Goal: Task Accomplishment & Management: Use online tool/utility

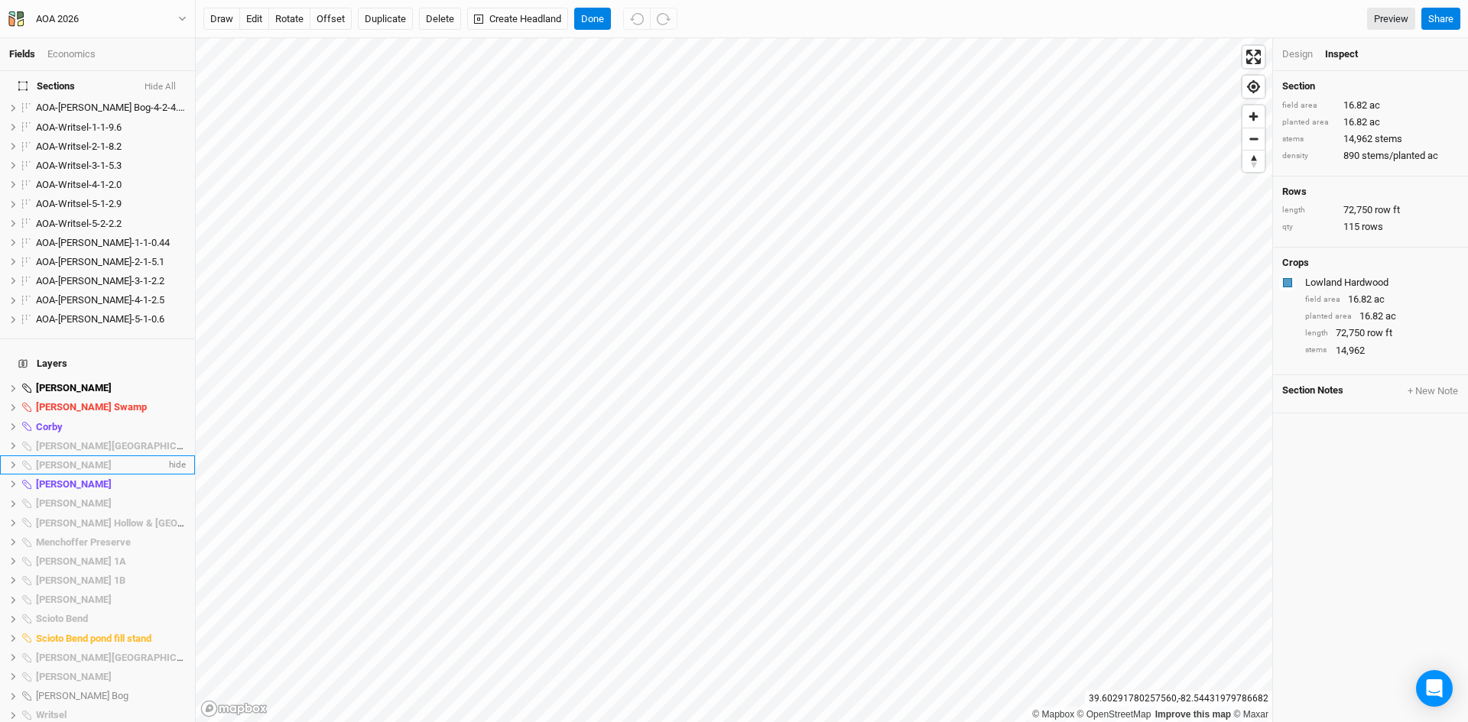
scroll to position [994, 0]
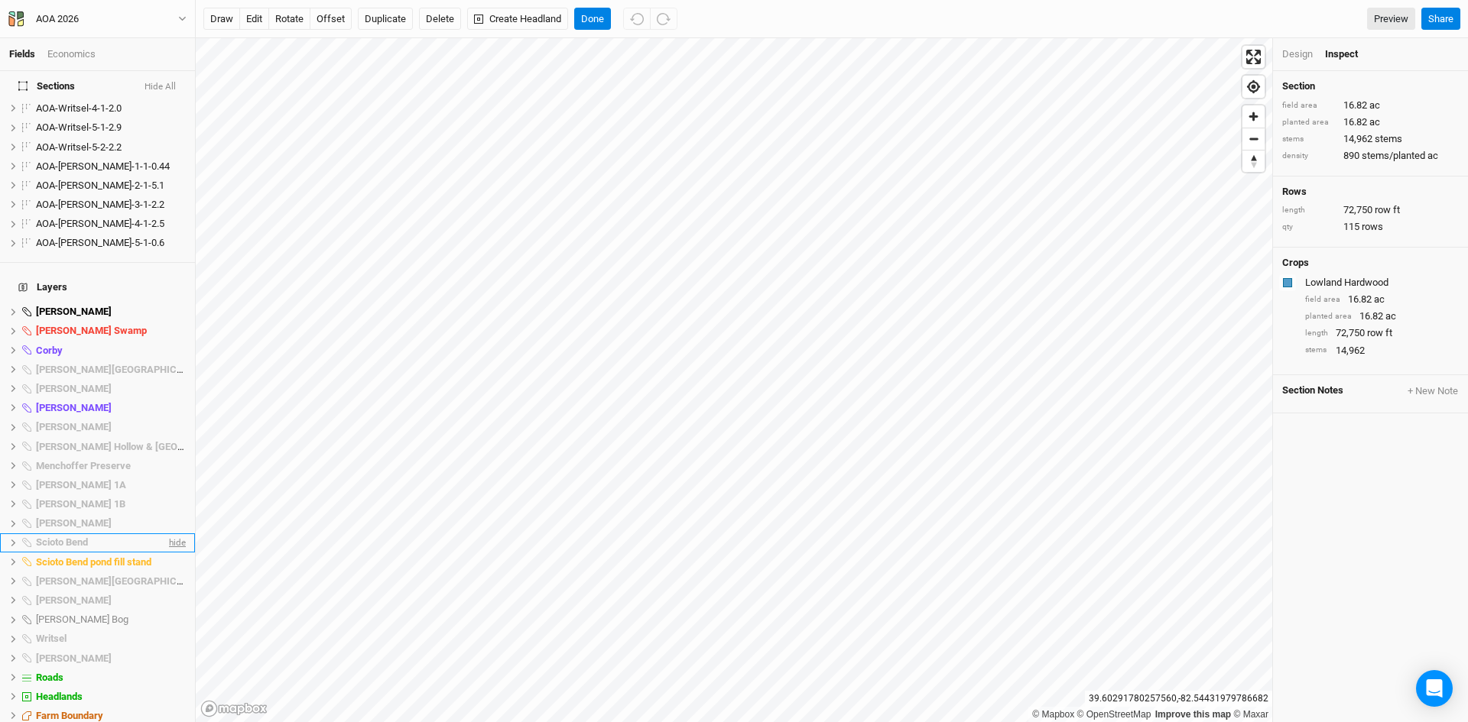
click at [166, 534] on span "hide" at bounding box center [176, 543] width 20 height 19
click at [166, 398] on span "hide" at bounding box center [176, 407] width 20 height 19
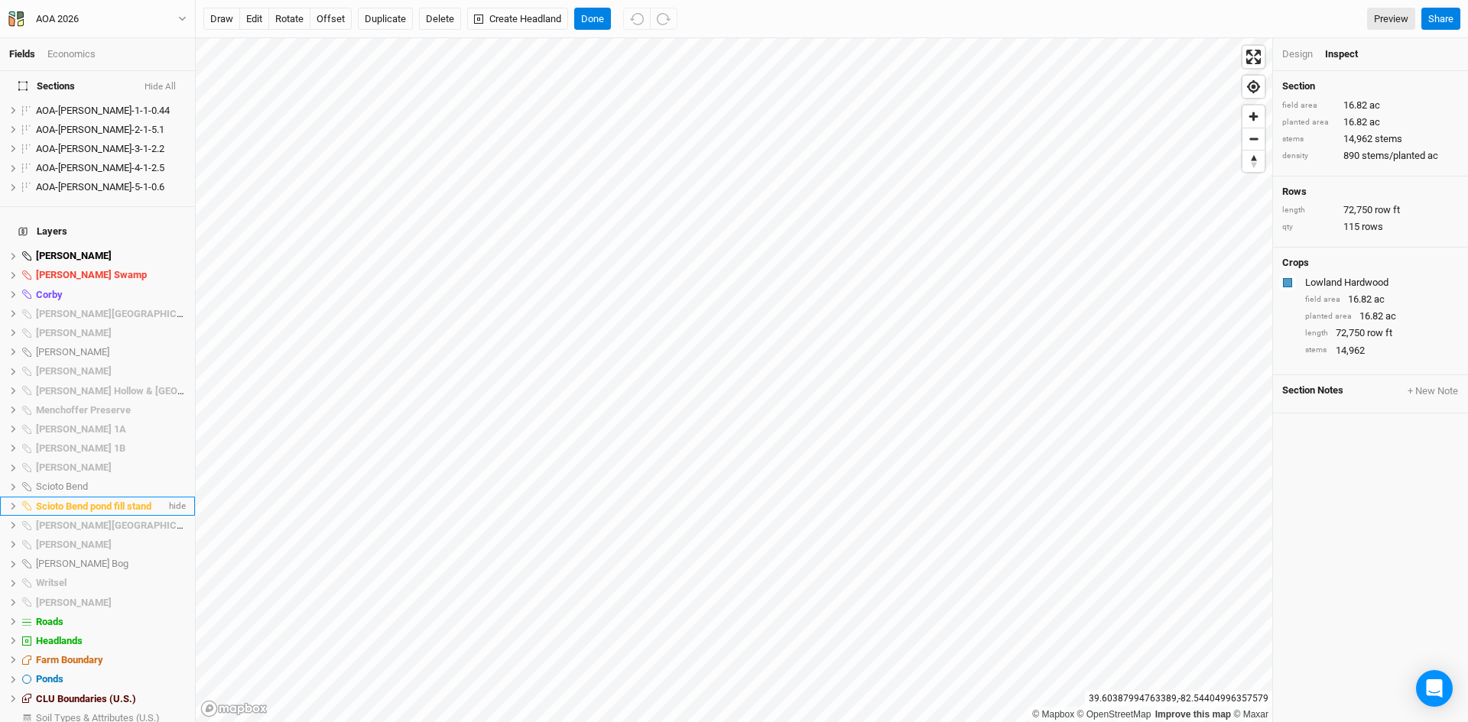
scroll to position [1124, 0]
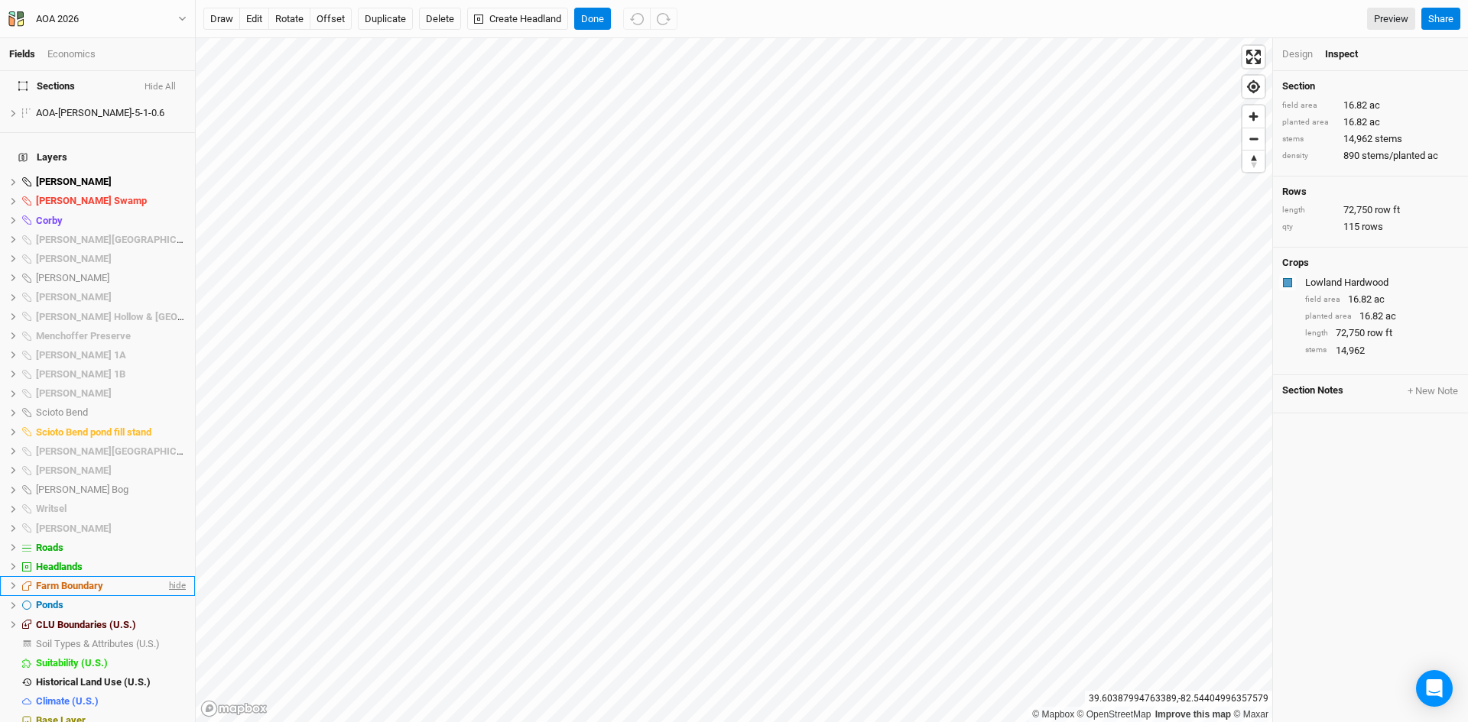
click at [166, 576] on span "hide" at bounding box center [176, 585] width 20 height 19
click at [593, 12] on button "Done" at bounding box center [592, 19] width 37 height 23
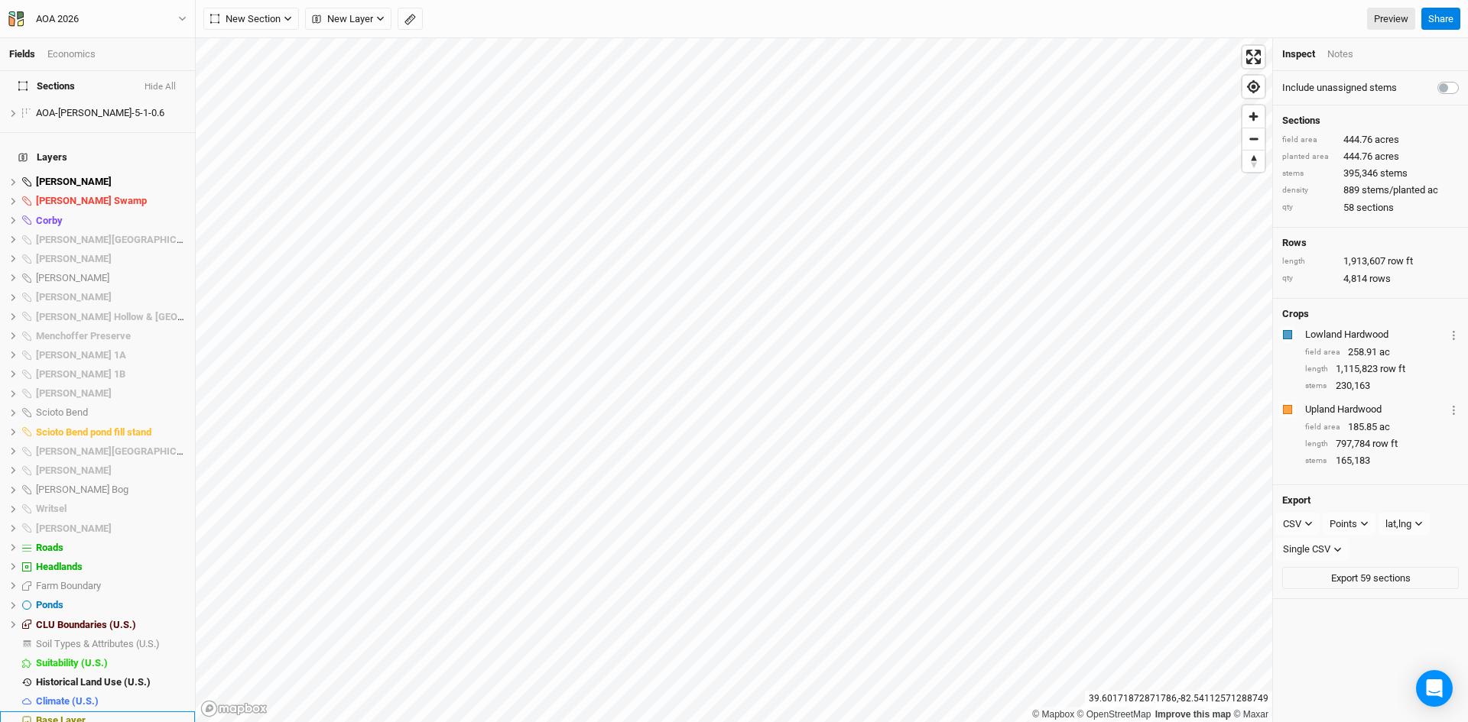
click at [48, 715] on span "Base Layer" at bounding box center [61, 720] width 50 height 11
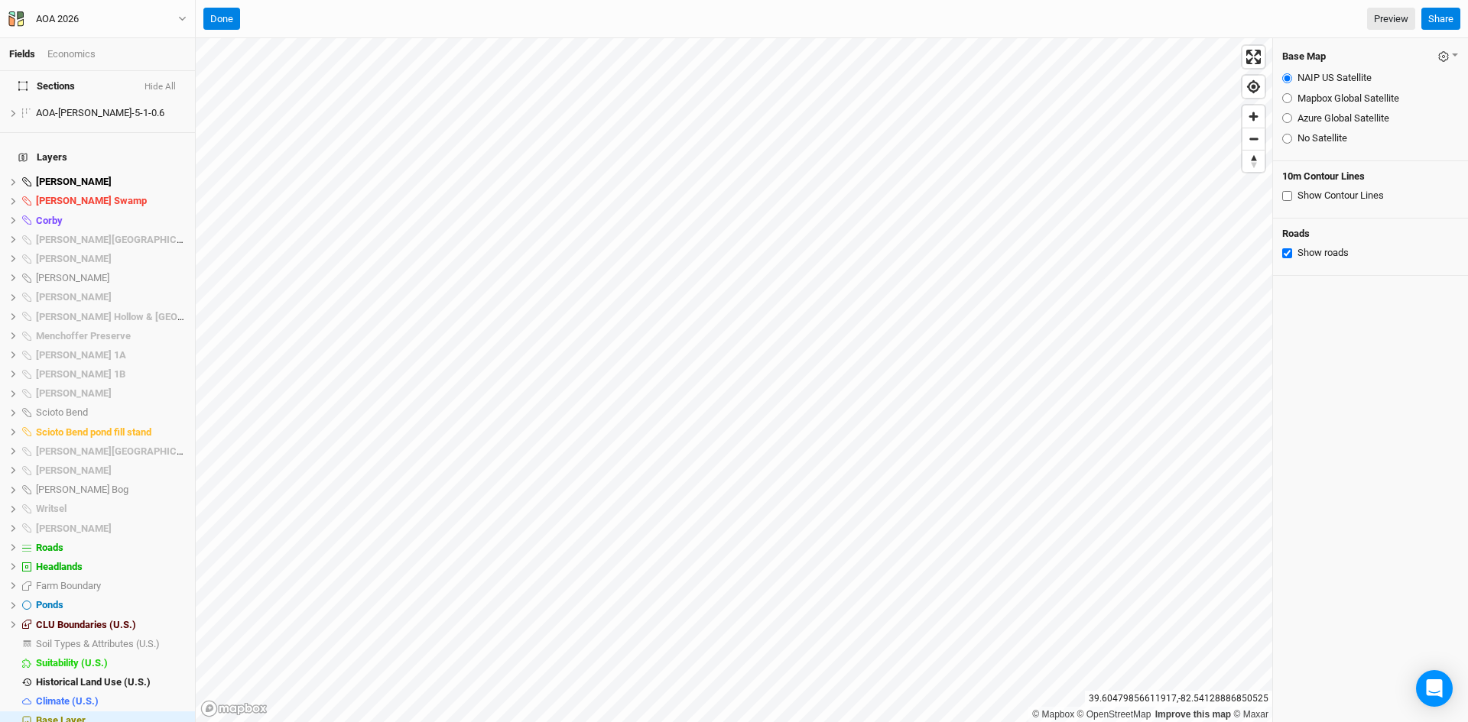
click at [1287, 117] on input "Azure Global Satellite" at bounding box center [1287, 118] width 10 height 10
radio input "true"
click at [222, 14] on button "Done" at bounding box center [221, 19] width 37 height 23
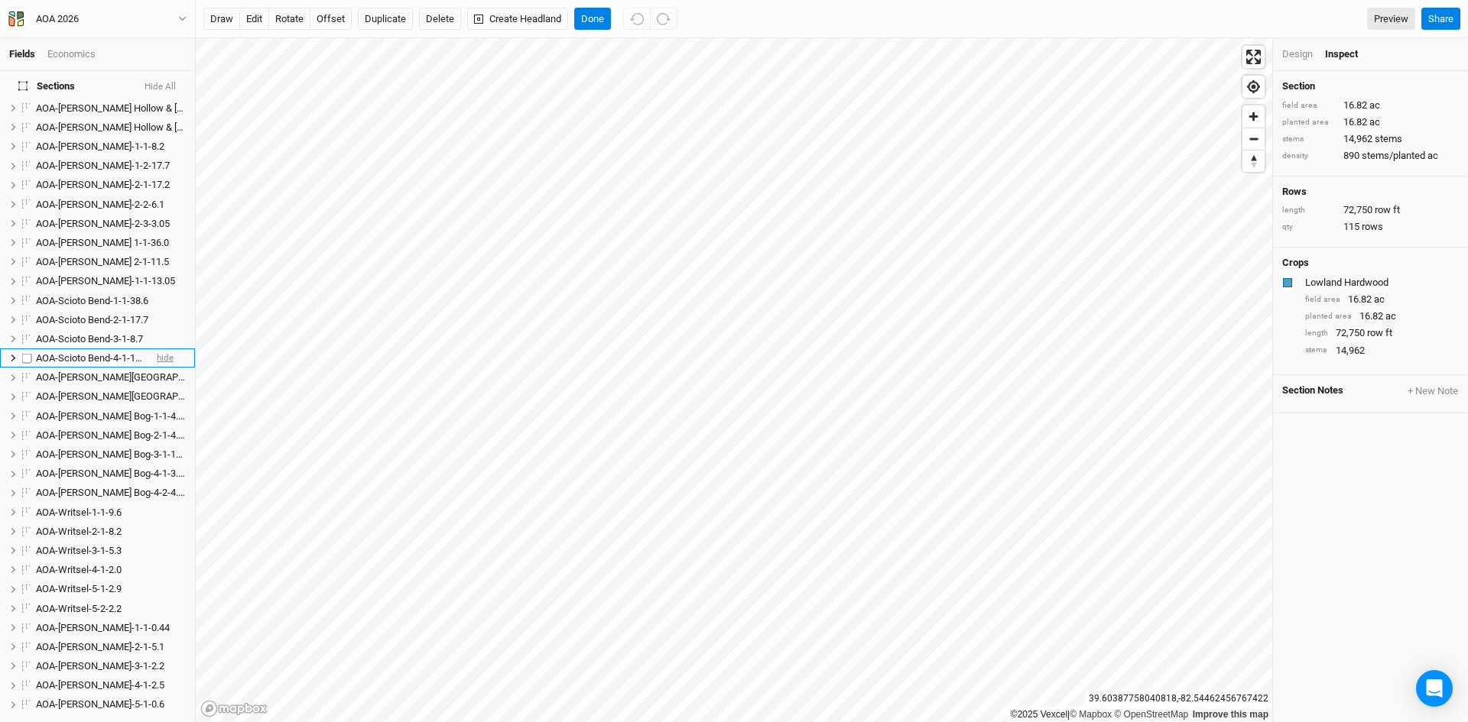
scroll to position [459, 0]
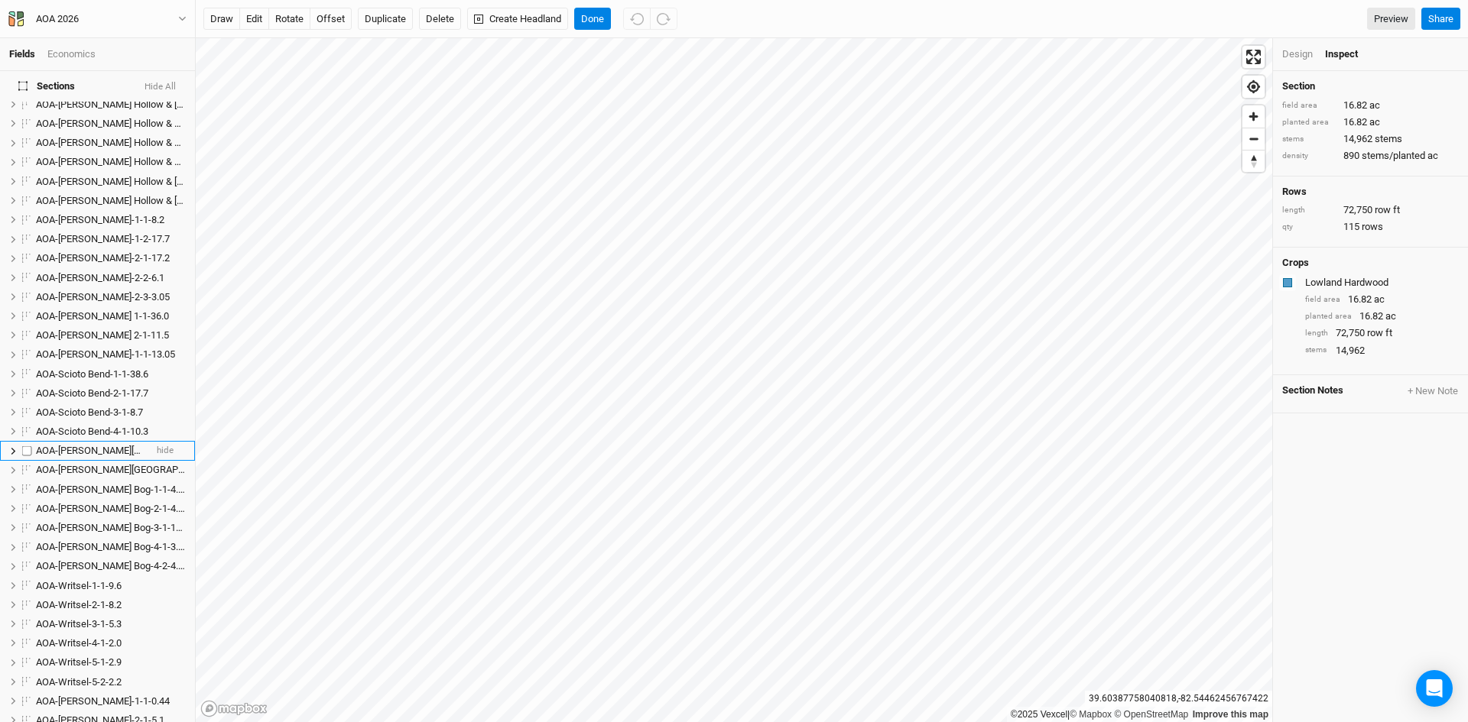
click at [99, 445] on span "AOA-[PERSON_NAME][GEOGRAPHIC_DATA]-1-1-24.5" at bounding box center [149, 450] width 227 height 11
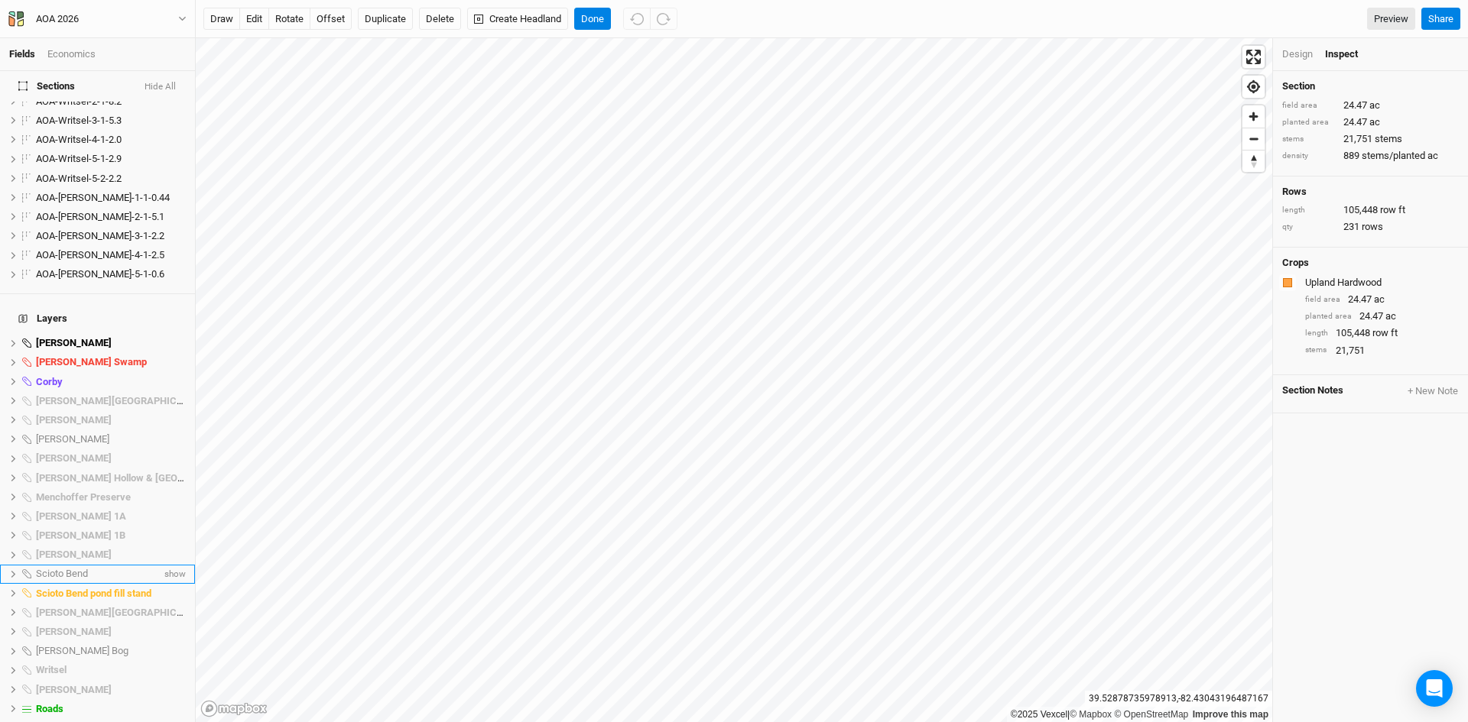
scroll to position [1124, 0]
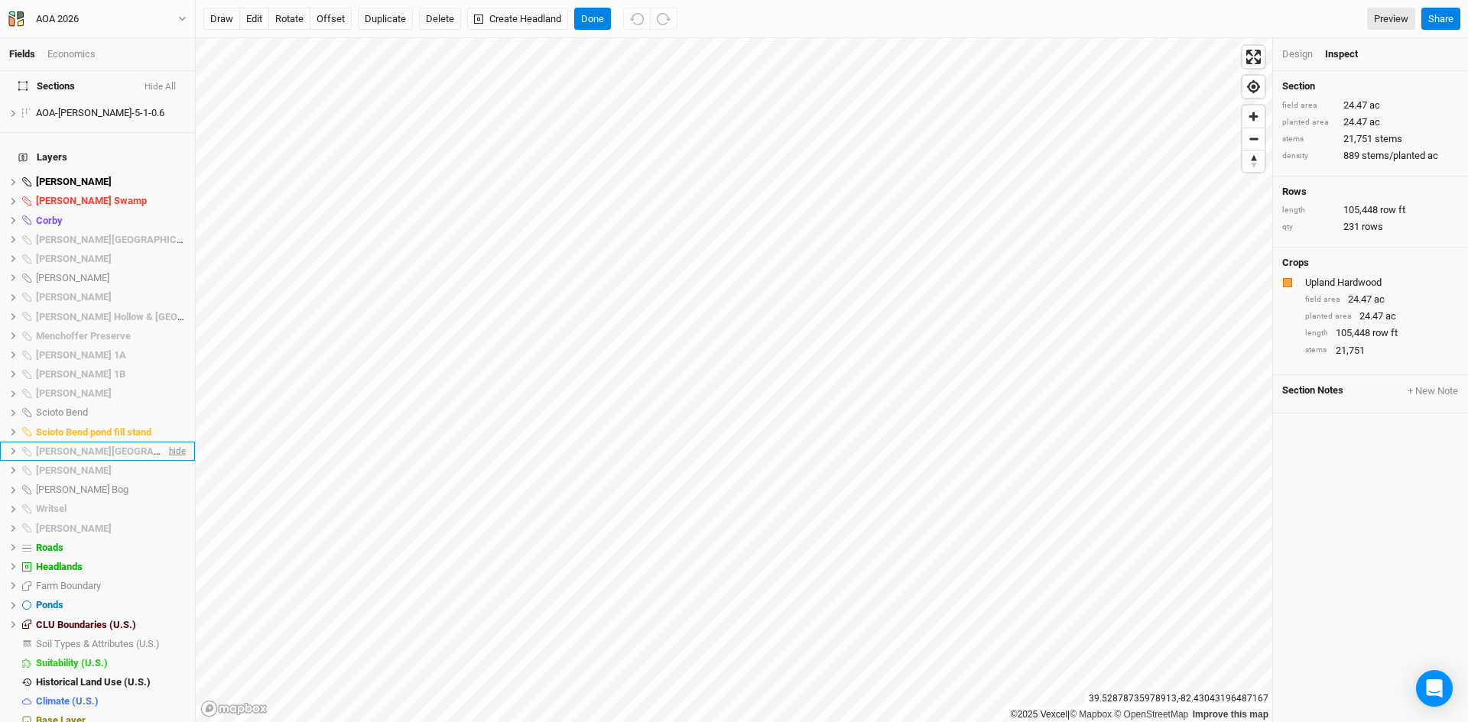
click at [166, 442] on span "hide" at bounding box center [176, 451] width 20 height 19
click at [596, 16] on button "Done" at bounding box center [592, 19] width 37 height 23
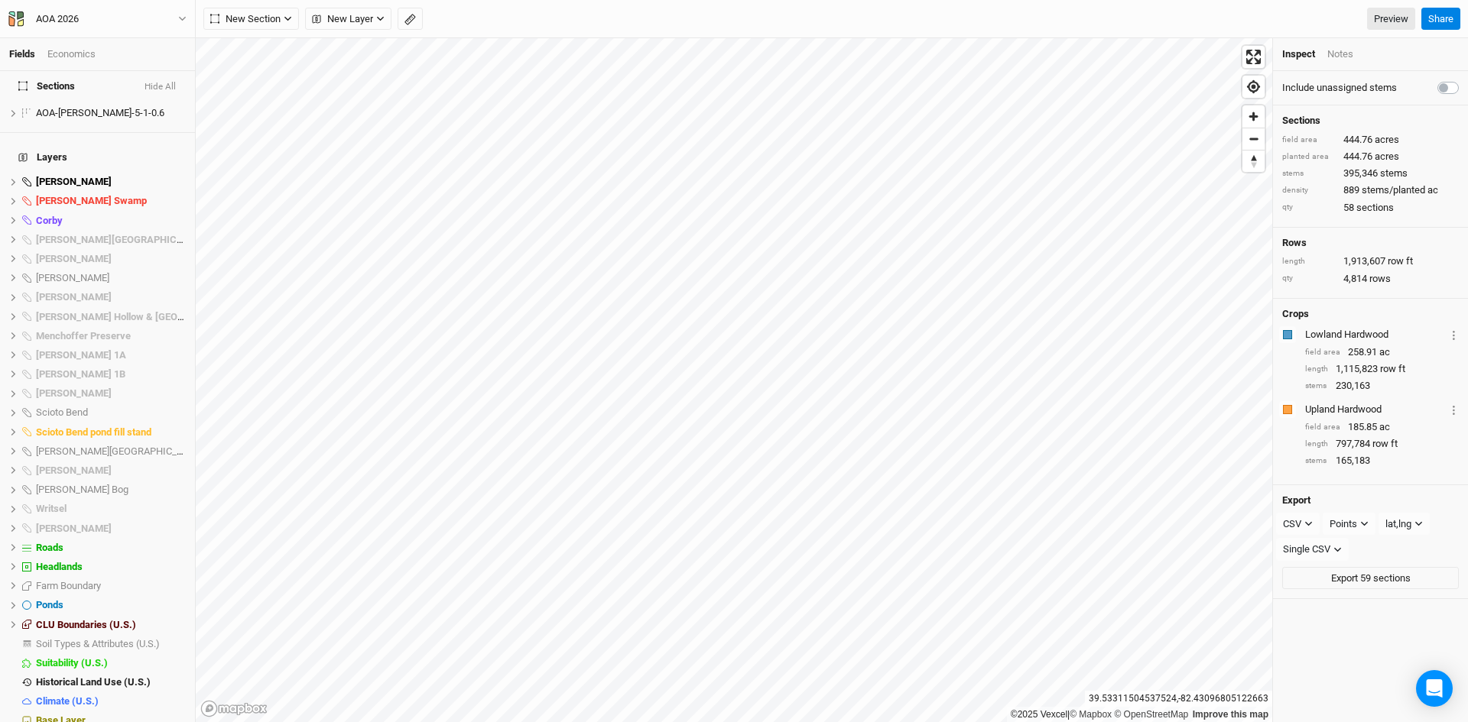
click at [165, 85] on button "Hide All" at bounding box center [160, 87] width 33 height 11
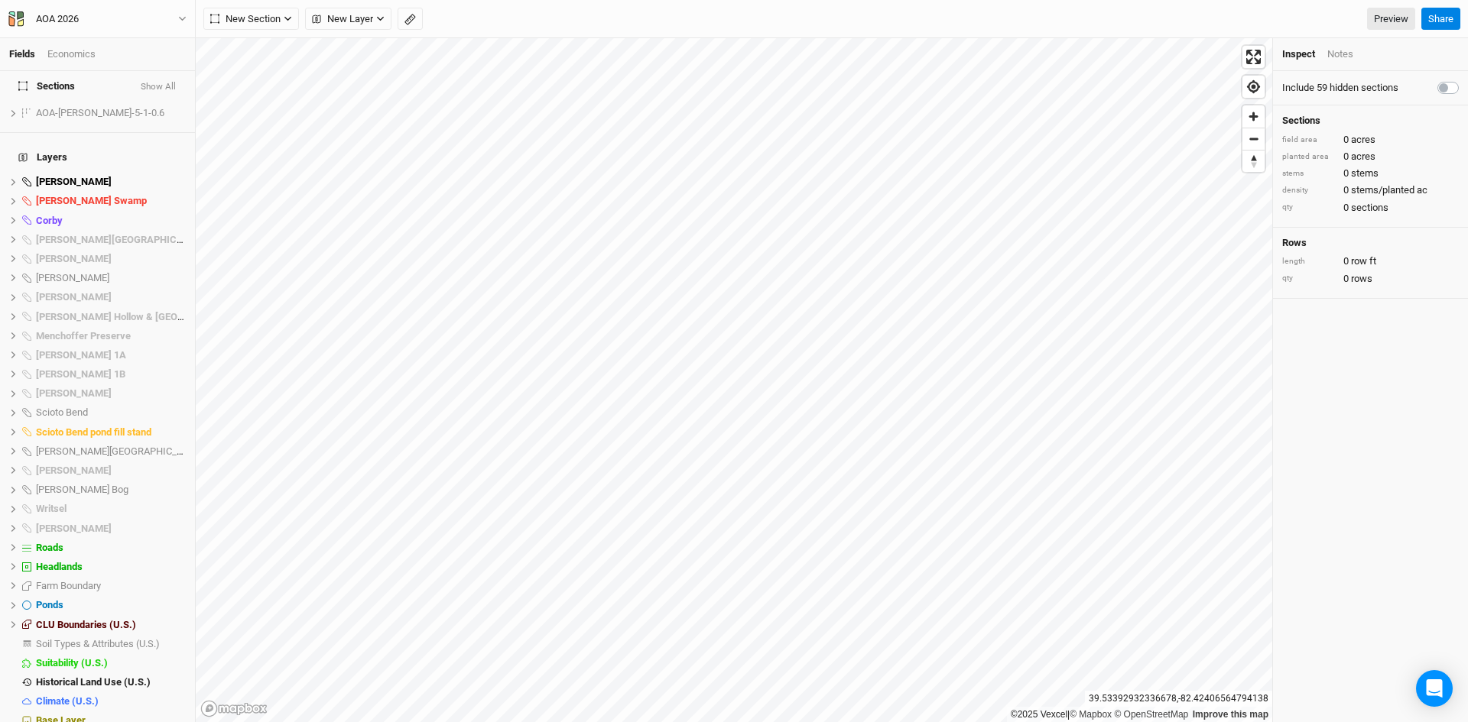
click at [163, 83] on button "Show All" at bounding box center [158, 87] width 37 height 11
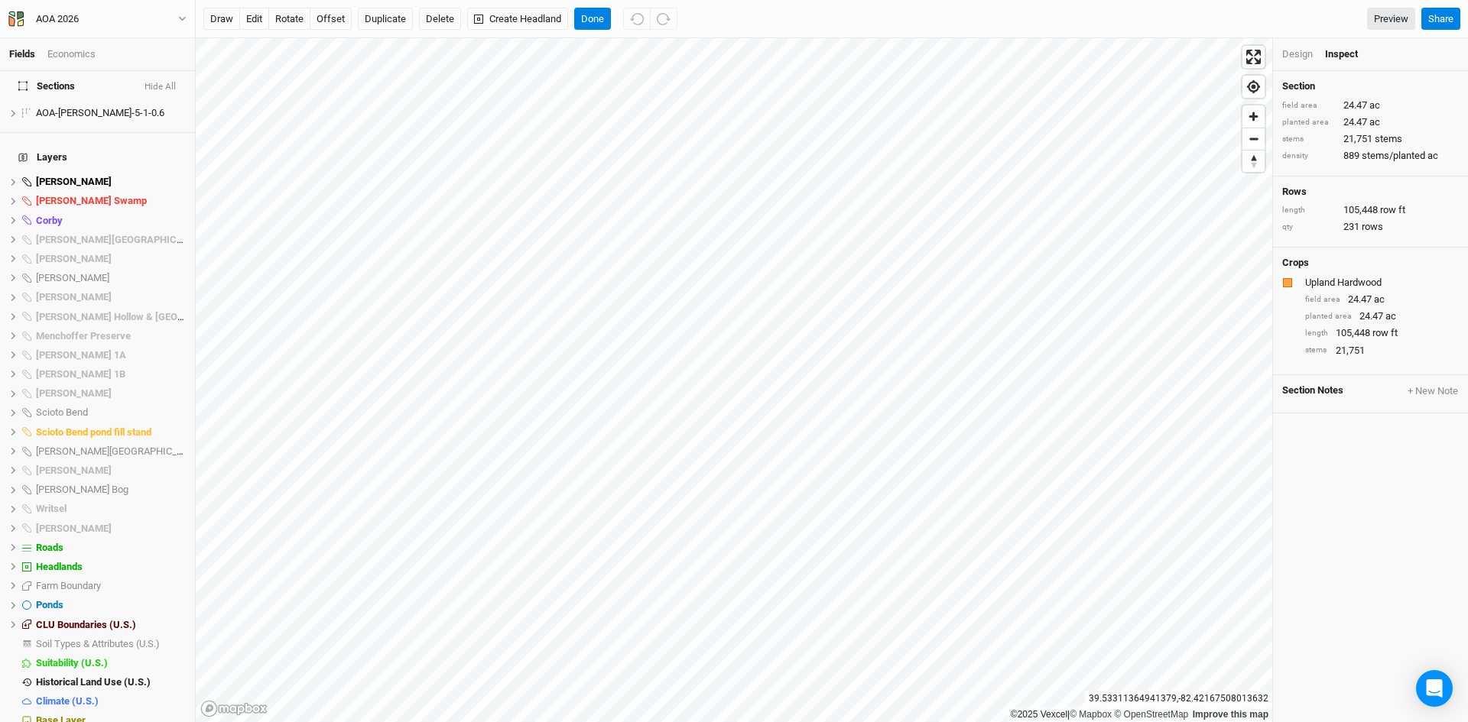
scroll to position [504, 0]
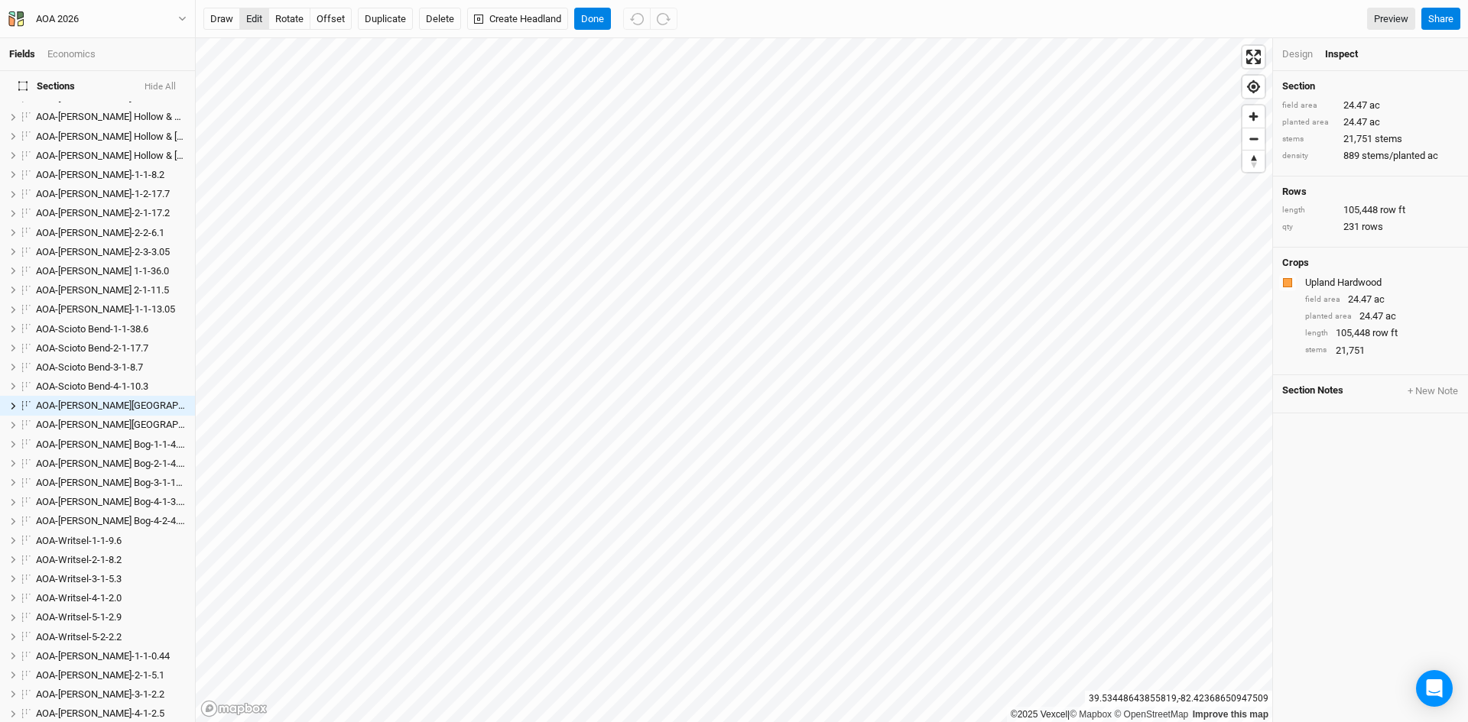
click at [249, 18] on button "edit" at bounding box center [254, 19] width 30 height 23
click at [838, 722] on html "Fields Economics Sections Hide All AOA-[PERSON_NAME][GEOGRAPHIC_DATA]-1-1-4.1 h…" at bounding box center [734, 361] width 1468 height 722
click at [593, 18] on button "Done" at bounding box center [592, 19] width 37 height 23
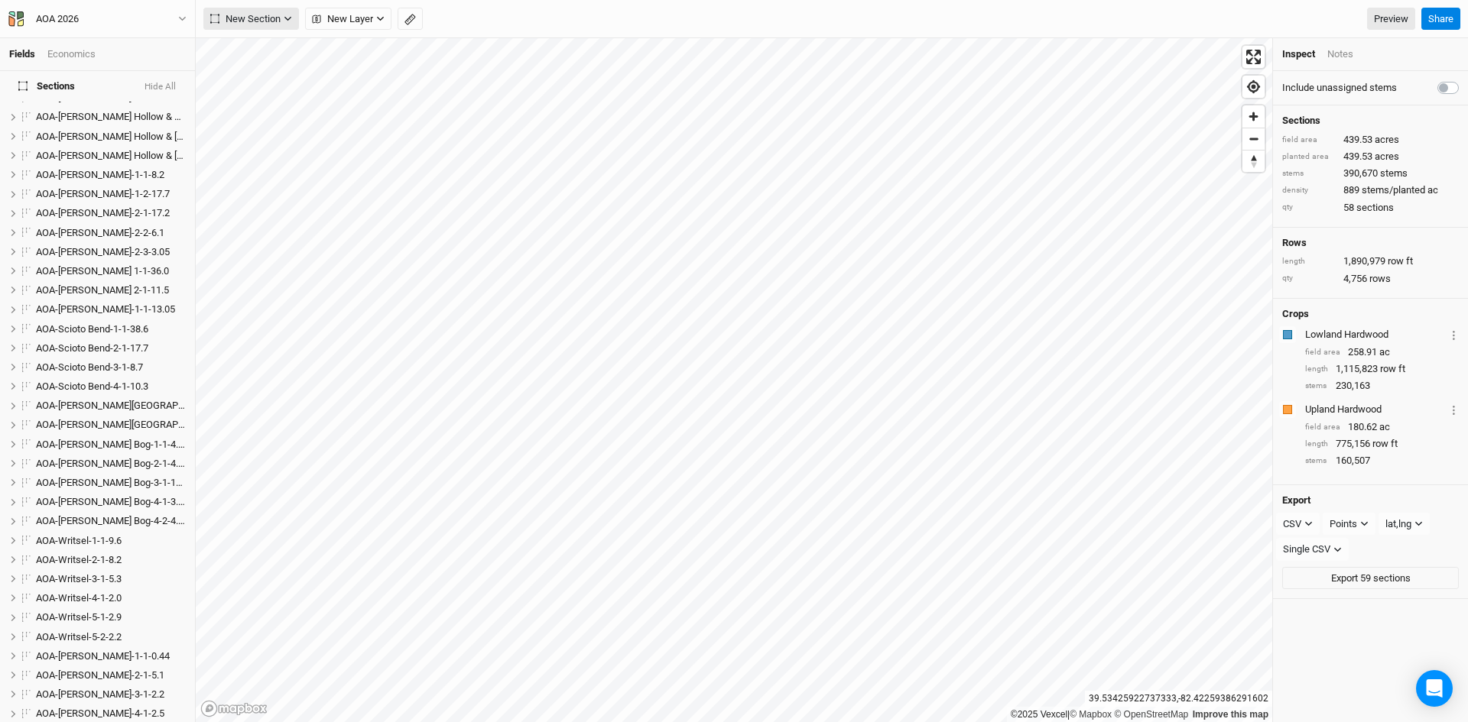
click at [264, 21] on span "New Section" at bounding box center [245, 18] width 70 height 15
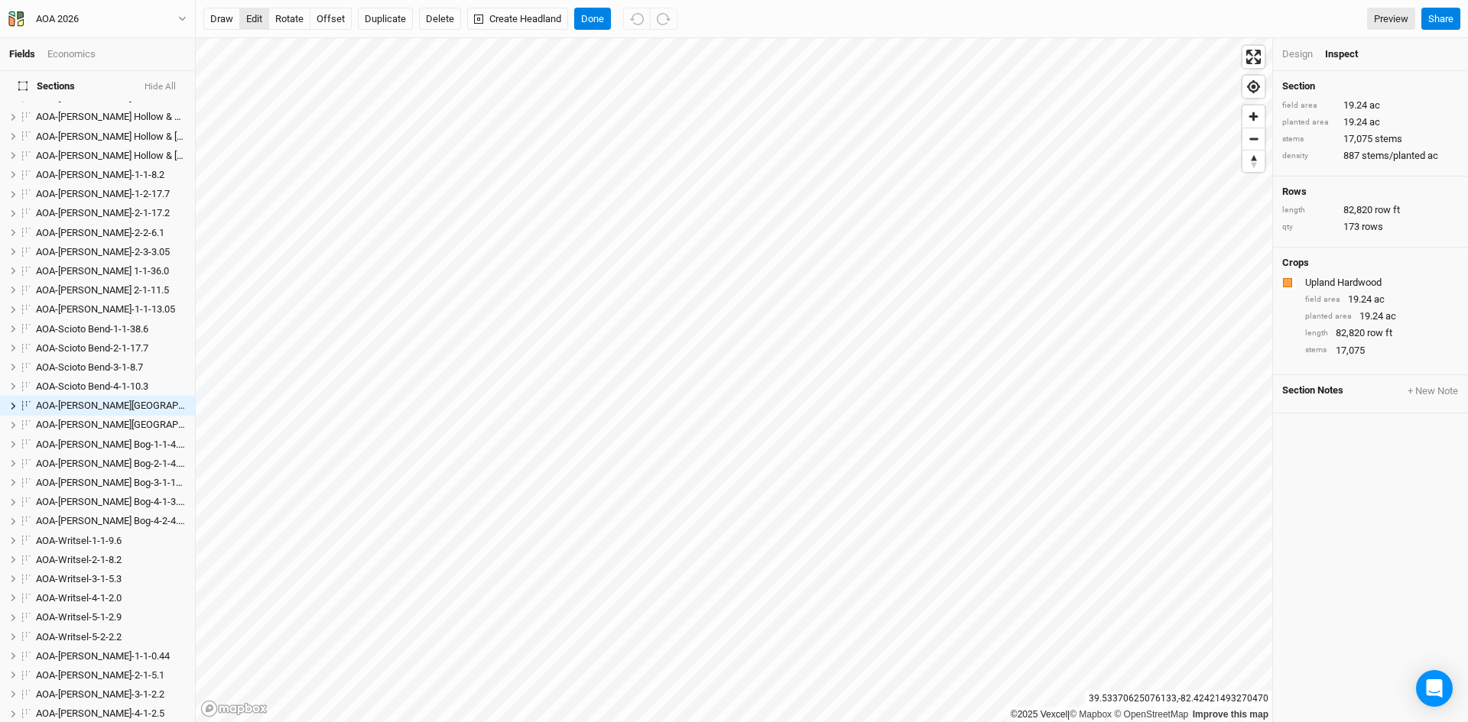
click at [254, 19] on button "edit" at bounding box center [254, 19] width 30 height 23
click at [842, 722] on html "Fields Economics Sections Hide All AOA-[PERSON_NAME][GEOGRAPHIC_DATA]-1-1-4.1 h…" at bounding box center [734, 361] width 1468 height 722
drag, startPoint x: 592, startPoint y: 12, endPoint x: 562, endPoint y: 19, distance: 31.3
click at [592, 12] on button "Done" at bounding box center [592, 19] width 37 height 23
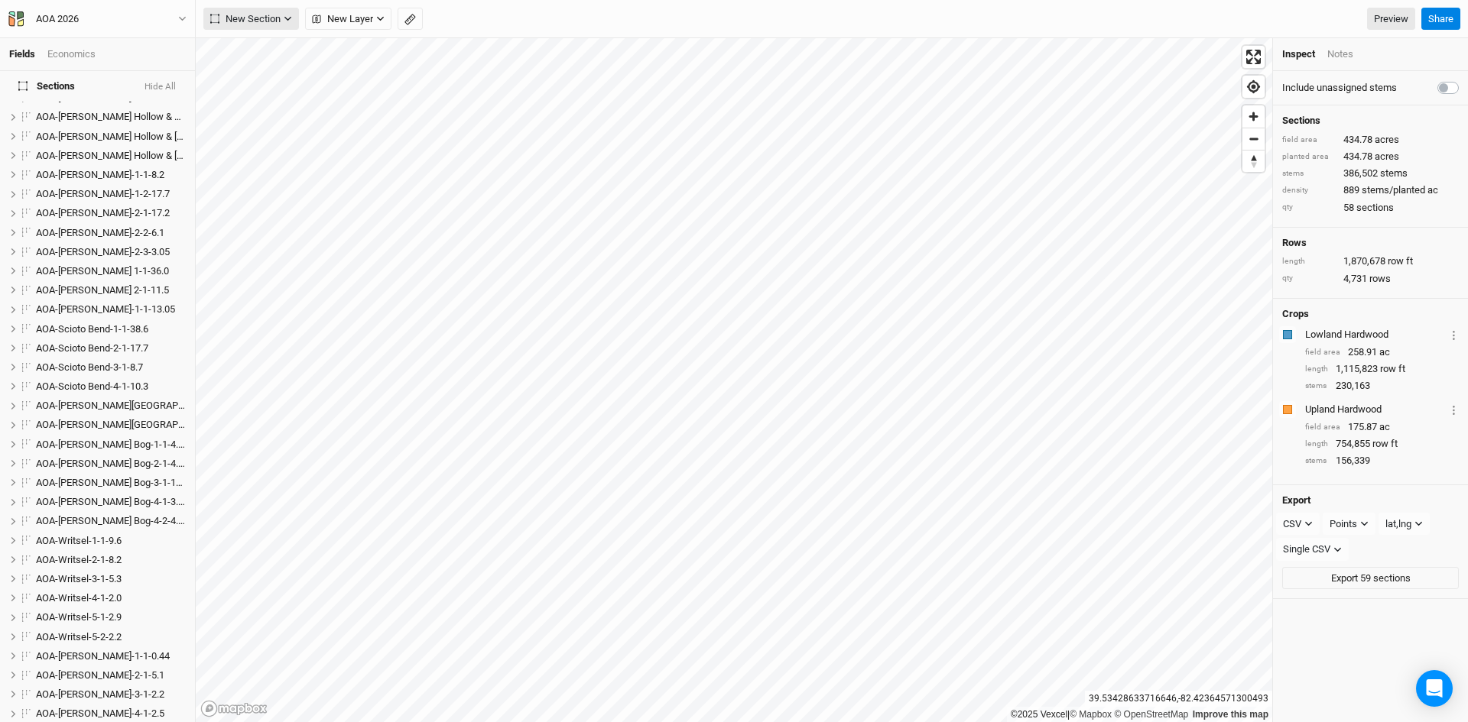
click at [255, 16] on span "New Section" at bounding box center [245, 18] width 70 height 15
click at [255, 53] on div "Grid" at bounding box center [247, 50] width 23 height 18
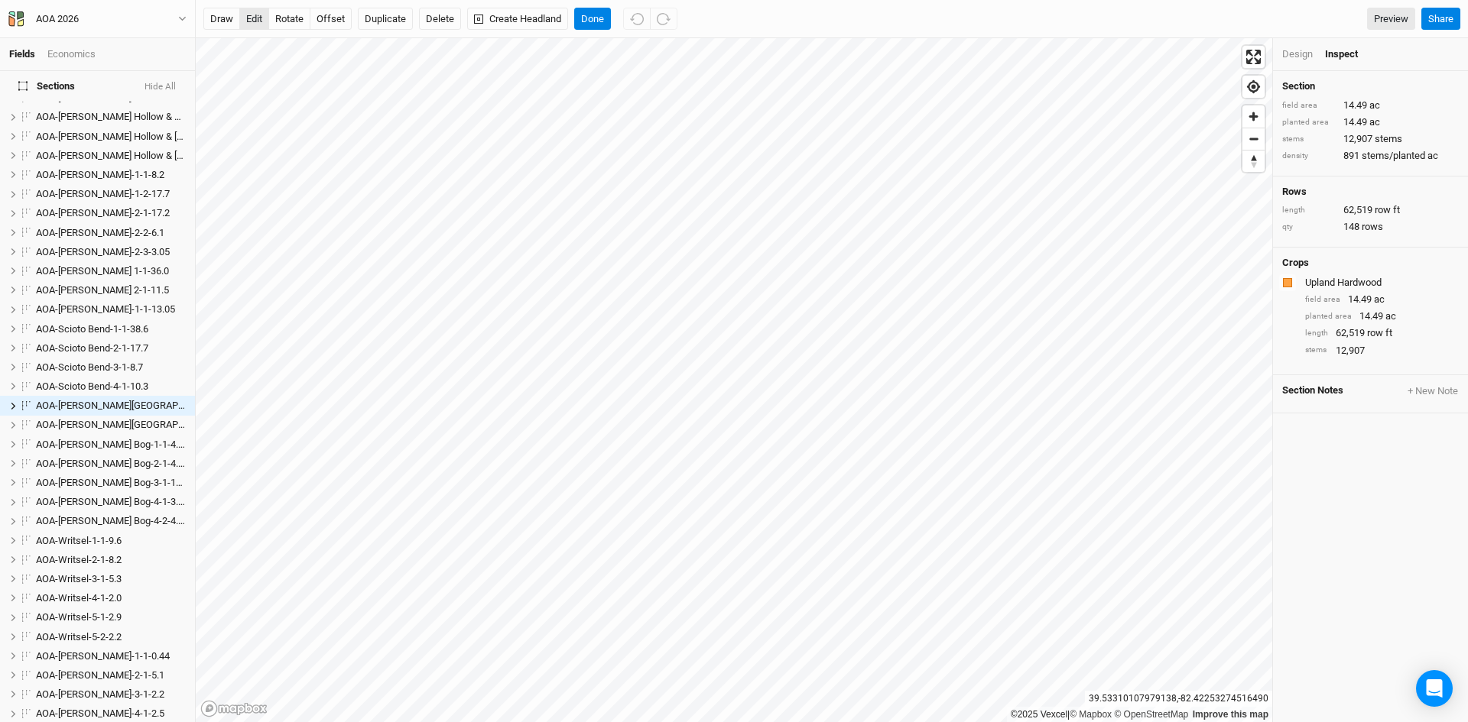
click at [255, 11] on button "edit" at bounding box center [254, 19] width 30 height 23
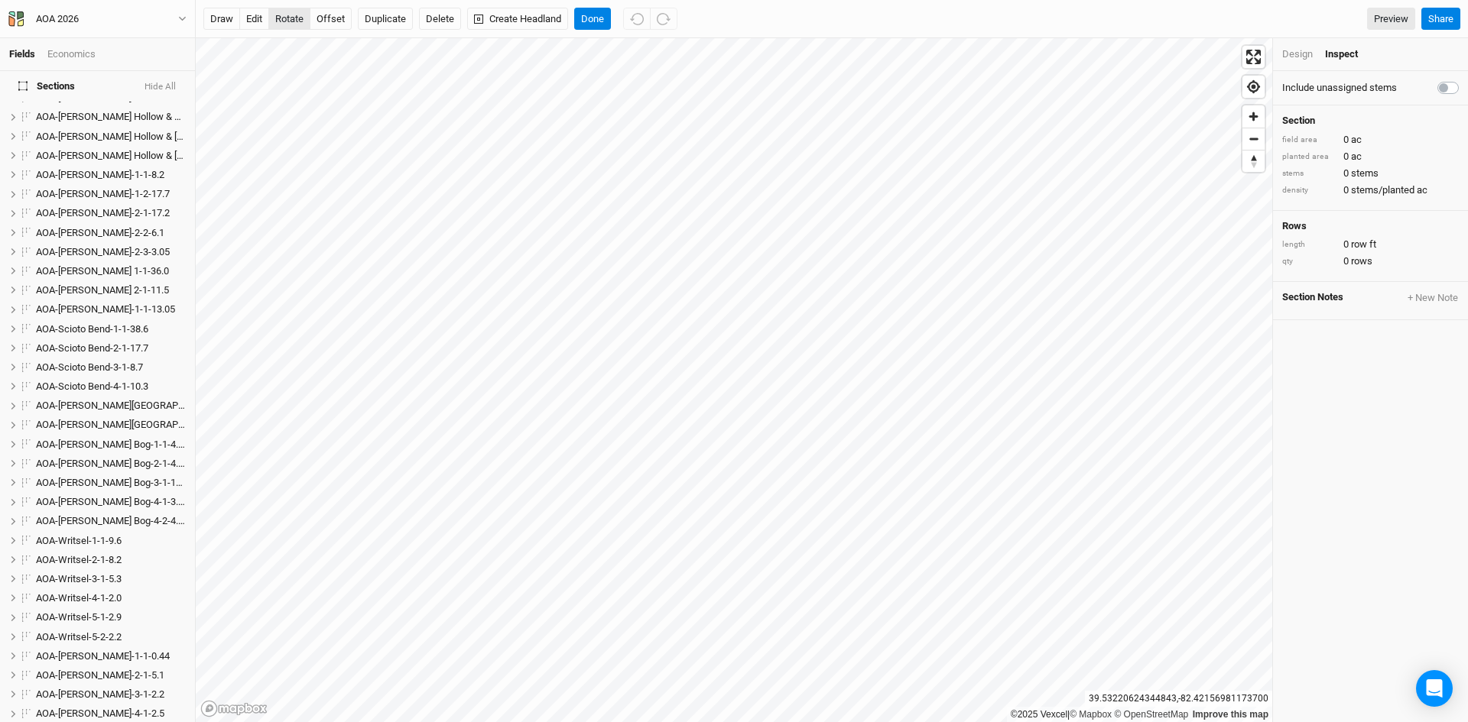
scroll to position [850, 0]
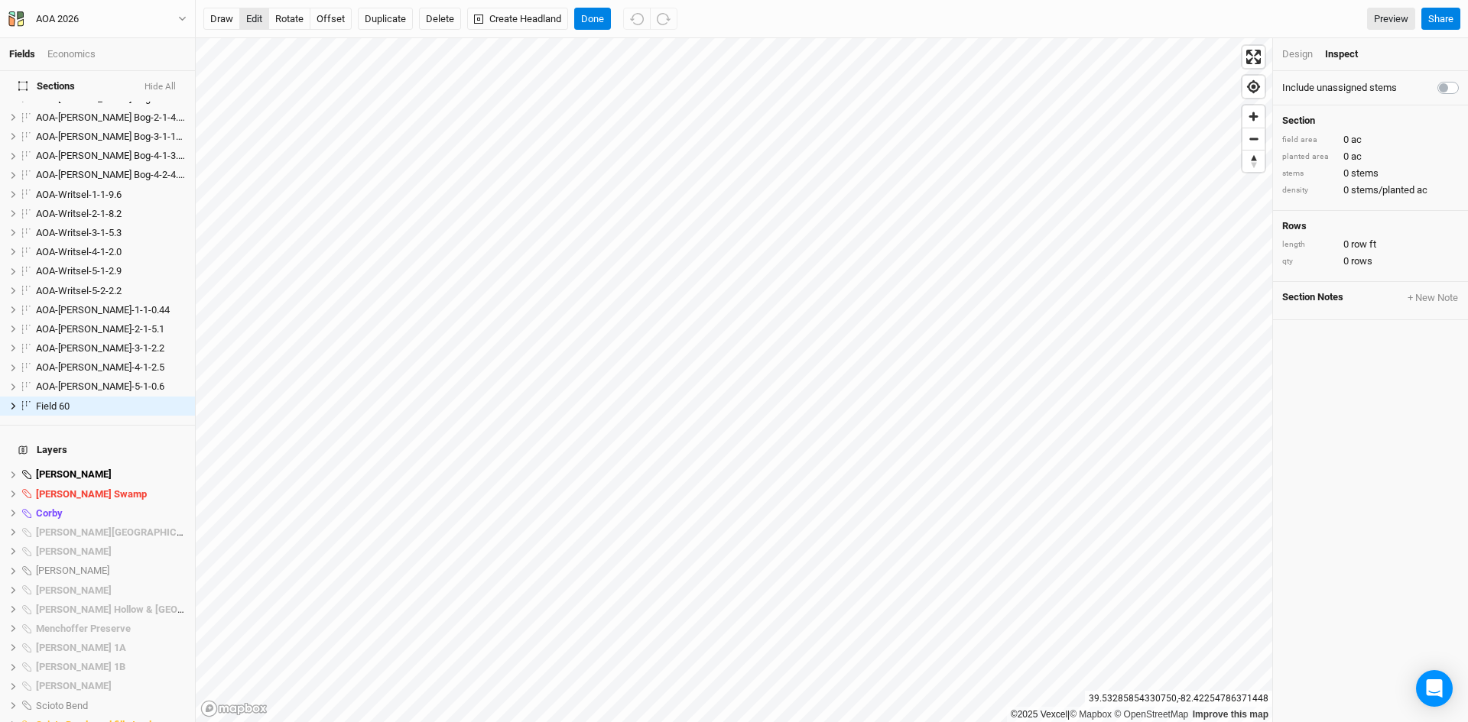
click at [248, 12] on button "edit" at bounding box center [254, 19] width 30 height 23
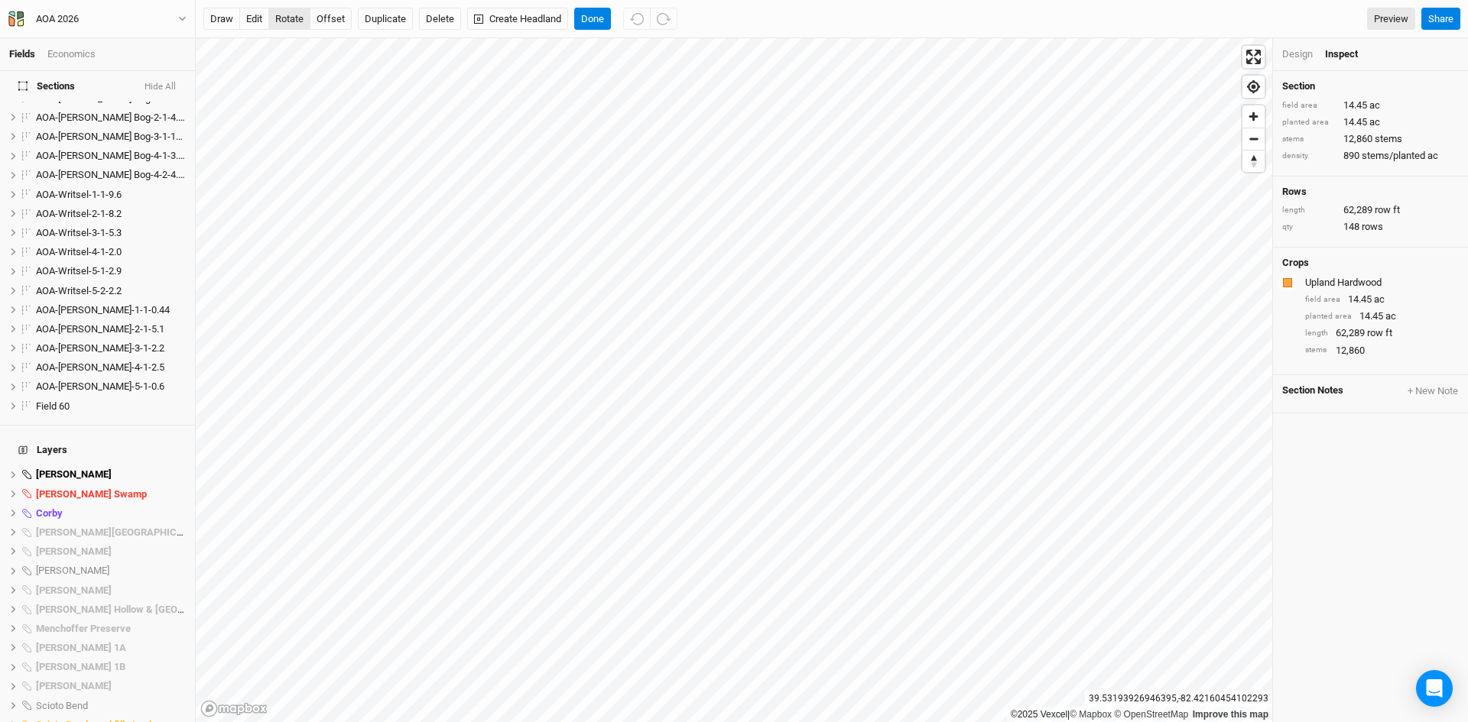
scroll to position [504, 0]
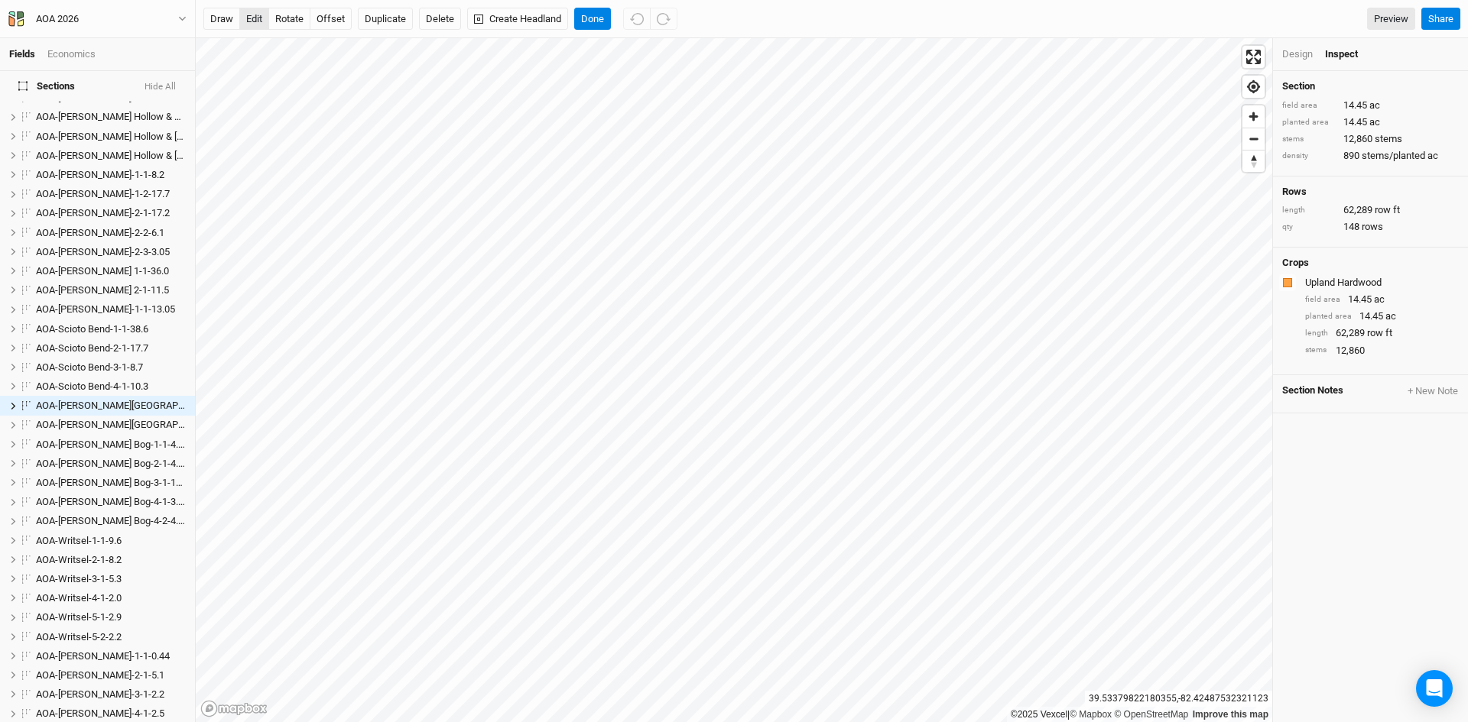
click at [257, 24] on button "edit" at bounding box center [254, 19] width 30 height 23
click at [599, 18] on button "Done" at bounding box center [592, 19] width 37 height 23
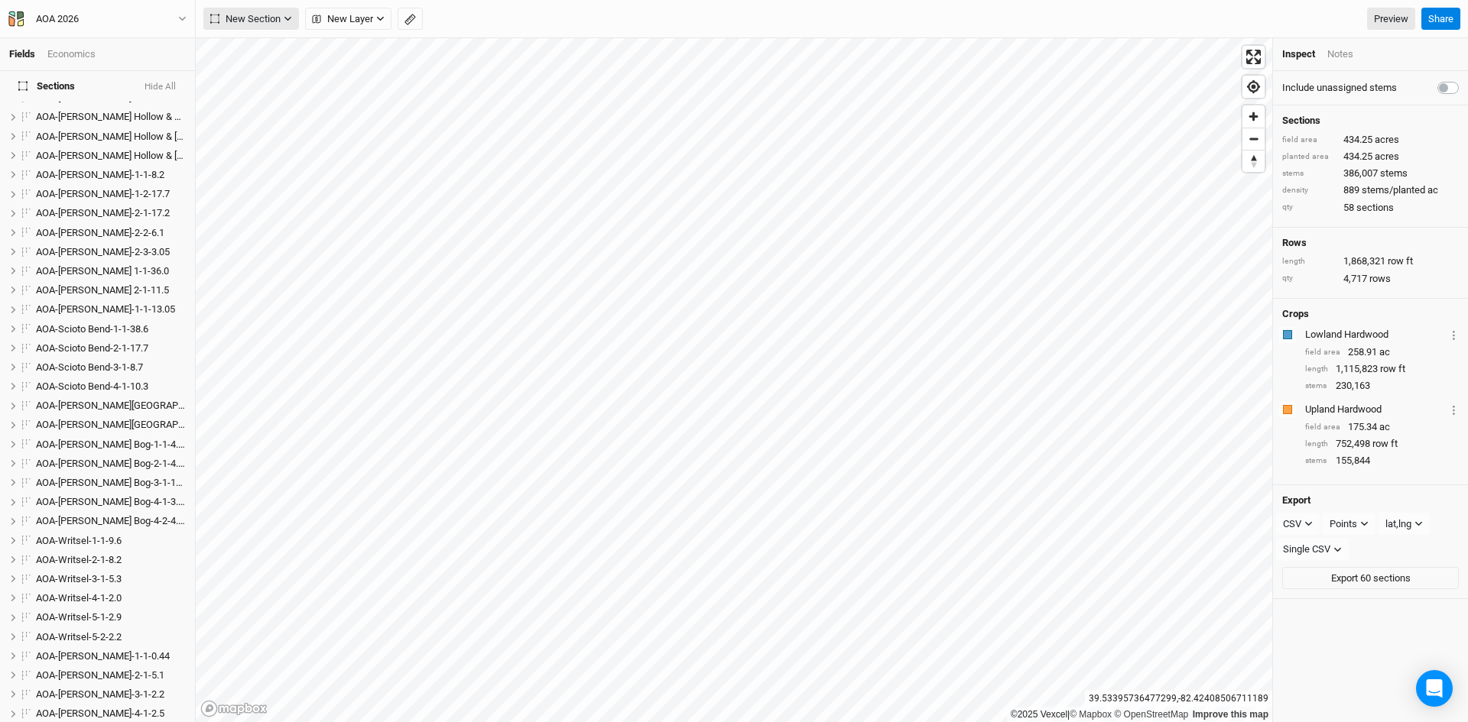
click at [264, 13] on span "New Section" at bounding box center [245, 18] width 70 height 15
click at [252, 54] on div "Grid" at bounding box center [247, 50] width 23 height 18
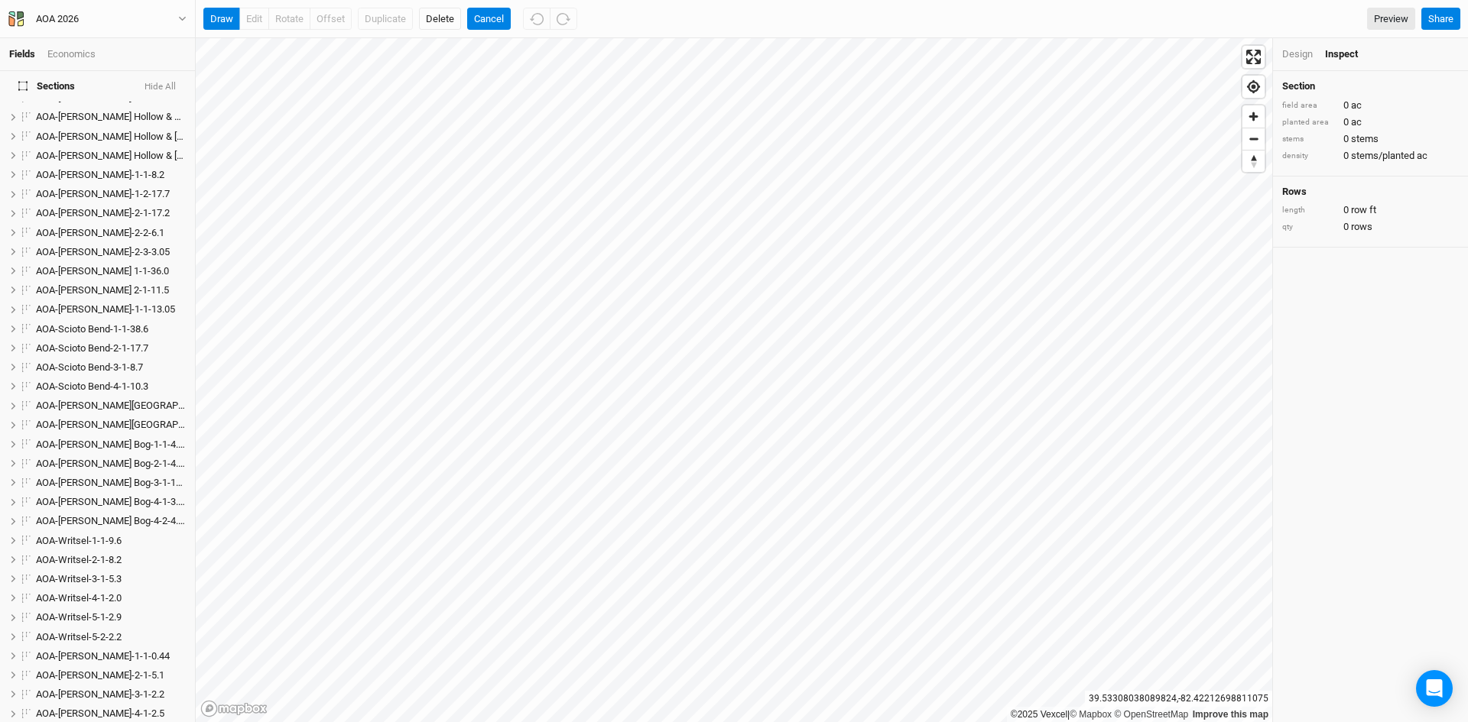
scroll to position [870, 0]
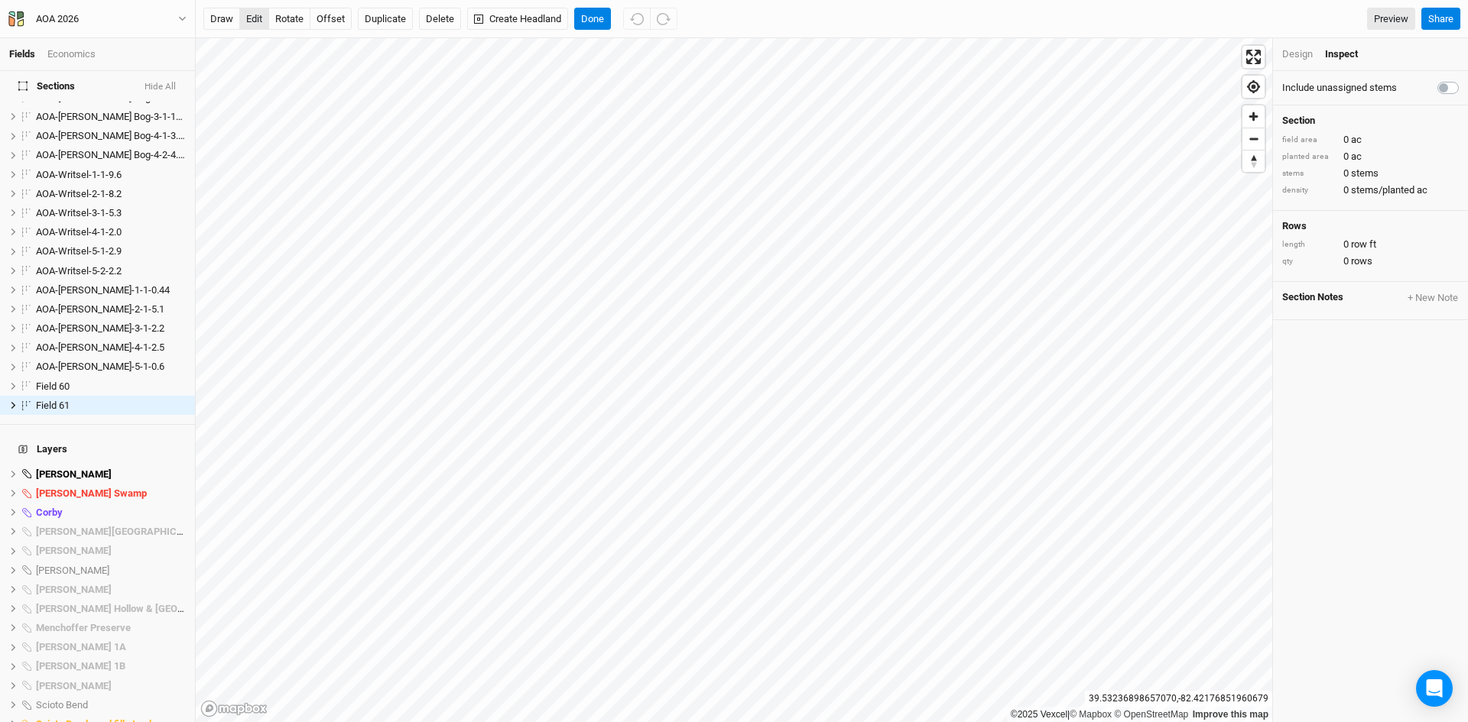
click at [248, 16] on button "edit" at bounding box center [254, 19] width 30 height 23
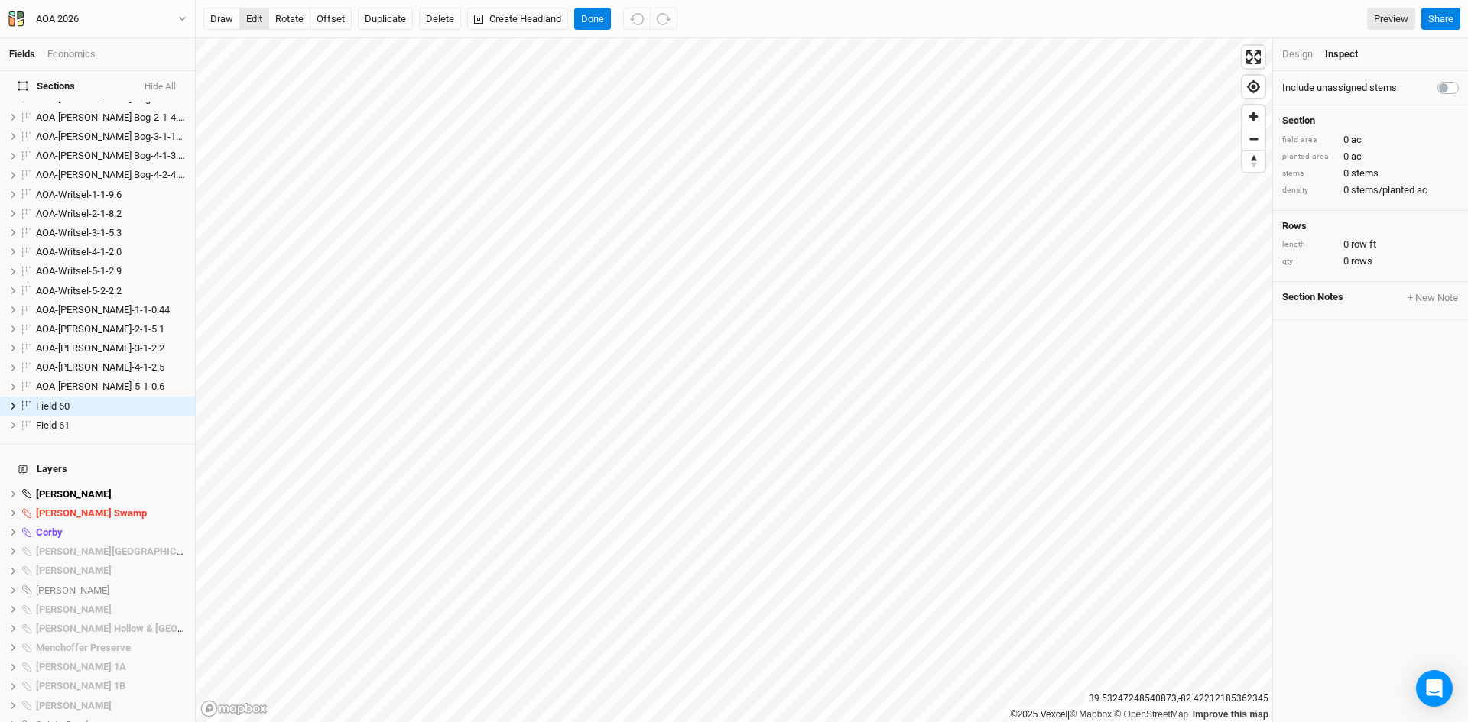
click at [253, 19] on button "edit" at bounding box center [254, 19] width 30 height 23
drag, startPoint x: 595, startPoint y: 15, endPoint x: 603, endPoint y: 21, distance: 9.8
click at [595, 15] on button "Done" at bounding box center [592, 19] width 37 height 23
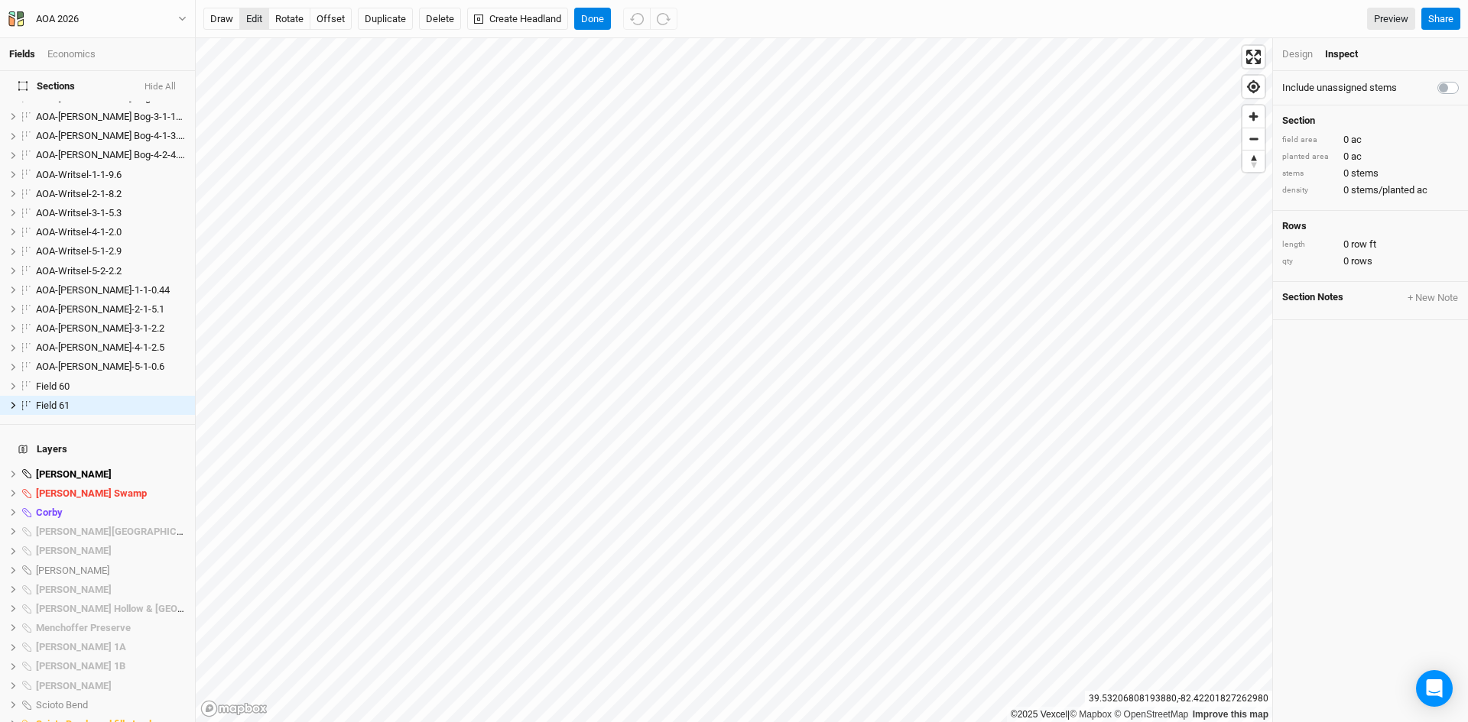
click at [252, 18] on button "edit" at bounding box center [254, 19] width 30 height 23
click at [592, 17] on button "Done" at bounding box center [592, 19] width 37 height 23
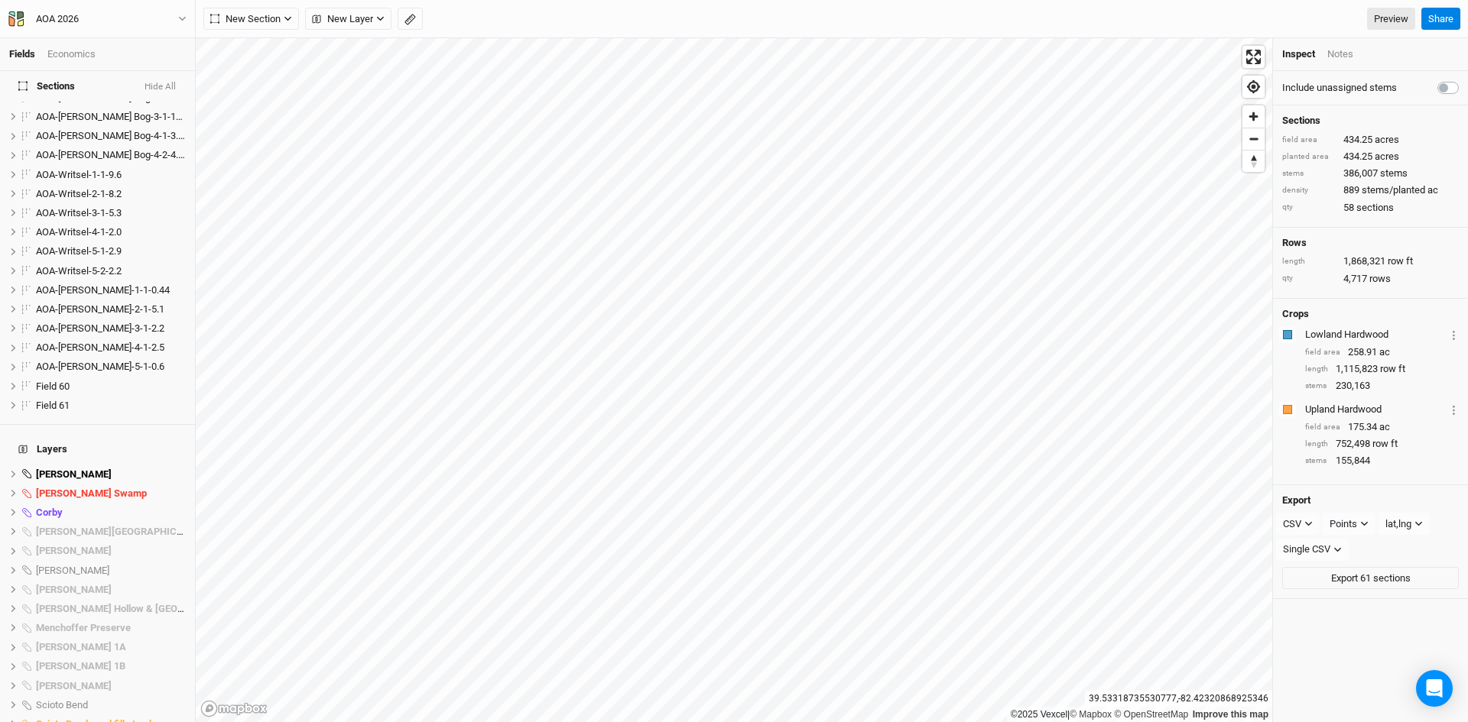
click at [413, 22] on icon "button" at bounding box center [409, 19] width 11 height 11
click at [251, 18] on span "New Section" at bounding box center [245, 18] width 70 height 15
click at [254, 47] on div "Grid" at bounding box center [247, 50] width 23 height 18
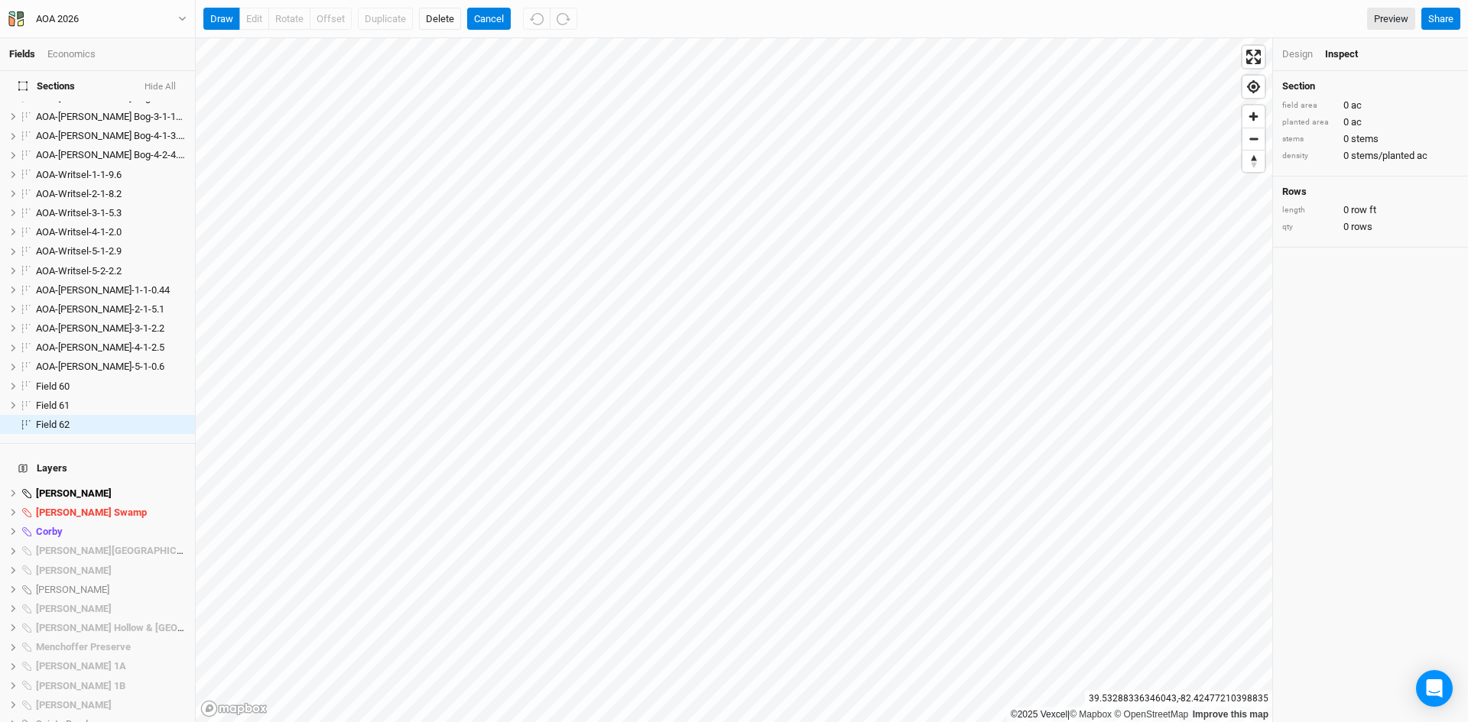
scroll to position [889, 0]
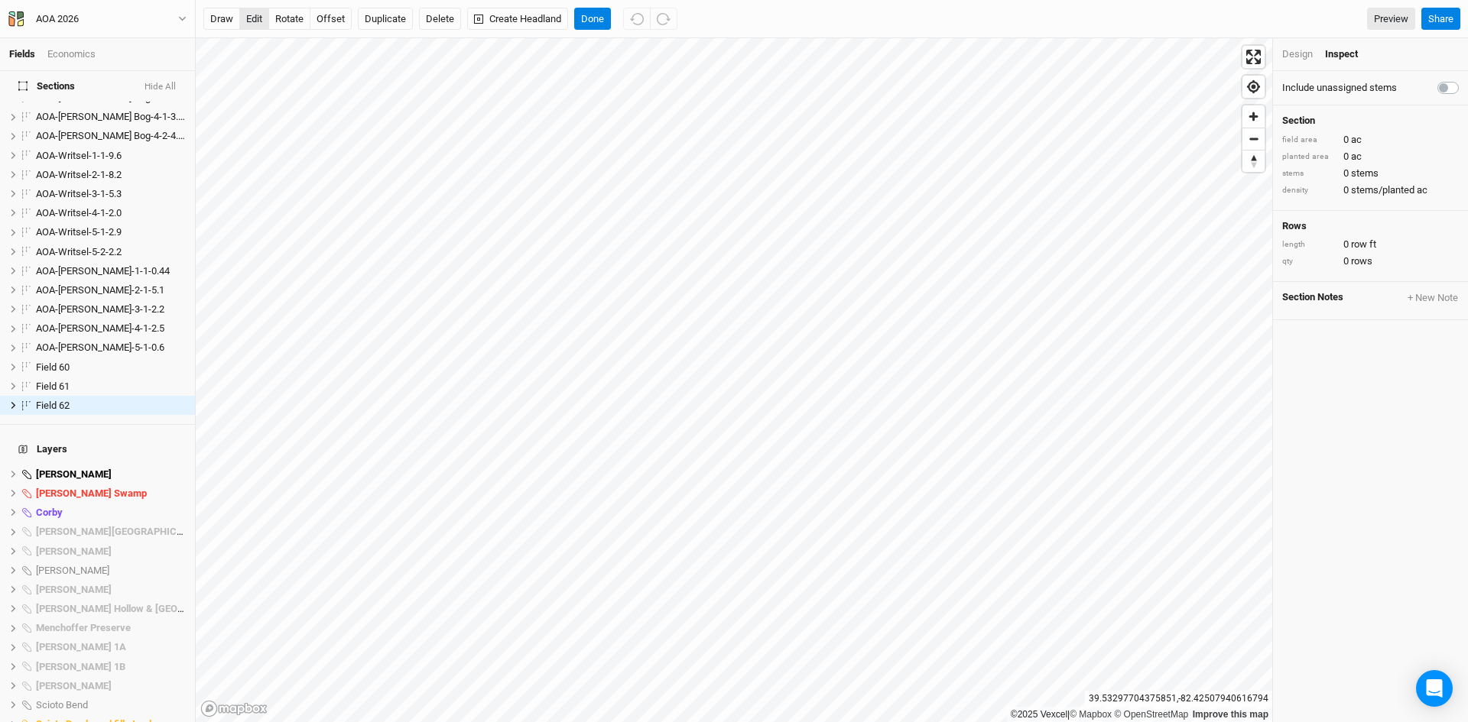
click at [257, 19] on button "edit" at bounding box center [254, 19] width 30 height 23
click at [593, 18] on button "Done" at bounding box center [592, 19] width 37 height 23
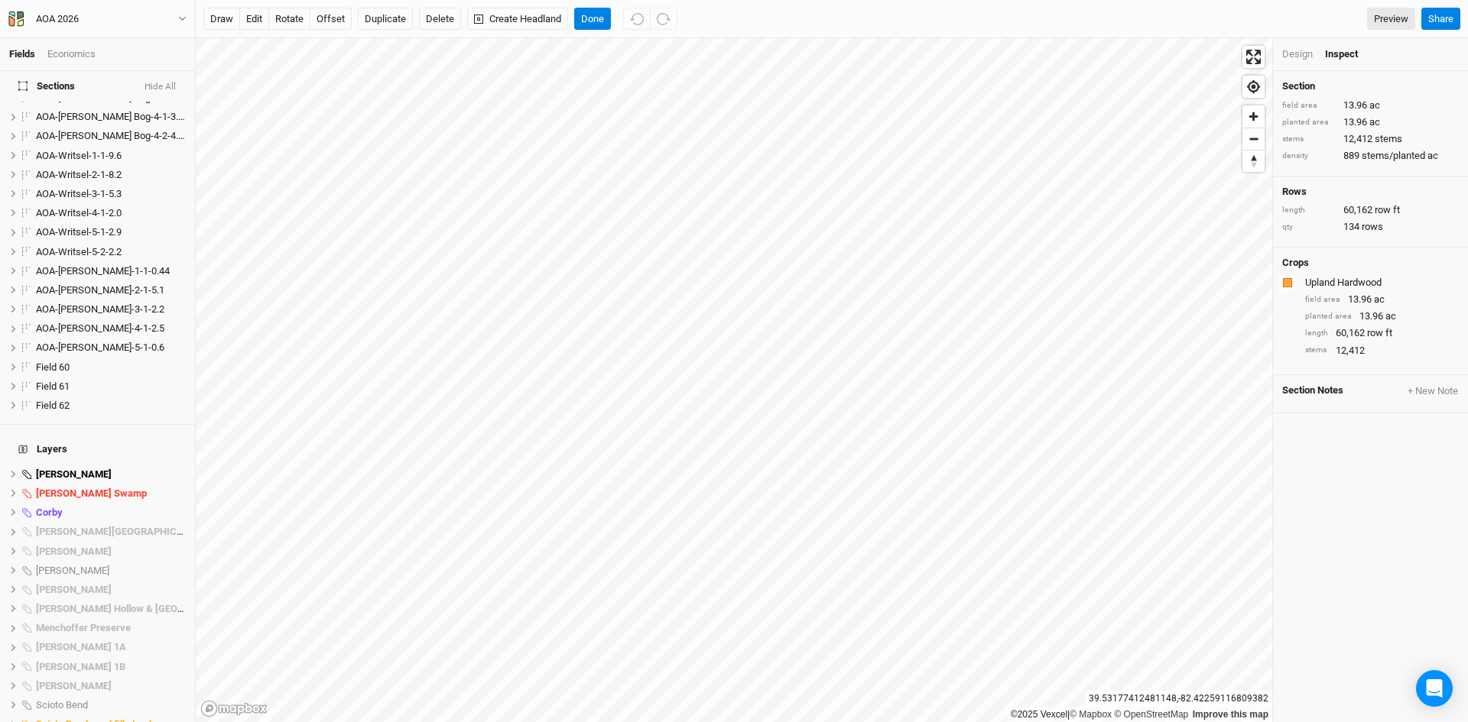
scroll to position [504, 0]
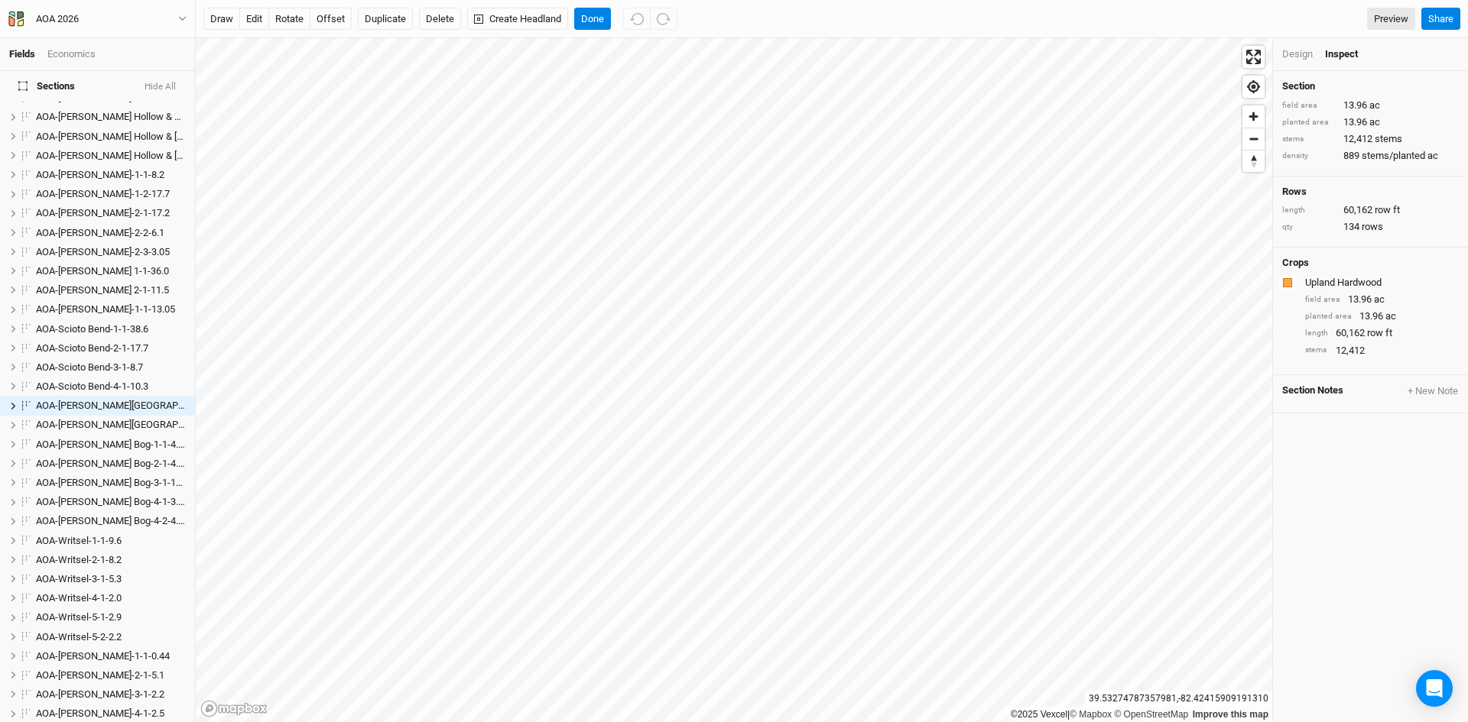
drag, startPoint x: 250, startPoint y: 13, endPoint x: 262, endPoint y: 31, distance: 21.4
click at [249, 14] on button "edit" at bounding box center [254, 19] width 30 height 23
click at [586, 17] on button "Done" at bounding box center [592, 19] width 37 height 23
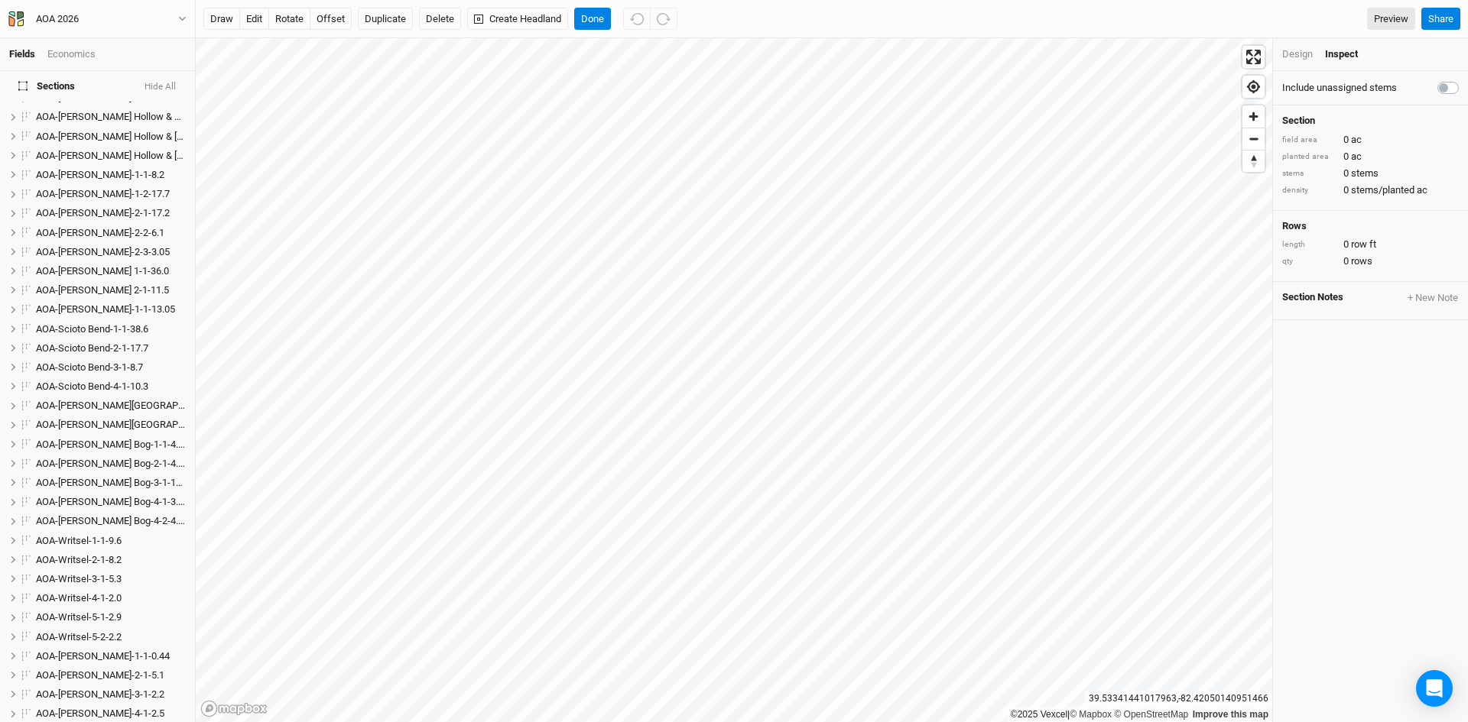
scroll to position [850, 0]
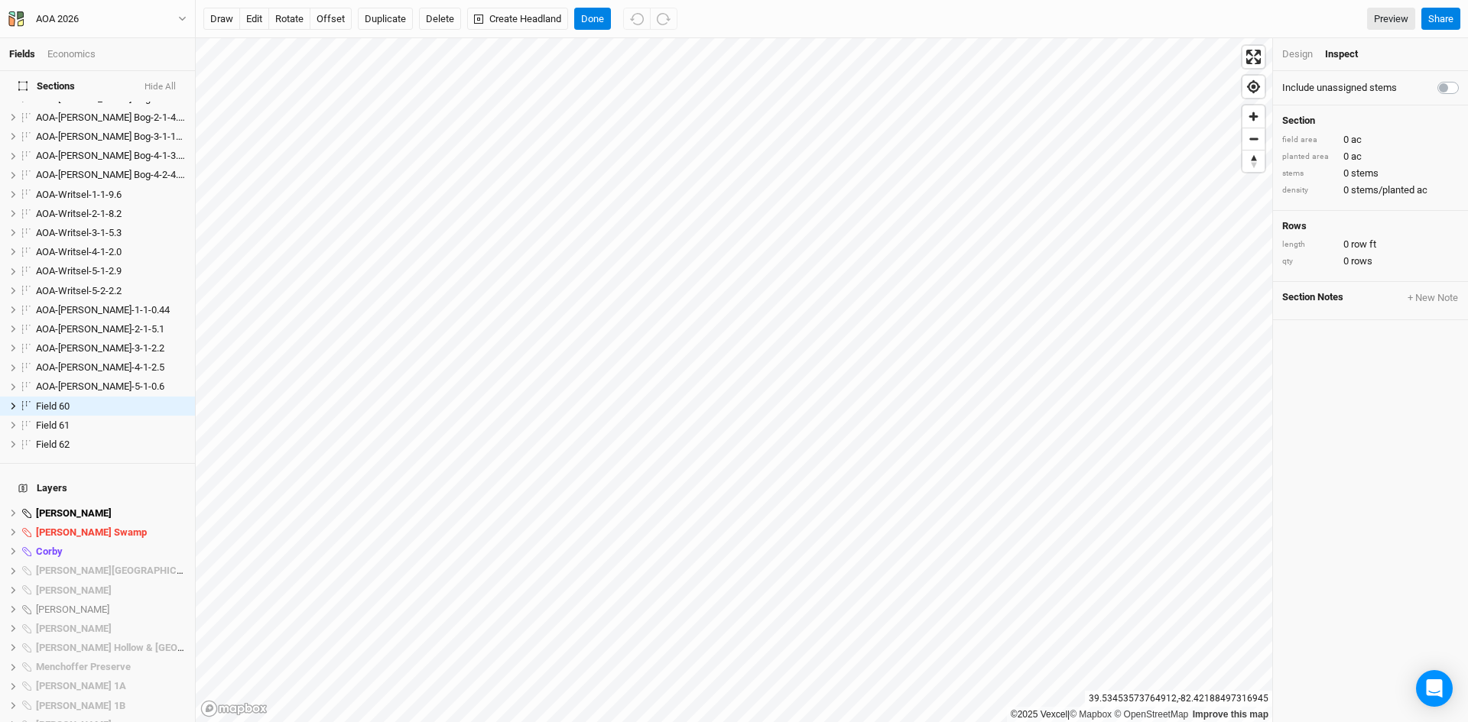
click at [1297, 50] on div "Design" at bounding box center [1297, 54] width 31 height 14
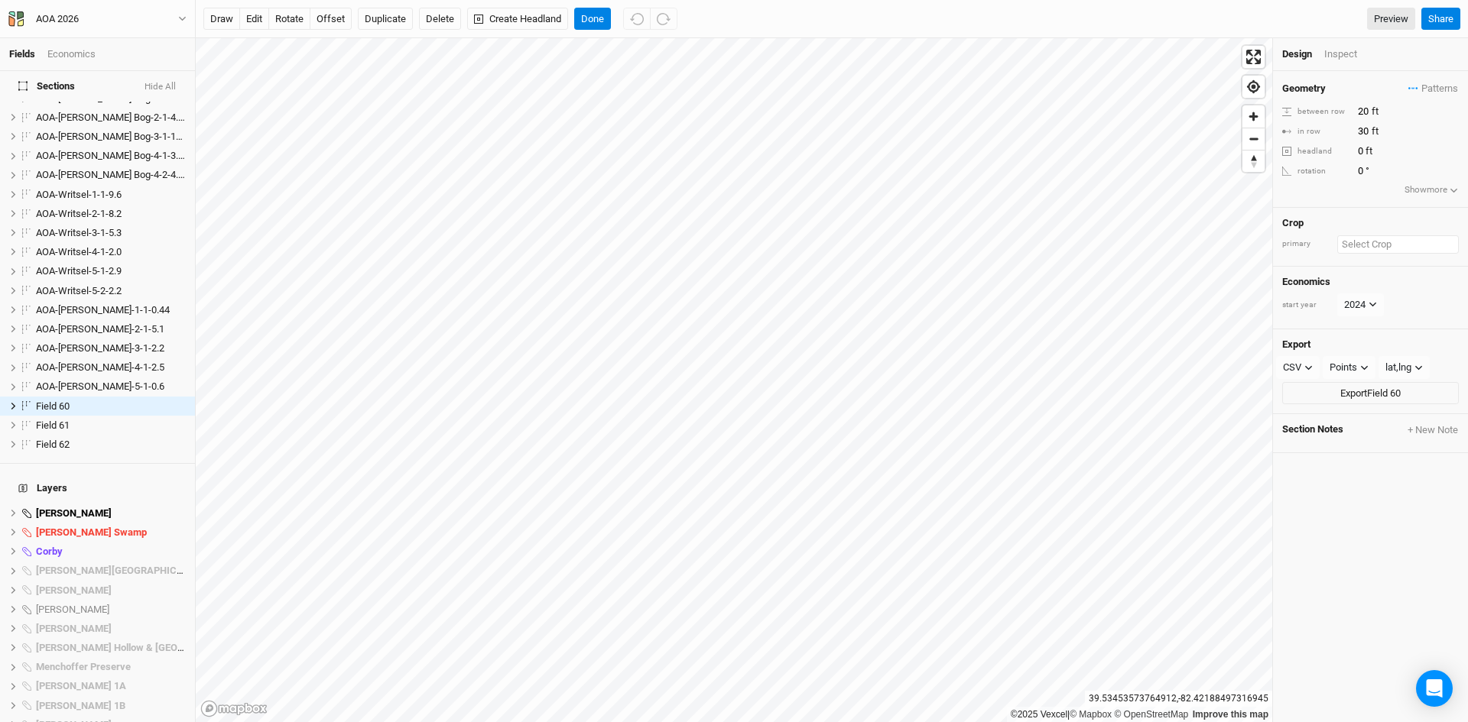
click at [1364, 248] on input "text" at bounding box center [1398, 244] width 122 height 18
click at [1309, 411] on div "Upland Hardwood" at bounding box center [1324, 414] width 76 height 14
drag, startPoint x: 1355, startPoint y: 110, endPoint x: 1379, endPoint y: 109, distance: 23.7
click at [1379, 109] on input "20" at bounding box center [1419, 111] width 133 height 17
type input "10"
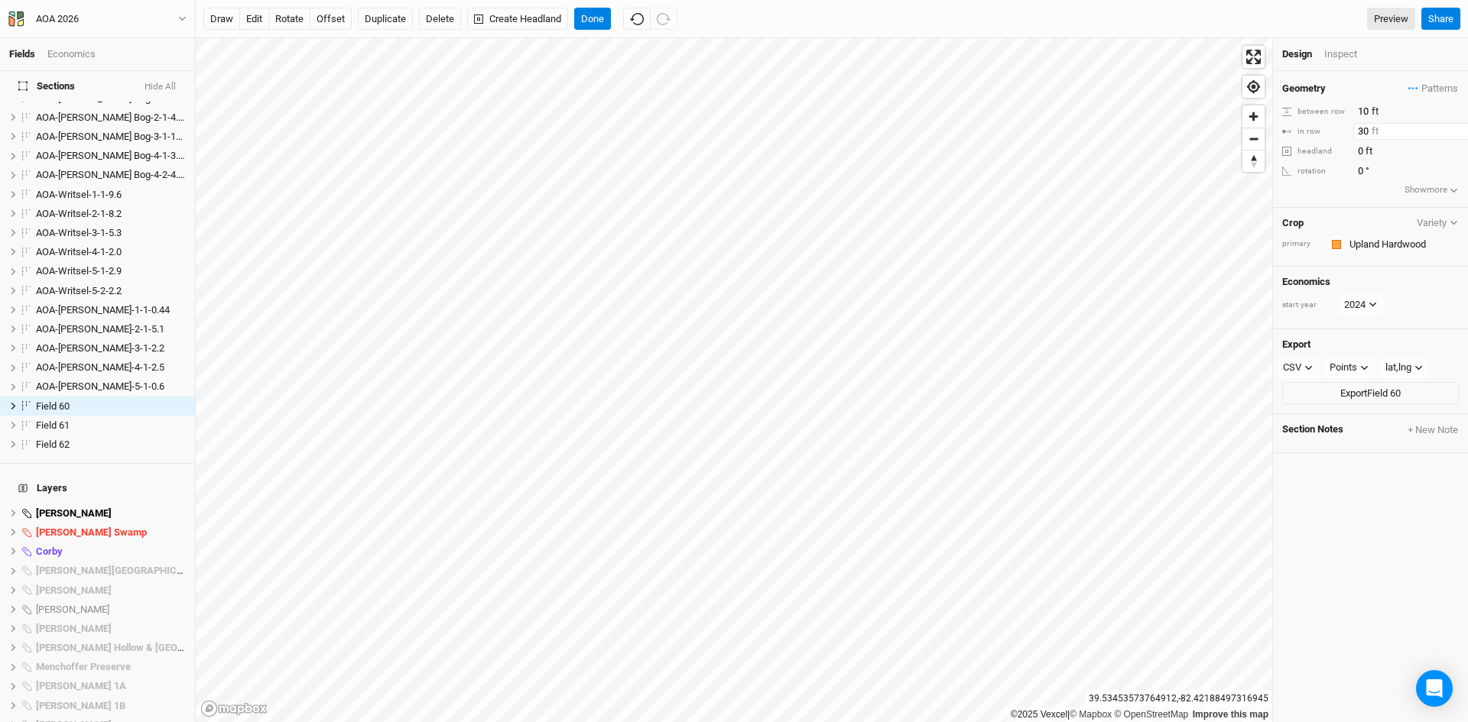
drag, startPoint x: 1355, startPoint y: 134, endPoint x: 1371, endPoint y: 130, distance: 15.8
click at [1371, 130] on input "30" at bounding box center [1419, 131] width 133 height 17
type input "4.9"
click at [1340, 523] on div "Geometry Patterns ＋ New in-row pattern between row 10 ft in row 4.9 ft headland…" at bounding box center [1370, 396] width 195 height 651
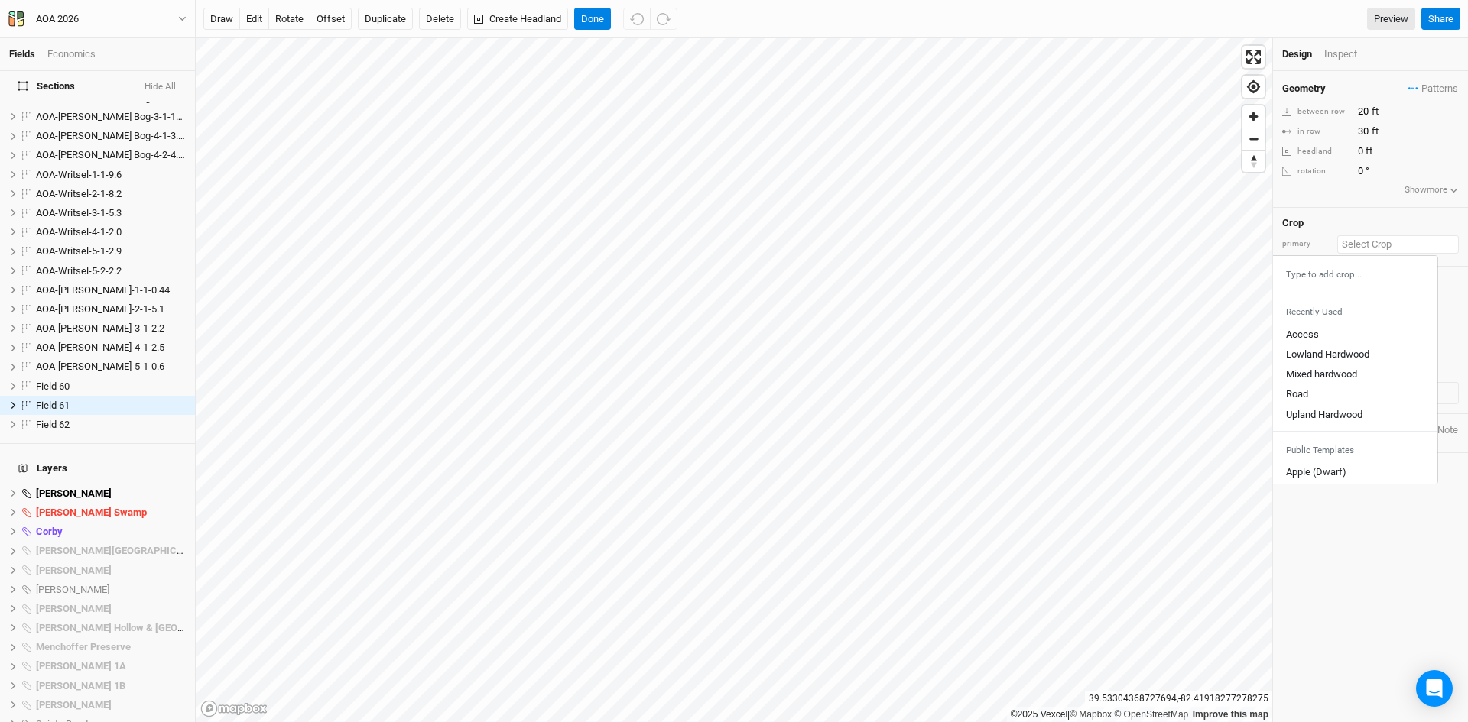
click at [1363, 242] on input "text" at bounding box center [1398, 244] width 122 height 18
click at [1312, 413] on div "Upland Hardwood" at bounding box center [1324, 414] width 76 height 14
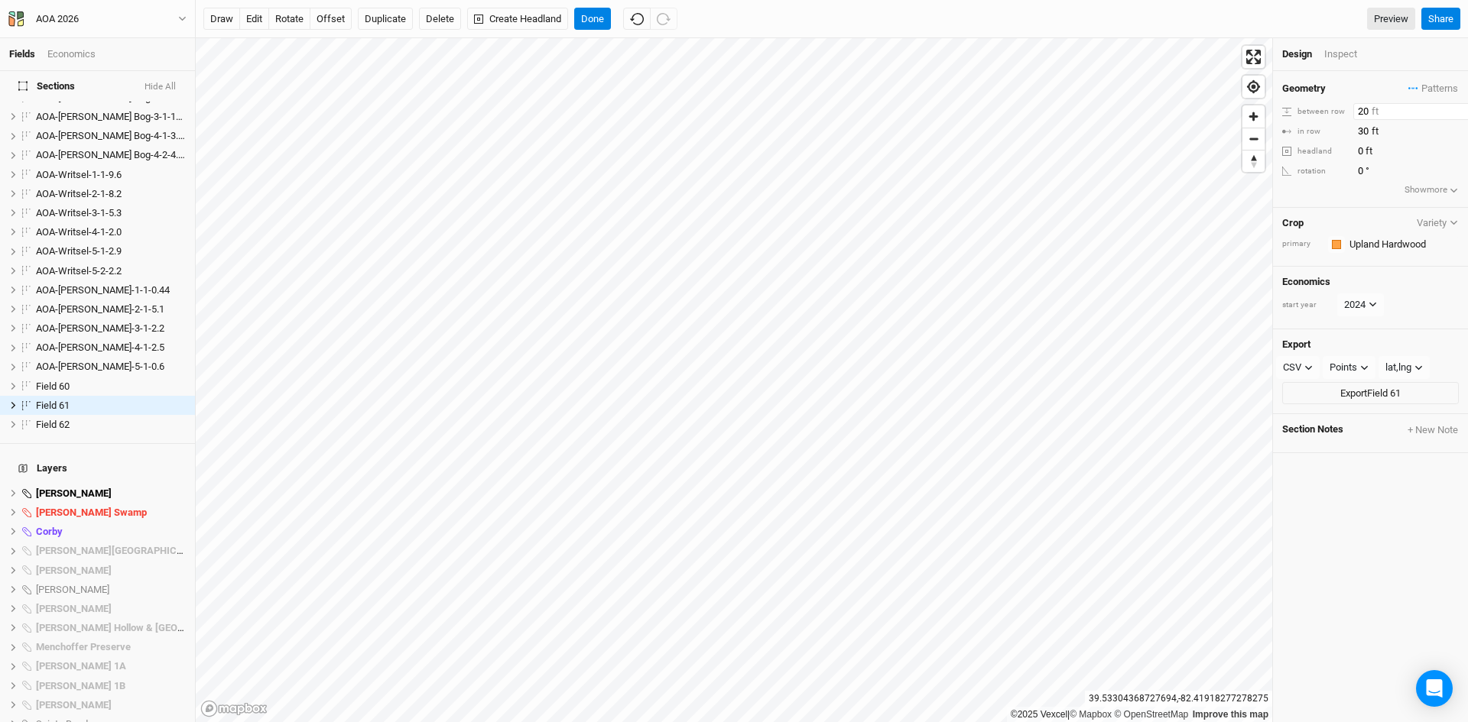
drag, startPoint x: 1355, startPoint y: 111, endPoint x: 1371, endPoint y: 103, distance: 17.8
click at [1371, 103] on input "20" at bounding box center [1419, 111] width 133 height 17
type input "10"
drag, startPoint x: 1358, startPoint y: 136, endPoint x: 1376, endPoint y: 128, distance: 20.2
click at [1376, 128] on input "30" at bounding box center [1419, 131] width 133 height 17
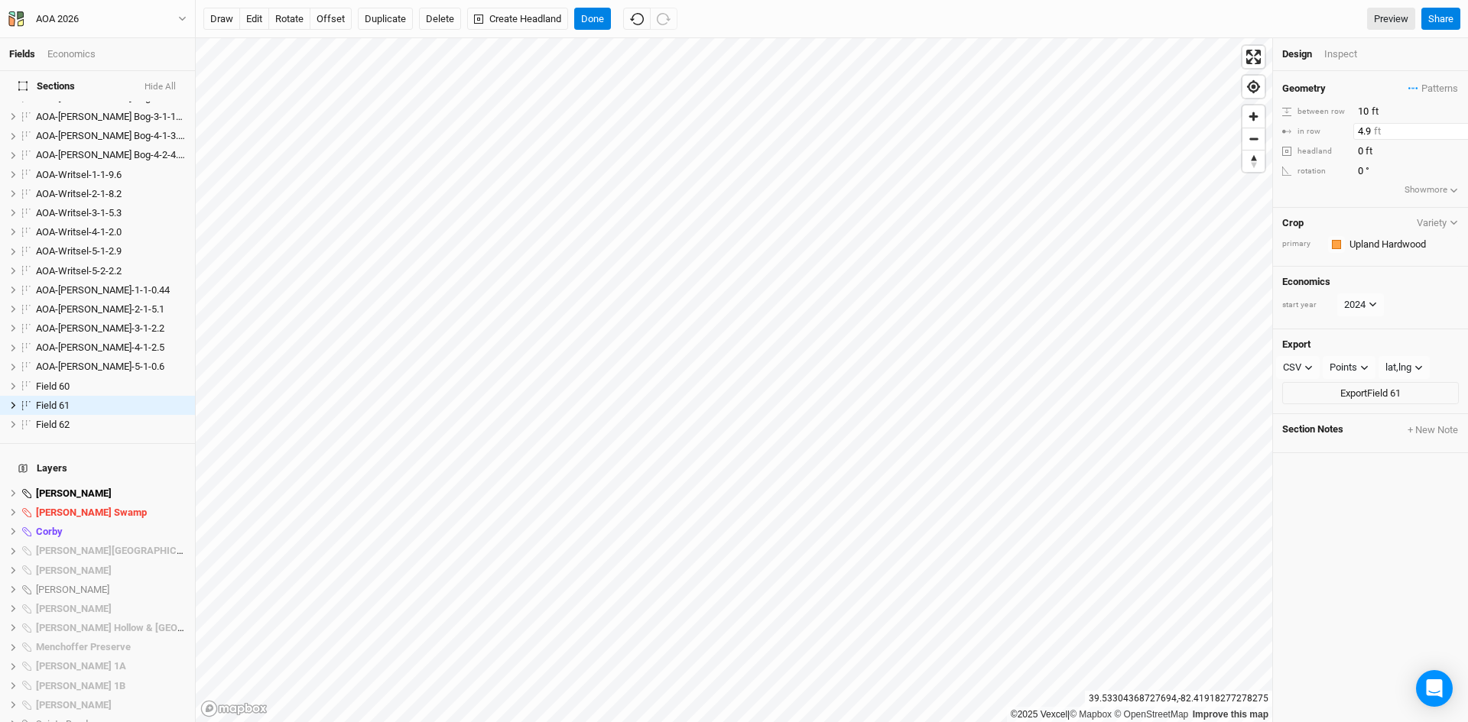
type input "4.9"
click at [1361, 547] on div "Geometry Patterns ＋ New in-row pattern between row 10 ft in row 4.9 ft headland…" at bounding box center [1370, 396] width 195 height 651
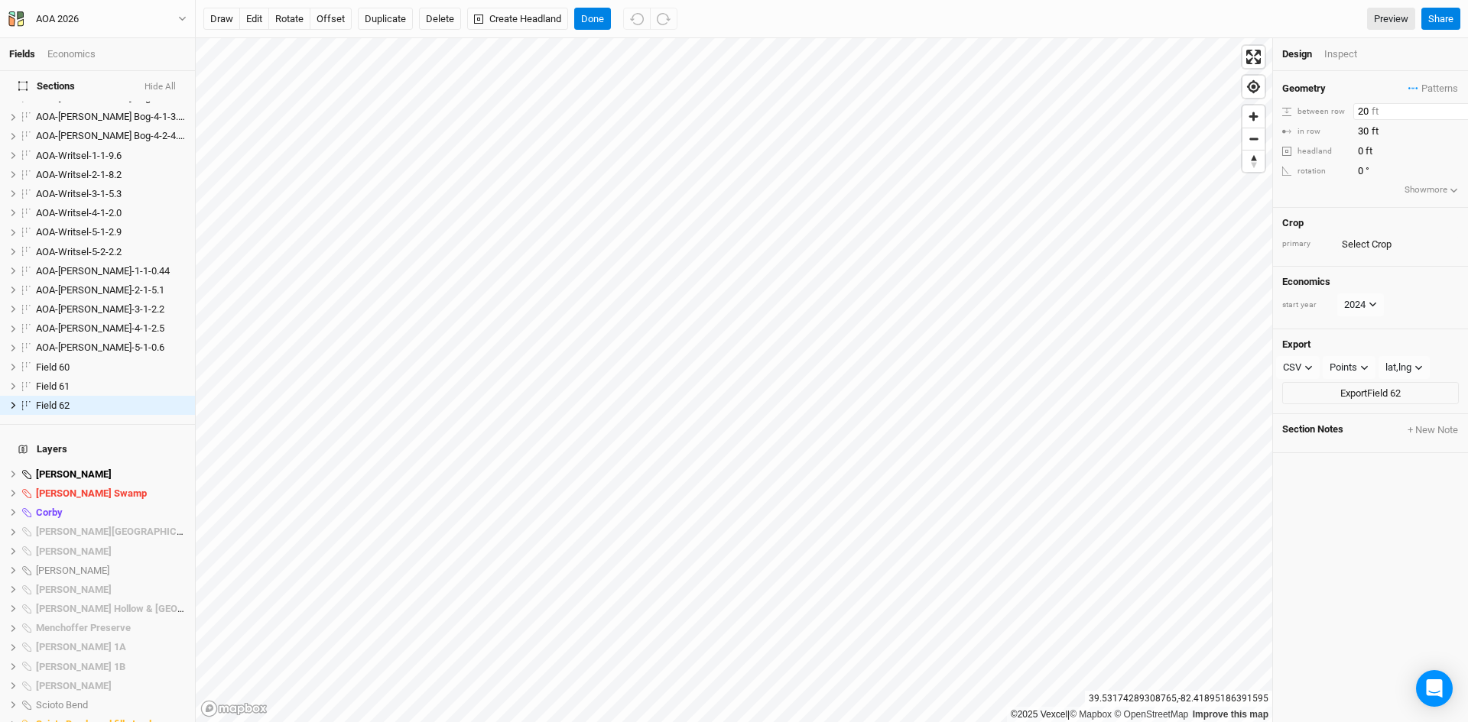
drag, startPoint x: 1358, startPoint y: 106, endPoint x: 1372, endPoint y: 102, distance: 14.3
click at [1372, 103] on input "20" at bounding box center [1419, 111] width 133 height 17
type input "10"
drag, startPoint x: 1355, startPoint y: 131, endPoint x: 1378, endPoint y: 125, distance: 23.7
click at [1378, 125] on input "30" at bounding box center [1419, 131] width 133 height 17
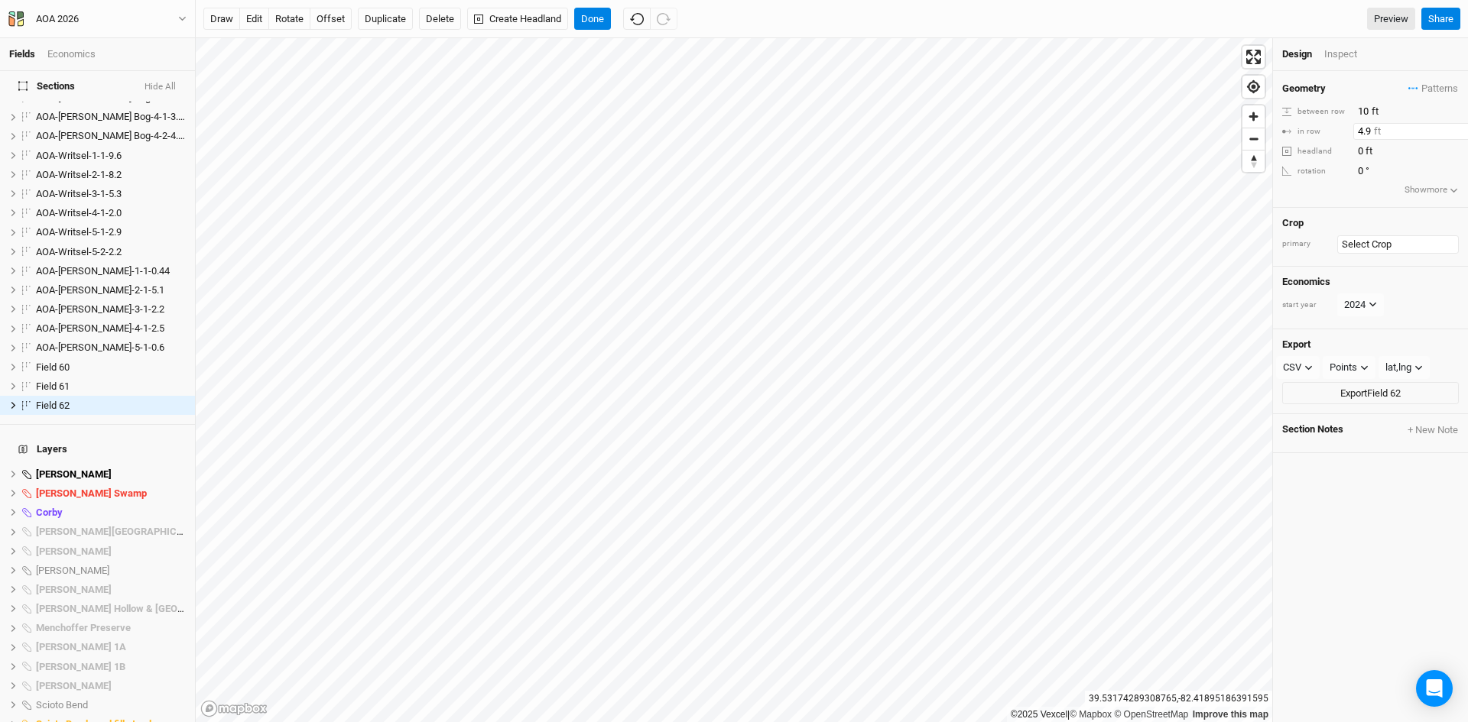
type input "4.9"
click at [1359, 240] on input "text" at bounding box center [1398, 244] width 122 height 18
click at [1329, 414] on div "Upland Hardwood" at bounding box center [1324, 414] width 76 height 14
type input "20"
type input "30"
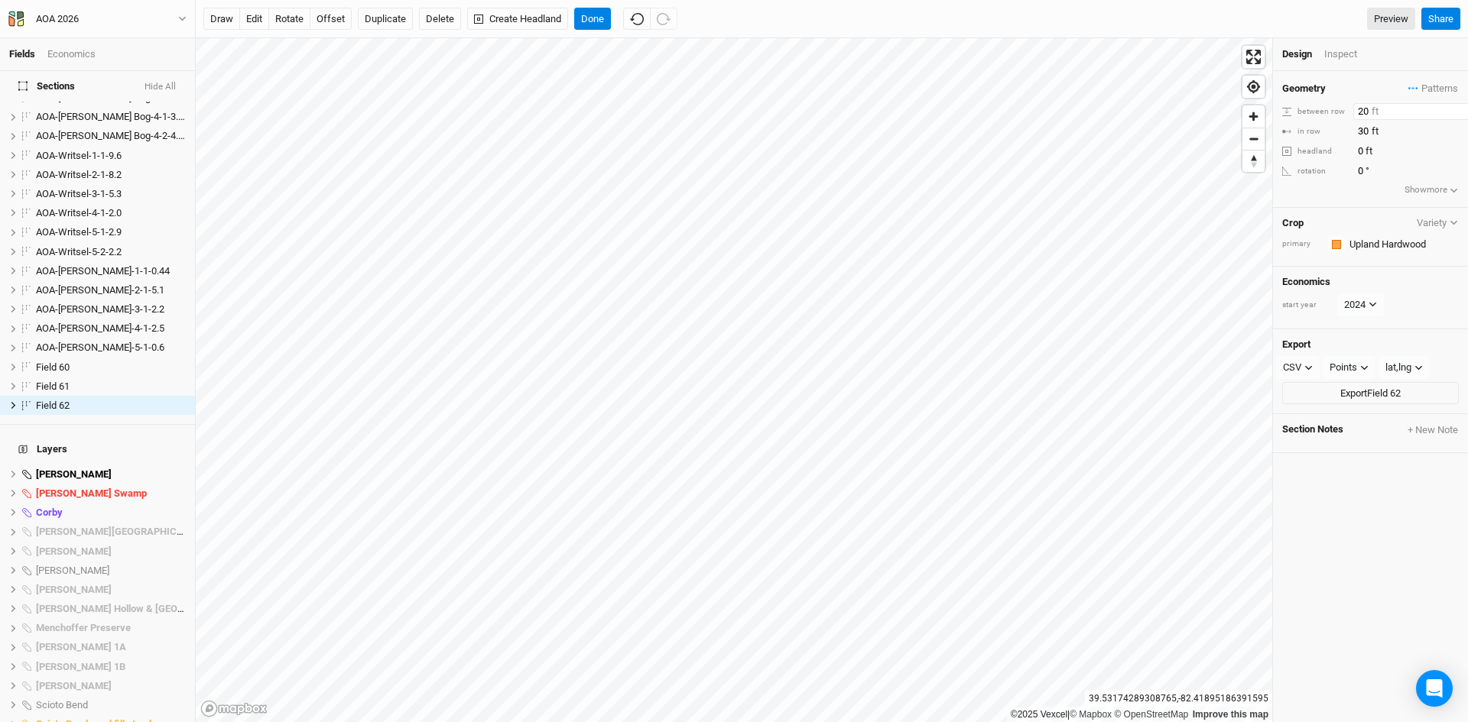
drag, startPoint x: 1354, startPoint y: 108, endPoint x: 1373, endPoint y: 105, distance: 19.2
click at [1373, 105] on input "20" at bounding box center [1419, 111] width 133 height 17
type input "10"
drag, startPoint x: 1355, startPoint y: 138, endPoint x: 1378, endPoint y: 130, distance: 23.4
click at [1378, 130] on input "30" at bounding box center [1419, 131] width 133 height 17
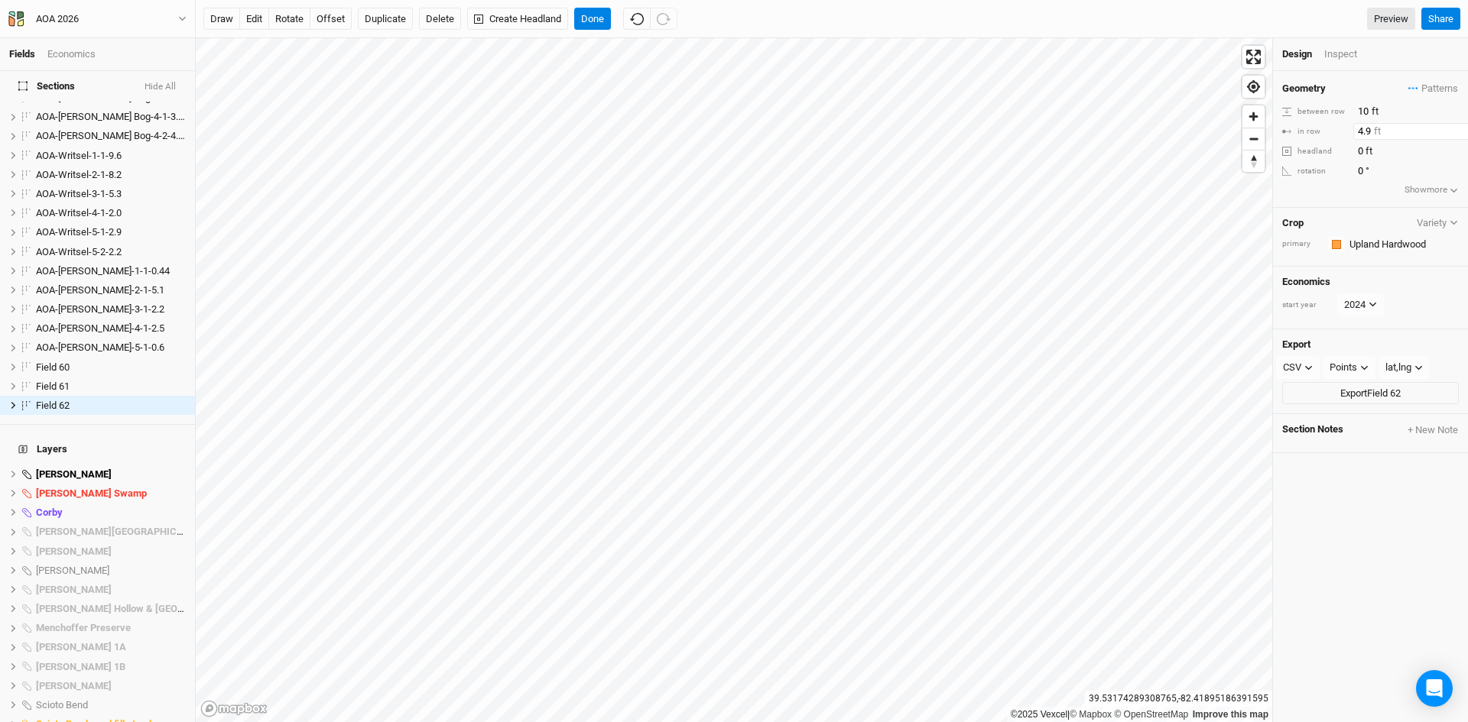
type input "4.9"
click at [1354, 512] on div "Geometry Patterns ＋ New in-row pattern between row 10 ft in row 4.9 ft headland…" at bounding box center [1370, 396] width 195 height 651
click at [599, 14] on button "Done" at bounding box center [592, 19] width 37 height 23
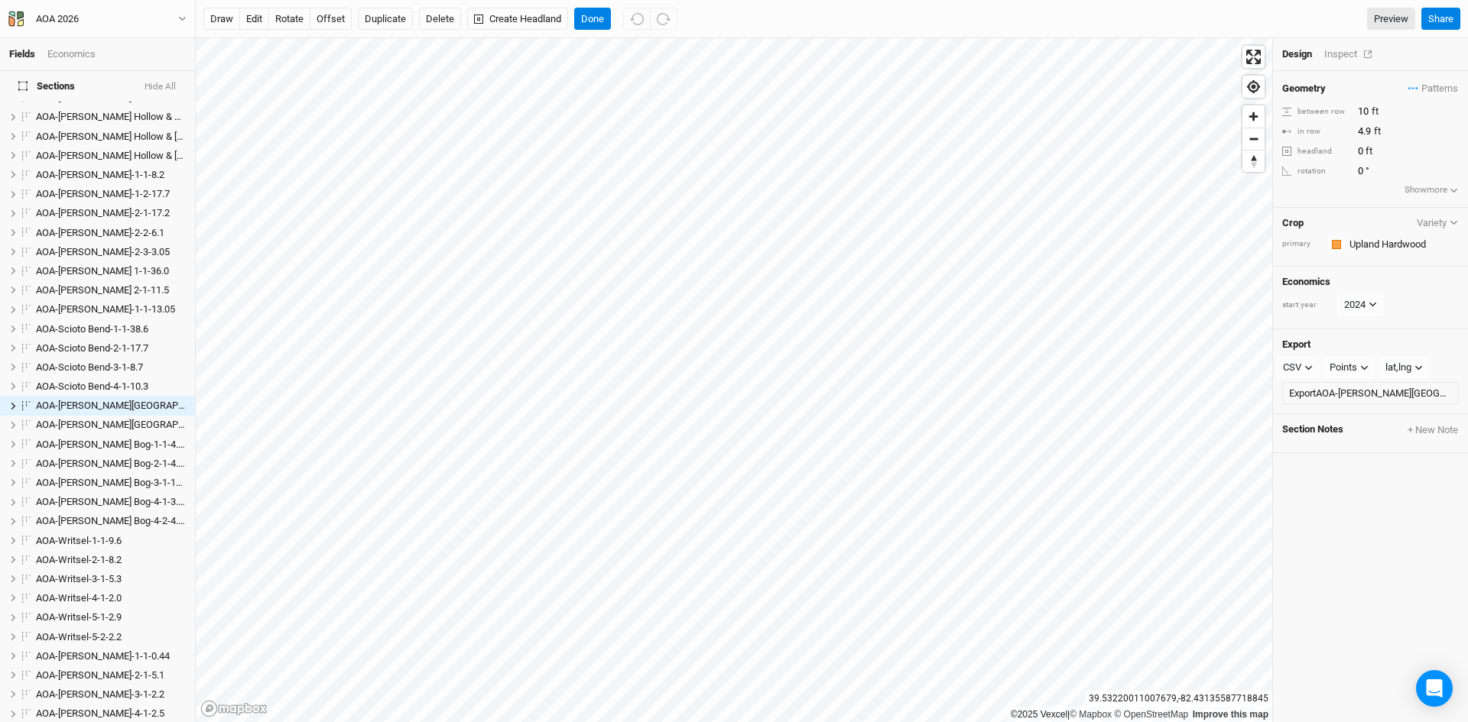
click at [1338, 56] on div "Inspect" at bounding box center [1351, 54] width 54 height 14
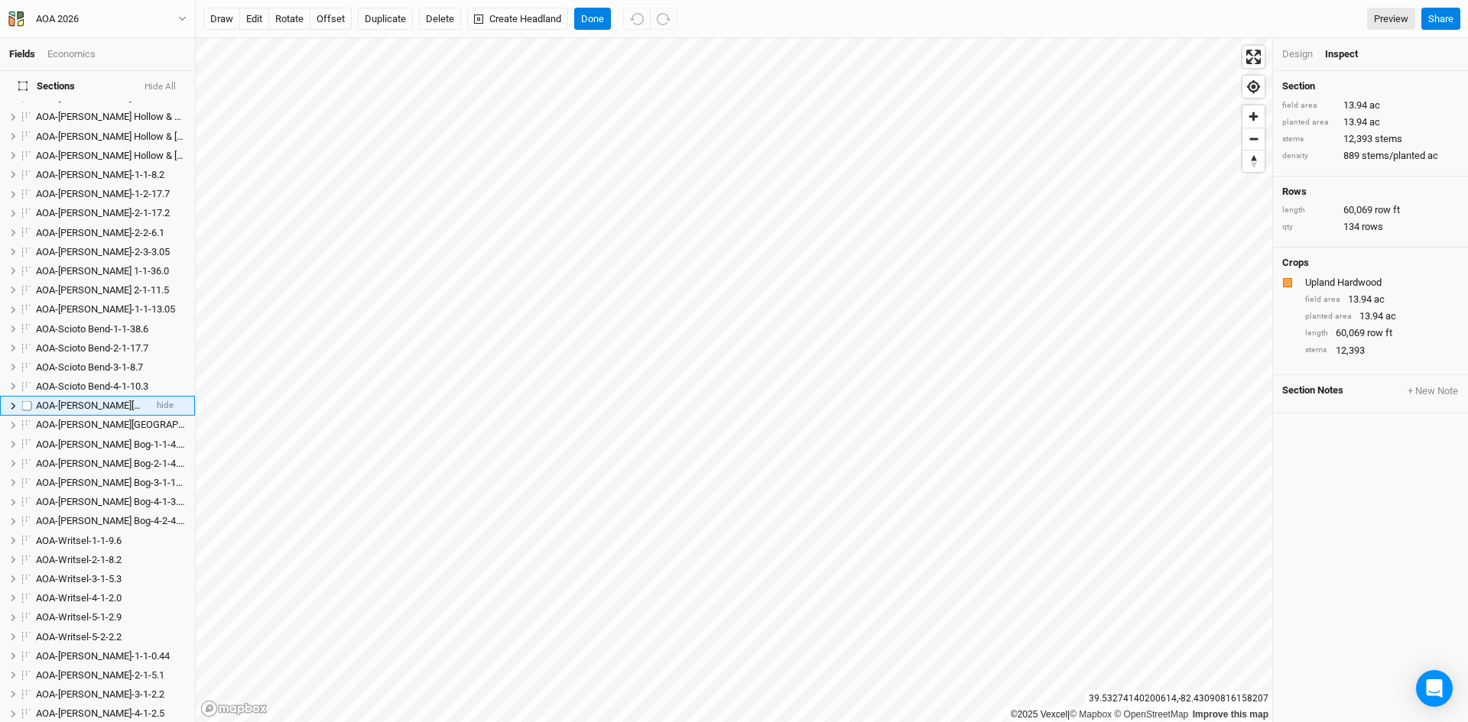
click at [87, 400] on span "AOA-[PERSON_NAME][GEOGRAPHIC_DATA]-1-1-24.5" at bounding box center [149, 405] width 227 height 11
click at [90, 400] on span "AOA-[PERSON_NAME][GEOGRAPHIC_DATA]-1-1-24.5" at bounding box center [149, 405] width 227 height 11
click at [119, 399] on input "AOA-[PERSON_NAME][GEOGRAPHIC_DATA]-1-1-24.5" at bounding box center [85, 406] width 103 height 14
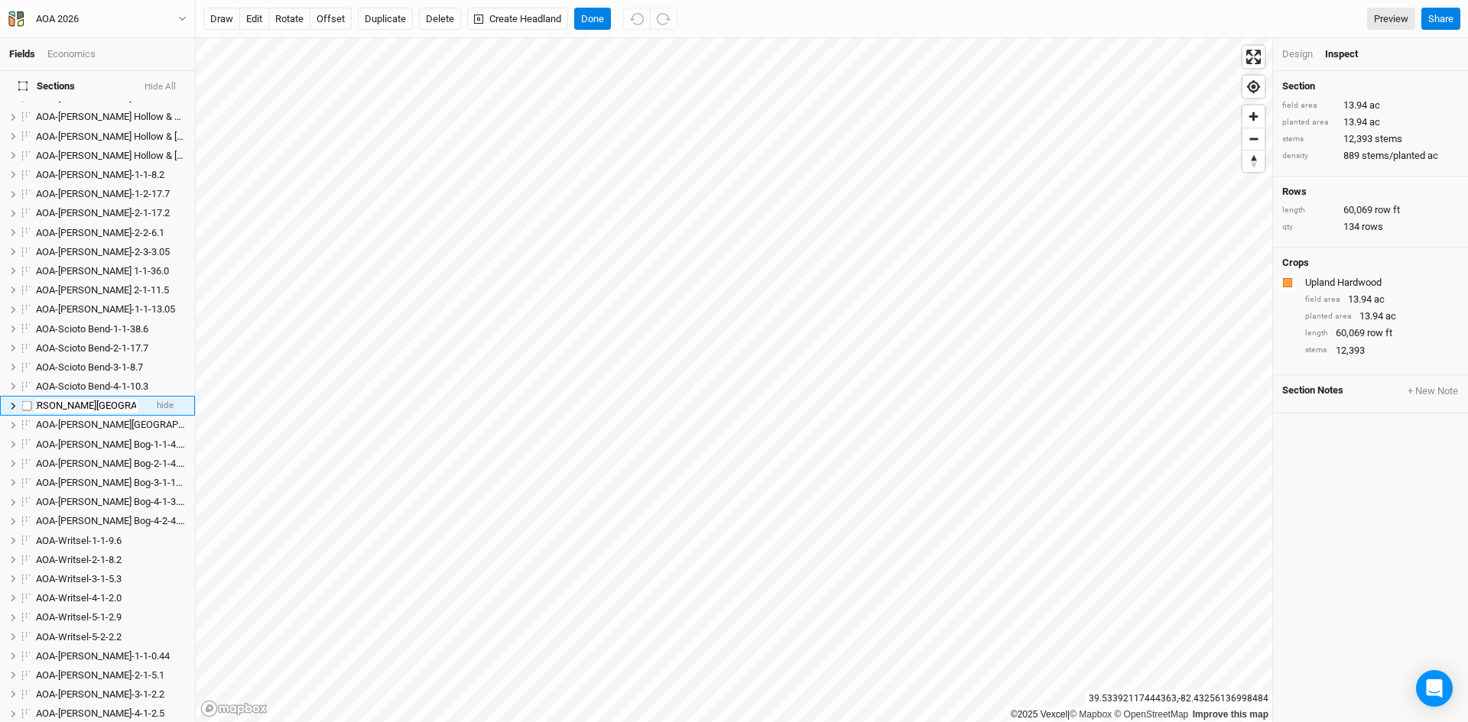
scroll to position [0, 41]
drag, startPoint x: 116, startPoint y: 395, endPoint x: 139, endPoint y: 398, distance: 23.0
click at [138, 398] on li "AOA-[PERSON_NAME][GEOGRAPHIC_DATA]-1-1-24.5 hide" at bounding box center [97, 405] width 195 height 19
type input "AOA-[PERSON_NAME][GEOGRAPHIC_DATA]-1-1-13.94"
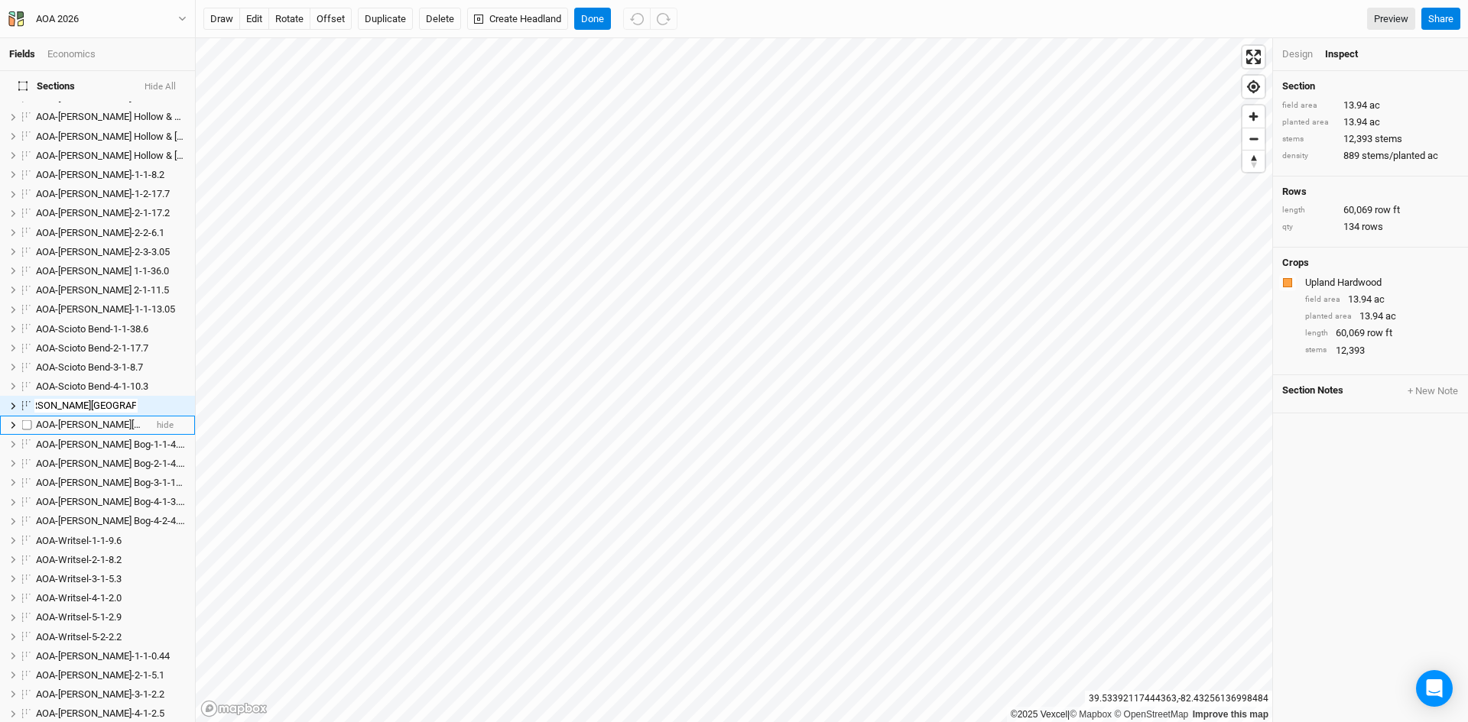
click at [96, 419] on span "AOA-[PERSON_NAME][GEOGRAPHIC_DATA]-2-1-19.1" at bounding box center [149, 424] width 227 height 11
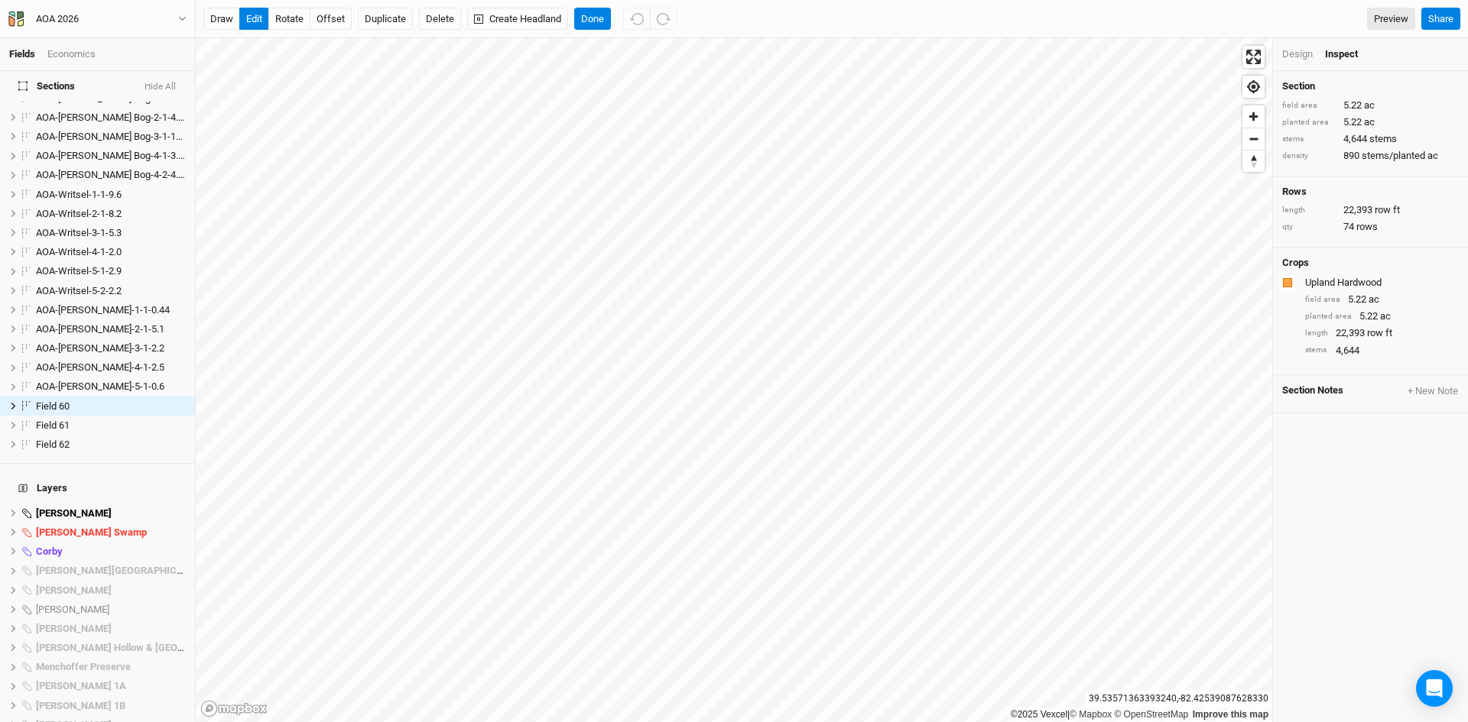
click at [586, 5] on div "draw edit rotate offset Duplicate Delete Create Headland Done Preview Share" at bounding box center [832, 19] width 1272 height 38
click at [53, 401] on span "Field 60" at bounding box center [53, 406] width 34 height 11
type input "AOA-[PERSON_NAME] Creek Fall-2-1-5.22"
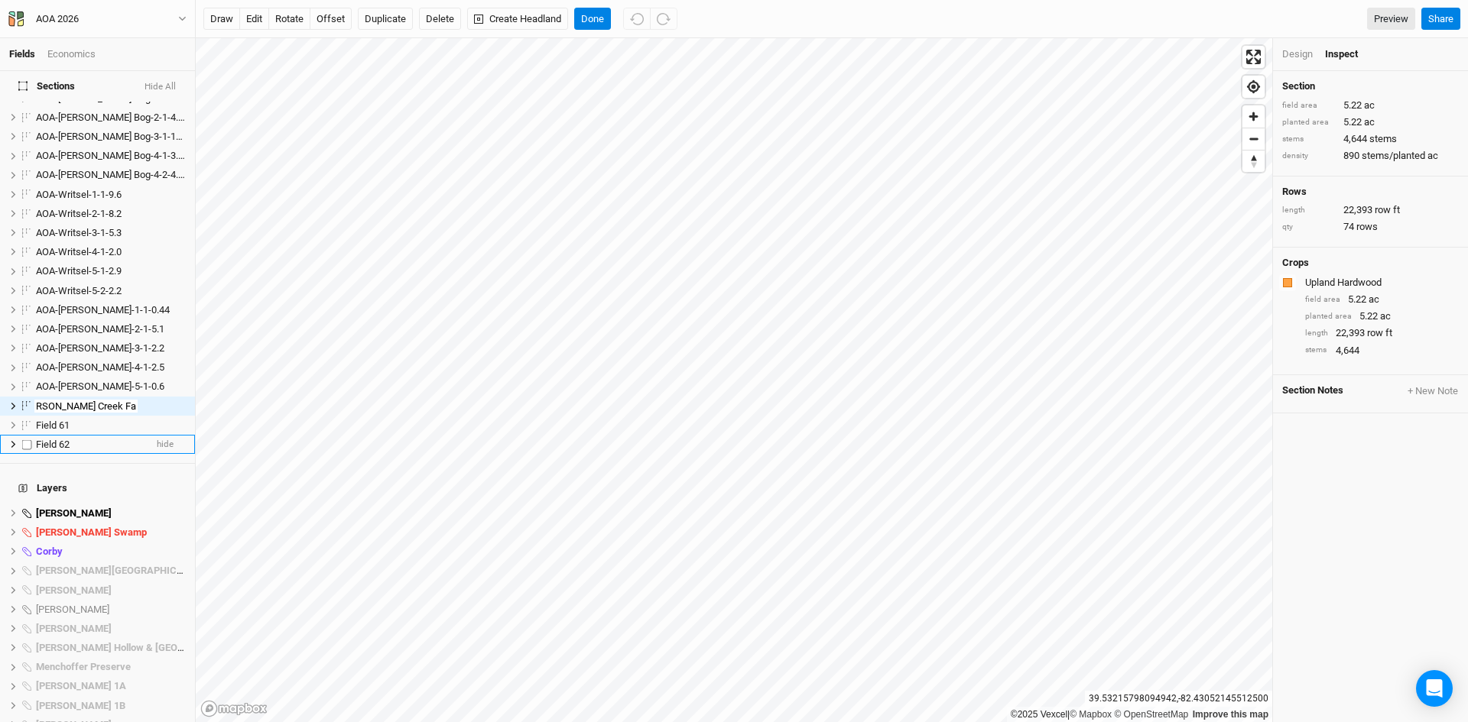
scroll to position [0, 30]
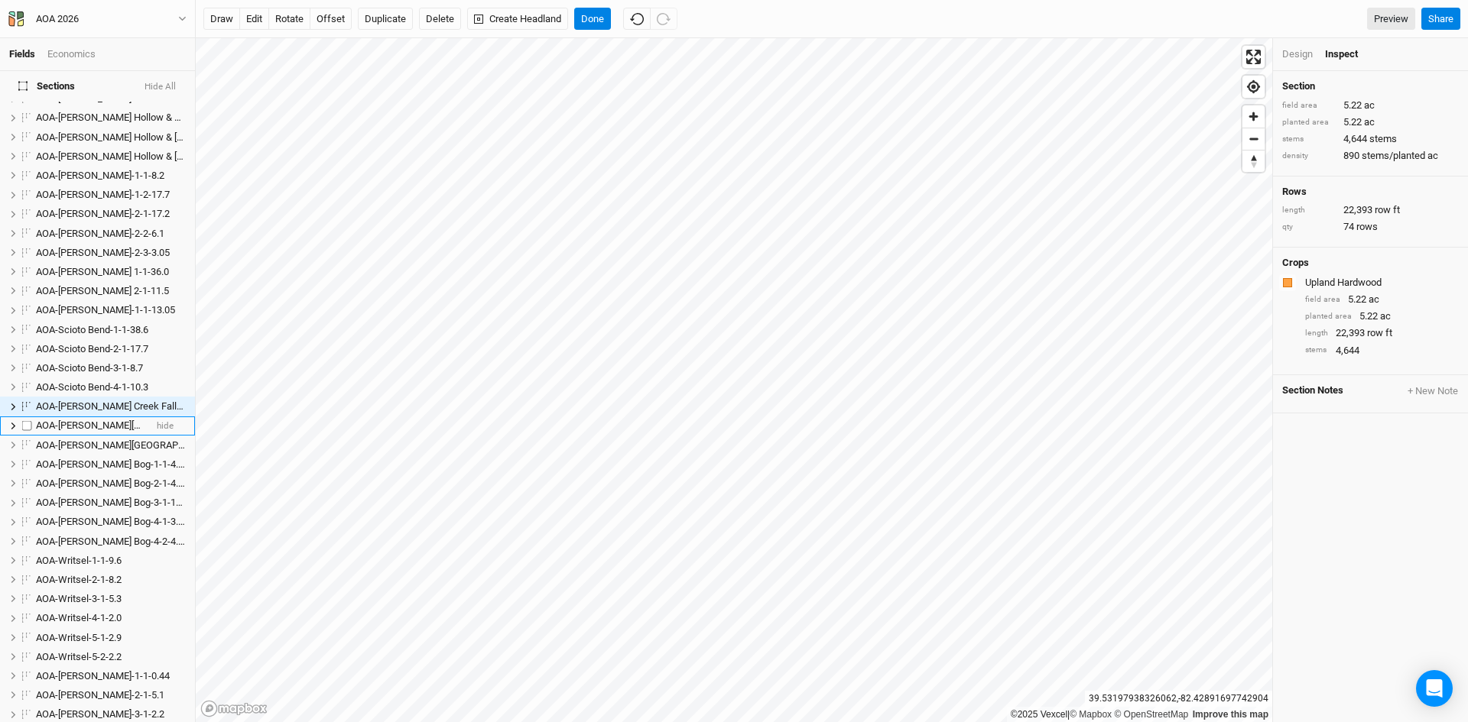
click at [103, 420] on span "AOA-[PERSON_NAME][GEOGRAPHIC_DATA]-1-1-13.94" at bounding box center [152, 425] width 232 height 11
click at [103, 440] on span "AOA-[PERSON_NAME][GEOGRAPHIC_DATA]-2-1-19.1" at bounding box center [149, 445] width 227 height 11
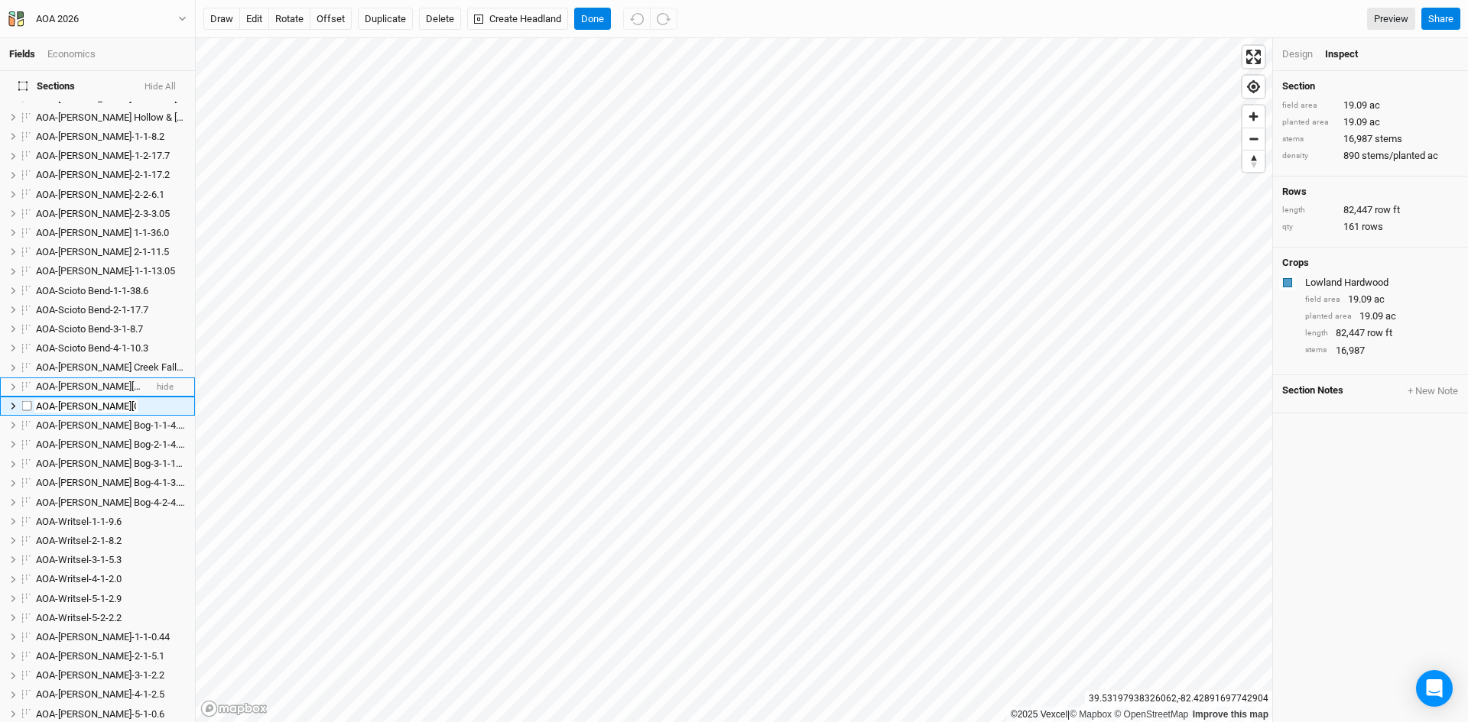
scroll to position [0, 35]
click at [104, 381] on span "AOA-[PERSON_NAME][GEOGRAPHIC_DATA]-1-1-13.94" at bounding box center [152, 386] width 232 height 11
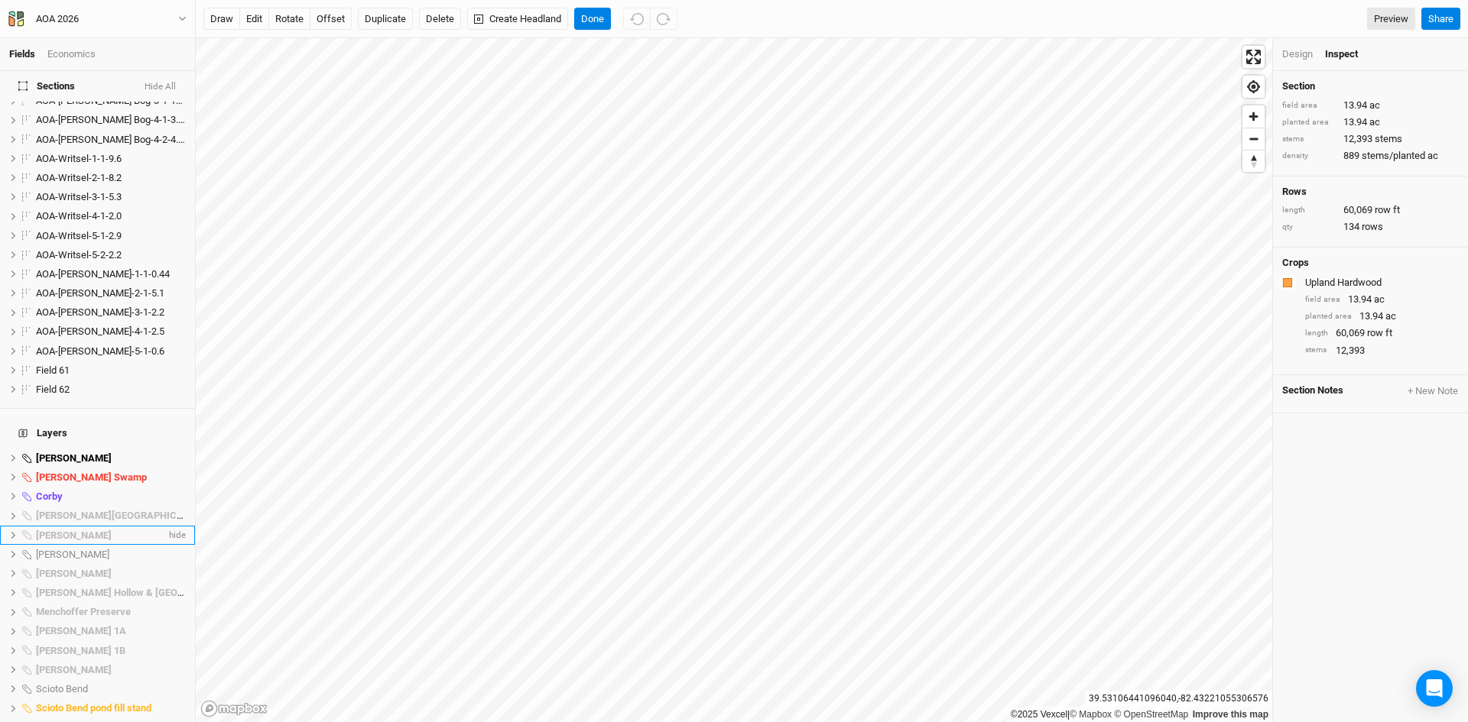
scroll to position [982, 0]
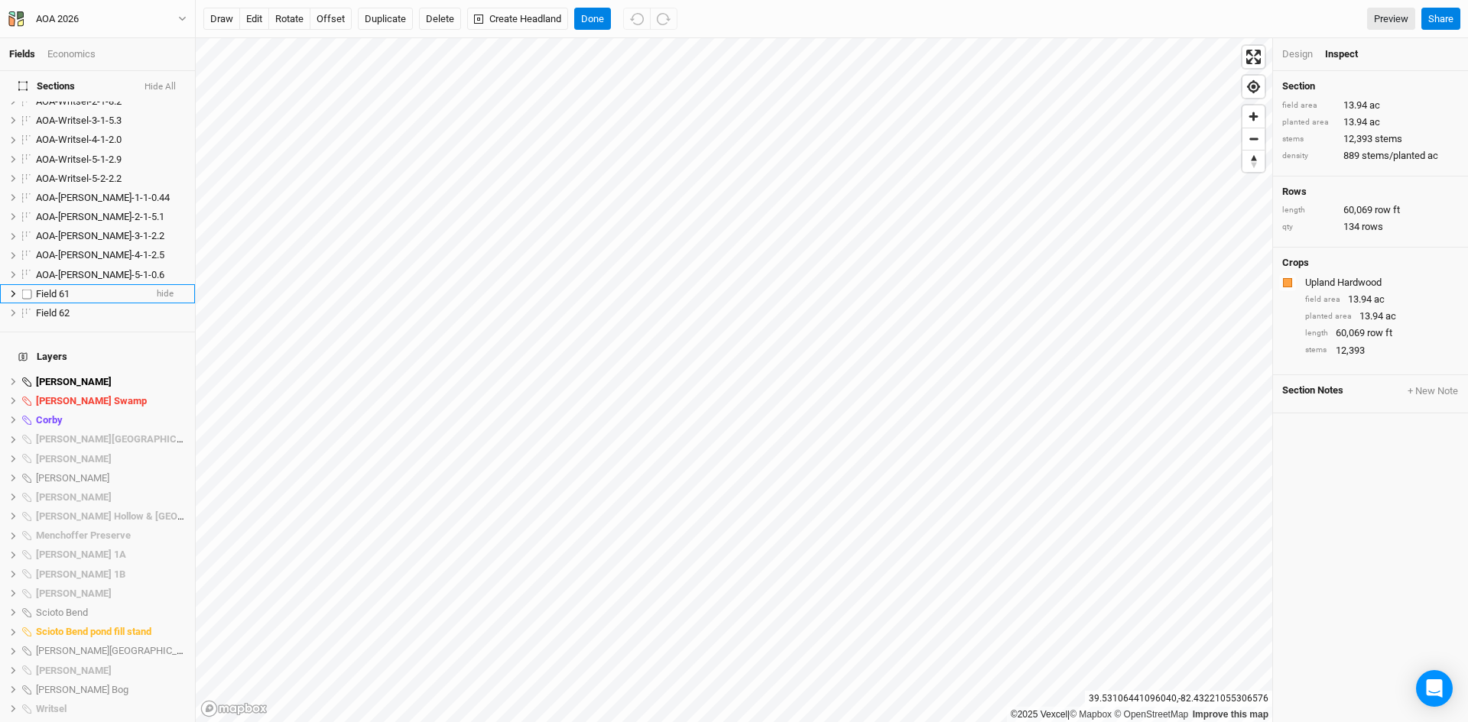
click at [45, 288] on span "Field 61" at bounding box center [53, 293] width 34 height 11
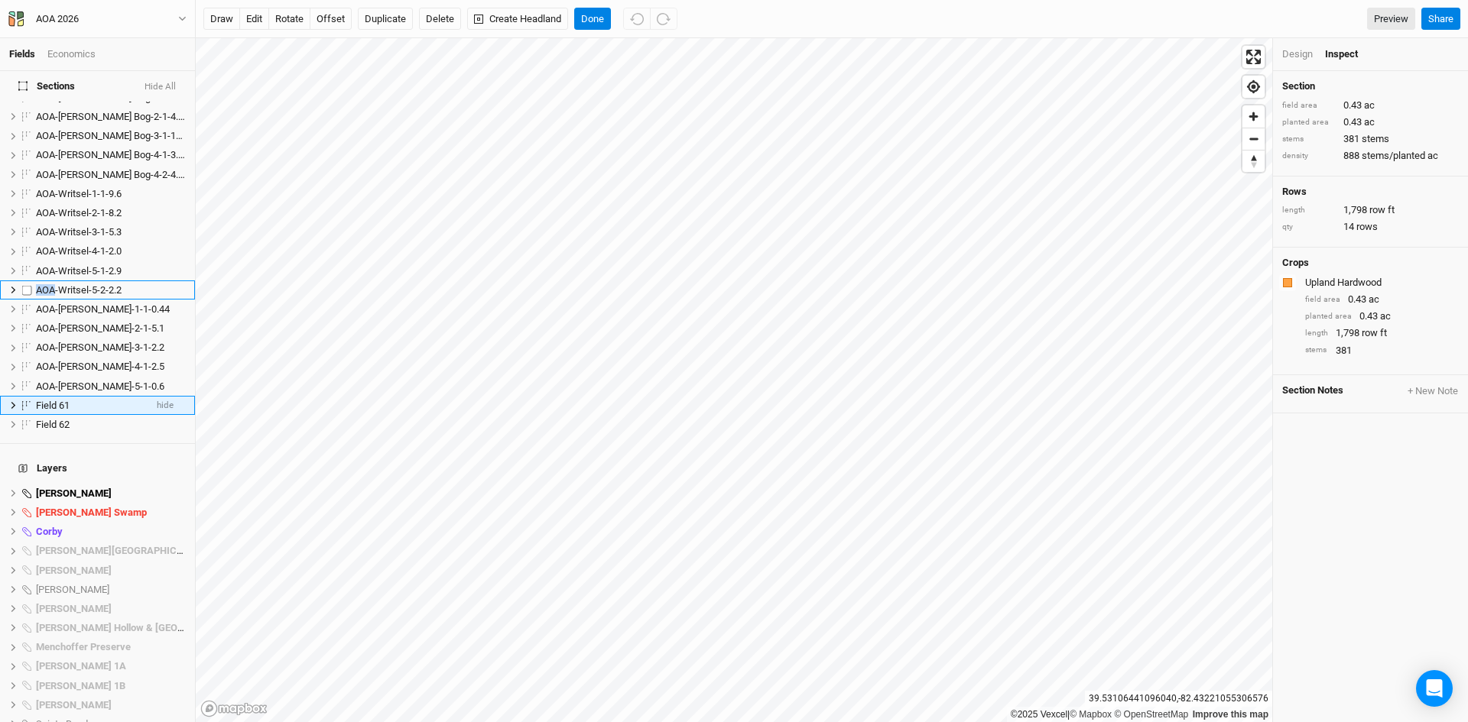
click at [45, 284] on span "AOA-Writsel-5-2-2.2" at bounding box center [79, 289] width 86 height 11
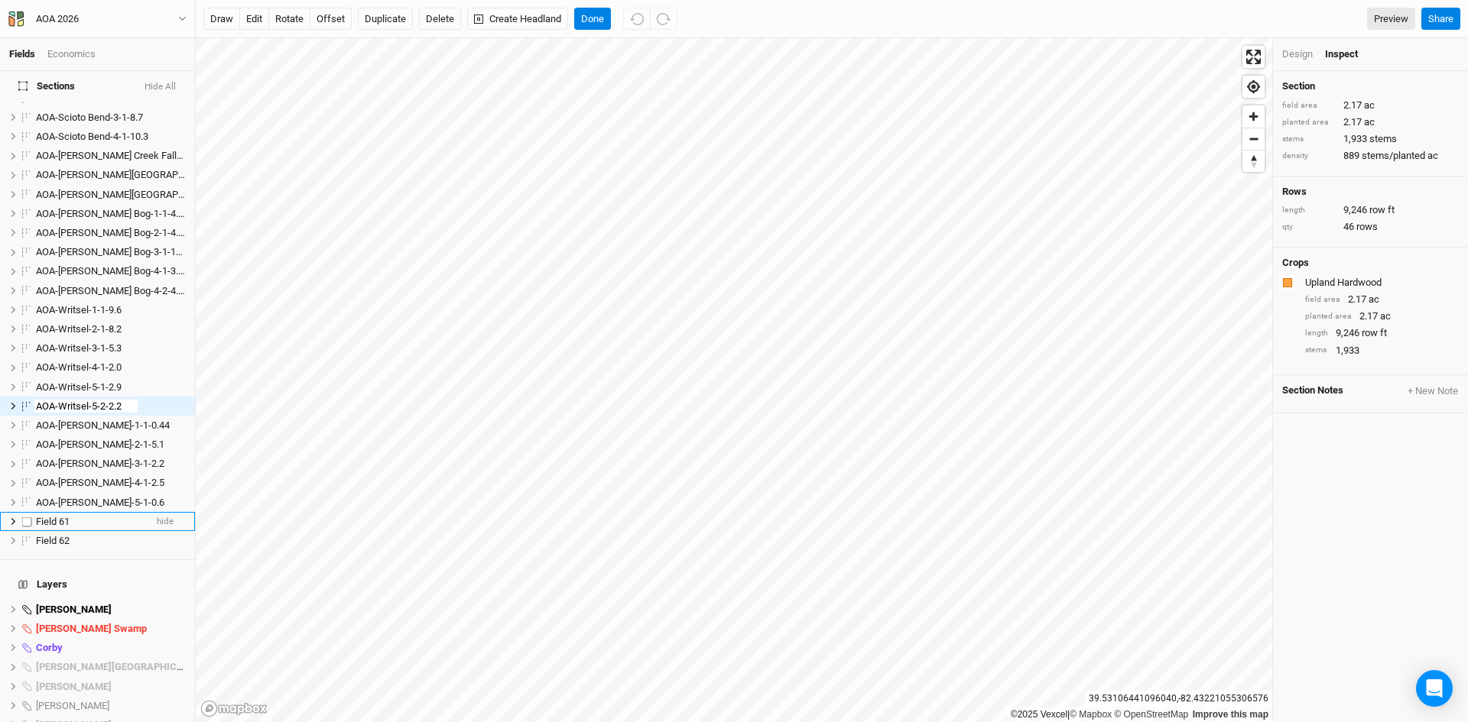
click at [50, 516] on span "Field 61" at bounding box center [53, 521] width 34 height 11
click at [50, 642] on span "Corby" at bounding box center [49, 647] width 27 height 11
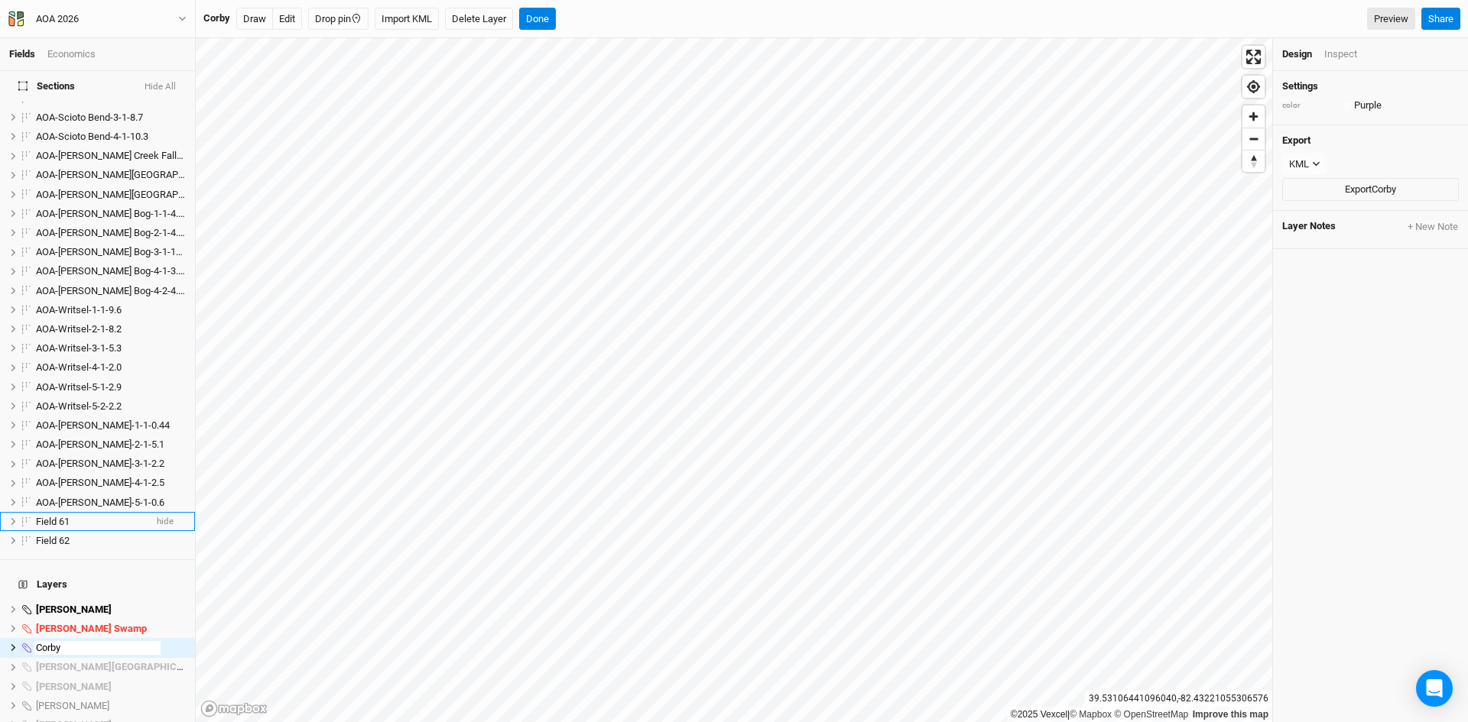
scroll to position [870, 0]
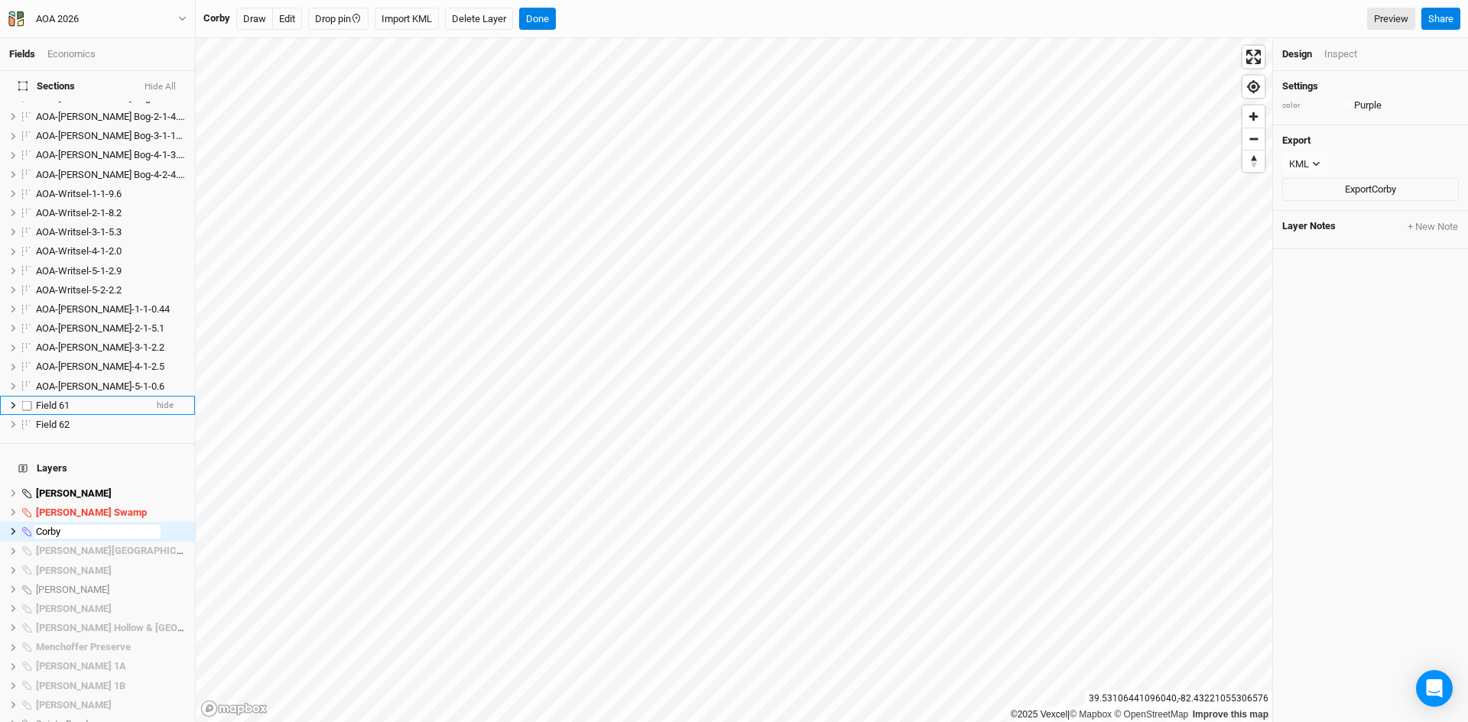
click at [61, 400] on span "Field 61" at bounding box center [53, 405] width 34 height 11
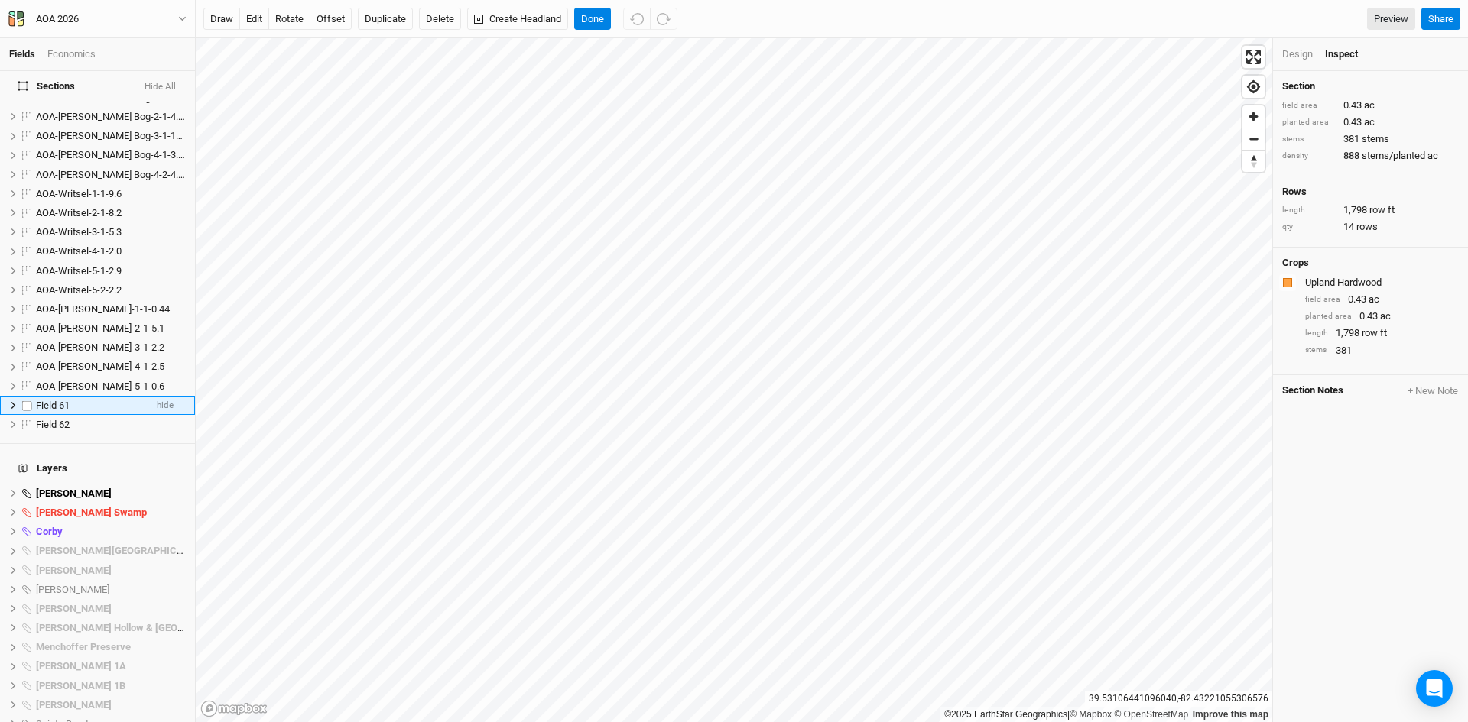
click at [54, 400] on span "Field 61" at bounding box center [53, 405] width 34 height 11
click at [50, 400] on span "Field 61" at bounding box center [53, 405] width 34 height 11
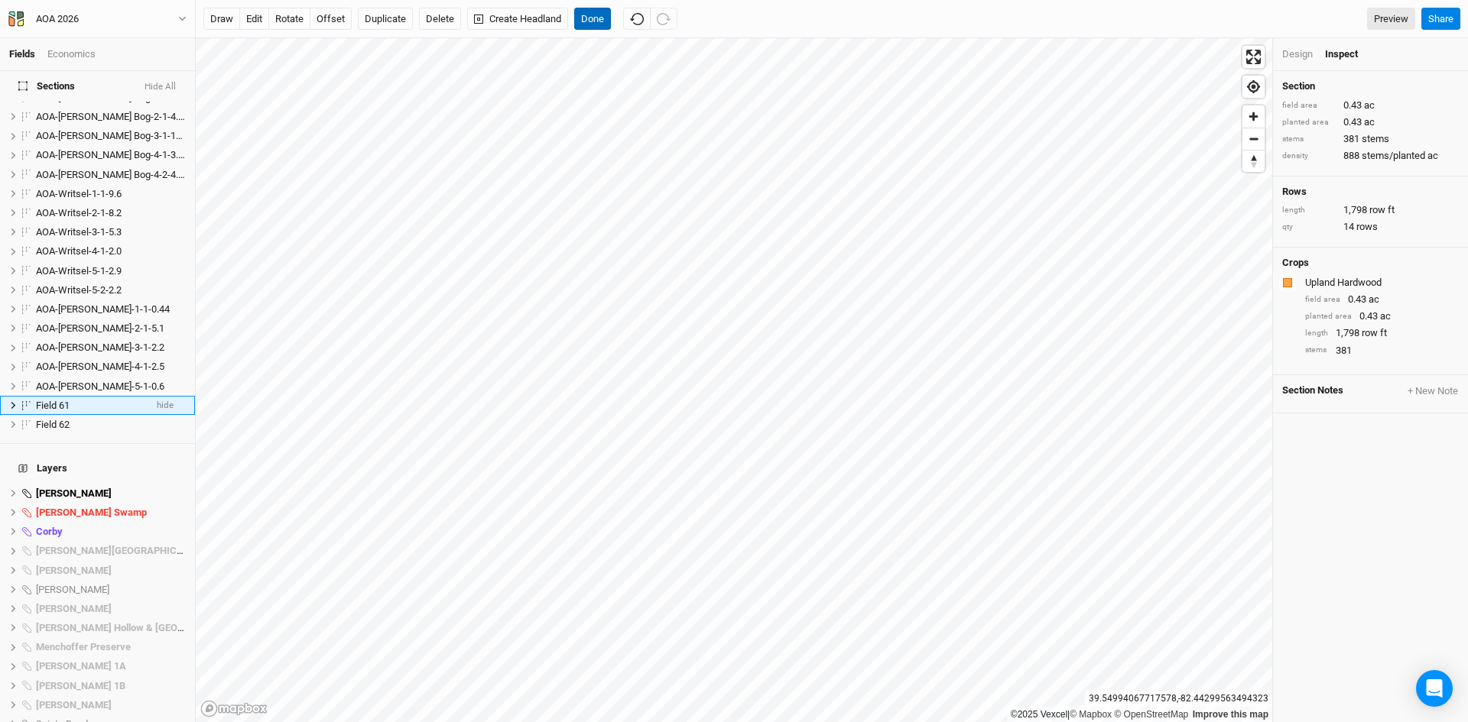
click at [592, 18] on button "Done" at bounding box center [592, 19] width 37 height 23
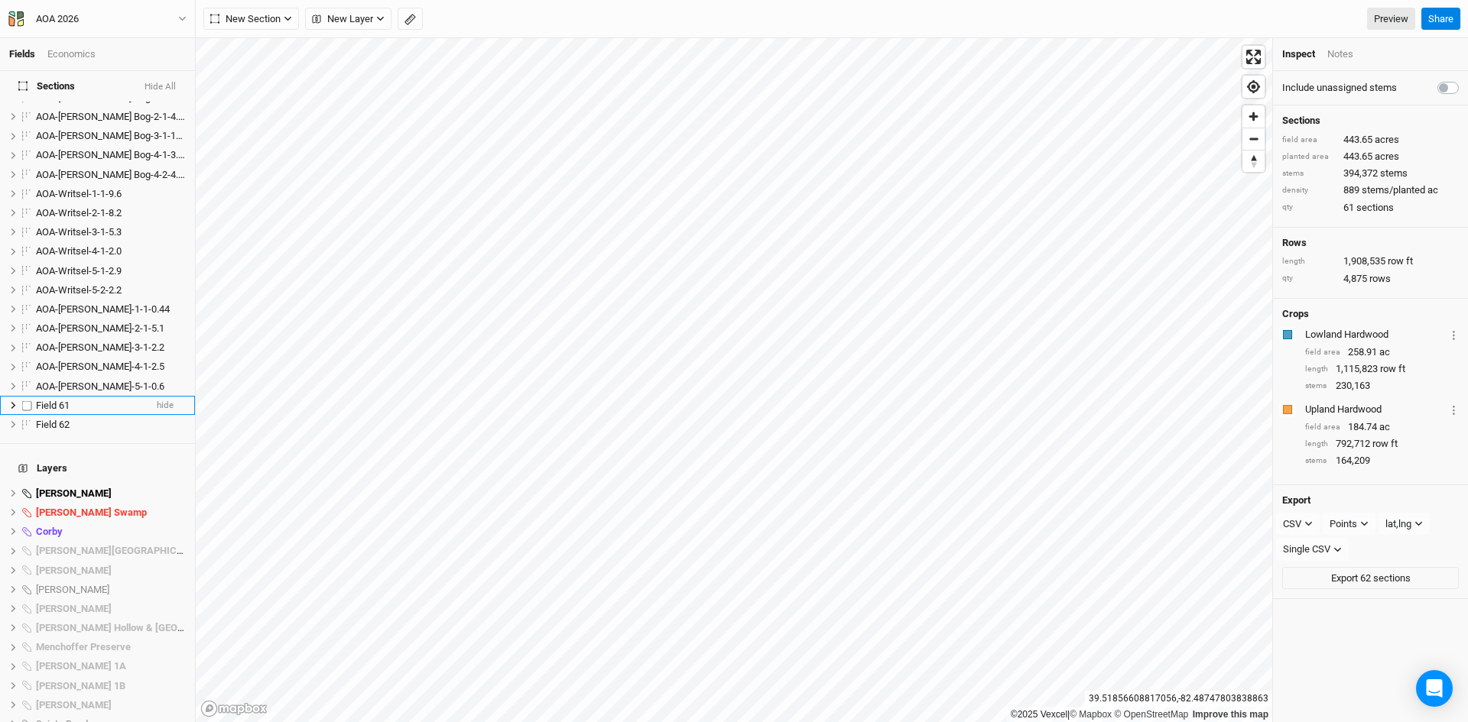
click at [51, 400] on span "Field 61" at bounding box center [53, 405] width 34 height 11
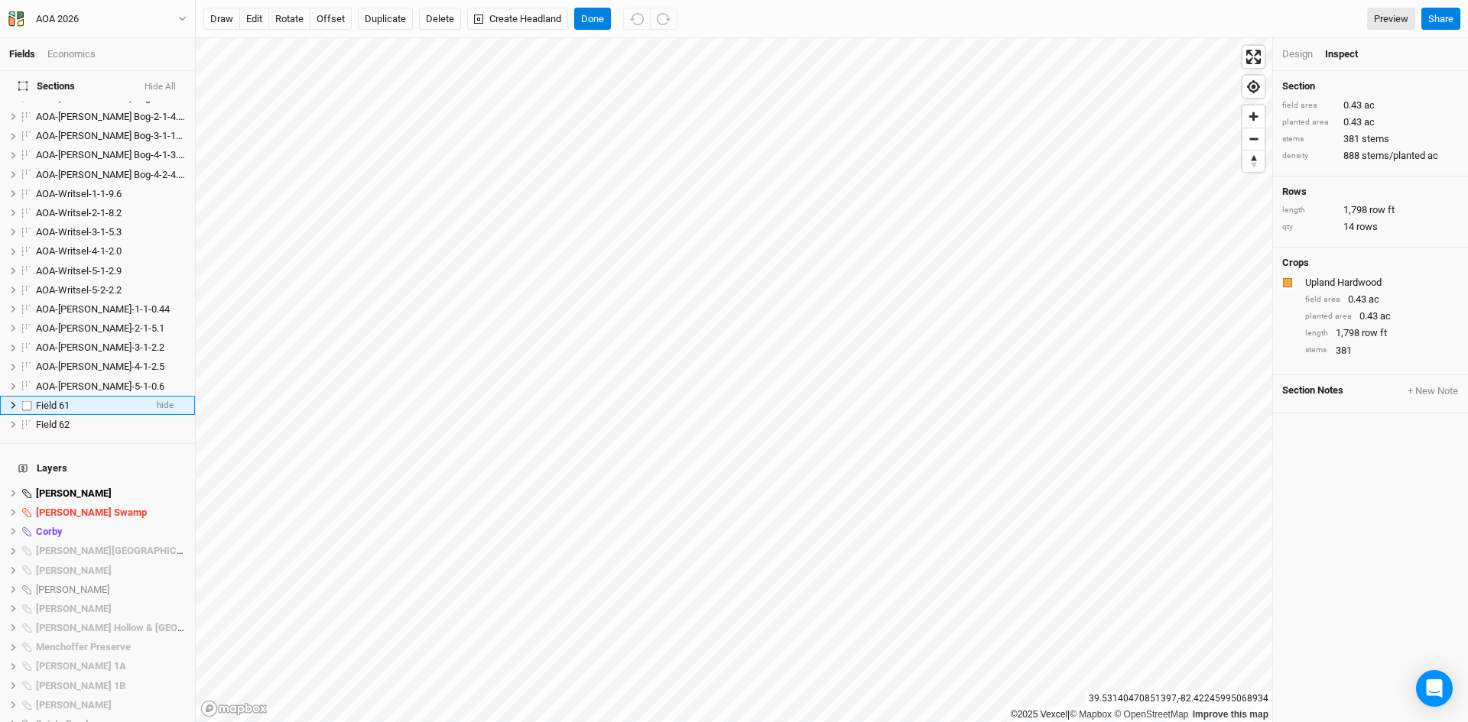
click at [54, 400] on span "Field 61" at bounding box center [53, 405] width 34 height 11
type input "AOA-[PERSON_NAME][GEOGRAPHIC_DATA]-2-2-0.43"
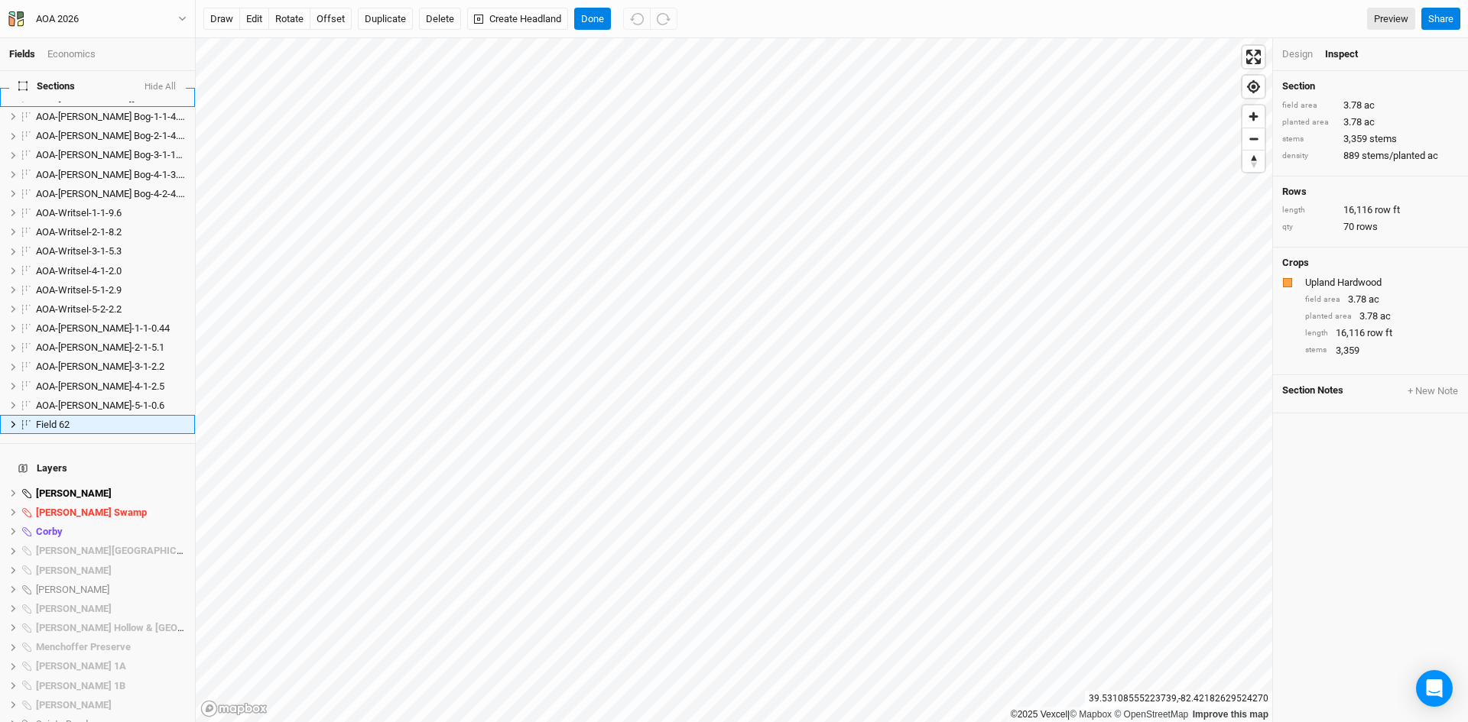
scroll to position [889, 0]
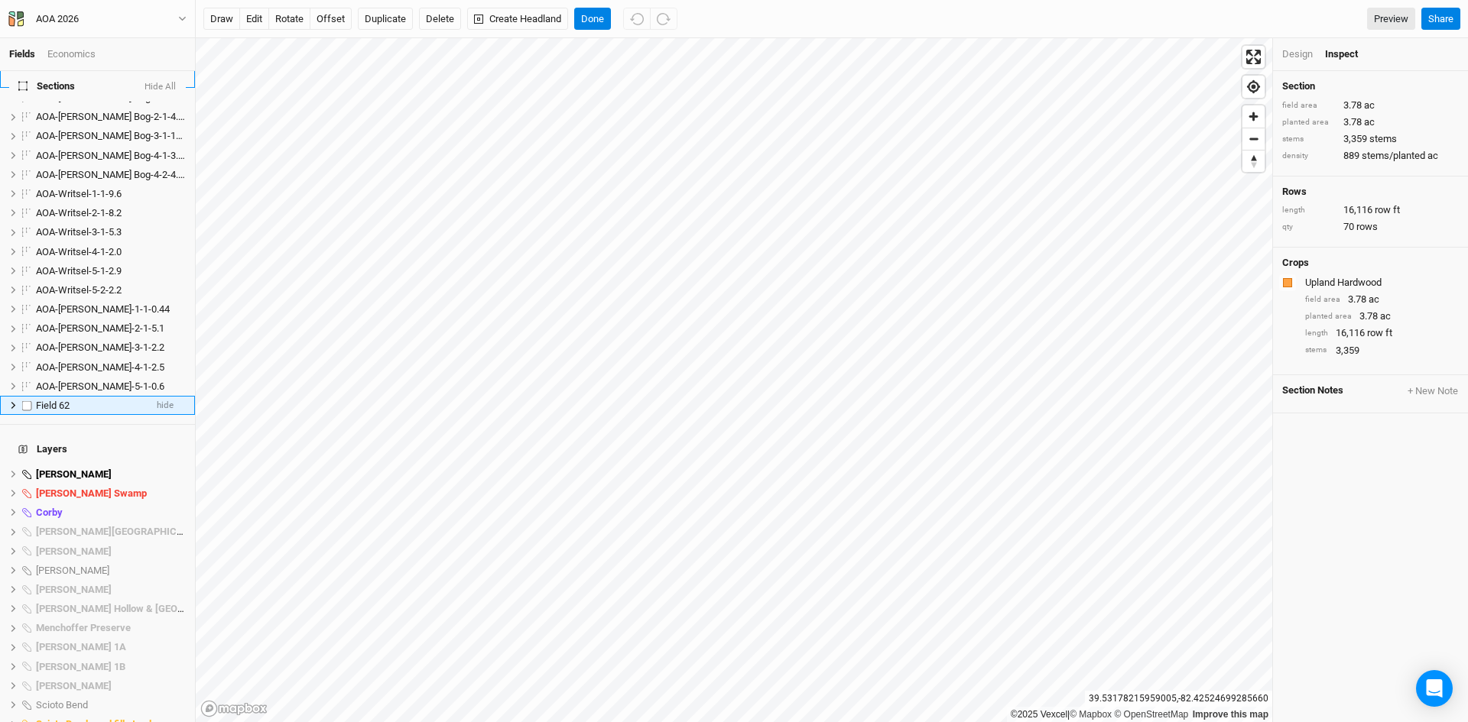
click at [45, 400] on span "Field 62" at bounding box center [53, 405] width 34 height 11
type input "AOA-[PERSON_NAME][GEOGRAPHIC_DATA]-3-1-3.78"
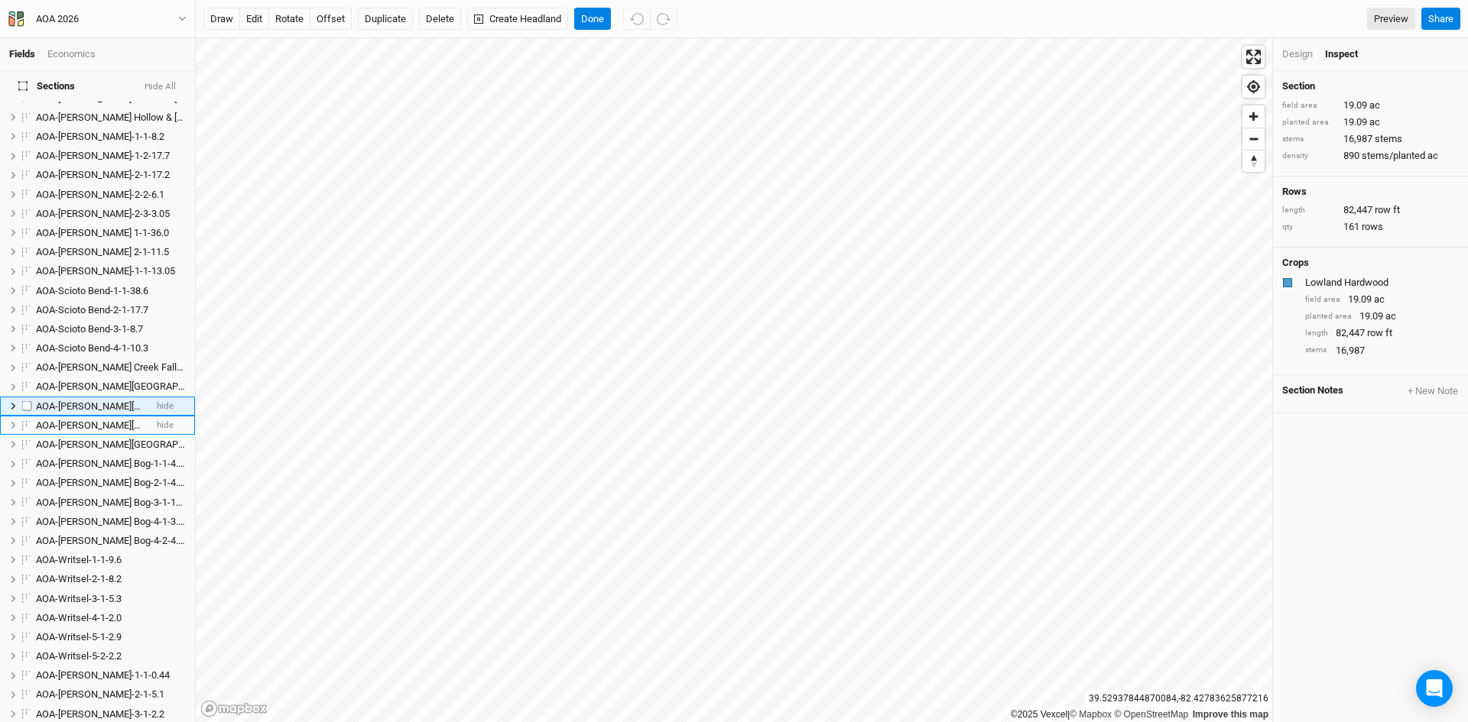
click at [101, 401] on span "AOA-[PERSON_NAME][GEOGRAPHIC_DATA]-2-1-19.1" at bounding box center [149, 406] width 227 height 11
click at [96, 400] on input "AOA-[PERSON_NAME][GEOGRAPHIC_DATA]-2-1-19.1" at bounding box center [85, 407] width 103 height 14
click at [99, 400] on input "AOA-[PERSON_NAME][GEOGRAPHIC_DATA]-2-1-19.1" at bounding box center [85, 407] width 103 height 14
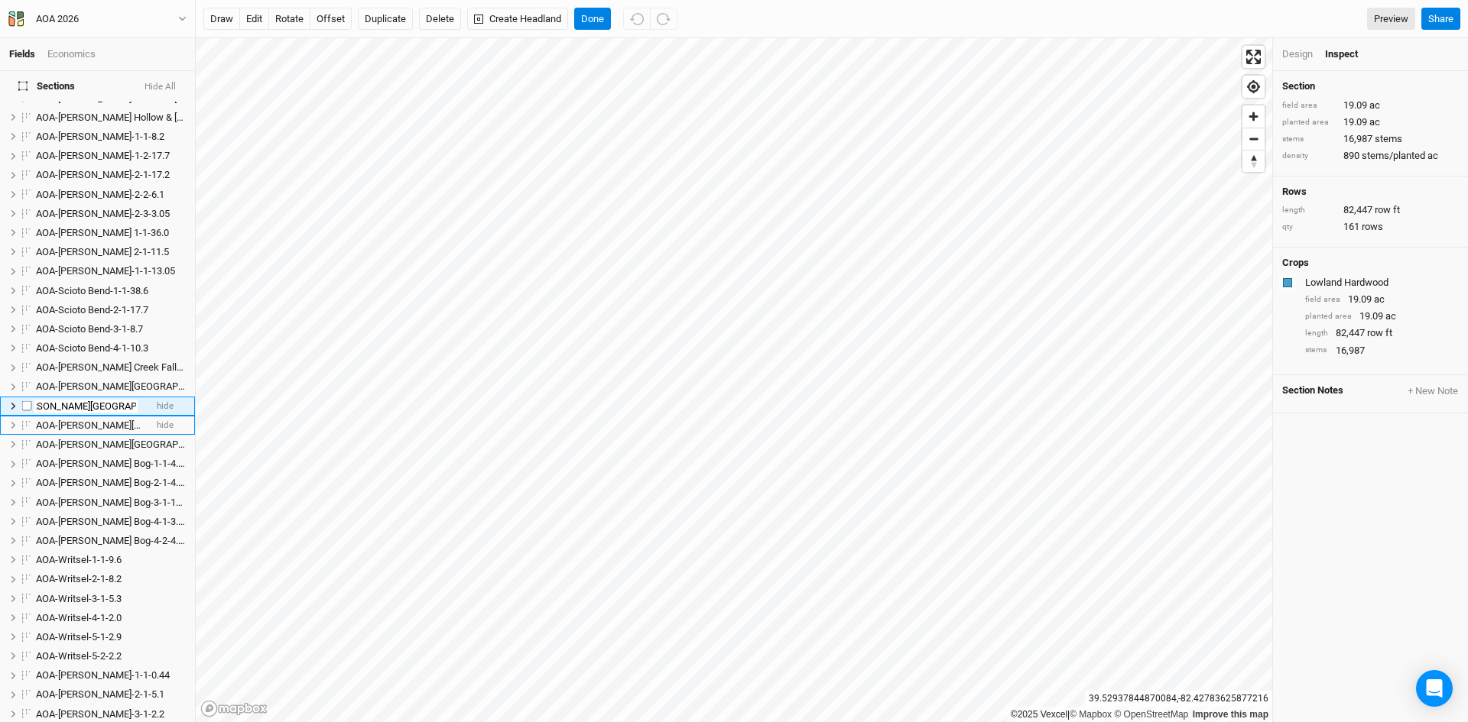
type input "AOA-[PERSON_NAME][GEOGRAPHIC_DATA]-4-1-19.1"
click at [89, 439] on span "AOA-[PERSON_NAME][GEOGRAPHIC_DATA]-4-1-19.1" at bounding box center [149, 444] width 227 height 11
click at [130, 438] on input "AOA-[PERSON_NAME][GEOGRAPHIC_DATA]-4-1-19.1" at bounding box center [85, 445] width 103 height 14
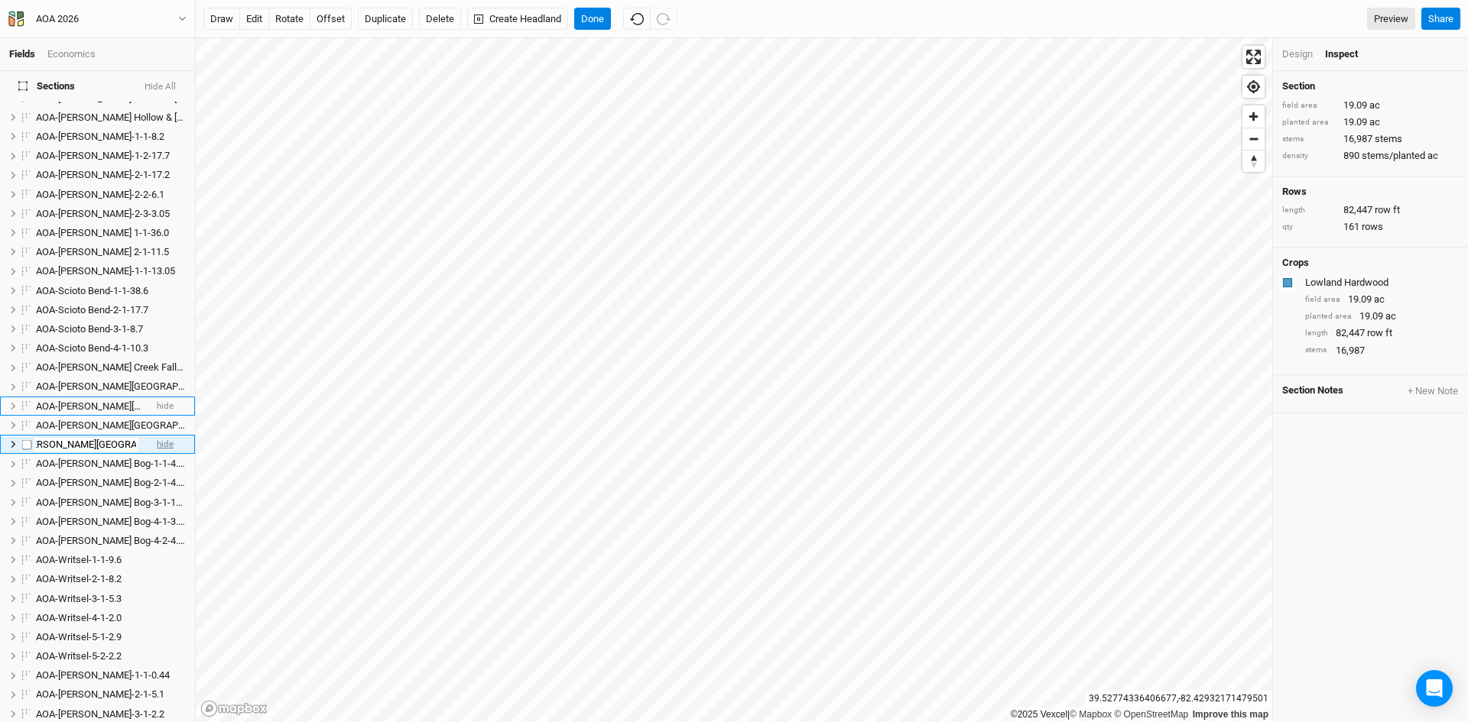
scroll to position [0, 41]
type input "AOA-[PERSON_NAME][GEOGRAPHIC_DATA]-4-1-19.09"
click at [589, 12] on button "Done" at bounding box center [592, 19] width 37 height 23
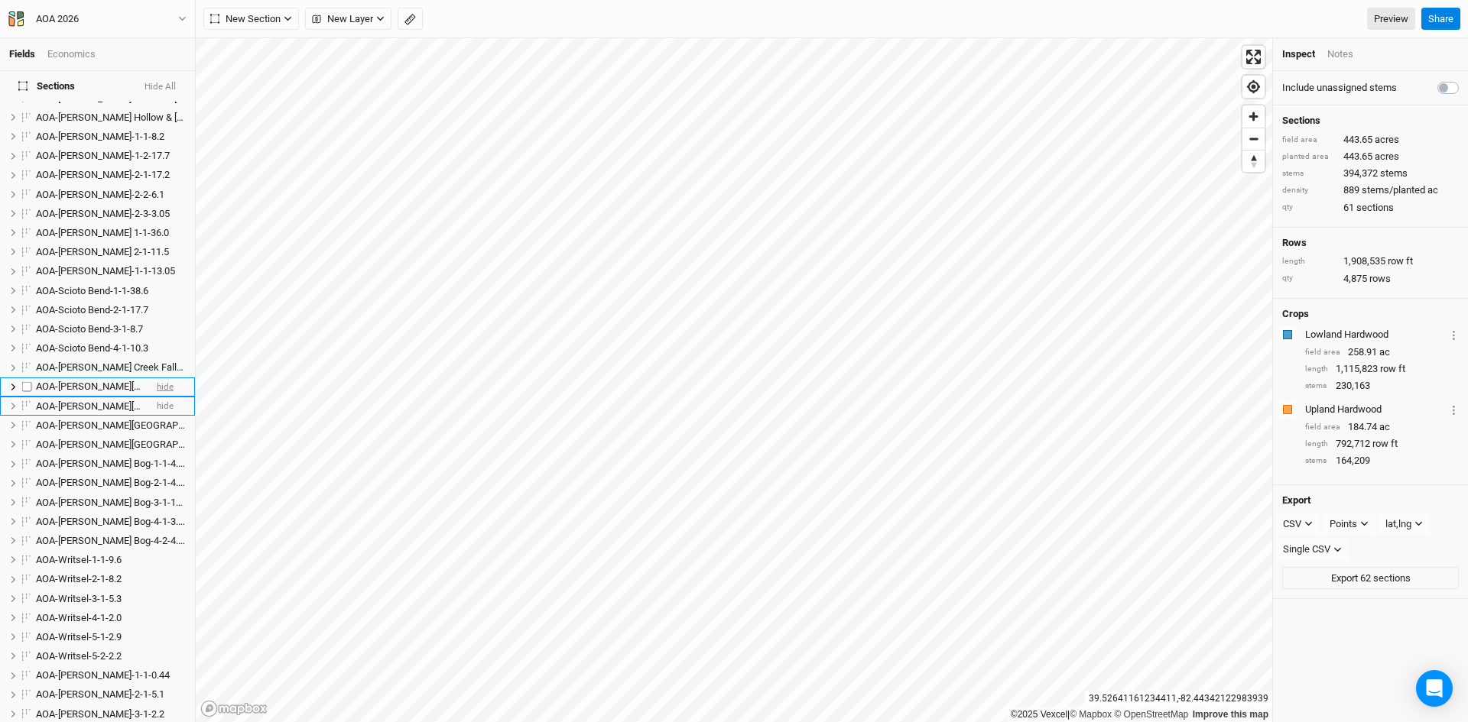
click at [157, 378] on span "hide" at bounding box center [165, 387] width 17 height 19
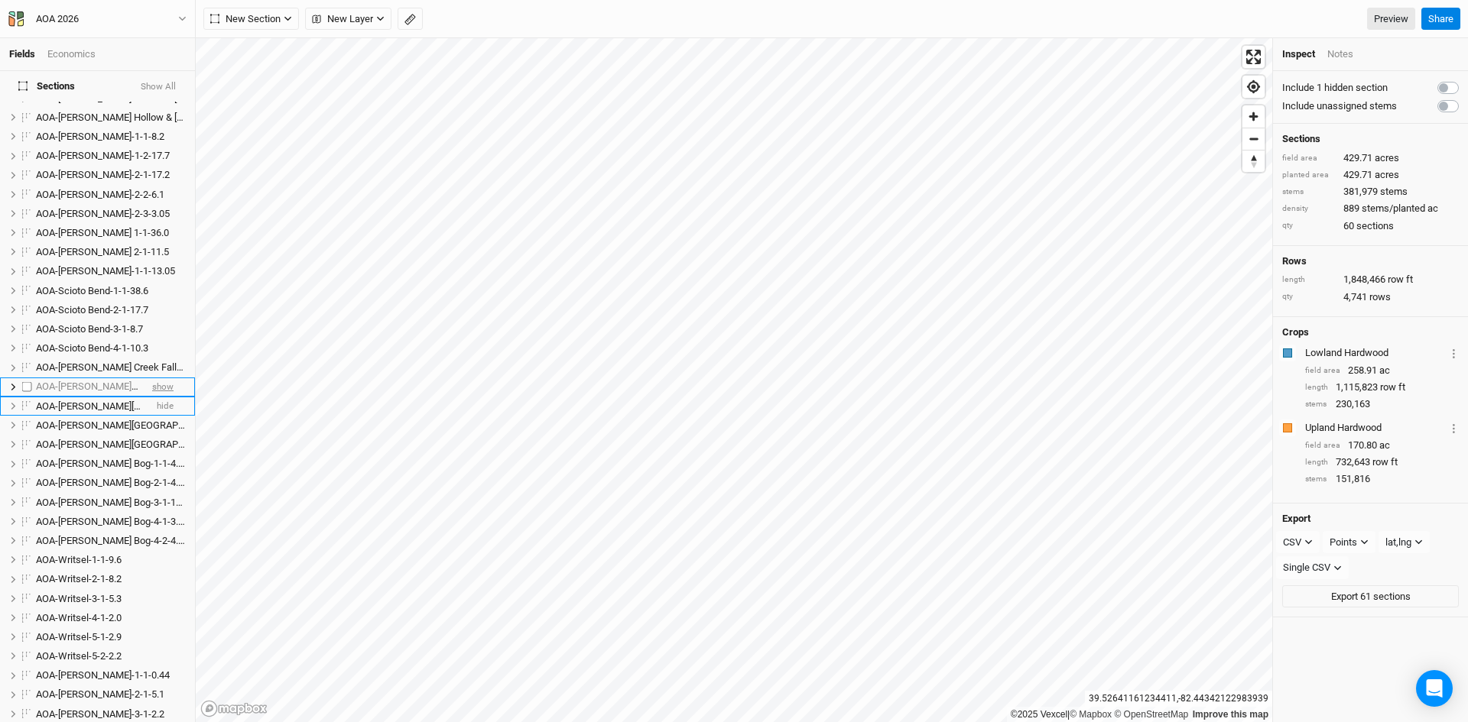
click at [152, 378] on span "show" at bounding box center [162, 387] width 21 height 19
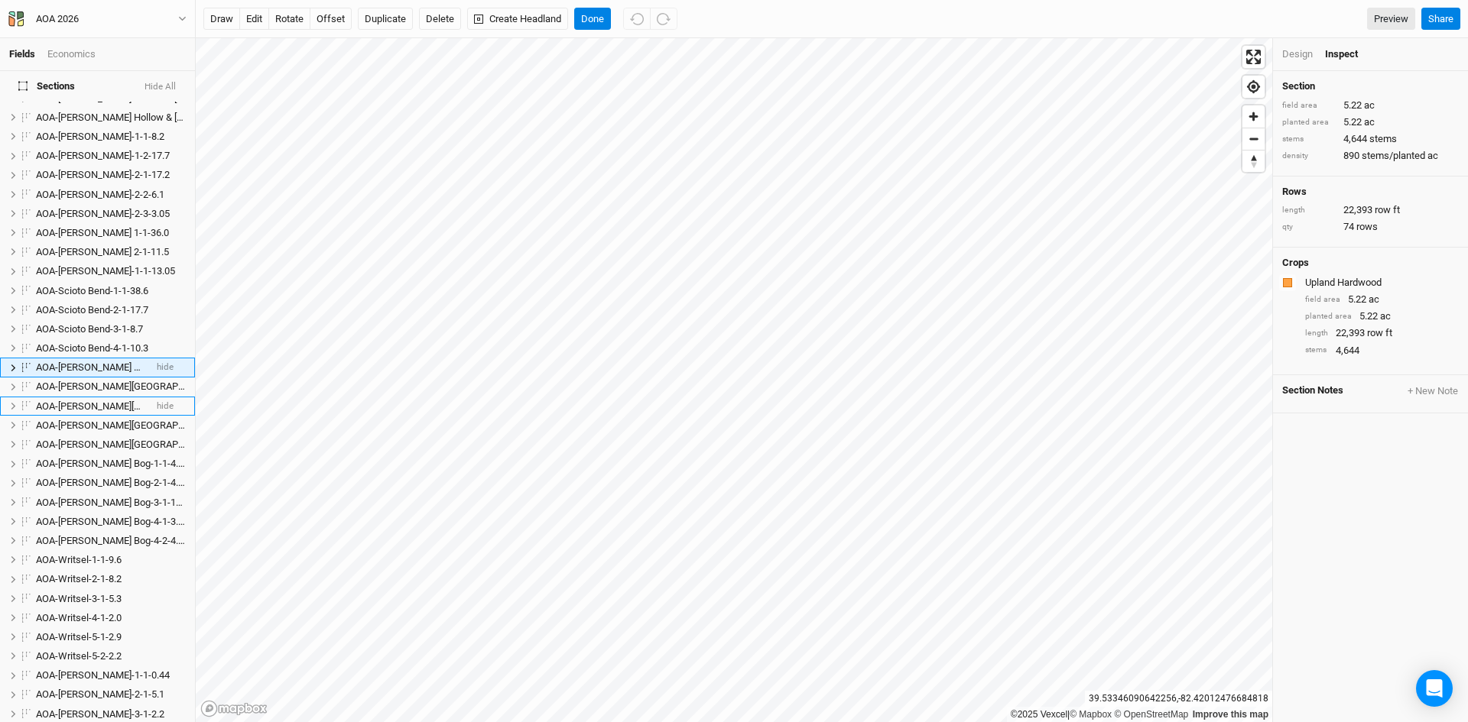
scroll to position [504, 0]
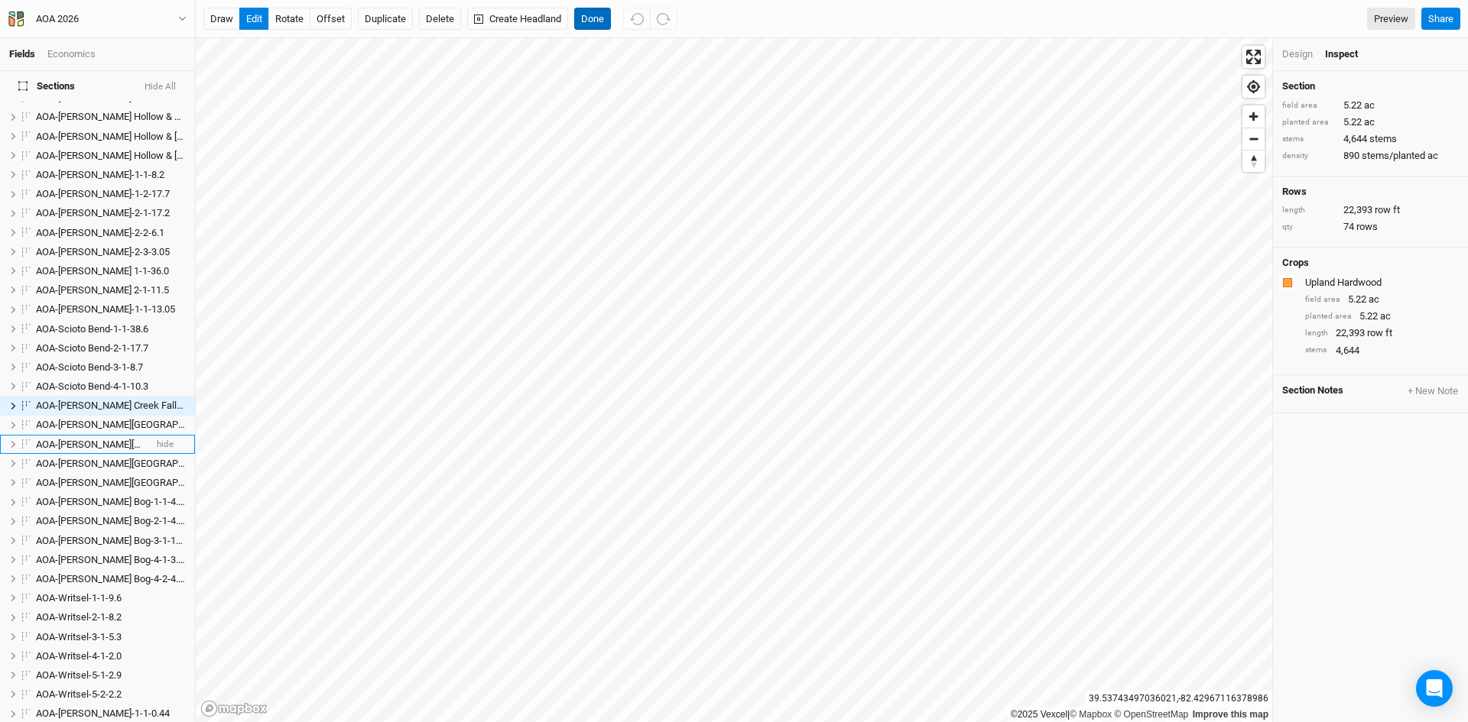
click at [595, 15] on button "Done" at bounding box center [592, 19] width 37 height 23
click at [107, 400] on span "AOA-[PERSON_NAME] Creek Fall-2-1-5.22" at bounding box center [125, 405] width 179 height 11
click at [98, 400] on span "AOA-[PERSON_NAME] Creek Fall-2-1-5.22" at bounding box center [125, 405] width 179 height 11
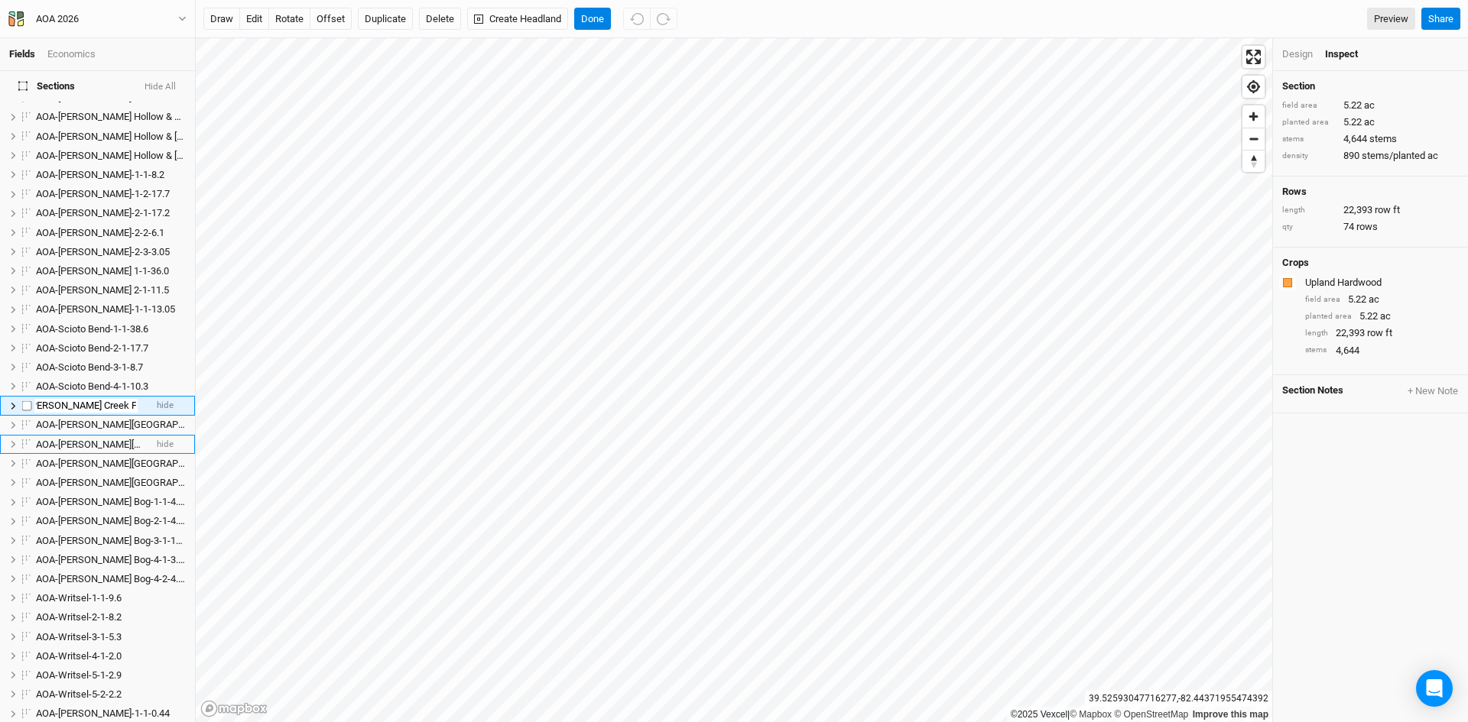
click at [105, 399] on input "AOA-[PERSON_NAME] Creek Fall-2-1-5.22" at bounding box center [85, 406] width 103 height 14
click at [115, 399] on input "AOA-[PERSON_NAME] Creek Fall-1-1-5.22" at bounding box center [85, 406] width 103 height 14
type input "AOA-[PERSON_NAME] Creek Fall-1-2-5.22"
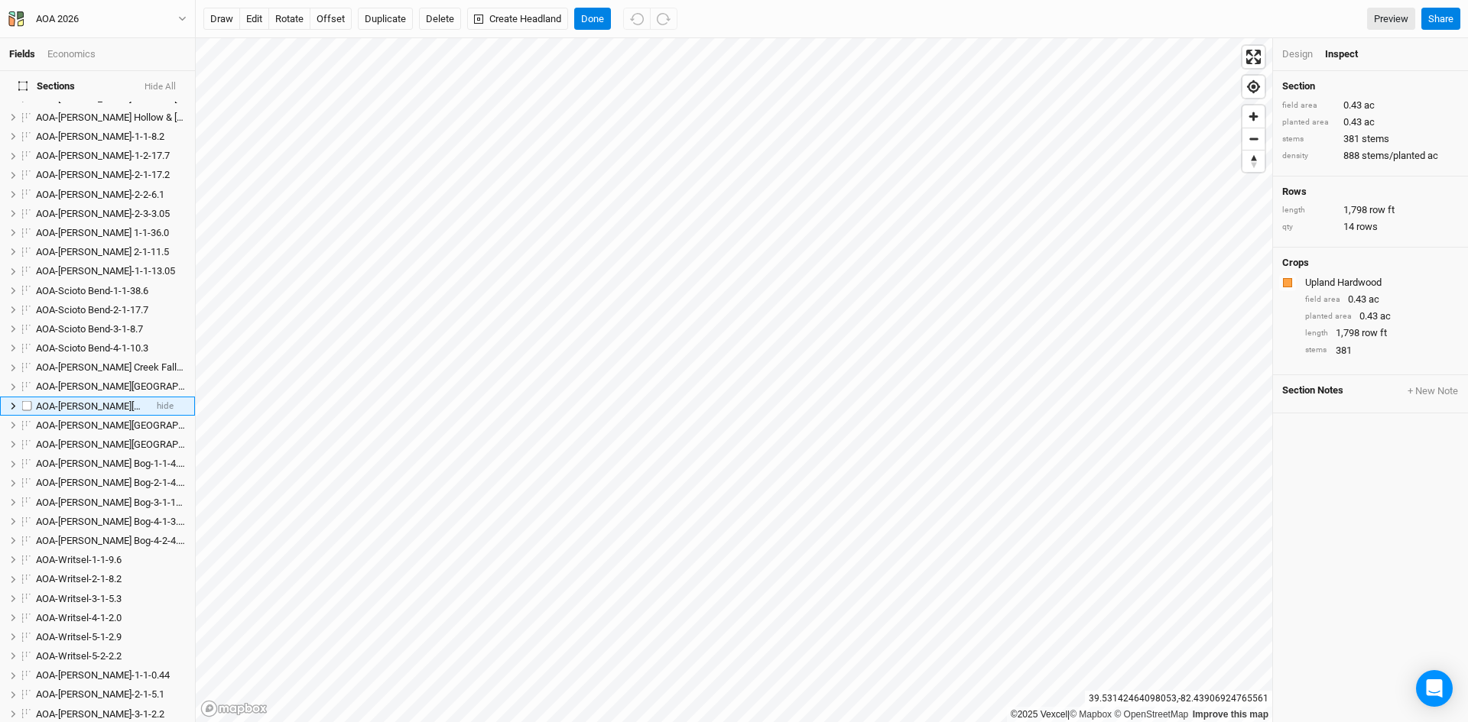
click at [107, 401] on span "AOA-[PERSON_NAME][GEOGRAPHIC_DATA]-2-2-0.43" at bounding box center [149, 406] width 227 height 11
click at [109, 400] on input "AOA-[PERSON_NAME][GEOGRAPHIC_DATA]-2-2-0.43" at bounding box center [85, 407] width 103 height 14
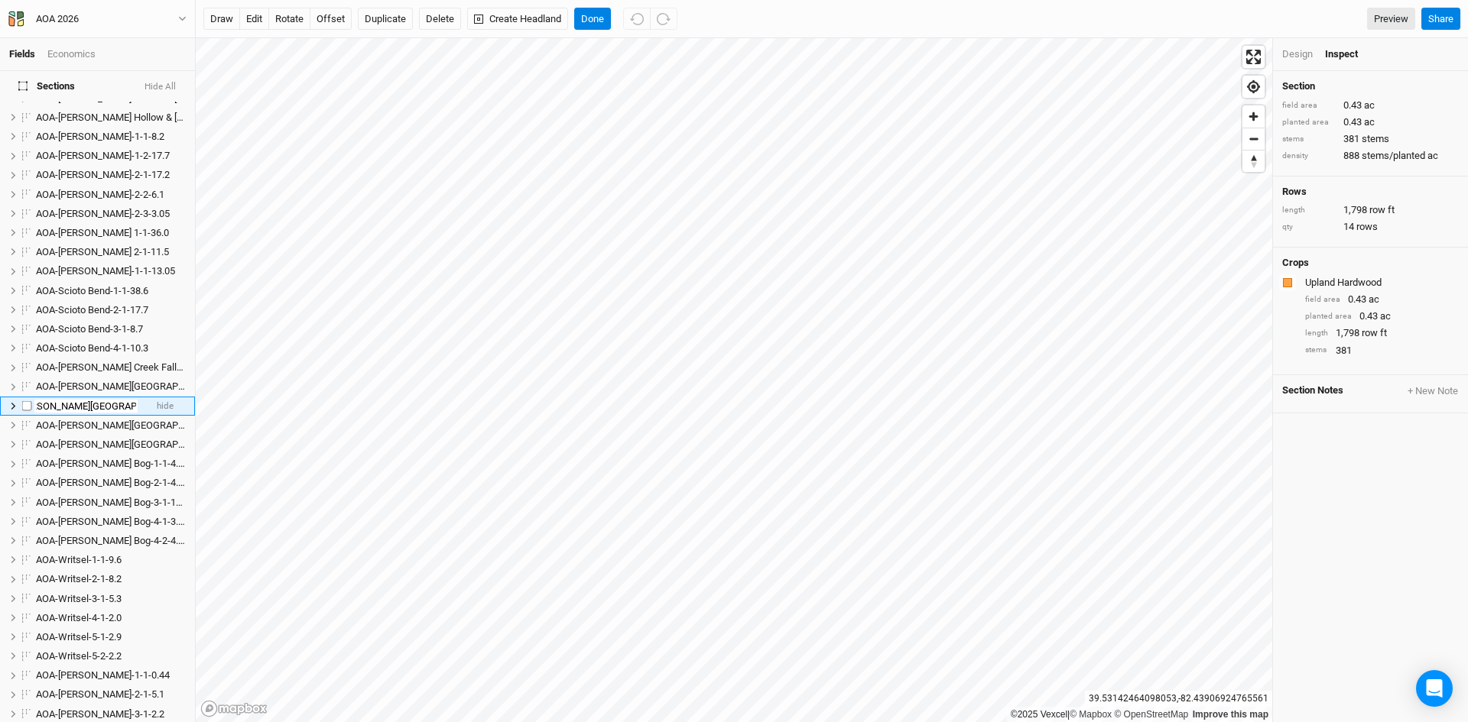
click at [107, 400] on input "AOA-[PERSON_NAME][GEOGRAPHIC_DATA]-2-2-0.43" at bounding box center [85, 407] width 103 height 14
type input "AOA-[PERSON_NAME][GEOGRAPHIC_DATA]-2-3-0.43"
click at [96, 497] on span "AOA-[PERSON_NAME] Bog-3-1-19.4" at bounding box center [112, 502] width 153 height 11
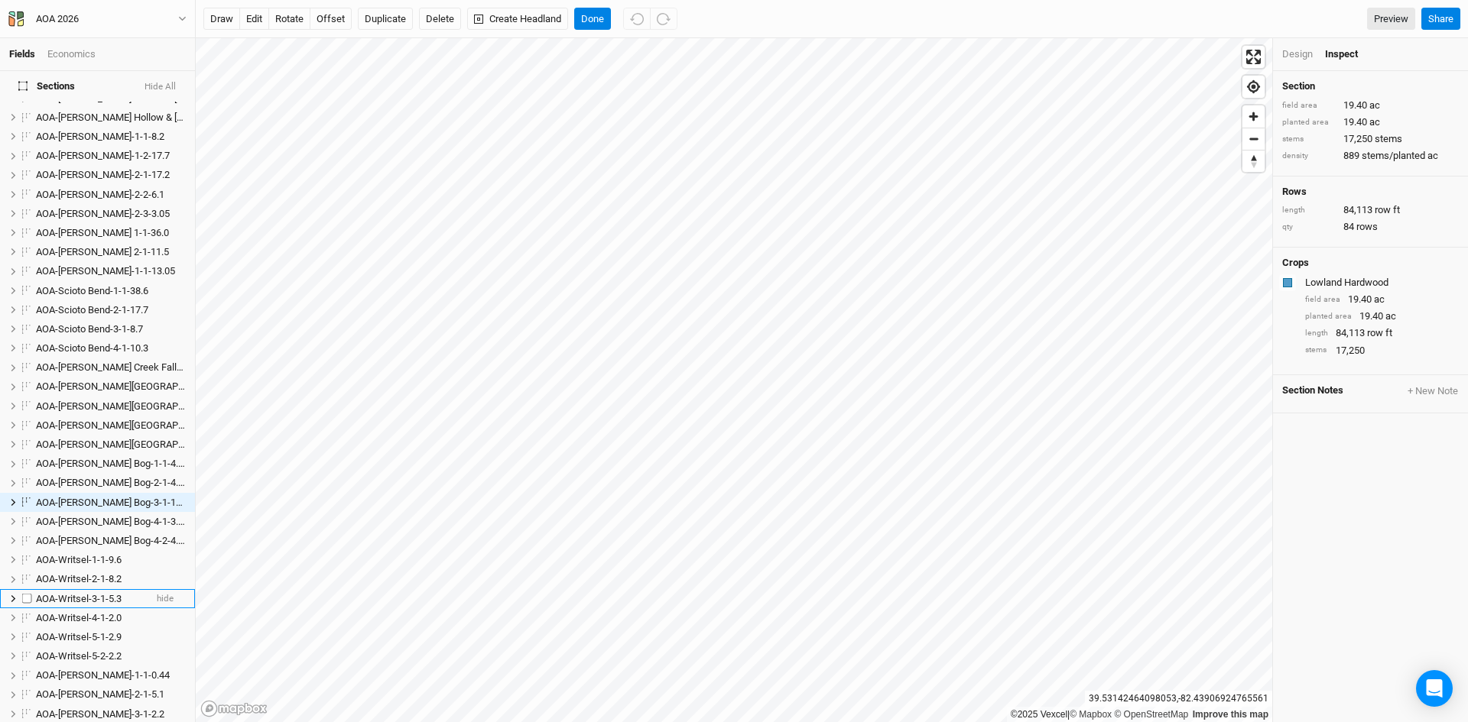
scroll to position [638, 0]
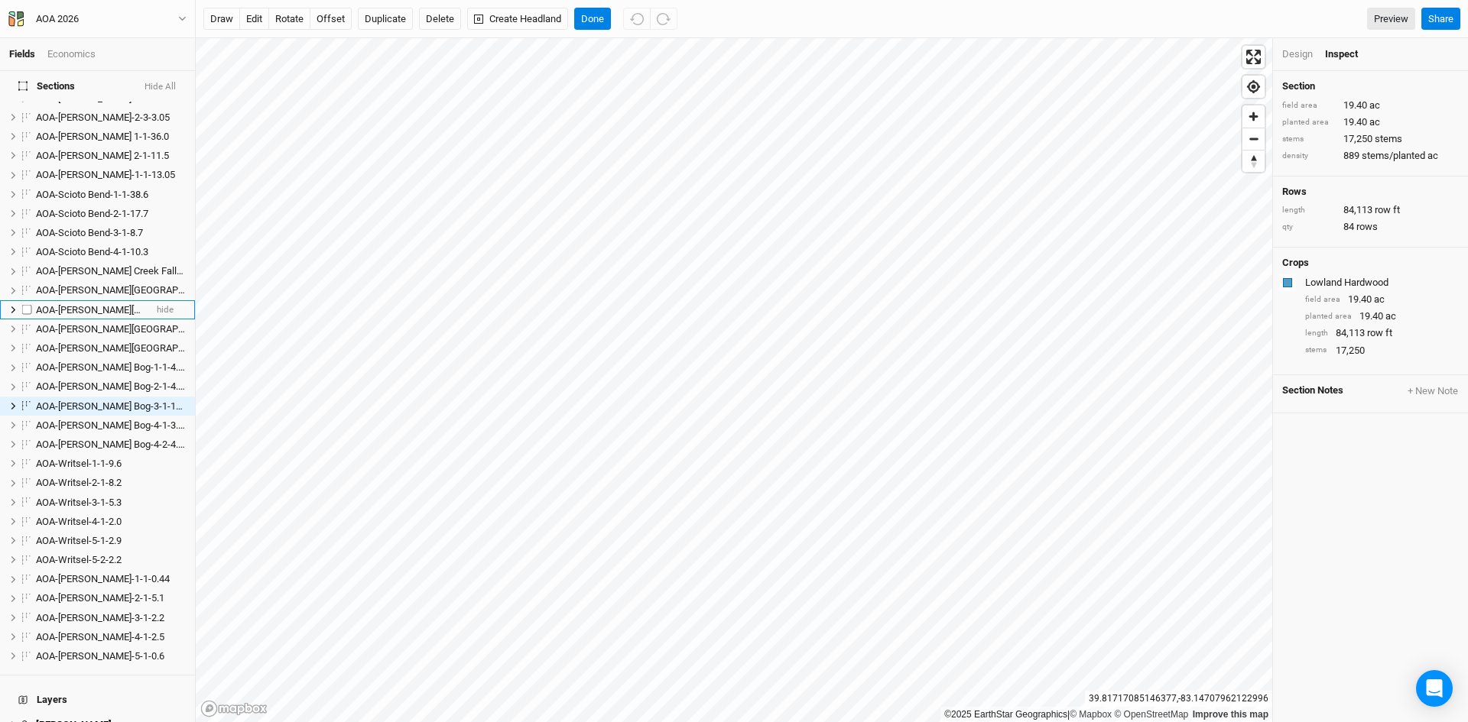
click at [102, 304] on span "AOA-[PERSON_NAME][GEOGRAPHIC_DATA]-2-3-0.43" at bounding box center [149, 309] width 227 height 11
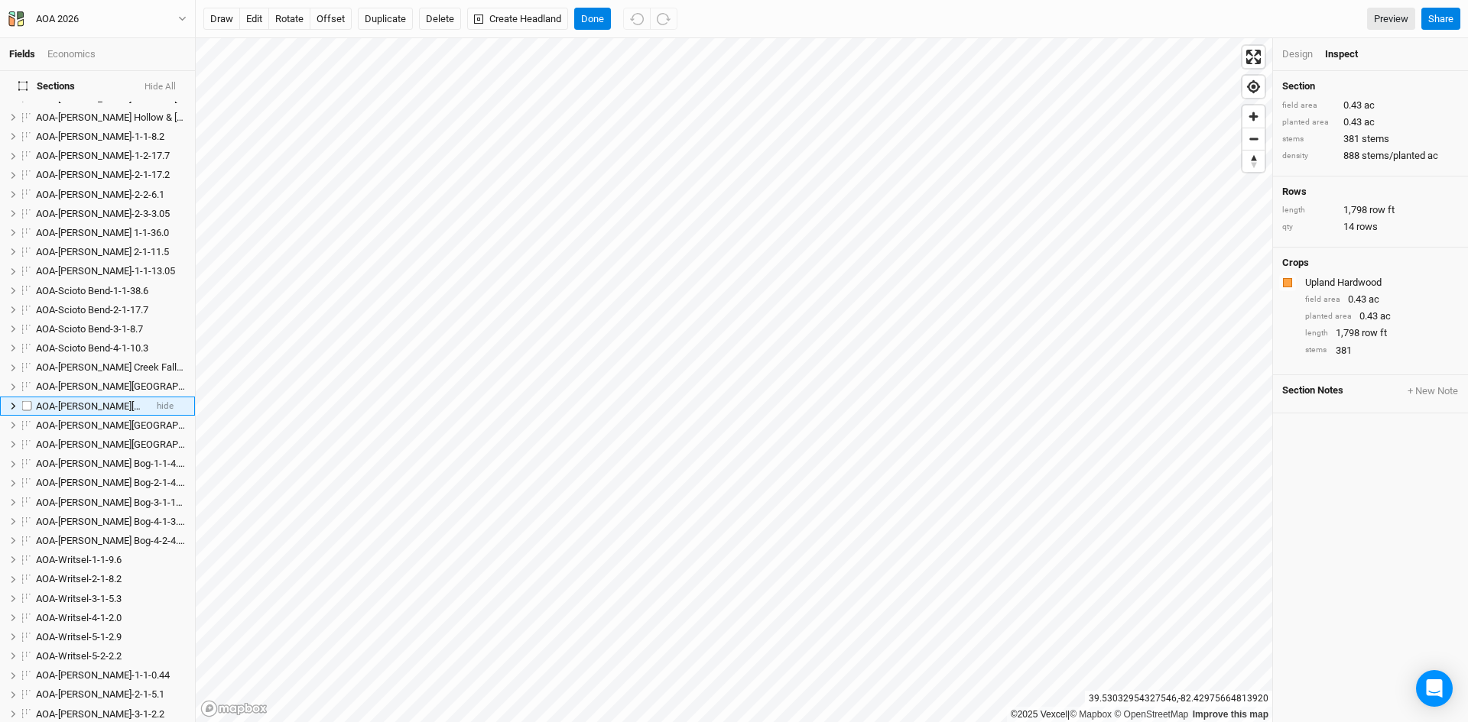
click at [117, 401] on span "AOA-[PERSON_NAME][GEOGRAPHIC_DATA]-2-3-0.43" at bounding box center [149, 406] width 227 height 11
click at [104, 400] on input "AOA-[PERSON_NAME][GEOGRAPHIC_DATA]-2-3-0.43" at bounding box center [85, 407] width 103 height 14
click at [100, 400] on input "AOA-[PERSON_NAME][GEOGRAPHIC_DATA]-2-3-0.43" at bounding box center [85, 407] width 103 height 14
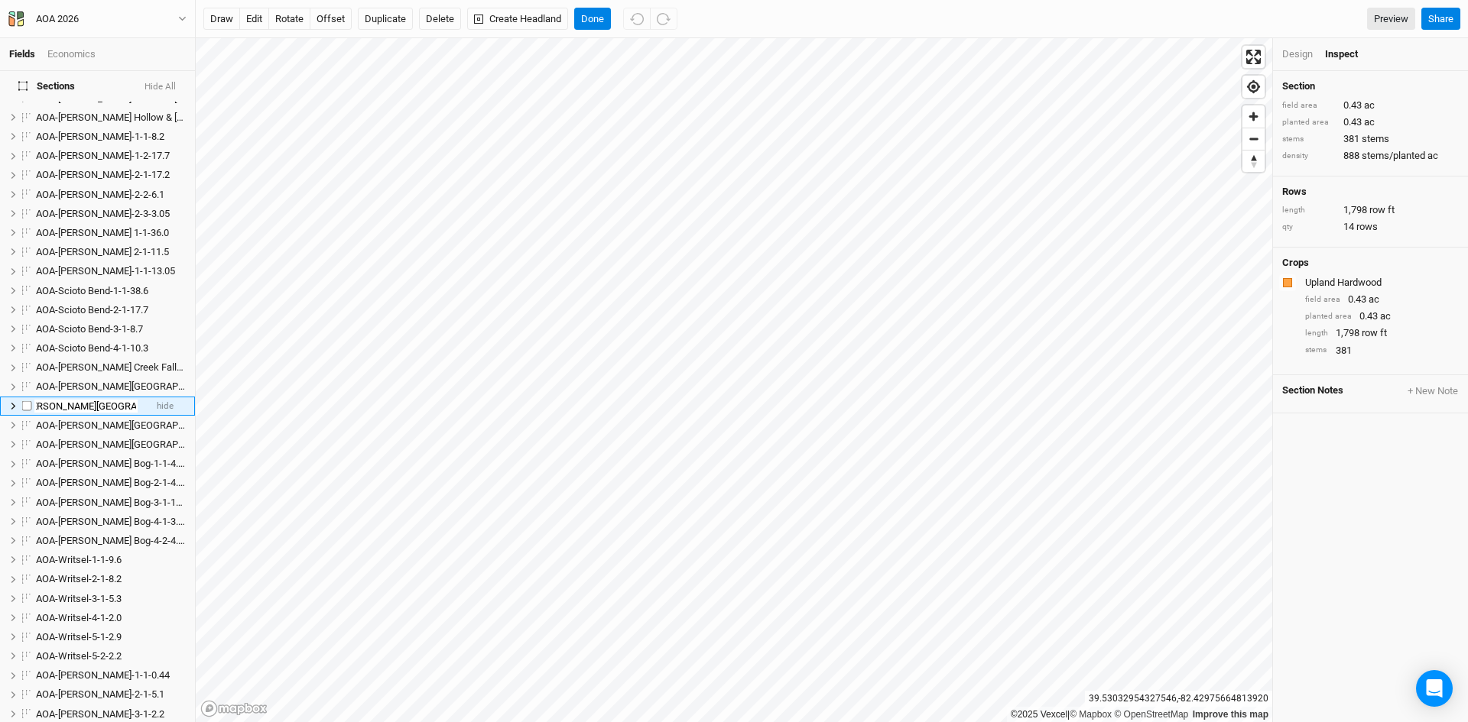
click at [105, 400] on input "AOA-[PERSON_NAME][GEOGRAPHIC_DATA]-2-3-0.43" at bounding box center [85, 407] width 103 height 14
type input "AOA-[PERSON_NAME][GEOGRAPHIC_DATA]-1-3-0.43"
click at [112, 400] on span "AOA-[PERSON_NAME][GEOGRAPHIC_DATA]-3-1-3.78" at bounding box center [149, 405] width 227 height 11
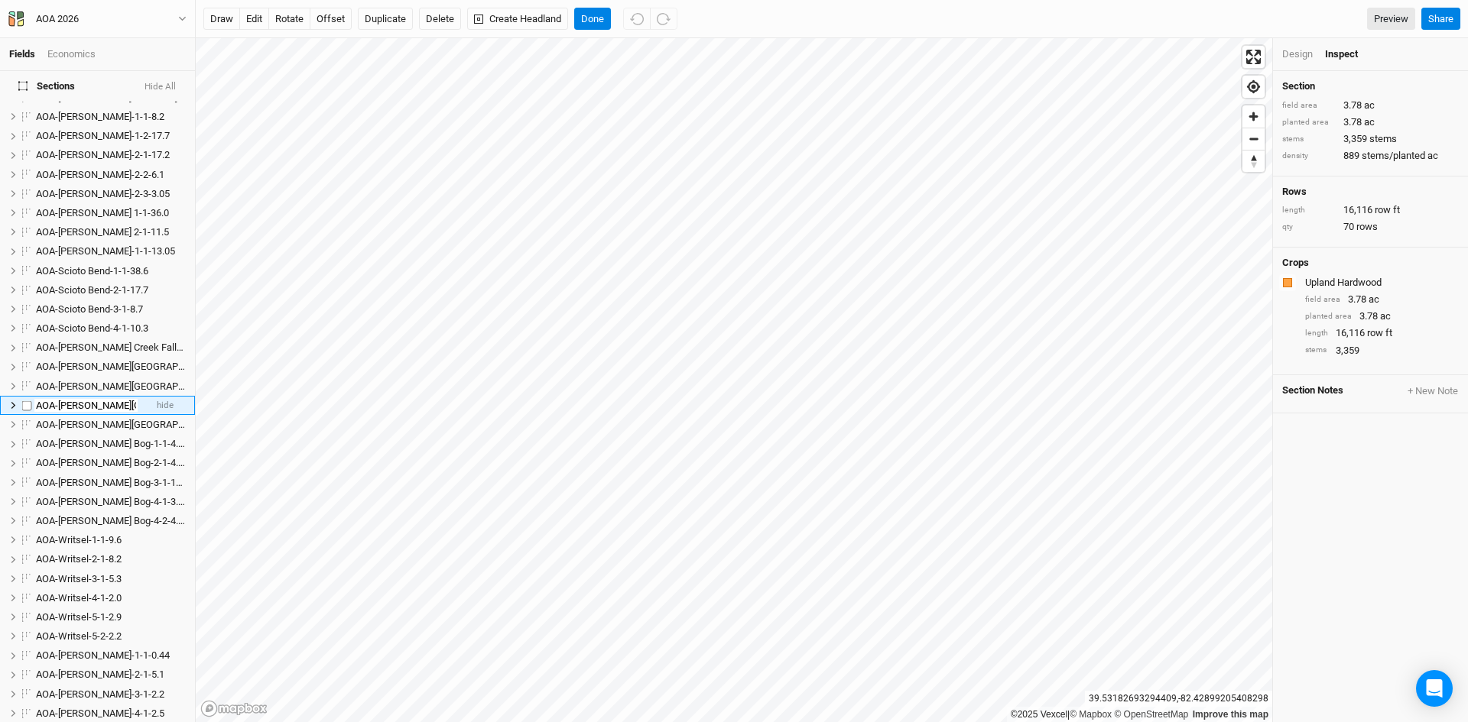
scroll to position [0, 41]
click at [96, 399] on input "AOA-[PERSON_NAME][GEOGRAPHIC_DATA]-3-1-3.78" at bounding box center [85, 406] width 103 height 14
click at [100, 399] on input "AOA-[PERSON_NAME][GEOGRAPHIC_DATA]-3-1-3.78" at bounding box center [85, 406] width 103 height 14
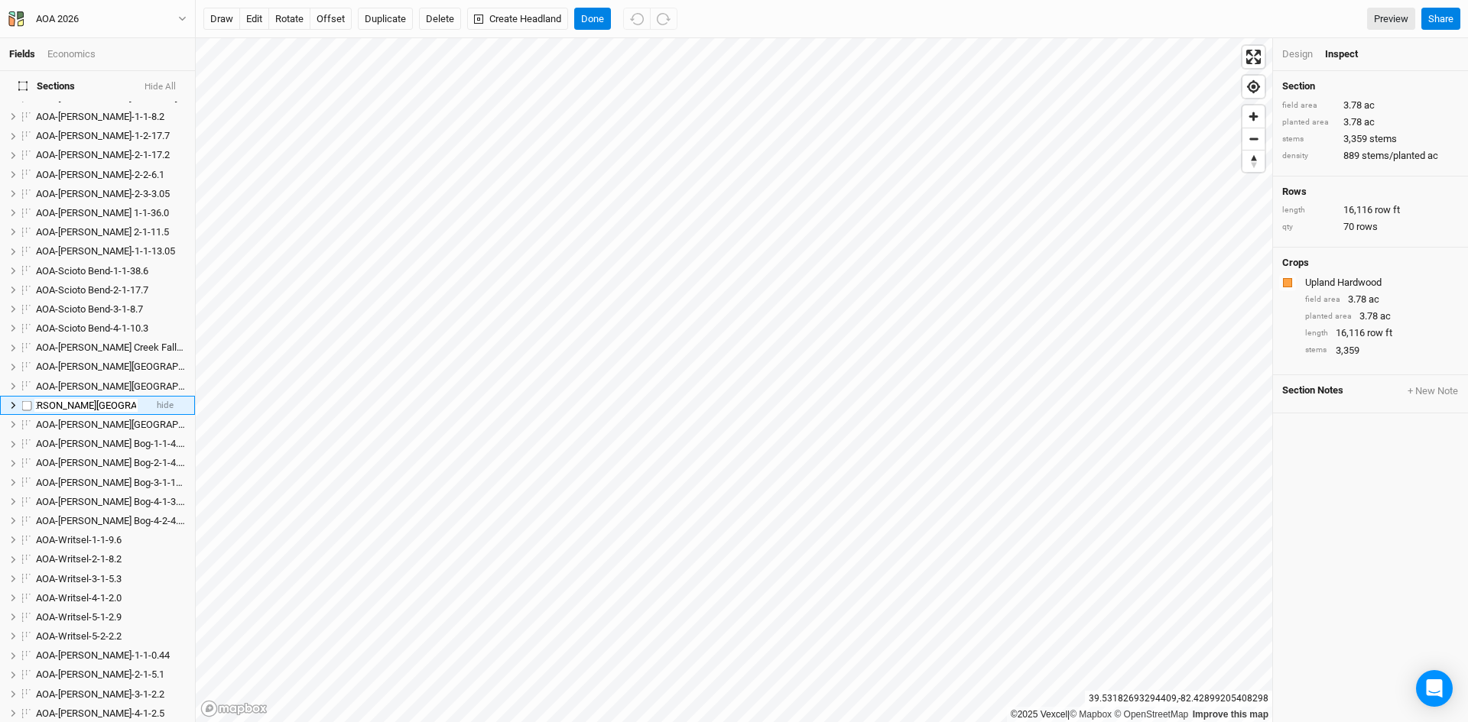
click at [113, 399] on input "AOA-[PERSON_NAME][GEOGRAPHIC_DATA]-1-1-3.78" at bounding box center [85, 406] width 103 height 14
type input "AOA-[PERSON_NAME][GEOGRAPHIC_DATA]-1-4-3.78"
click at [100, 400] on span "AOA-[PERSON_NAME][GEOGRAPHIC_DATA]-4-1-19.09" at bounding box center [152, 405] width 232 height 11
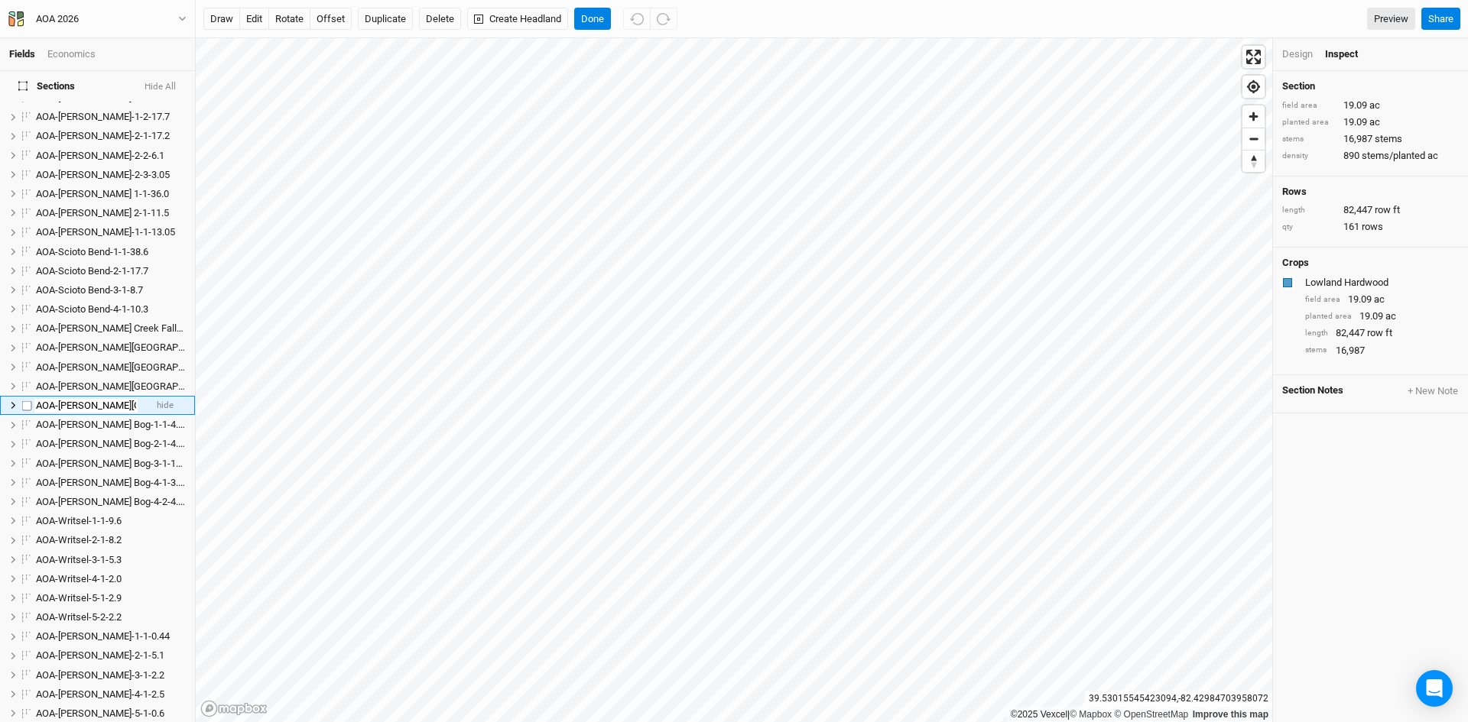
scroll to position [0, 47]
click at [91, 399] on input "AOA-[PERSON_NAME][GEOGRAPHIC_DATA]-4-1-19.09" at bounding box center [85, 406] width 103 height 14
click at [94, 399] on input "AOA-[PERSON_NAME][GEOGRAPHIC_DATA]-4-1-19.09" at bounding box center [85, 406] width 103 height 14
type input "AOA-[PERSON_NAME][GEOGRAPHIC_DATA]-2-1-19.09"
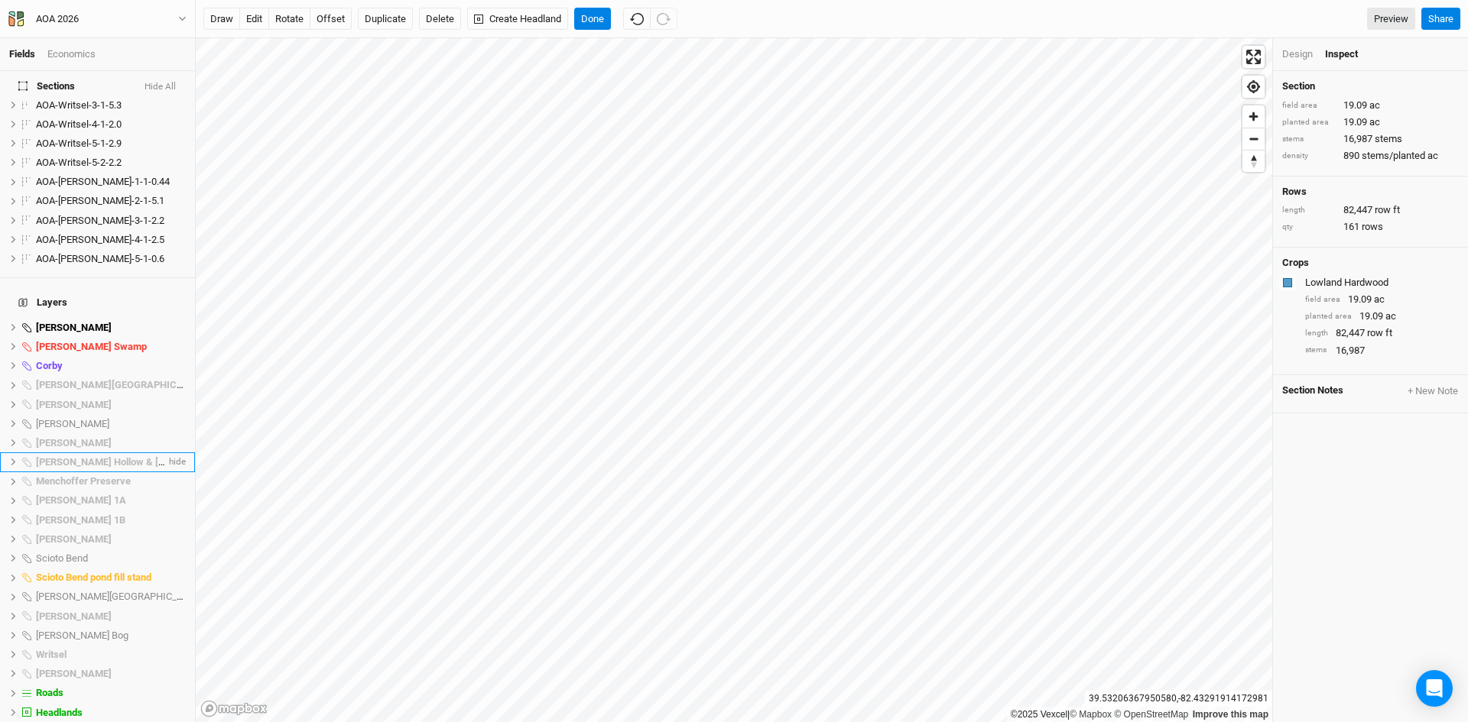
scroll to position [1181, 0]
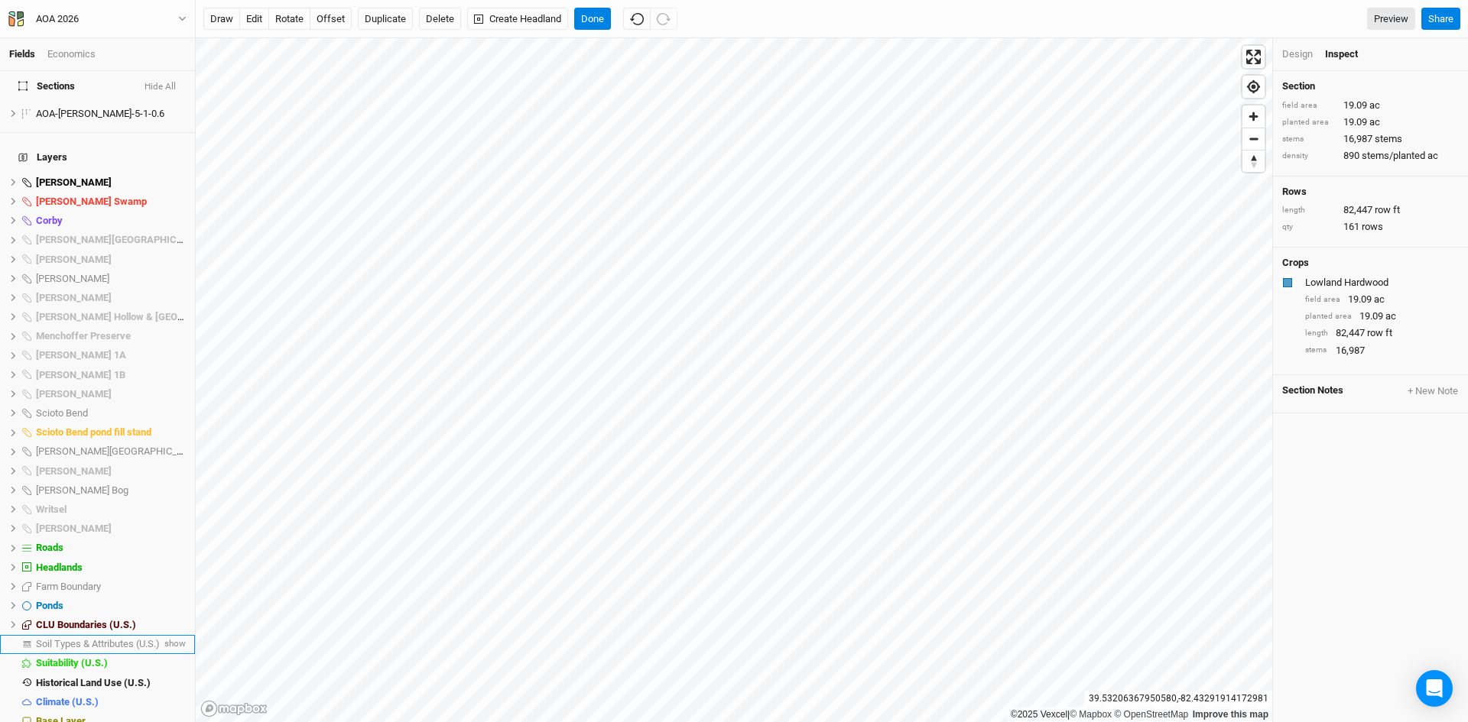
click at [135, 638] on span "Soil Types & Attributes (U.S.)" at bounding box center [98, 643] width 124 height 11
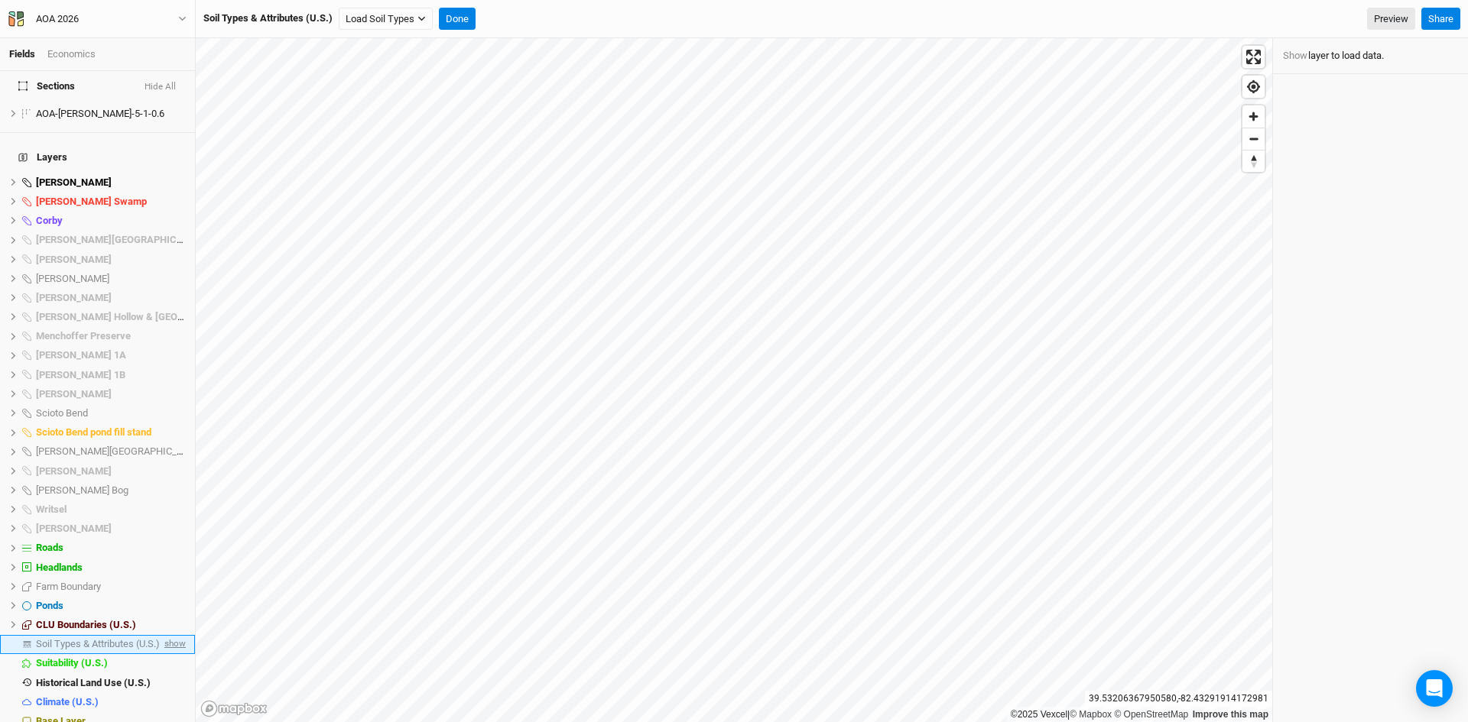
click at [165, 635] on span "show" at bounding box center [173, 644] width 24 height 19
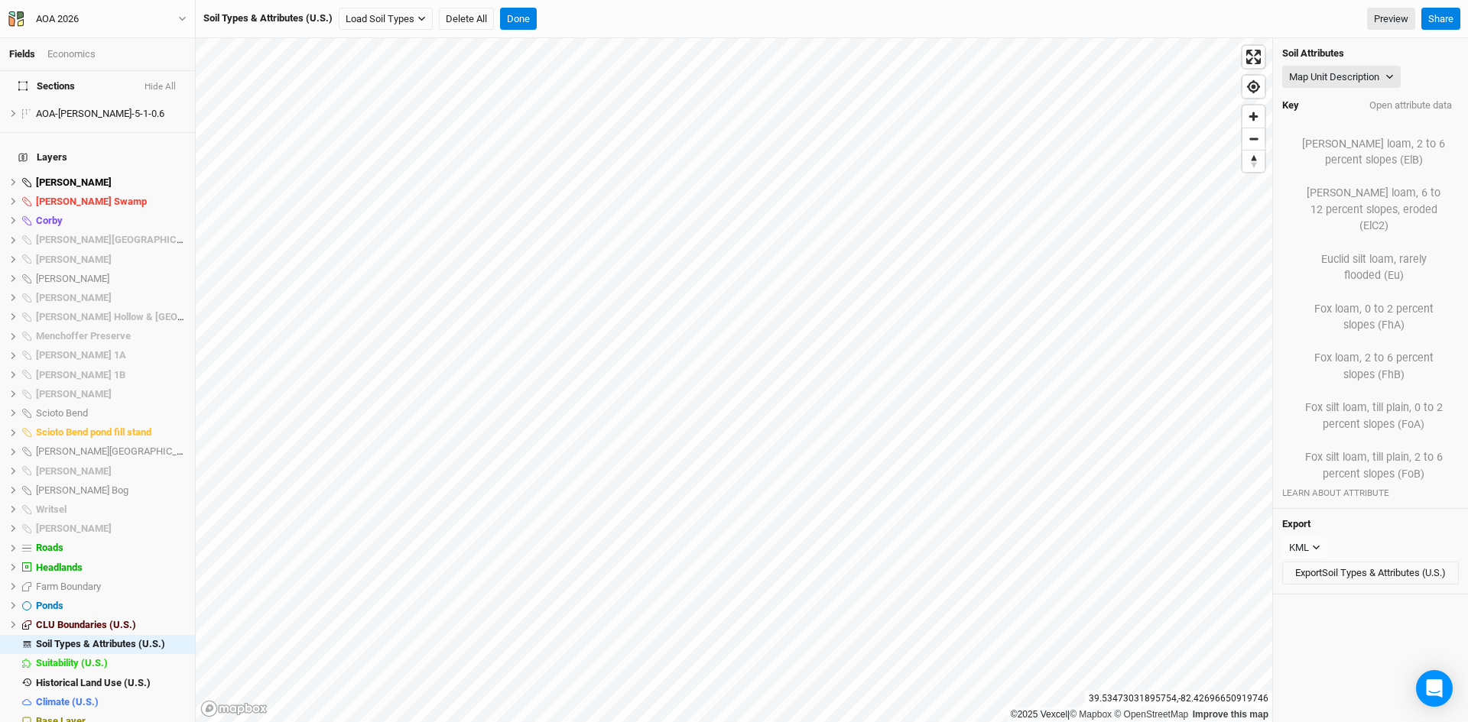
scroll to position [1446, 0]
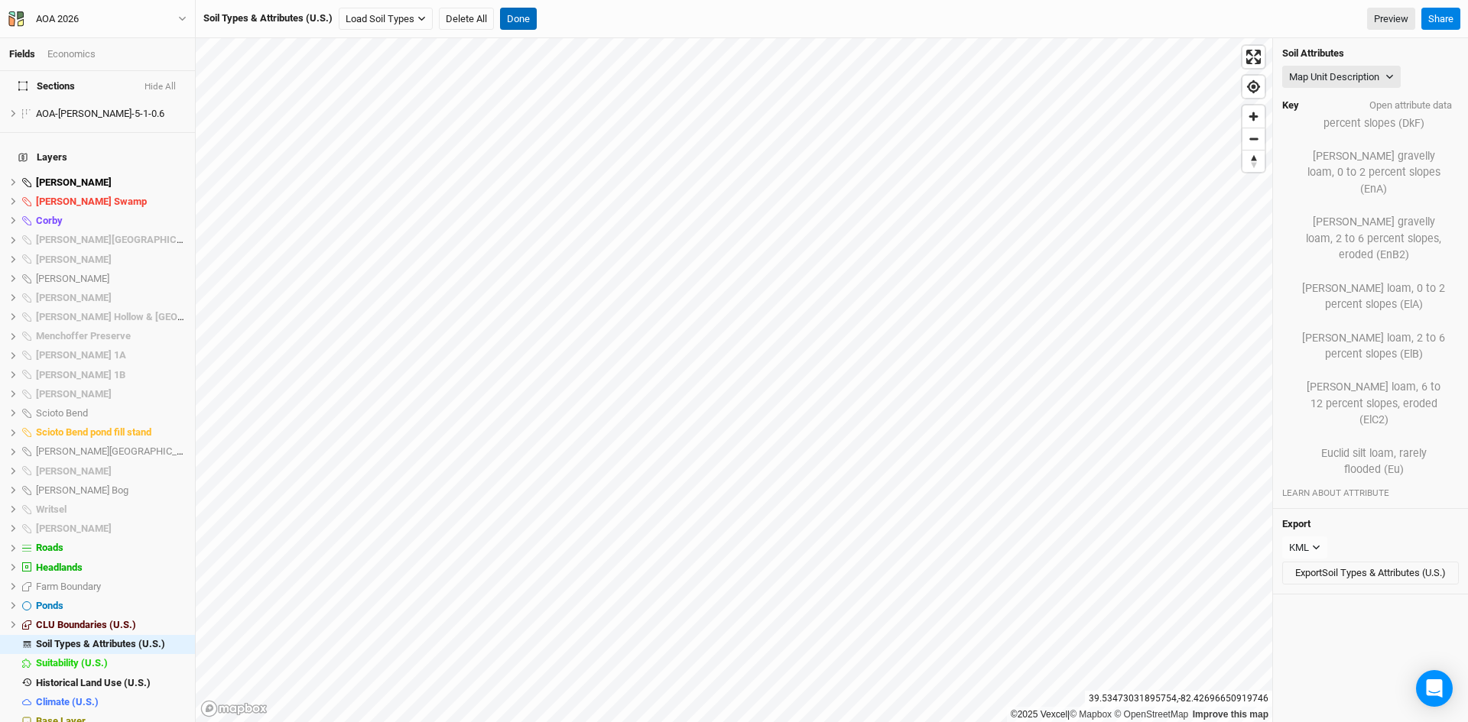
click at [518, 21] on button "Done" at bounding box center [518, 19] width 37 height 23
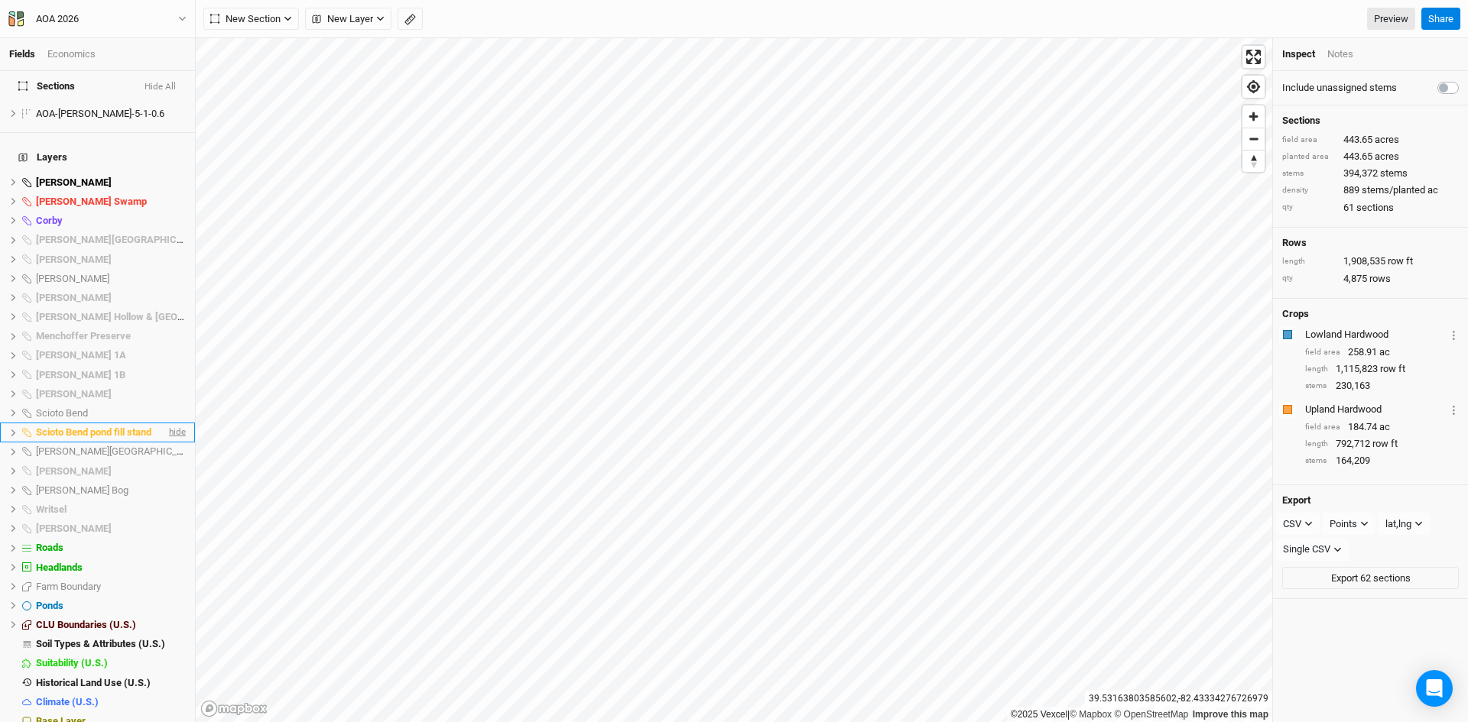
click at [166, 423] on span "hide" at bounding box center [176, 432] width 20 height 19
click at [171, 635] on span "hide" at bounding box center [176, 644] width 20 height 19
click at [170, 615] on span "hide" at bounding box center [176, 624] width 20 height 19
click at [166, 596] on span "hide" at bounding box center [176, 605] width 20 height 19
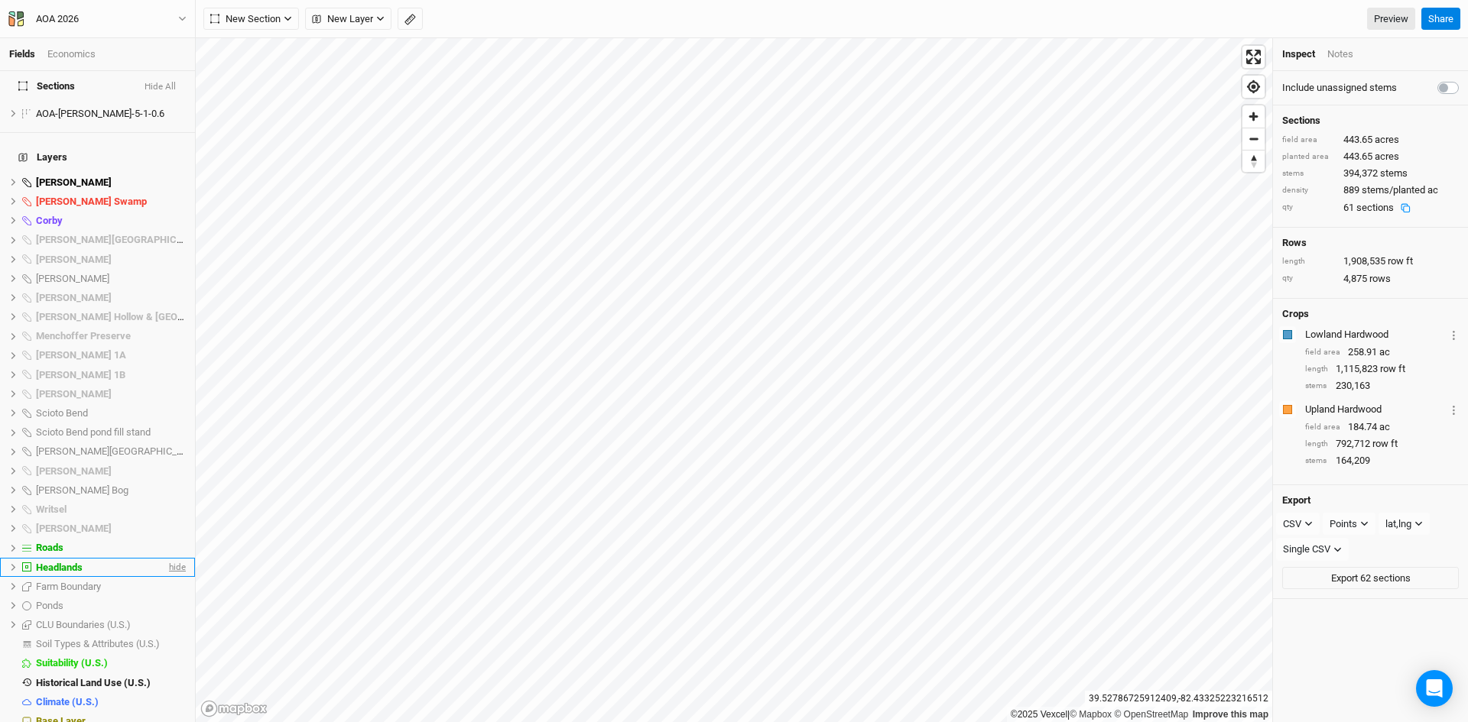
click at [166, 558] on span "hide" at bounding box center [176, 567] width 20 height 19
click at [166, 539] on span "hide" at bounding box center [176, 548] width 20 height 19
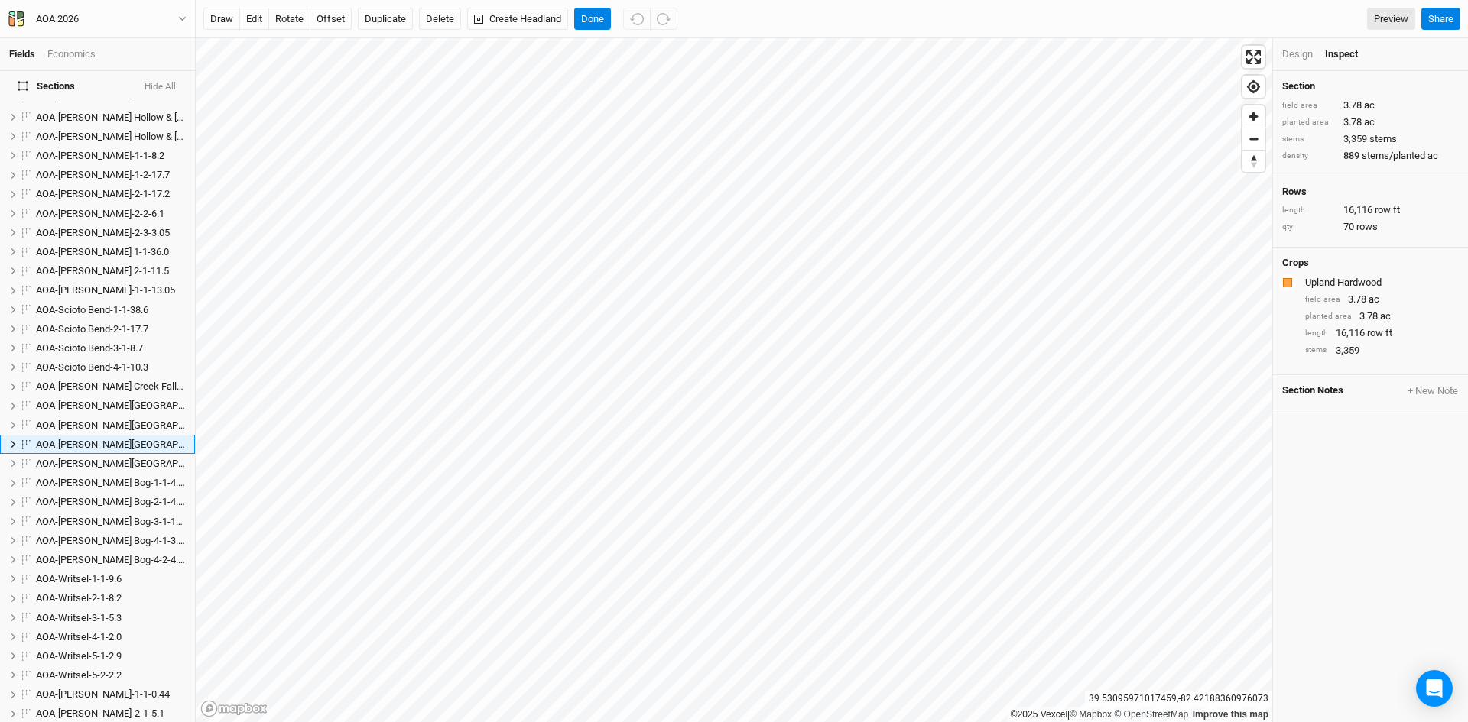
scroll to position [562, 0]
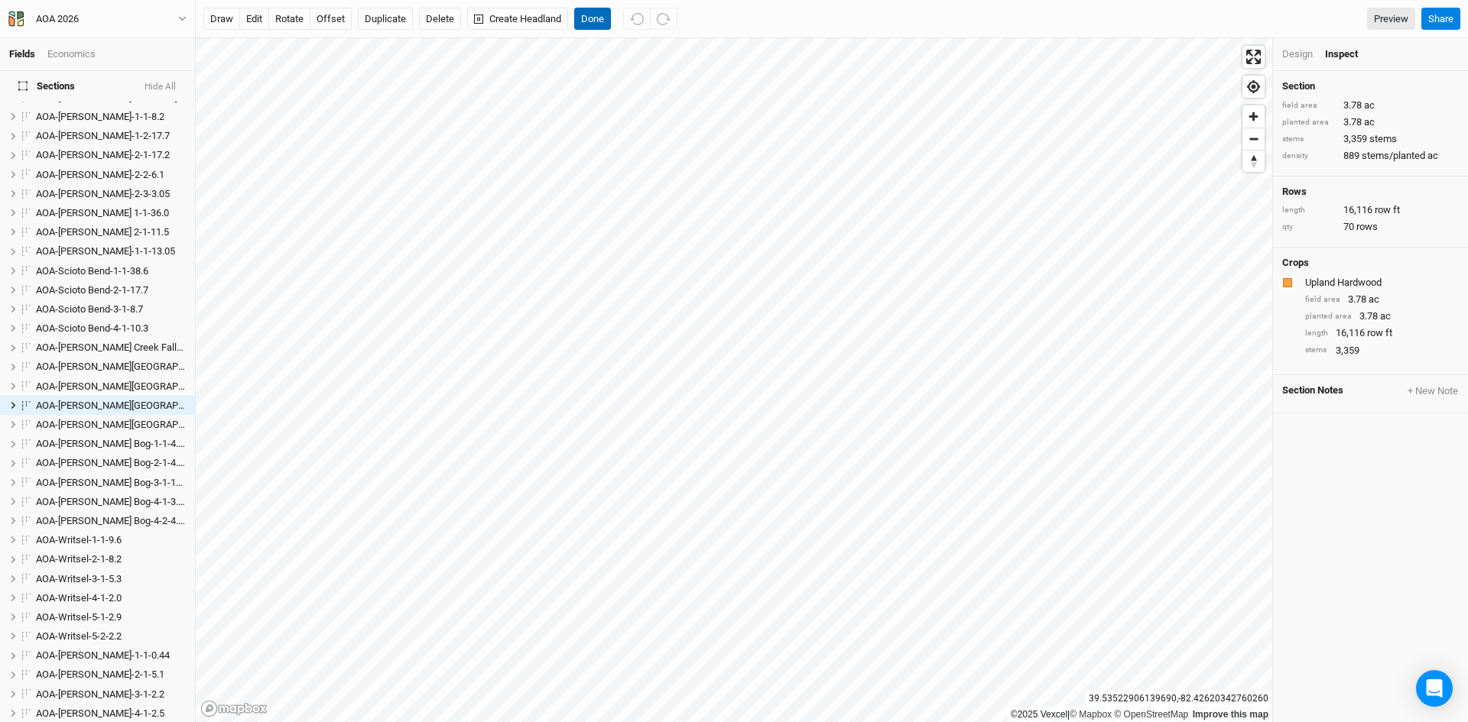
click at [594, 12] on button "Done" at bounding box center [592, 19] width 37 height 23
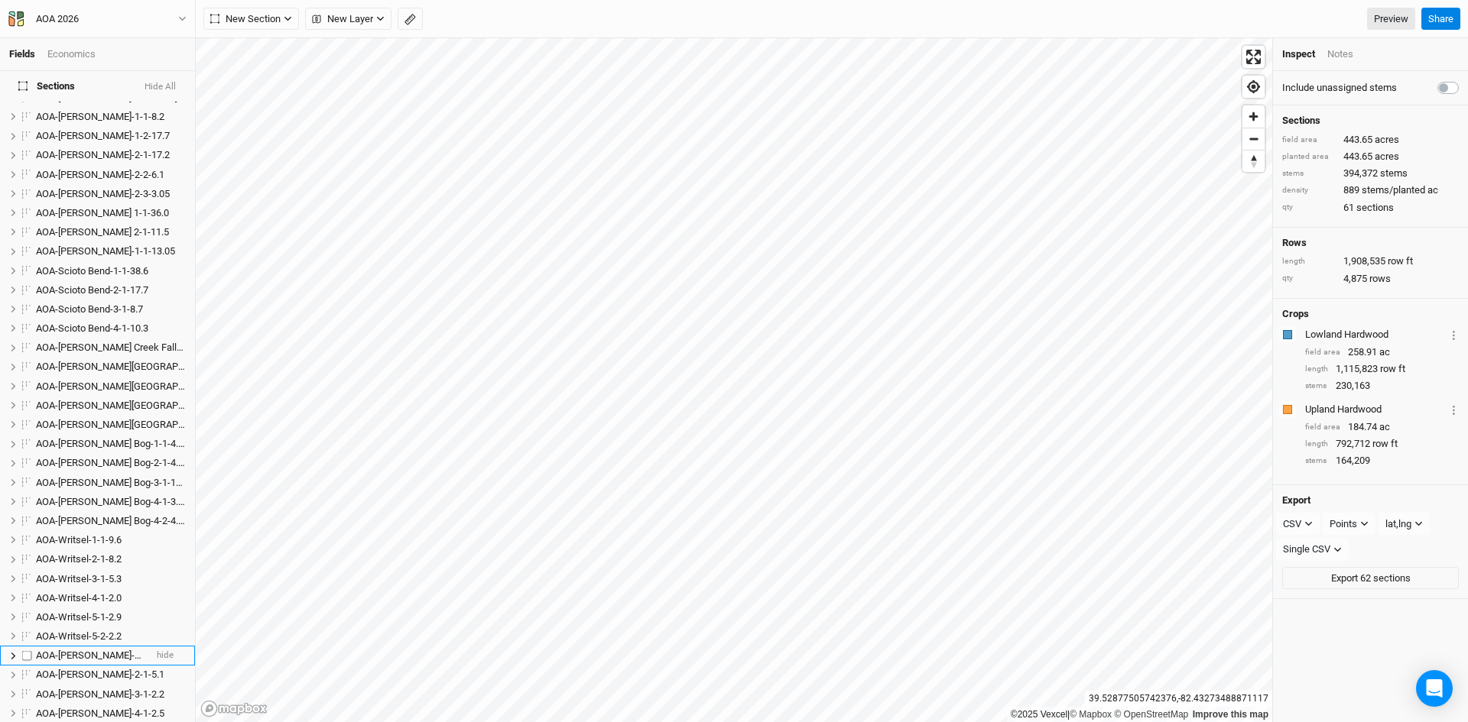
scroll to position [791, 0]
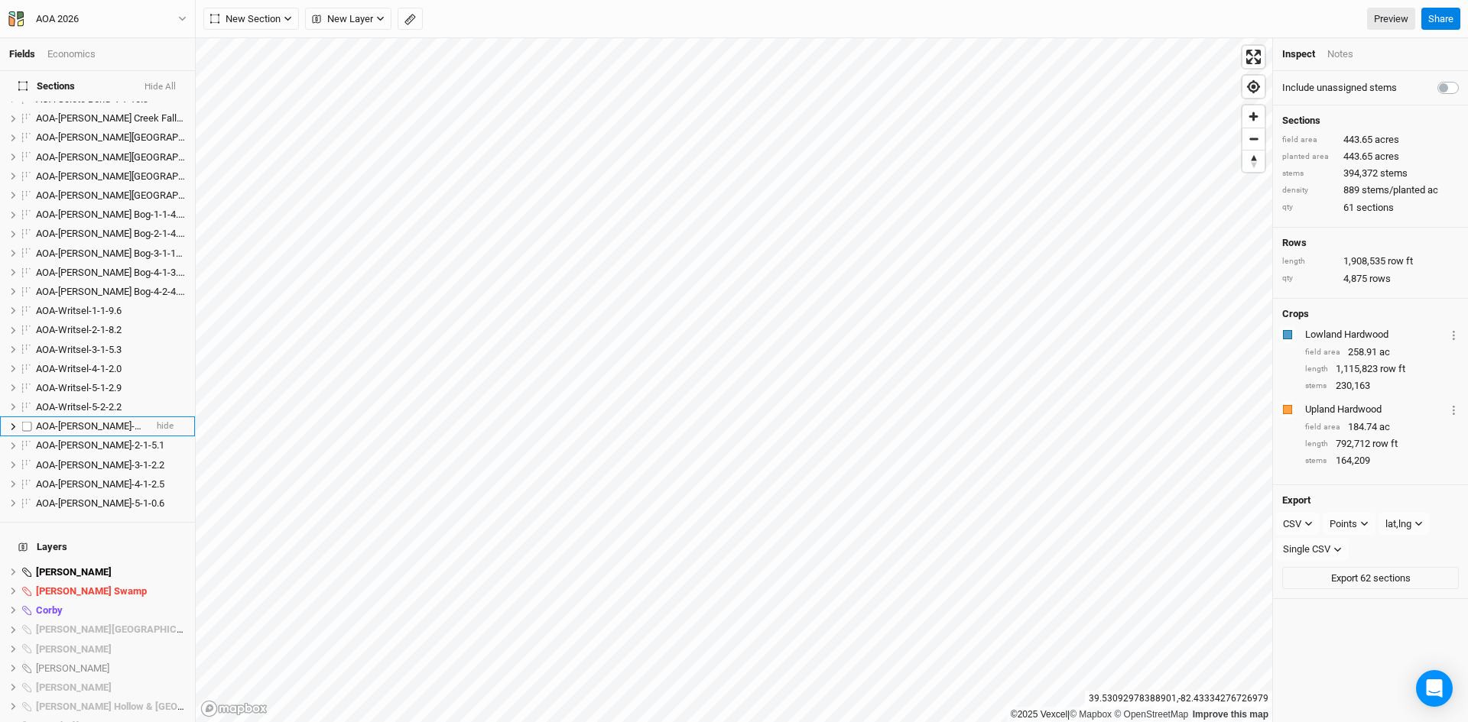
click at [90, 420] on span "AOA-[PERSON_NAME]-1-1-0.44" at bounding box center [103, 425] width 134 height 11
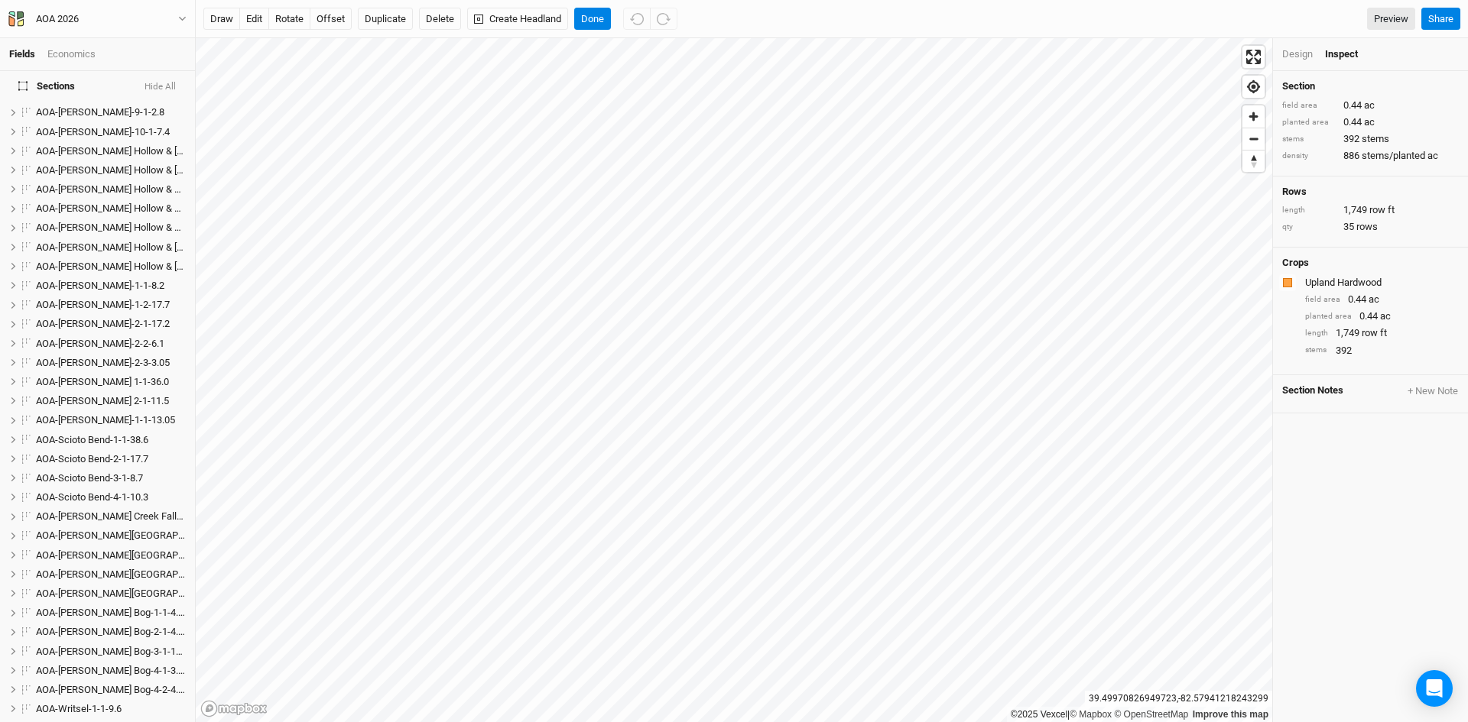
scroll to position [430, 0]
click at [75, 378] on span "AOA-[PERSON_NAME]-1-1-13.05" at bounding box center [105, 383] width 139 height 11
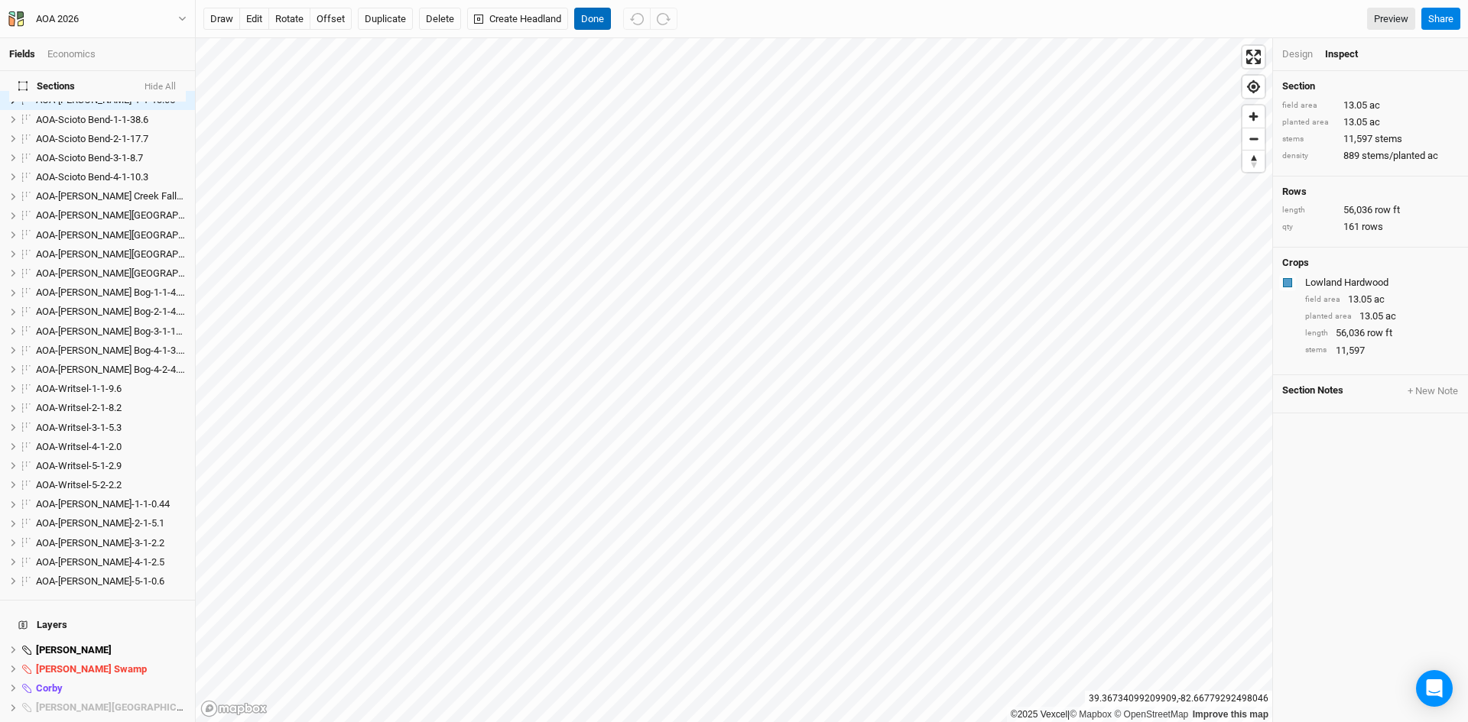
click at [593, 15] on button "Done" at bounding box center [592, 19] width 37 height 23
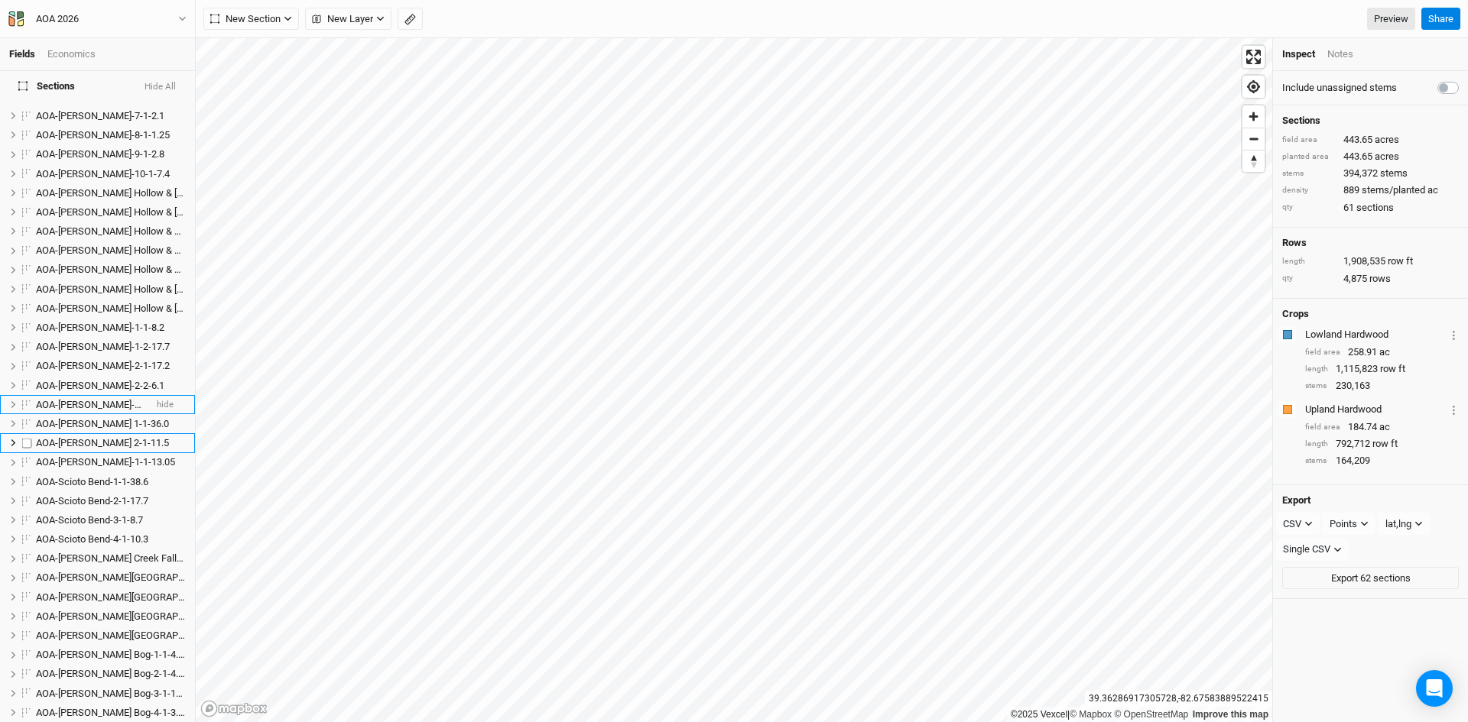
scroll to position [255, 0]
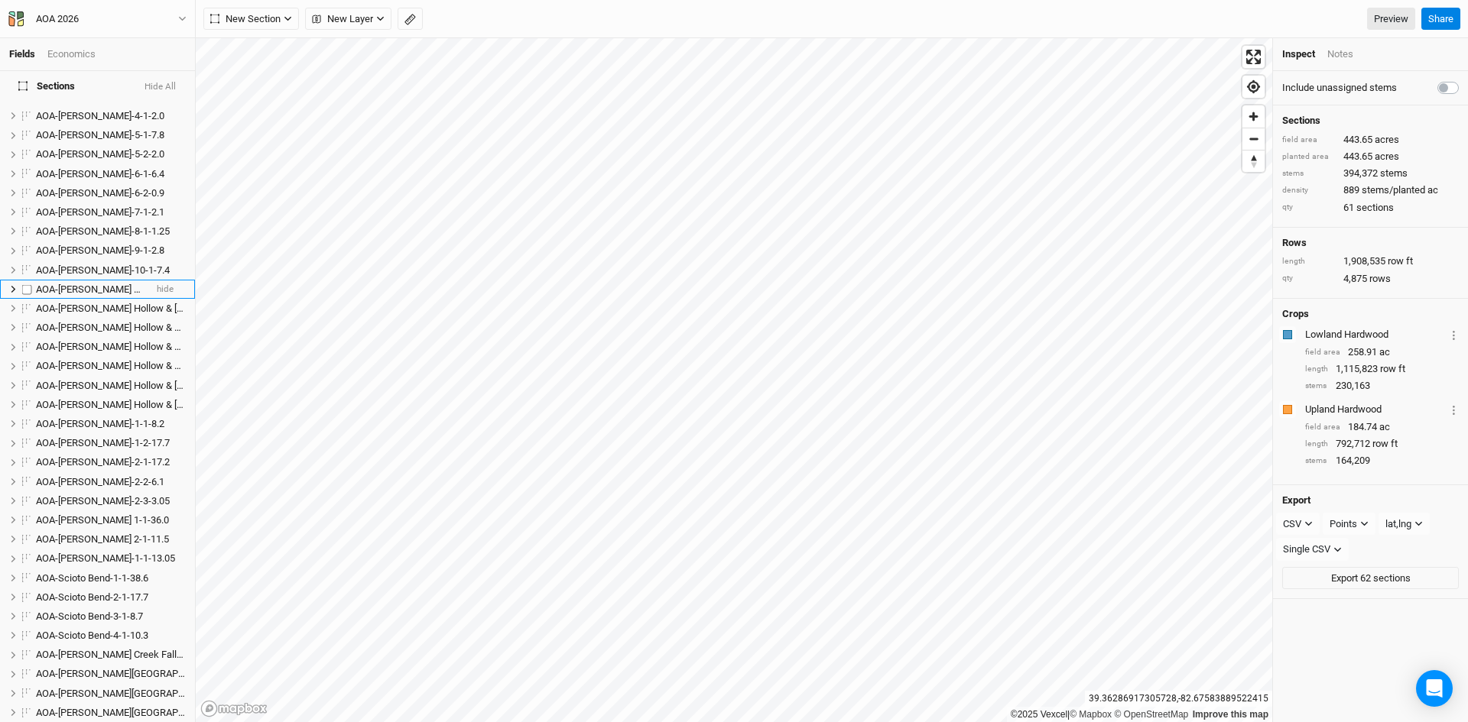
click at [108, 284] on span "AOA-[PERSON_NAME] Hollow & [GEOGRAPHIC_DATA]-1-1-6.5" at bounding box center [168, 289] width 264 height 11
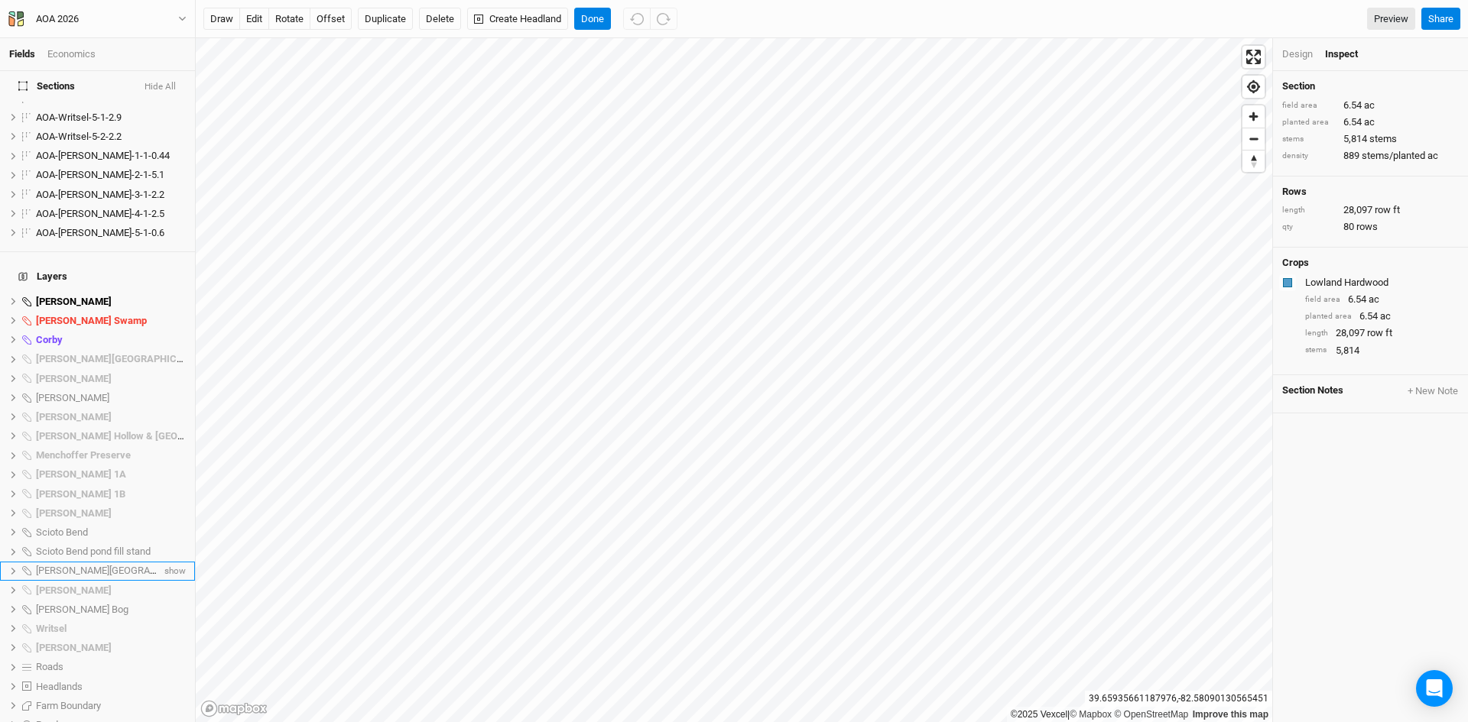
scroll to position [1131, 0]
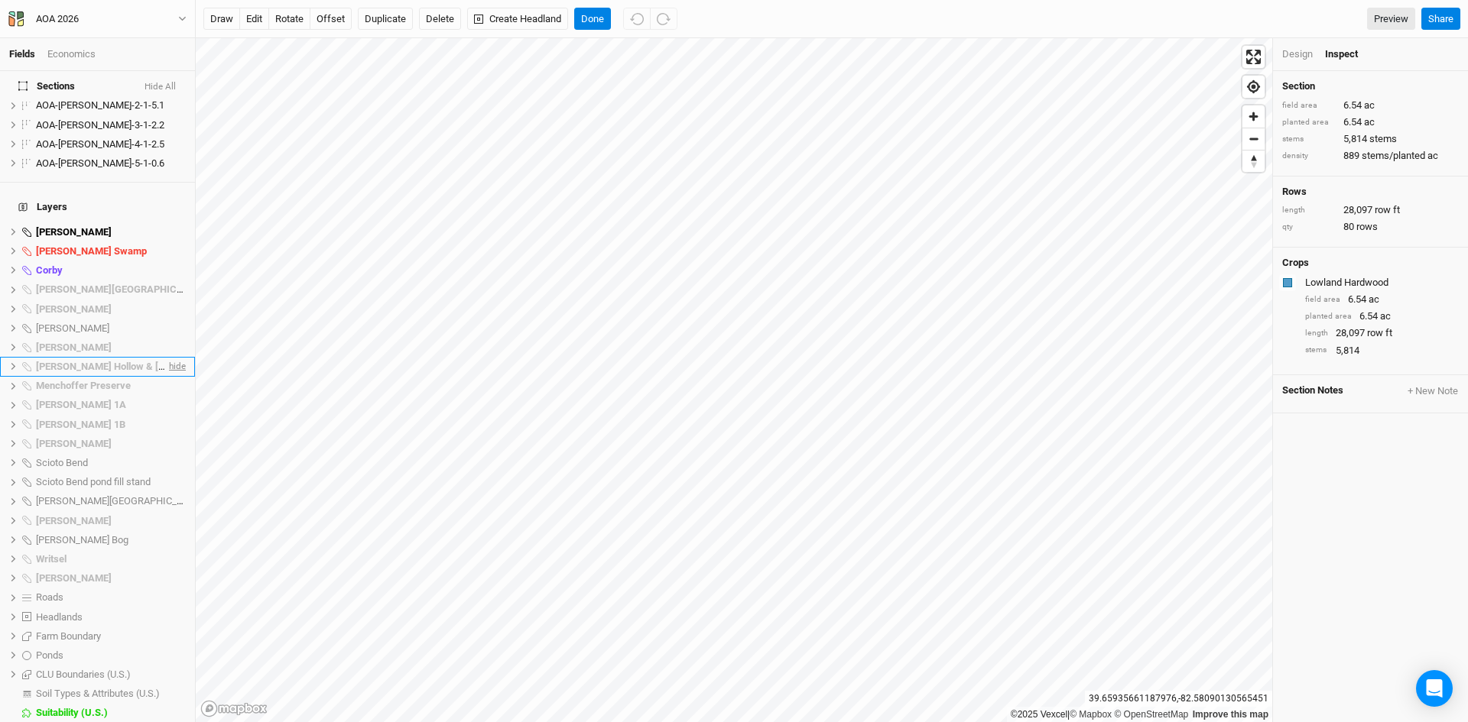
click at [174, 357] on span "hide" at bounding box center [176, 366] width 20 height 19
click at [167, 281] on span "hide" at bounding box center [176, 290] width 20 height 19
click at [166, 300] on span "hide" at bounding box center [176, 309] width 20 height 19
click at [166, 338] on span "hide" at bounding box center [176, 347] width 20 height 19
click at [167, 377] on span "hide" at bounding box center [176, 386] width 20 height 19
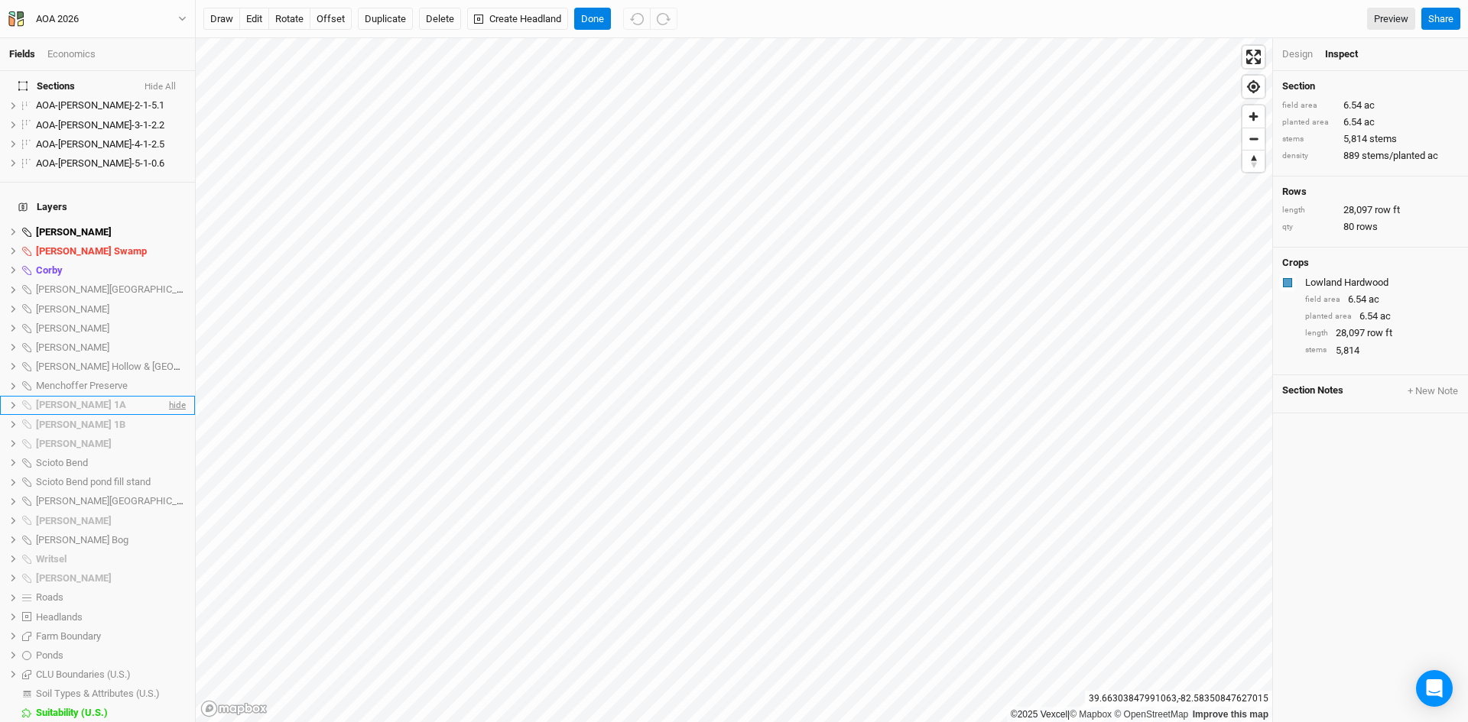
click at [167, 396] on span "hide" at bounding box center [176, 405] width 20 height 19
click at [166, 415] on span "hide" at bounding box center [176, 424] width 20 height 19
click at [169, 434] on span "hide" at bounding box center [176, 443] width 20 height 19
click at [166, 511] on span "hide" at bounding box center [176, 520] width 20 height 19
click at [166, 550] on span "hide" at bounding box center [176, 559] width 20 height 19
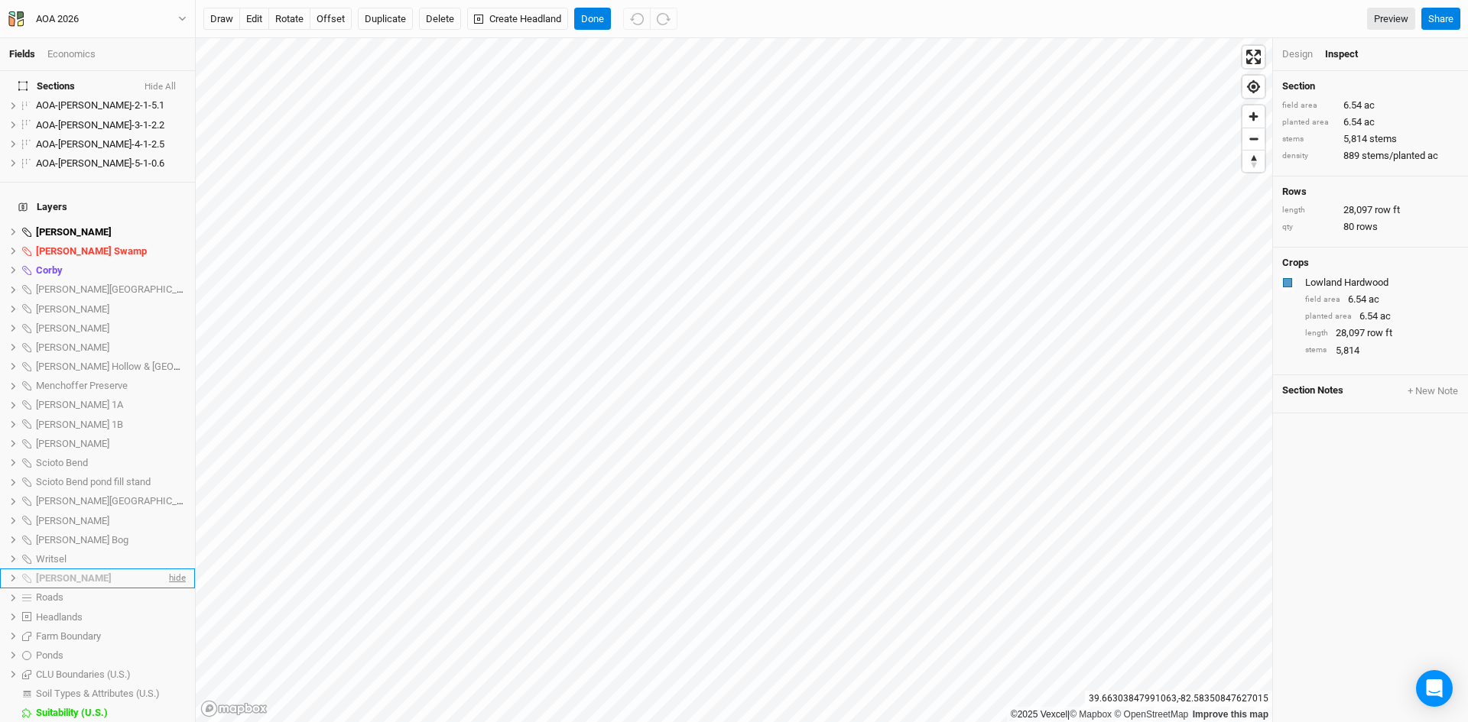
click at [168, 569] on span "hide" at bounding box center [176, 578] width 20 height 19
click at [599, 17] on button "Done" at bounding box center [592, 19] width 37 height 23
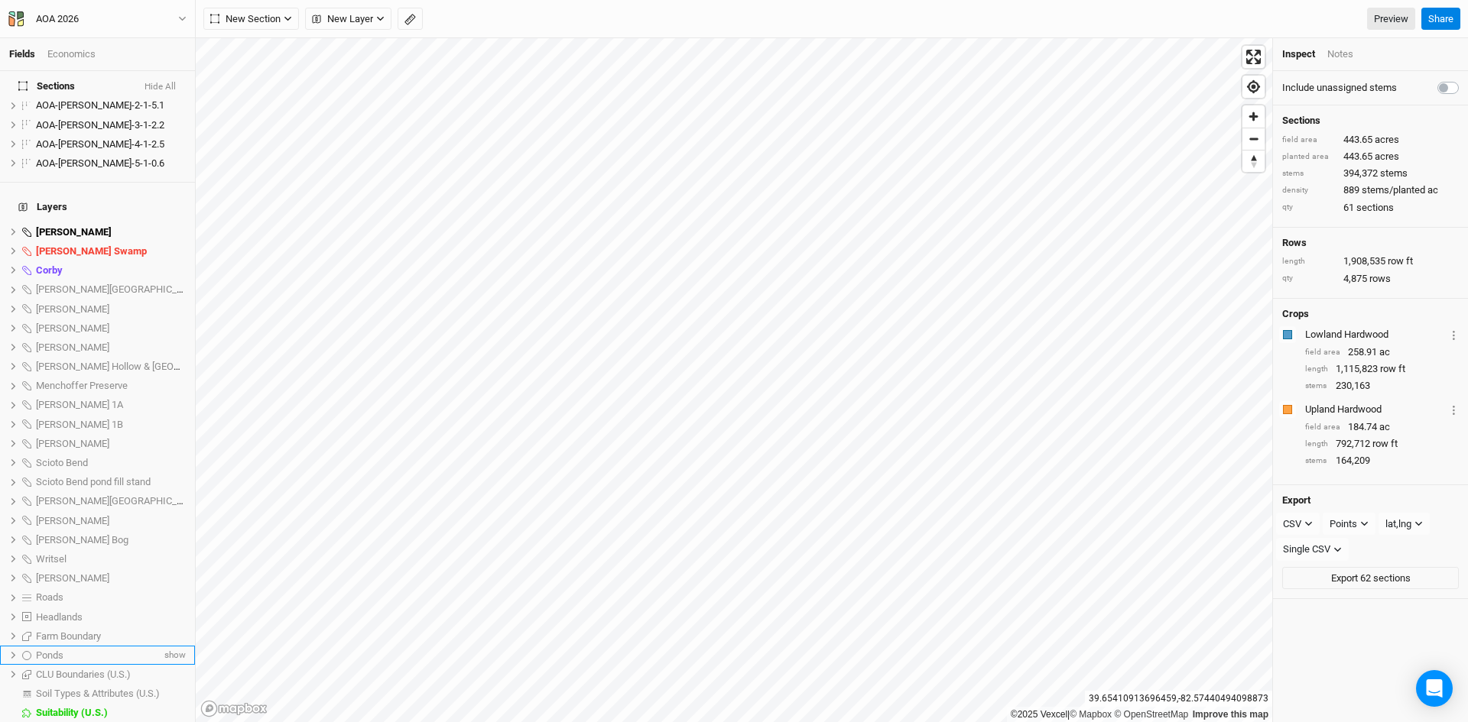
scroll to position [1181, 0]
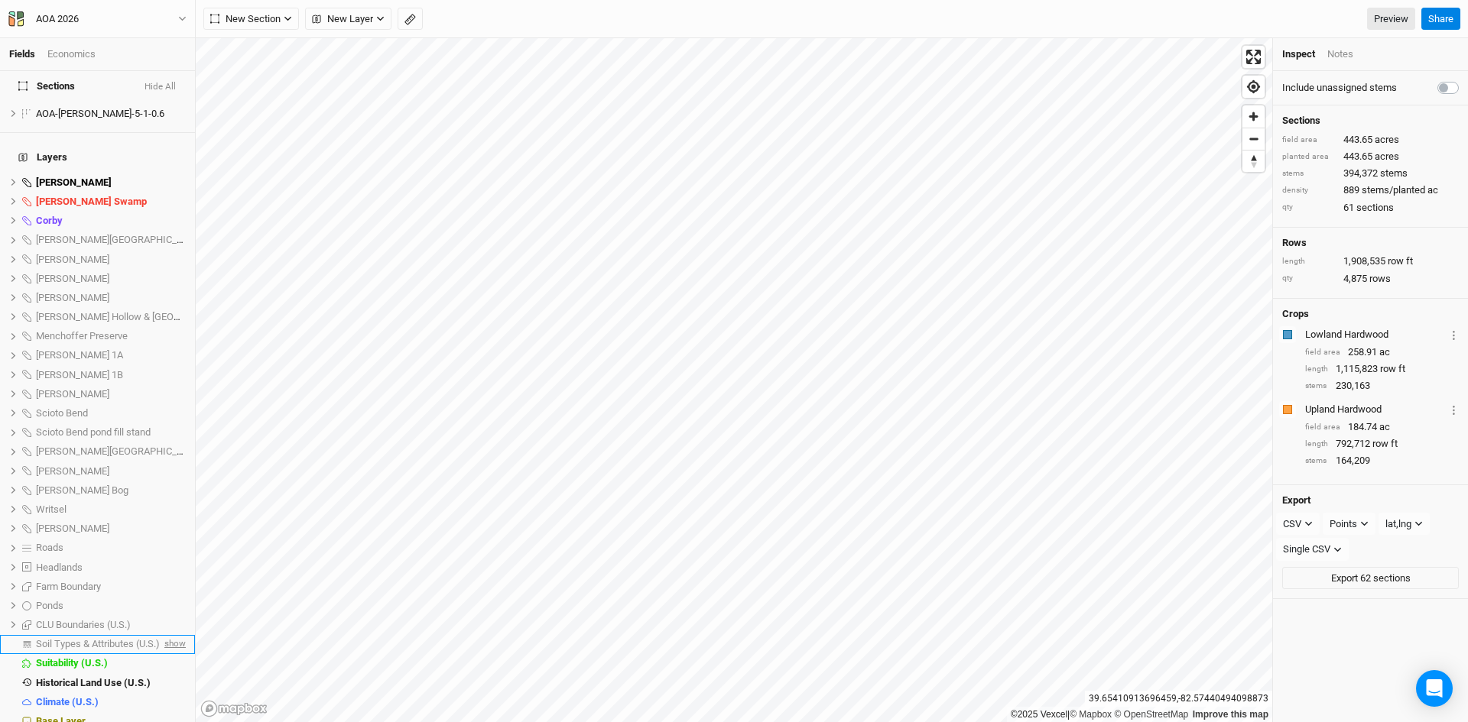
click at [163, 635] on span "show" at bounding box center [173, 644] width 24 height 19
click at [117, 638] on span "Soil Types & Attributes (U.S.)" at bounding box center [100, 643] width 129 height 11
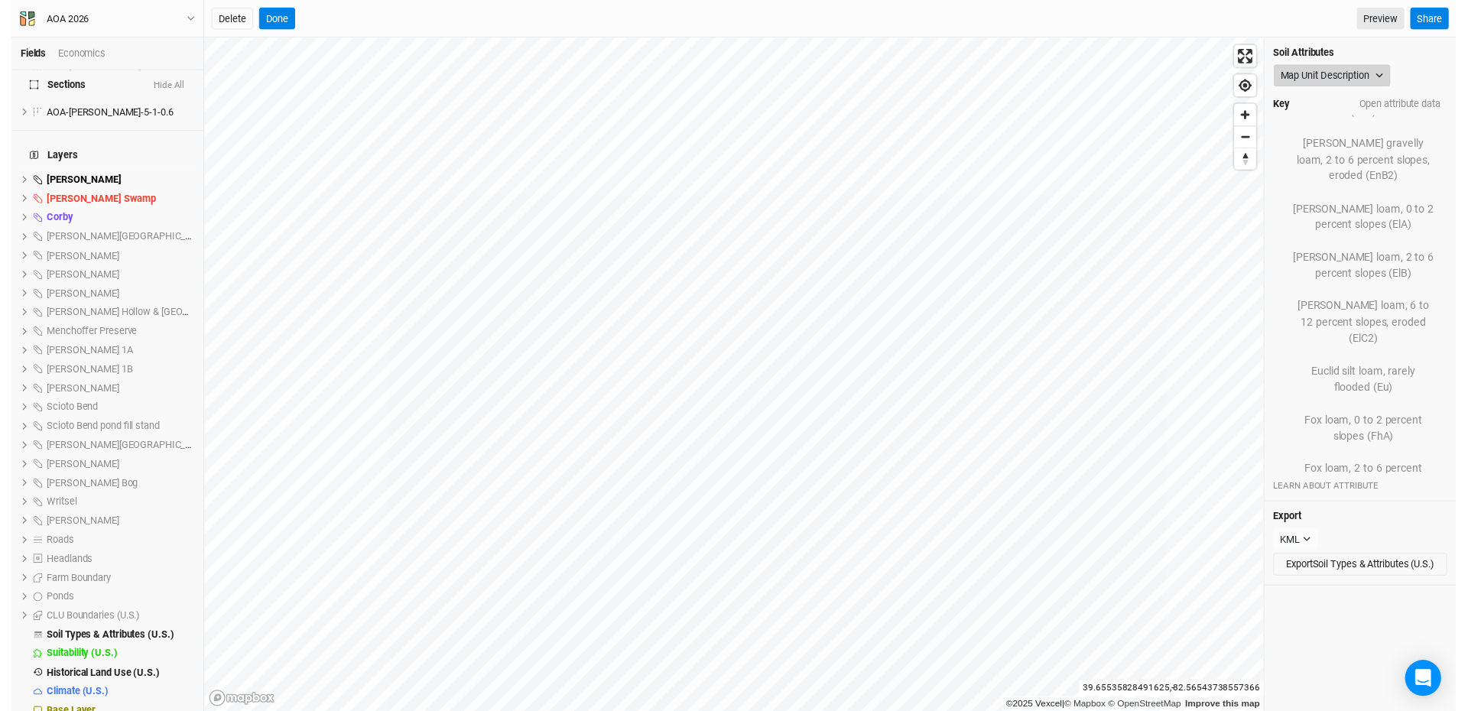
scroll to position [1022, 0]
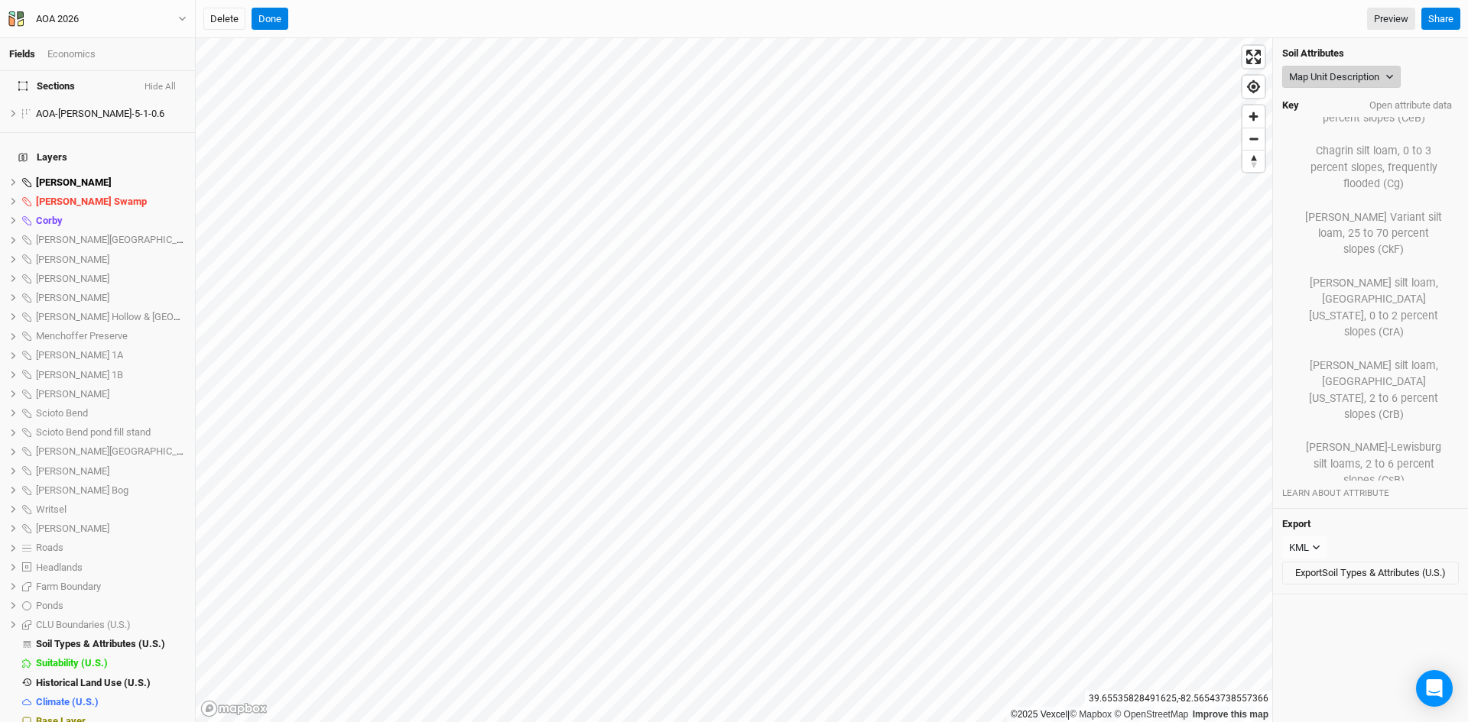
click at [1322, 73] on button "Map Unit Description" at bounding box center [1341, 77] width 118 height 23
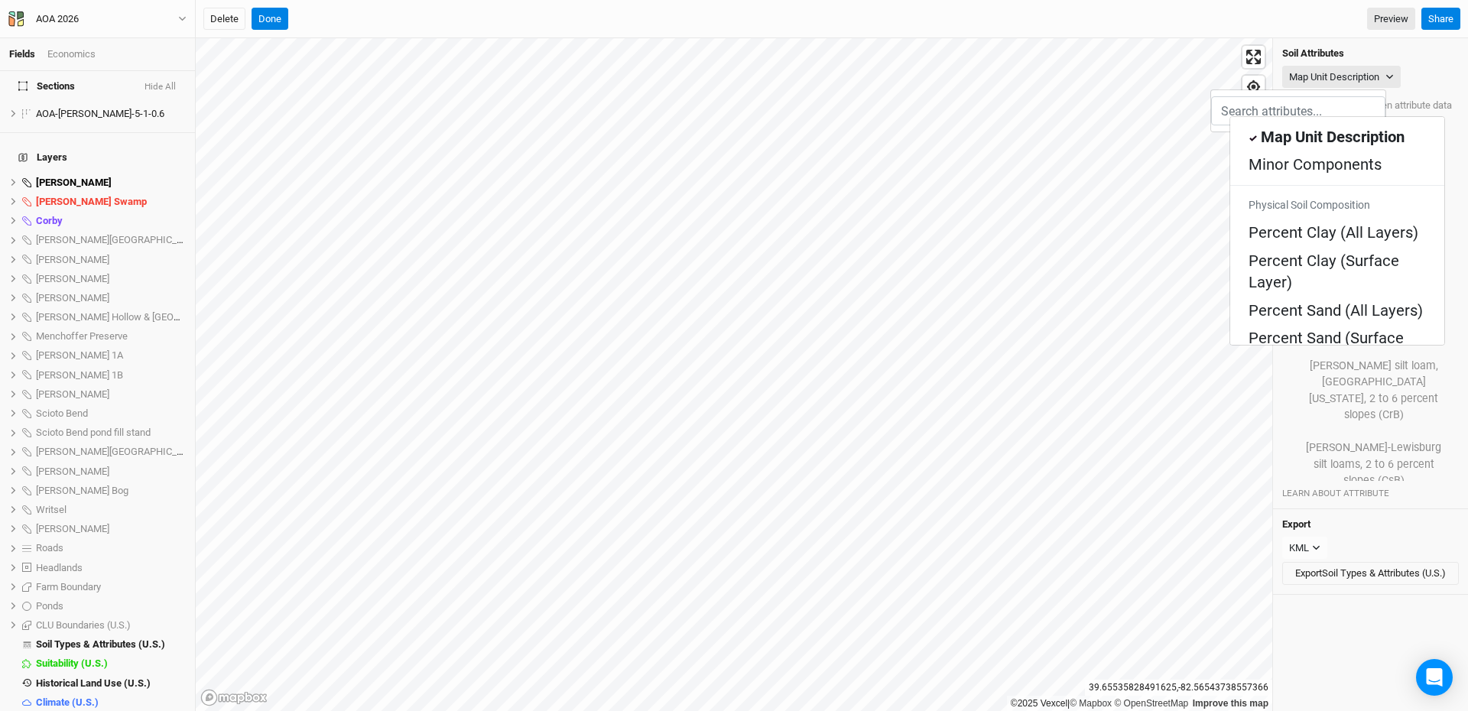
click at [1320, 454] on Texture "Soil Health: Surface Texture" at bounding box center [1336, 476] width 177 height 44
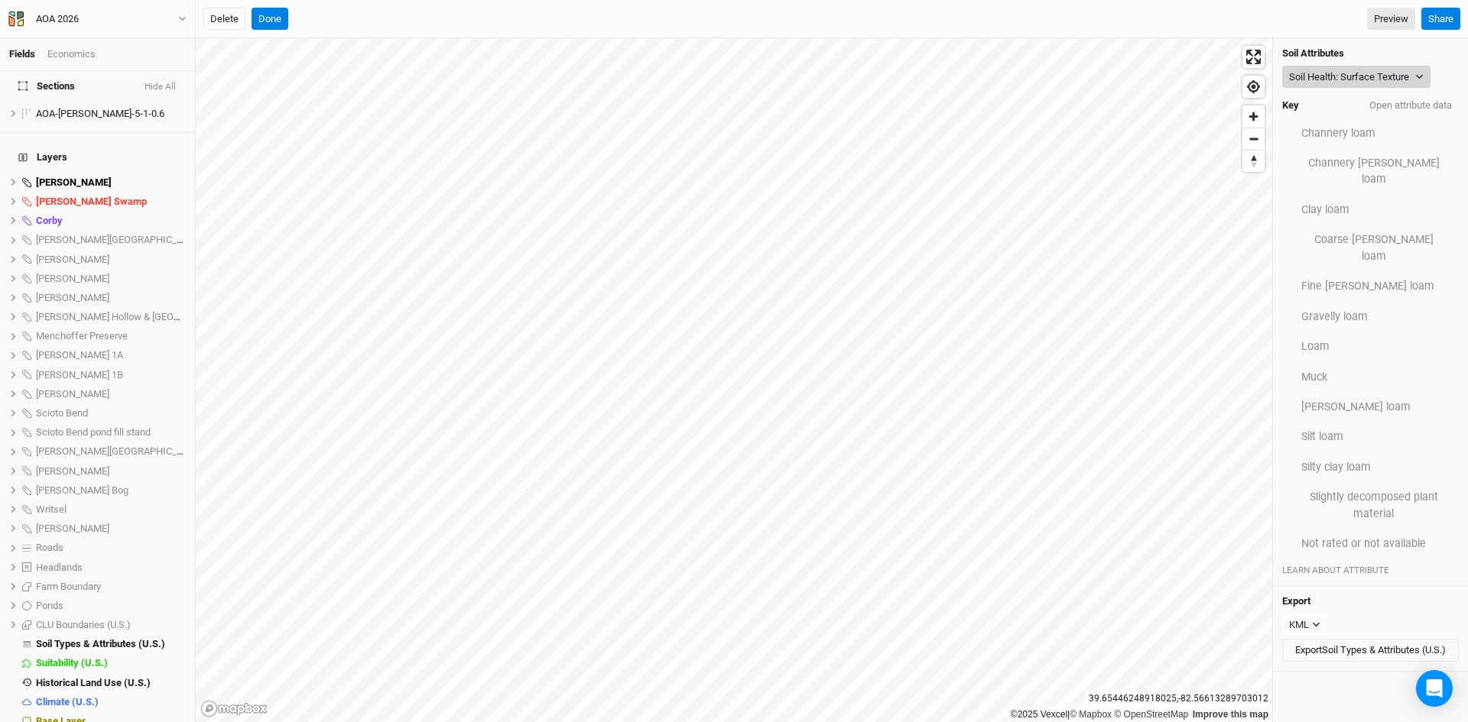
click at [1326, 72] on button "Soil Health: Surface Texture" at bounding box center [1356, 77] width 148 height 23
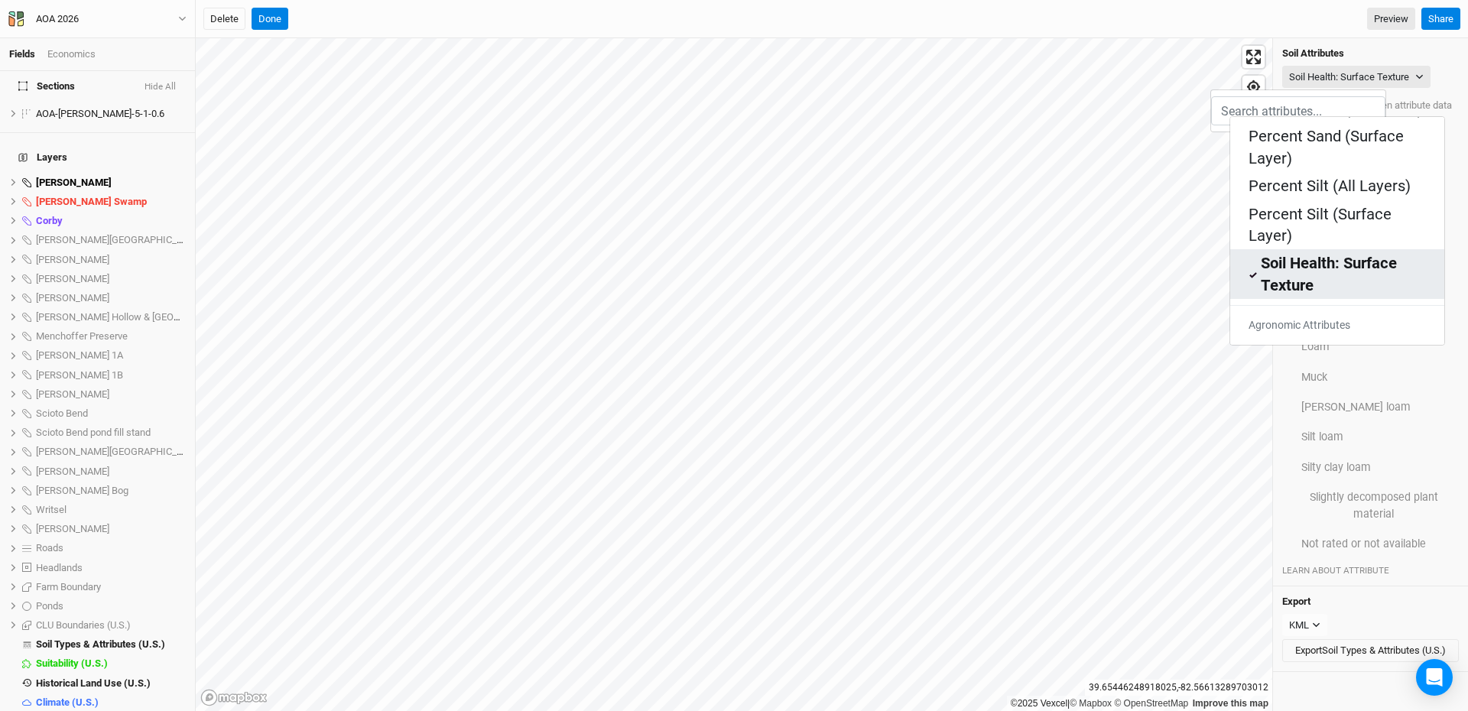
scroll to position [229, 0]
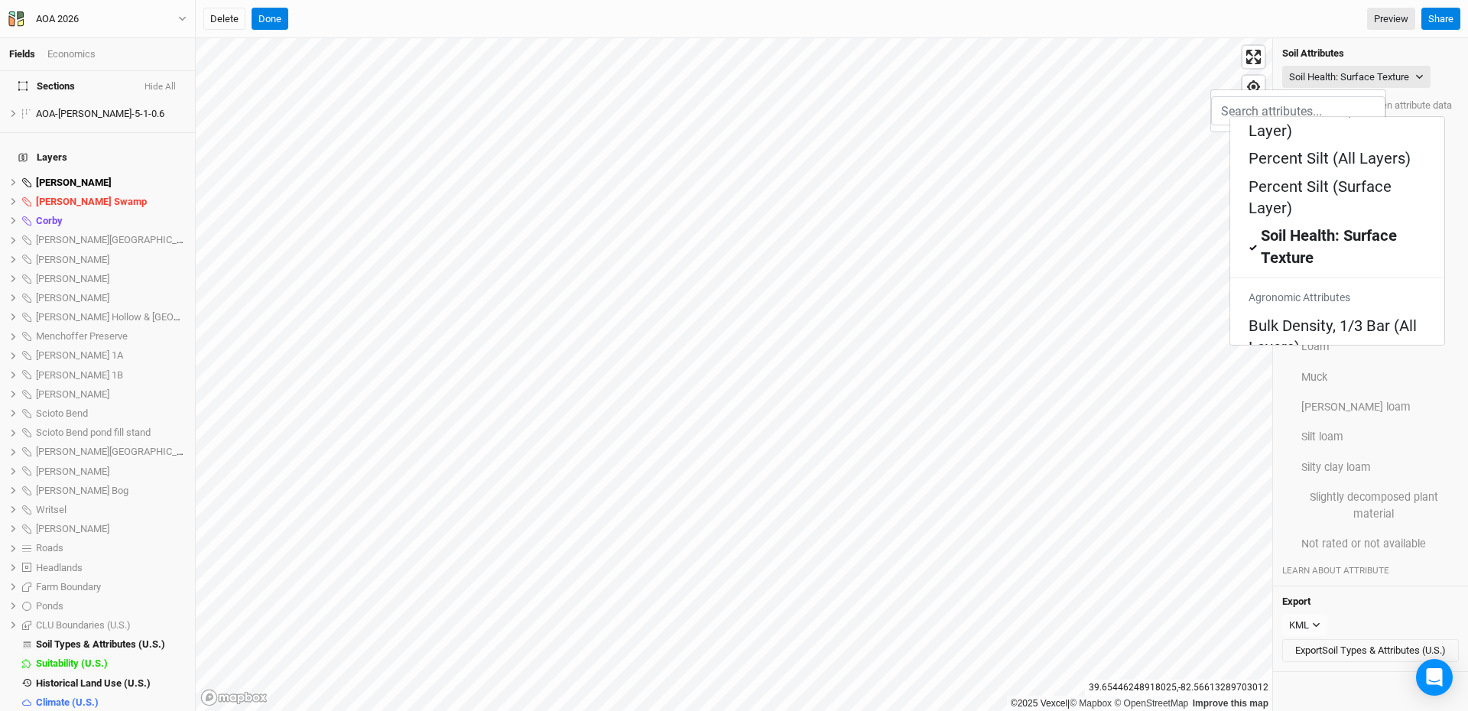
click at [1292, 656] on Layers\) "pH, 1:1 Water (All Layers)" at bounding box center [1335, 666] width 174 height 21
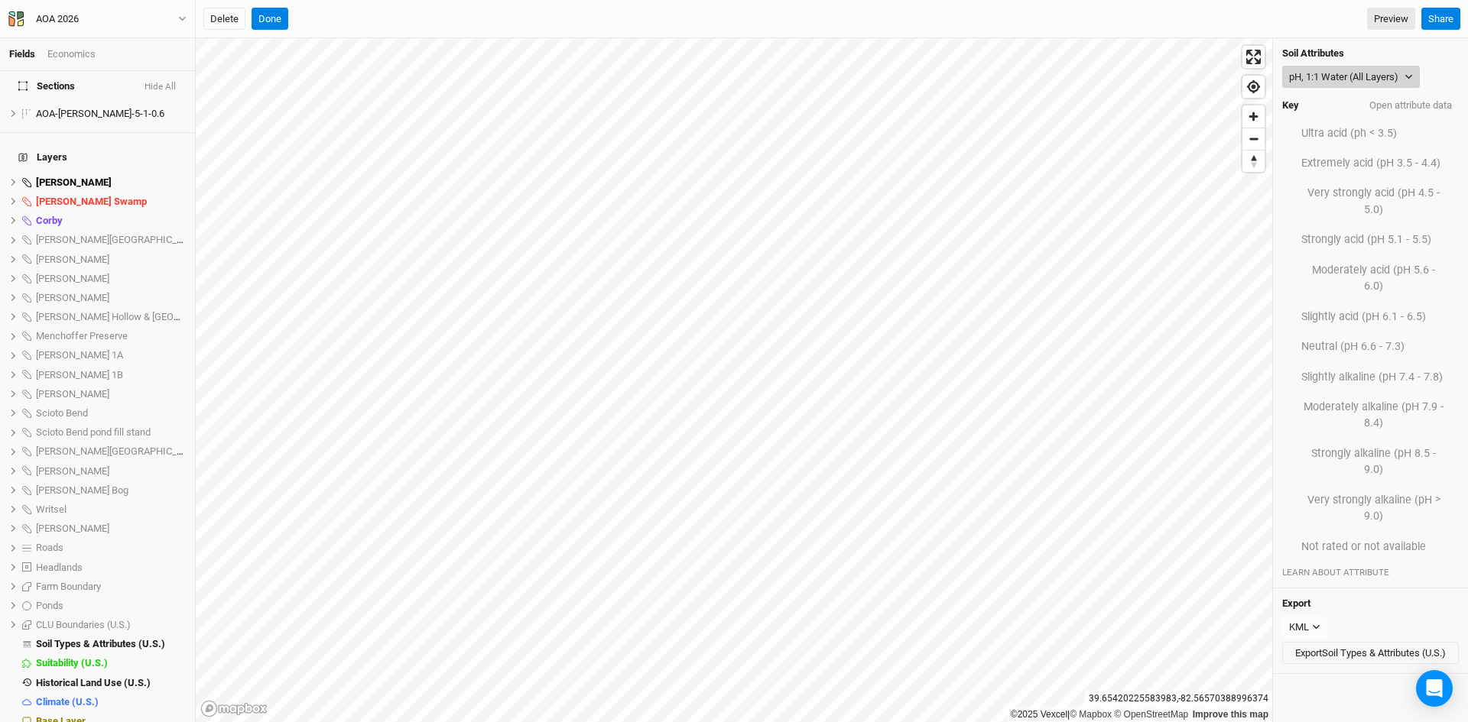
click at [1311, 66] on button "pH, 1:1 Water (All Layers)" at bounding box center [1351, 77] width 138 height 23
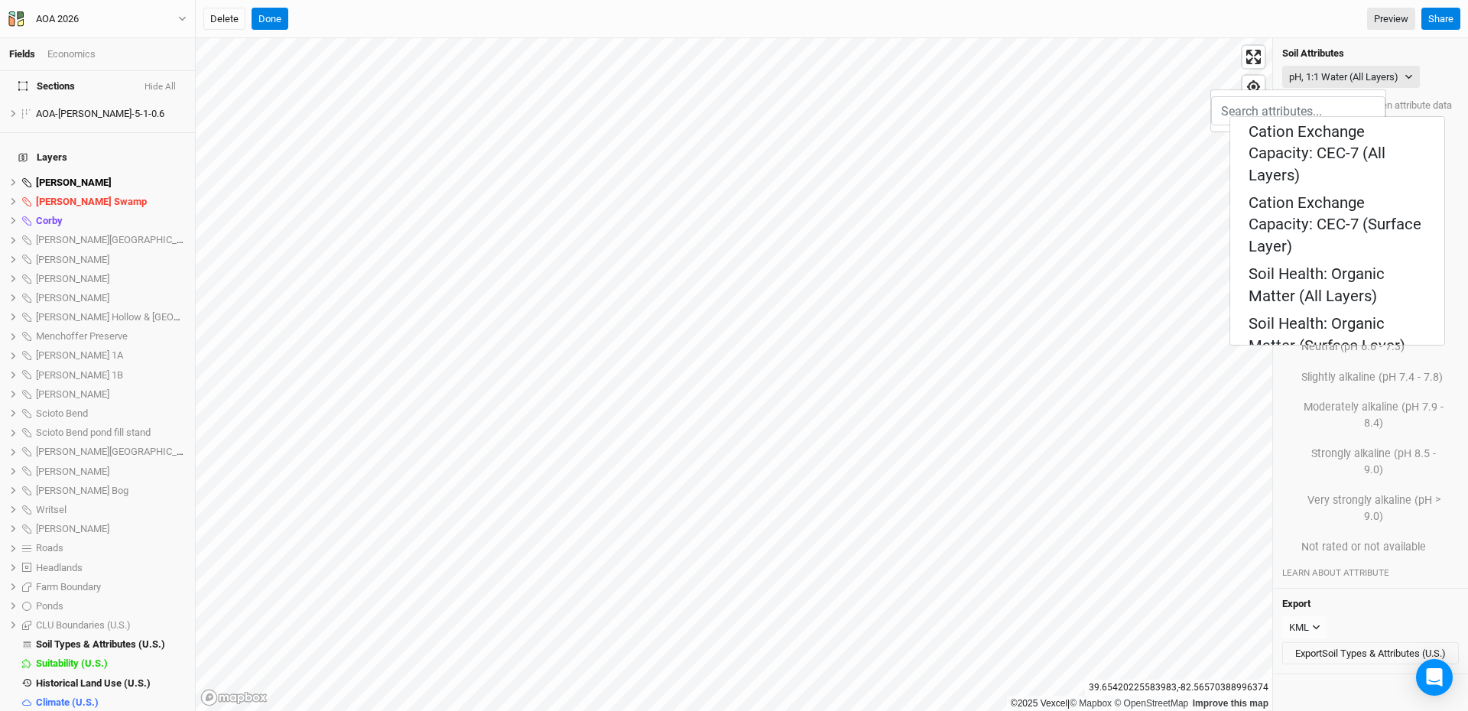
scroll to position [535, 0]
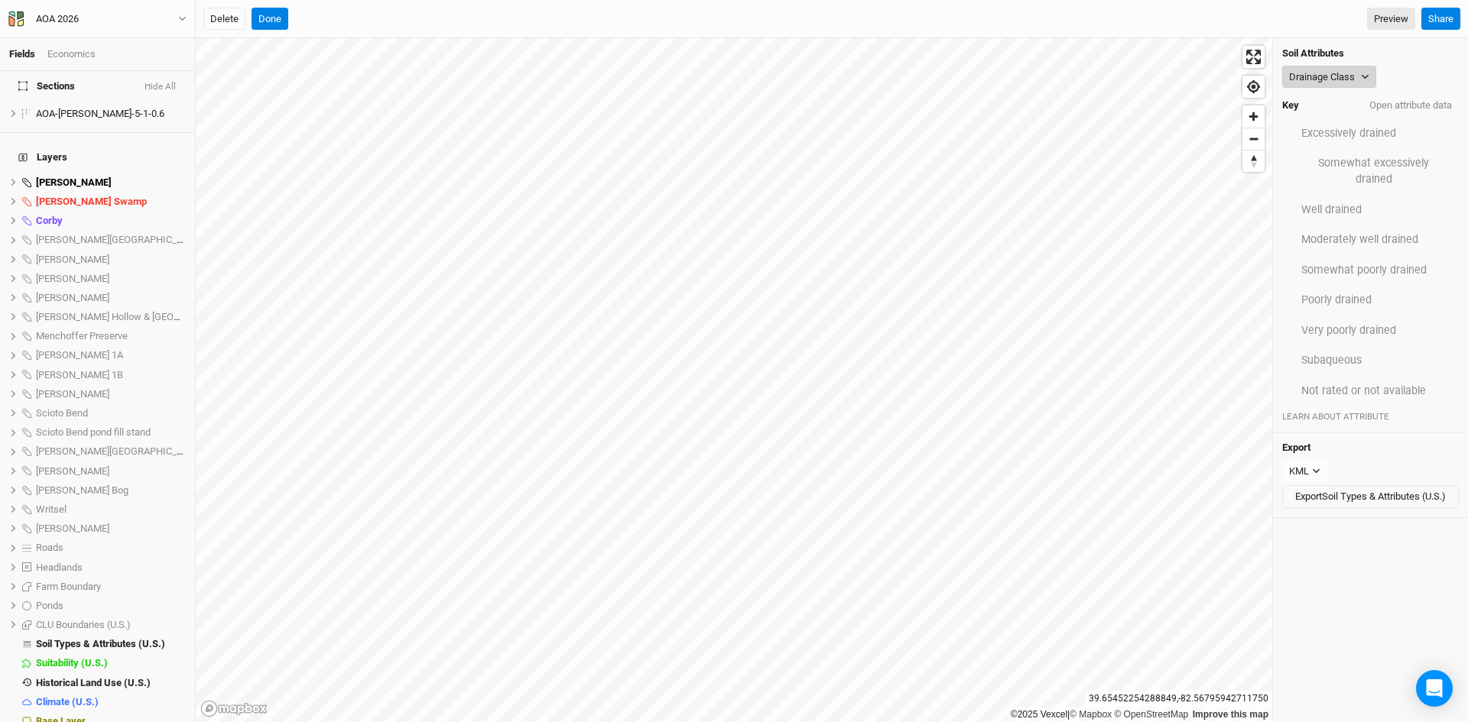
click at [1334, 72] on button "Drainage Class" at bounding box center [1329, 77] width 94 height 23
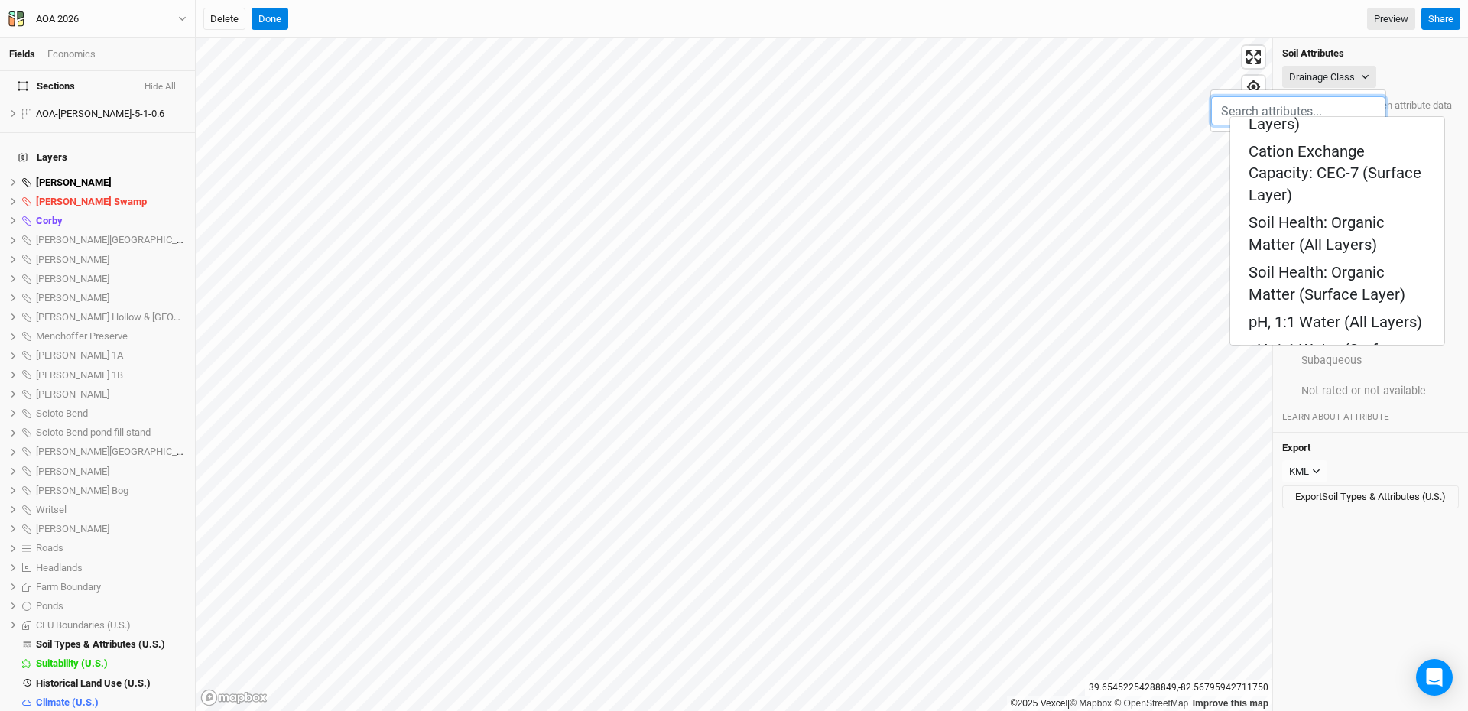
scroll to position [612, 0]
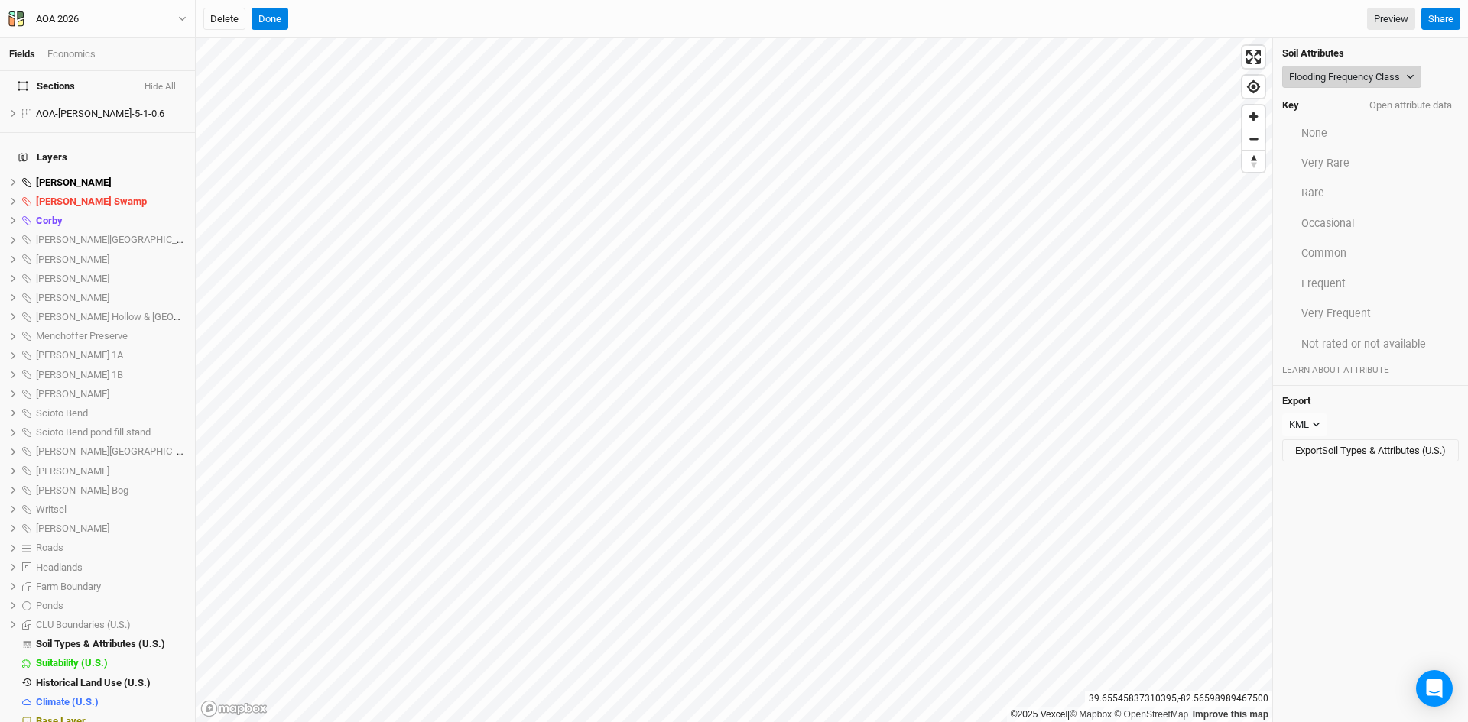
click at [1345, 71] on button "Flooding Frequency Class" at bounding box center [1351, 77] width 139 height 23
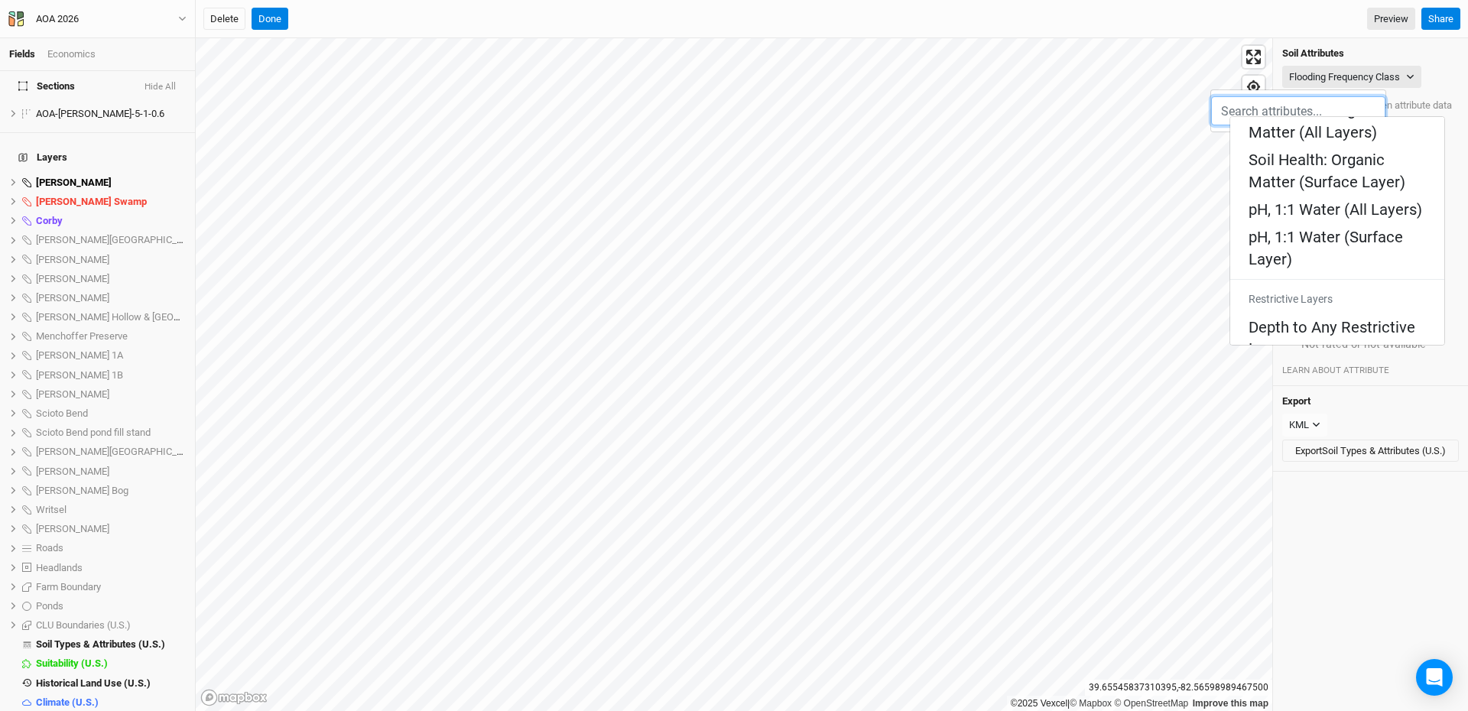
scroll to position [688, 0]
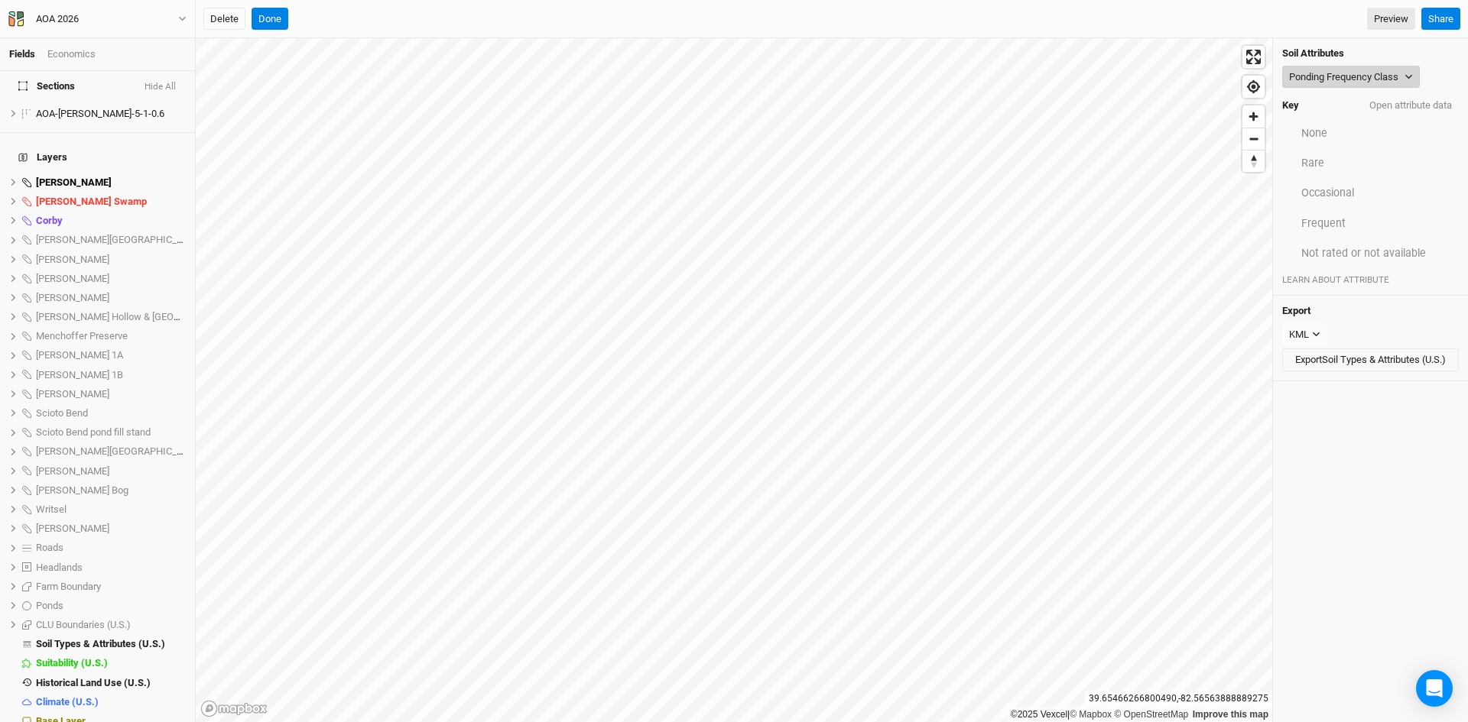
click at [1330, 77] on button "Ponding Frequency Class" at bounding box center [1351, 77] width 138 height 23
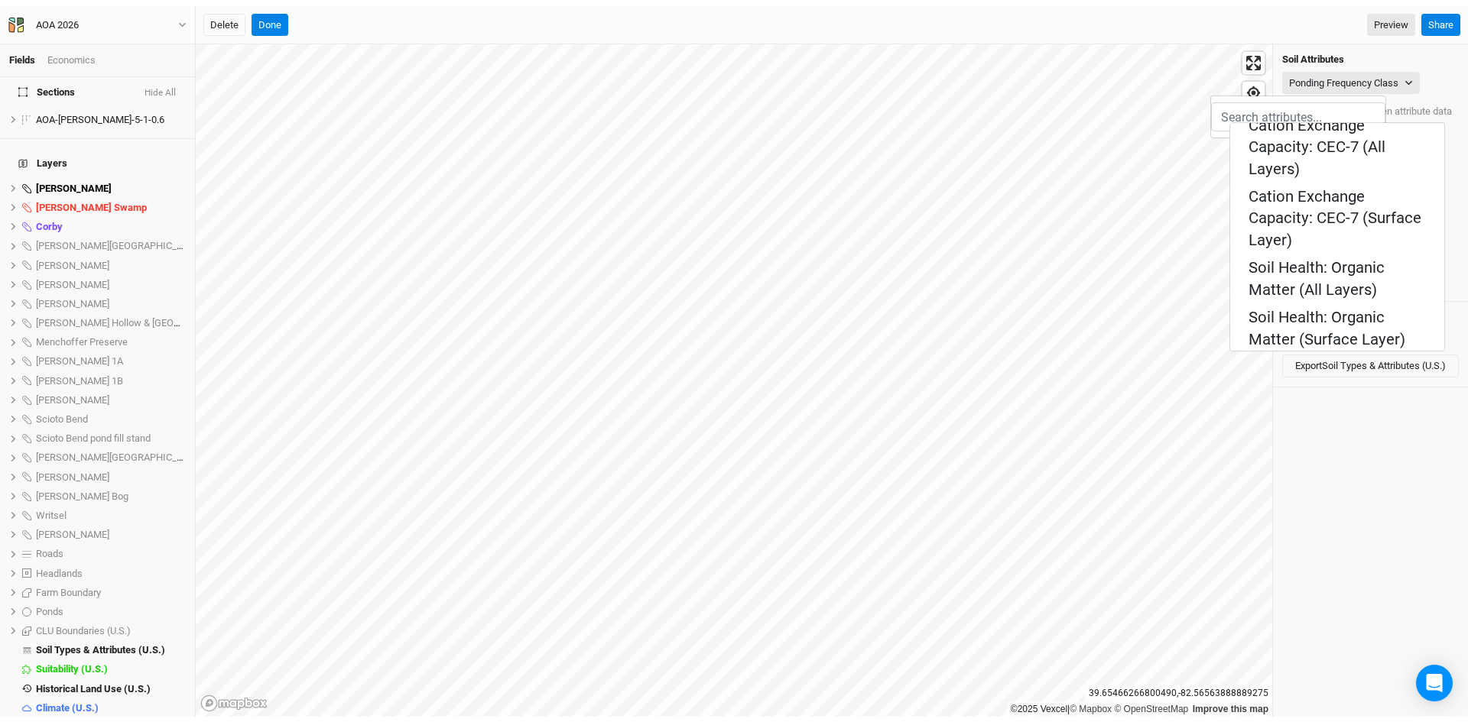
scroll to position [459, 0]
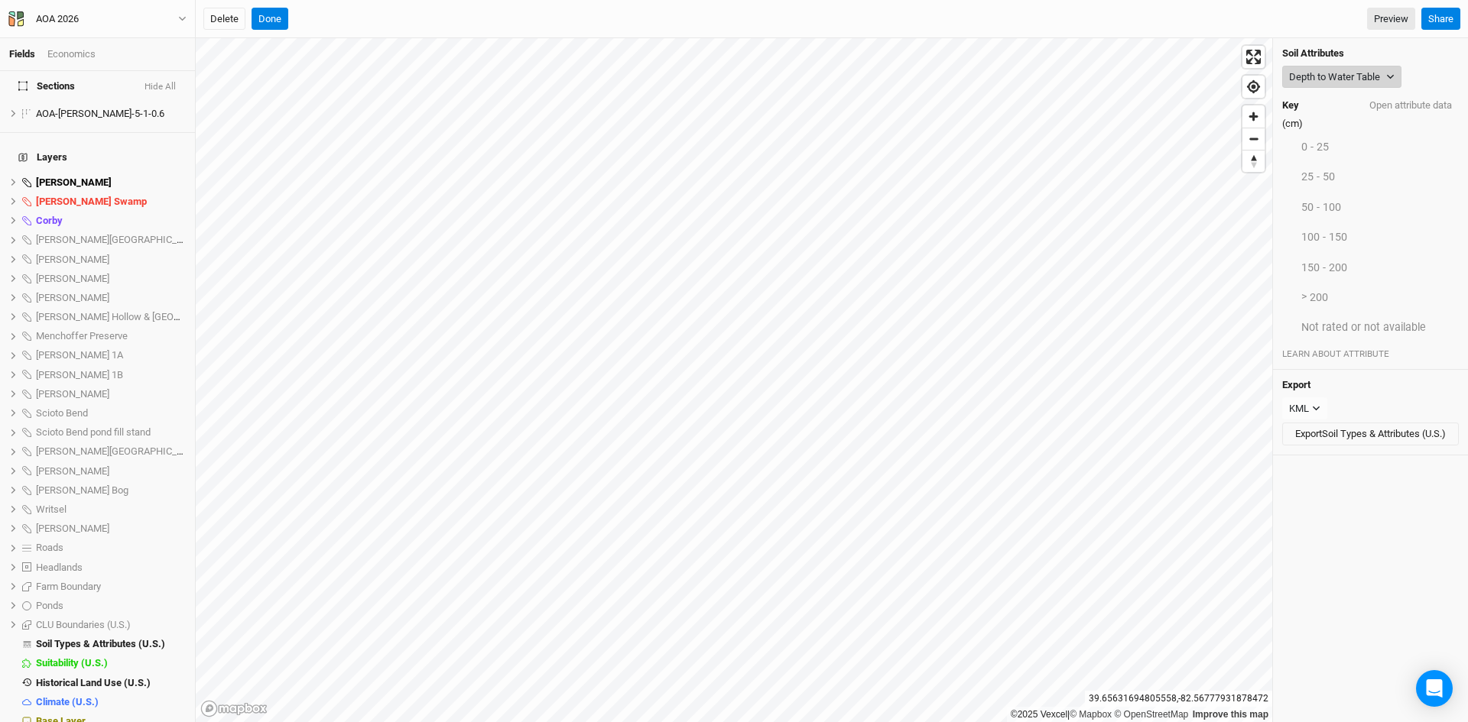
click at [1300, 74] on button "Depth to Water Table" at bounding box center [1341, 77] width 119 height 23
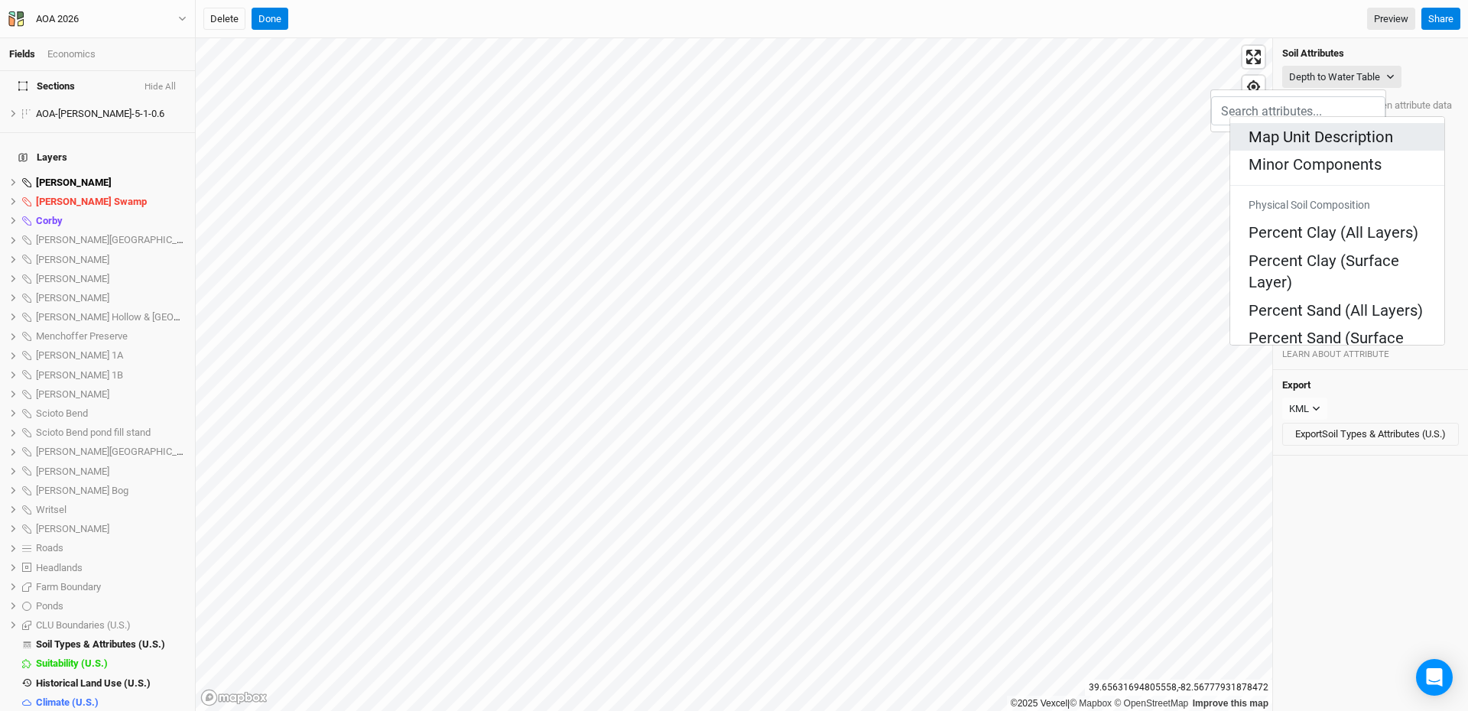
click at [1290, 130] on Description "Map Unit Description" at bounding box center [1320, 136] width 144 height 21
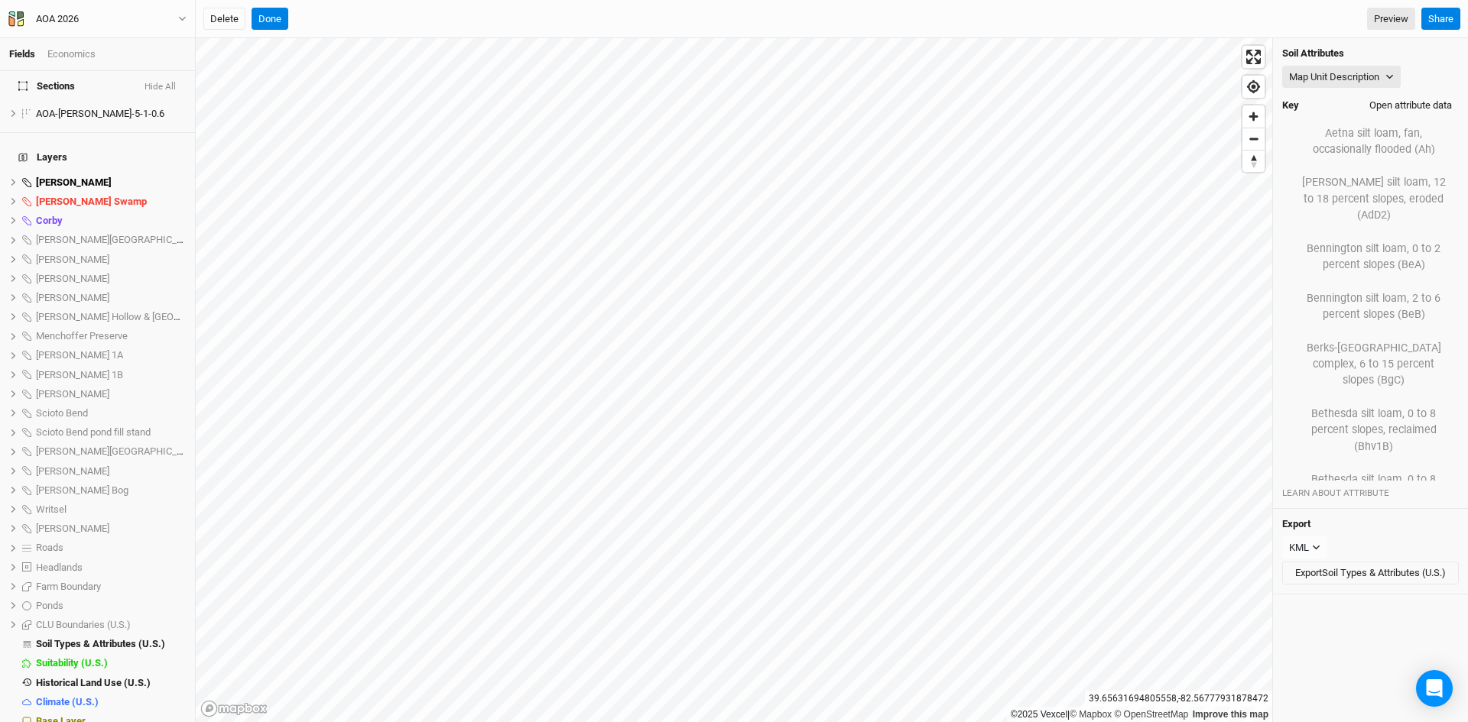
click at [1384, 103] on button "Open attribute data" at bounding box center [1410, 105] width 96 height 23
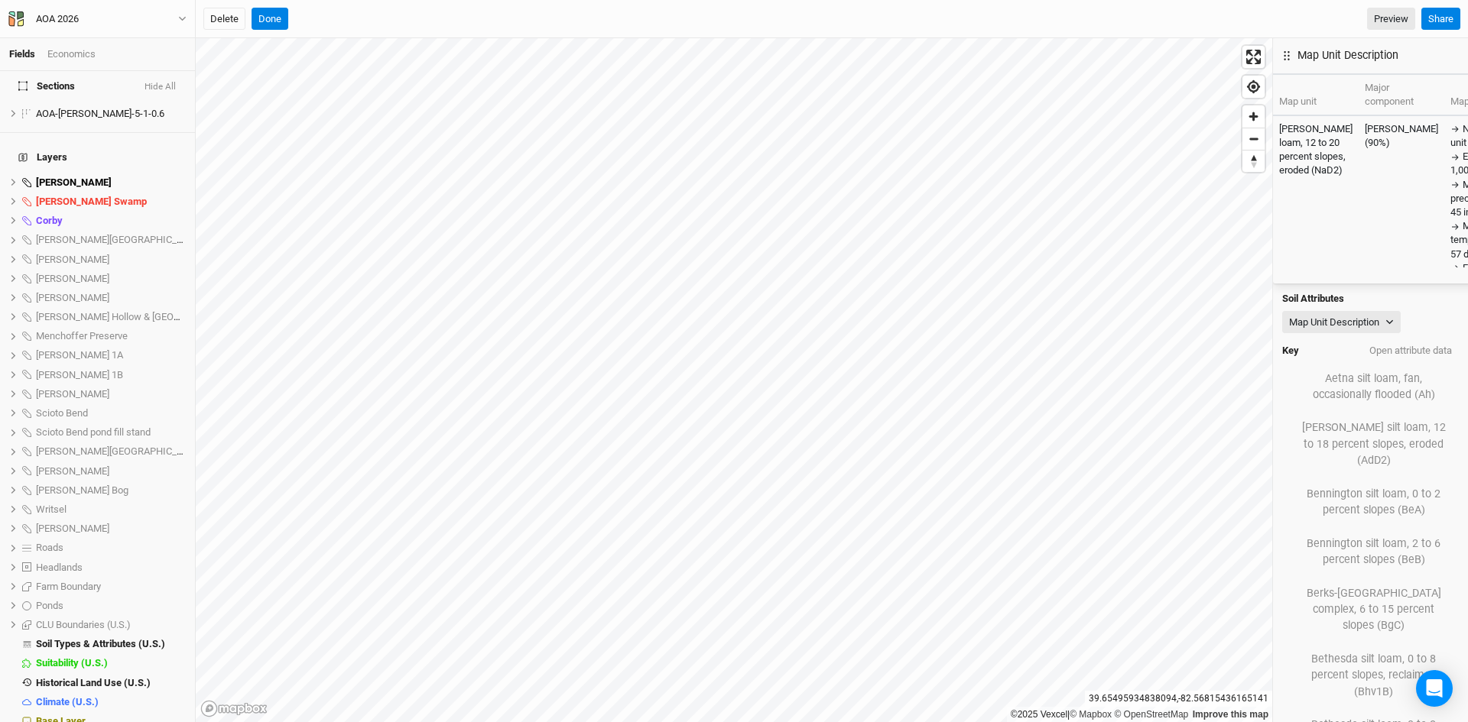
scroll to position [1022, 0]
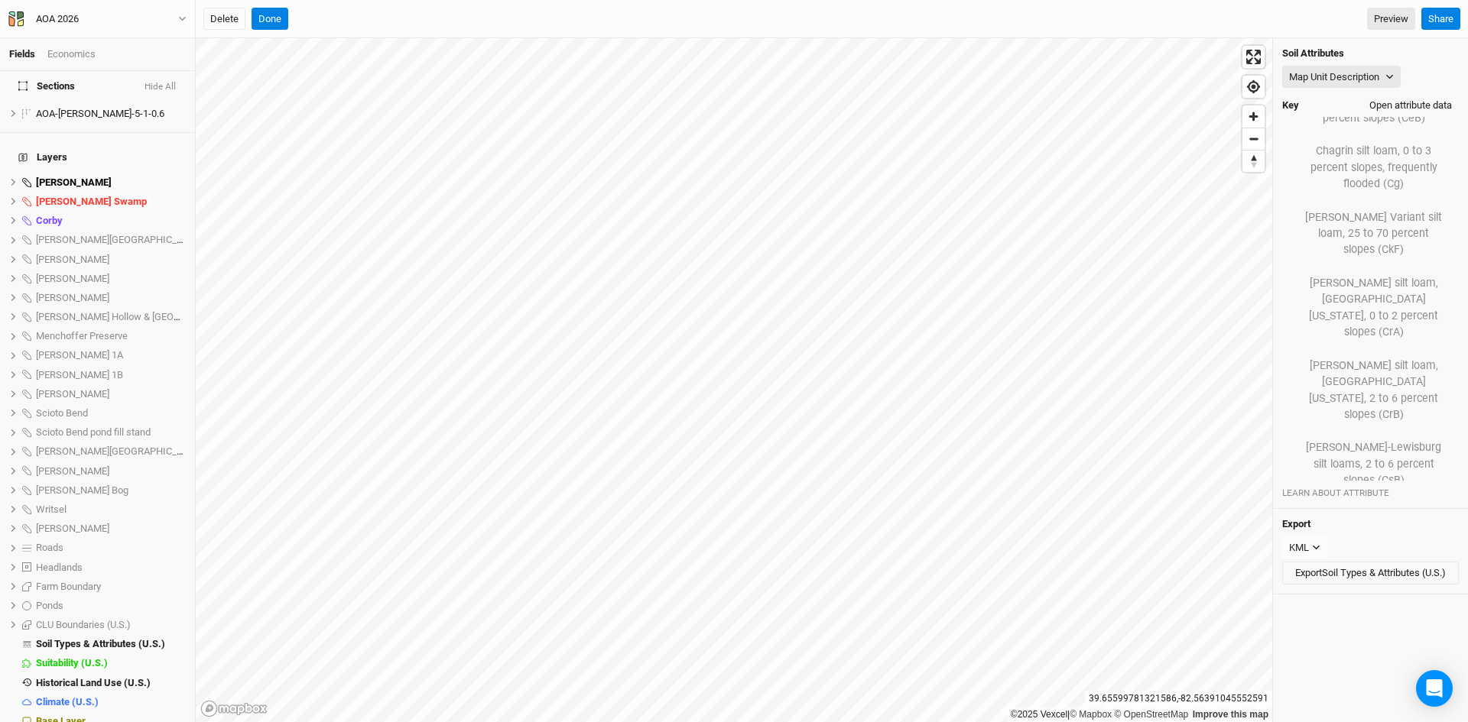
click at [1407, 99] on button "Open attribute data" at bounding box center [1410, 105] width 96 height 23
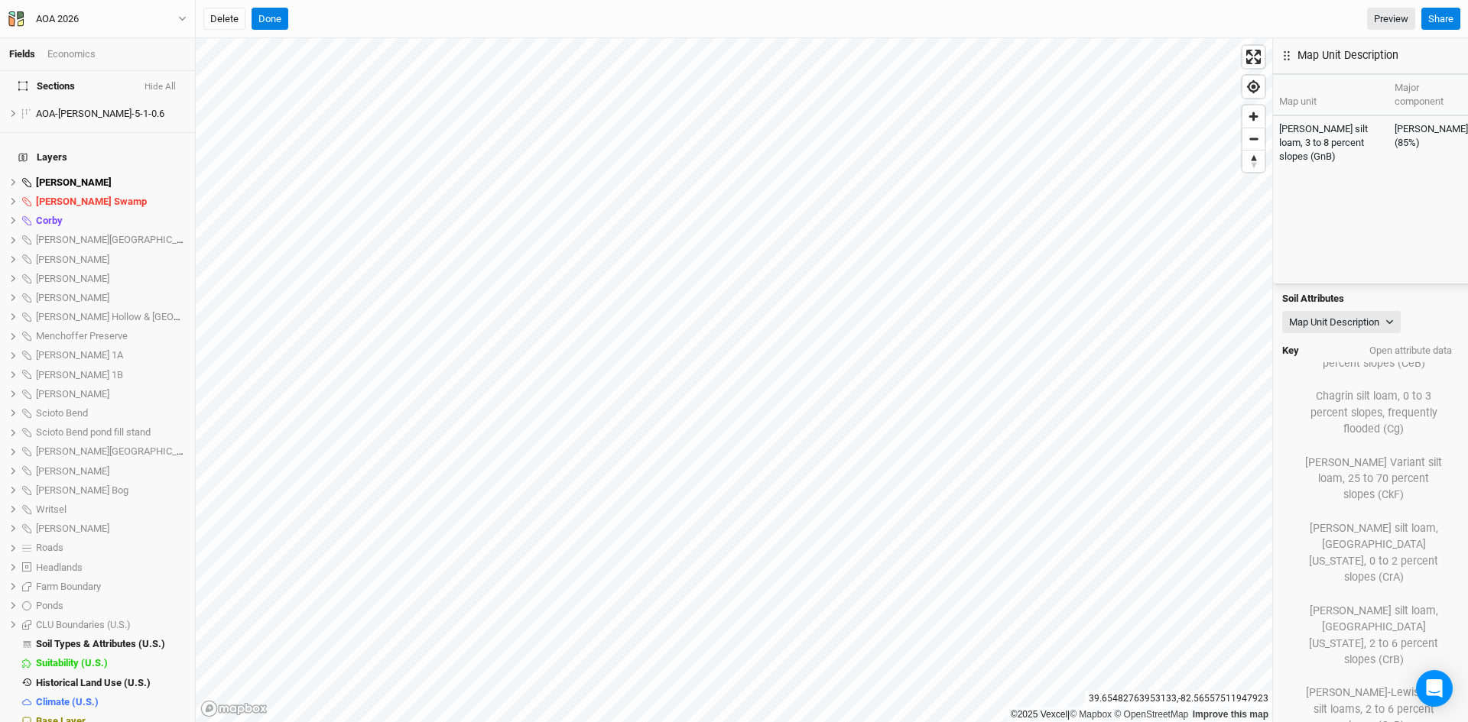
scroll to position [97, 0]
click at [1349, 311] on button "Map Unit Description" at bounding box center [1341, 322] width 118 height 23
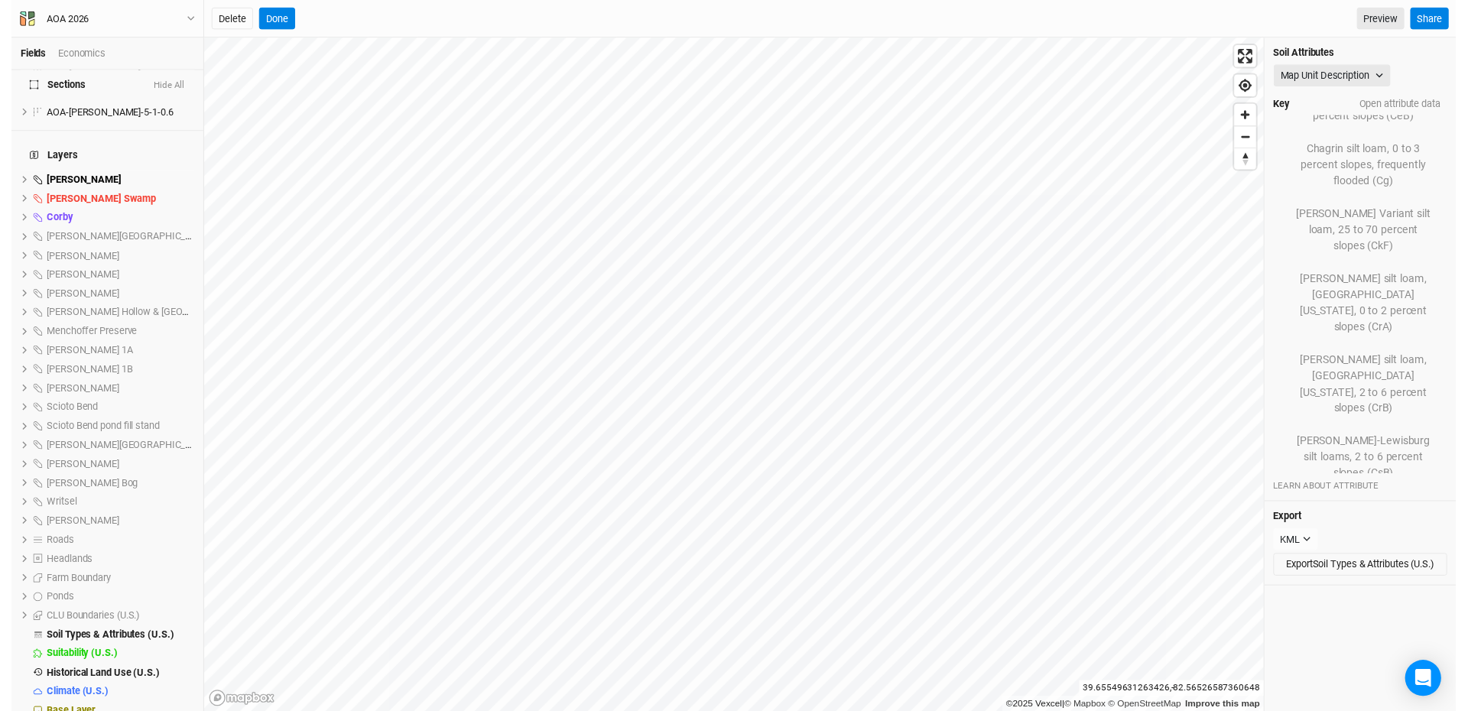
scroll to position [1022, 0]
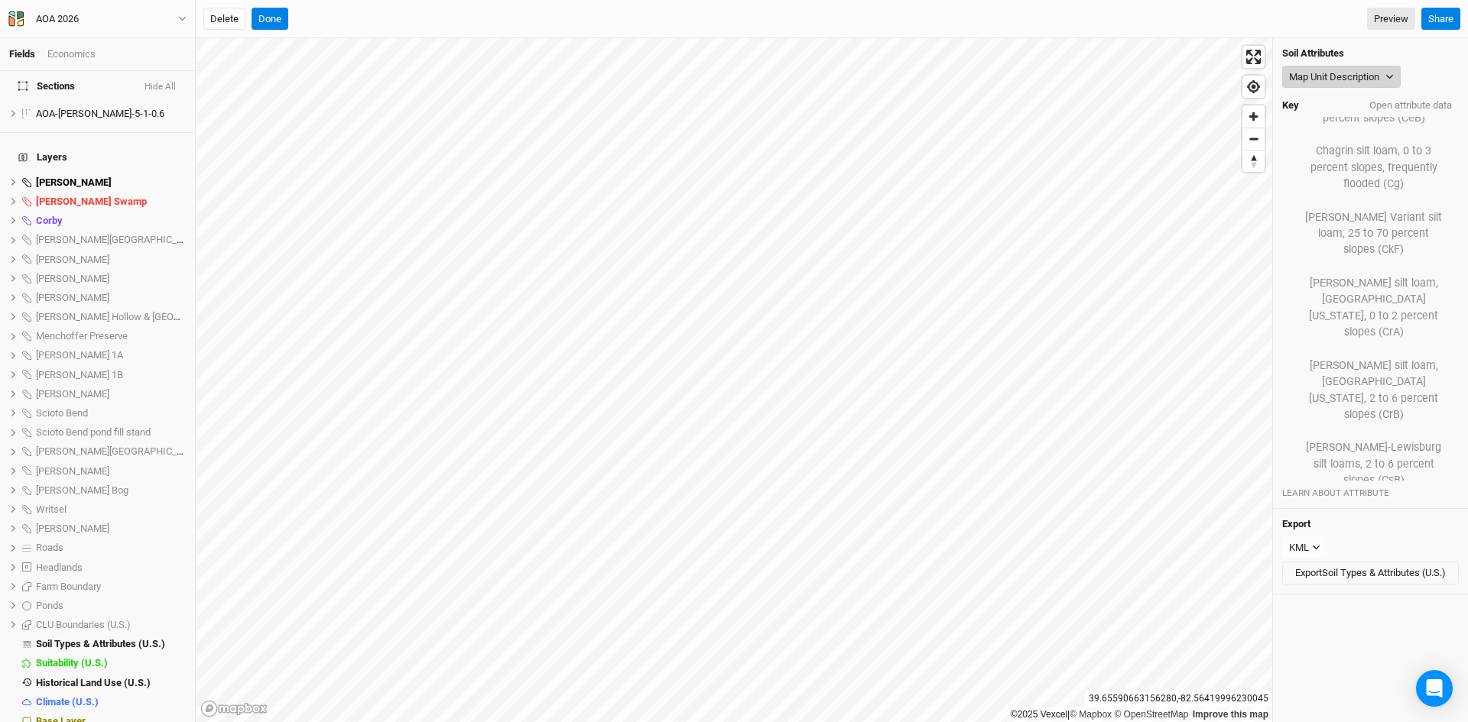
click at [1339, 73] on button "Map Unit Description" at bounding box center [1341, 77] width 118 height 23
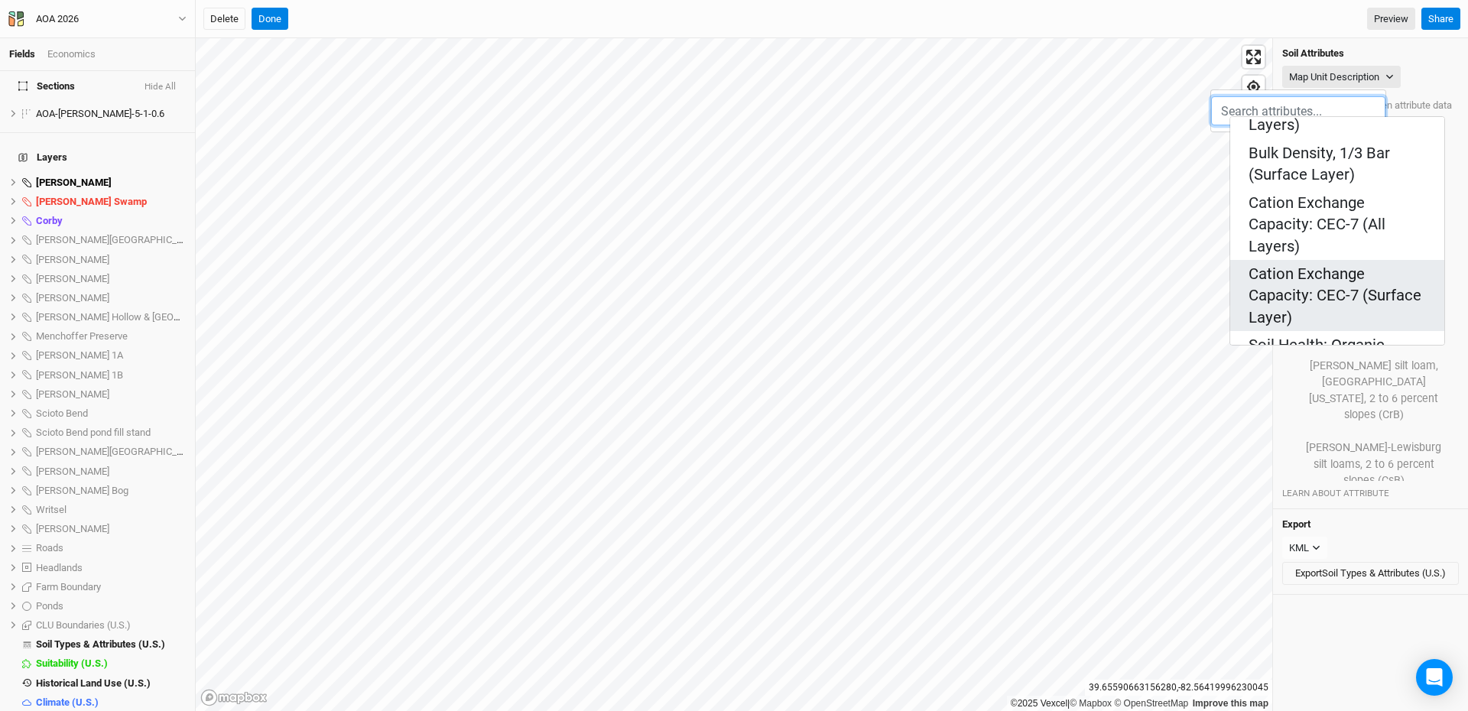
scroll to position [459, 0]
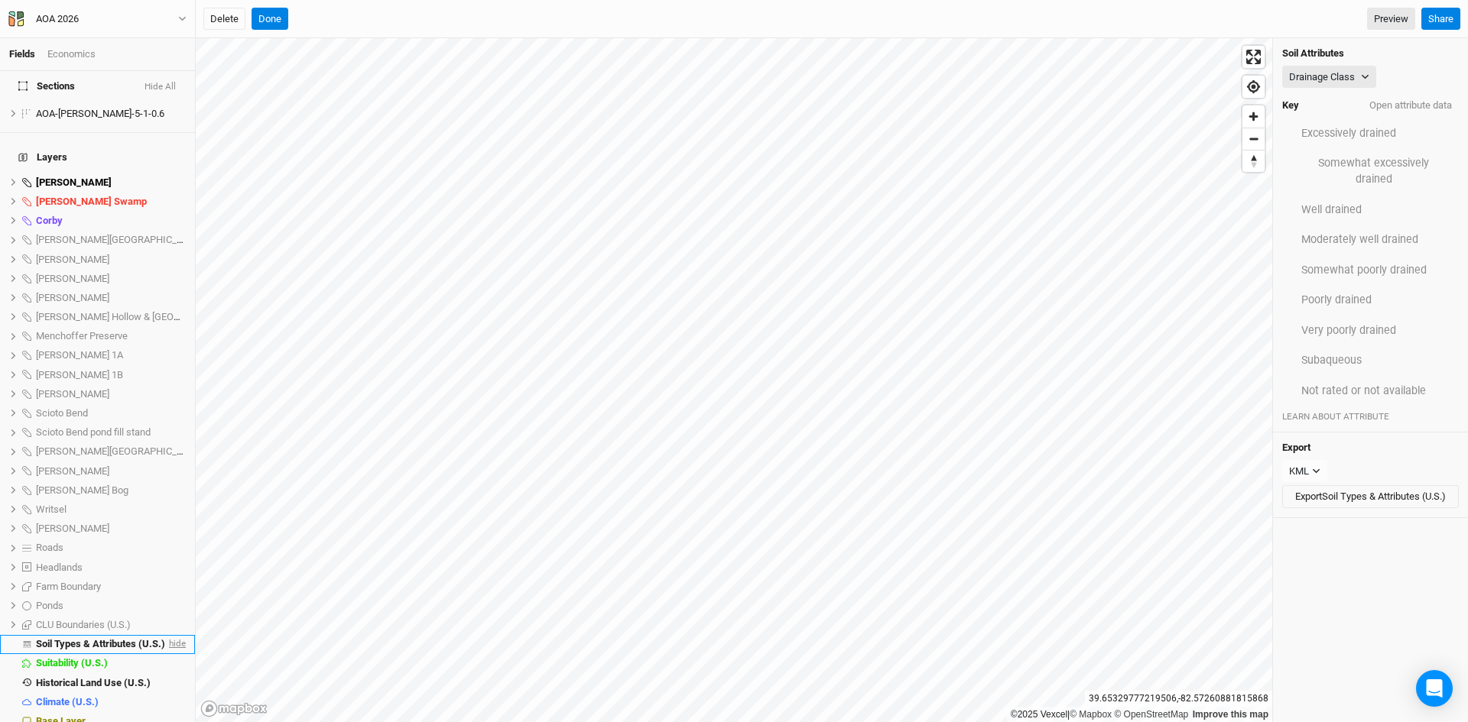
click at [166, 635] on span "hide" at bounding box center [176, 644] width 20 height 19
click at [172, 635] on span "show" at bounding box center [173, 644] width 24 height 19
click at [1323, 70] on button "Drainage Class" at bounding box center [1329, 77] width 94 height 23
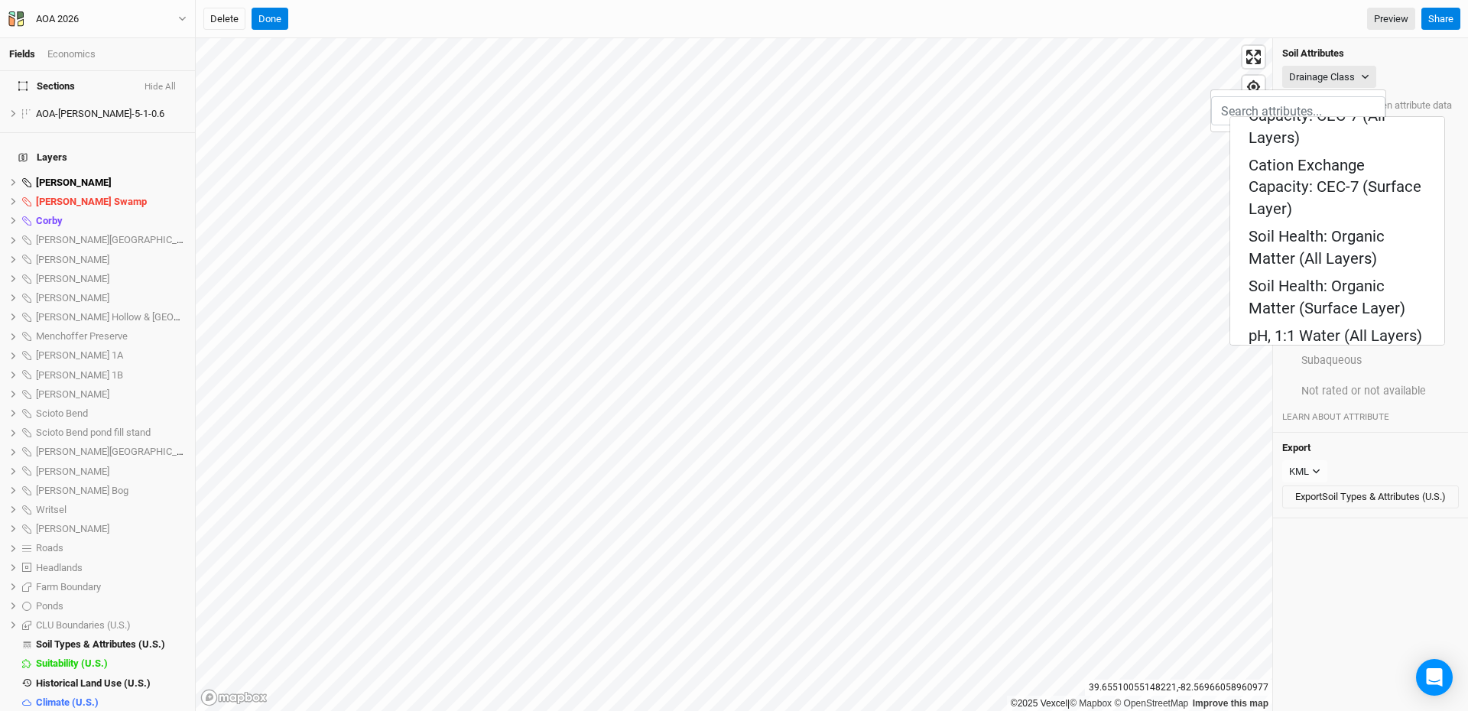
scroll to position [535, 0]
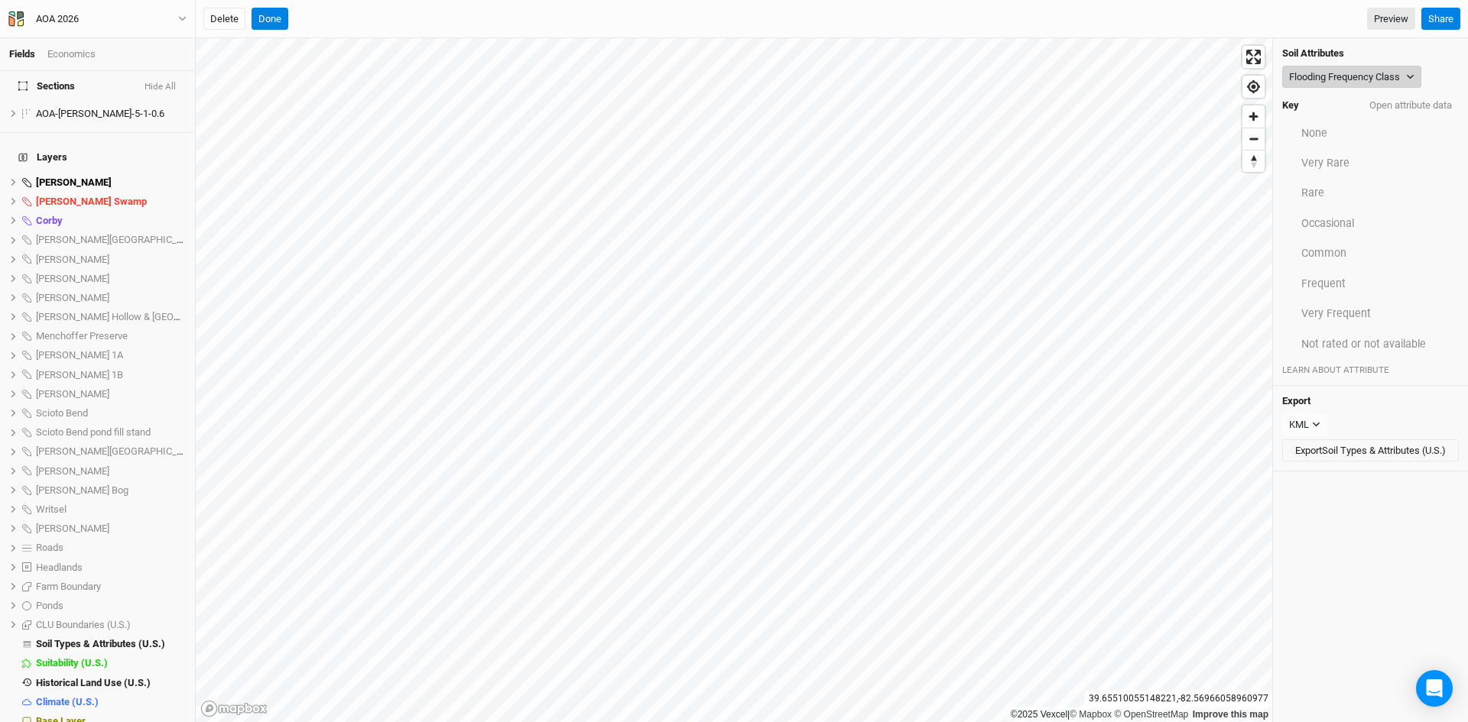
click at [1367, 72] on button "Flooding Frequency Class" at bounding box center [1351, 77] width 139 height 23
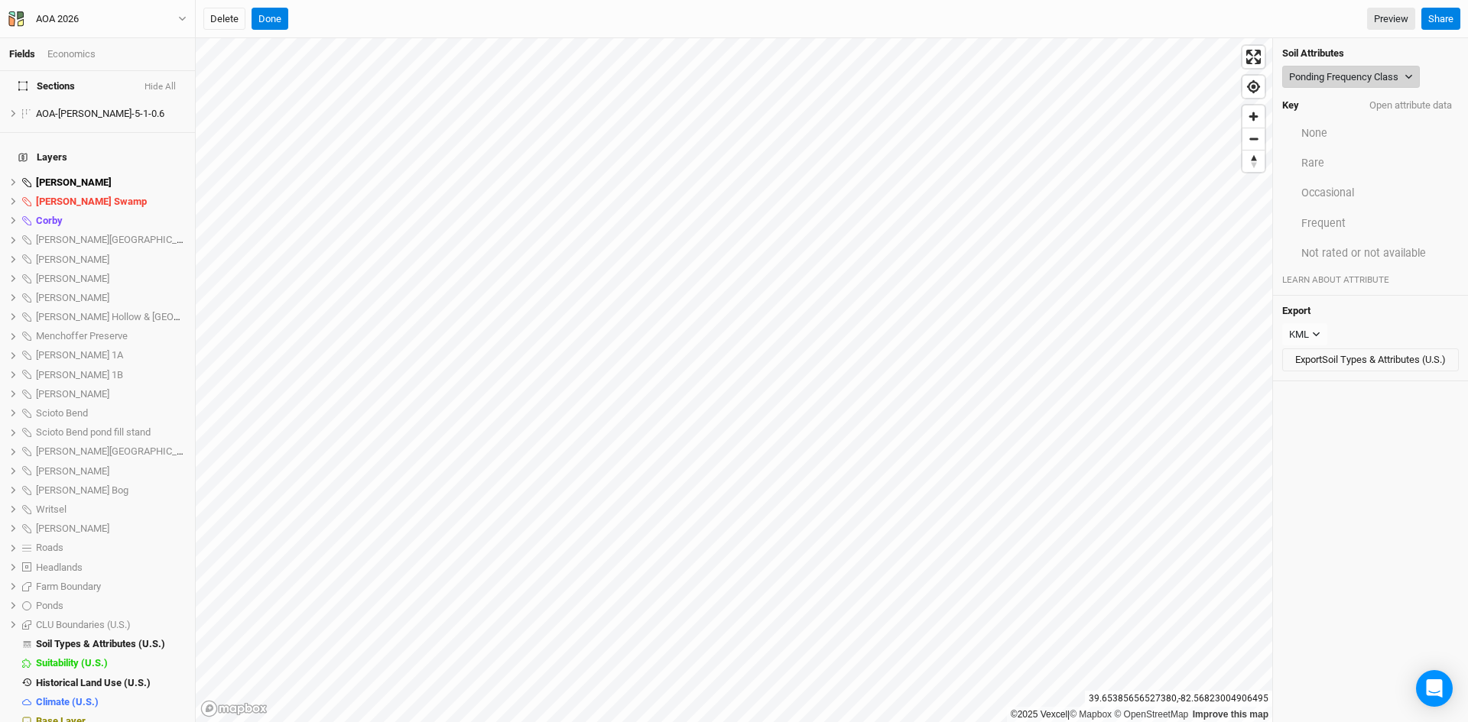
click at [1365, 77] on button "Ponding Frequency Class" at bounding box center [1351, 77] width 138 height 23
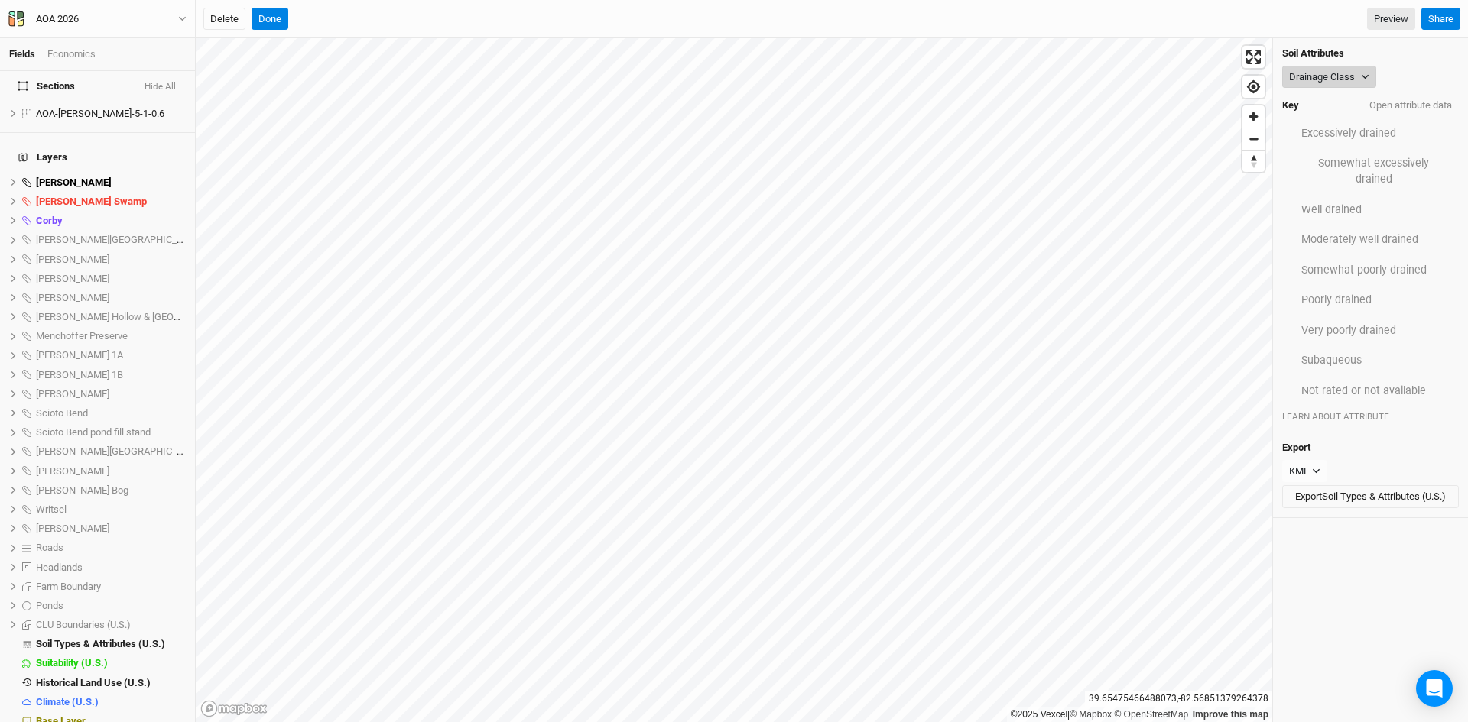
click at [1332, 77] on button "Drainage Class" at bounding box center [1329, 77] width 94 height 23
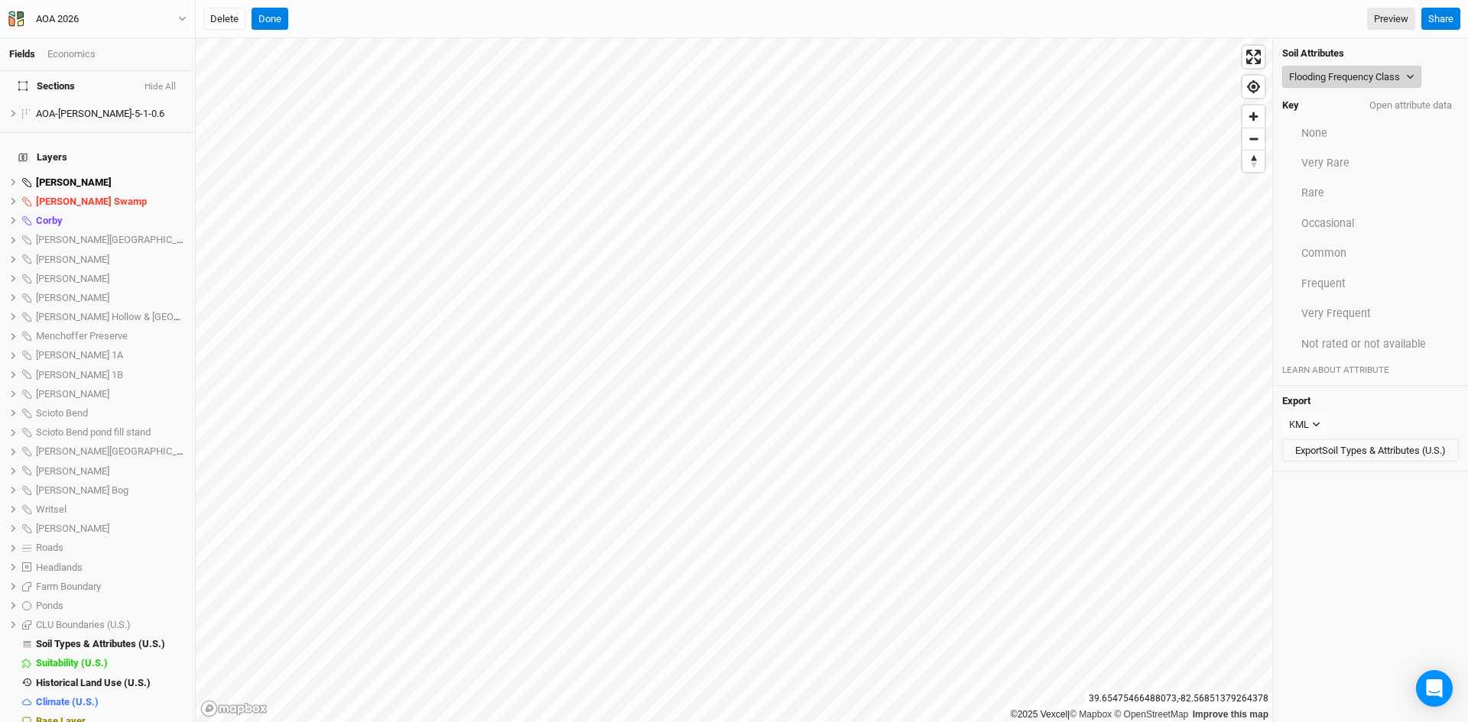
click at [1344, 76] on button "Flooding Frequency Class" at bounding box center [1351, 77] width 139 height 23
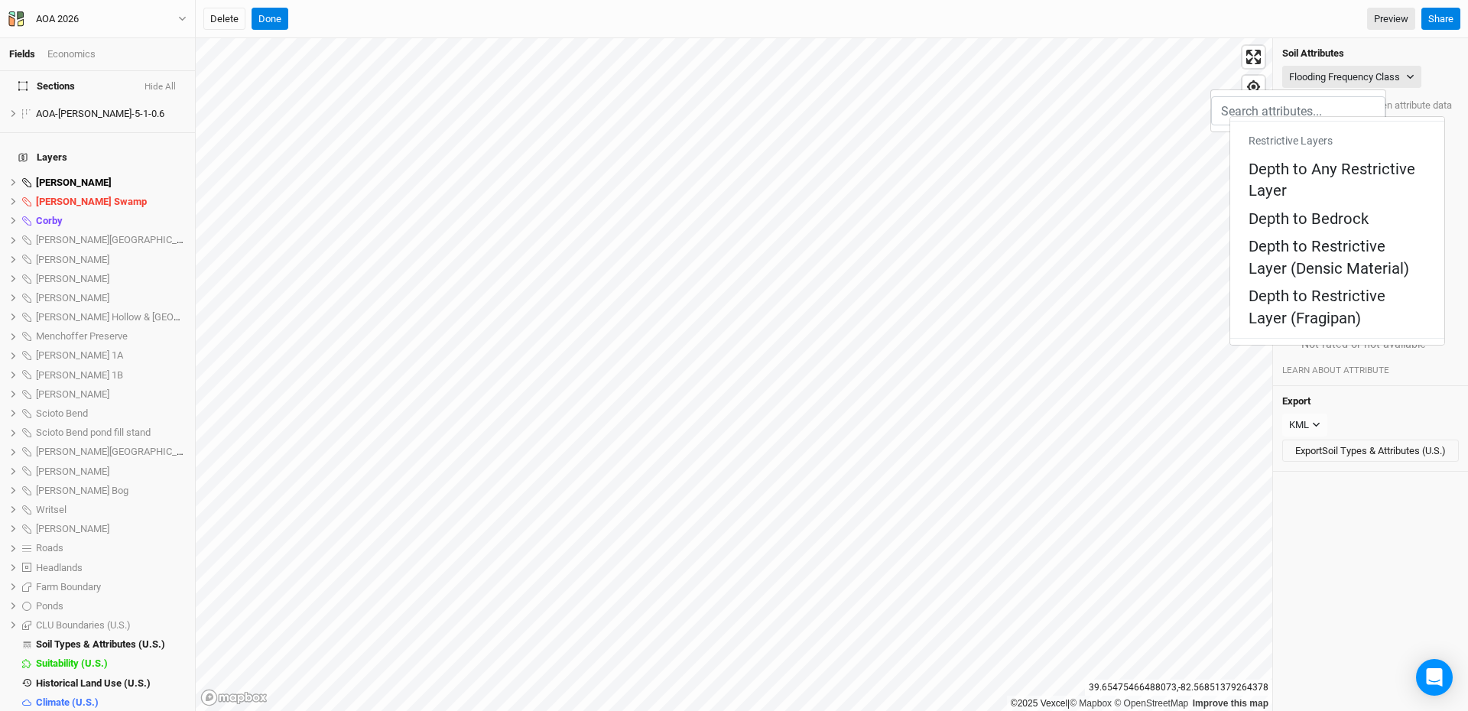
scroll to position [845, 0]
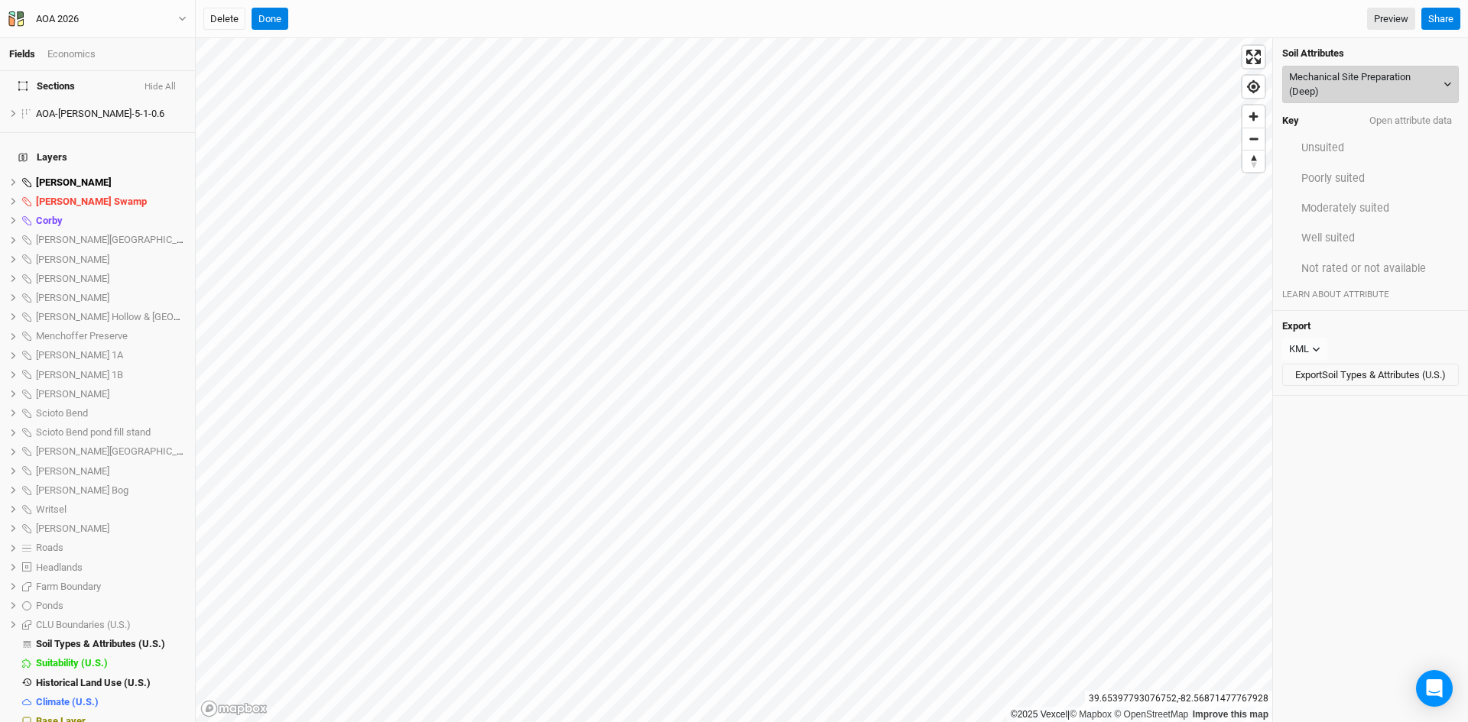
click at [1355, 83] on button "Mechanical Site Preparation (Deep)" at bounding box center [1370, 84] width 177 height 37
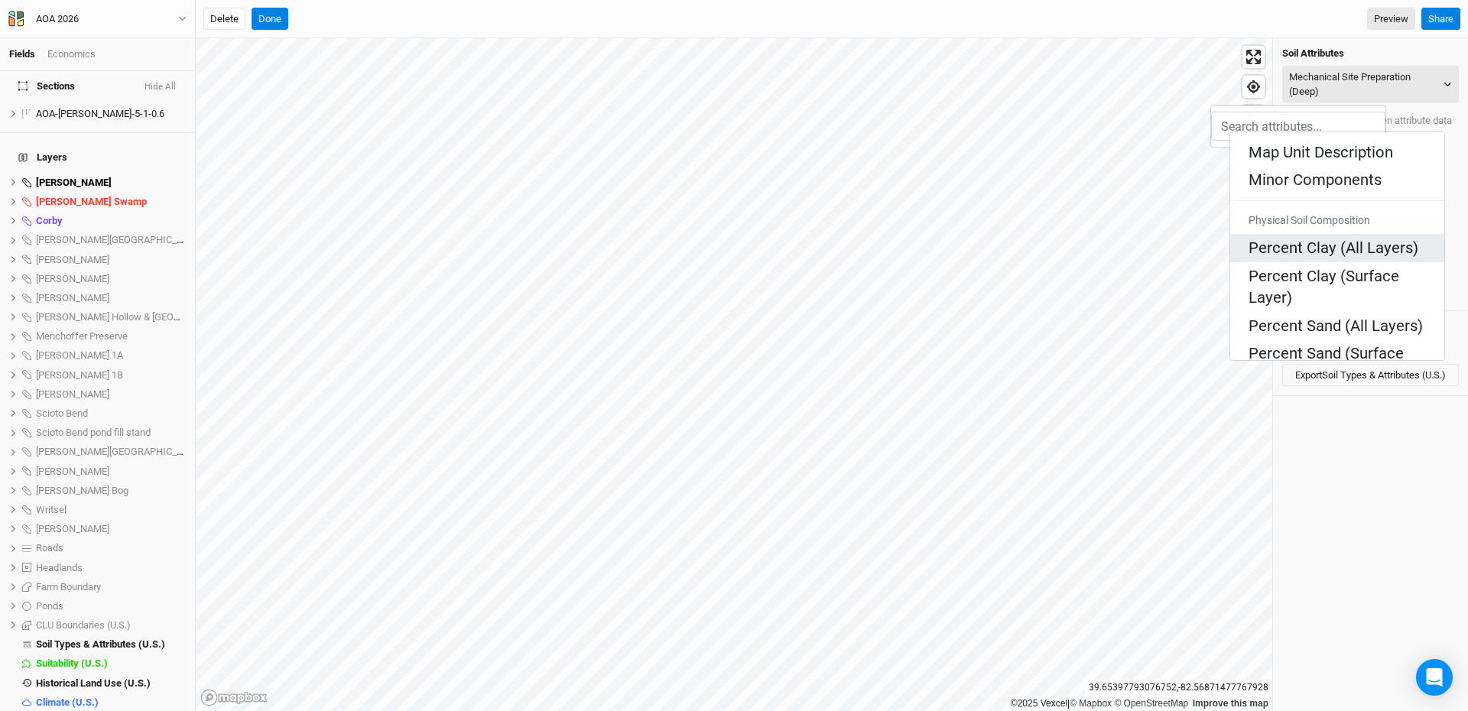
click at [1306, 237] on Layers\) "Percent Clay (All Layers)" at bounding box center [1333, 247] width 170 height 21
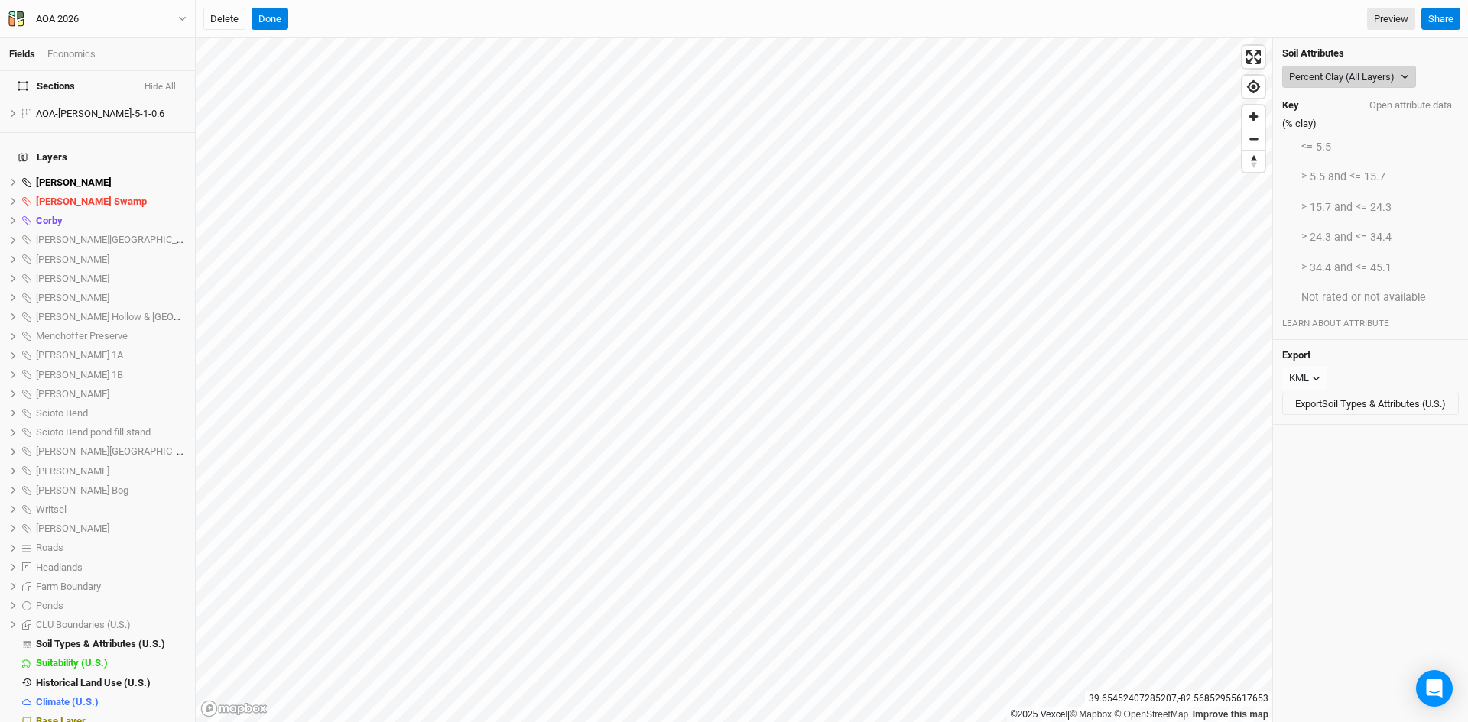
click at [1352, 82] on button "Percent Clay (All Layers)" at bounding box center [1349, 77] width 134 height 23
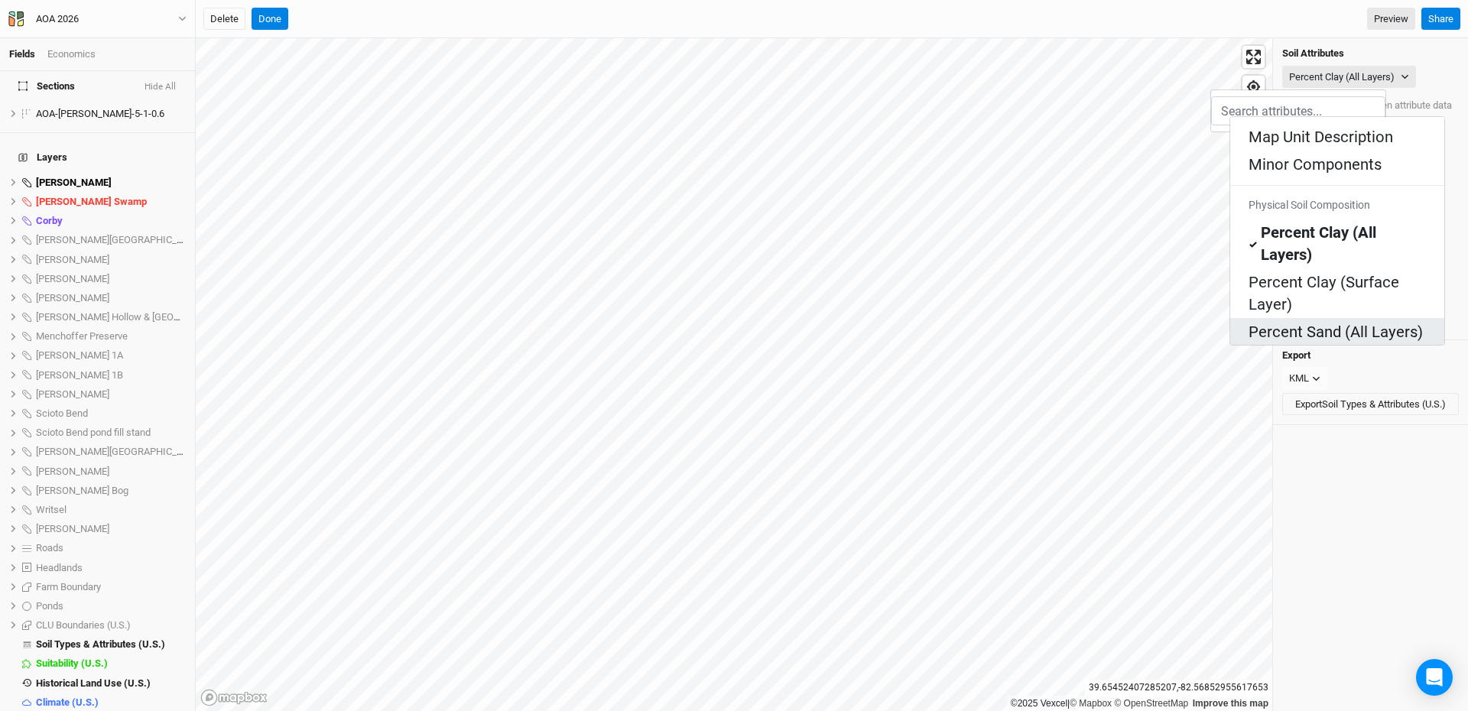
click at [1278, 321] on Layers\) "Percent Sand (All Layers)" at bounding box center [1335, 331] width 174 height 21
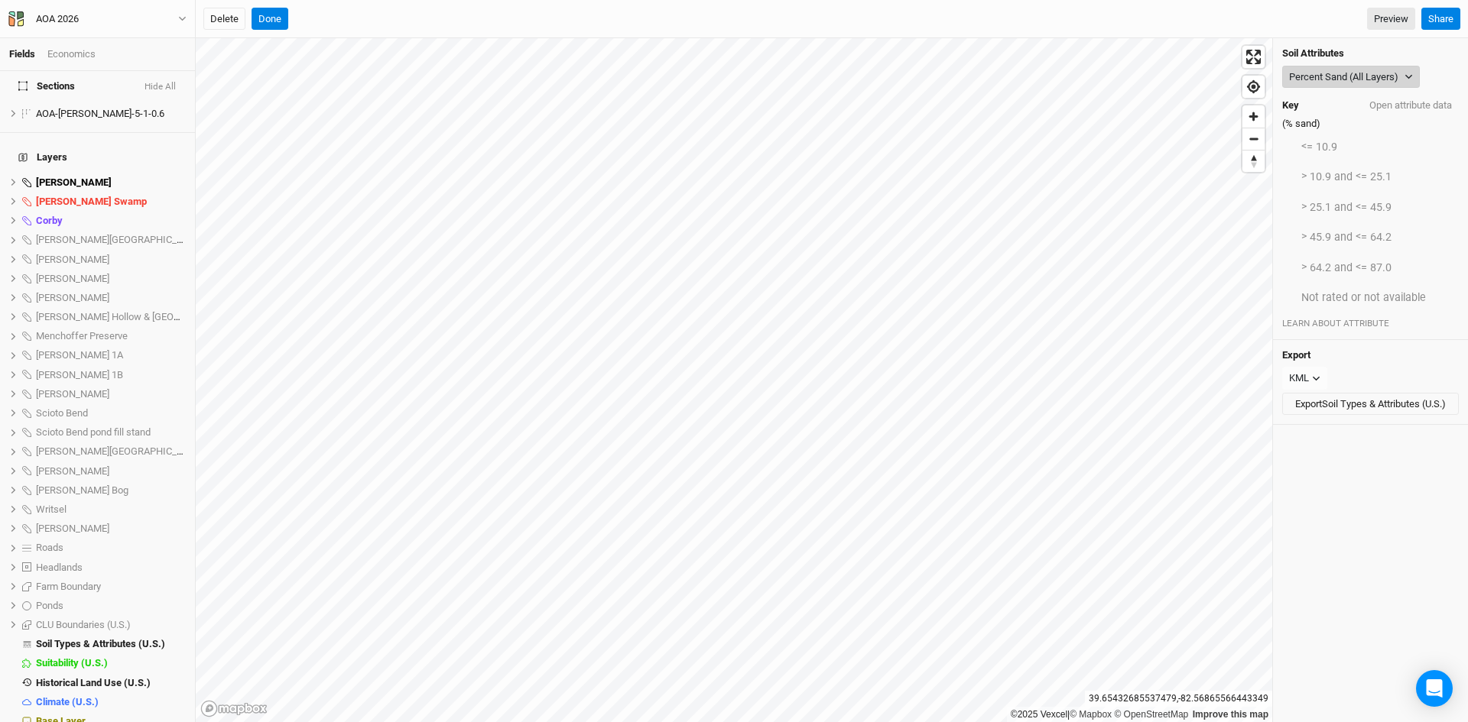
click at [1345, 77] on button "Percent Sand (All Layers)" at bounding box center [1351, 77] width 138 height 23
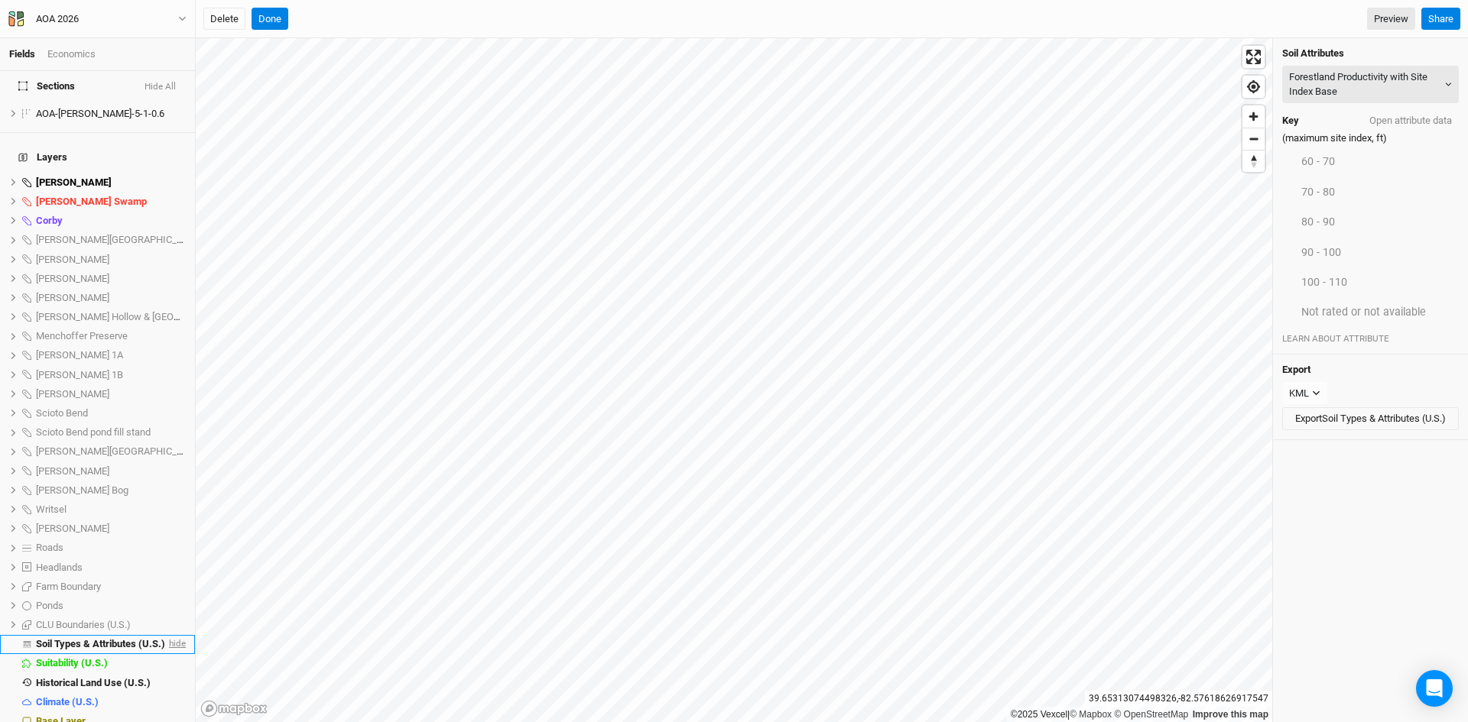
click at [167, 635] on span "hide" at bounding box center [176, 644] width 20 height 19
click at [266, 13] on button "Done" at bounding box center [269, 19] width 37 height 23
click at [518, 18] on button "Done" at bounding box center [518, 19] width 37 height 23
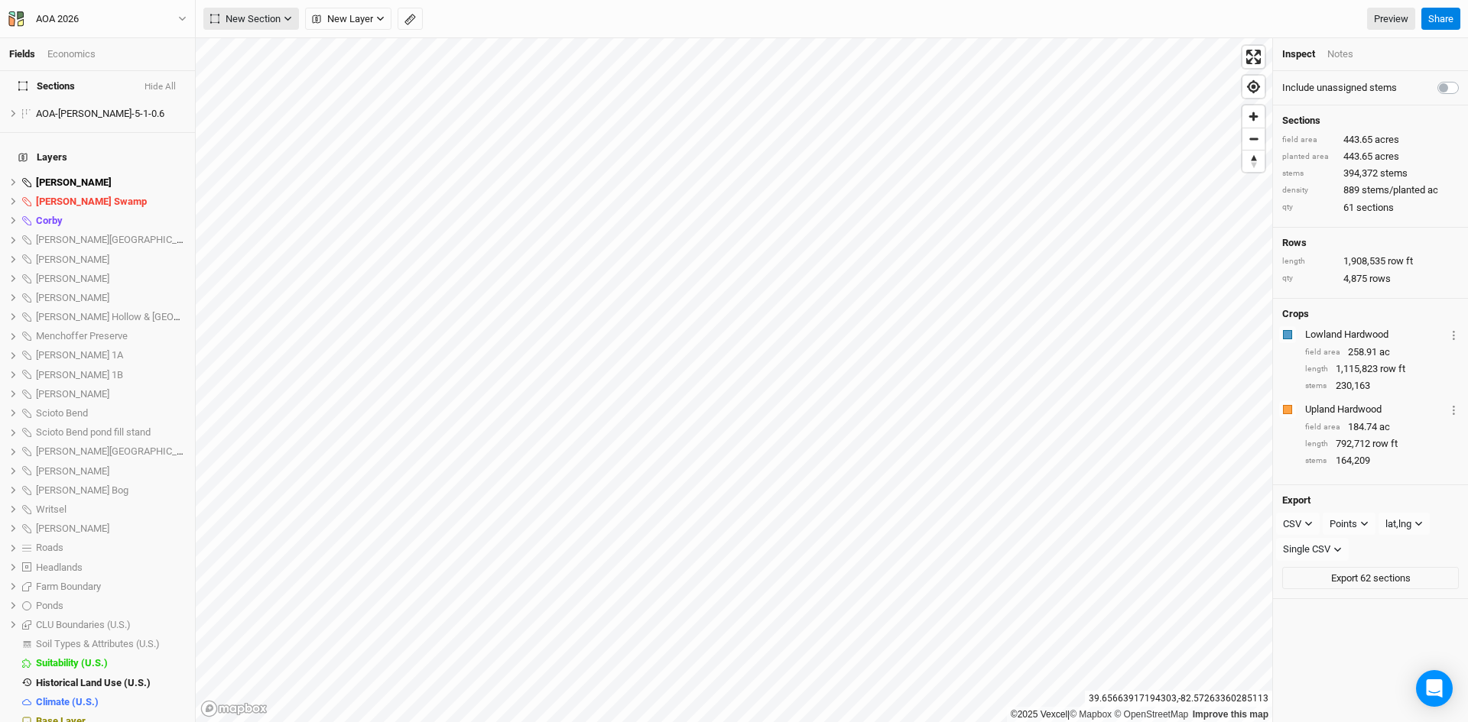
click at [250, 13] on span "New Section" at bounding box center [245, 18] width 70 height 15
click at [255, 45] on div "Grid" at bounding box center [247, 50] width 23 height 18
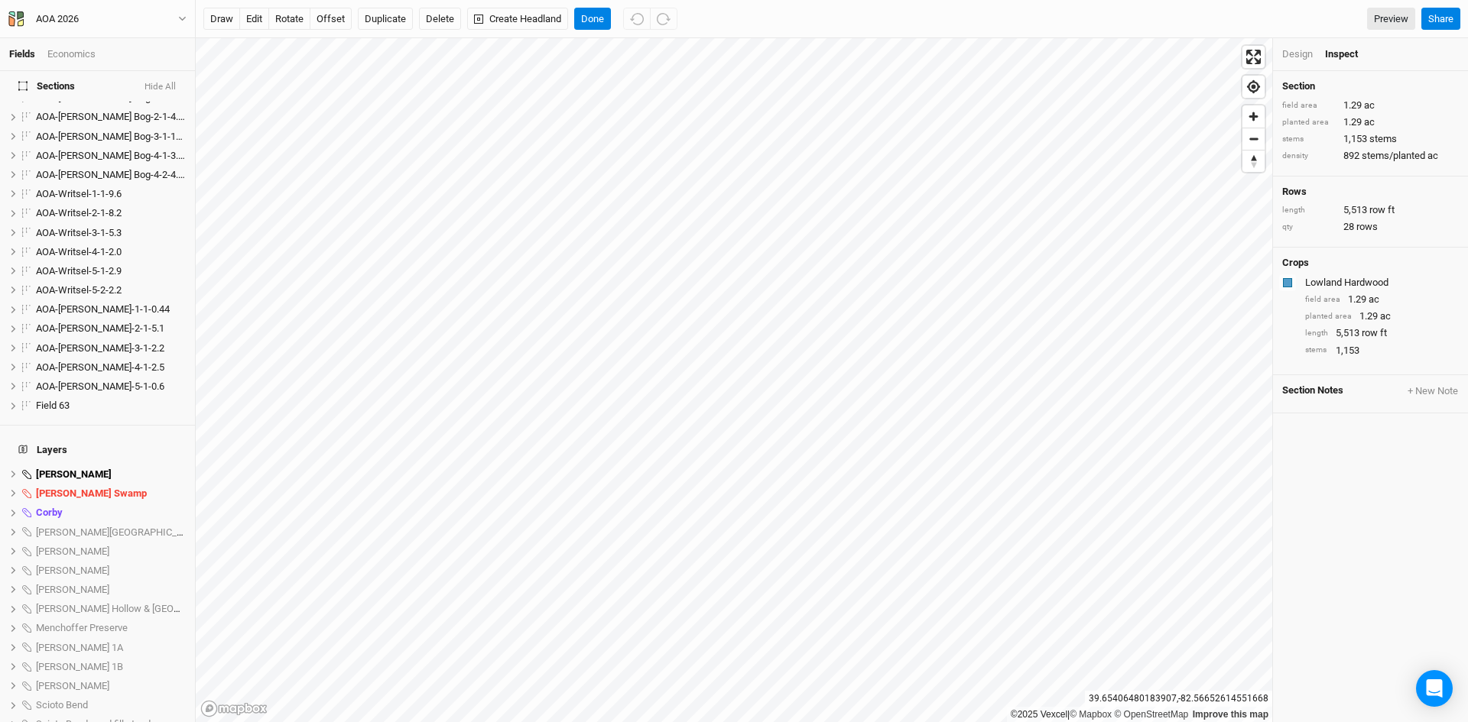
scroll to position [196, 0]
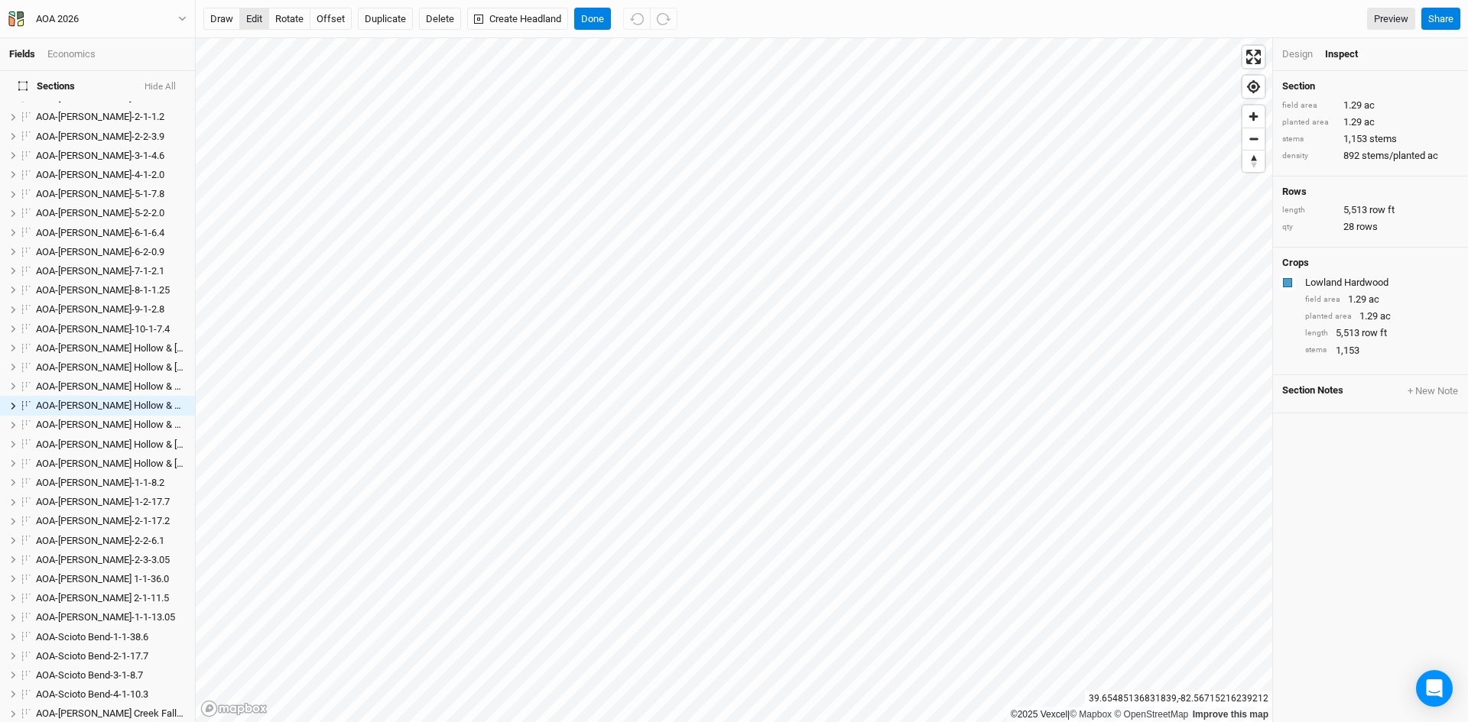
click at [251, 13] on button "edit" at bounding box center [254, 19] width 30 height 23
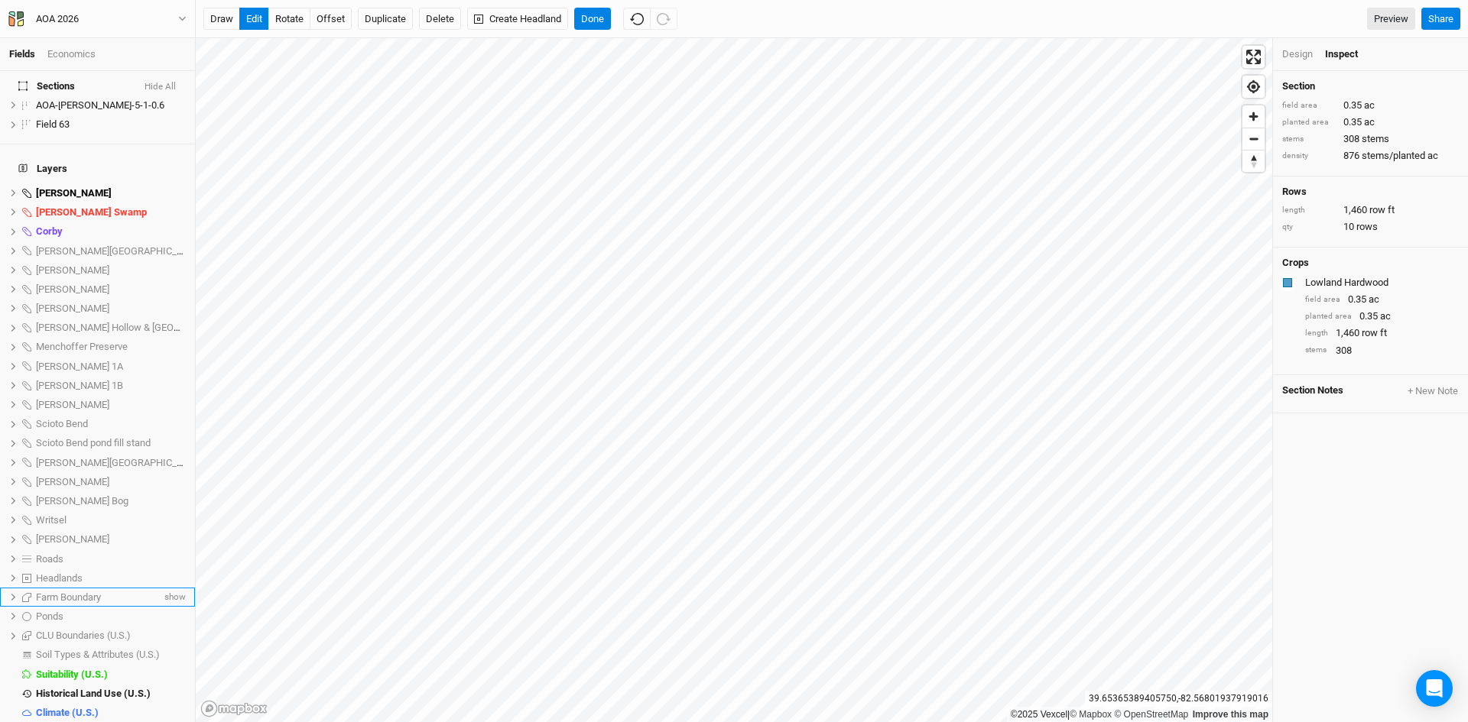
scroll to position [1200, 0]
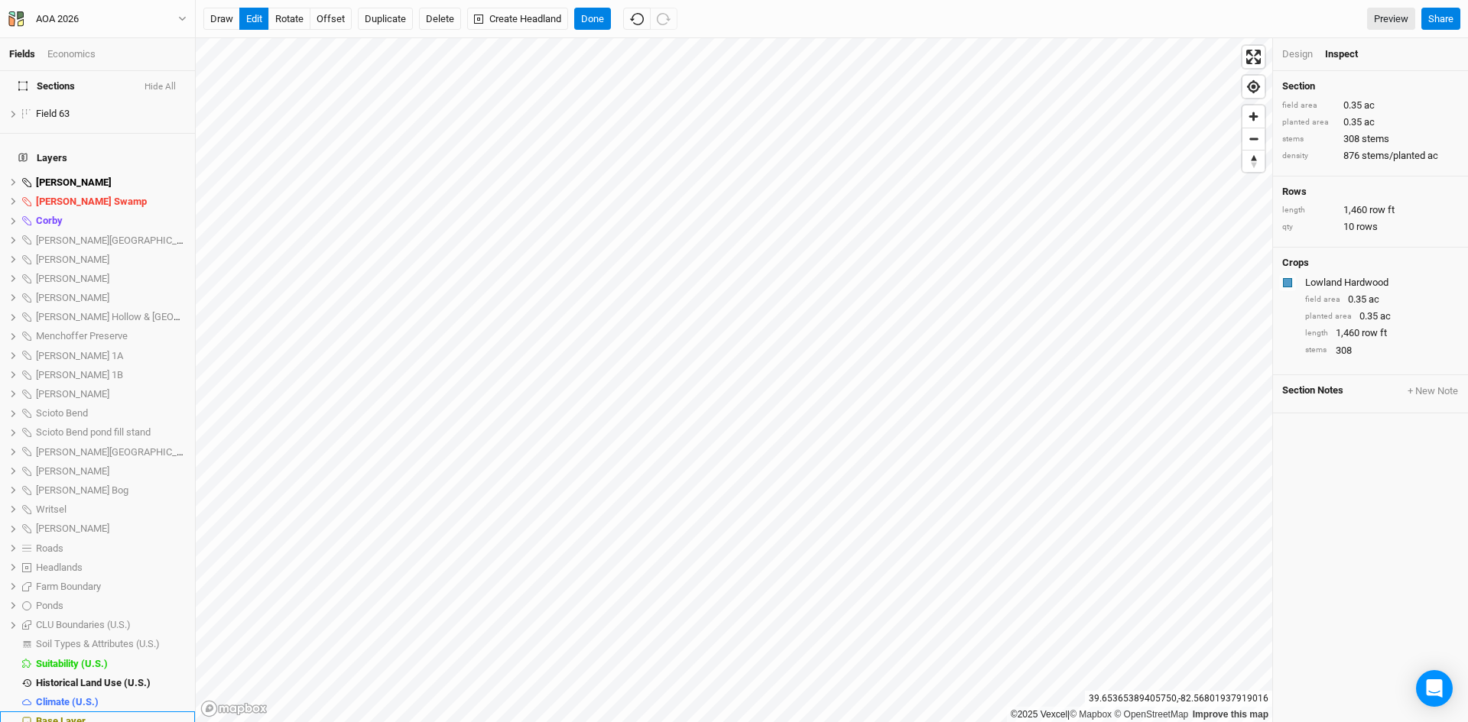
click at [66, 716] on span "Base Layer" at bounding box center [61, 721] width 50 height 11
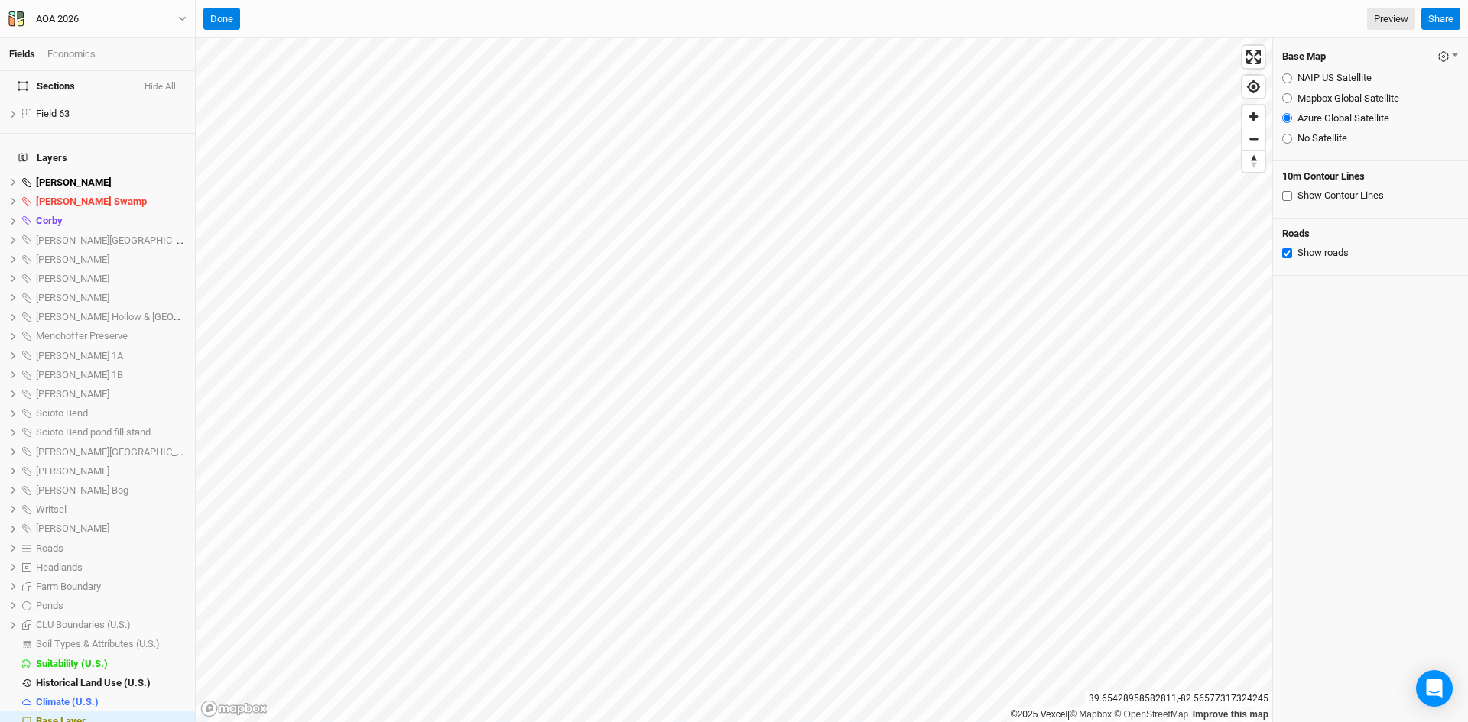
click at [1286, 97] on input "Mapbox Global Satellite" at bounding box center [1287, 98] width 10 height 10
radio input "true"
click at [1283, 80] on input "NAIP US Satellite" at bounding box center [1287, 78] width 10 height 10
radio input "true"
click at [1283, 118] on input "Azure Global Satellite" at bounding box center [1287, 118] width 10 height 10
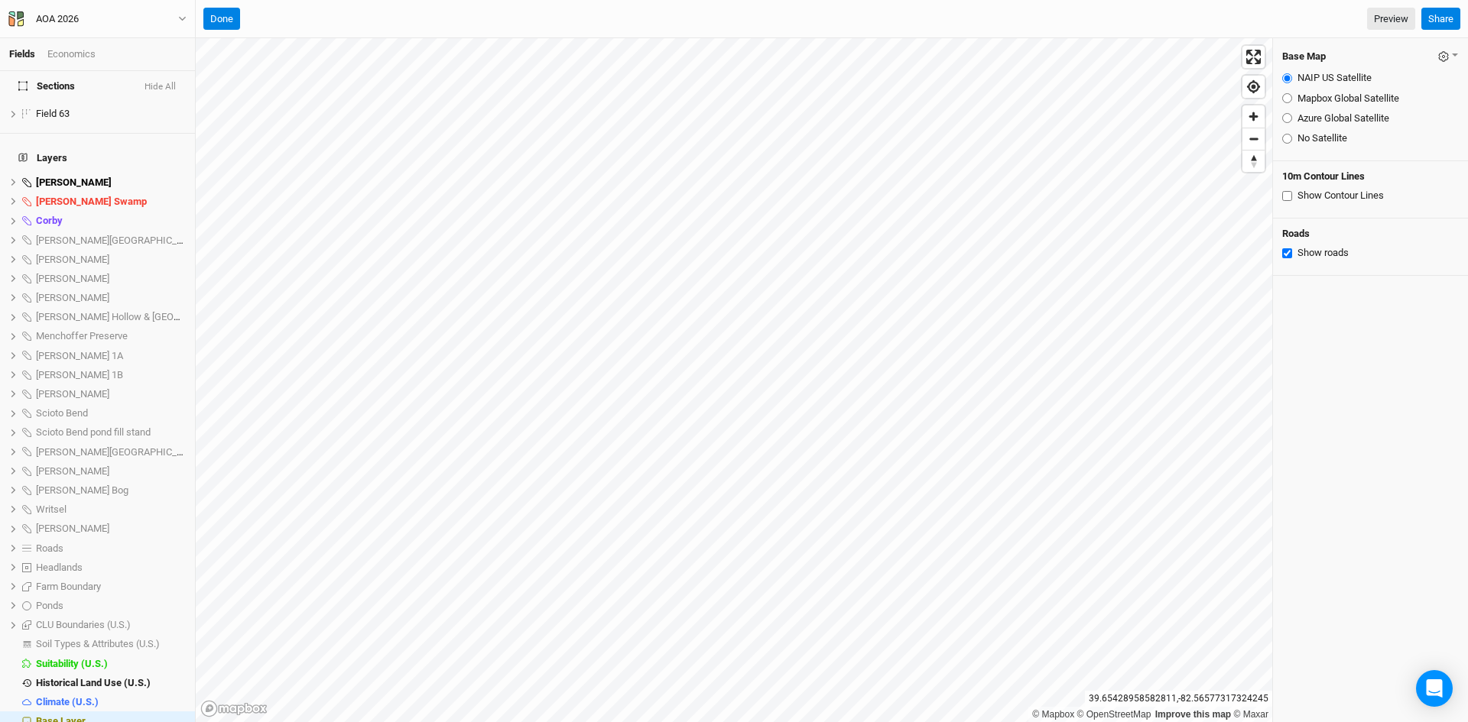
radio input "true"
click at [218, 17] on button "Done" at bounding box center [221, 19] width 37 height 23
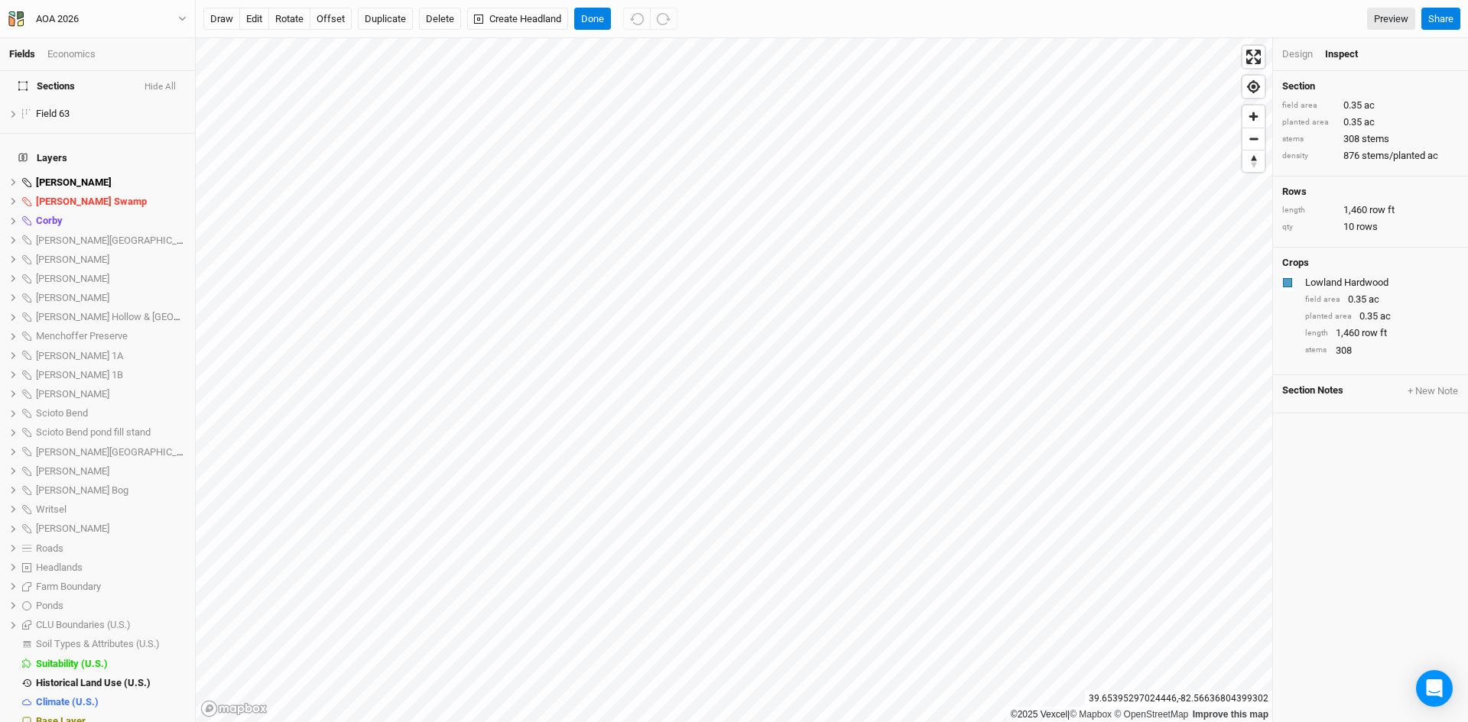
scroll to position [196, 0]
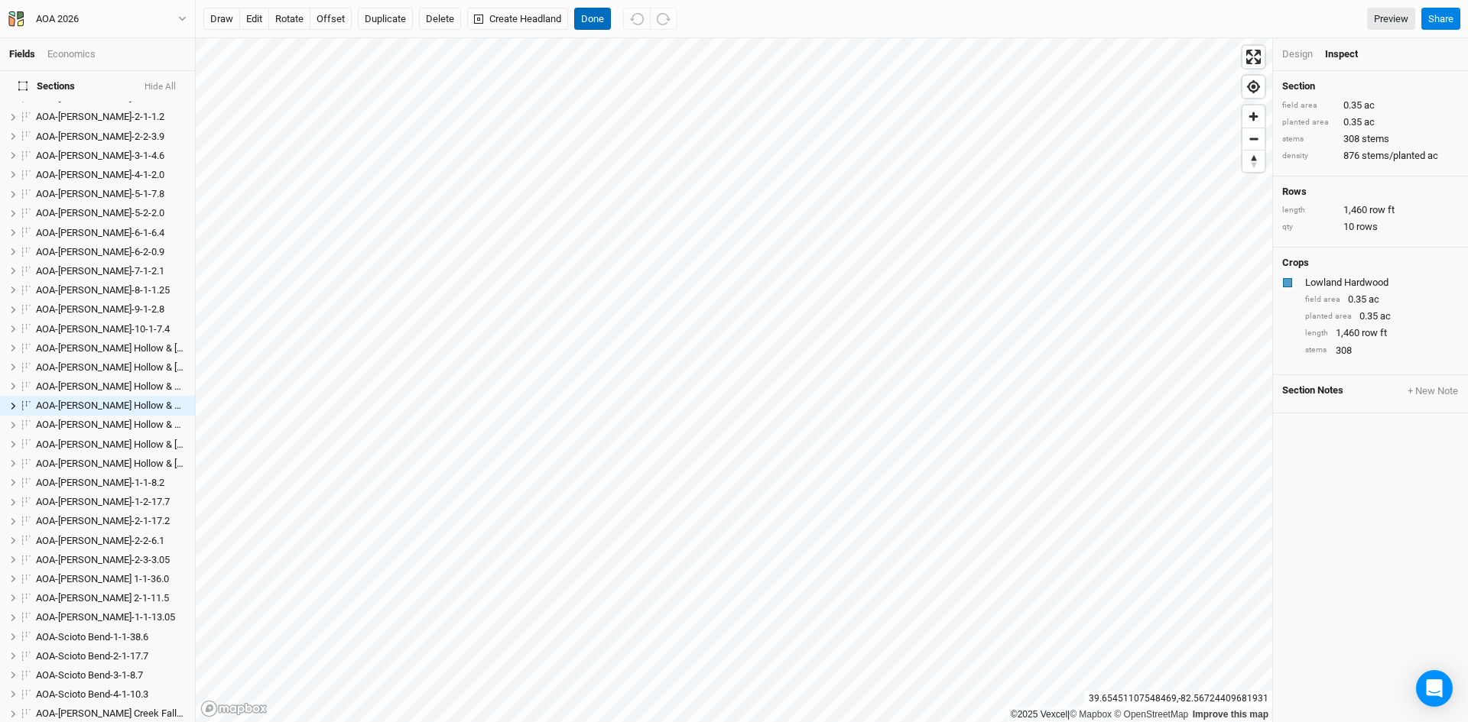
click at [591, 13] on button "Done" at bounding box center [592, 19] width 37 height 23
click at [258, 19] on button "edit" at bounding box center [254, 19] width 30 height 23
click at [256, 15] on button "edit" at bounding box center [254, 19] width 30 height 23
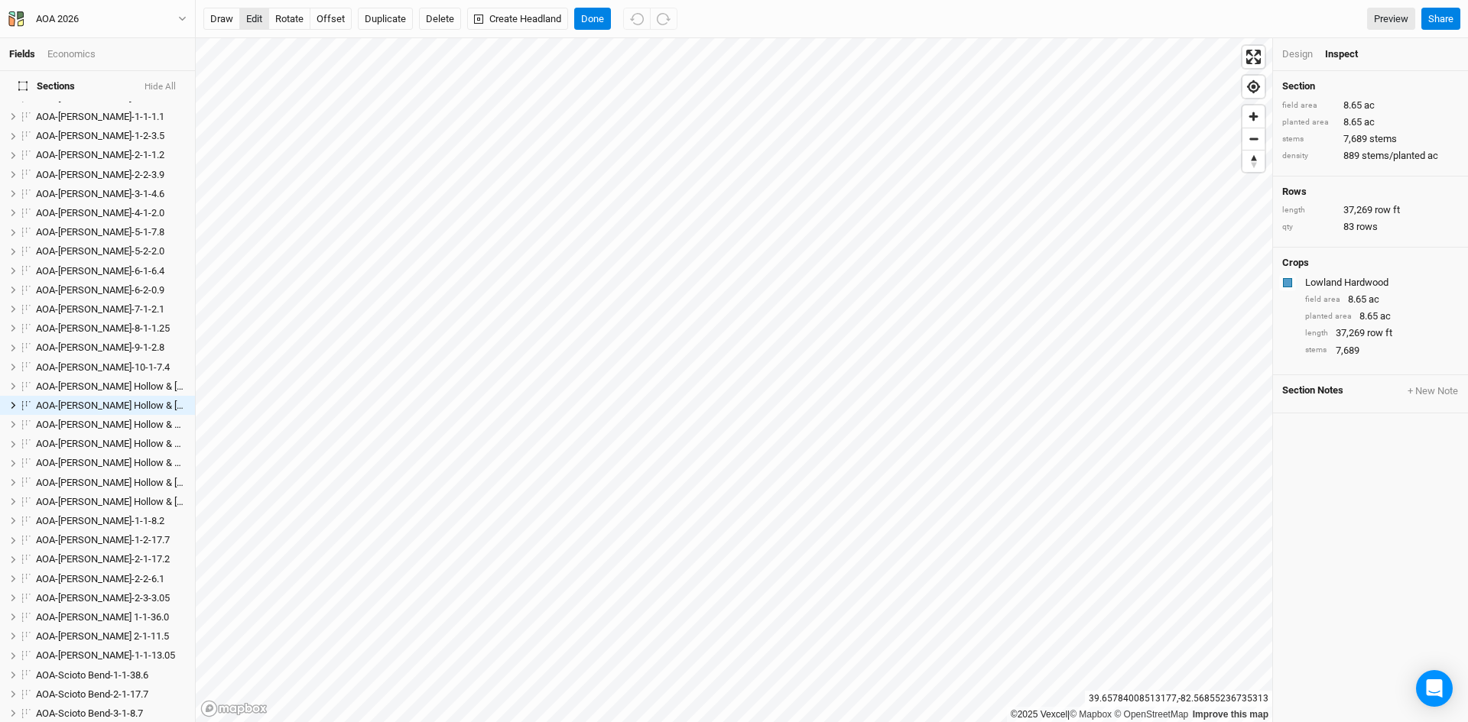
click at [249, 13] on button "edit" at bounding box center [254, 19] width 30 height 23
click at [591, 13] on button "Done" at bounding box center [592, 19] width 37 height 23
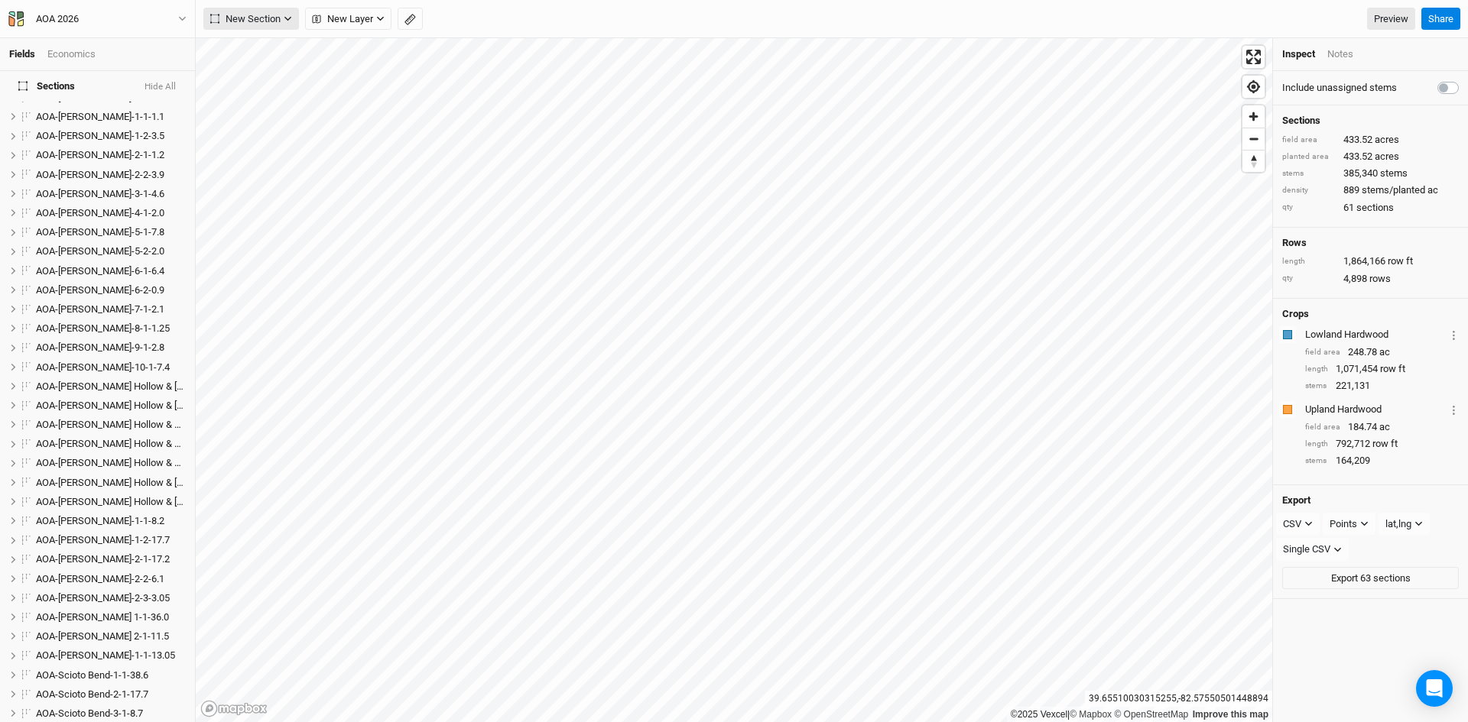
click at [245, 14] on span "New Section" at bounding box center [245, 18] width 70 height 15
click at [243, 46] on div "Grid" at bounding box center [247, 50] width 23 height 18
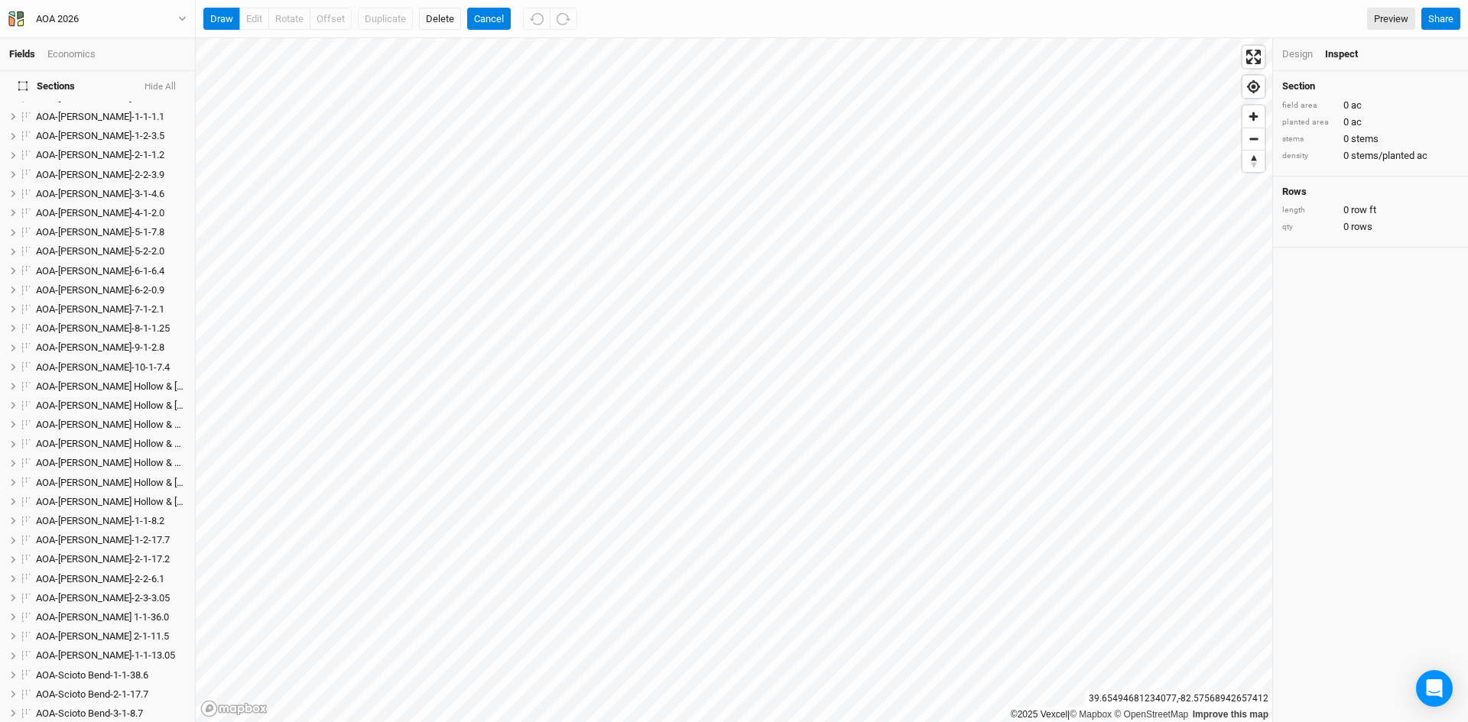
scroll to position [927, 0]
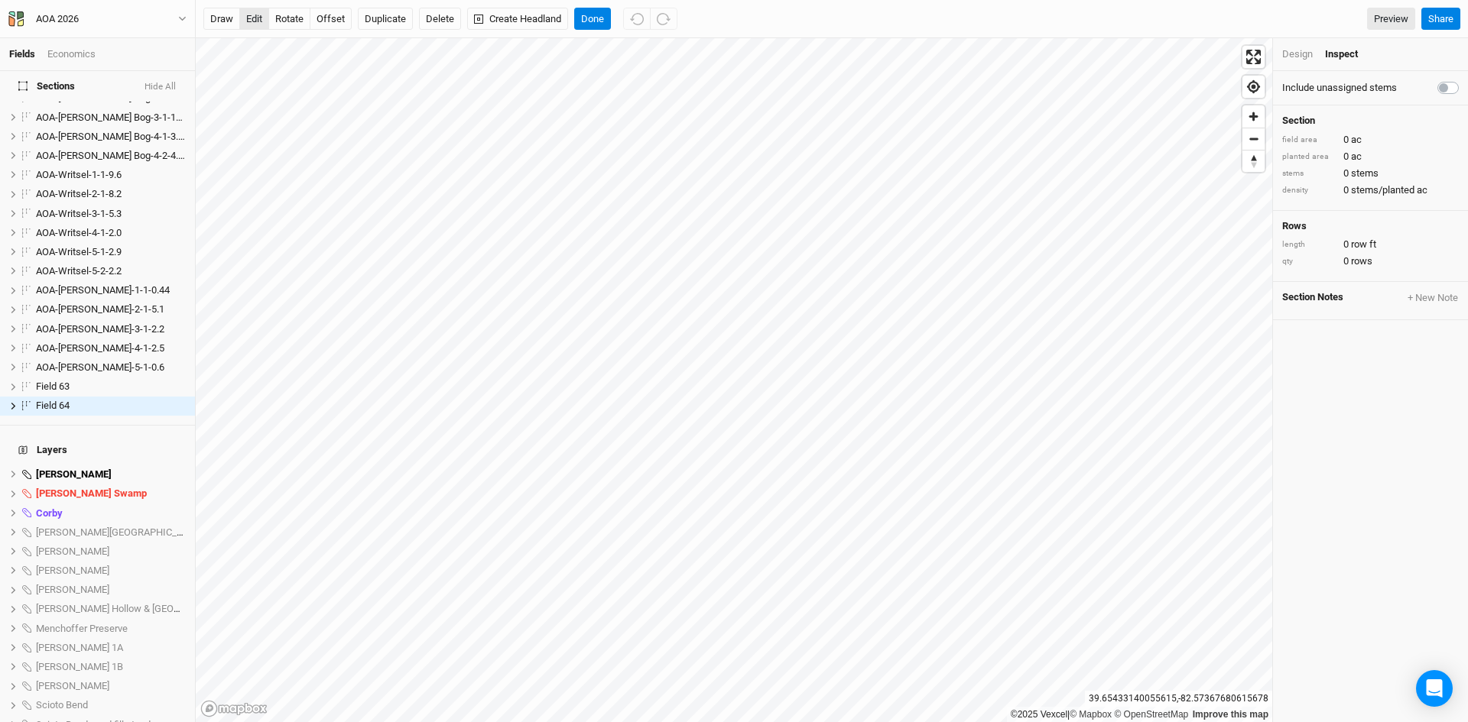
click at [253, 17] on button "edit" at bounding box center [254, 19] width 30 height 23
click at [590, 13] on button "Done" at bounding box center [592, 19] width 37 height 23
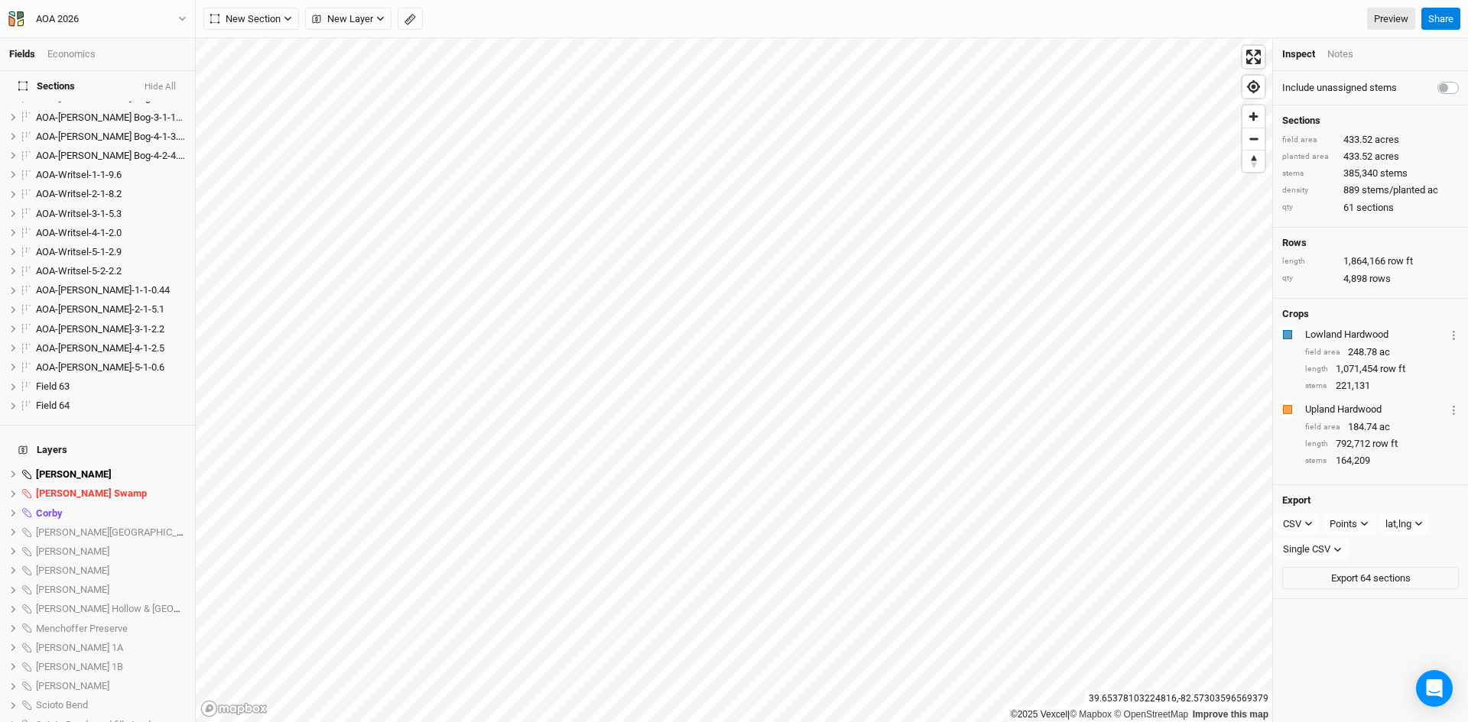
click at [157, 85] on button "Hide All" at bounding box center [160, 87] width 33 height 11
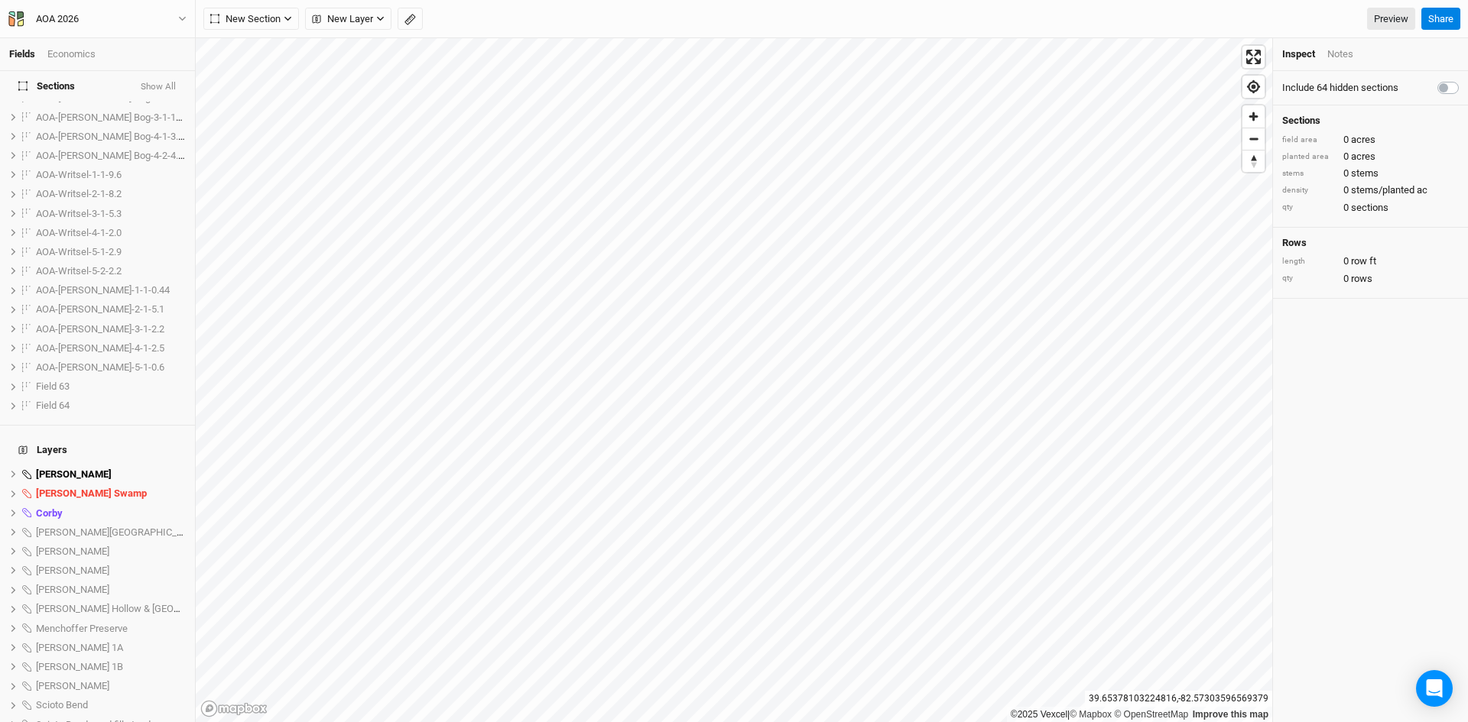
click at [157, 86] on button "Show All" at bounding box center [158, 87] width 37 height 11
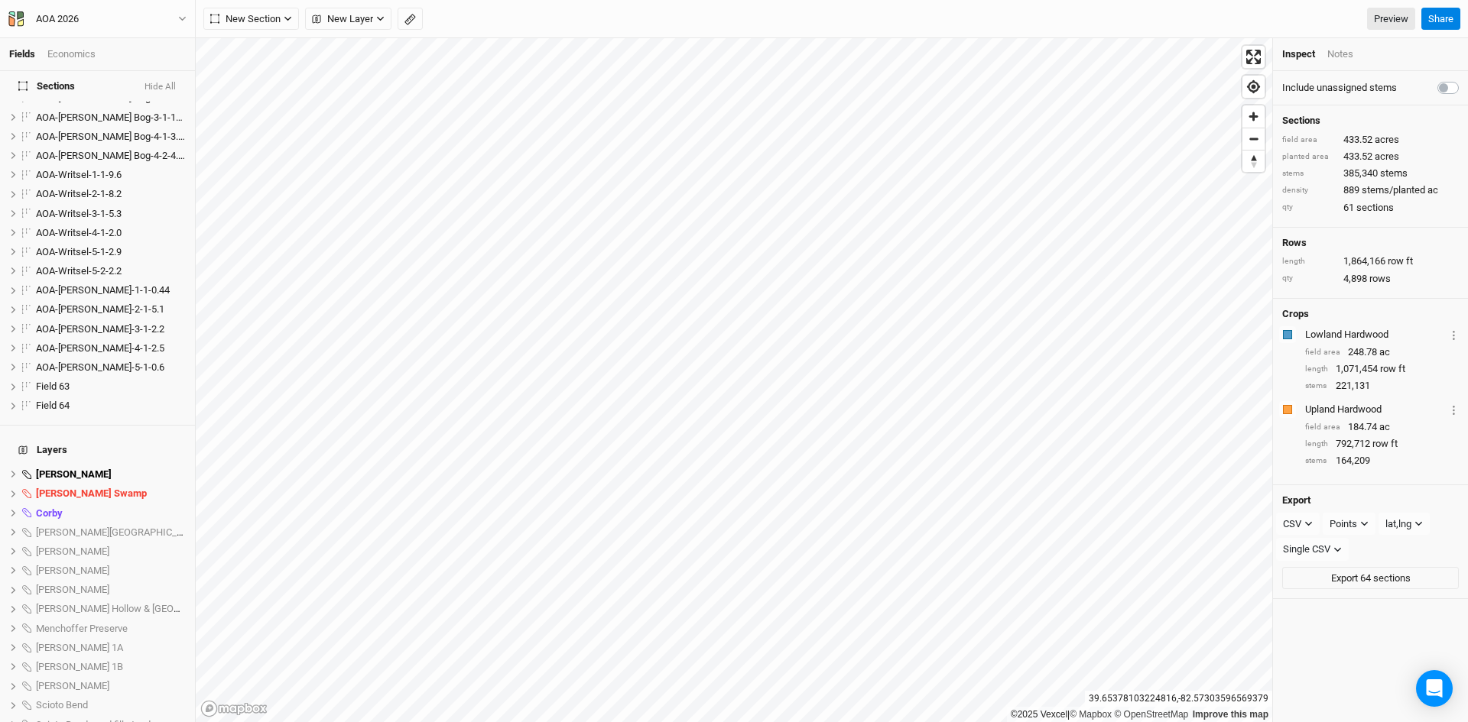
click at [154, 82] on button "Hide All" at bounding box center [160, 87] width 33 height 11
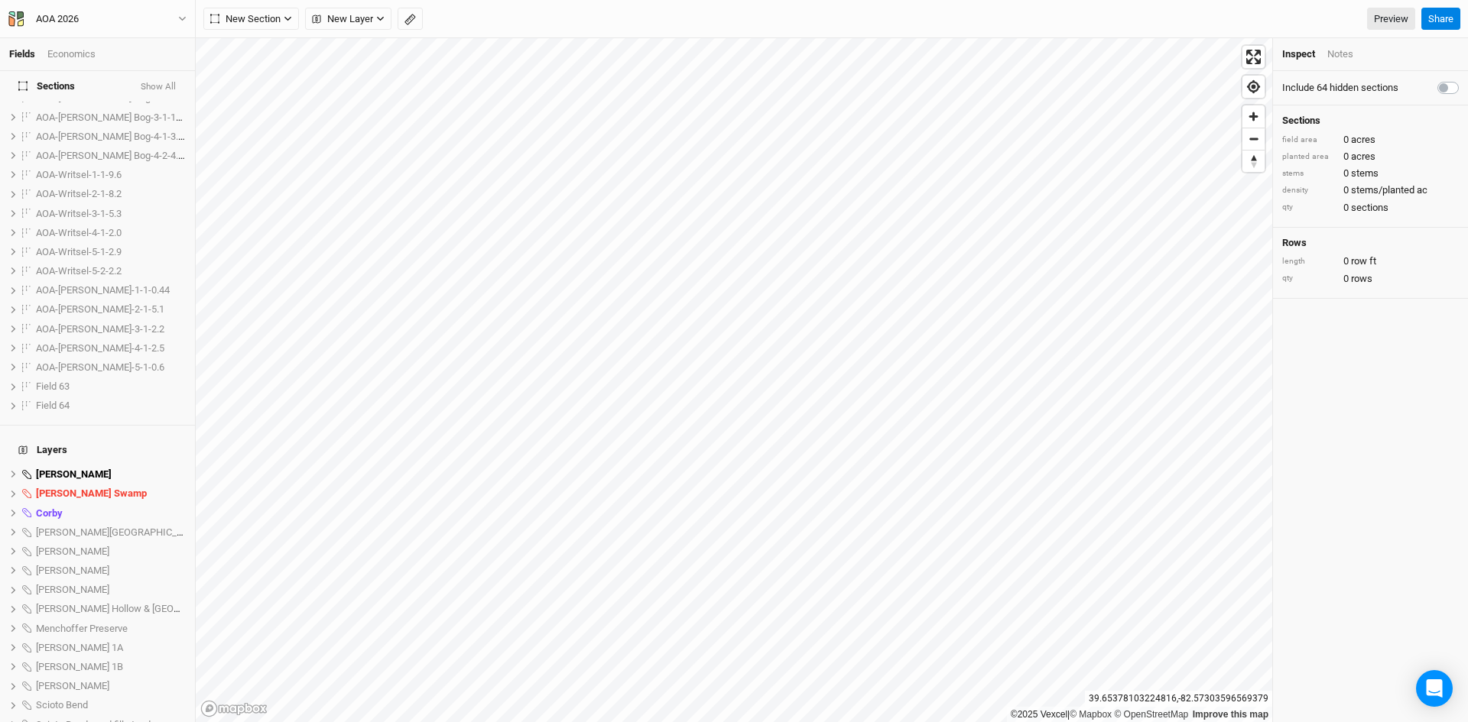
click at [154, 82] on button "Show All" at bounding box center [158, 87] width 37 height 11
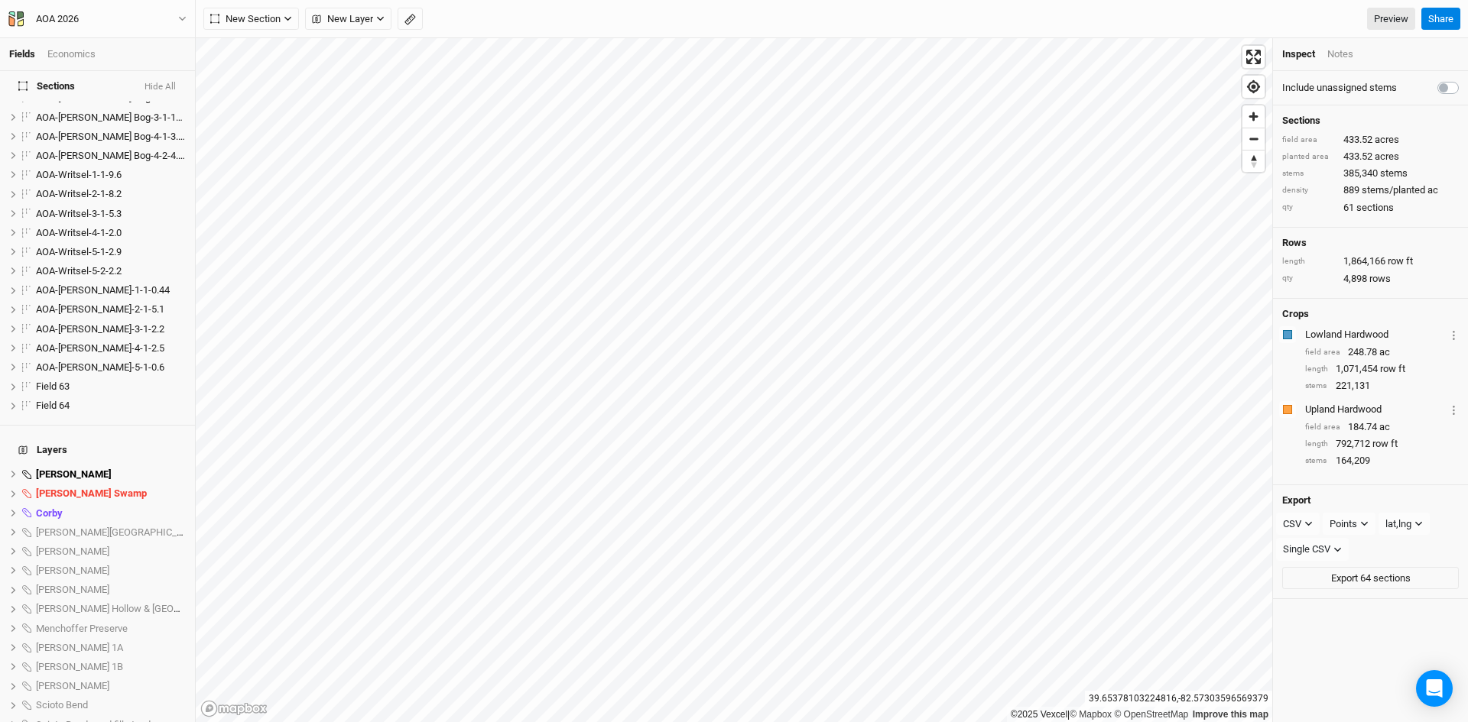
click at [154, 82] on button "Hide All" at bounding box center [160, 87] width 33 height 11
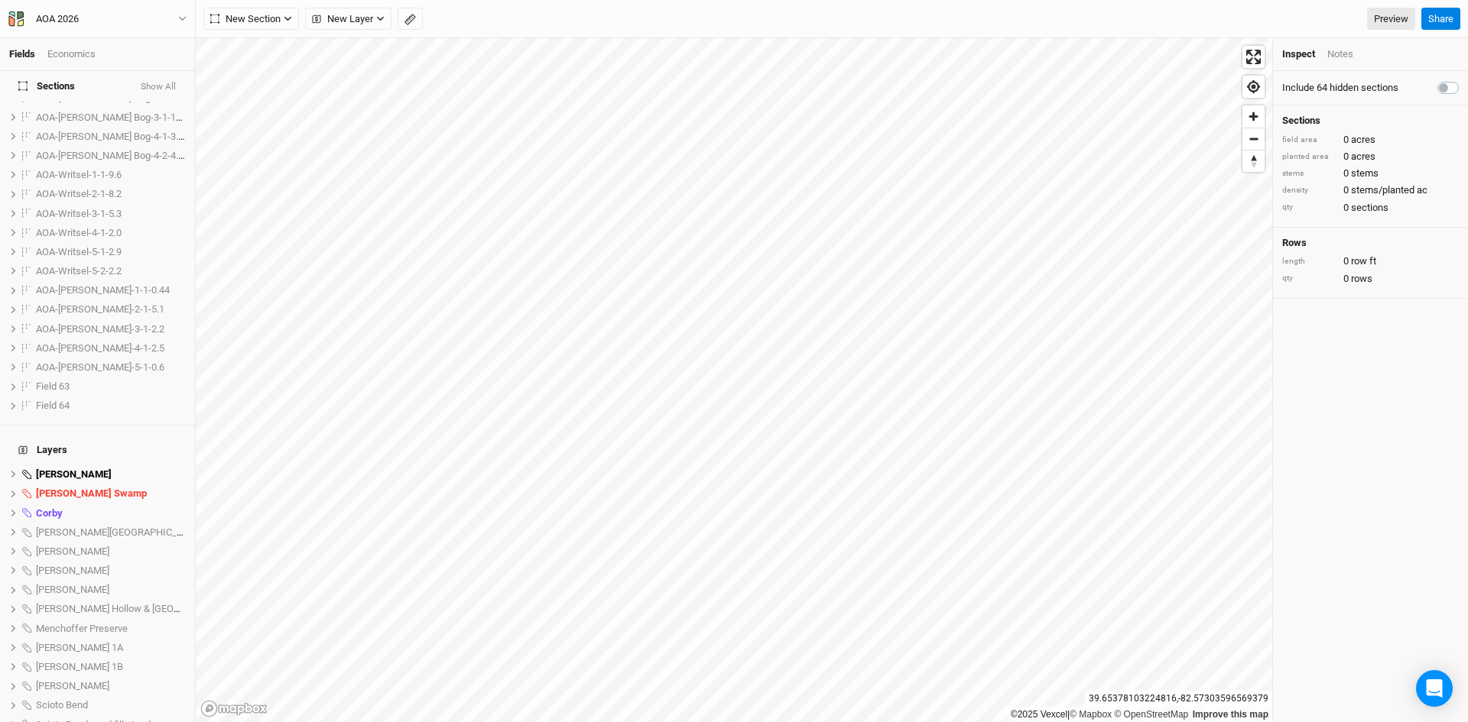
click at [154, 82] on button "Show All" at bounding box center [158, 87] width 37 height 11
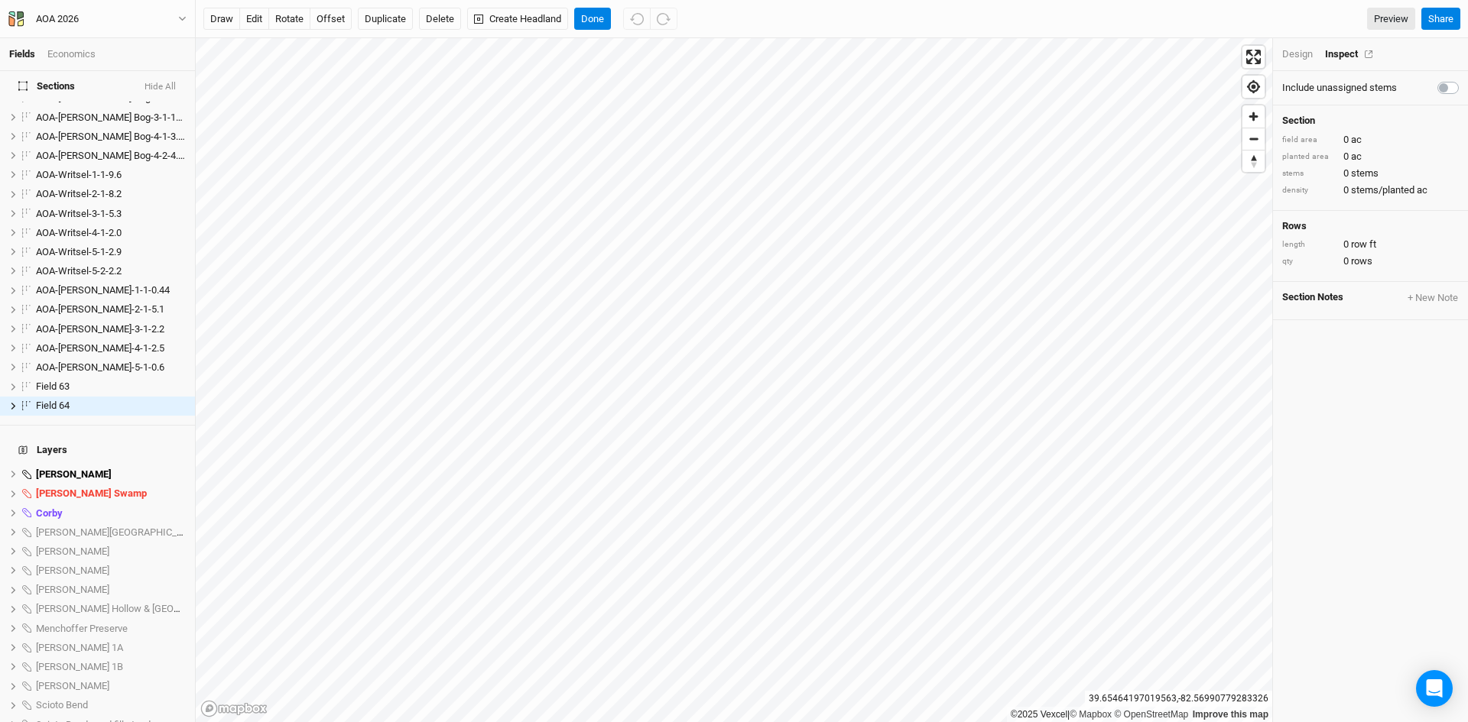
click at [1342, 49] on div "Inspect" at bounding box center [1352, 54] width 54 height 14
click at [1465, 79] on label at bounding box center [1465, 79] width 0 height 0
click at [1441, 88] on input "checkbox" at bounding box center [1443, 86] width 12 height 15
checkbox input "true"
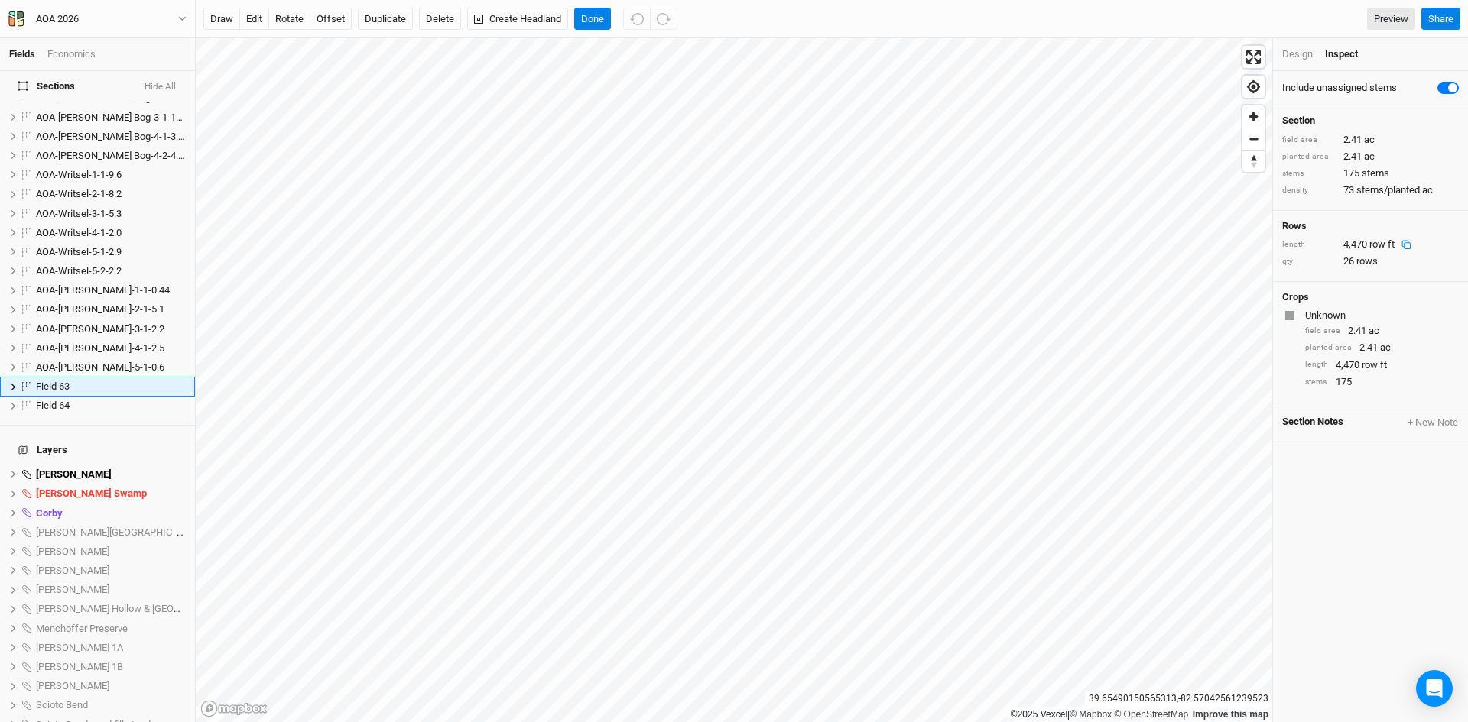
scroll to position [908, 0]
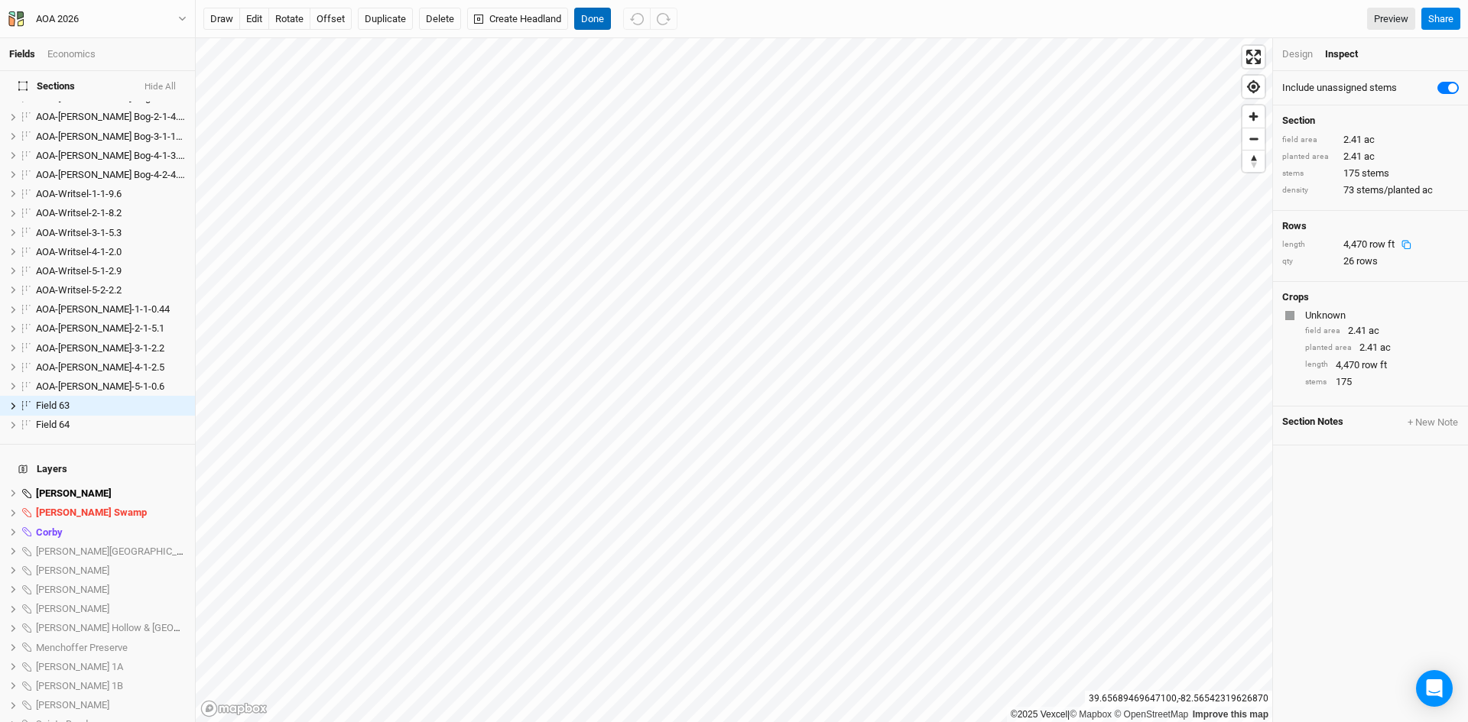
click at [592, 17] on button "Done" at bounding box center [592, 19] width 37 height 23
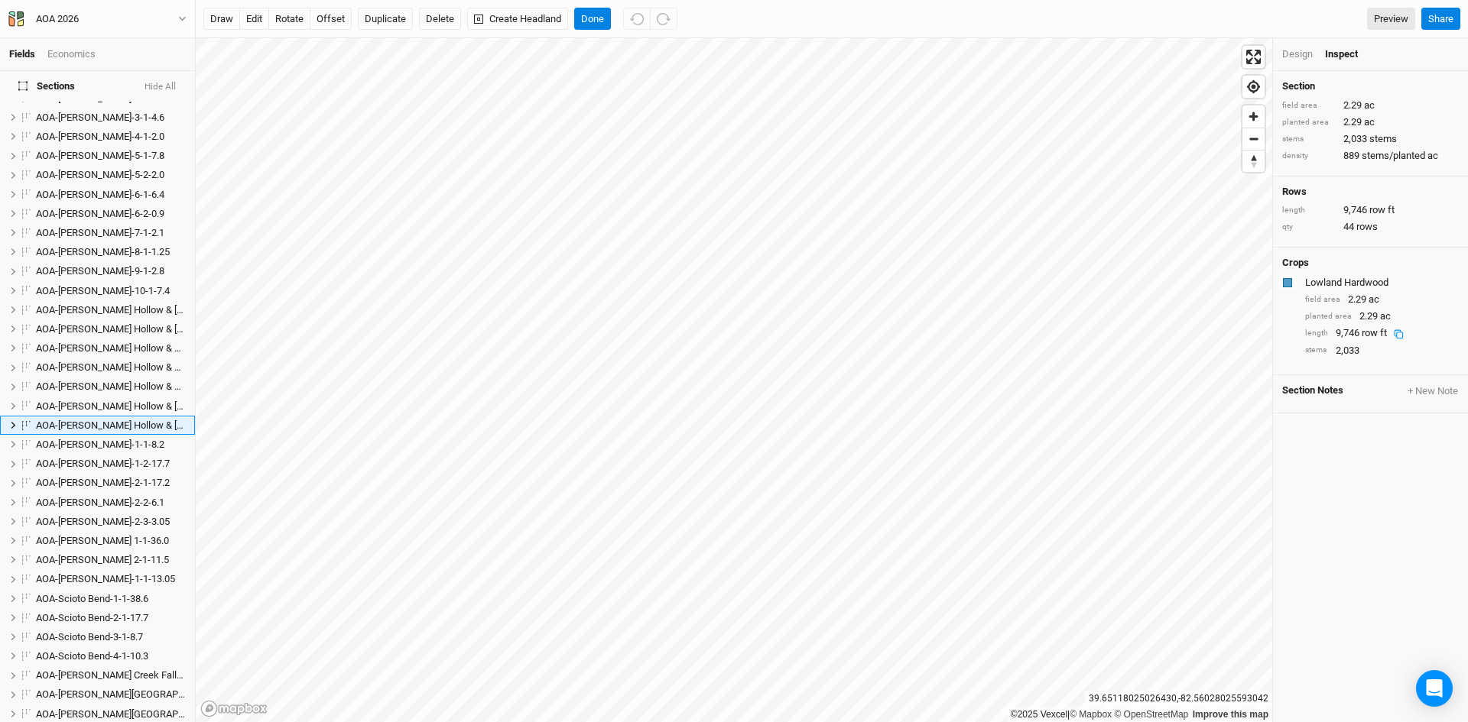
scroll to position [254, 0]
click at [660, 722] on html "Fields Economics Sections Hide All AOA-[PERSON_NAME][GEOGRAPHIC_DATA]-1-1-4.1 h…" at bounding box center [734, 361] width 1468 height 722
click at [254, 18] on button "edit" at bounding box center [254, 19] width 30 height 23
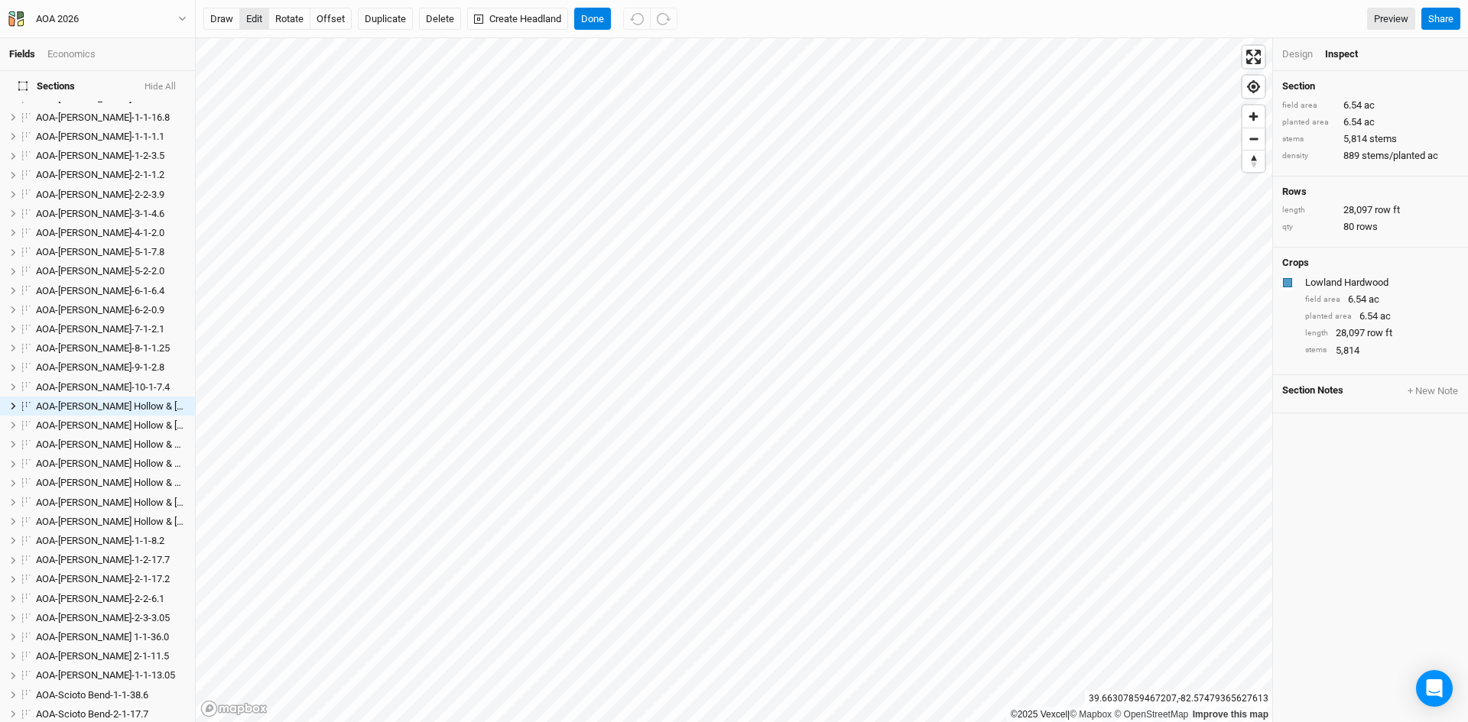
click at [248, 8] on button "edit" at bounding box center [254, 19] width 30 height 23
click at [590, 15] on button "Done" at bounding box center [592, 19] width 37 height 23
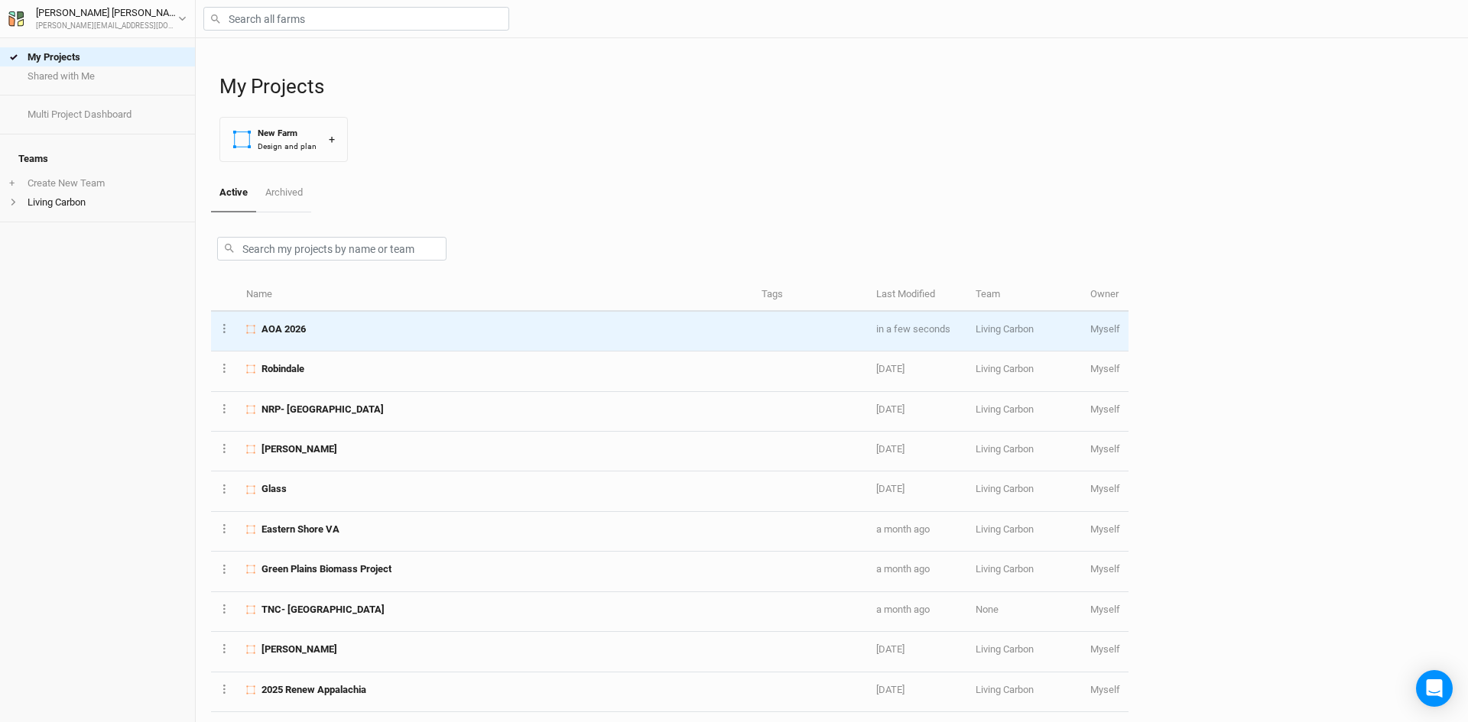
click at [314, 334] on div "AOA 2026" at bounding box center [495, 330] width 498 height 14
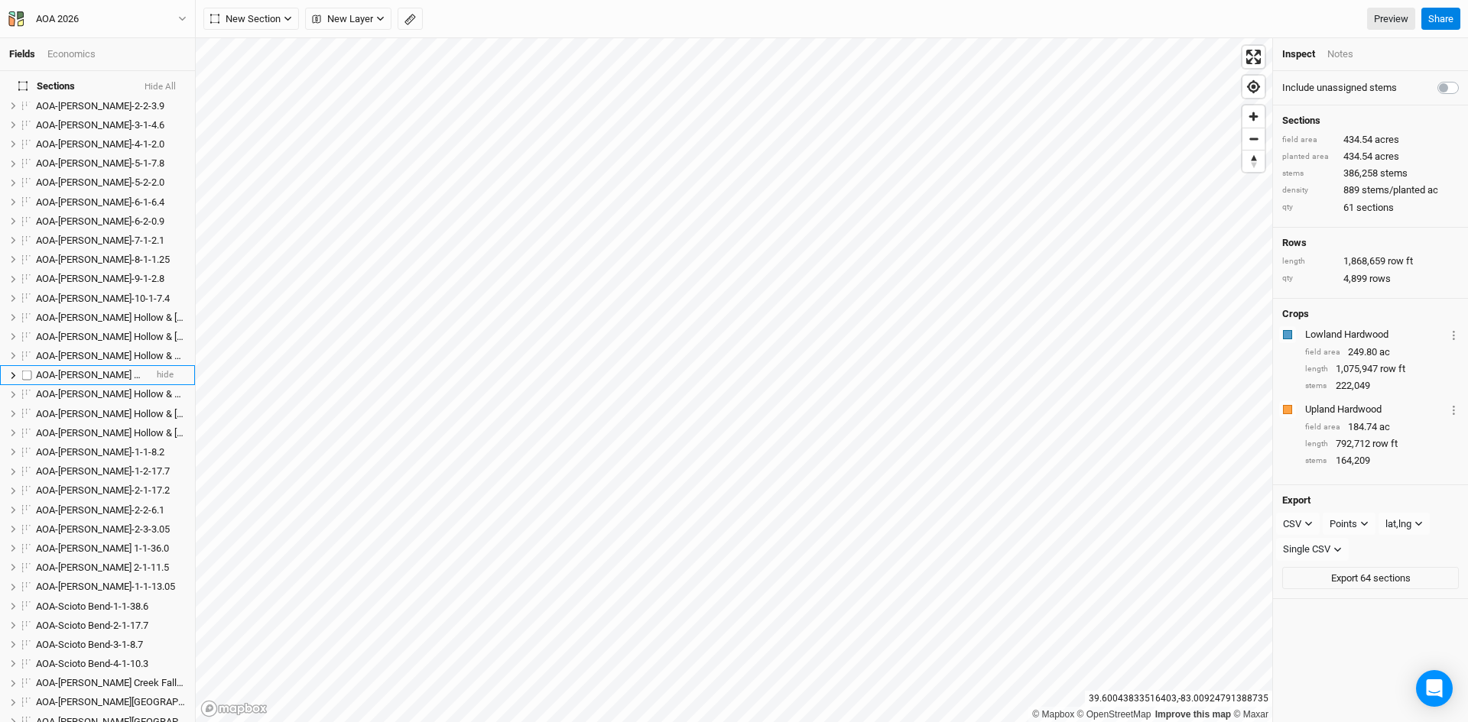
scroll to position [229, 0]
click at [89, 424] on span "AOA-[PERSON_NAME] Hollow & [GEOGRAPHIC_DATA]-4-3-2.3" at bounding box center [168, 429] width 264 height 11
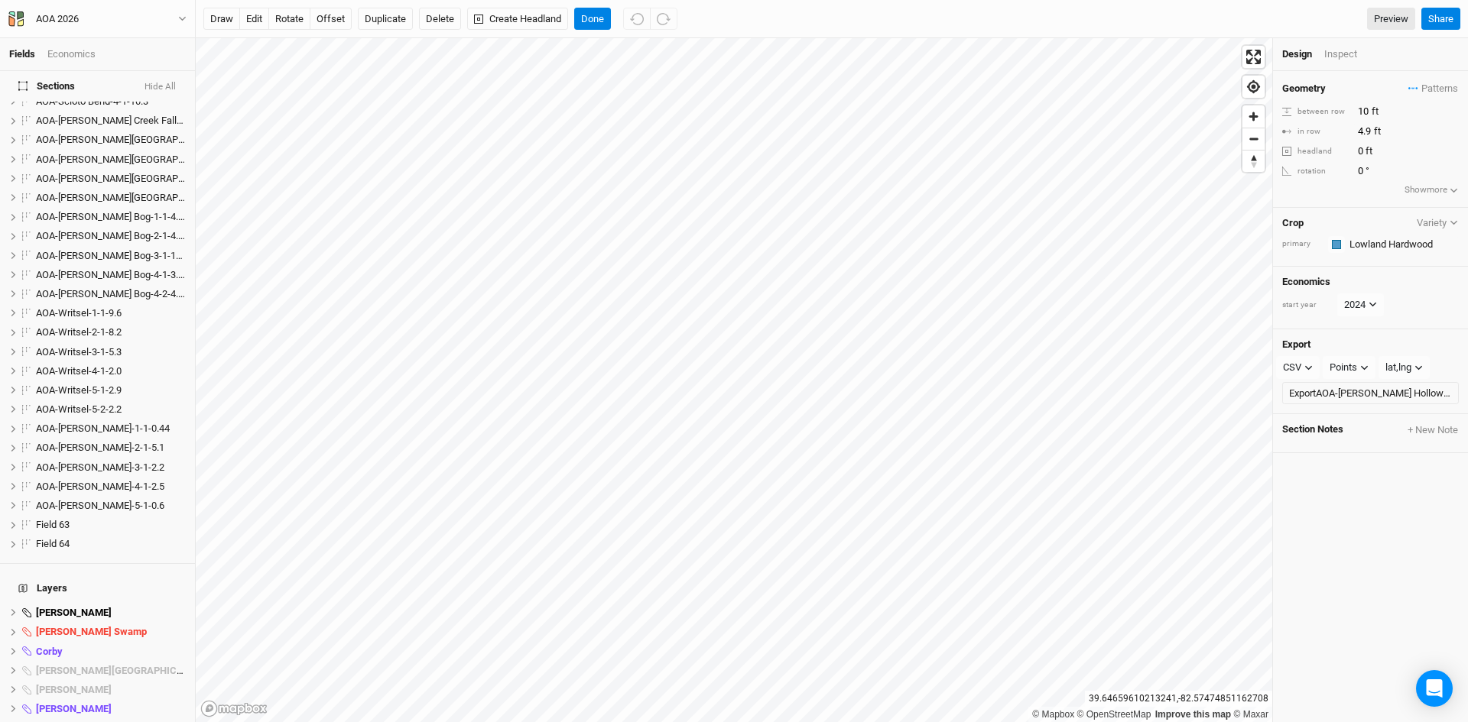
scroll to position [1220, 0]
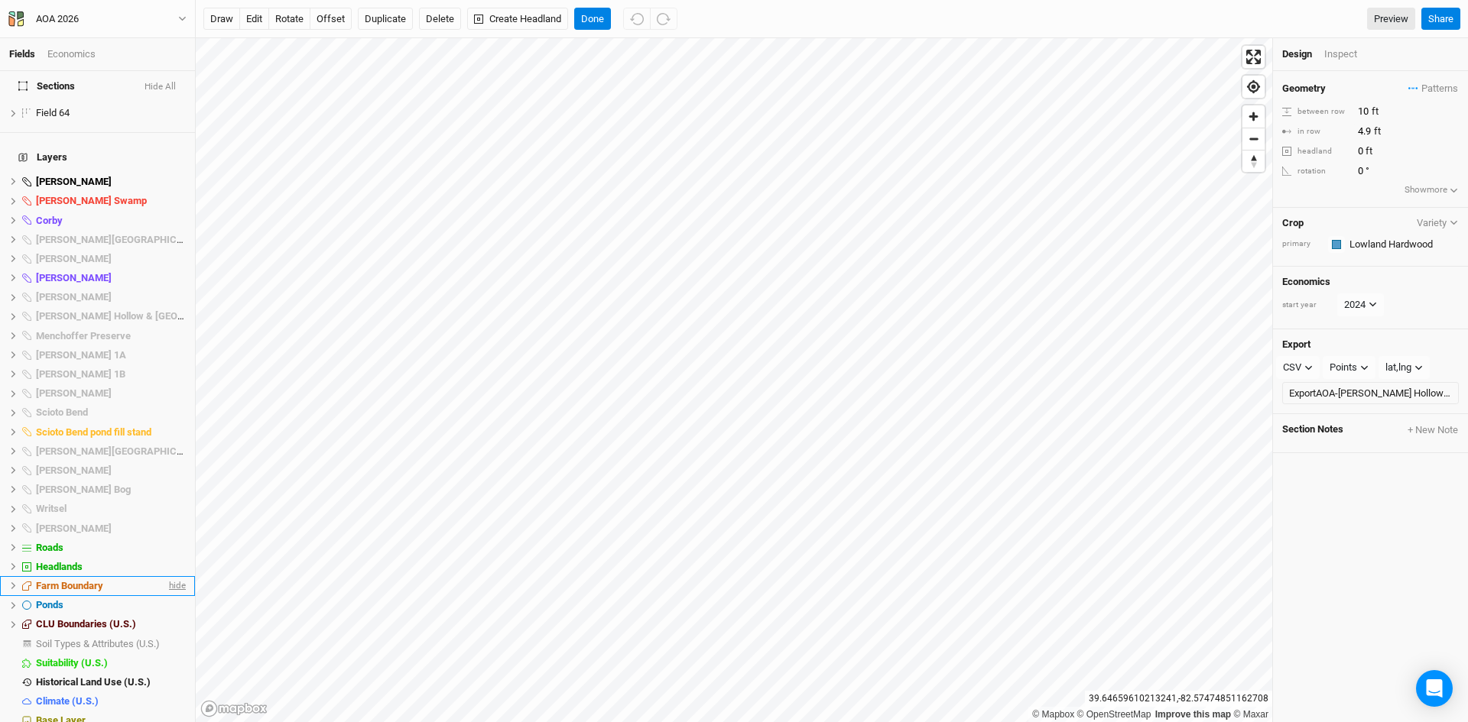
click at [167, 576] on span "hide" at bounding box center [176, 585] width 20 height 19
click at [172, 307] on span "hide" at bounding box center [176, 316] width 20 height 19
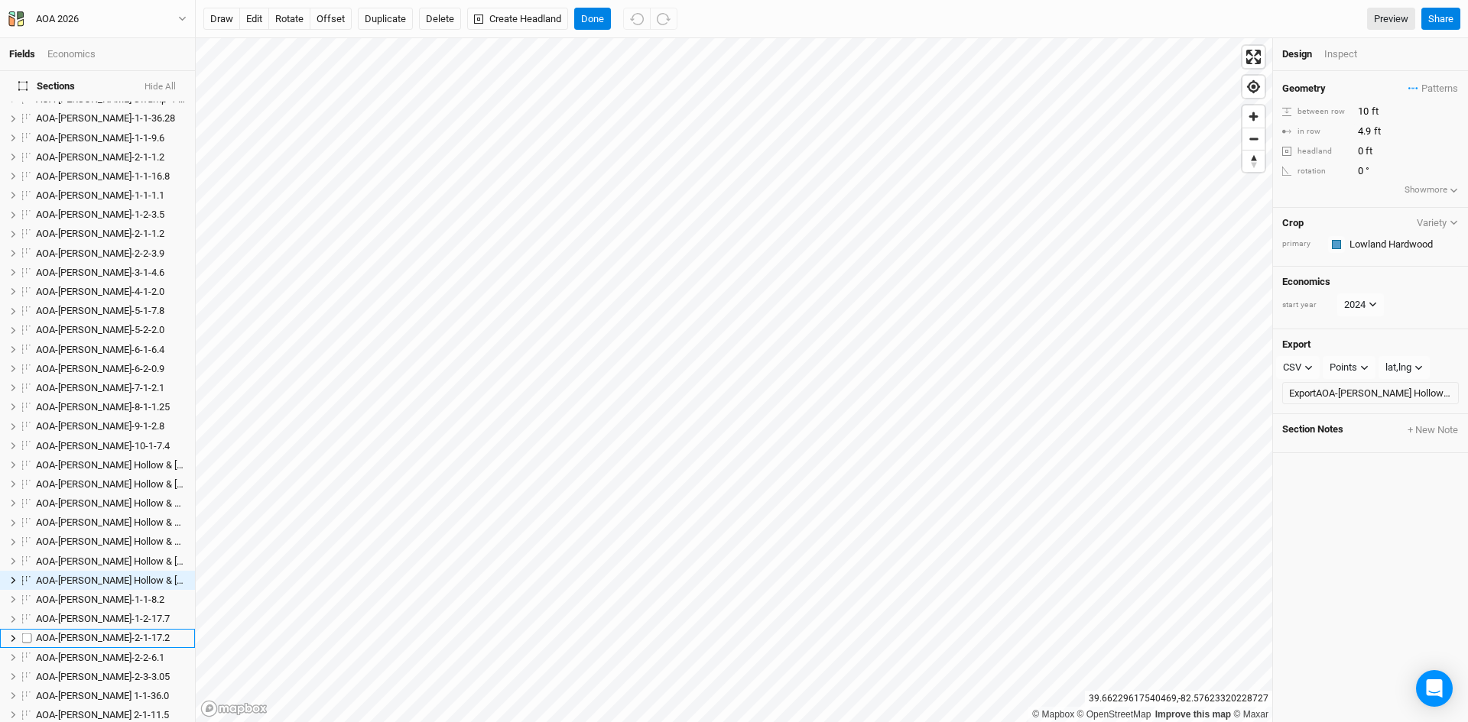
scroll to position [73, 0]
click at [159, 461] on span "hide" at bounding box center [165, 470] width 17 height 19
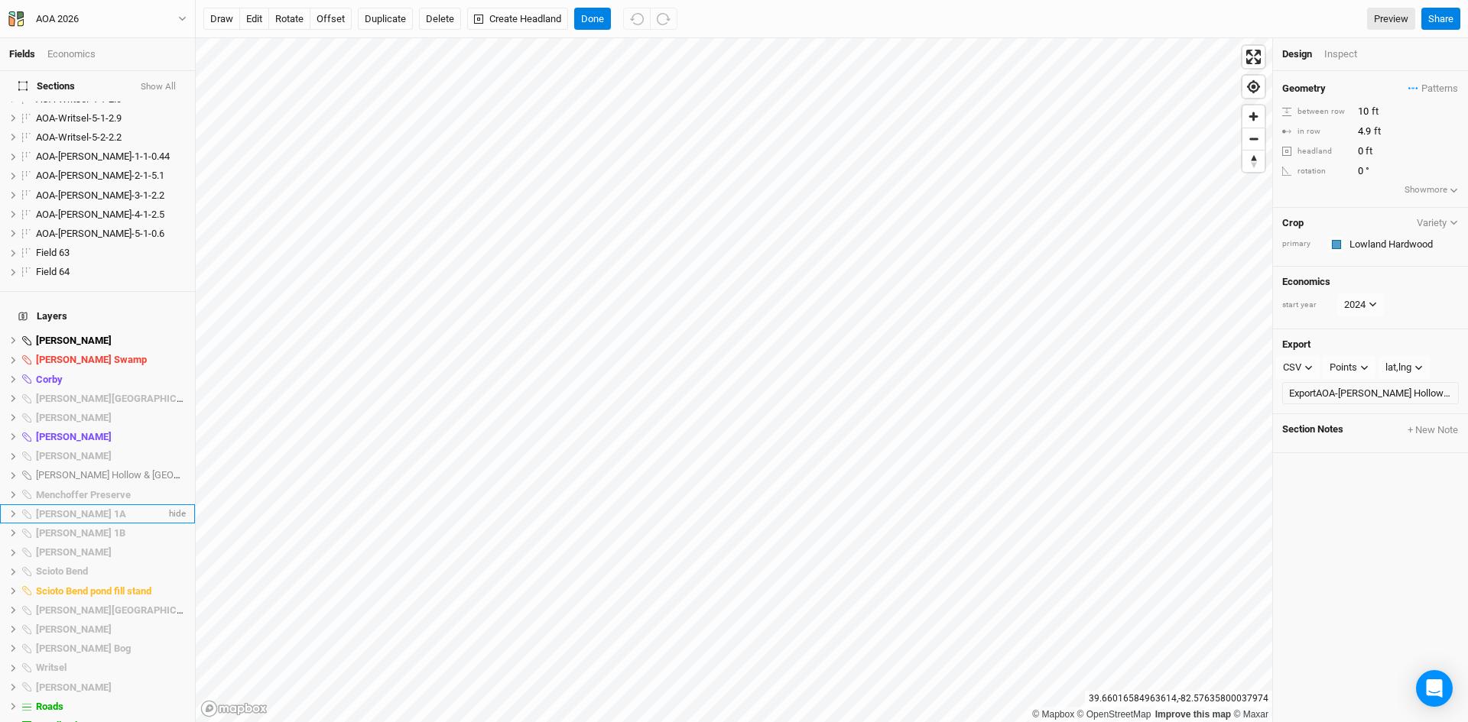
scroll to position [1220, 0]
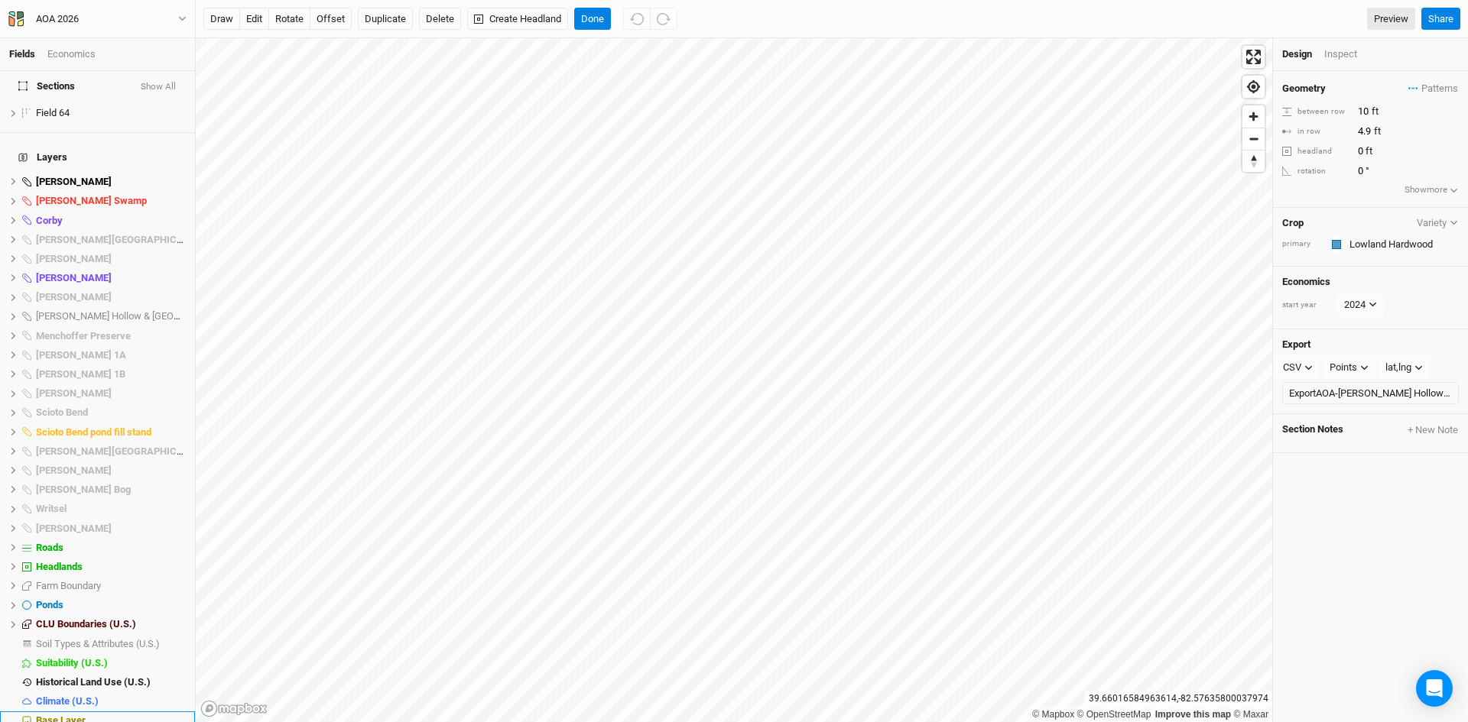
click at [60, 715] on span "Base Layer" at bounding box center [61, 720] width 50 height 11
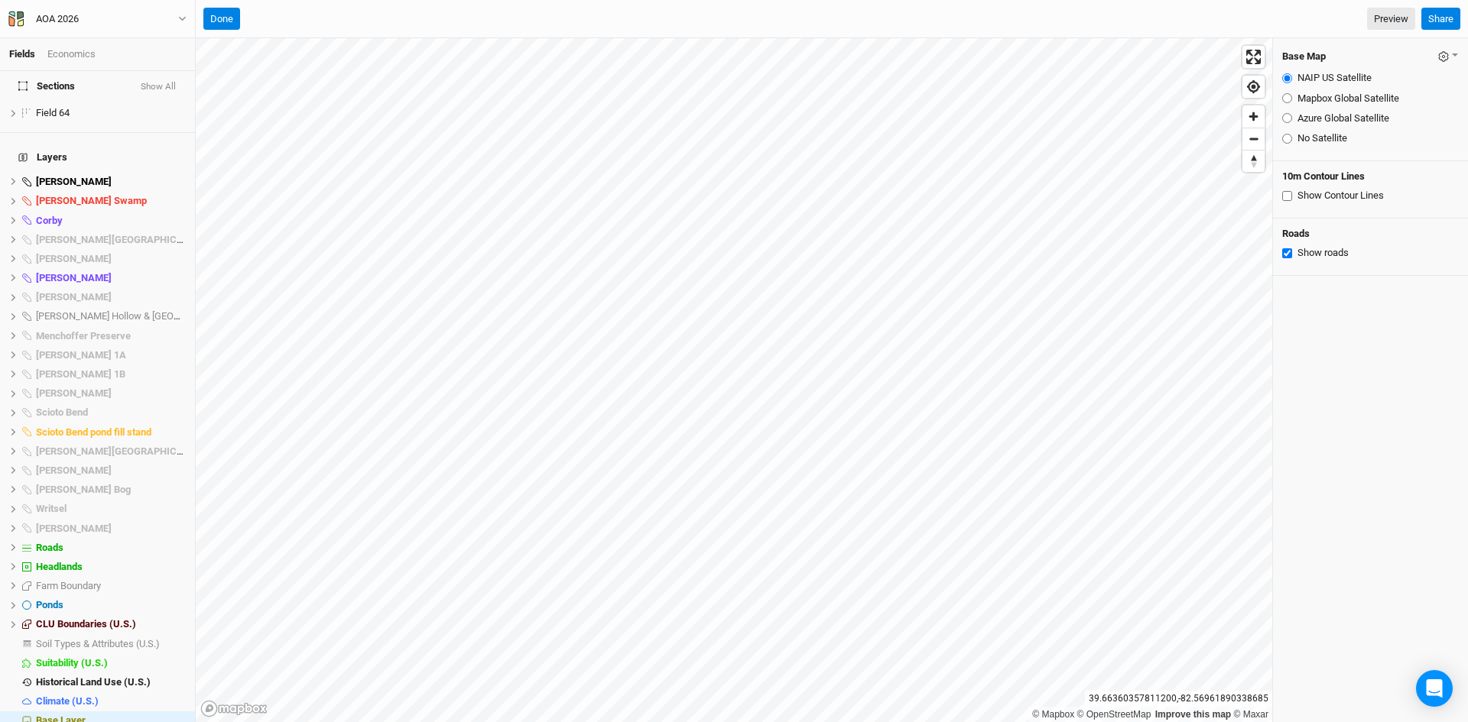
click at [1283, 117] on input "Azure Global Satellite" at bounding box center [1287, 118] width 10 height 10
radio input "true"
click at [76, 715] on span "Base Layer" at bounding box center [61, 720] width 50 height 11
click at [1286, 99] on input "Mapbox Global Satellite" at bounding box center [1287, 98] width 10 height 10
radio input "true"
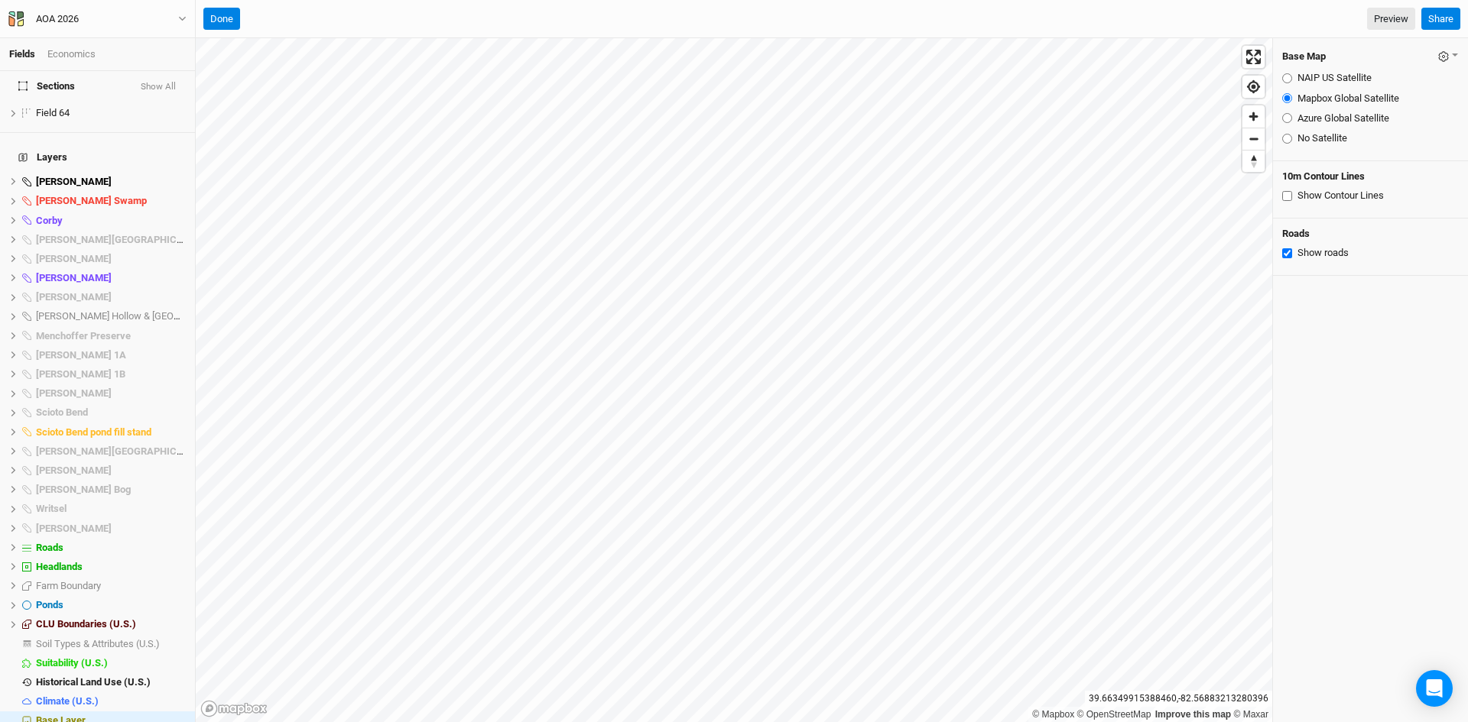
click at [1288, 80] on input "NAIP US Satellite" at bounding box center [1287, 78] width 10 height 10
radio input "true"
click at [1285, 98] on input "Mapbox Global Satellite" at bounding box center [1287, 98] width 10 height 10
radio input "true"
click at [1285, 119] on input "Azure Global Satellite" at bounding box center [1287, 118] width 10 height 10
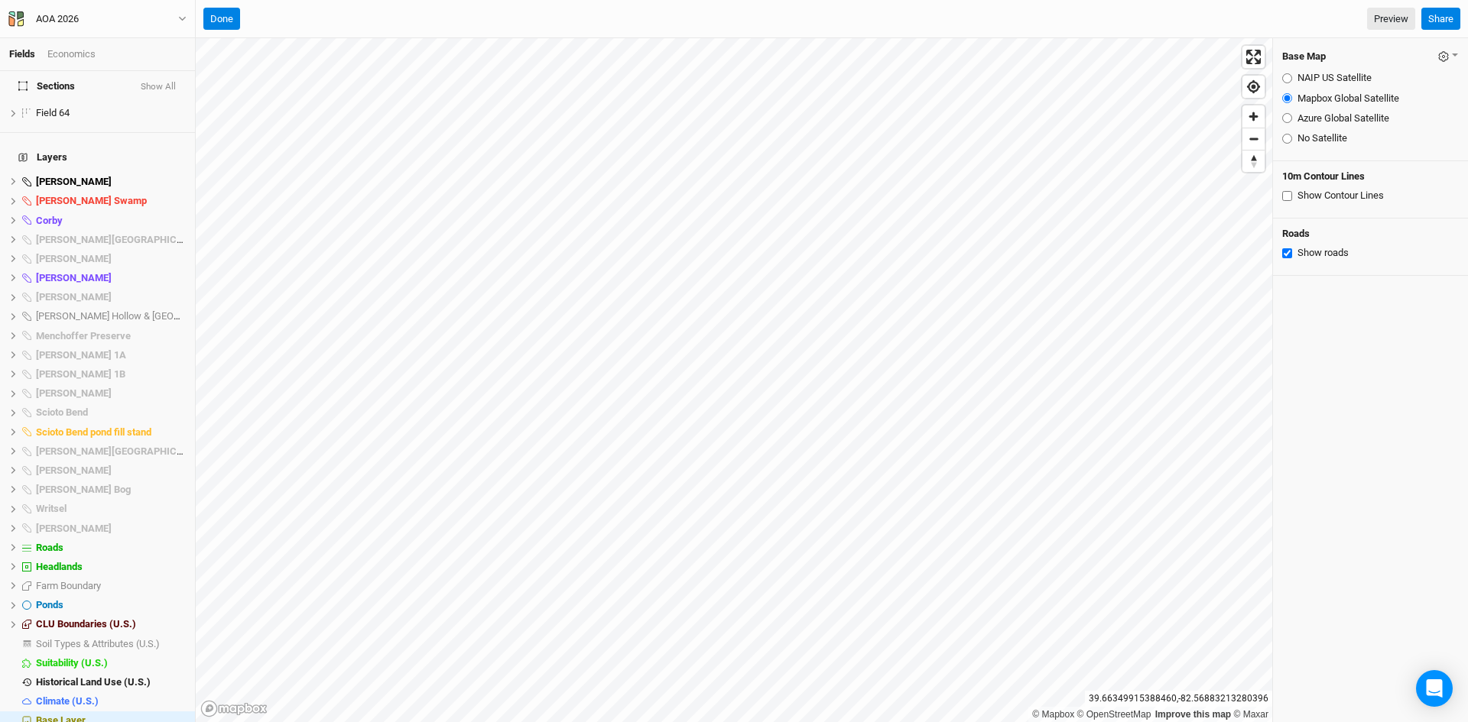
radio input "true"
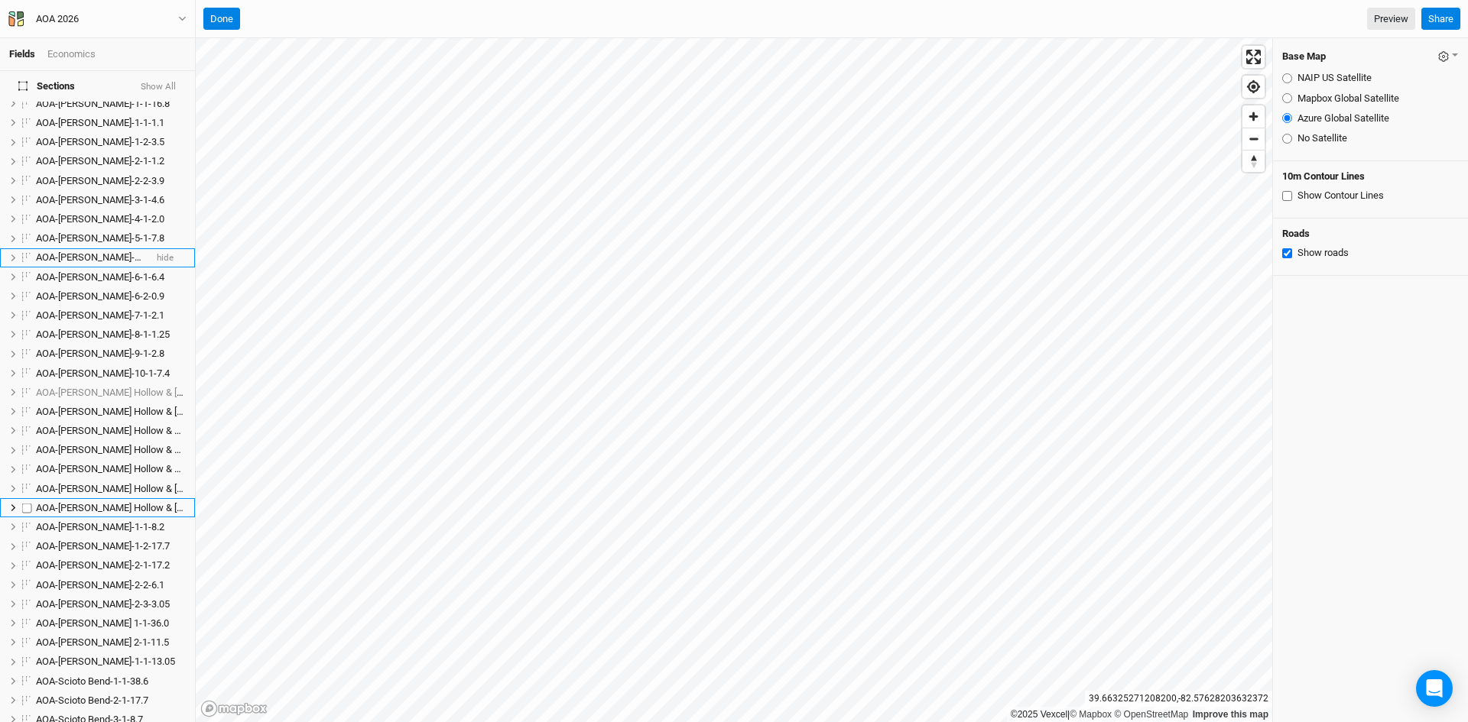
scroll to position [150, 0]
click at [156, 385] on span "show" at bounding box center [162, 394] width 21 height 19
click at [158, 385] on span "hide" at bounding box center [165, 394] width 17 height 19
click at [158, 385] on span "show" at bounding box center [162, 394] width 21 height 19
click at [158, 385] on span "hide" at bounding box center [165, 394] width 17 height 19
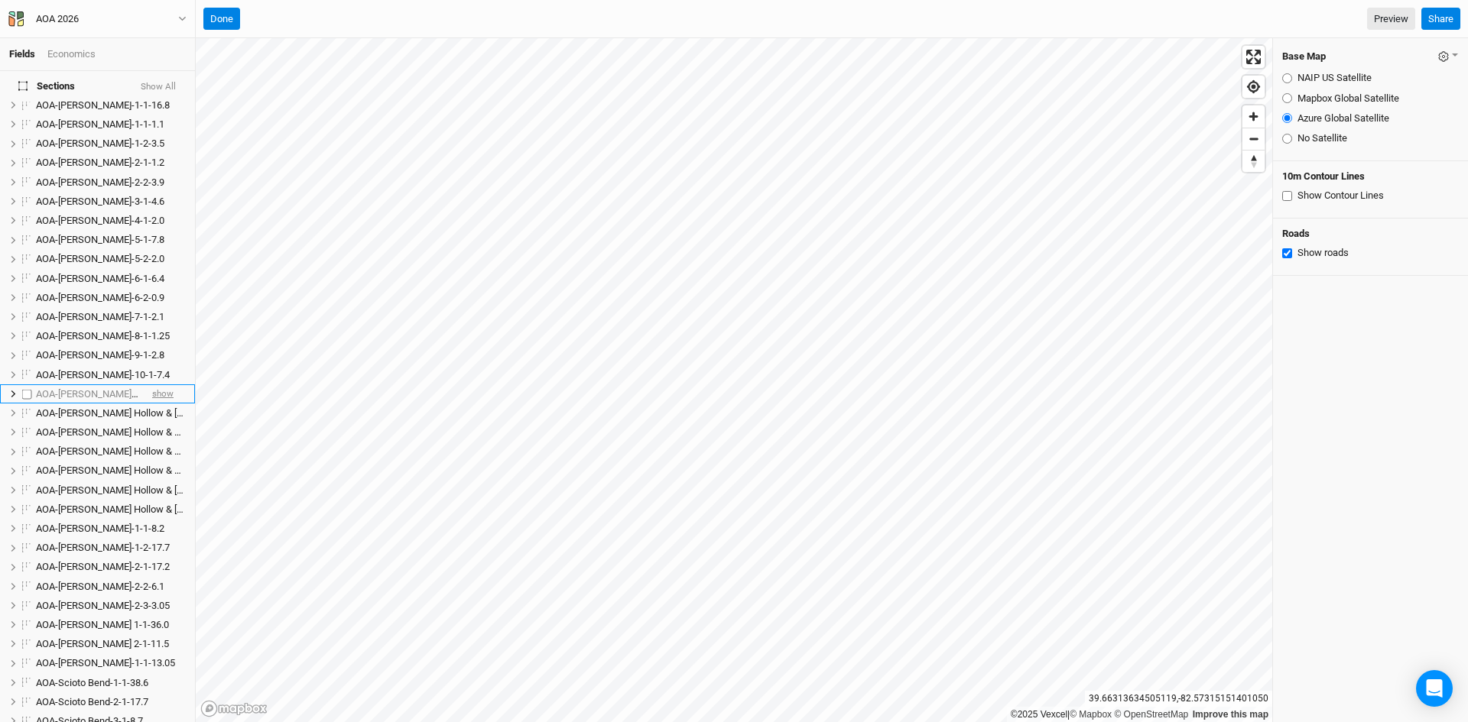
click at [158, 385] on span "show" at bounding box center [162, 394] width 21 height 19
click at [215, 12] on button "Done" at bounding box center [221, 19] width 37 height 23
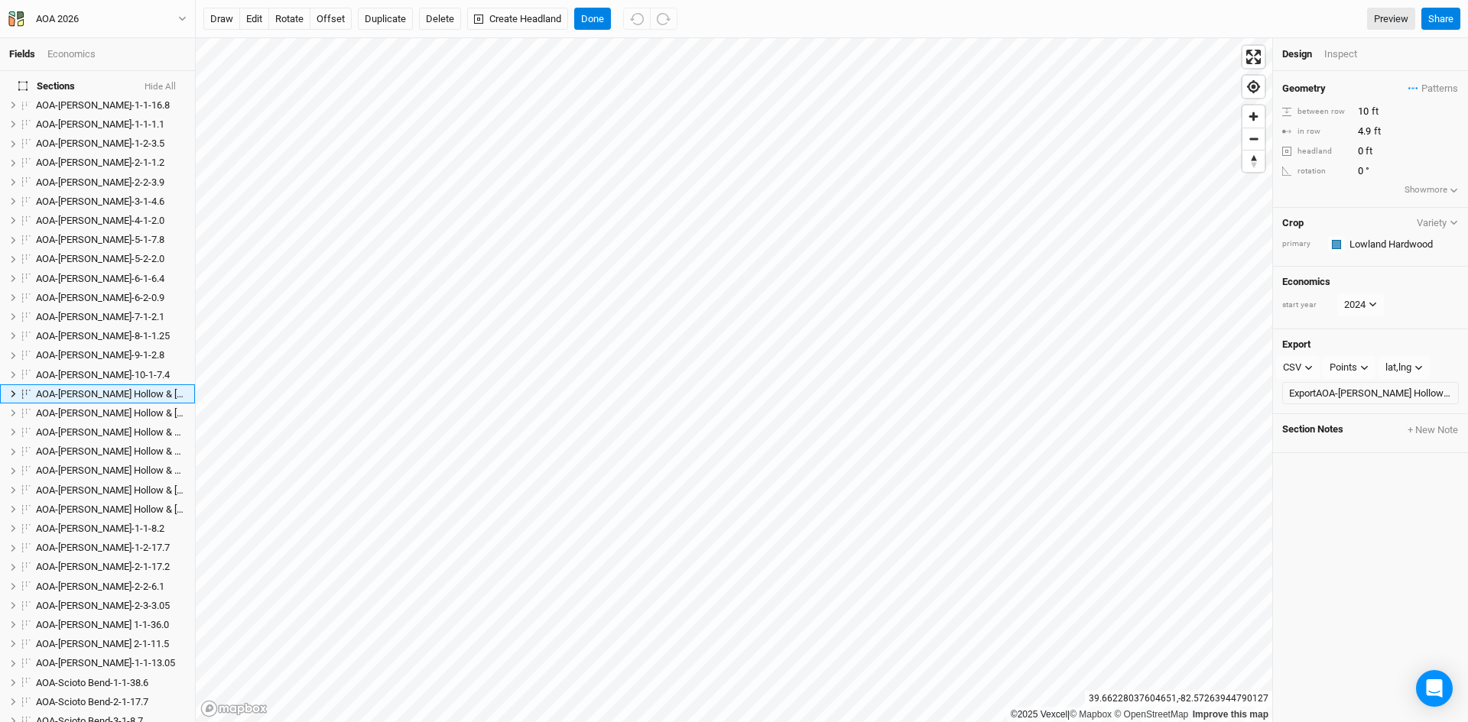
scroll to position [138, 0]
drag, startPoint x: 252, startPoint y: 11, endPoint x: 303, endPoint y: 24, distance: 52.1
click at [255, 11] on button "edit" at bounding box center [254, 19] width 30 height 23
click at [589, 9] on button "Done" at bounding box center [592, 19] width 37 height 23
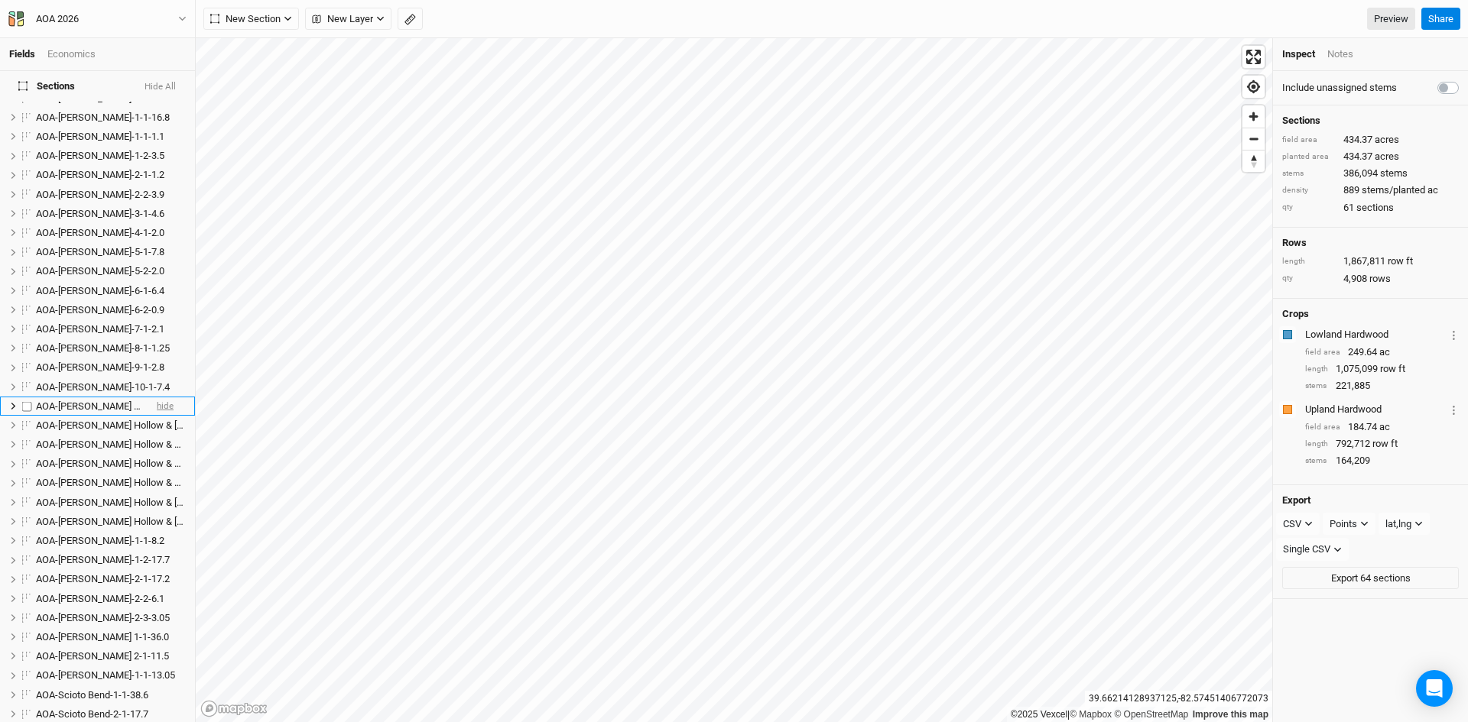
click at [157, 397] on span "hide" at bounding box center [165, 406] width 17 height 19
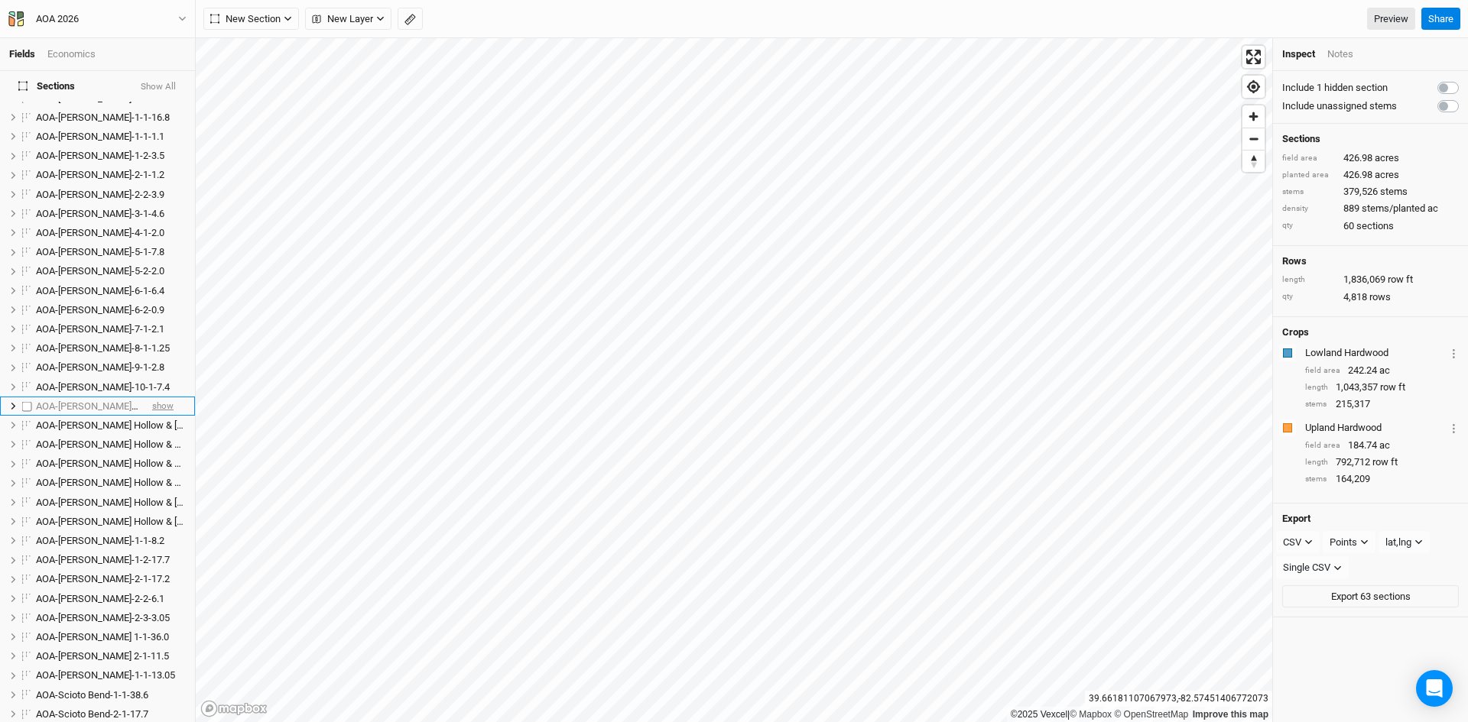
click at [156, 397] on span "show" at bounding box center [162, 406] width 21 height 19
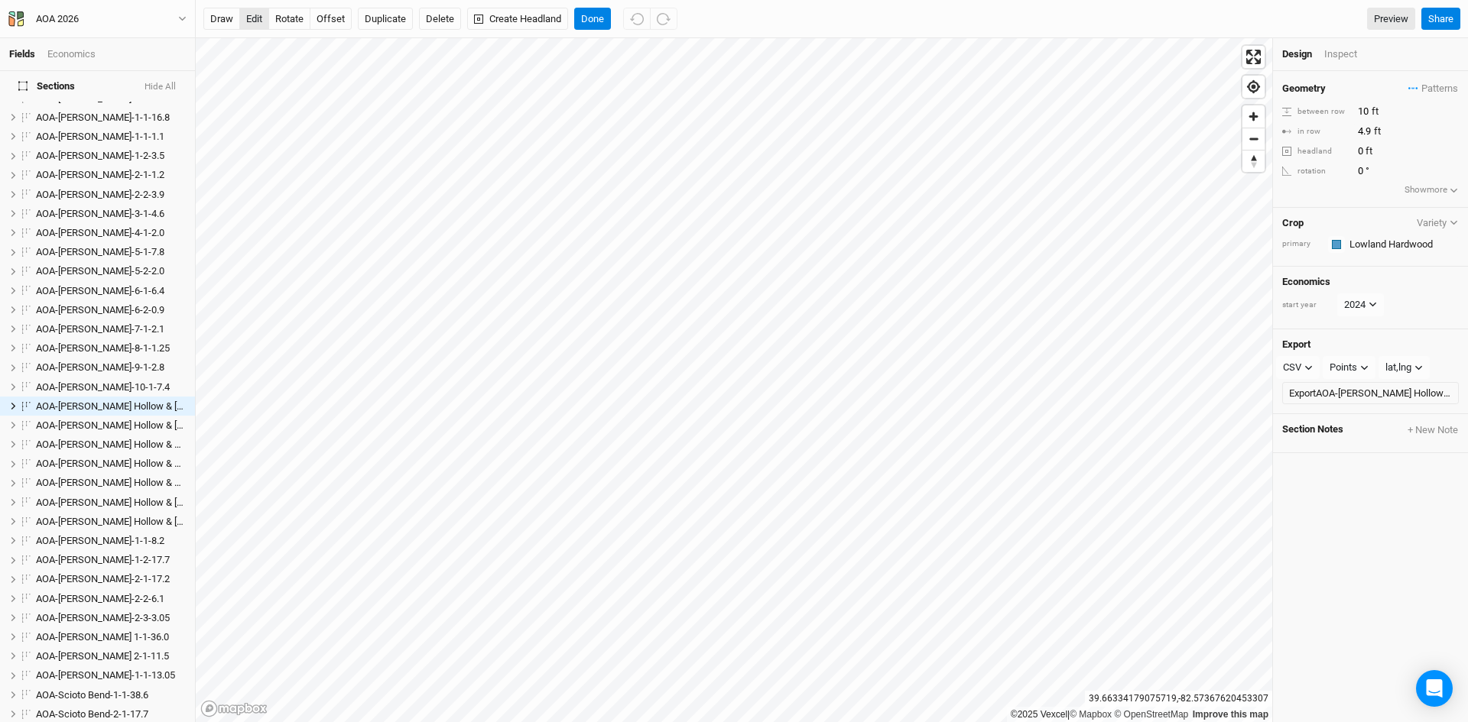
click at [252, 19] on button "edit" at bounding box center [254, 19] width 30 height 23
click at [591, 16] on button "Done" at bounding box center [592, 19] width 37 height 23
drag, startPoint x: 251, startPoint y: 15, endPoint x: 262, endPoint y: 16, distance: 10.8
click at [254, 15] on button "edit" at bounding box center [254, 19] width 30 height 23
click at [601, 13] on button "Done" at bounding box center [592, 19] width 37 height 23
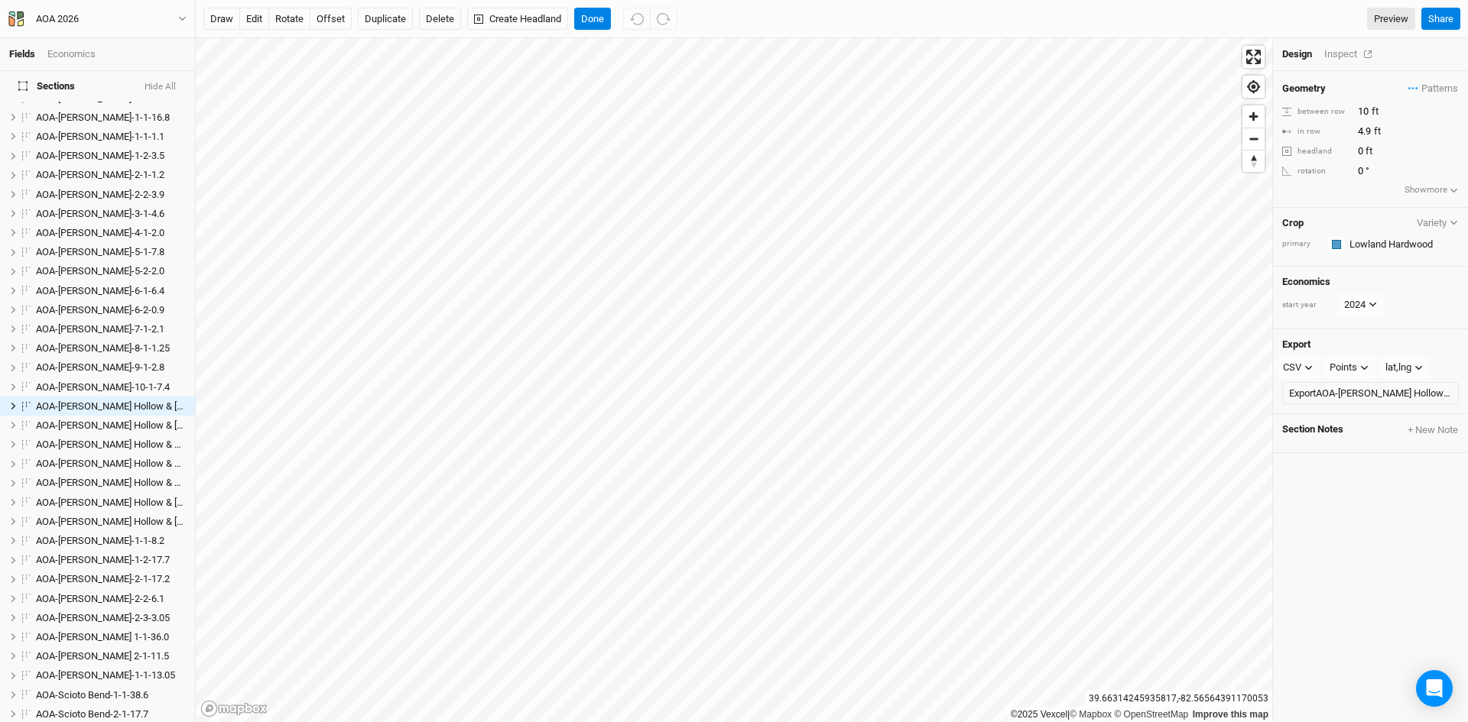
click at [1334, 54] on div "Inspect" at bounding box center [1351, 54] width 54 height 14
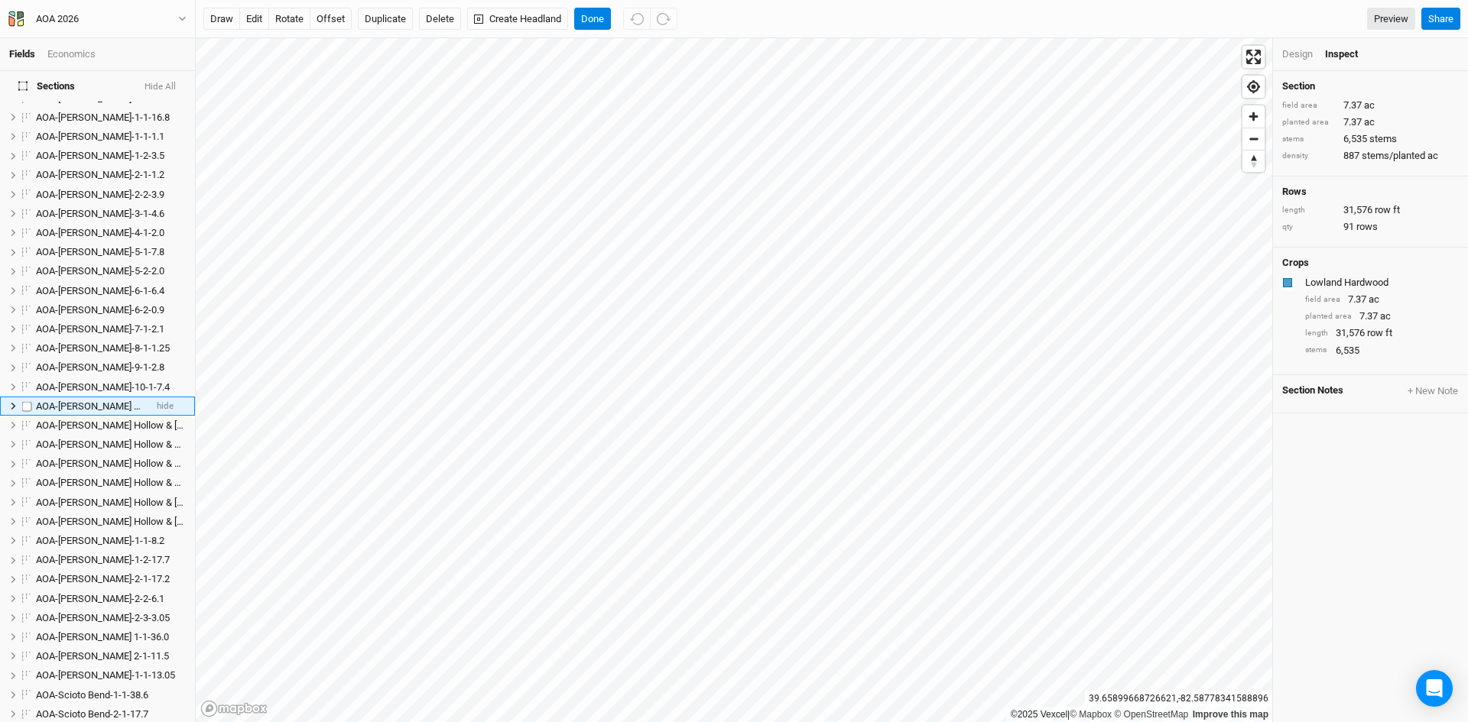
click at [88, 401] on span "AOA-[PERSON_NAME] Hollow & [GEOGRAPHIC_DATA]-1-1-6.5" at bounding box center [168, 406] width 264 height 11
click at [96, 400] on input "AOA-[PERSON_NAME] Hollow & [GEOGRAPHIC_DATA]-1-1-6.5" at bounding box center [85, 407] width 103 height 14
drag, startPoint x: 117, startPoint y: 396, endPoint x: 135, endPoint y: 395, distance: 17.6
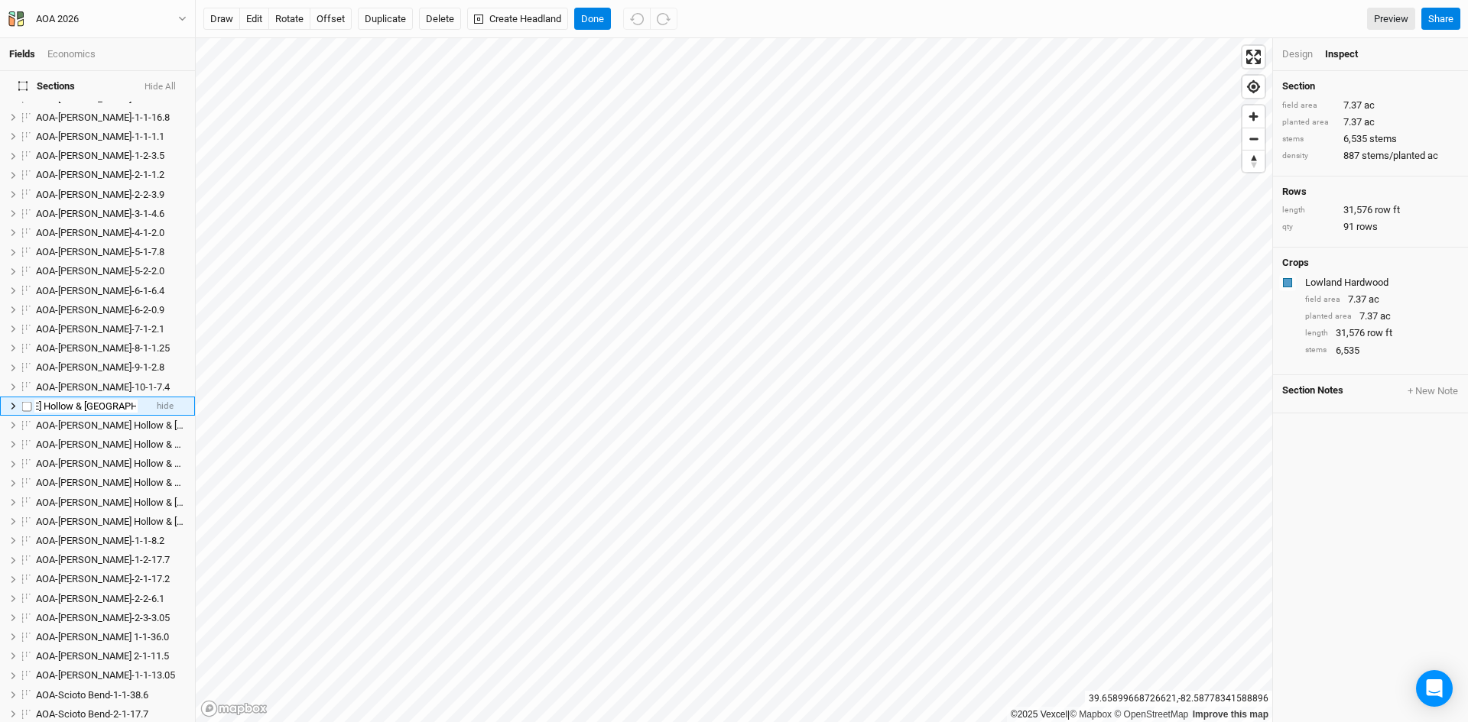
click at [135, 397] on li "AOA-Hintz Hollow & Stone Canyon-1-1-6.5 hide" at bounding box center [97, 406] width 195 height 19
click at [98, 400] on input "AOA-Hintz Hollow & Stone Canyon-1-1-7.37" at bounding box center [85, 407] width 103 height 14
click at [41, 400] on input "AOA-Hintz Hollow & Stone Canyon-1-1-7.37" at bounding box center [85, 407] width 103 height 14
click at [38, 400] on input "AOA-Hintz Hollow & Stone Canyon-1-1-7.37" at bounding box center [85, 407] width 103 height 14
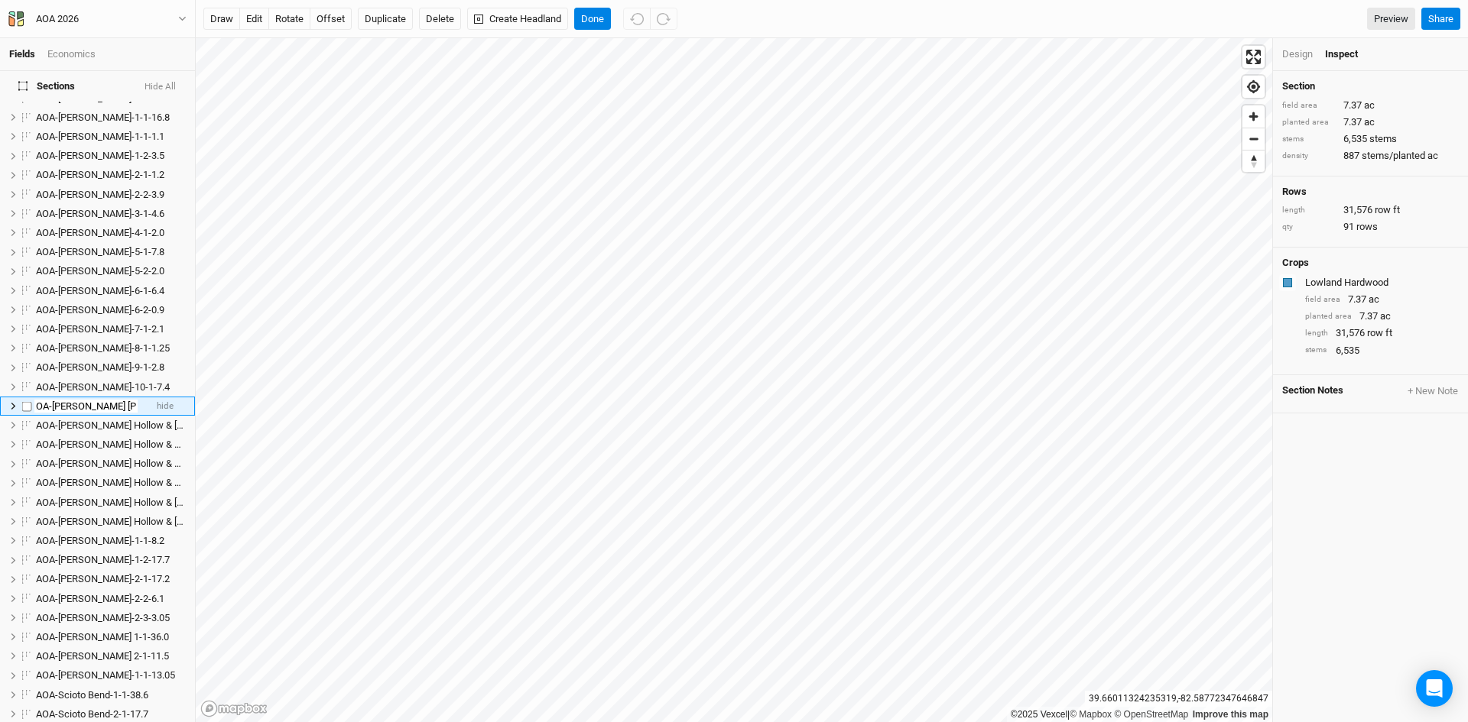
scroll to position [0, 0]
click at [88, 400] on input "AOA-Hintz Stone Canyon-1-1-7.37" at bounding box center [85, 407] width 103 height 14
click at [84, 400] on input "AOA-Hintz Stone Canyon-1-1-7.37" at bounding box center [85, 407] width 103 height 14
type input "AOA-Stone Canyon-1-1-7.37"
click at [64, 444] on ul "AOA-Cackley Swamp-1-1-4.1 hide AOA-Cackley Swamp-2-1-5.8 hide AOA-Cackley Swamp…" at bounding box center [97, 589] width 195 height 1232
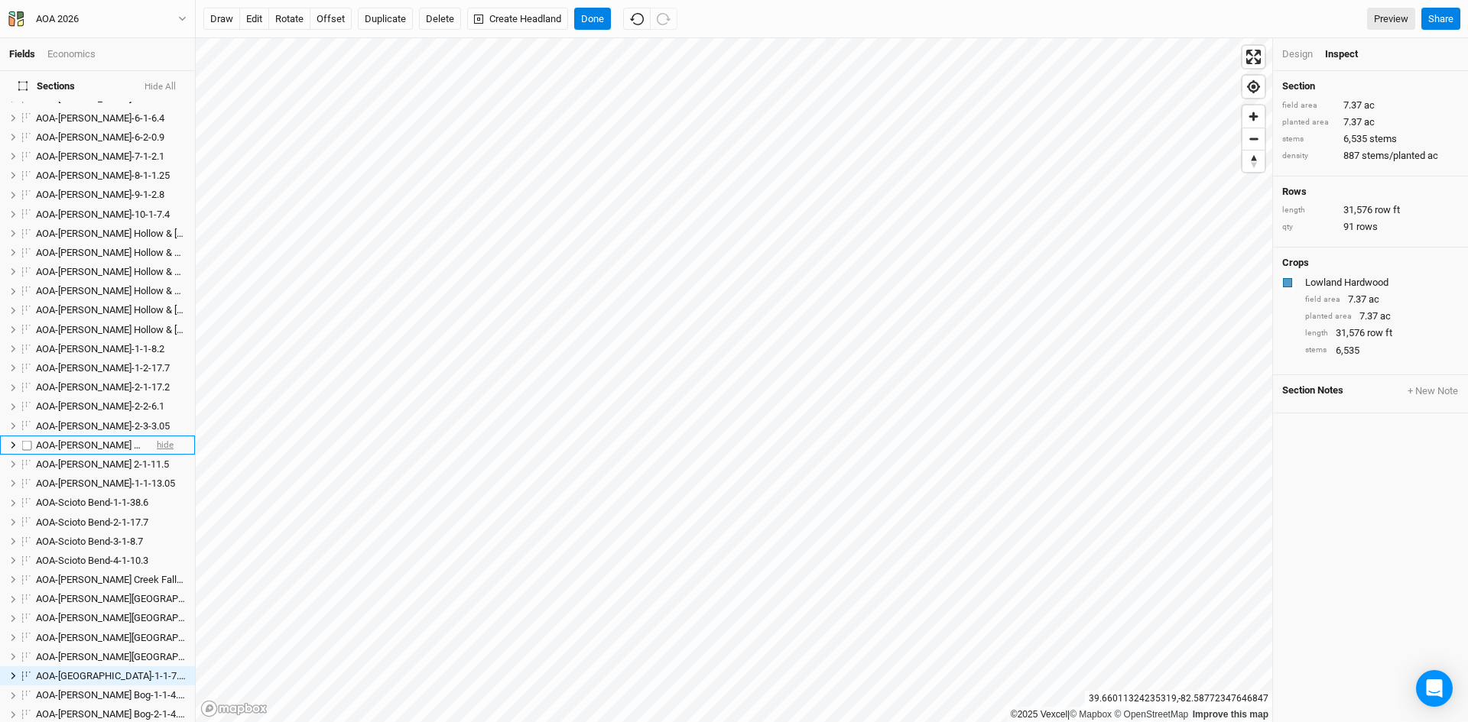
scroll to position [367, 0]
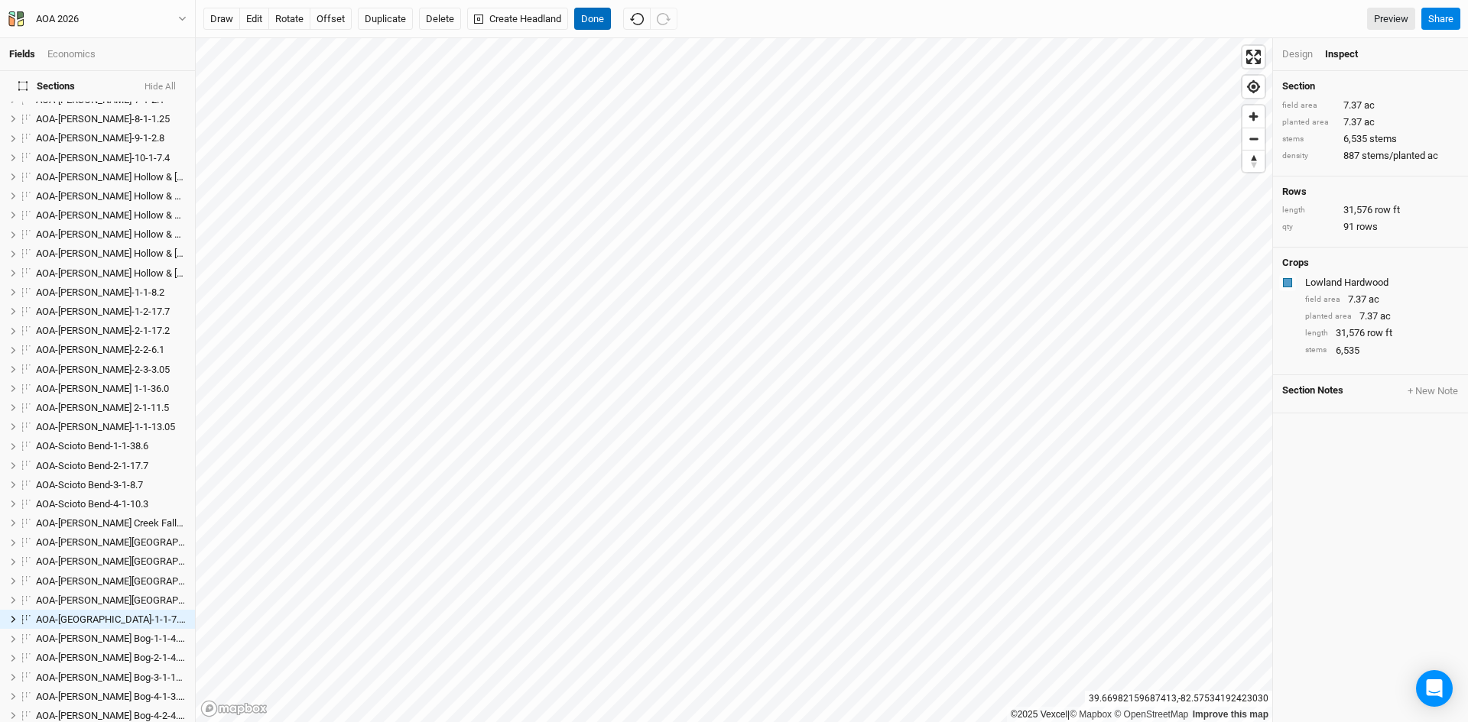
click at [587, 22] on button "Done" at bounding box center [592, 19] width 37 height 23
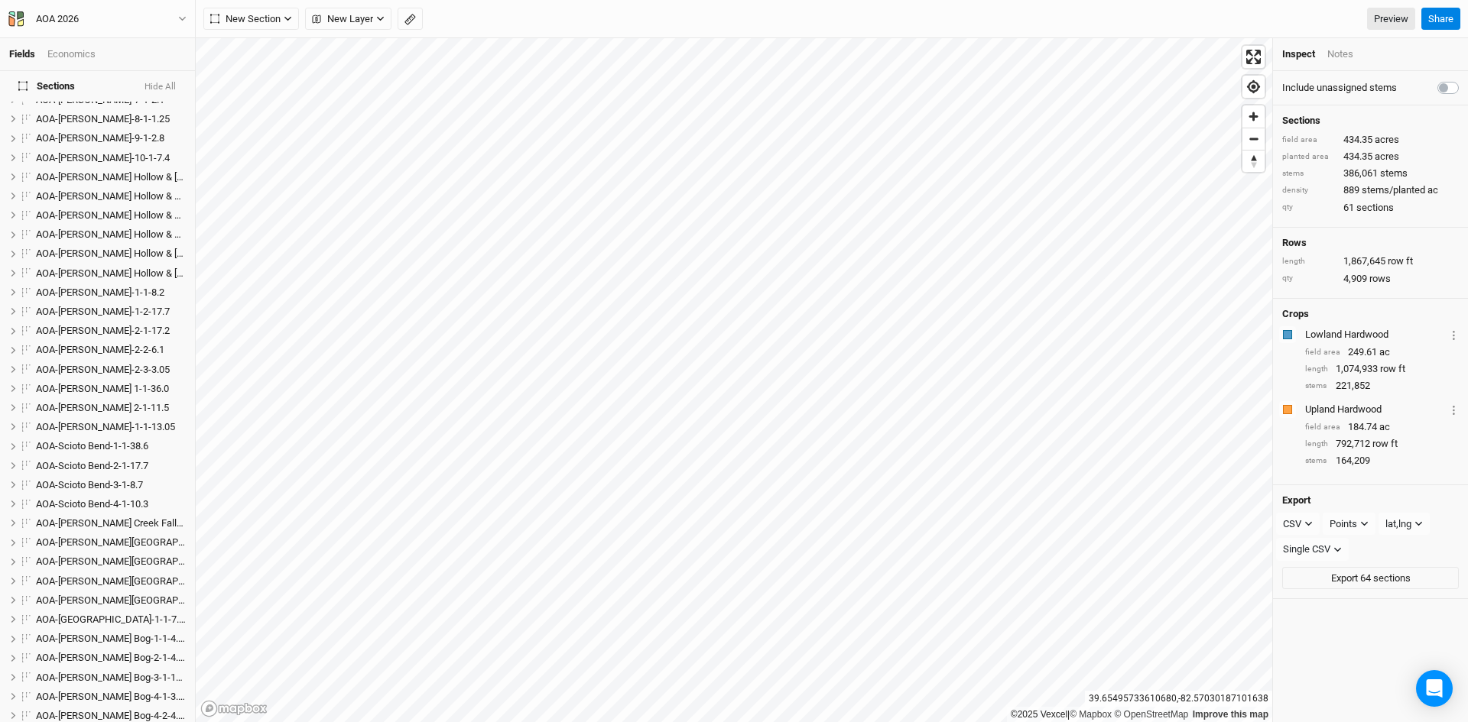
scroll to position [908, 0]
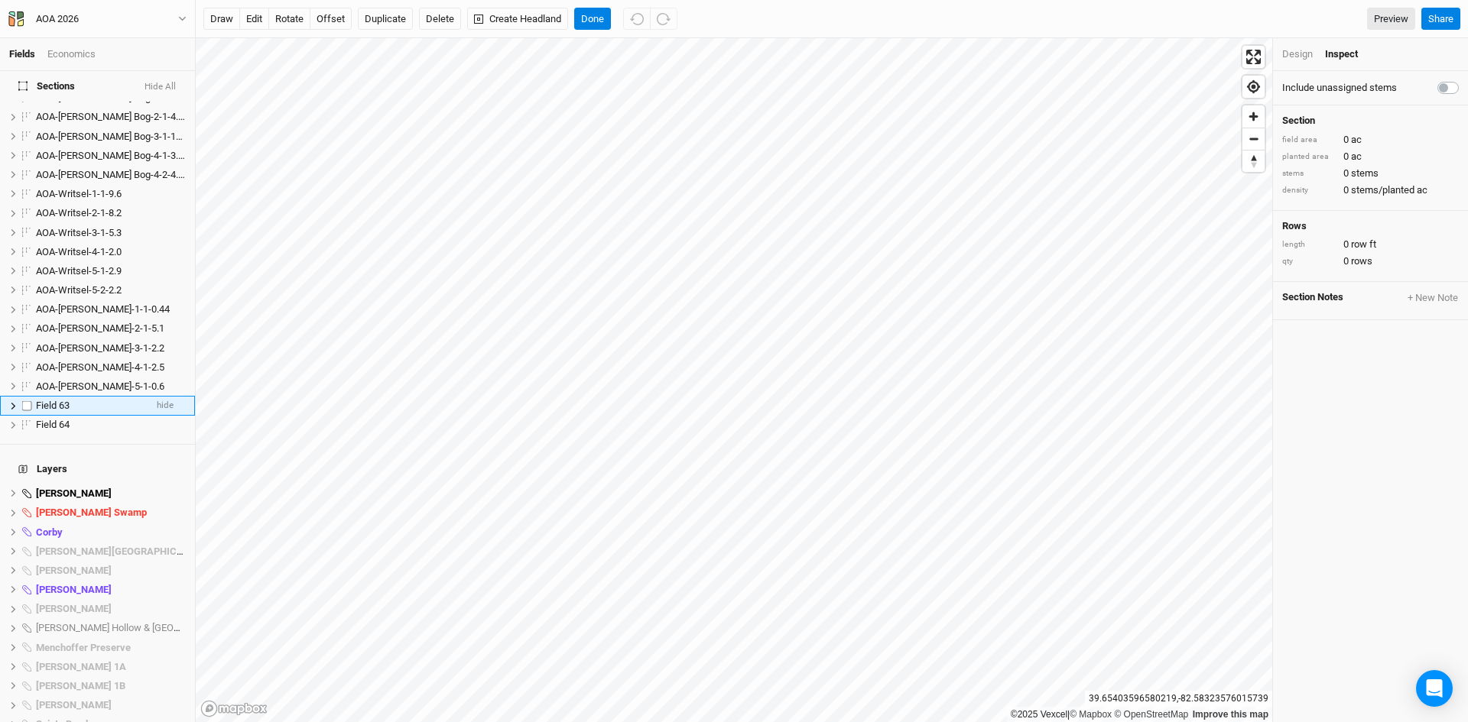
click at [51, 400] on span "Field 63" at bounding box center [53, 405] width 34 height 11
type input "AOA-Hintz Hollow-2-1-"
click at [1465, 79] on label at bounding box center [1465, 79] width 0 height 0
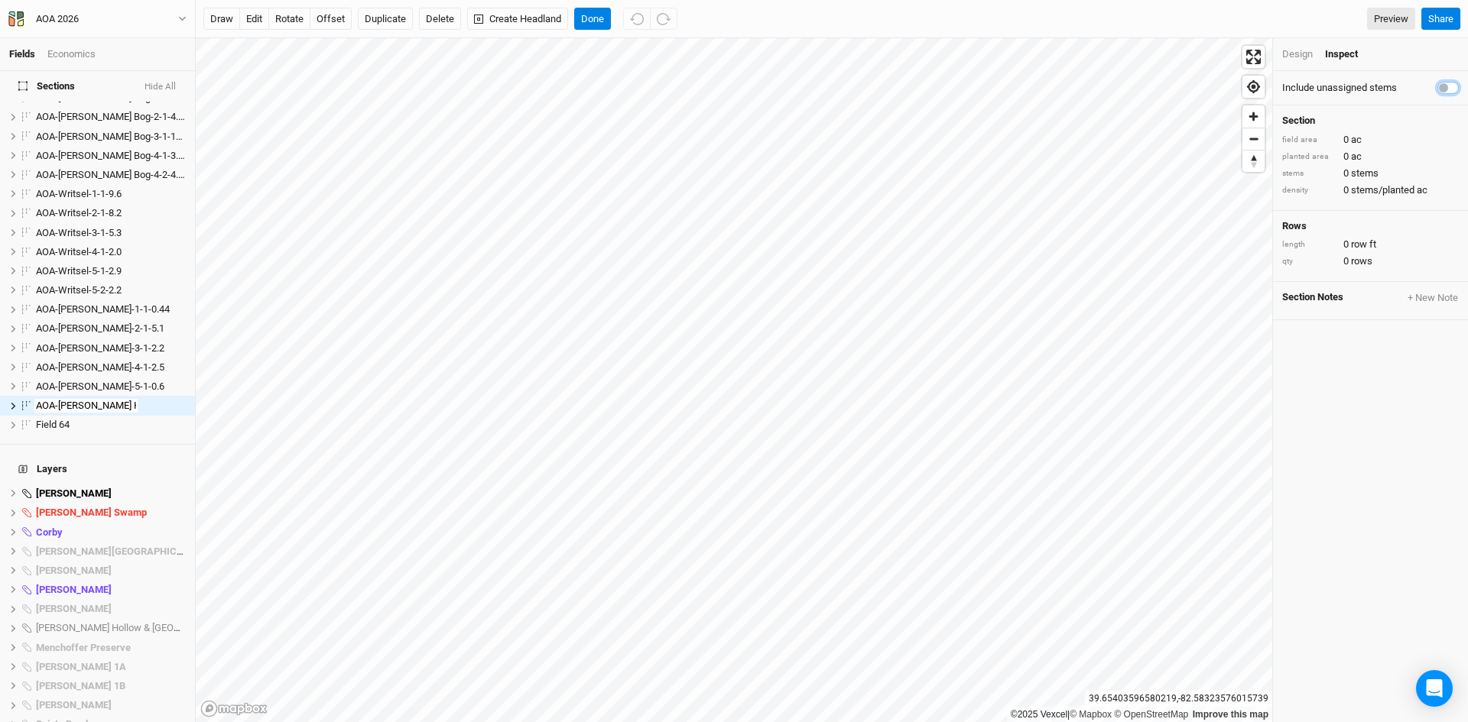
click at [1445, 86] on input "checkbox" at bounding box center [1443, 86] width 12 height 15
checkbox input "true"
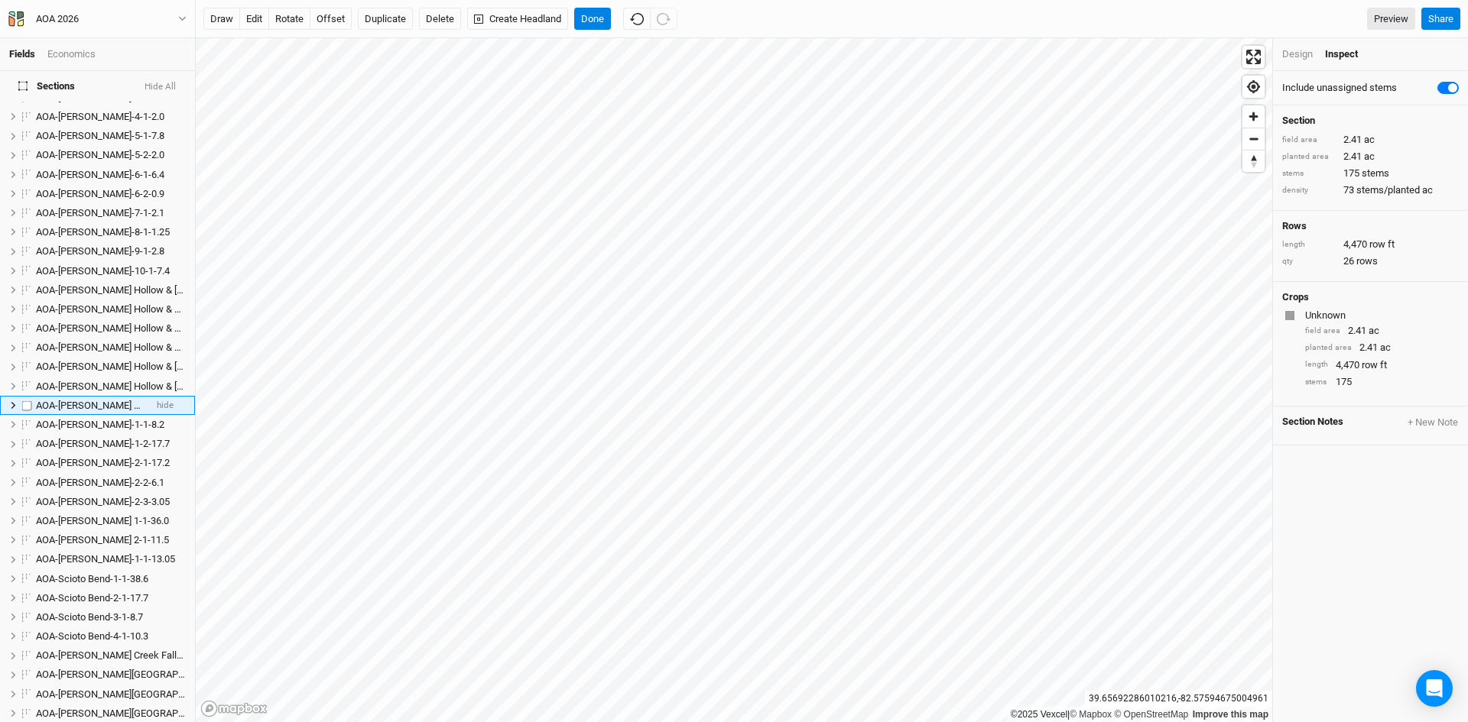
click at [85, 400] on span "AOA-Hintz Hollow-2-1-" at bounding box center [110, 405] width 148 height 11
click at [128, 399] on input "AOA-Hintz Hollow-2-1-" at bounding box center [85, 406] width 103 height 14
type input "AOA-Hintz Hollow-2-1-2.41"
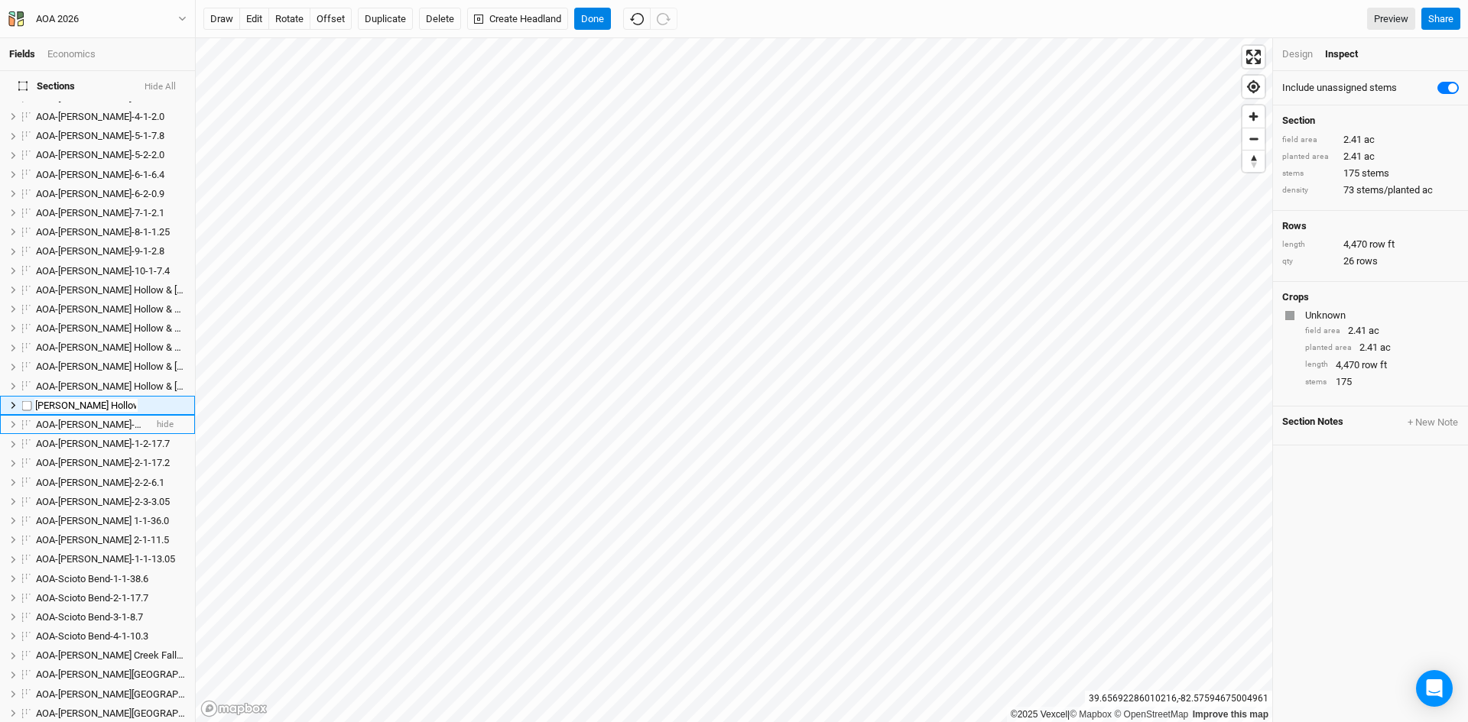
scroll to position [0, 18]
click at [102, 419] on span "AOA-[PERSON_NAME]-1-1-8.2" at bounding box center [100, 424] width 128 height 11
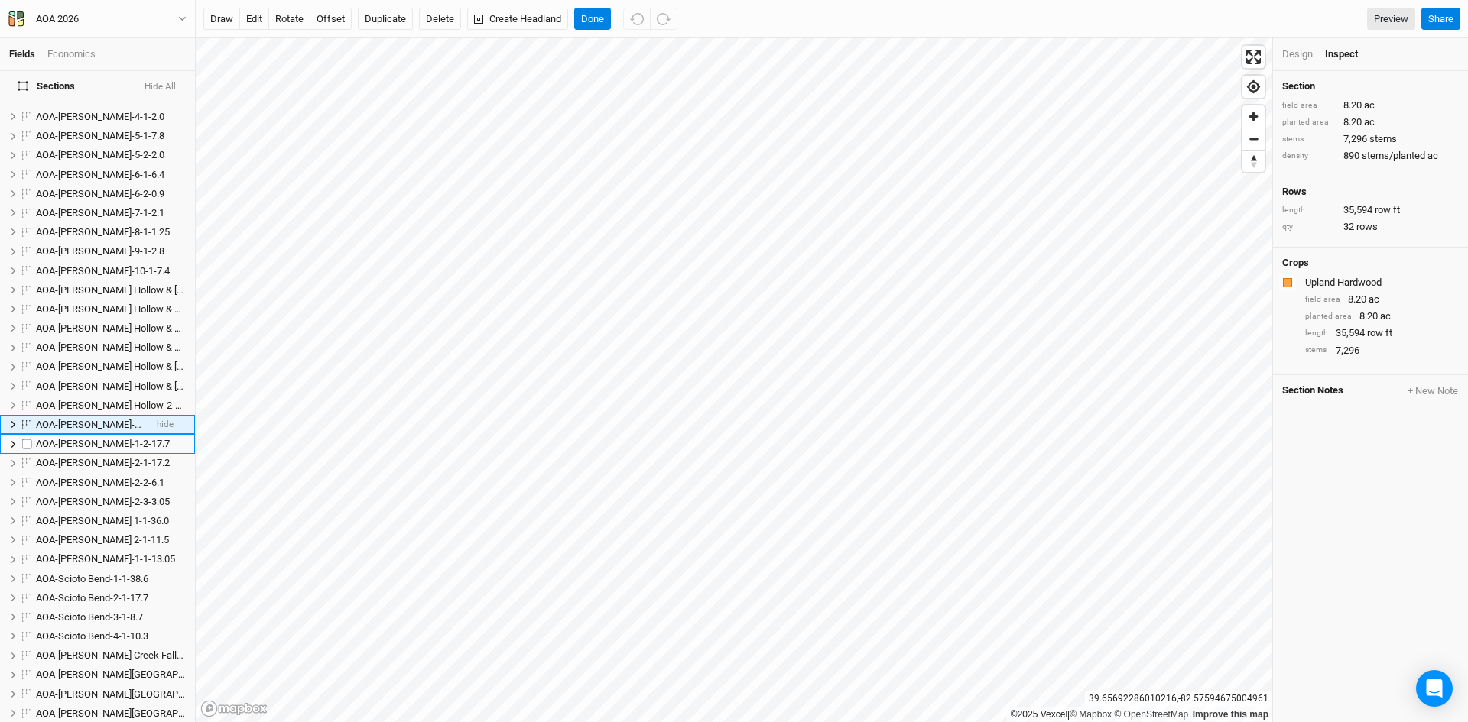
scroll to position [273, 0]
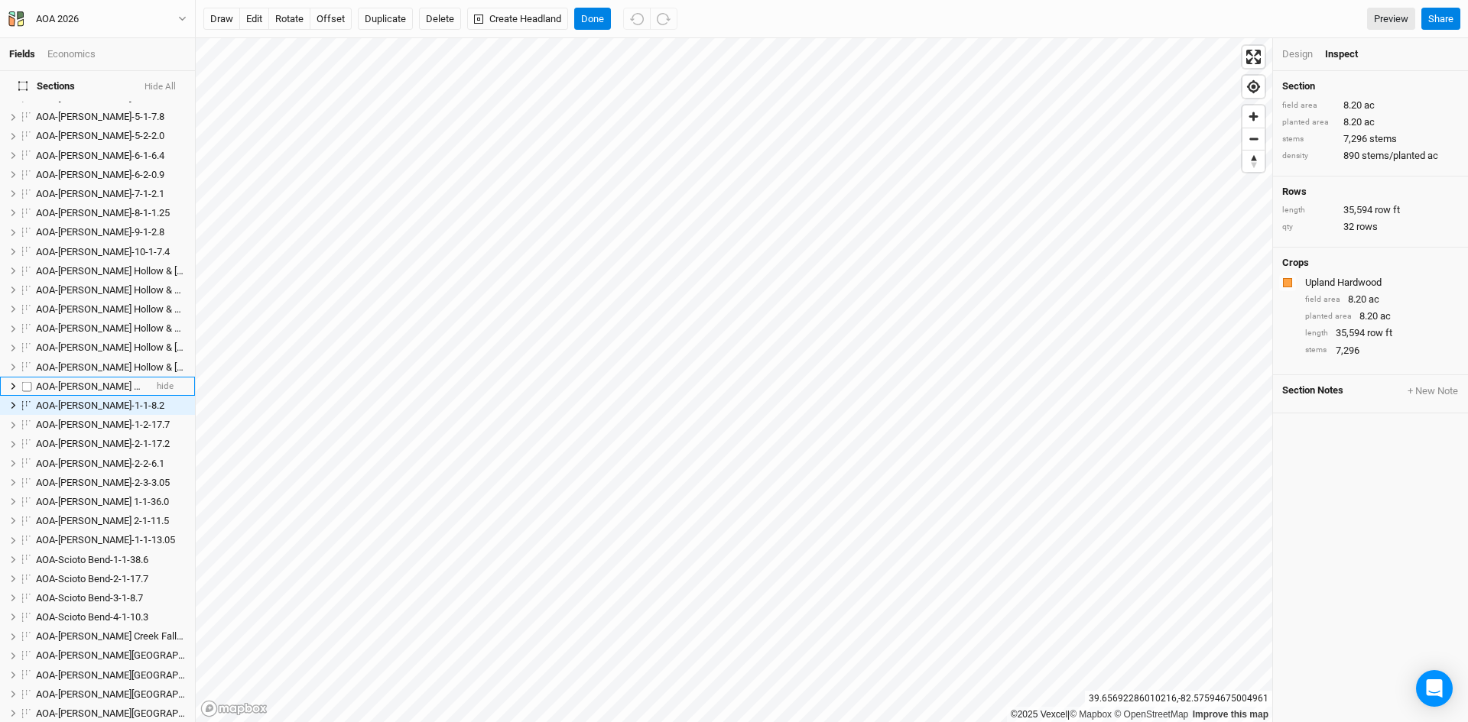
click at [118, 381] on span "AOA-Hintz Hollow-2-1-2.41" at bounding box center [119, 386] width 166 height 11
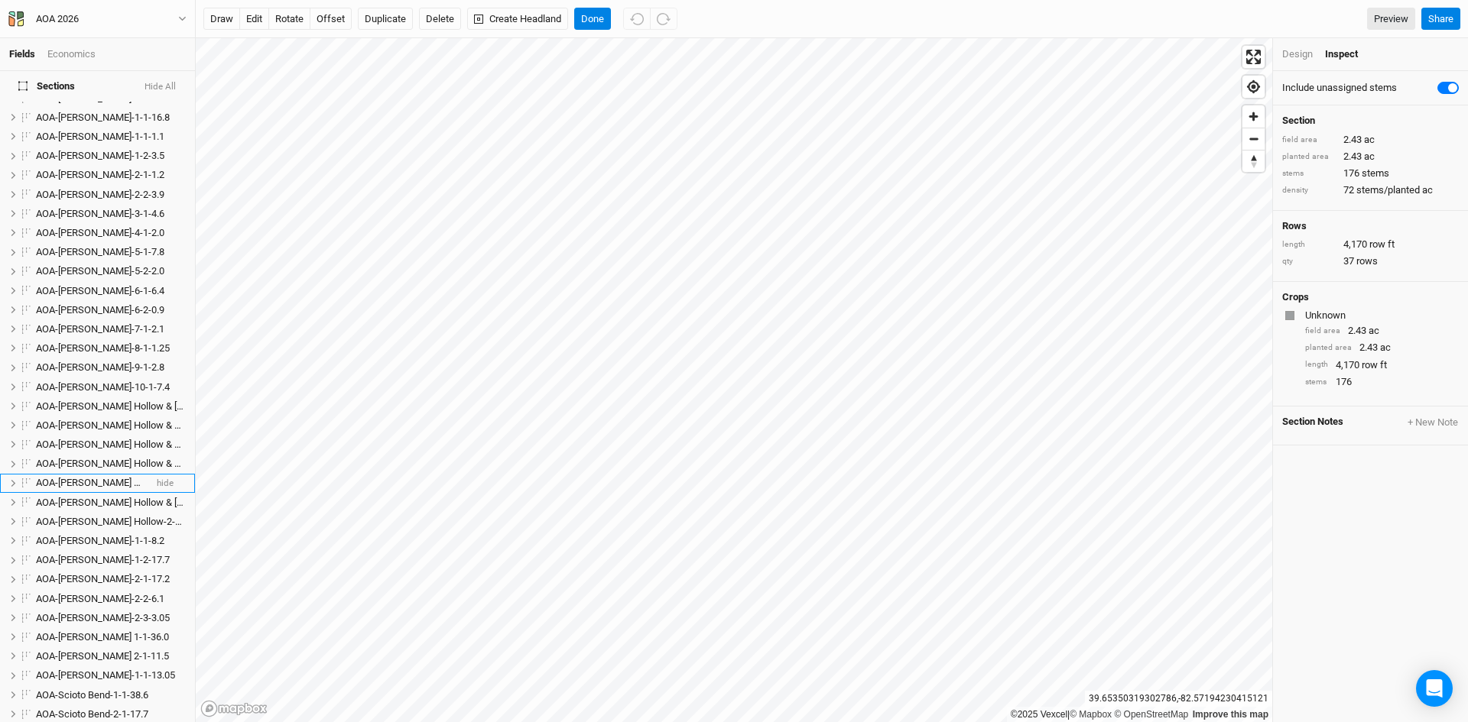
scroll to position [927, 0]
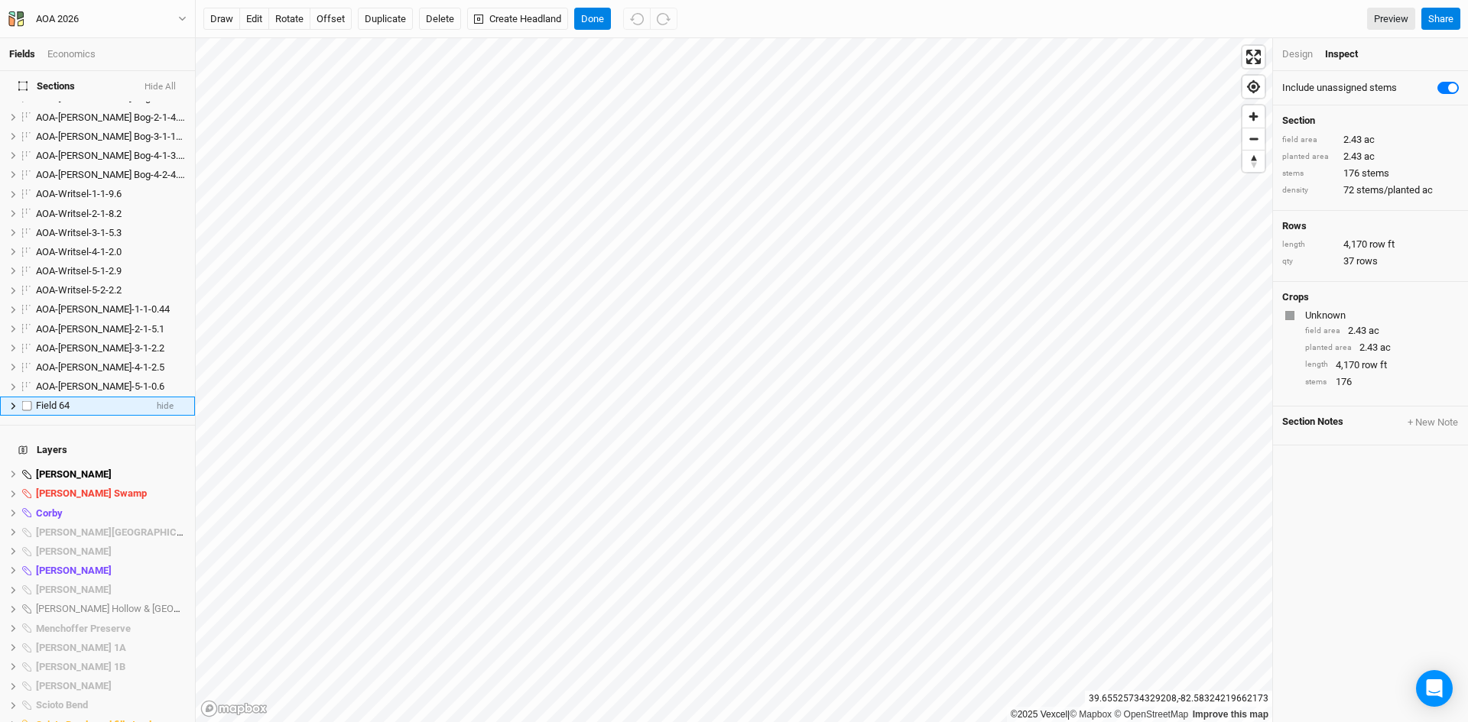
click at [56, 400] on span "Field 64" at bounding box center [53, 405] width 34 height 11
type input "AOA-Hintz Hollow-1-1-2.43"
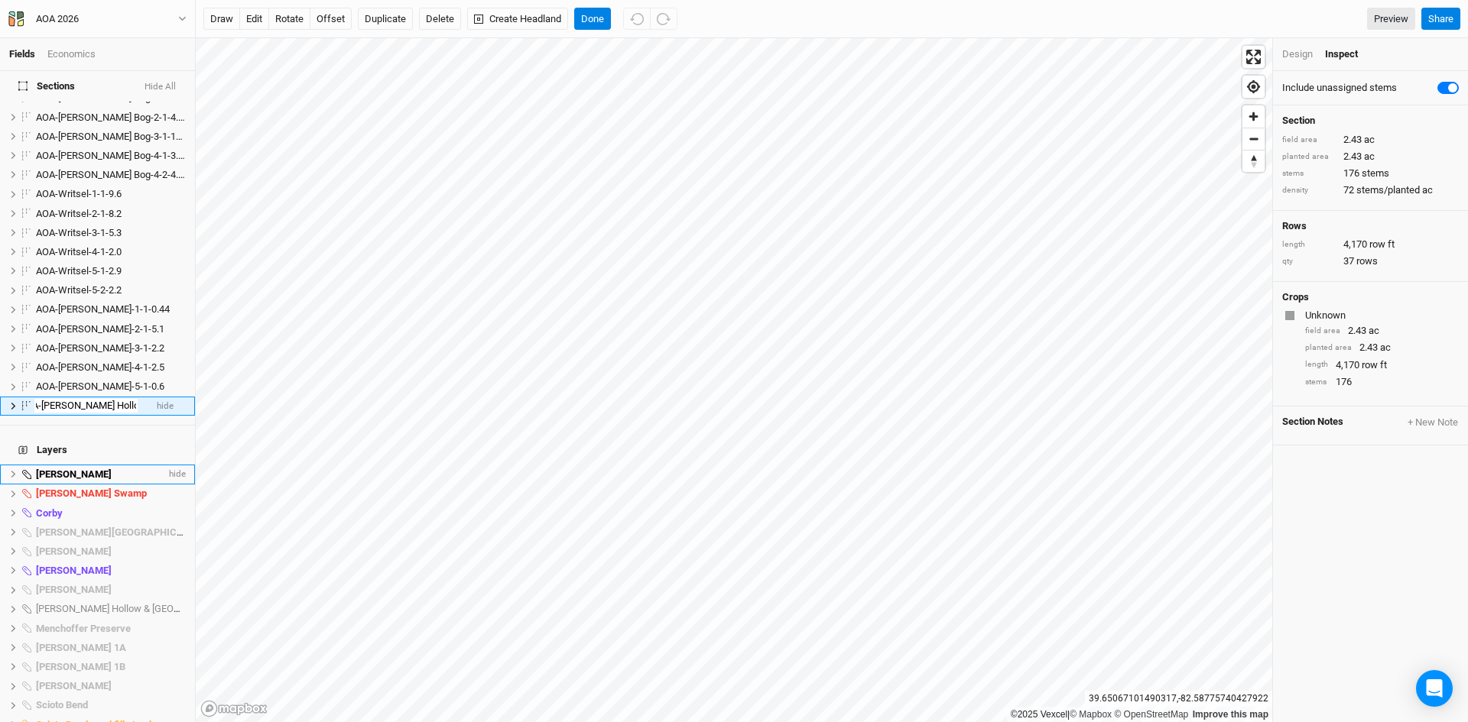
click at [103, 459] on div "Sections Hide All AOA-Cackley Swamp-1-1-4.1 hide AOA-Cackley Swamp-2-1-5.8 hide…" at bounding box center [97, 396] width 195 height 651
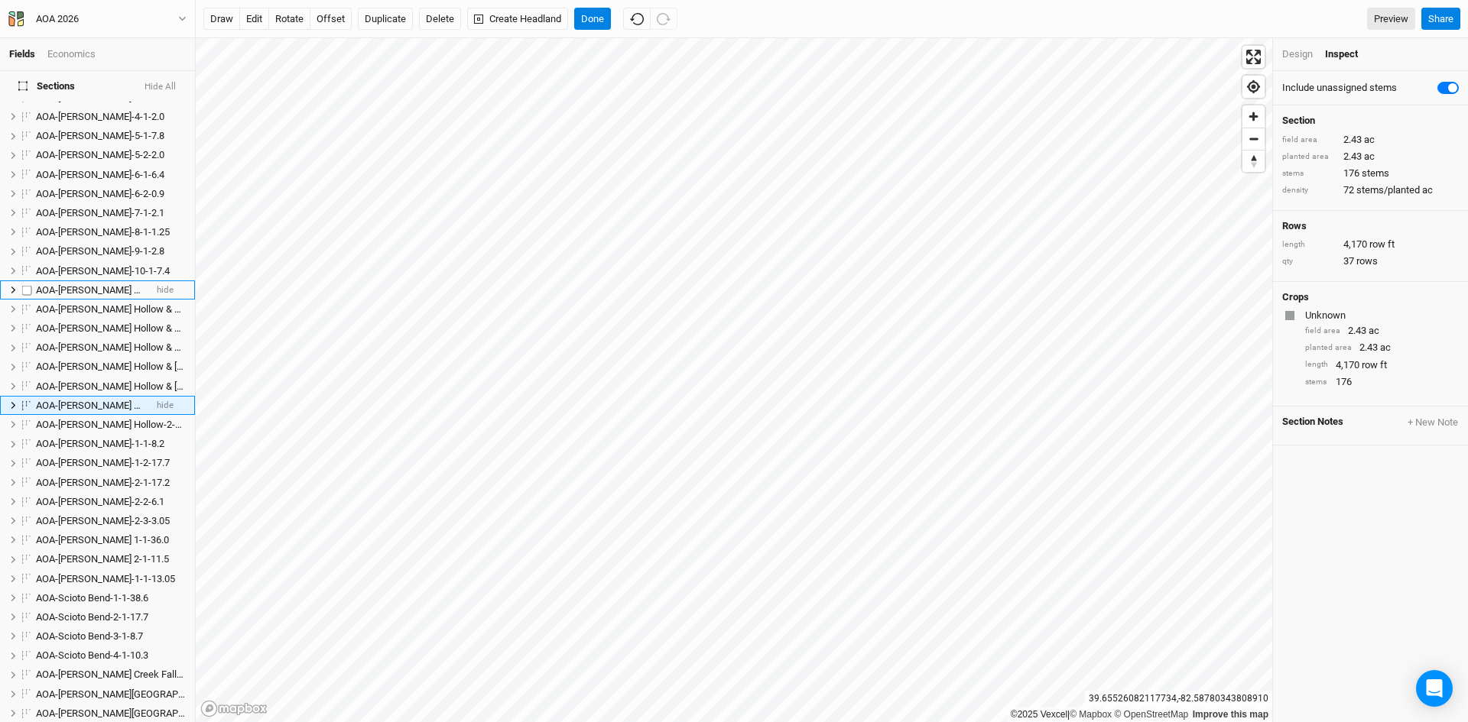
click at [97, 284] on span "AOA-[PERSON_NAME] Hollow & [GEOGRAPHIC_DATA]-2-2-8.65" at bounding box center [171, 289] width 270 height 11
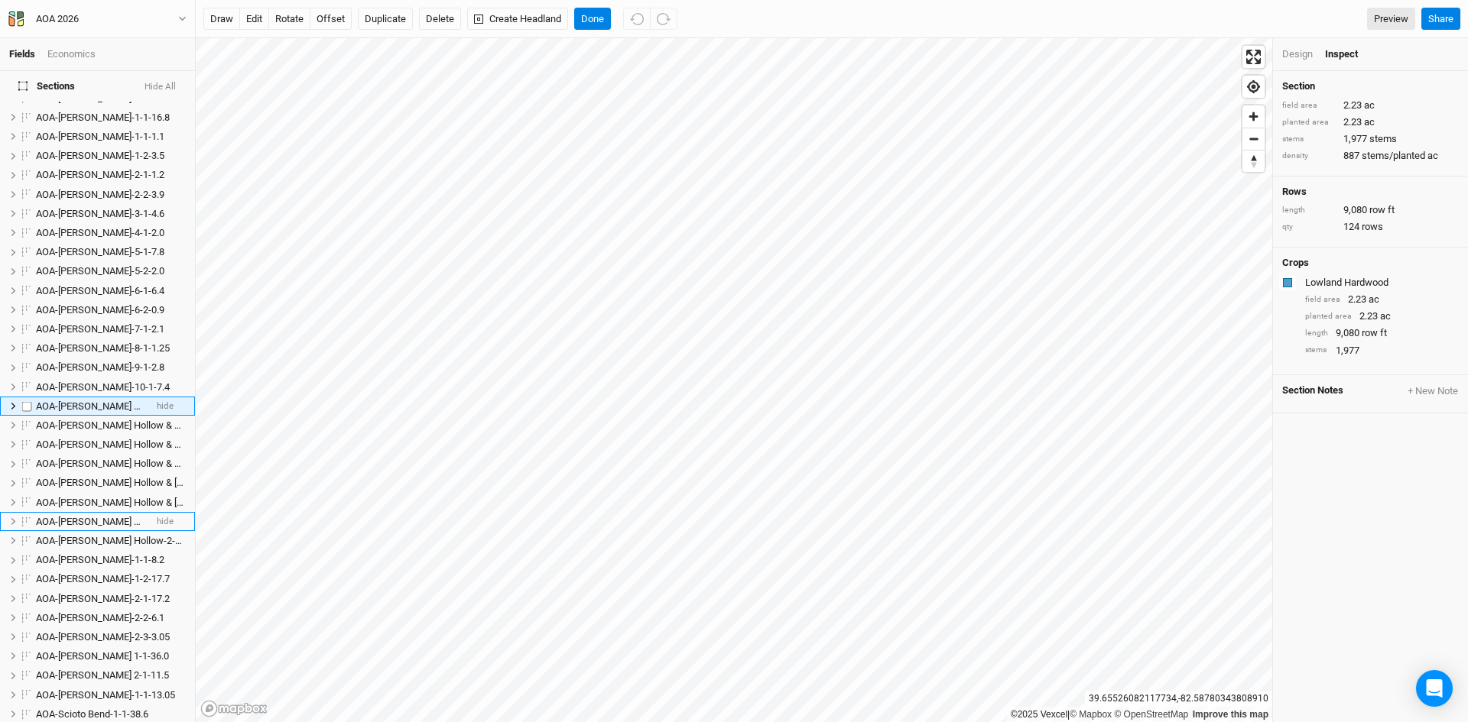
click at [73, 401] on span "AOA-[PERSON_NAME] Hollow & [GEOGRAPHIC_DATA]-2-2-8.65" at bounding box center [171, 406] width 270 height 11
click at [92, 400] on input "AOA-[PERSON_NAME] Hollow & [GEOGRAPHIC_DATA]-2-2-8.65" at bounding box center [85, 407] width 103 height 14
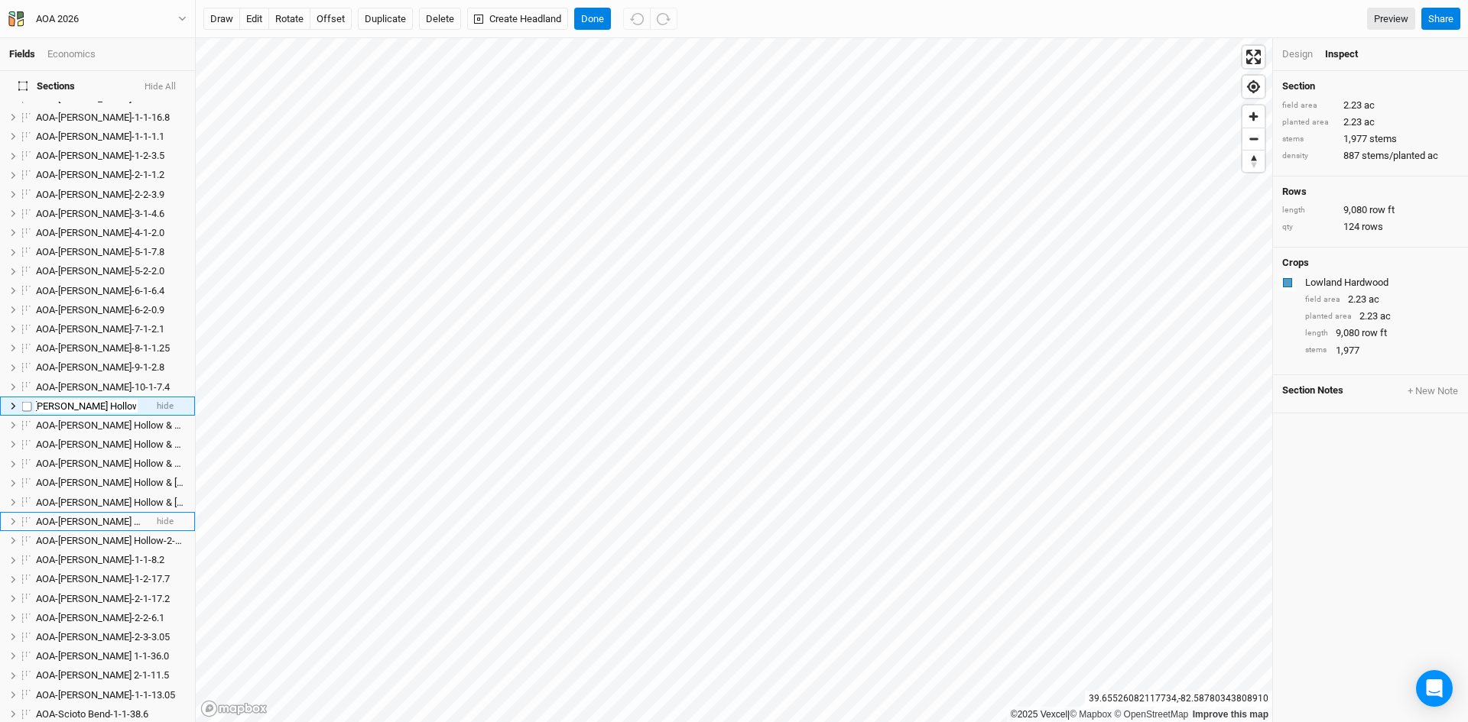
click at [99, 400] on input "AOA-Hintz Hollow-2-2-8.65" at bounding box center [85, 407] width 103 height 14
type input "AOA-Hintz Hollow-3-1-2.23"
click at [96, 410] on ul "AOA-Cackley Swamp-1-1-4.1 hide AOA-Cackley Swamp-2-1-5.8 hide AOA-Cackley Swamp…" at bounding box center [97, 589] width 195 height 1232
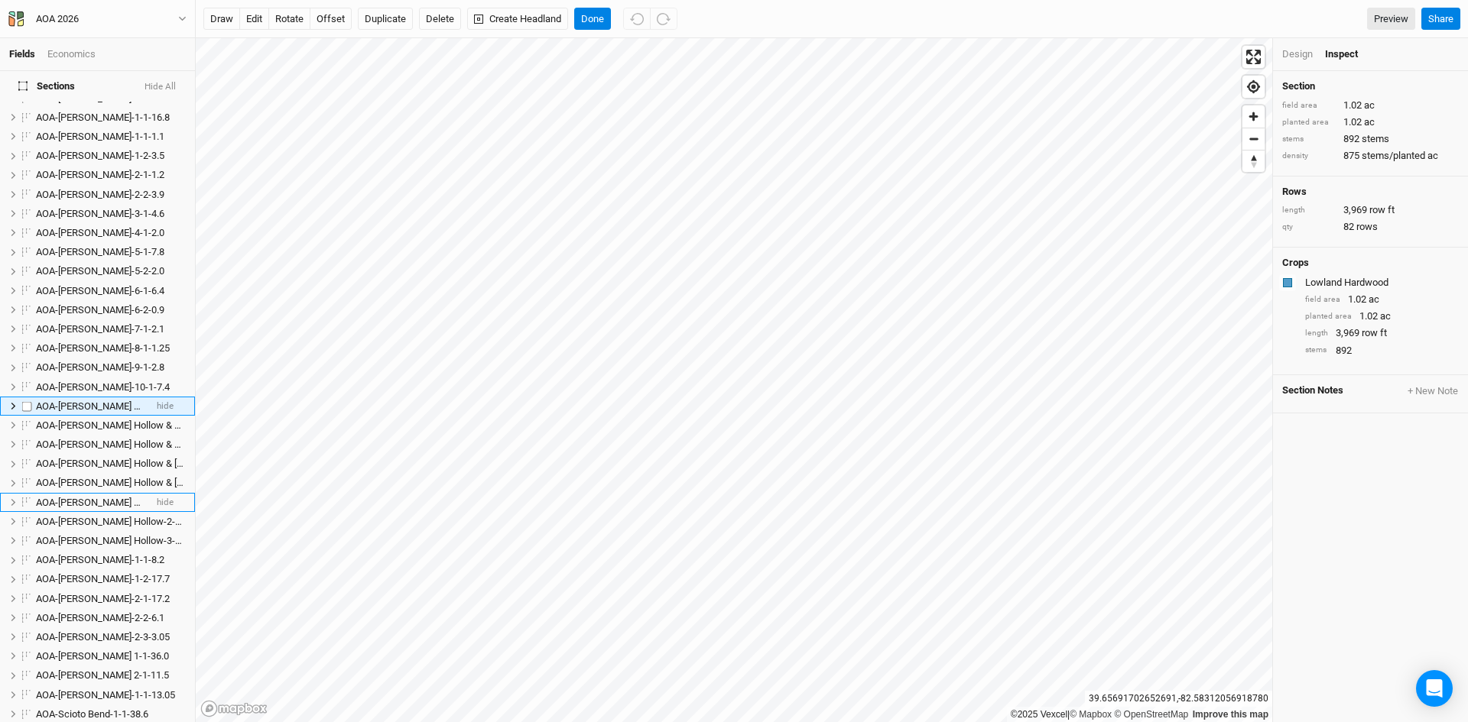
click at [89, 397] on li "AOA-Hintz Hollow & Stone Canyon-3-1-3.85 hide" at bounding box center [97, 406] width 195 height 19
click at [92, 401] on span "AOA-[PERSON_NAME] Hollow & Stone Canyon-3-1-3.85" at bounding box center [154, 406] width 236 height 11
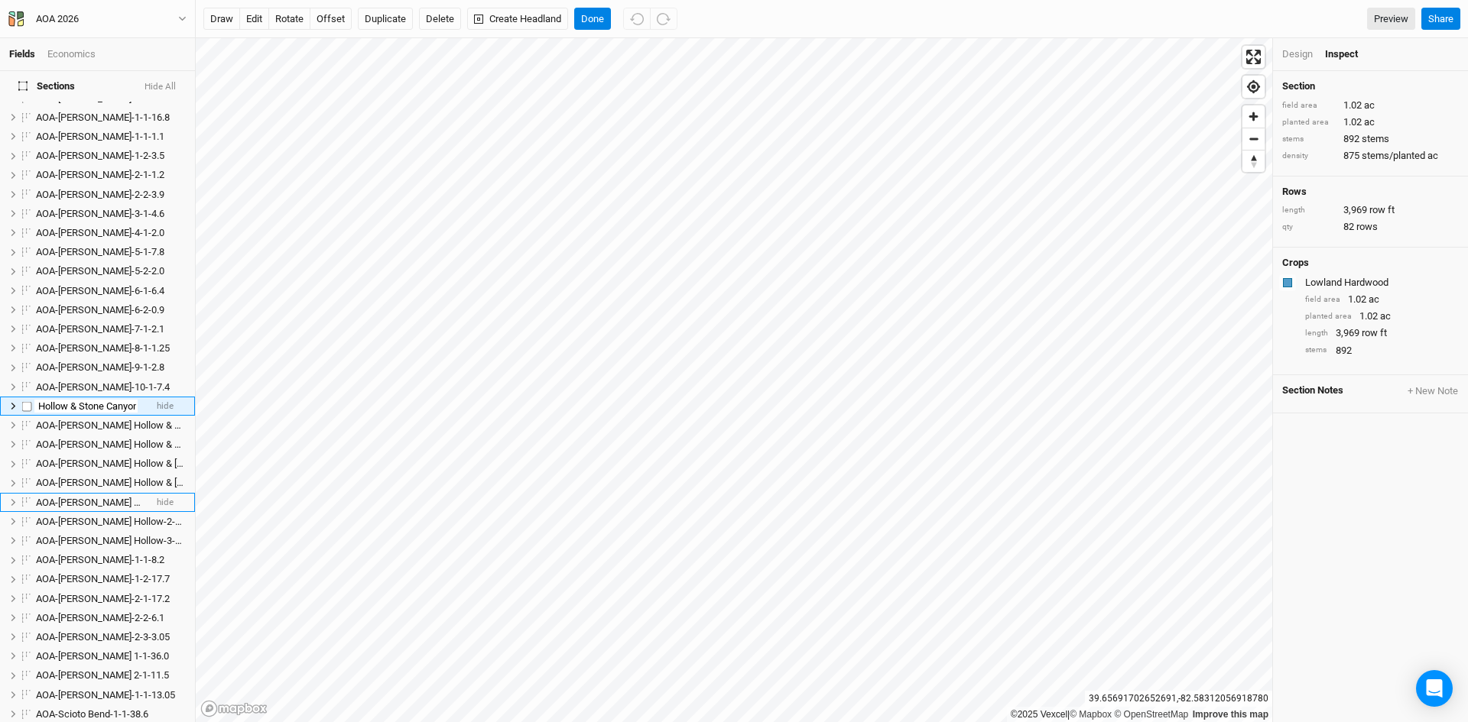
click at [89, 400] on input "AOA-[PERSON_NAME] Hollow & Stone Canyon-3-1-3.85" at bounding box center [85, 407] width 103 height 14
click at [98, 400] on input "AOA-Hintz Hollow-3-1-3.85" at bounding box center [85, 407] width 103 height 14
drag, startPoint x: 110, startPoint y: 398, endPoint x: 132, endPoint y: 398, distance: 22.2
click at [132, 401] on div "AOA-Hintz Hollow-4-1-3.85" at bounding box center [90, 407] width 109 height 12
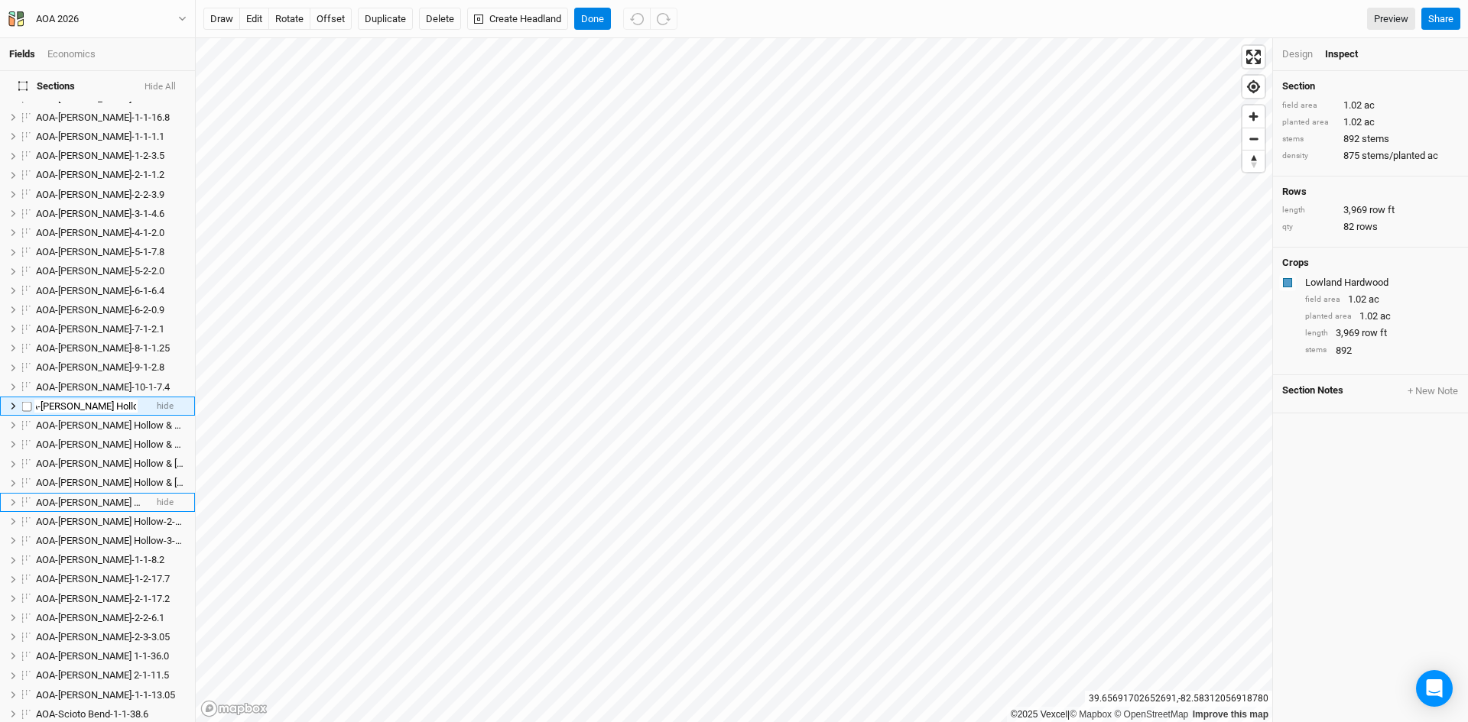
type input "AOA-Hintz Hollow-4-1-1.02"
click at [115, 414] on ul "AOA-Cackley Swamp-1-1-4.1 hide AOA-Cackley Swamp-2-1-5.8 hide AOA-Cackley Swamp…" at bounding box center [97, 589] width 195 height 1232
click at [105, 401] on span "AOA-[PERSON_NAME] Hollow & Stone Canyon-3-2-1.3" at bounding box center [151, 406] width 231 height 11
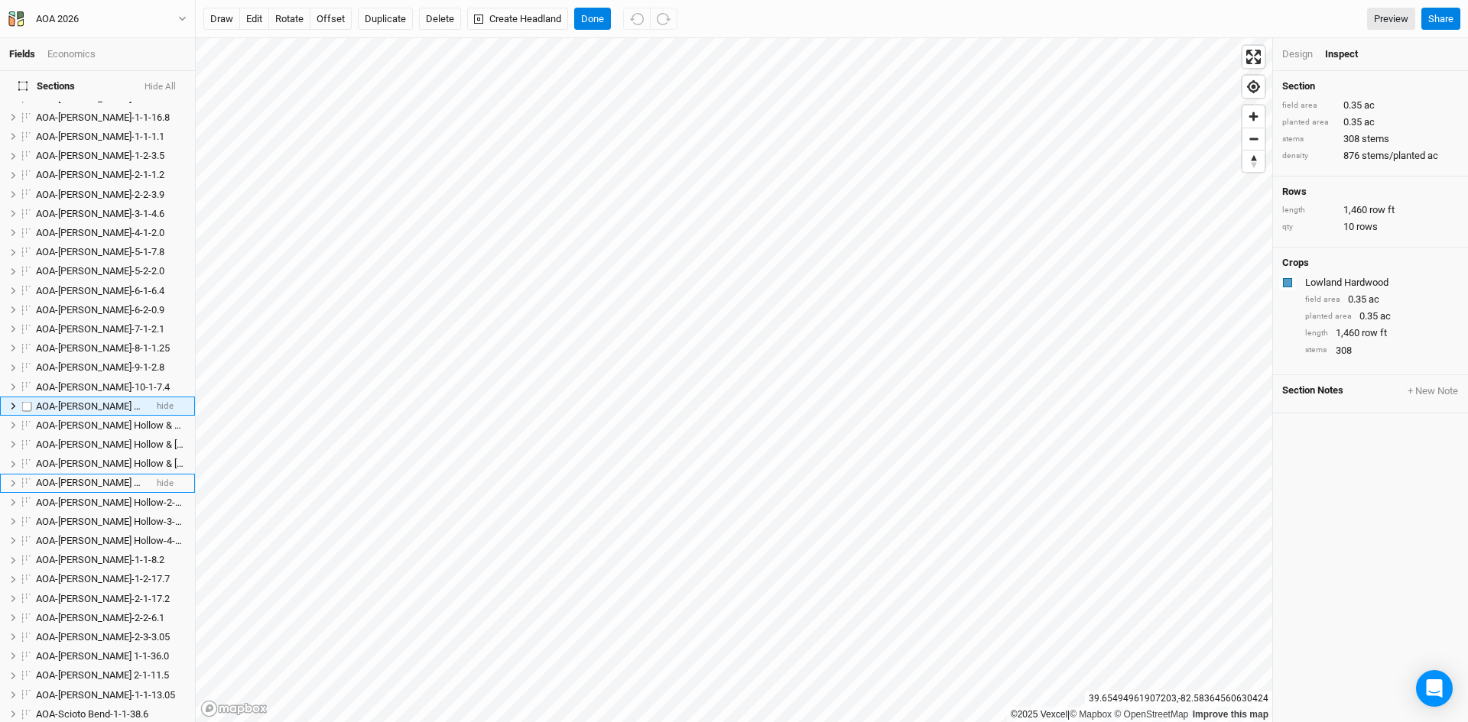
click at [105, 401] on span "AOA-[PERSON_NAME] Hollow & Stone Canyon-3-2-1.3" at bounding box center [151, 406] width 231 height 11
click at [95, 400] on input "AOA-[PERSON_NAME] Hollow & Stone Canyon-3-2-1.3" at bounding box center [85, 407] width 103 height 14
type input "AOA-Hintz Hollow-5-2-0.35"
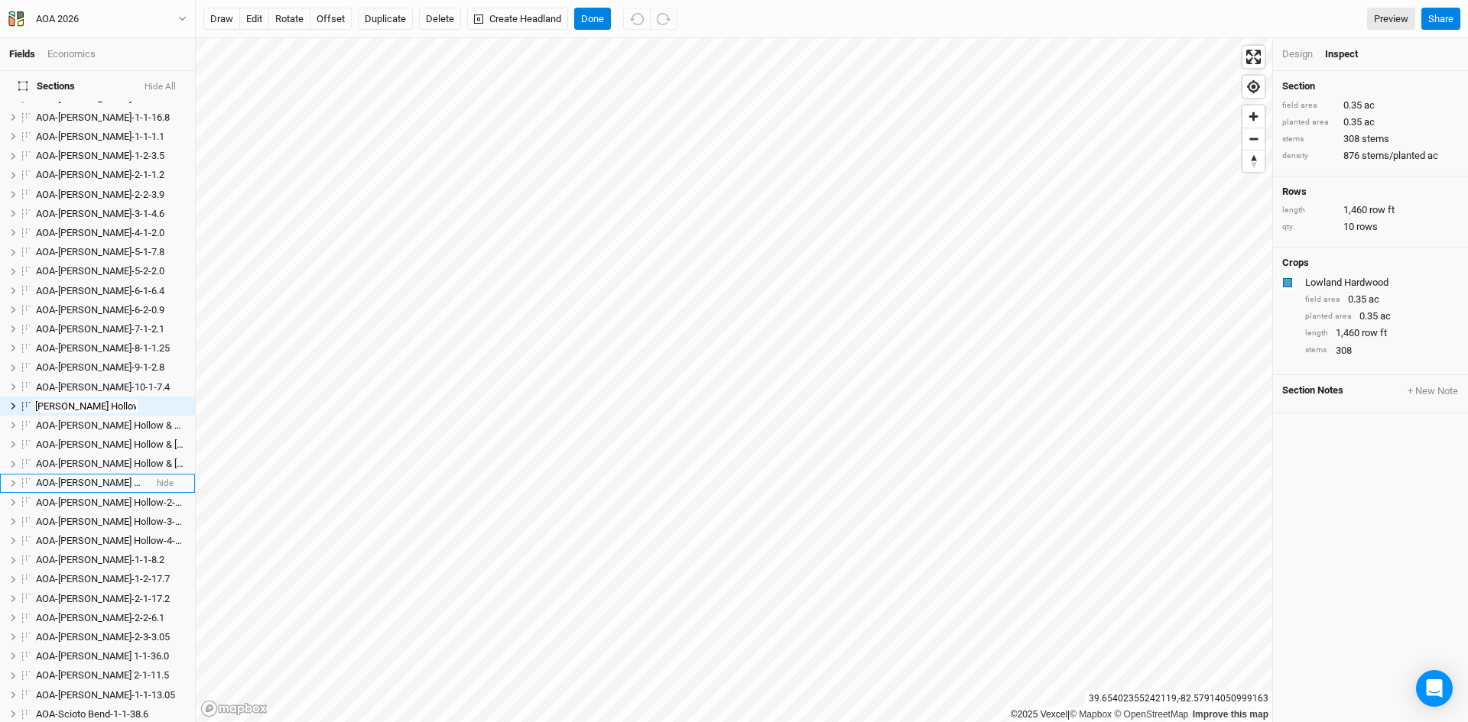
scroll to position [0, 18]
click at [111, 410] on ul "AOA-Cackley Swamp-1-1-4.1 hide AOA-Cackley Swamp-2-1-5.8 hide AOA-Cackley Swamp…" at bounding box center [97, 589] width 195 height 1232
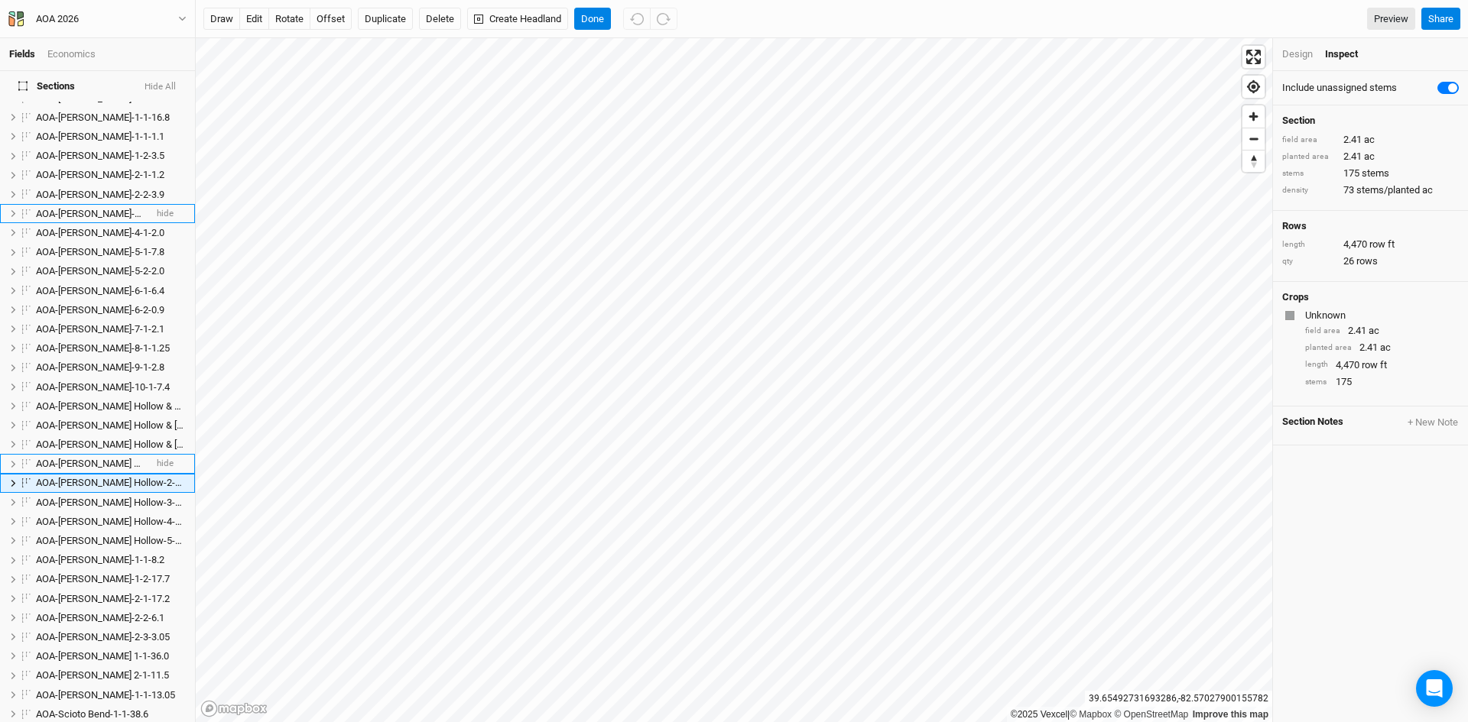
scroll to position [215, 0]
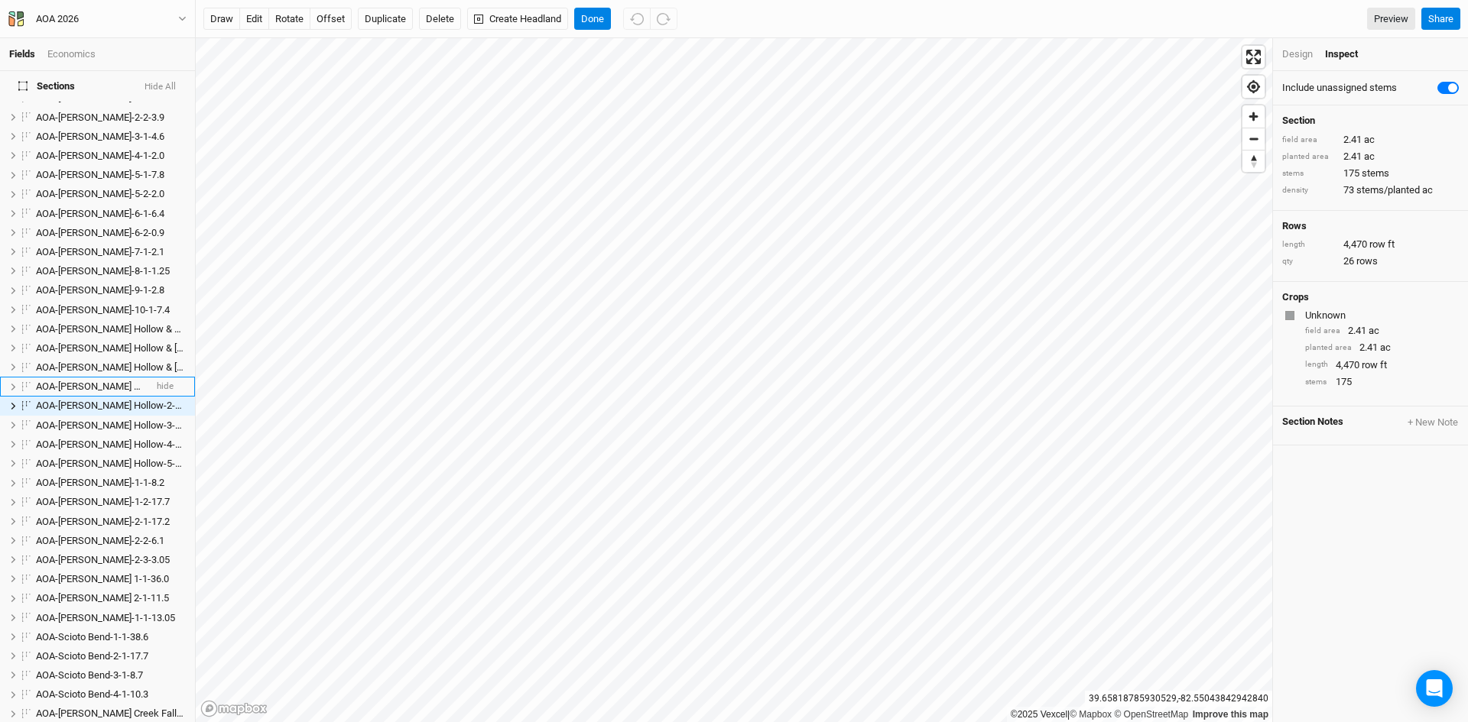
click at [1287, 47] on div "Design Inspect" at bounding box center [1370, 54] width 195 height 33
click at [1293, 56] on div "Design" at bounding box center [1297, 54] width 31 height 14
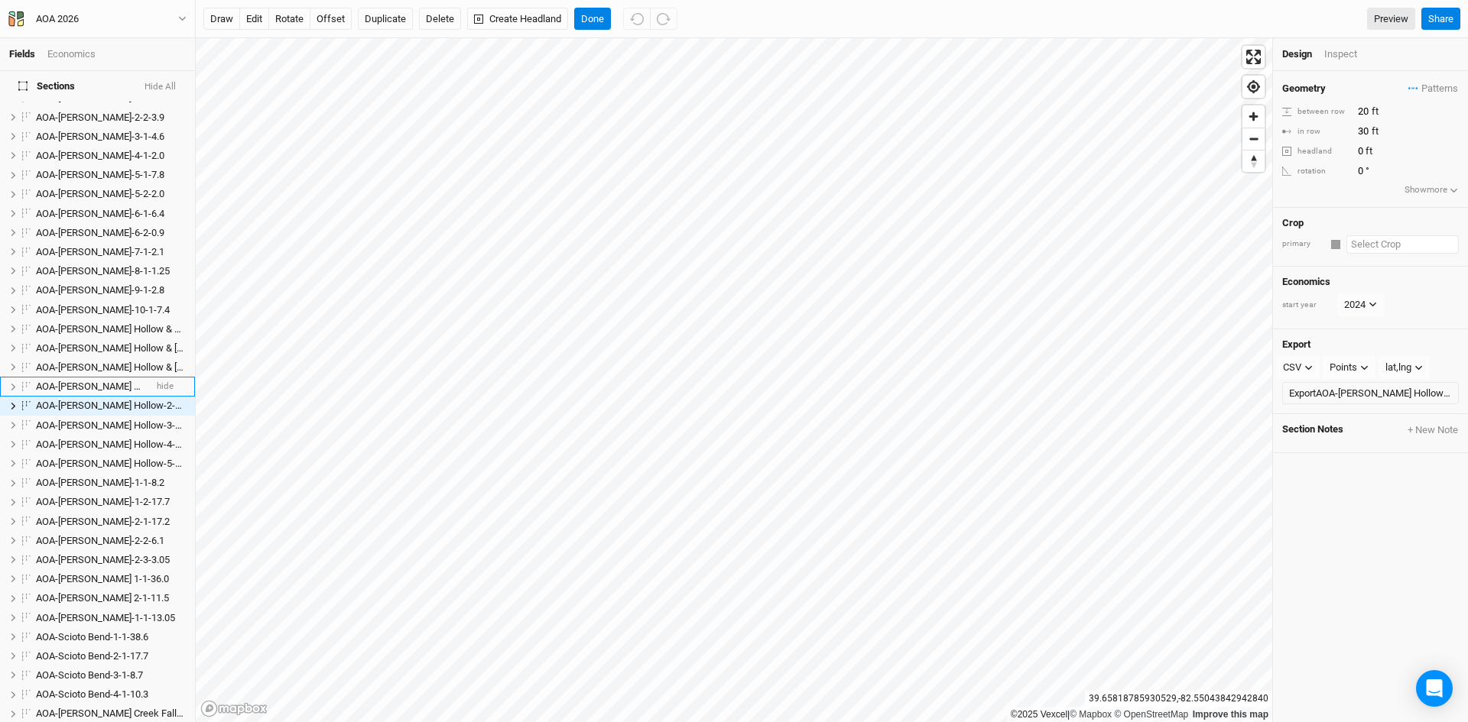
click at [1381, 244] on input "text" at bounding box center [1402, 244] width 112 height 18
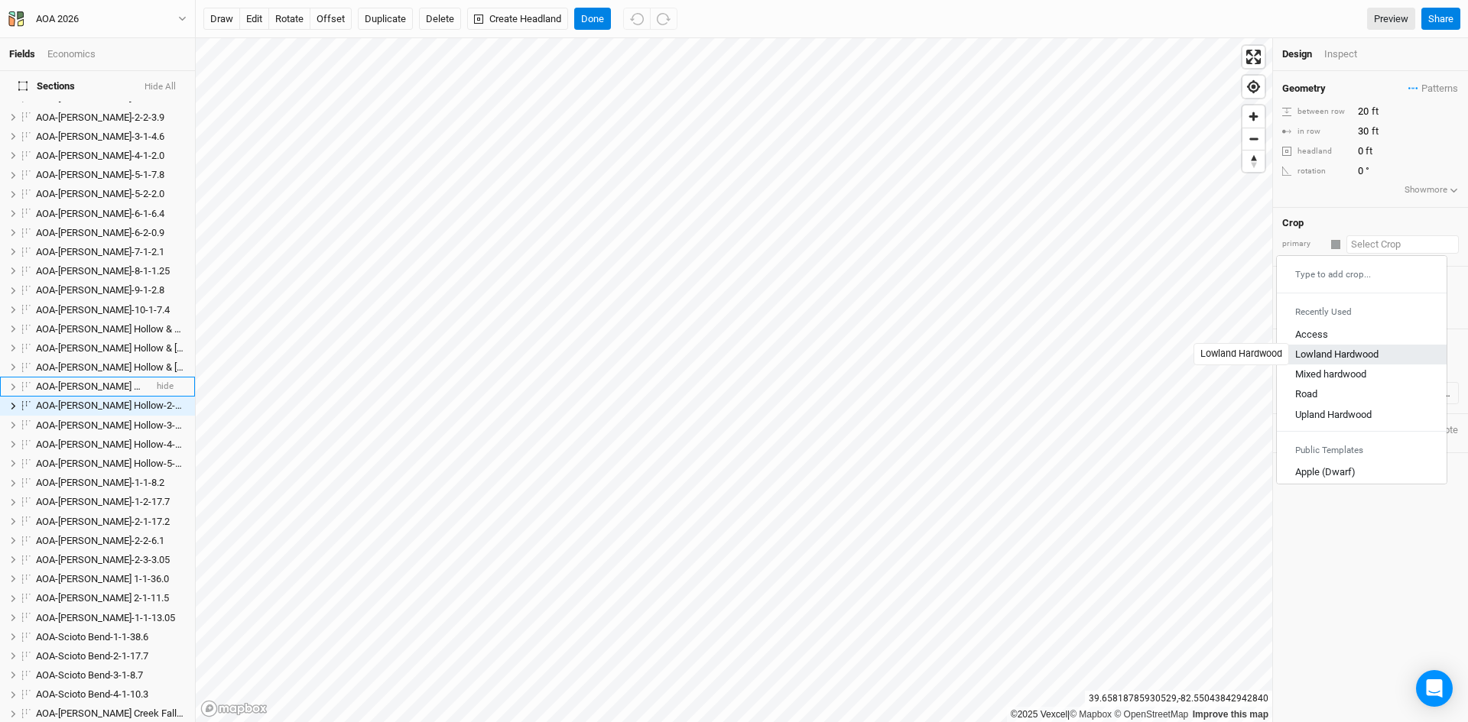
click at [1331, 349] on div "Lowland Hardwood" at bounding box center [1336, 355] width 83 height 14
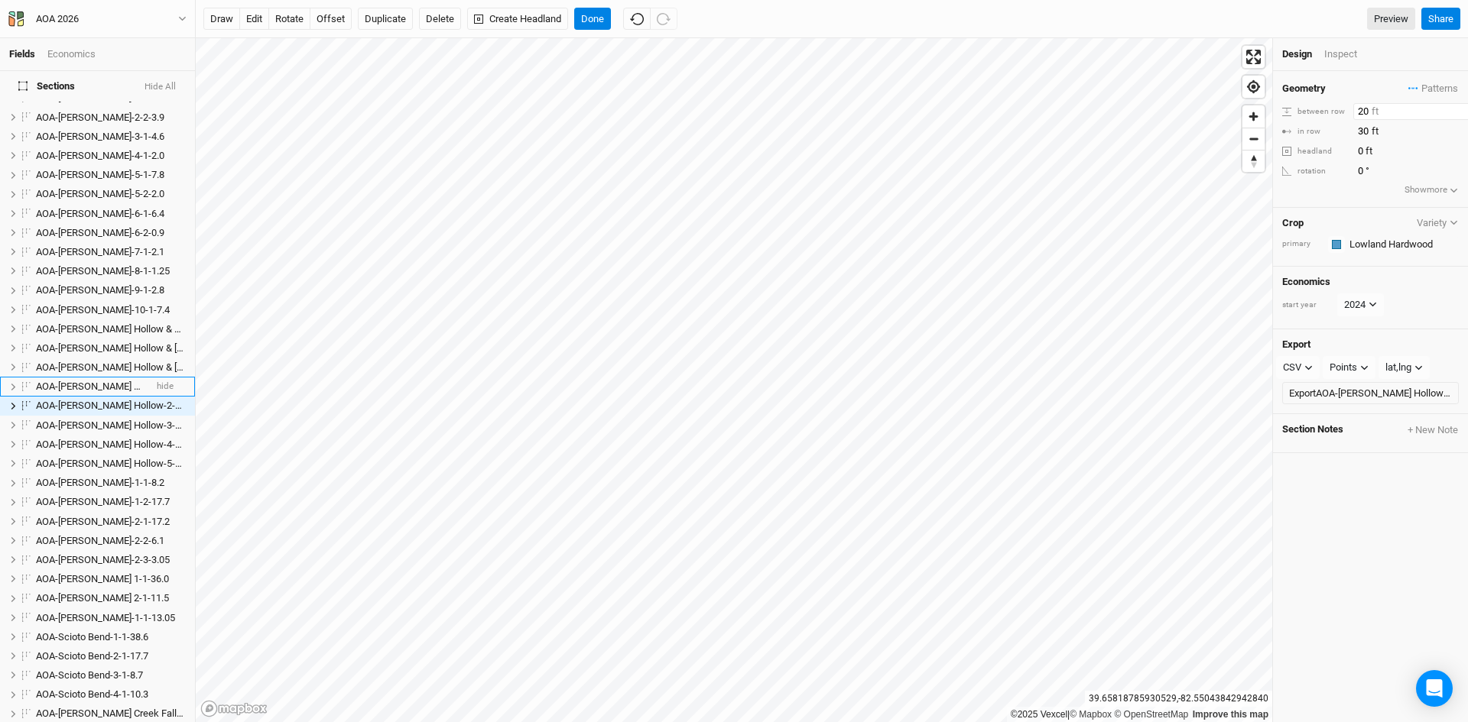
drag, startPoint x: 1355, startPoint y: 106, endPoint x: 1368, endPoint y: 106, distance: 12.2
click at [1368, 106] on input "20" at bounding box center [1419, 111] width 133 height 17
type input "10"
drag, startPoint x: 1356, startPoint y: 126, endPoint x: 1369, endPoint y: 128, distance: 13.1
click at [1369, 128] on input "30" at bounding box center [1419, 131] width 133 height 17
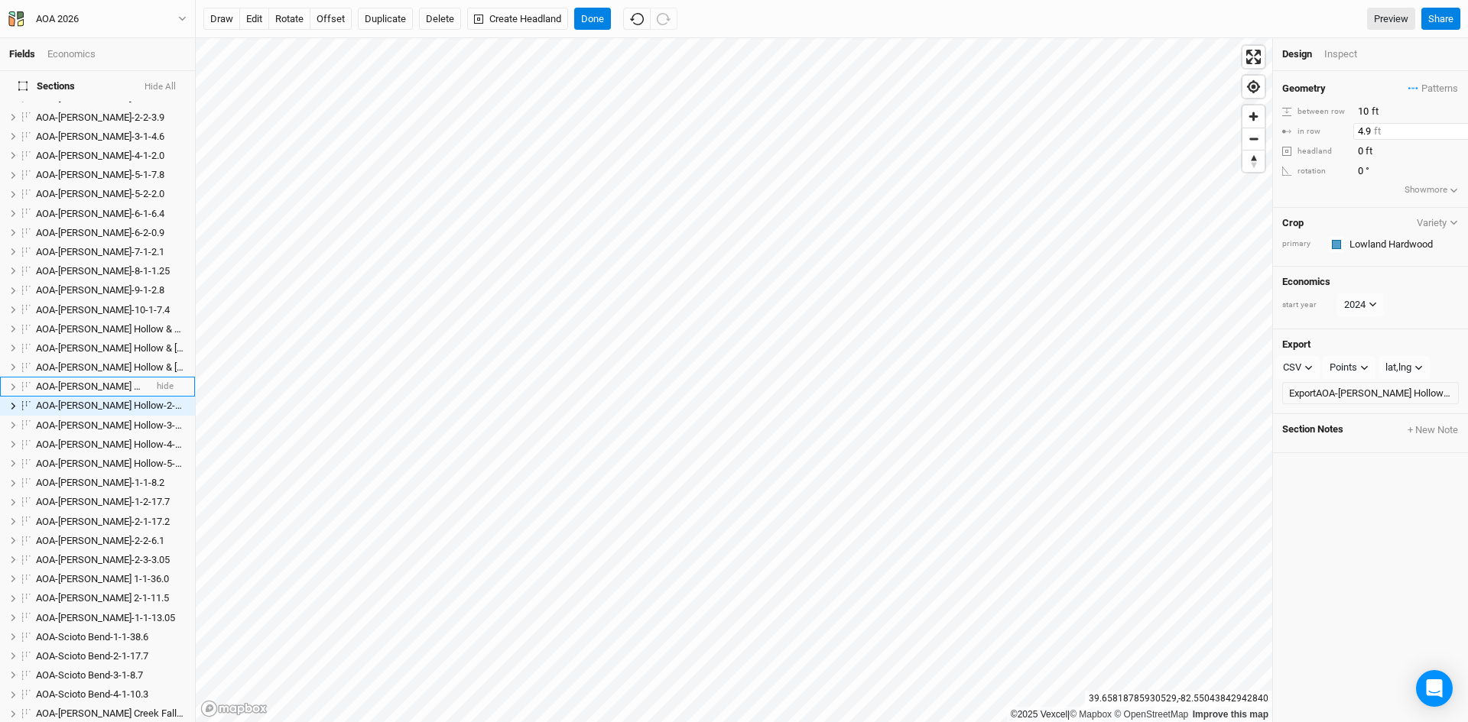
type input "4.9"
click at [1409, 516] on div "Geometry Patterns ＋ New in-row pattern between row 10 ft in row 4.9 ft headland…" at bounding box center [1370, 396] width 195 height 651
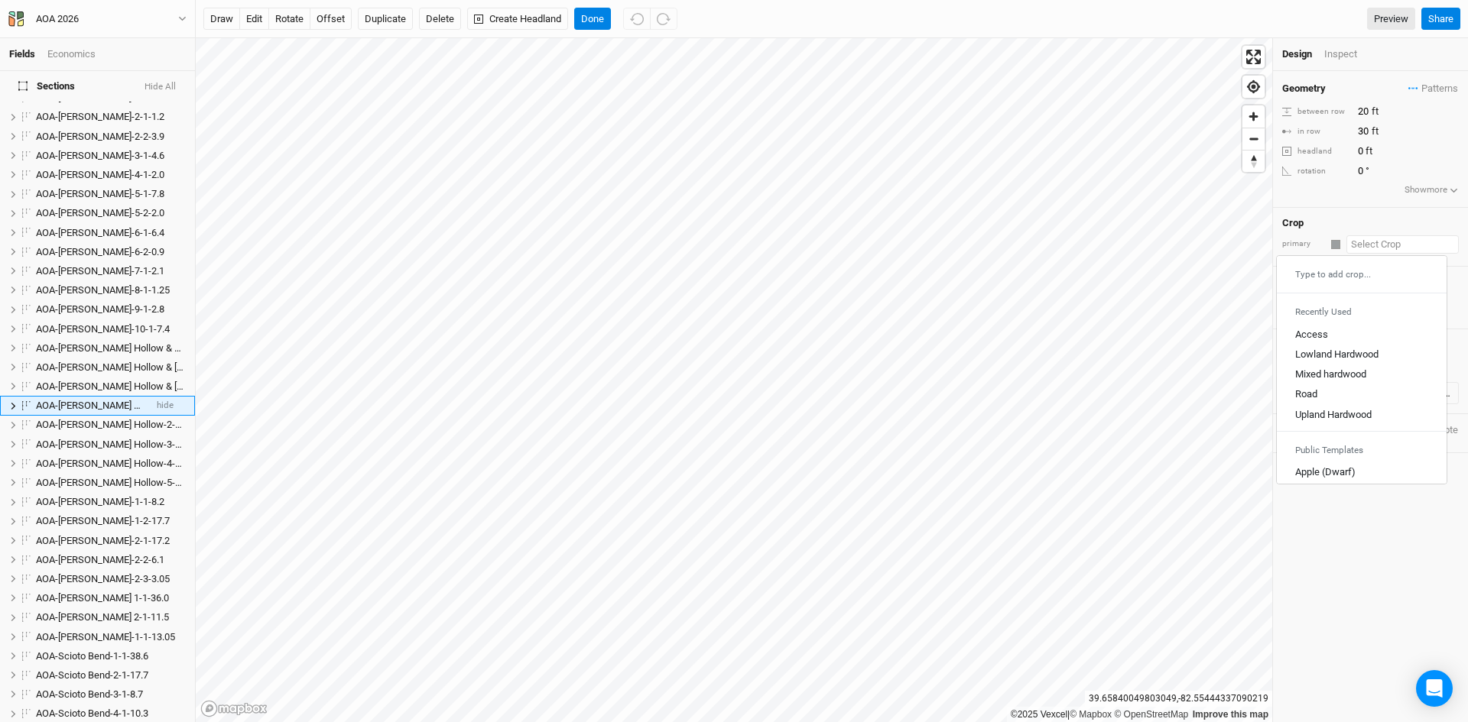
click at [1366, 243] on input "text" at bounding box center [1402, 244] width 112 height 18
click at [1339, 351] on div "Lowland Hardwood" at bounding box center [1336, 355] width 83 height 14
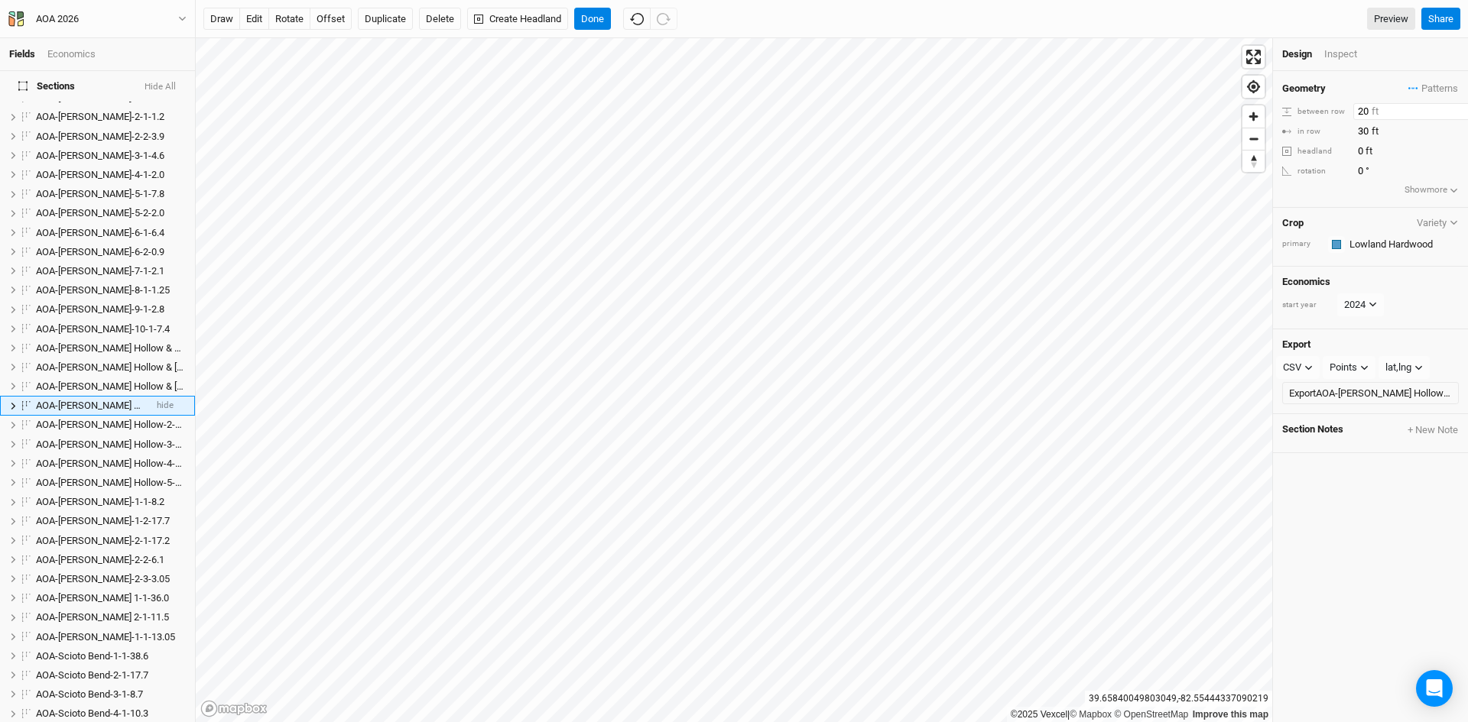
drag, startPoint x: 1357, startPoint y: 109, endPoint x: 1371, endPoint y: 106, distance: 13.9
click at [1371, 106] on input "20" at bounding box center [1419, 111] width 133 height 17
type input "10"
drag, startPoint x: 1362, startPoint y: 130, endPoint x: 1371, endPoint y: 129, distance: 9.2
click at [1371, 129] on input "30" at bounding box center [1419, 131] width 133 height 17
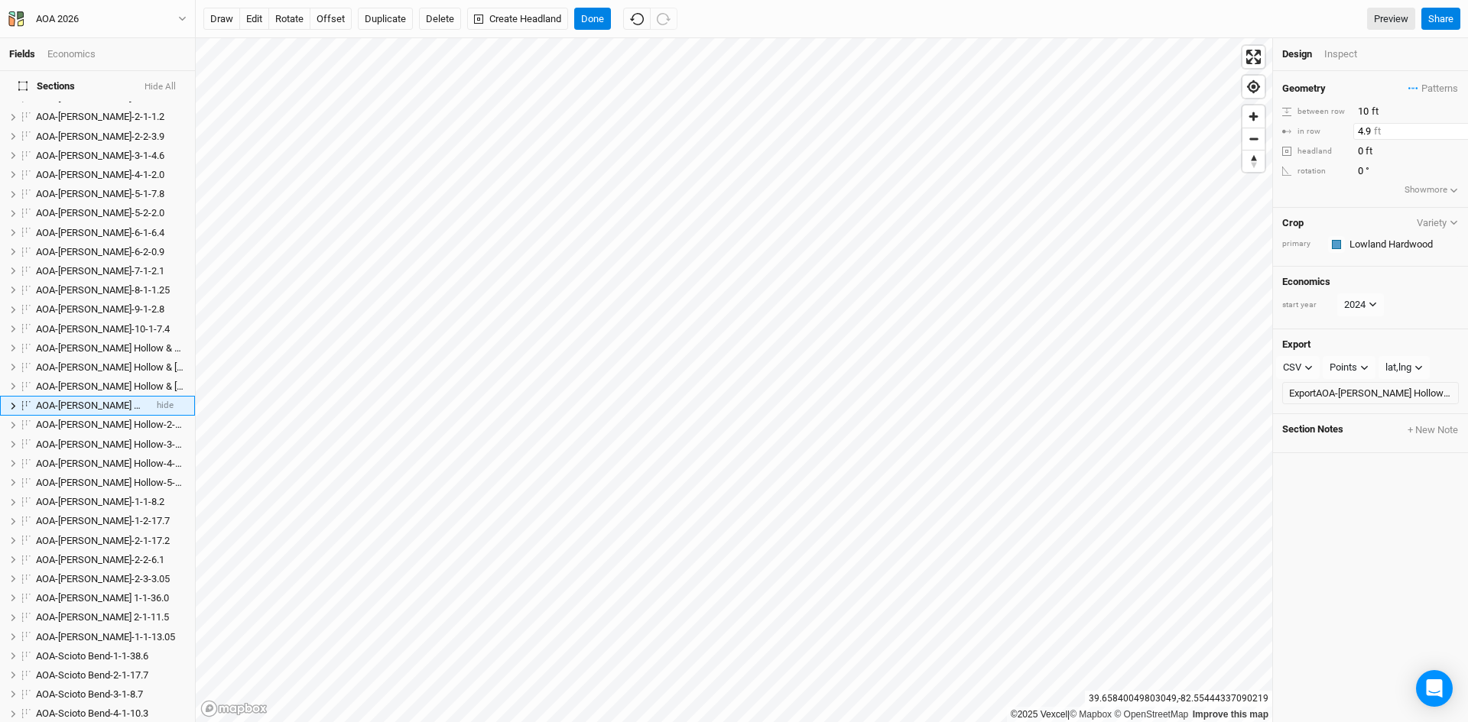
type input "4.9"
click at [1416, 494] on div "Geometry Patterns ＋ New in-row pattern between row 10 ft in row 4.9 ft headland…" at bounding box center [1370, 396] width 195 height 651
click at [86, 342] on span "AOA-[PERSON_NAME] Hollow & Stone Canyon-4-1-2.75" at bounding box center [154, 347] width 236 height 11
click at [86, 296] on span "AOA-[PERSON_NAME]-8-1-1.25" at bounding box center [103, 289] width 134 height 11
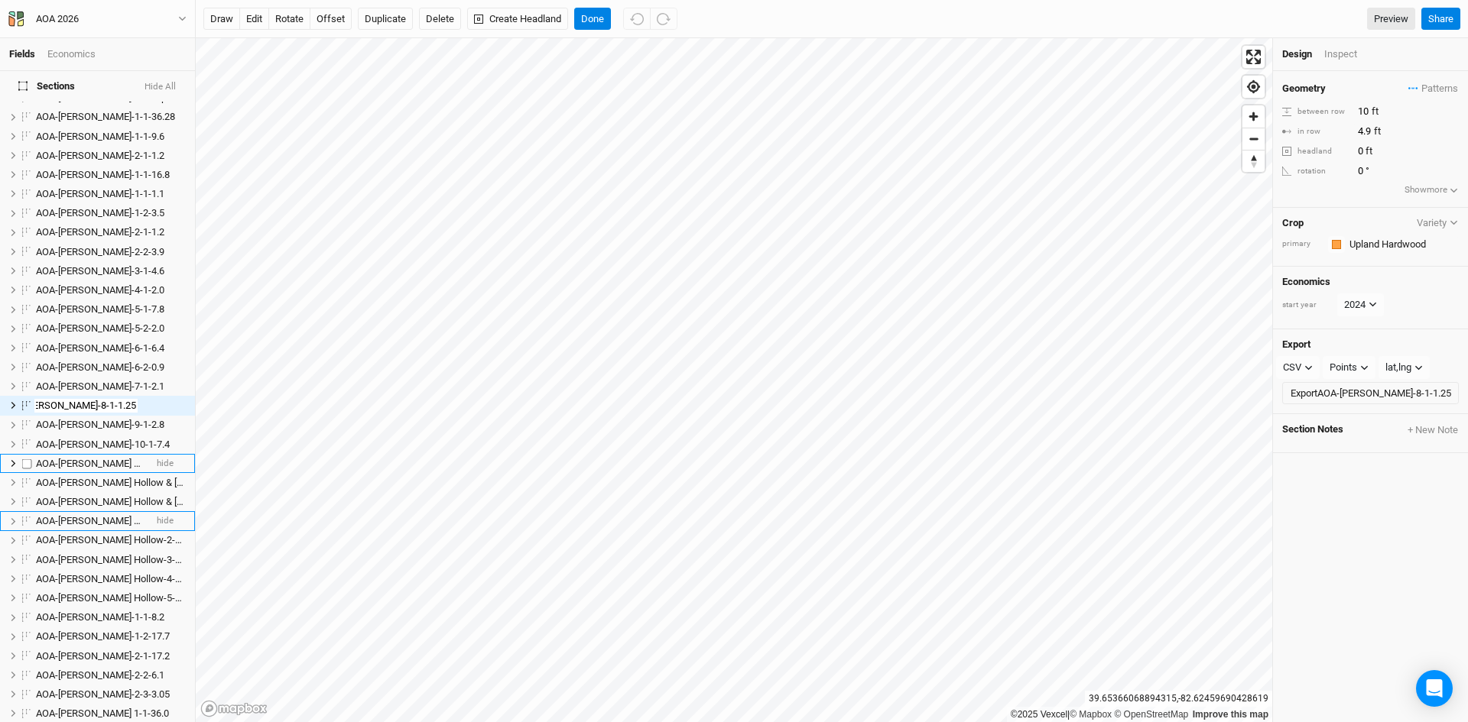
click at [99, 458] on span "AOA-[PERSON_NAME] Hollow & Stone Canyon-4-1-2.75" at bounding box center [154, 463] width 236 height 11
click at [99, 458] on span "AOA-Hintz Hollow-1-1-2.43" at bounding box center [119, 463] width 166 height 11
click at [99, 516] on span "AOA-Hintz Hollow-4-1-1.02" at bounding box center [119, 521] width 166 height 11
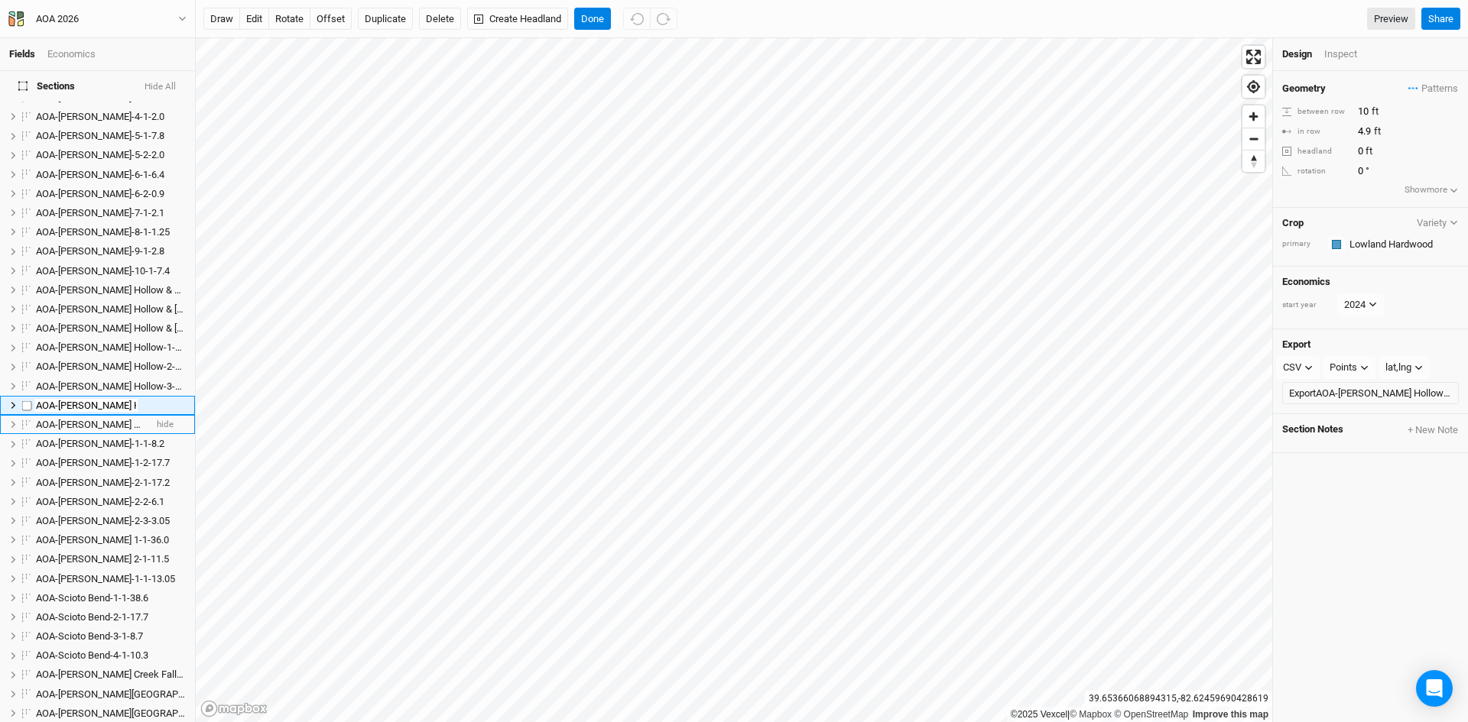
scroll to position [0, 18]
click at [110, 284] on span "AOA-[PERSON_NAME] Hollow & Stone Canyon-4-1-2.75" at bounding box center [154, 289] width 236 height 11
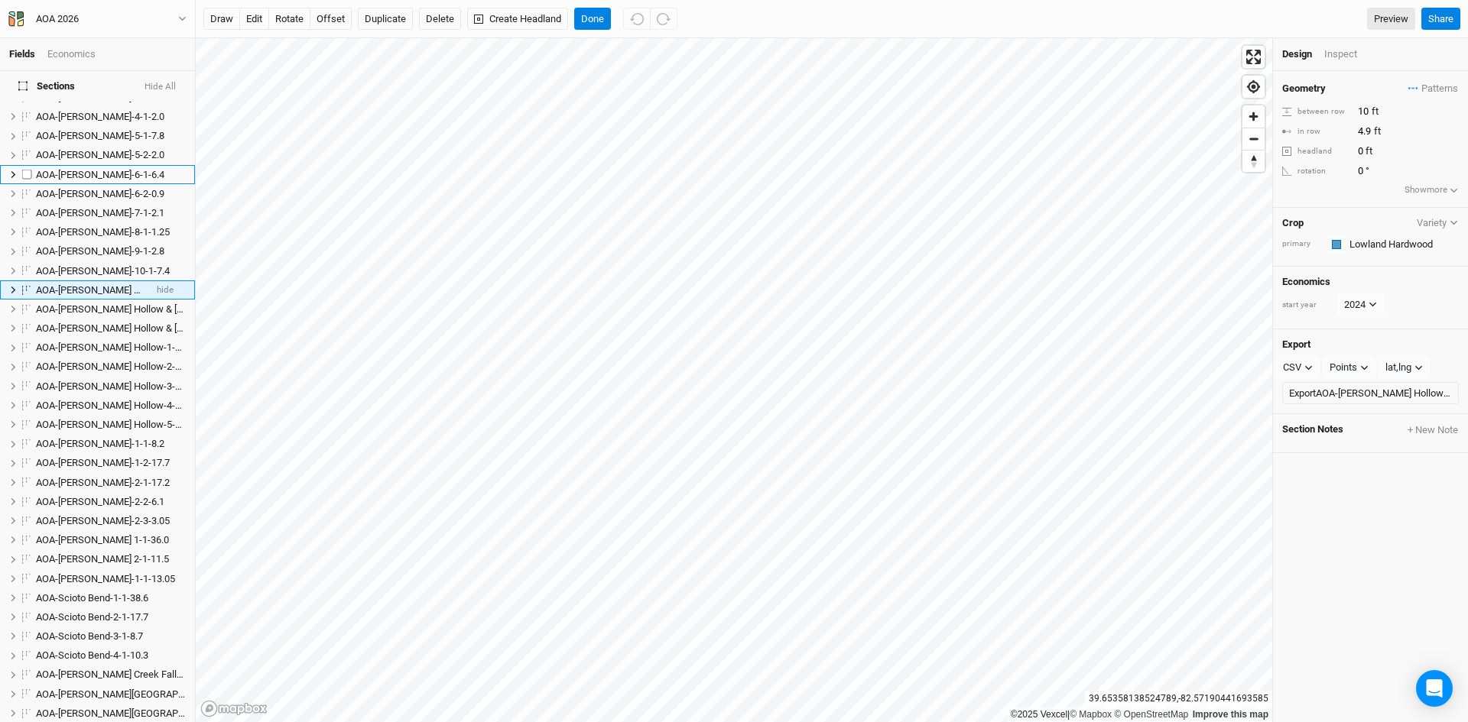
scroll to position [138, 0]
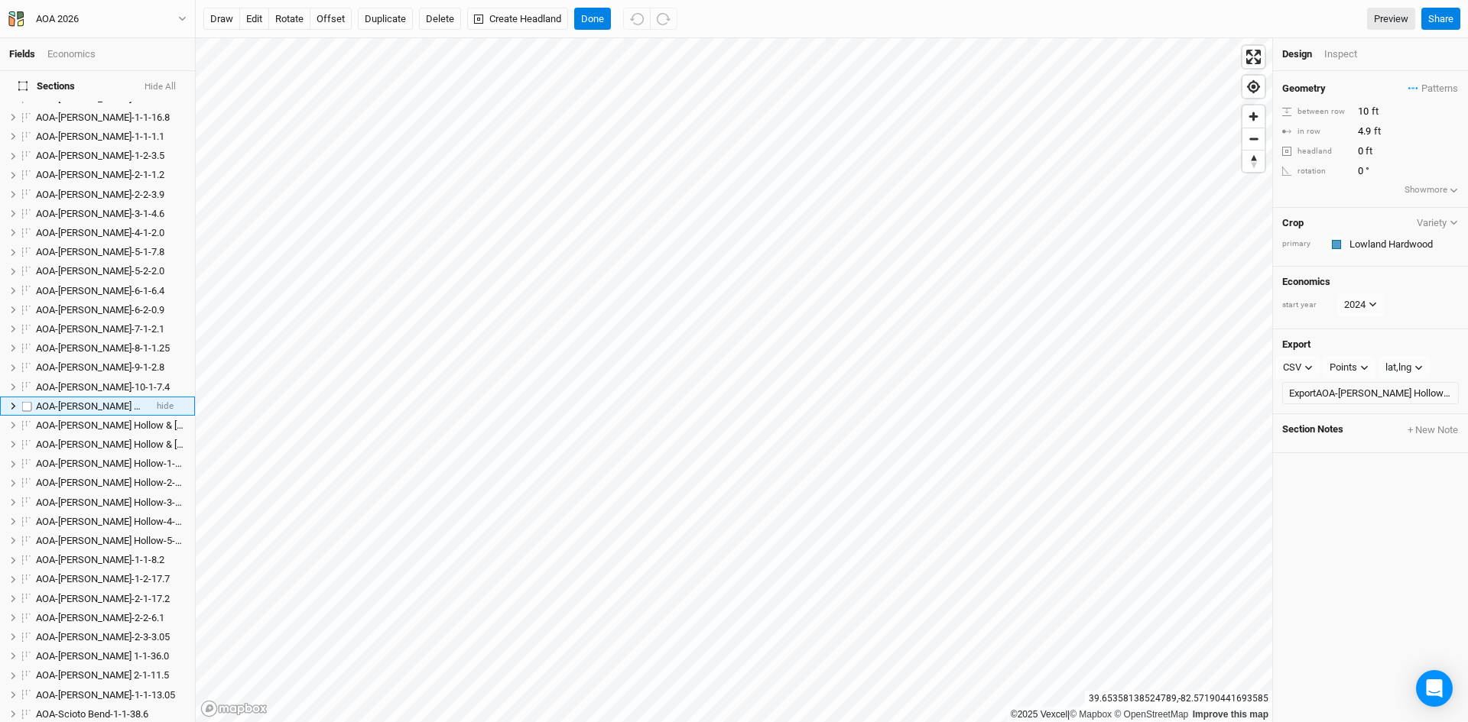
click at [77, 401] on span "AOA-[PERSON_NAME] Hollow & Stone Canyon-4-1-2.75" at bounding box center [154, 406] width 236 height 11
click at [92, 400] on input "AOA-[PERSON_NAME] Hollow & Stone Canyon-4-1-2.75" at bounding box center [85, 407] width 103 height 14
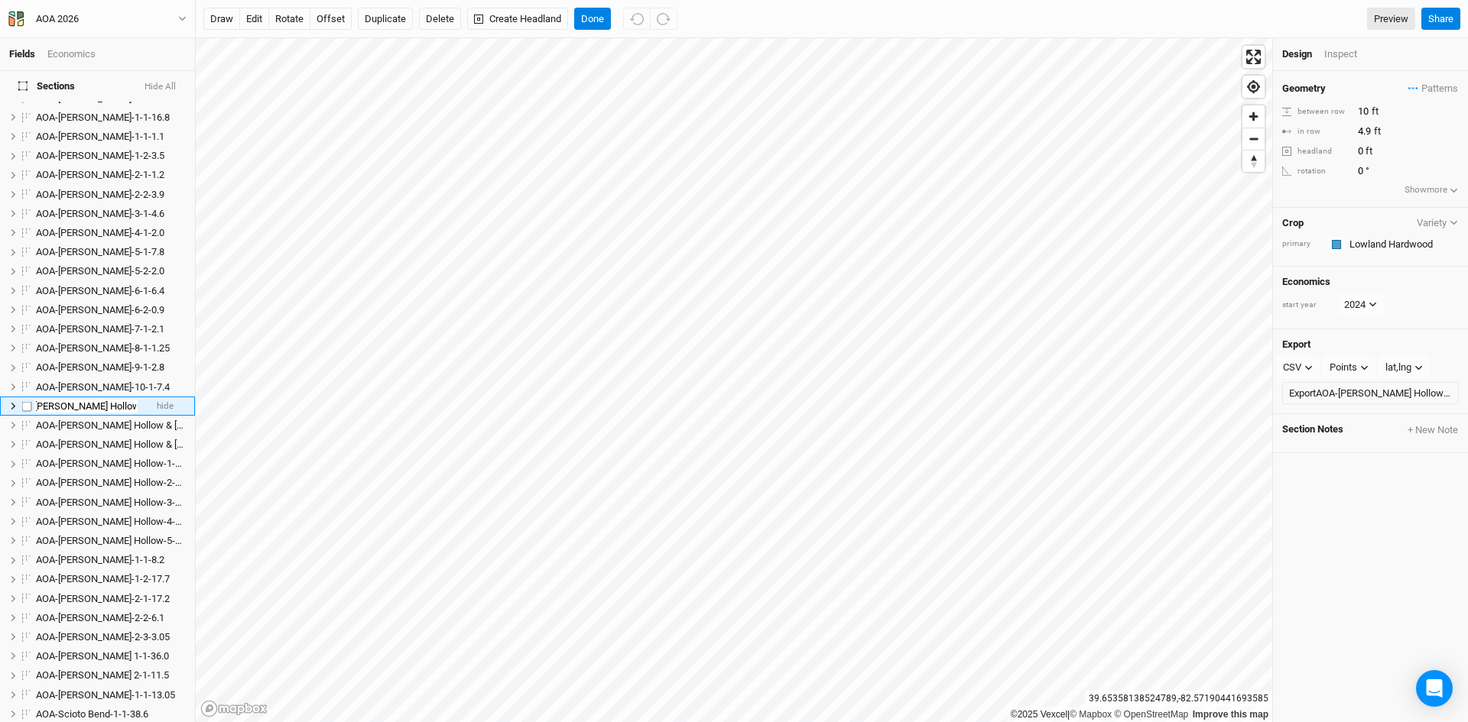
click at [98, 400] on input "AOA-Hintz Hollow-4-1-2.75" at bounding box center [85, 407] width 103 height 14
type input "AOA-Hintz Hollow-6-1-2.75"
drag, startPoint x: 112, startPoint y: 397, endPoint x: 131, endPoint y: 393, distance: 18.7
click at [131, 400] on input "AOA-Hintz Hollow-6-1-2.75" at bounding box center [85, 407] width 103 height 14
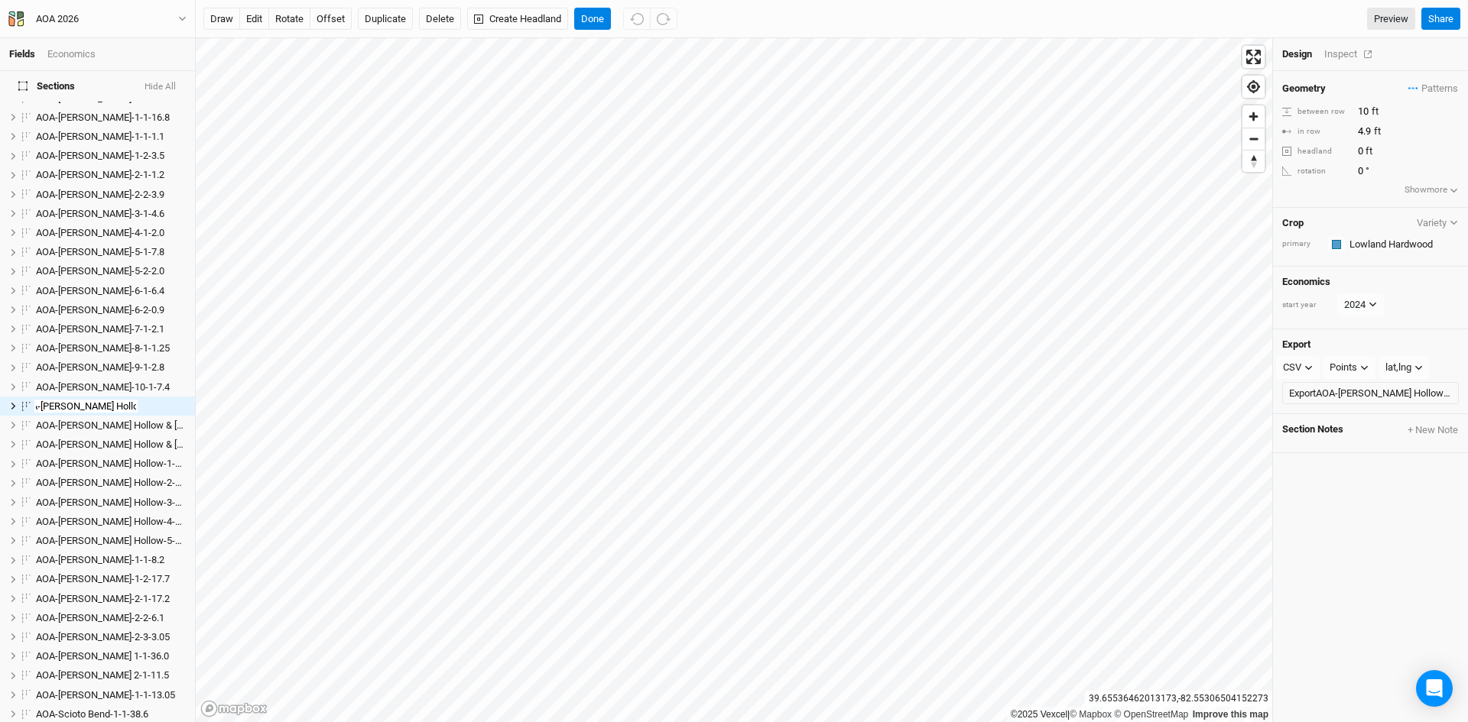
click at [1335, 49] on div "Inspect" at bounding box center [1351, 54] width 54 height 14
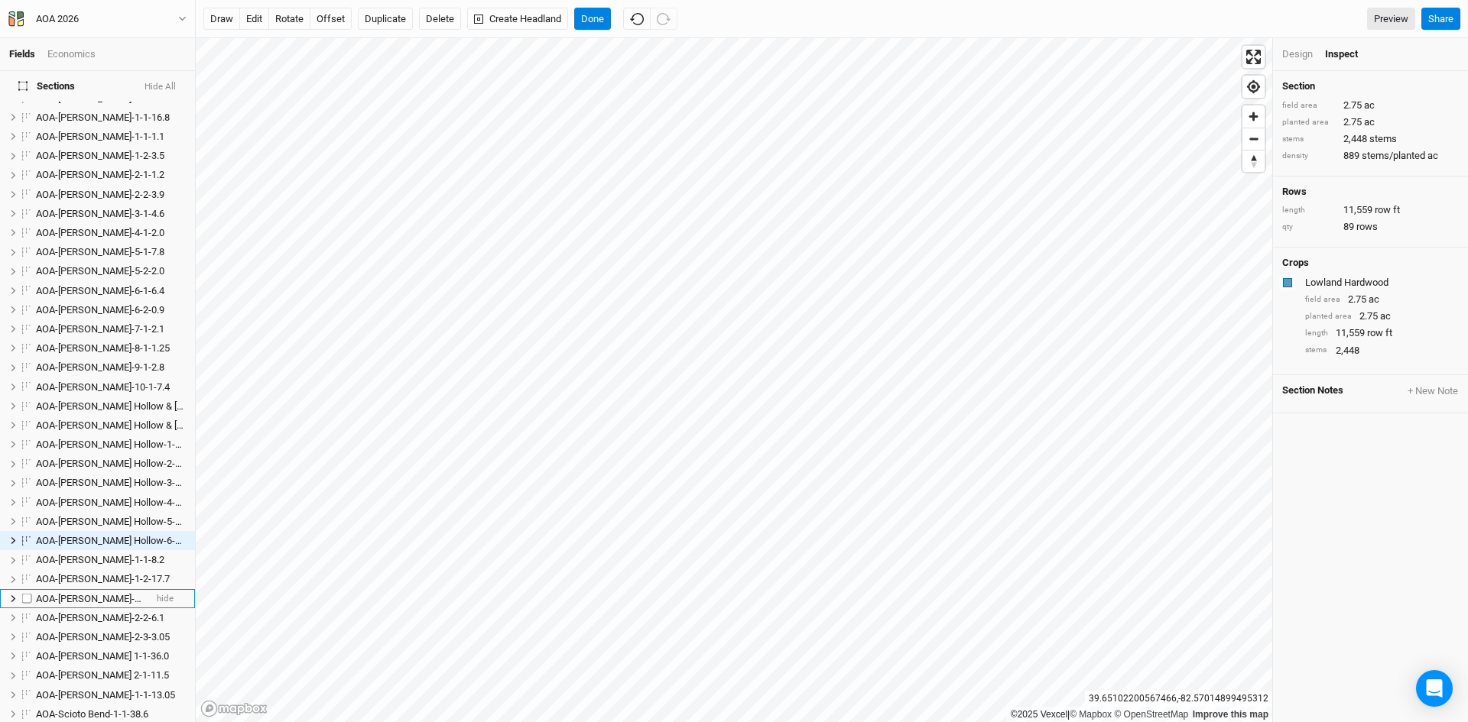
click at [86, 589] on li "AOA-Kibler Fen-2-1-17.2 hide" at bounding box center [97, 598] width 195 height 19
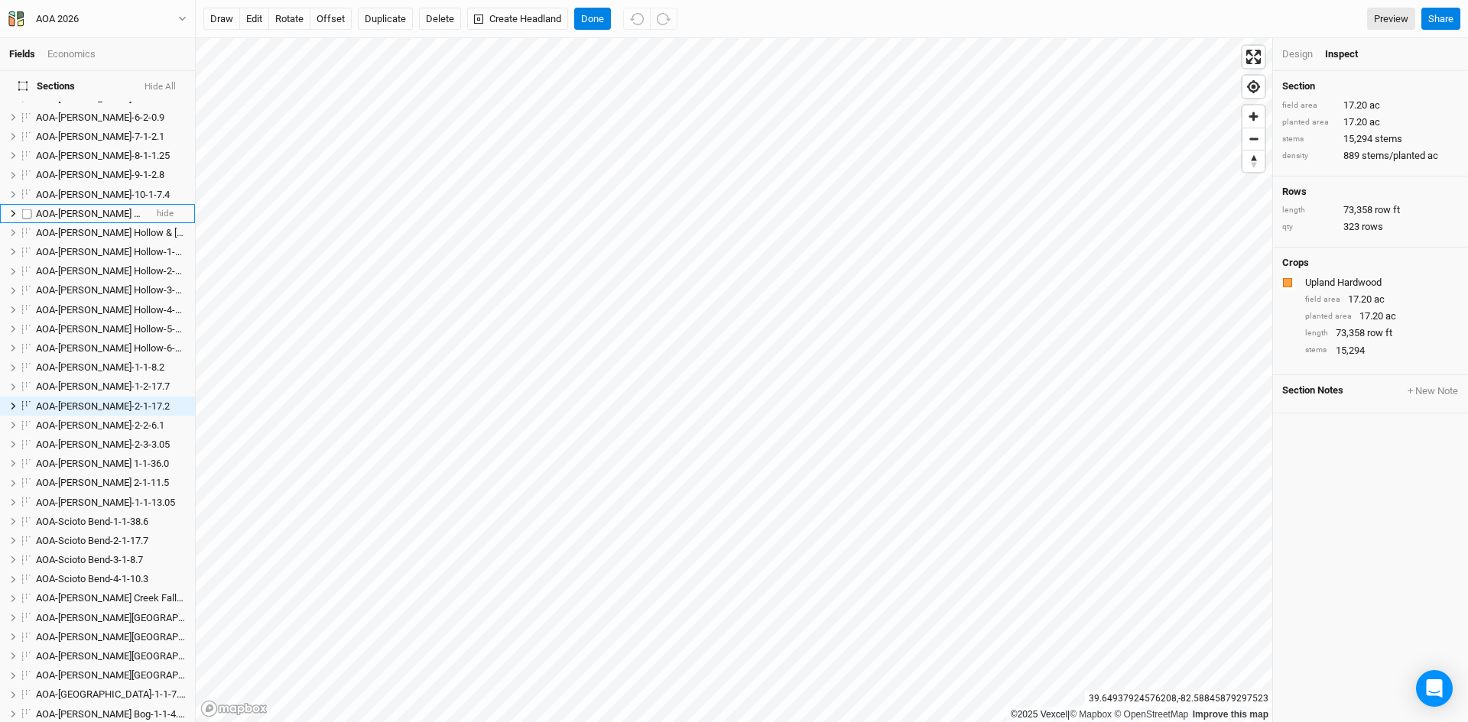
click at [89, 208] on span "AOA-[PERSON_NAME] Hollow & [GEOGRAPHIC_DATA]-4-2-6.7" at bounding box center [168, 213] width 264 height 11
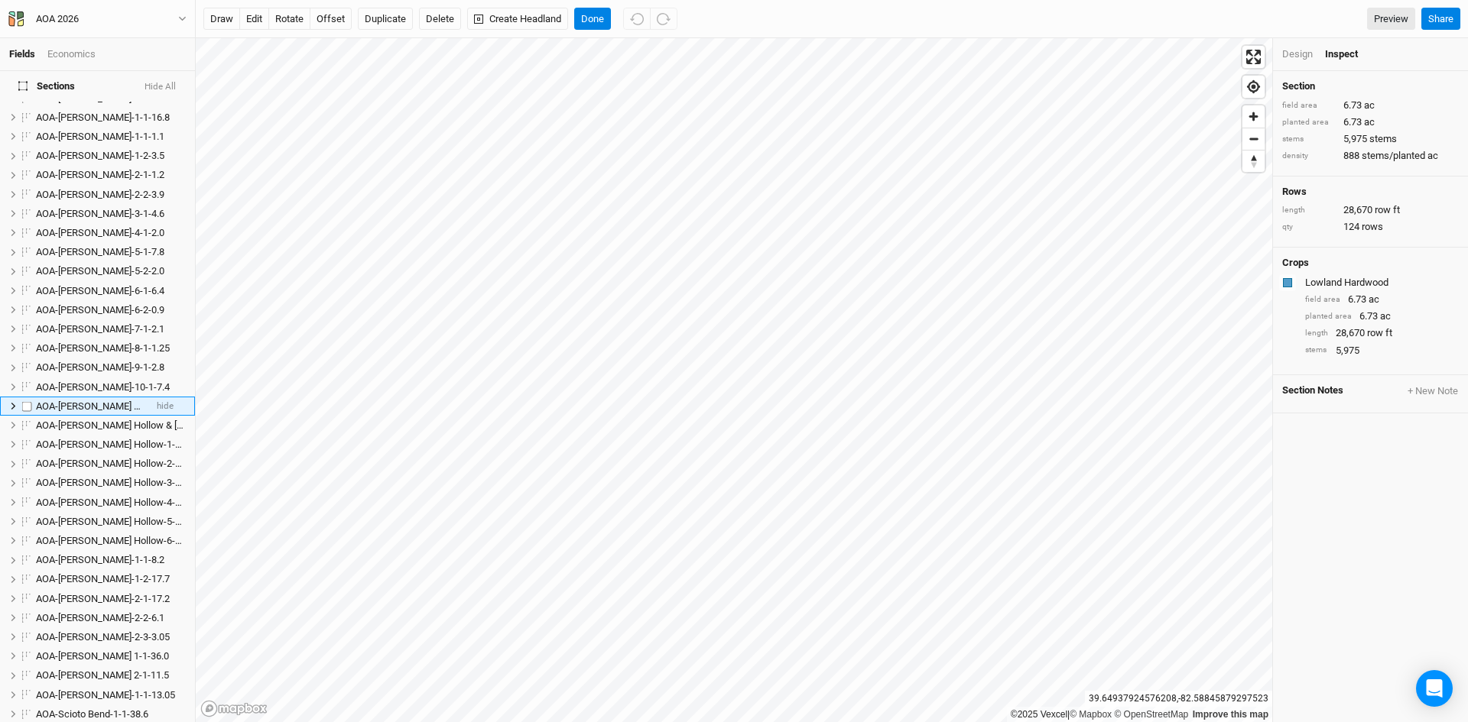
click at [82, 401] on span "AOA-[PERSON_NAME] Hollow & [GEOGRAPHIC_DATA]-4-2-6.7" at bounding box center [168, 406] width 264 height 11
click at [105, 400] on input "AOA-[PERSON_NAME] Hollow & [GEOGRAPHIC_DATA]-4-2-6.7" at bounding box center [85, 407] width 103 height 14
click at [103, 400] on input "AOA-[PERSON_NAME] Hollow & [GEOGRAPHIC_DATA]-4-2-6.7" at bounding box center [85, 407] width 103 height 14
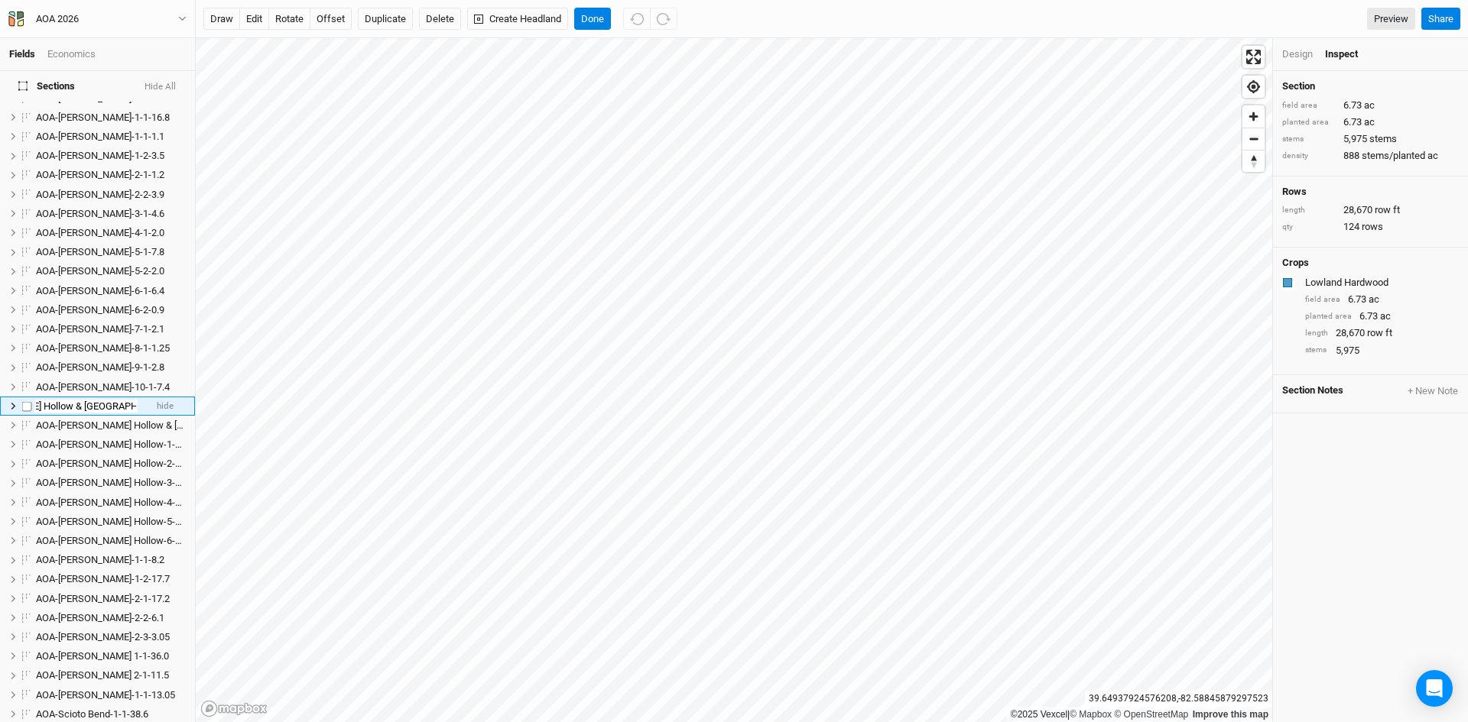
click at [101, 400] on input "AOA-[PERSON_NAME] Hollow & [GEOGRAPHIC_DATA]-4-2-6.7" at bounding box center [85, 407] width 103 height 14
click at [116, 454] on li "AOA-Hintz Hollow-2-1-2.41 hide" at bounding box center [97, 463] width 195 height 19
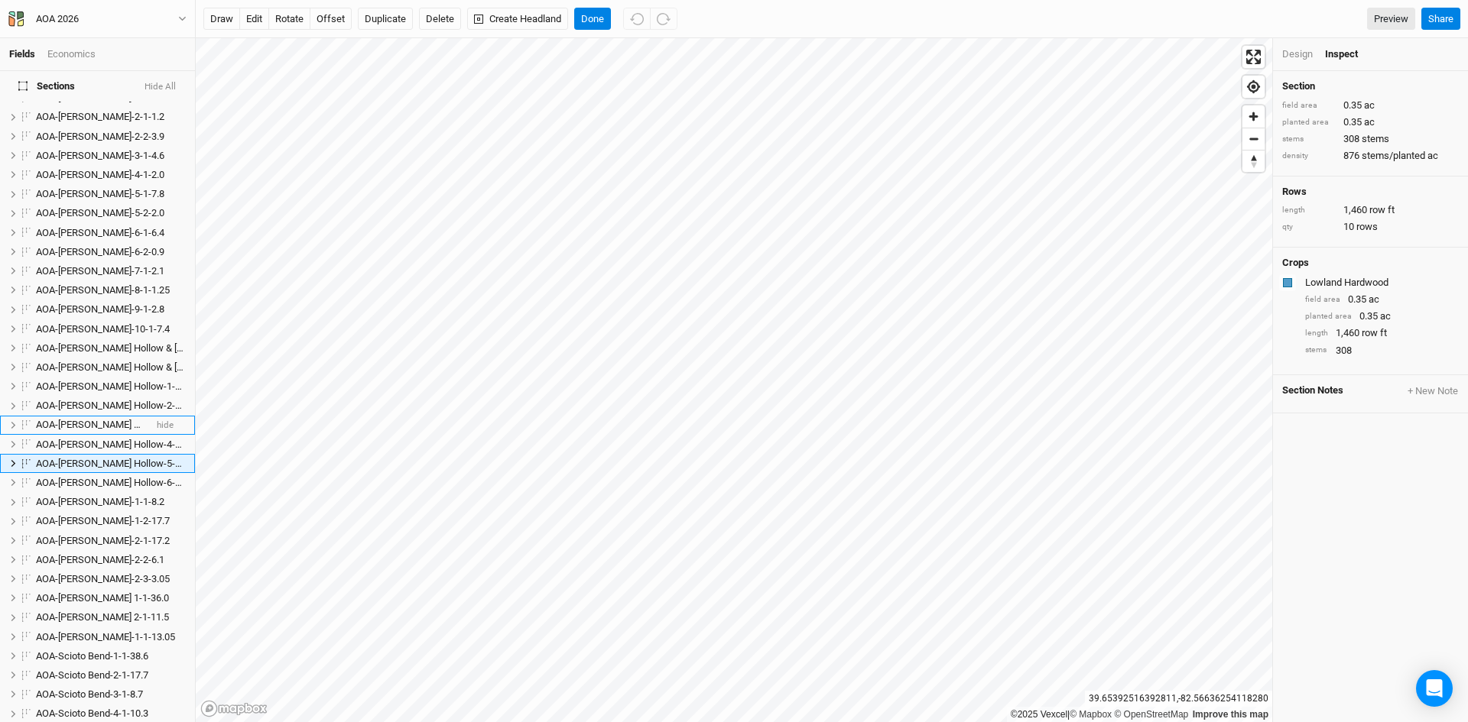
scroll to position [254, 0]
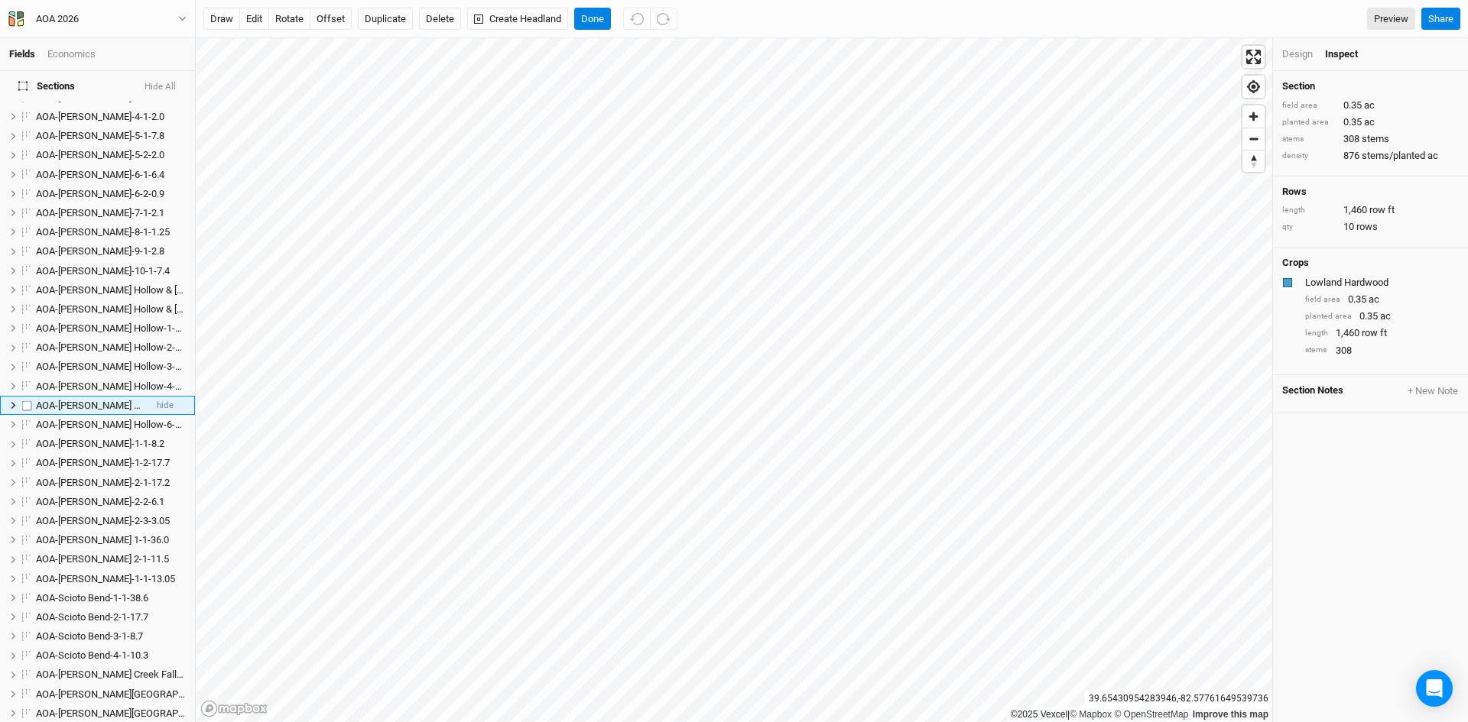
click at [91, 400] on span "AOA-Hintz Hollow-5-2-0.35" at bounding box center [119, 405] width 166 height 11
click at [89, 400] on span "AOA-Hintz Hollow-5-2-0.35" at bounding box center [119, 405] width 166 height 11
click at [97, 399] on input "AOA-Hintz Hollow-5-2-0.35" at bounding box center [85, 406] width 103 height 14
click at [99, 399] on input "AOA-Hintz Hollow-5-2-0.35" at bounding box center [85, 406] width 103 height 14
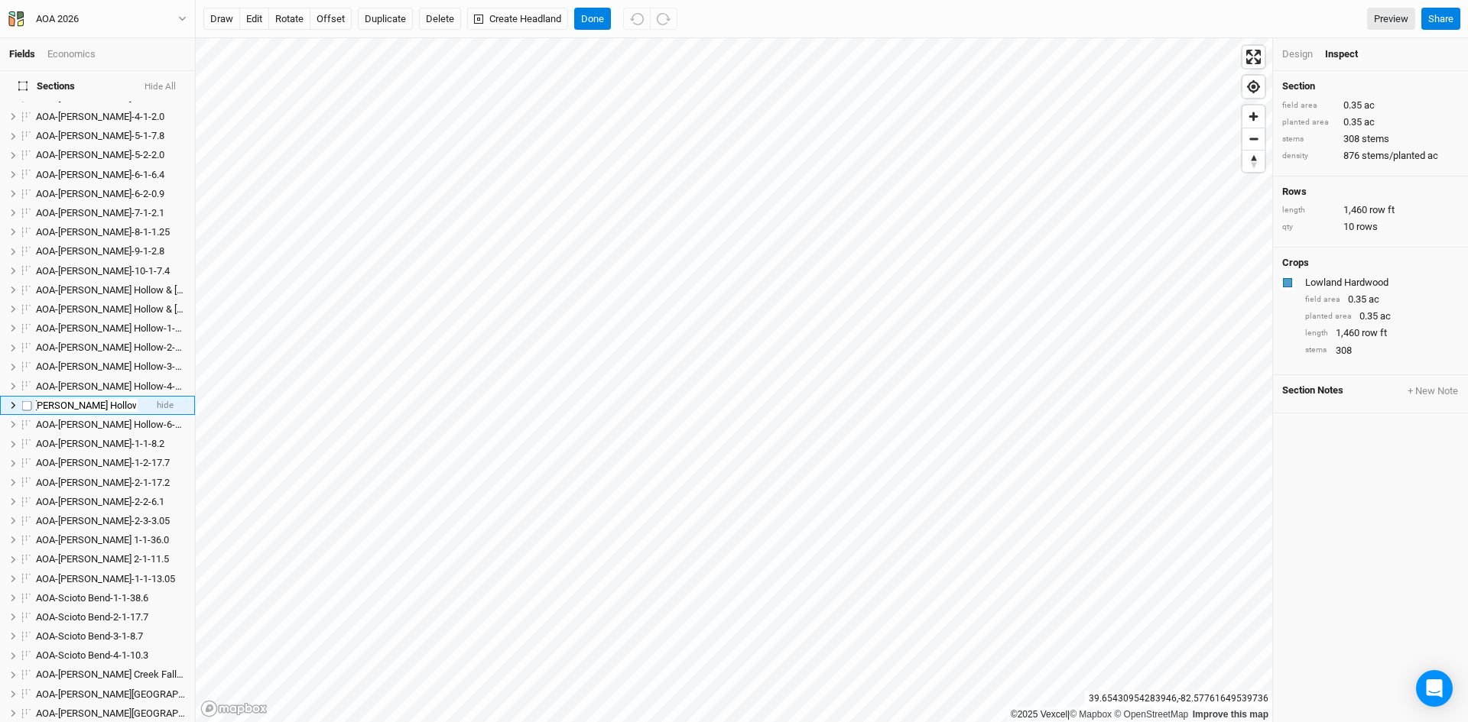
type input "AOA-Hintz Hollow-4-2-0.35"
click at [83, 400] on span "AOA-Hintz Hollow-6-1-2.75" at bounding box center [119, 405] width 166 height 11
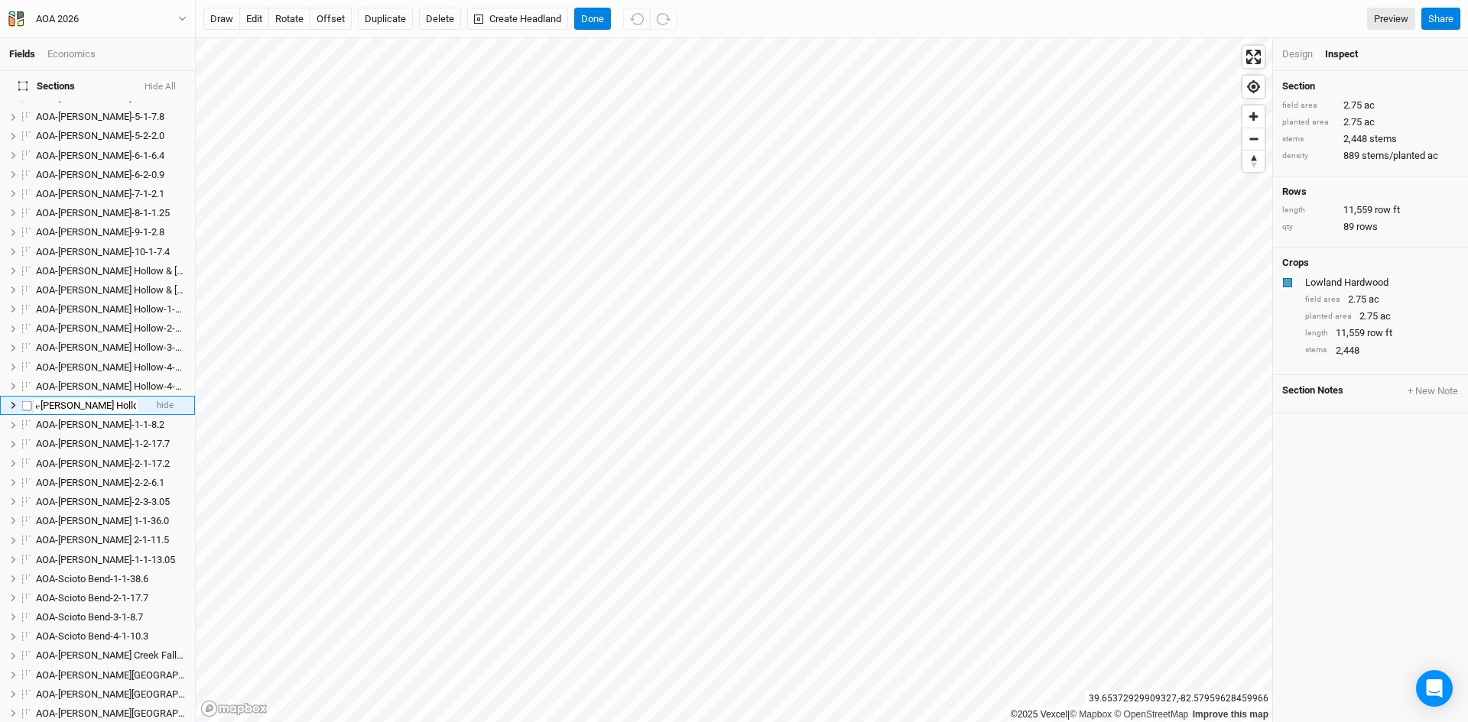
click at [103, 399] on input "AOA-Hintz Hollow-6-1-2.75" at bounding box center [85, 406] width 103 height 14
click at [104, 399] on input "AOA-Hintz Hollow-6-1-2.75" at bounding box center [85, 406] width 103 height 14
type input "AOA-Hintz Hollow-5-1-2.75"
click at [90, 401] on span "AOA-[PERSON_NAME] Hollow & [GEOGRAPHIC_DATA]-4-2-6.7" at bounding box center [168, 406] width 264 height 11
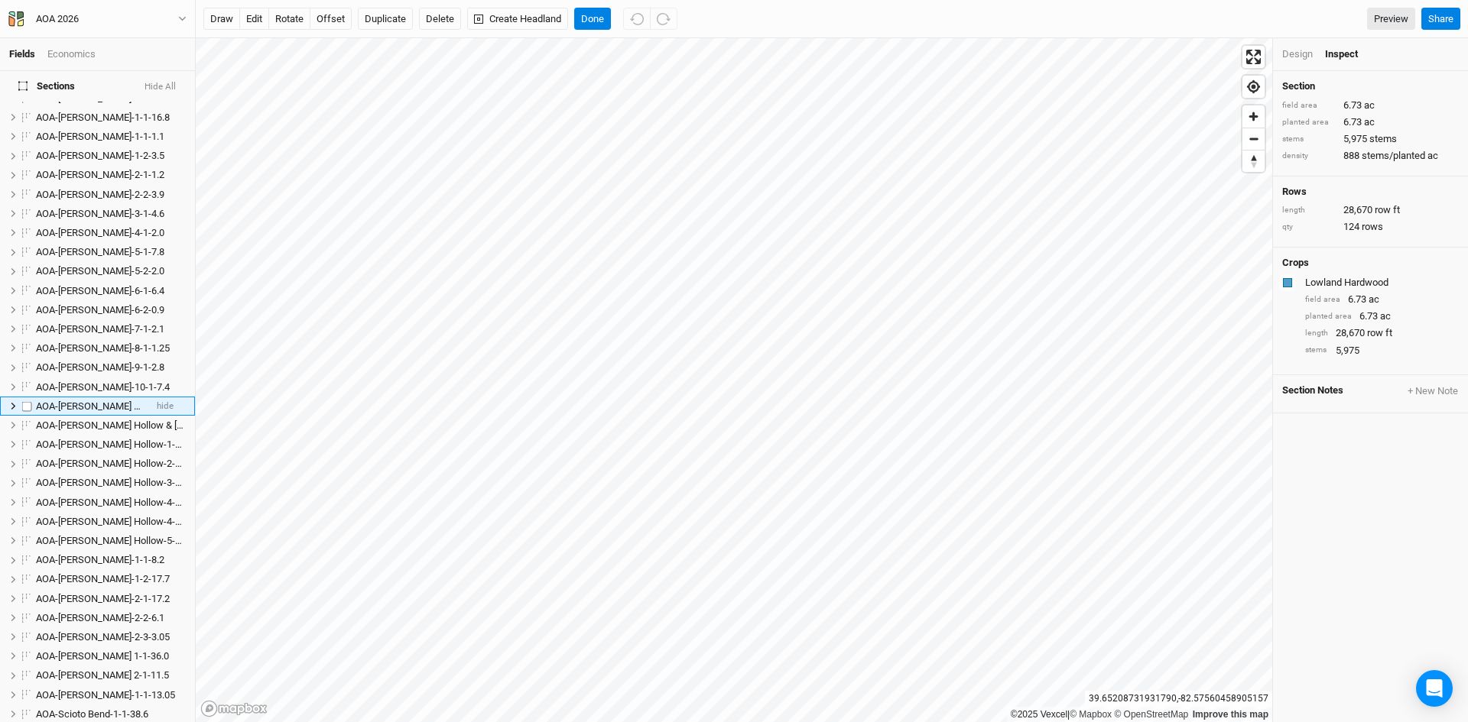
click at [90, 401] on span "AOA-[PERSON_NAME] Hollow & [GEOGRAPHIC_DATA]-4-2-6.7" at bounding box center [168, 406] width 264 height 11
click at [103, 400] on input "AOA-[PERSON_NAME] Hollow & [GEOGRAPHIC_DATA]-4-2-6.7" at bounding box center [85, 407] width 103 height 14
click at [104, 400] on input "AOA-Hintz Hollow-4-2-6.7" at bounding box center [85, 407] width 103 height 14
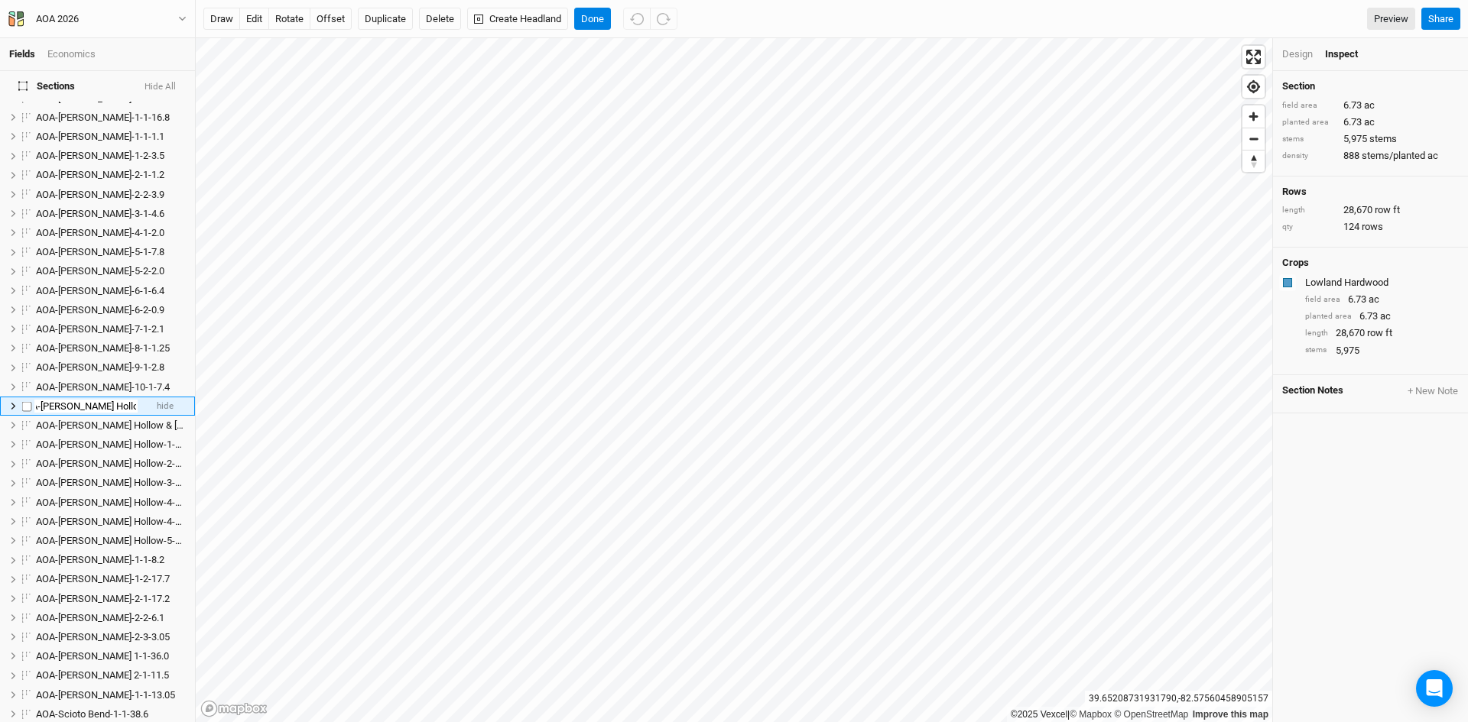
type input "AOA-Hintz Hollow-5-2-6.7"
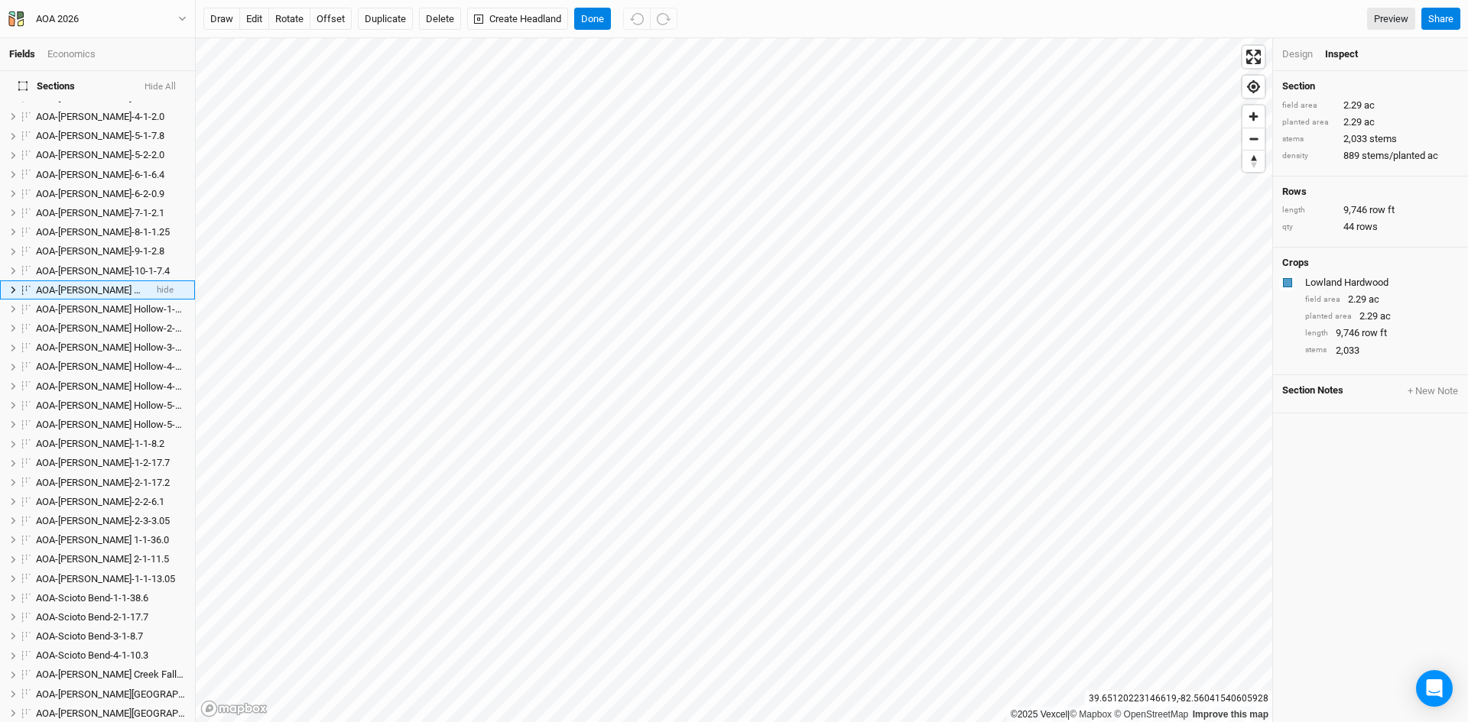
scroll to position [138, 0]
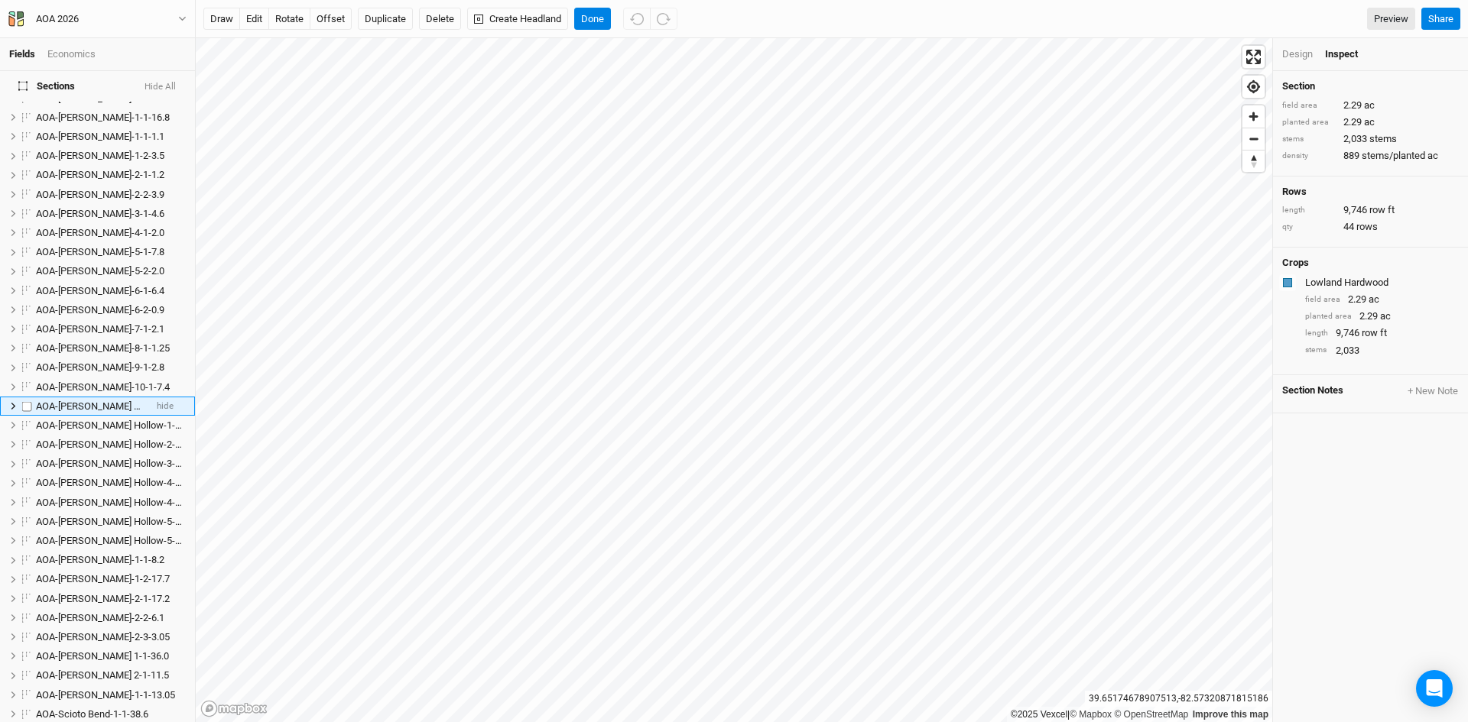
click at [99, 401] on span "AOA-[PERSON_NAME] Hollow & [GEOGRAPHIC_DATA]-4-3-2.3" at bounding box center [168, 406] width 264 height 11
click at [100, 400] on input "AOA-[PERSON_NAME] Hollow & [GEOGRAPHIC_DATA]-4-3-2.3" at bounding box center [85, 407] width 103 height 14
click at [103, 400] on input "AOA-[PERSON_NAME] Hollow & [GEOGRAPHIC_DATA]-4-3-2.3" at bounding box center [85, 407] width 103 height 14
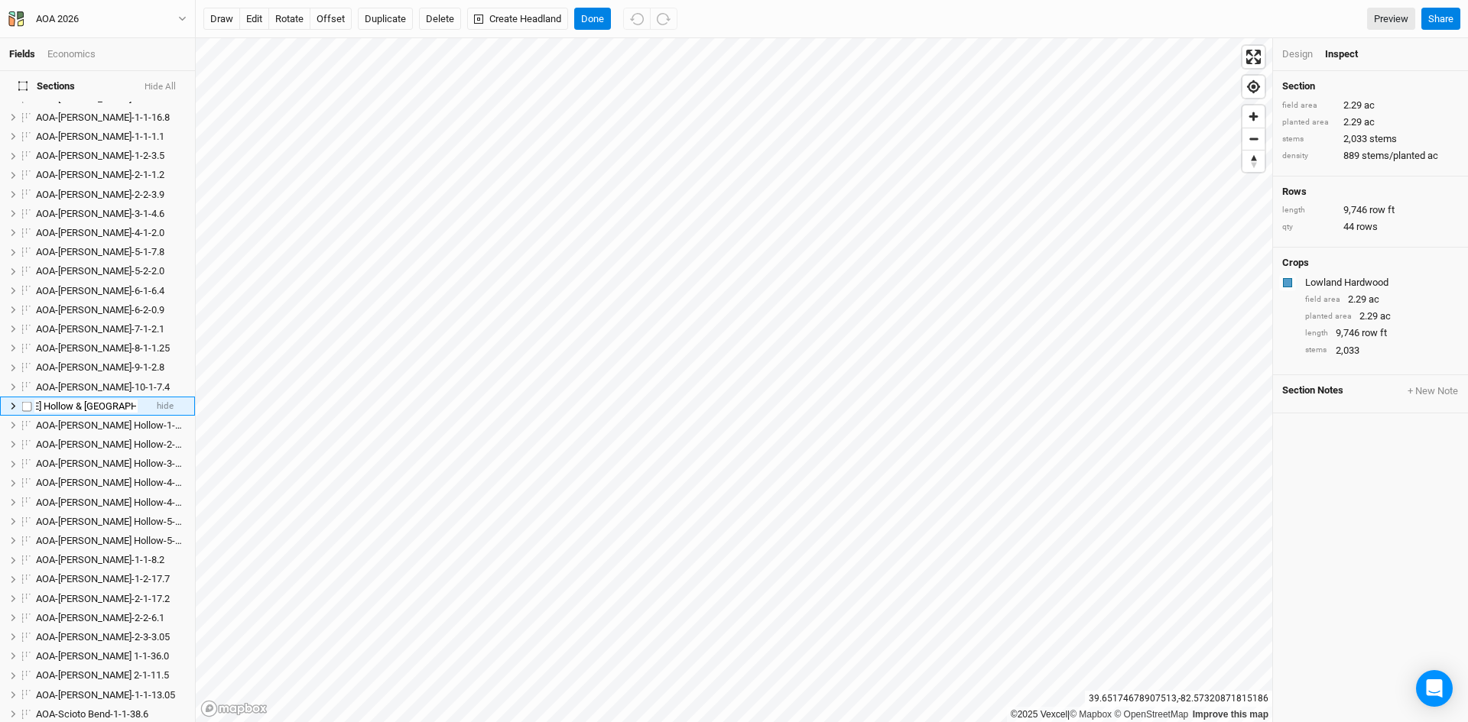
click at [111, 400] on input "AOA-Hintz Hollow & Stone Canyon-6-3-2.3" at bounding box center [85, 407] width 103 height 14
click at [97, 400] on input "AOA-Hintz Hollow & Stone Canyon-6-1-2.3" at bounding box center [85, 407] width 103 height 14
type input "AOA-Hintz Hollow-6-1-2.3"
click at [103, 436] on ul "AOA-Cackley Swamp-1-1-4.1 hide AOA-Cackley Swamp-2-1-5.8 hide AOA-Cackley Swamp…" at bounding box center [97, 589] width 195 height 1232
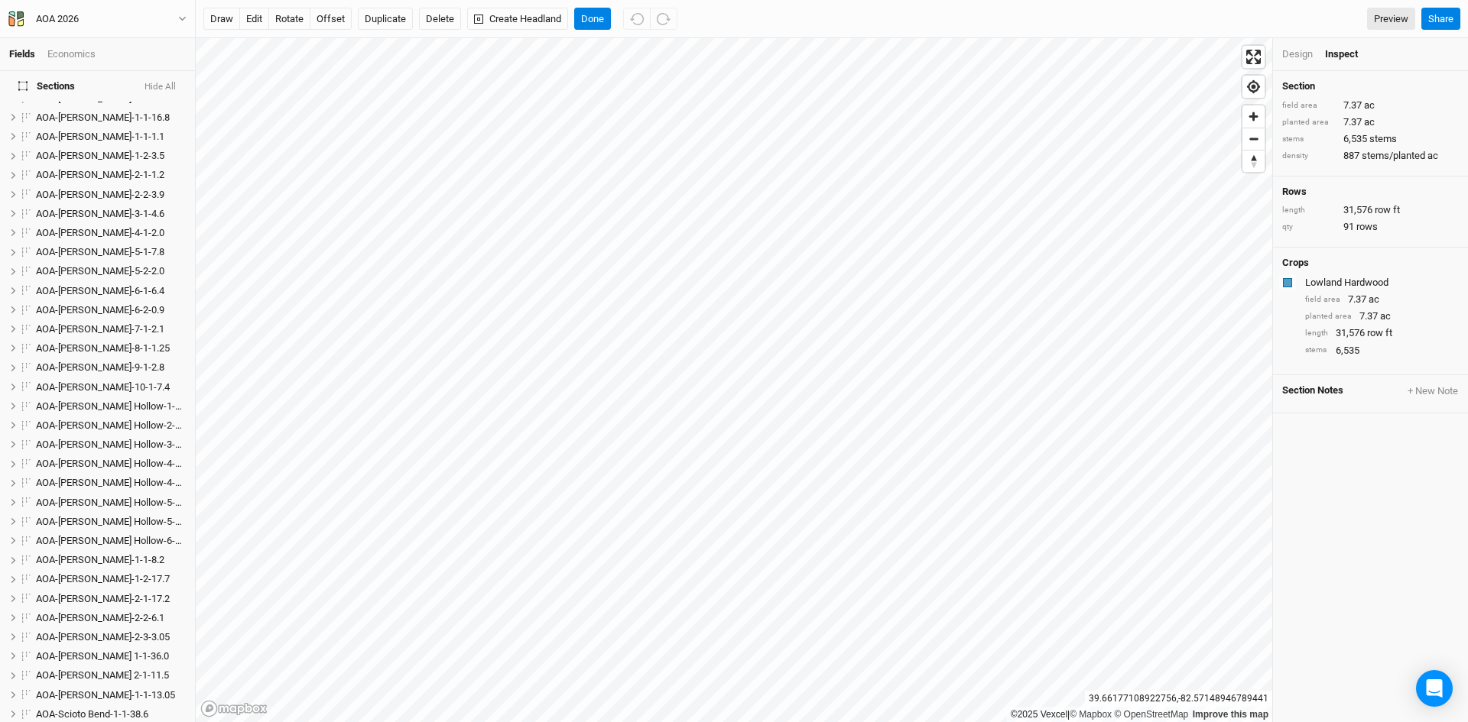
scroll to position [619, 0]
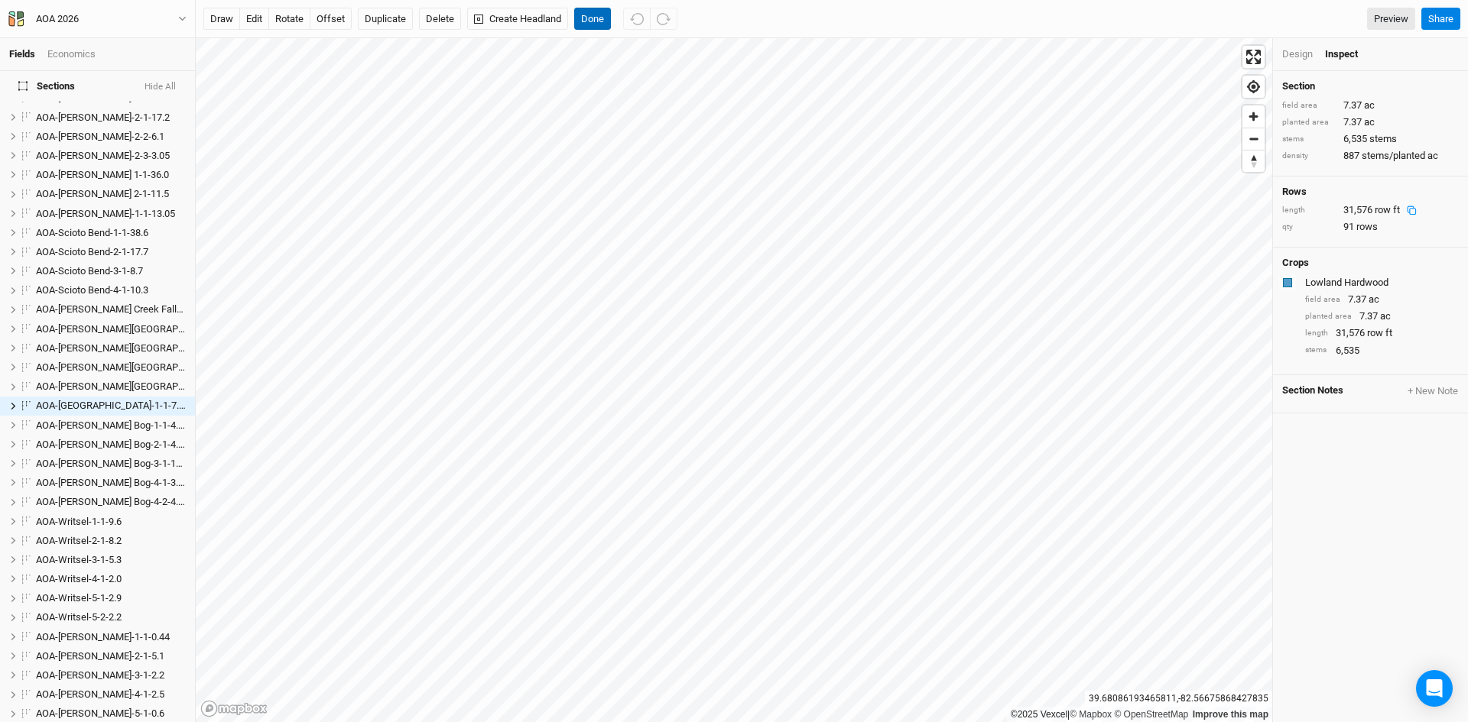
click at [599, 16] on button "Done" at bounding box center [592, 19] width 37 height 23
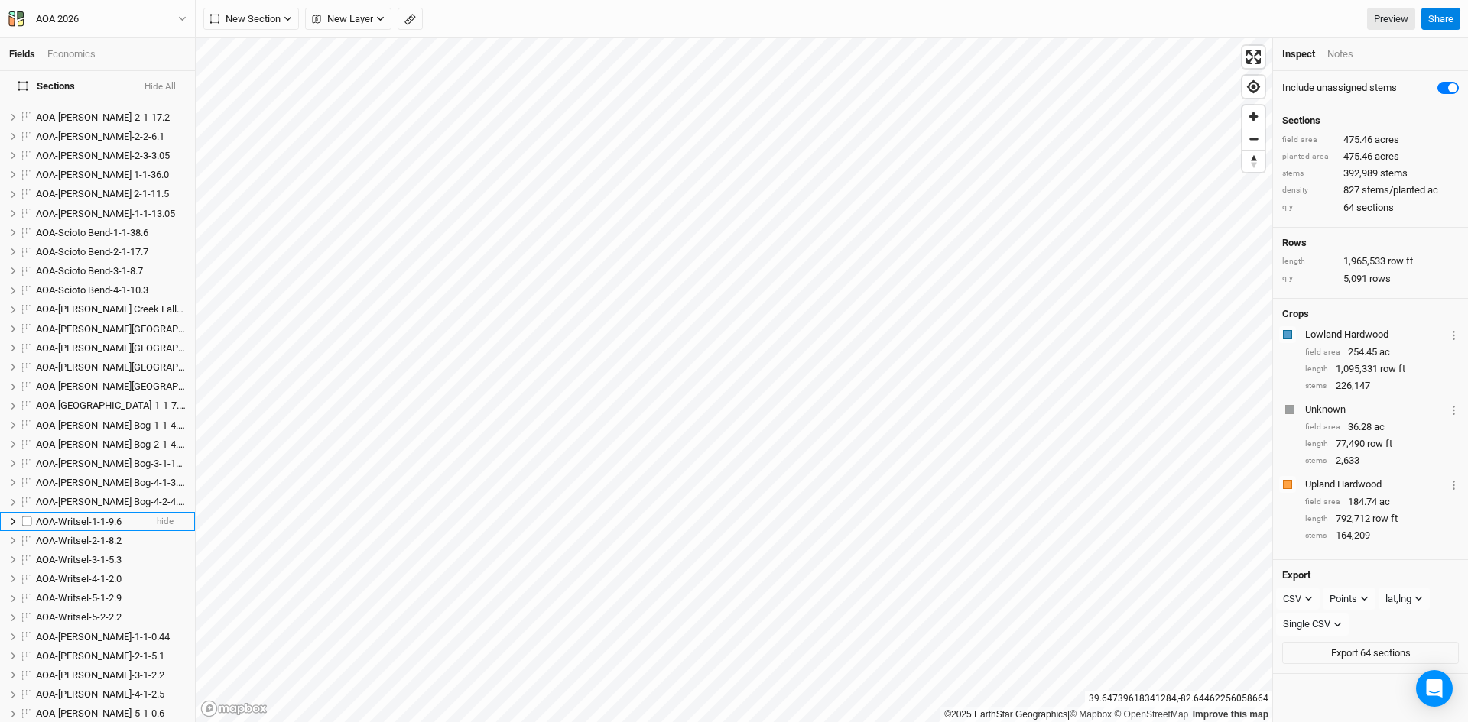
click at [74, 516] on span "AOA-Writsel-1-1-9.6" at bounding box center [79, 521] width 86 height 11
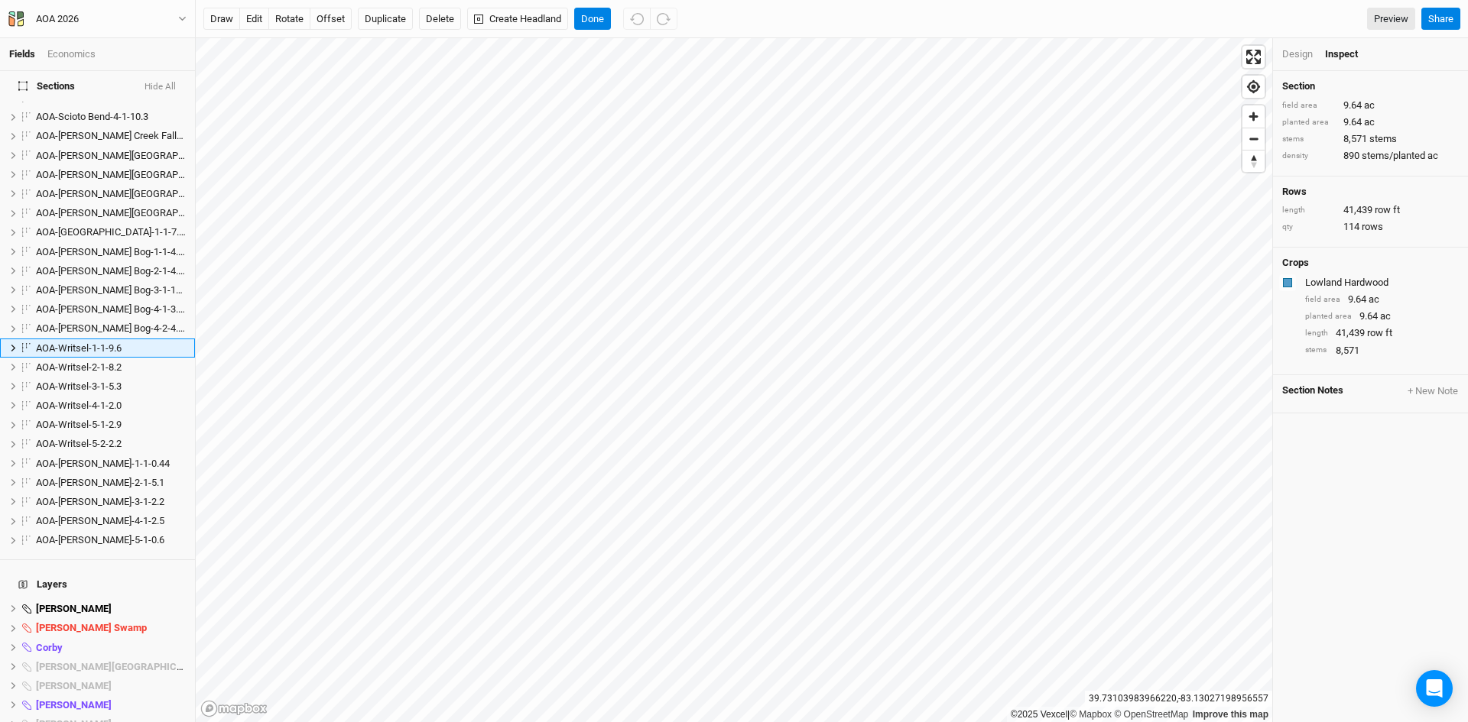
scroll to position [735, 0]
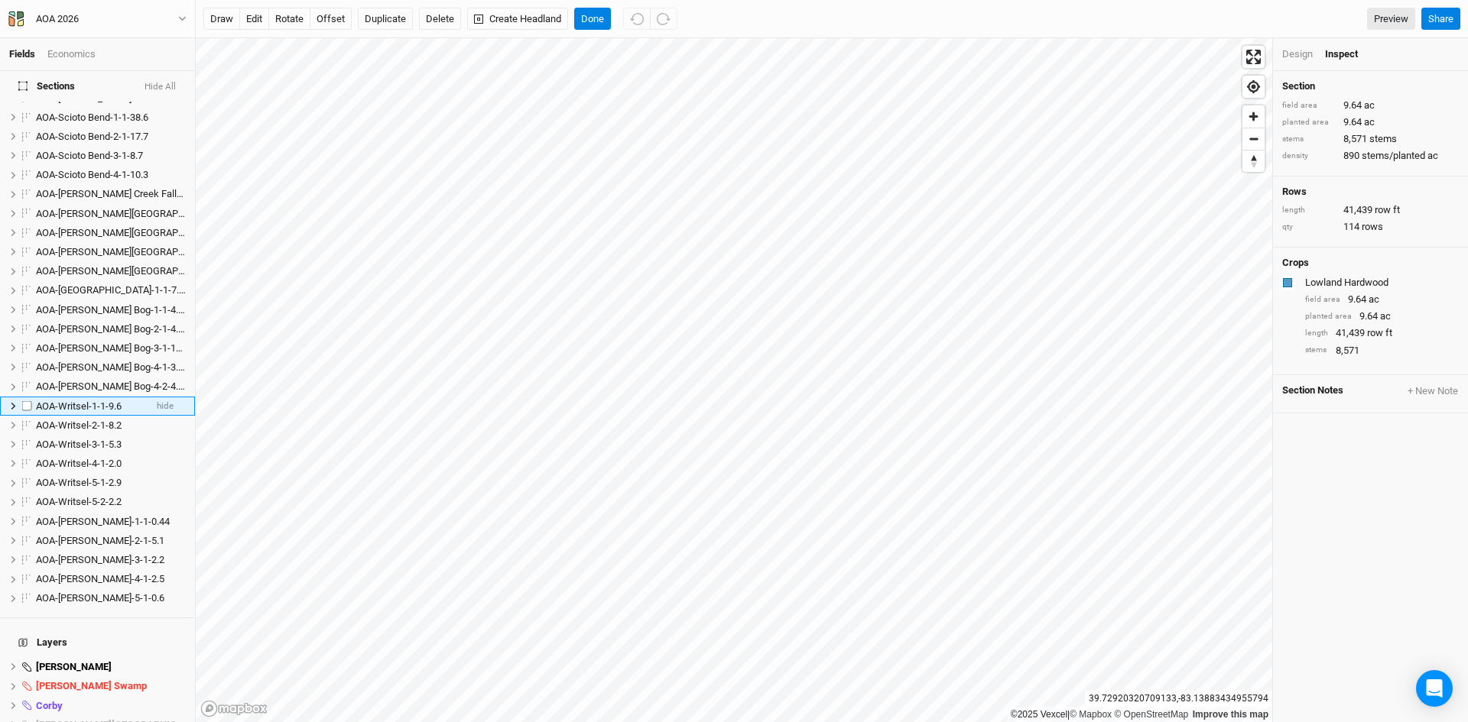
click at [81, 401] on span "AOA-Writsel-1-1-9.6" at bounding box center [79, 406] width 86 height 11
click at [125, 400] on input "AOA-Writsel-1-1-9.6" at bounding box center [85, 407] width 103 height 14
type input "AOA-Writsel-1-1-9.64"
click at [84, 420] on span "AOA-Writsel-2-1-8.2" at bounding box center [79, 425] width 86 height 11
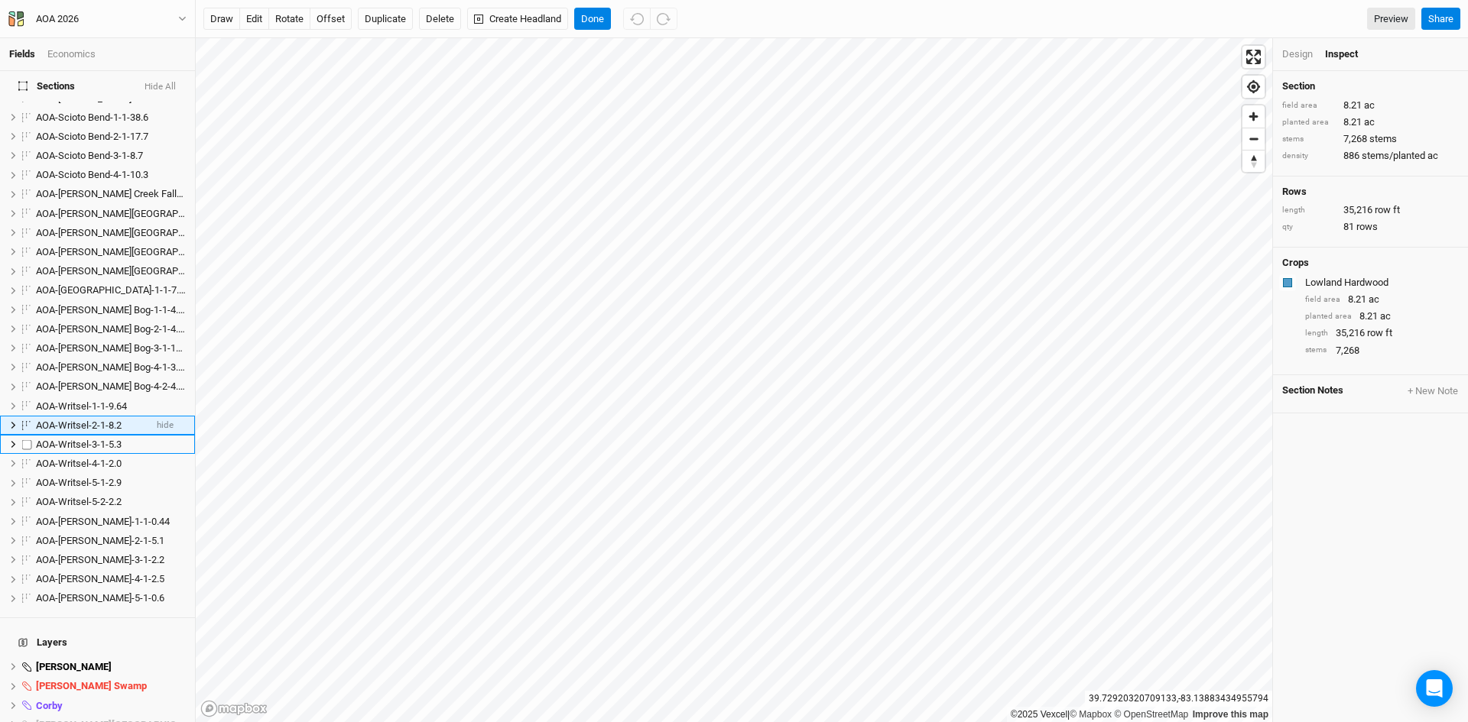
scroll to position [754, 0]
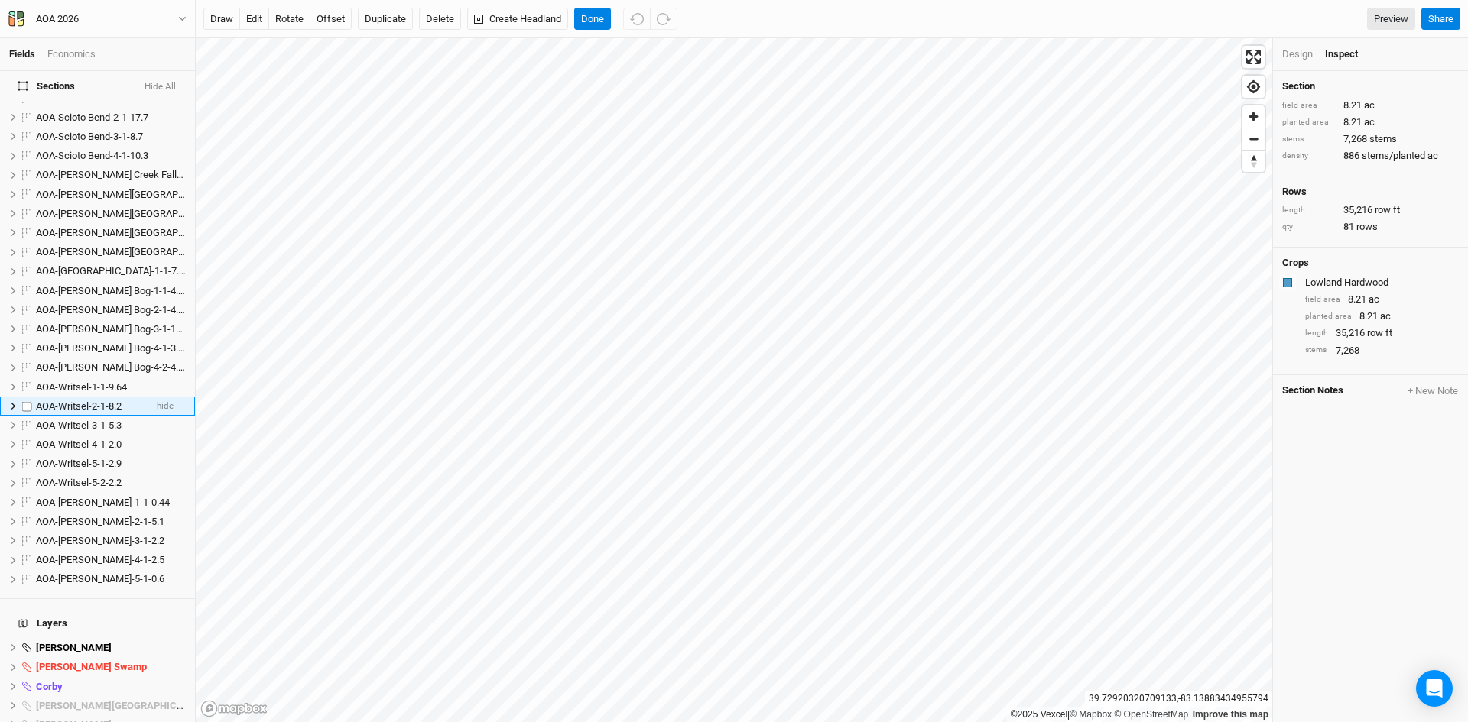
click at [78, 397] on li "AOA-Writsel-2-1-8.2 hide" at bounding box center [97, 406] width 195 height 19
click at [73, 401] on span "AOA-Writsel-2-1-8.2" at bounding box center [79, 406] width 86 height 11
click at [127, 400] on input "AOA-Writsel-2-1-8.2" at bounding box center [85, 407] width 103 height 14
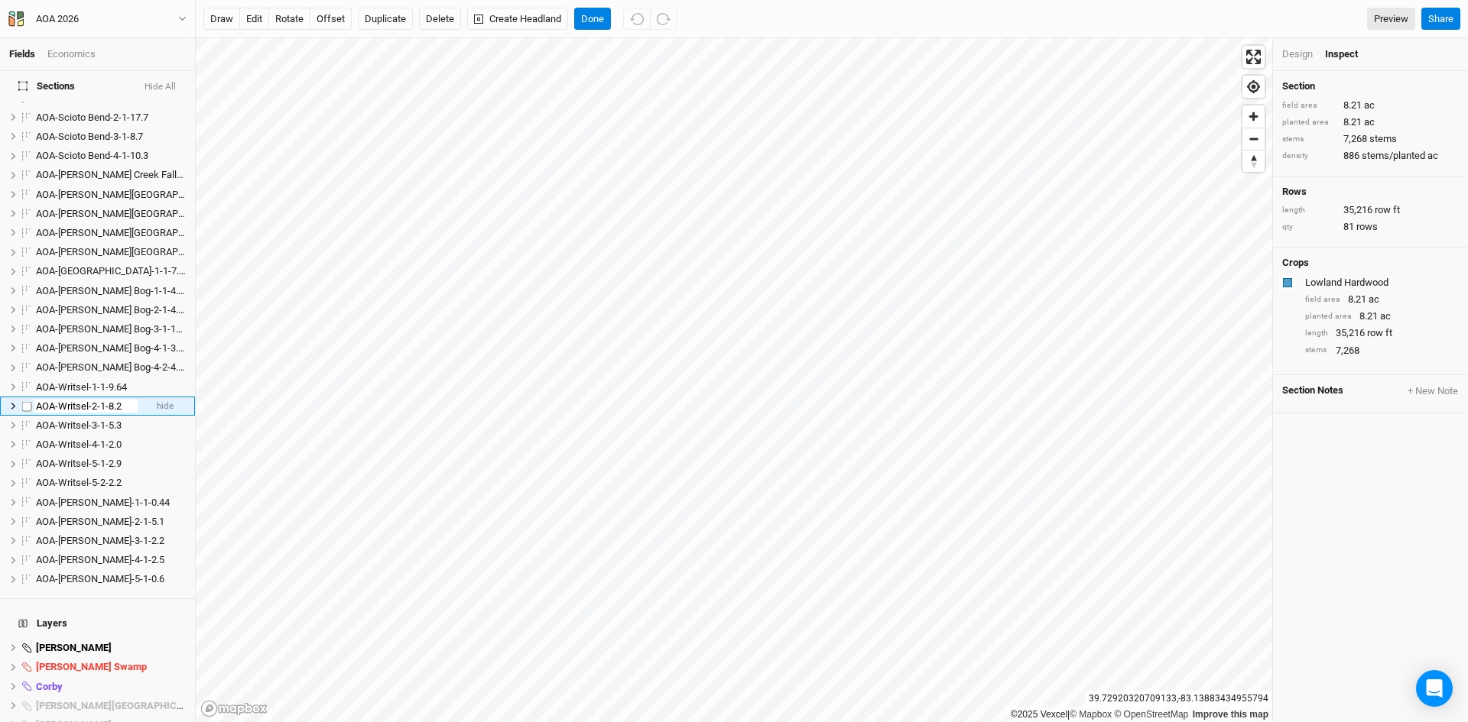
type input "AOA-Writsel-2-1-8.21"
click at [72, 420] on span "AOA-Writsel-3-1-5.3" at bounding box center [79, 425] width 86 height 11
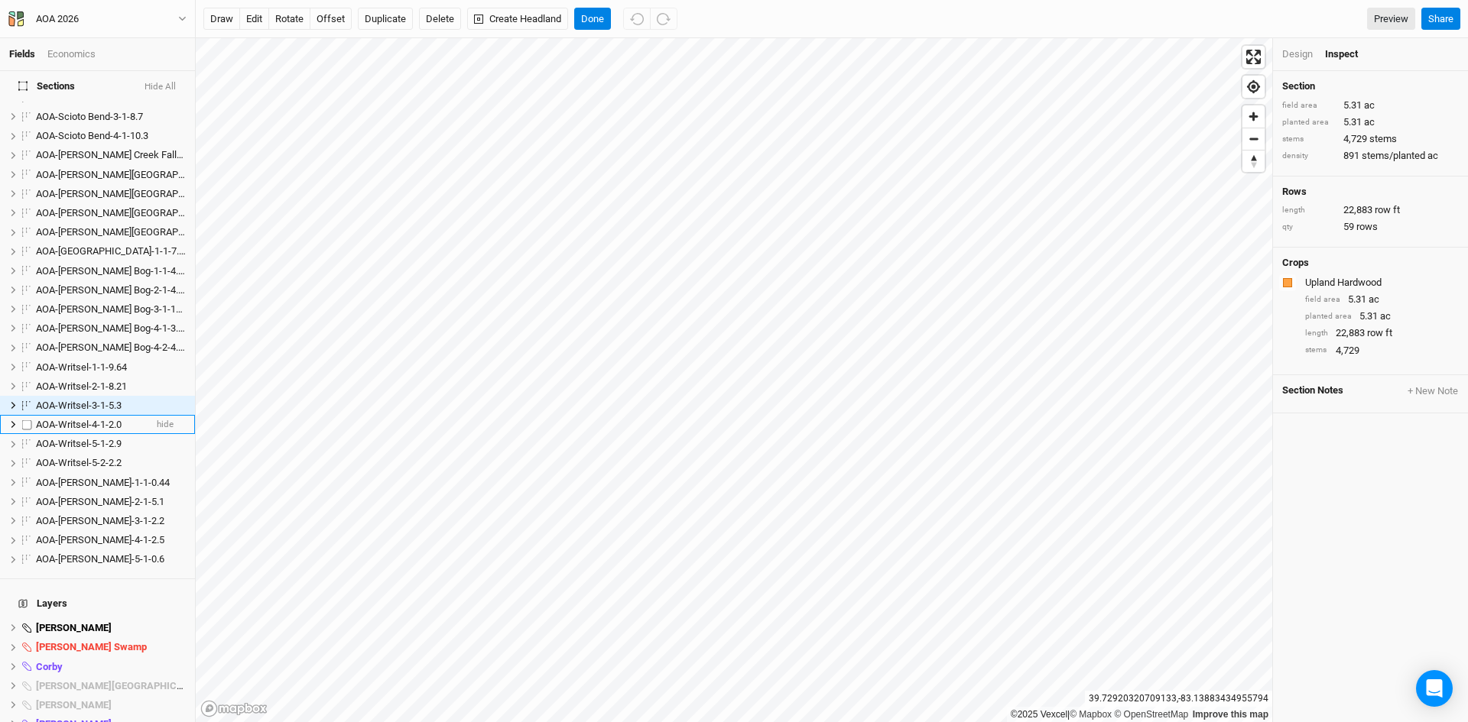
click at [72, 419] on span "AOA-Writsel-4-1-2.0" at bounding box center [79, 424] width 86 height 11
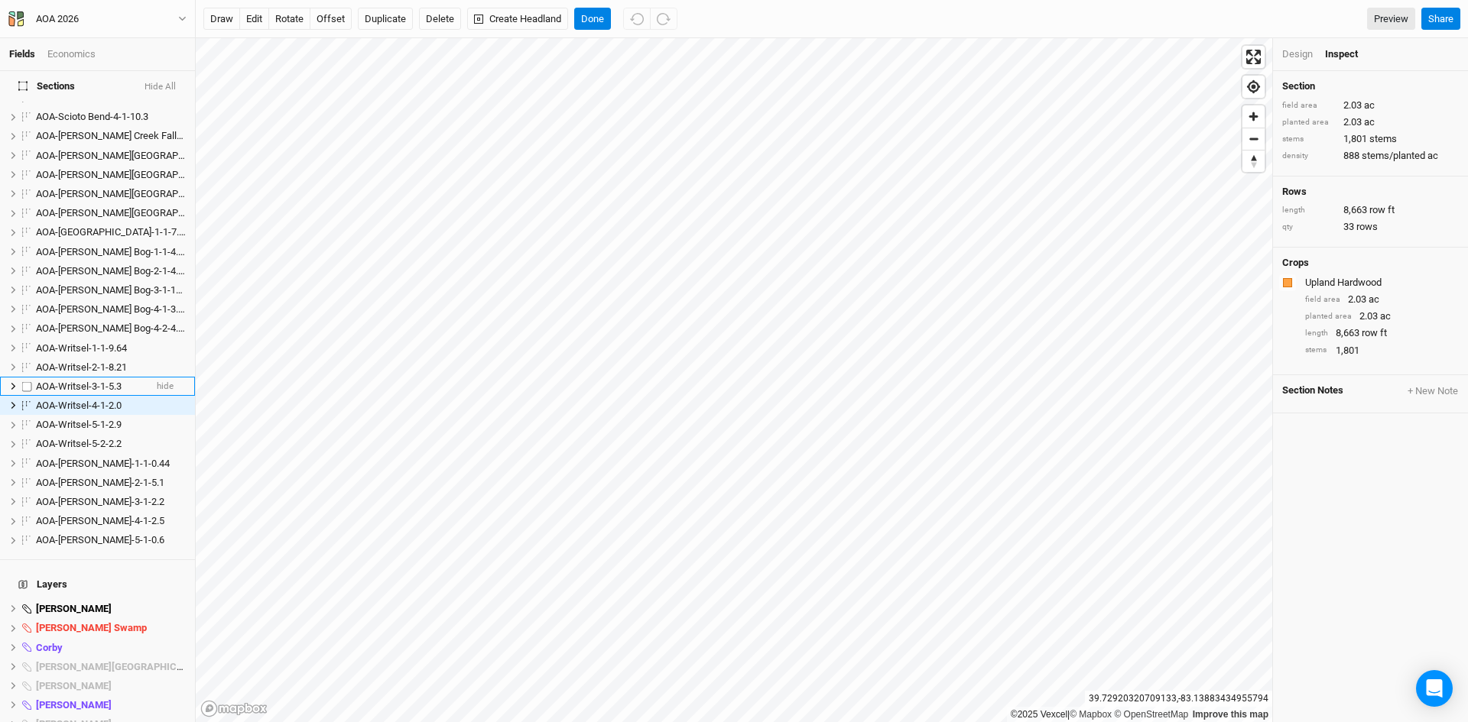
click at [78, 381] on span "AOA-Writsel-3-1-5.3" at bounding box center [79, 386] width 86 height 11
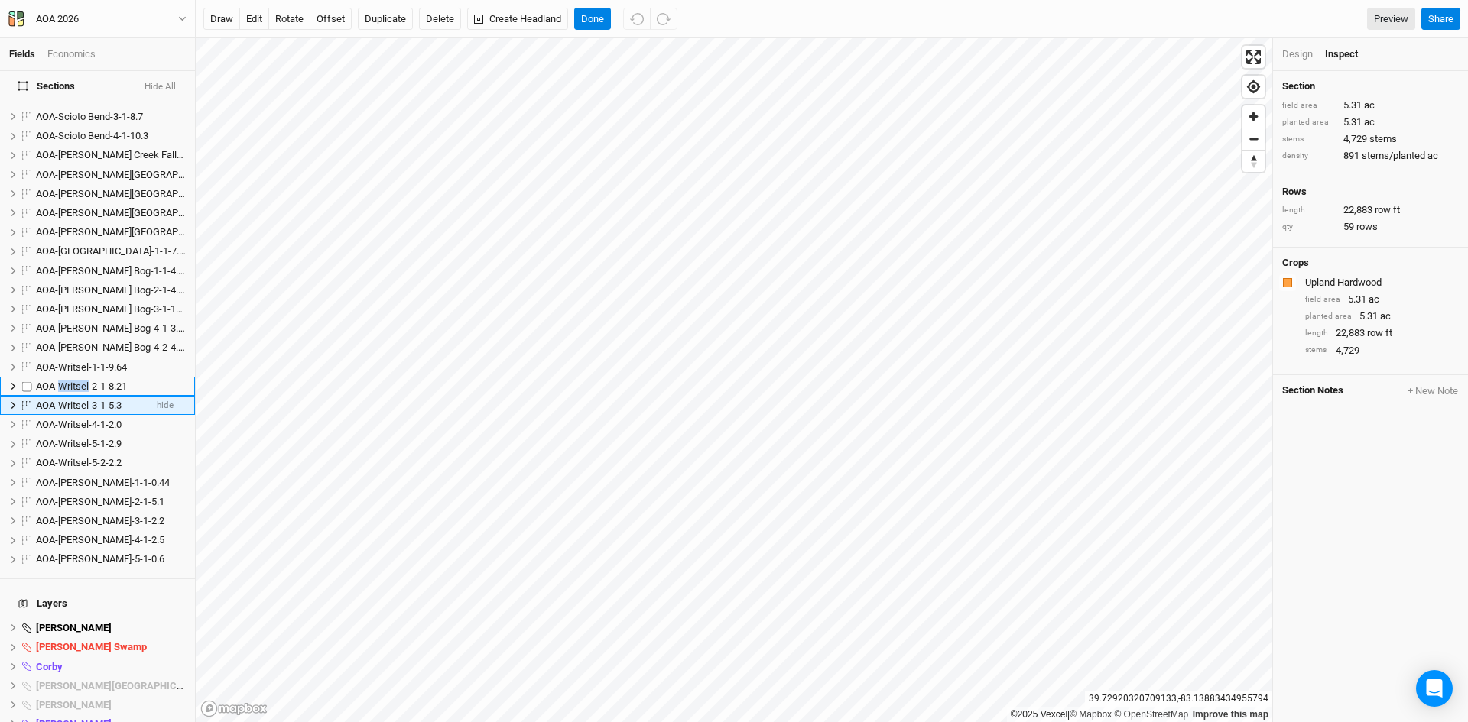
click at [78, 381] on span "AOA-Writsel-2-1-8.21" at bounding box center [81, 386] width 91 height 11
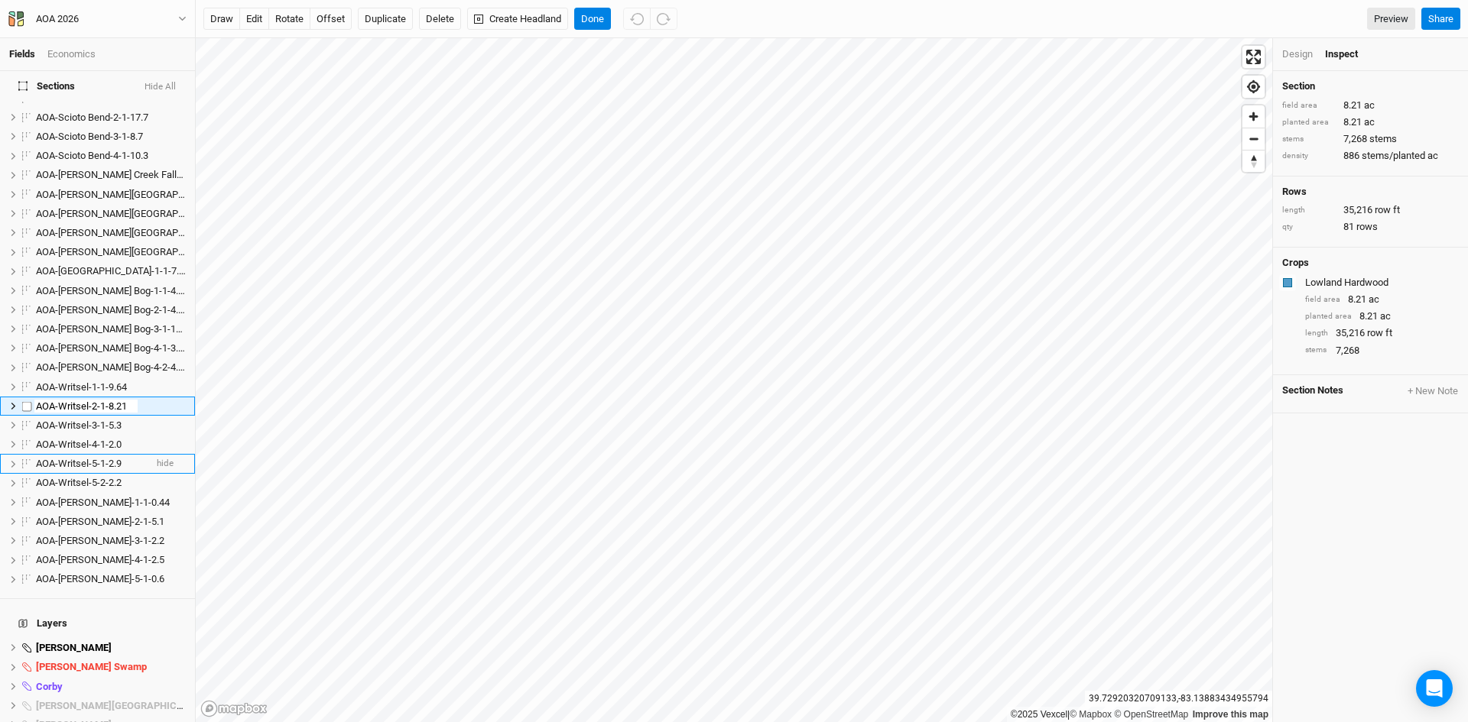
click at [80, 454] on li "AOA-Writsel-5-1-2.9 hide" at bounding box center [97, 463] width 195 height 19
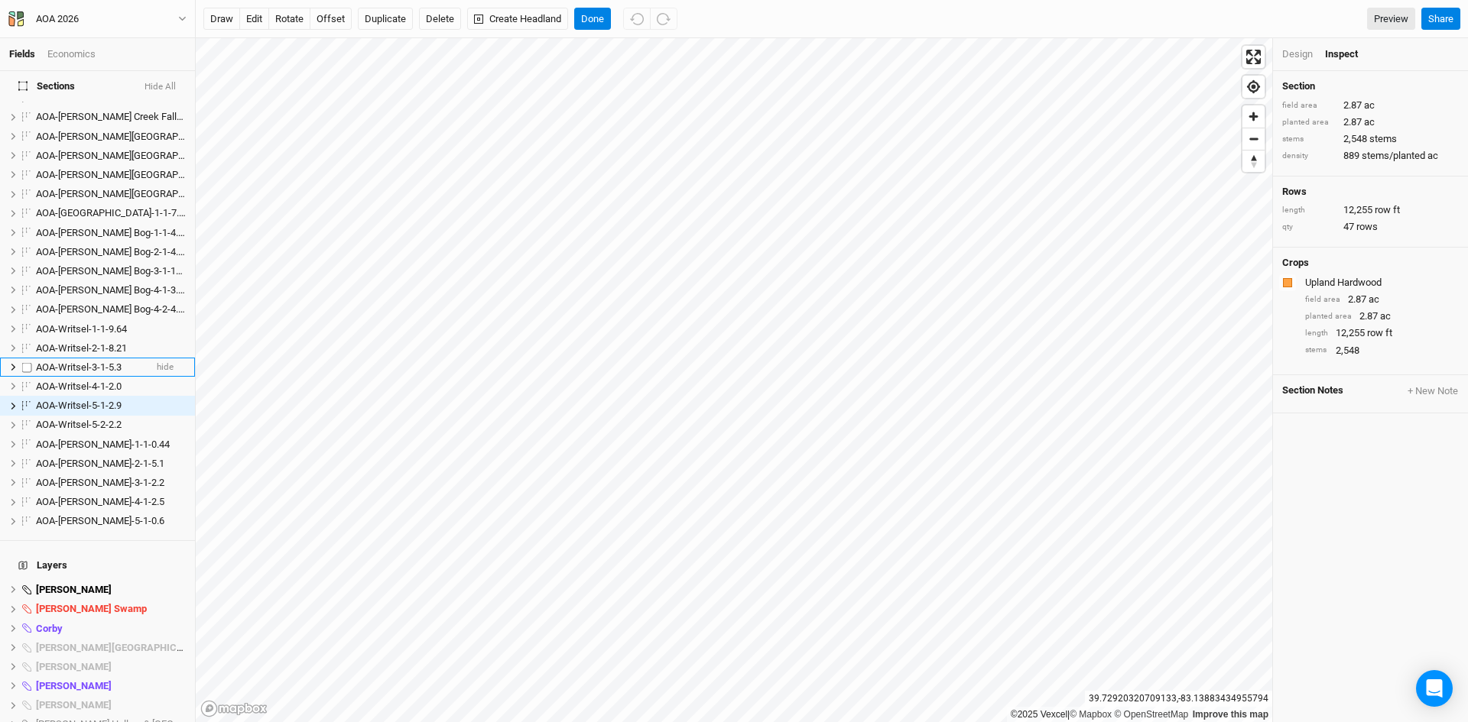
click at [87, 362] on span "AOA-Writsel-3-1-5.3" at bounding box center [79, 367] width 86 height 11
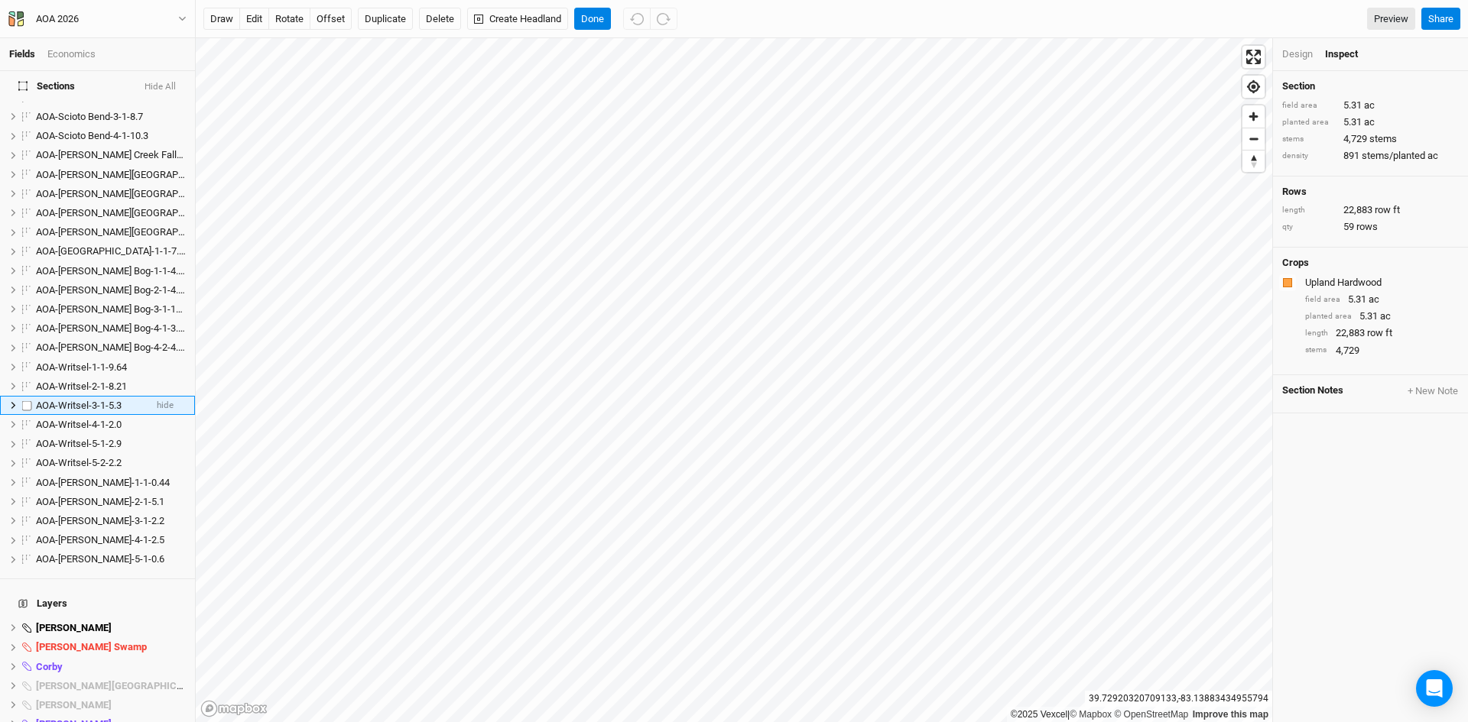
click at [76, 400] on span "AOA-Writsel-3-1-5.3" at bounding box center [79, 405] width 86 height 11
click at [124, 399] on input "AOA-Writsel-3-1-5.3" at bounding box center [85, 406] width 103 height 14
type input "AOA-Writsel-3-1-5.31"
click at [85, 419] on span "AOA-Writsel-4-1-2.0" at bounding box center [79, 424] width 86 height 11
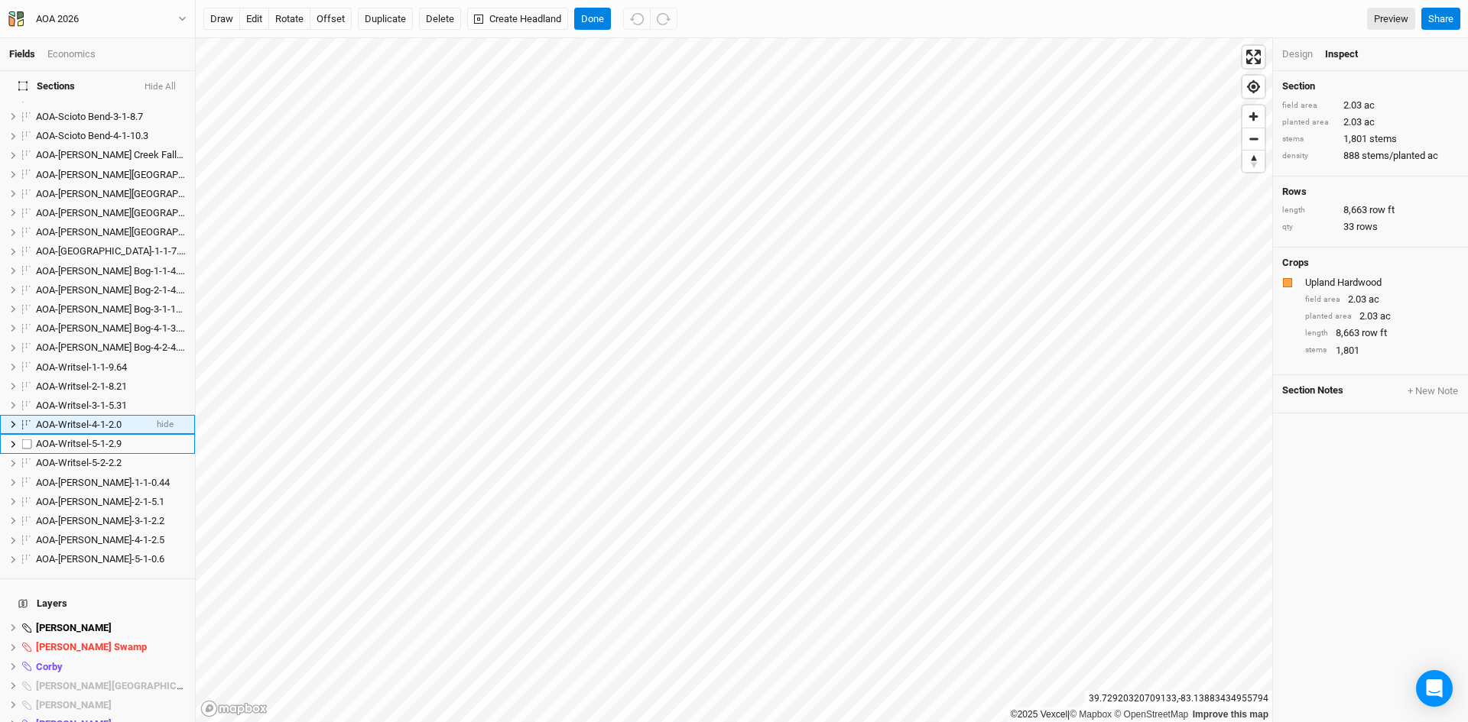
scroll to position [793, 0]
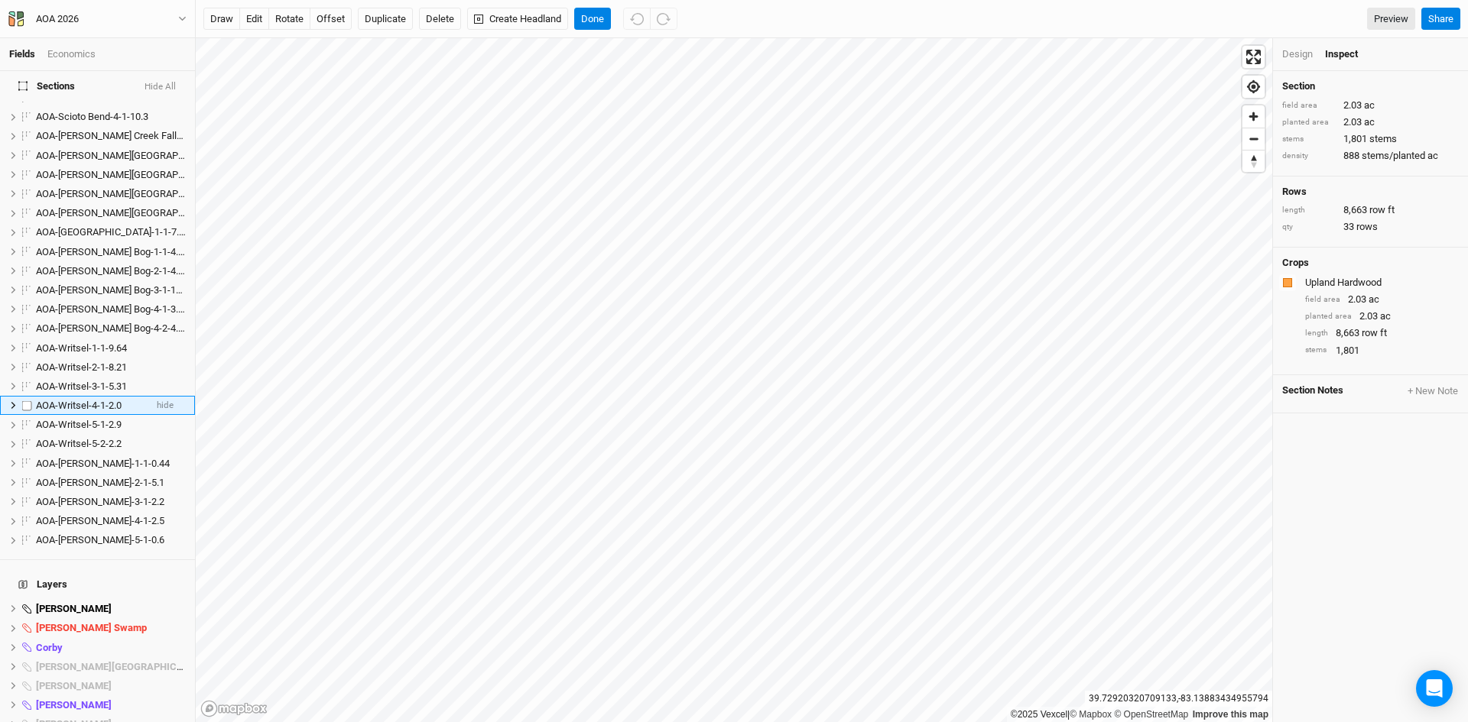
click at [83, 400] on span "AOA-Writsel-4-1-2.0" at bounding box center [79, 405] width 86 height 11
click at [127, 399] on input "AOA-Writsel-4-1-2.0" at bounding box center [85, 406] width 103 height 14
type input "AOA-Writsel-4-1-2.03"
click at [81, 419] on span "AOA-Writsel-5-1-2.9" at bounding box center [79, 424] width 86 height 11
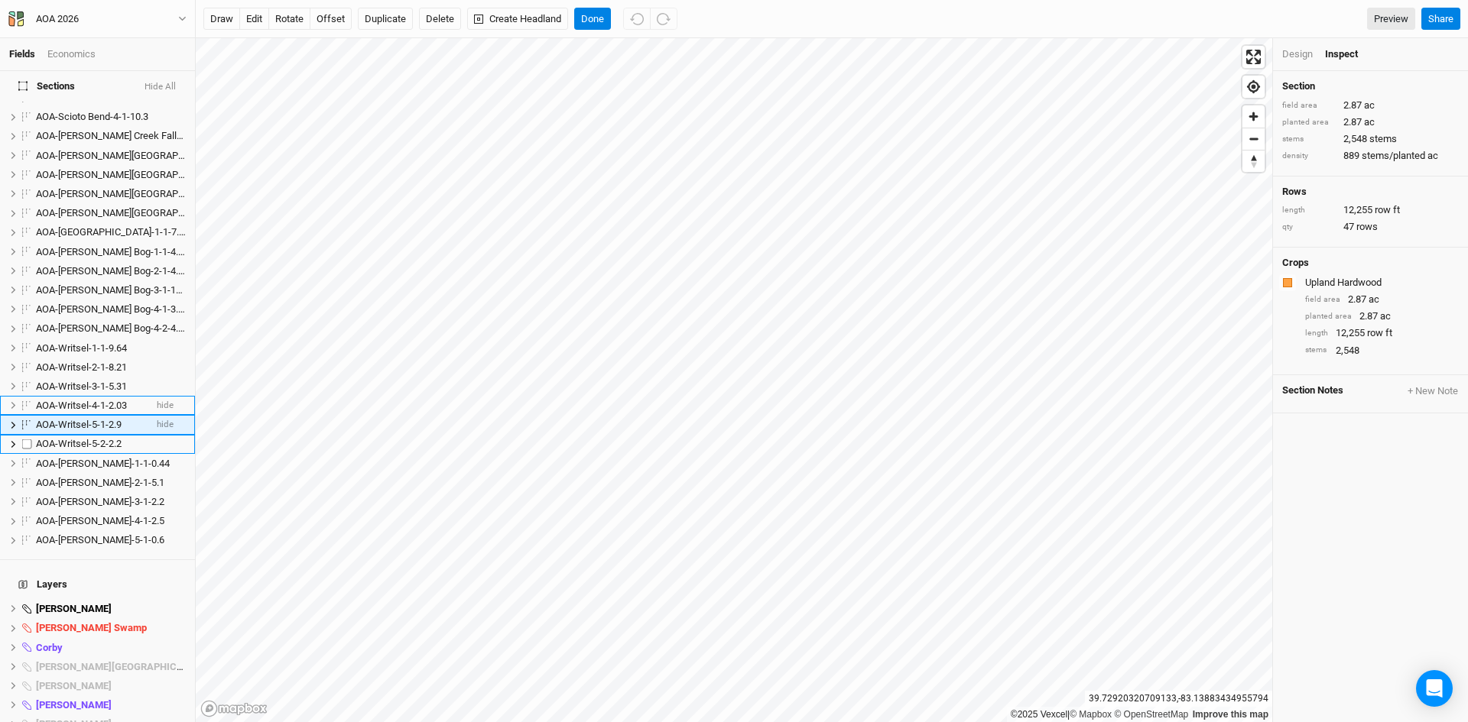
scroll to position [812, 0]
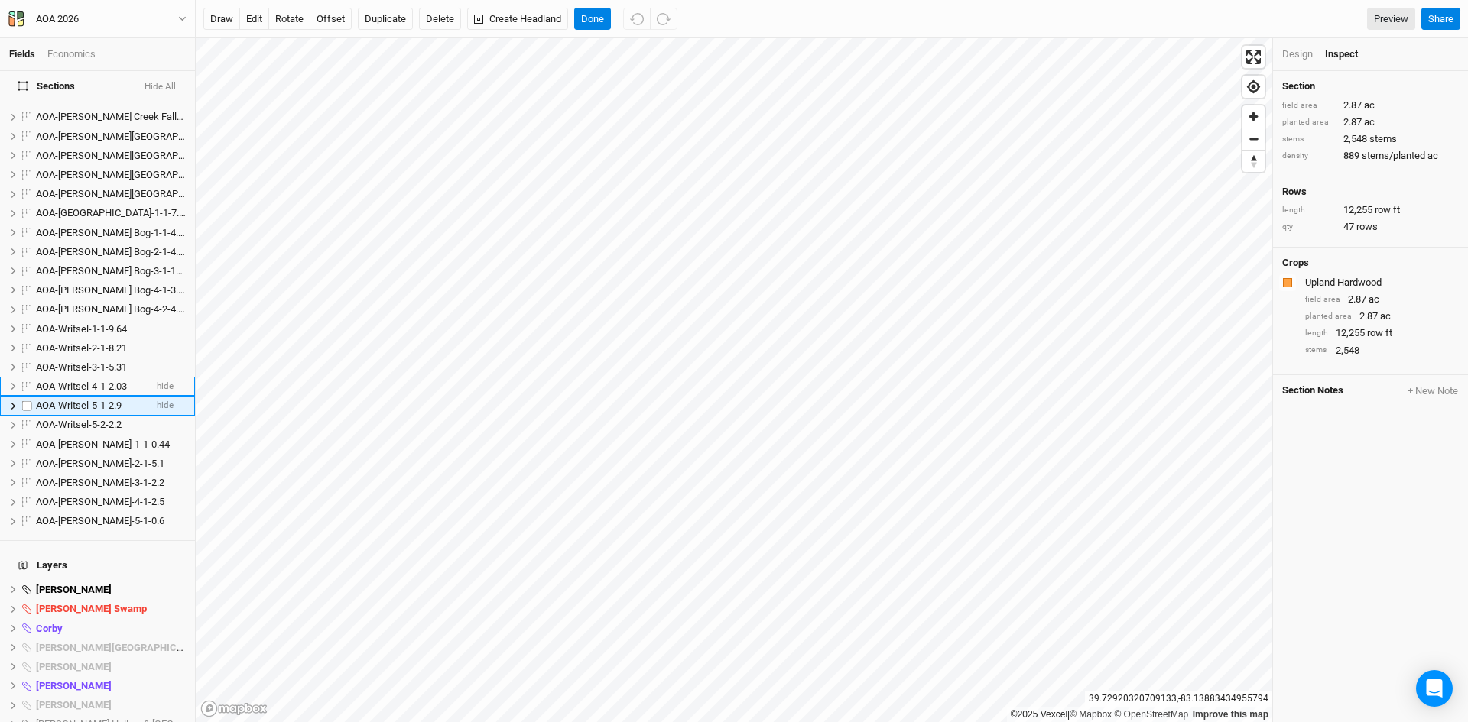
click at [85, 400] on span "AOA-Writsel-5-1-2.9" at bounding box center [79, 405] width 86 height 11
click at [120, 399] on input "AOA-Writsel-5-1-2.9" at bounding box center [85, 406] width 103 height 14
click at [121, 399] on input "AOA-Writsel-5-1-2.9" at bounding box center [85, 406] width 103 height 14
type input "AOA-Writsel-5-1-2.87"
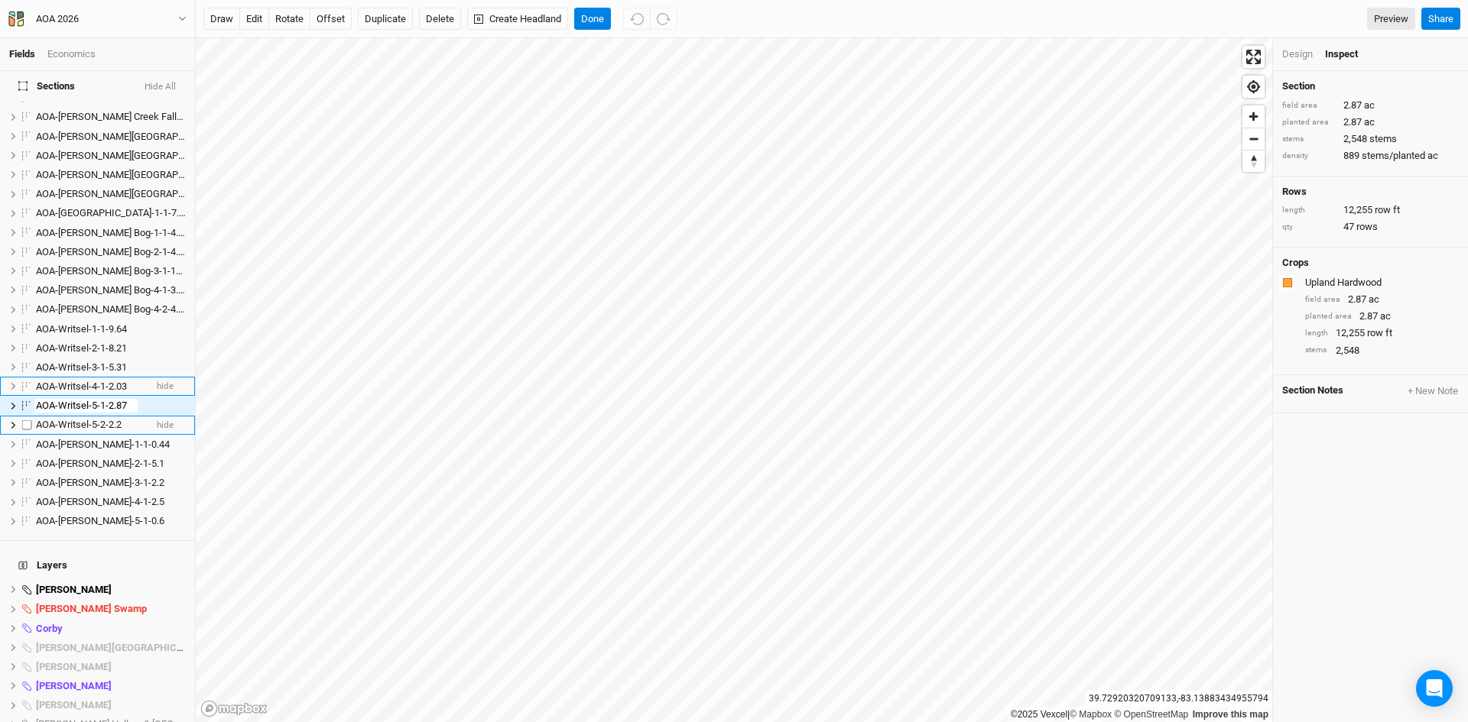
click at [105, 419] on span "AOA-Writsel-5-2-2.2" at bounding box center [79, 424] width 86 height 11
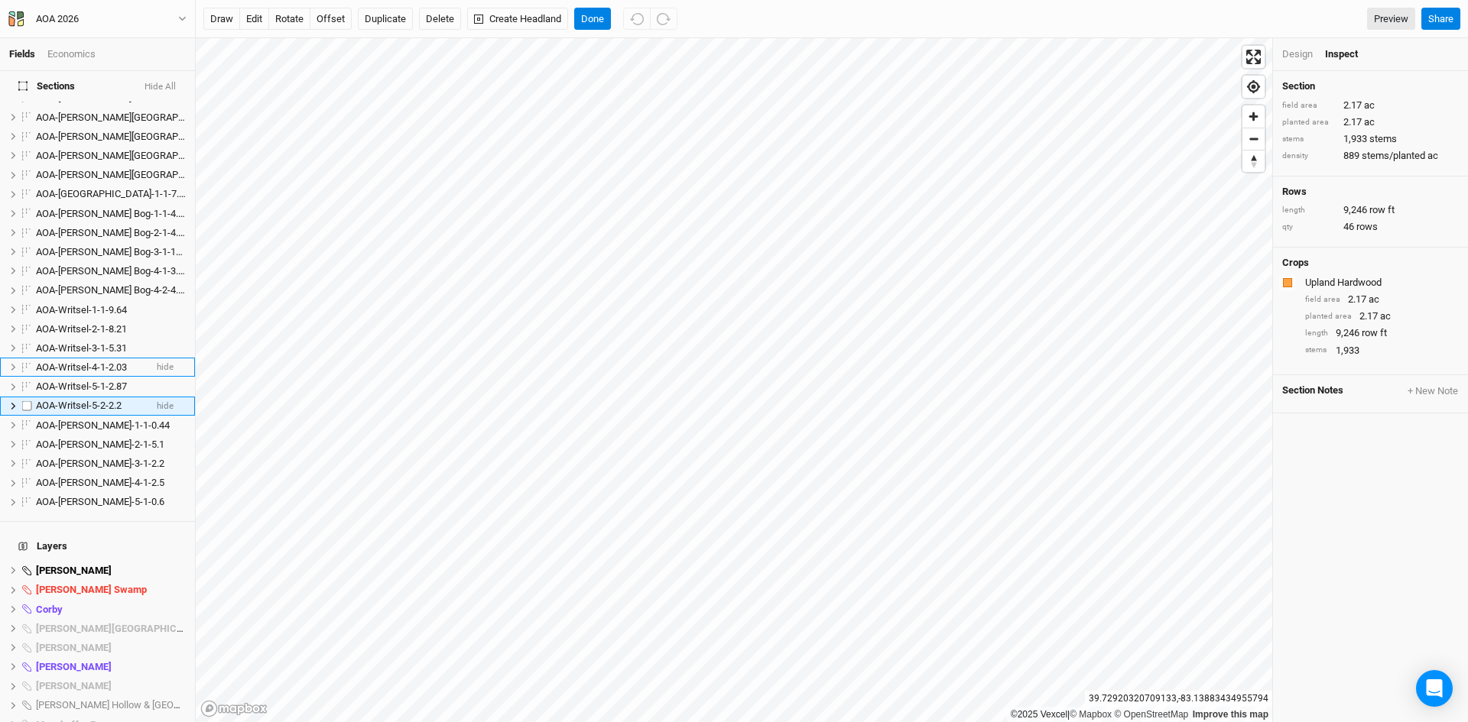
click at [86, 400] on span "AOA-Writsel-5-2-2.2" at bounding box center [79, 405] width 86 height 11
click at [124, 399] on input "AOA-Writsel-5-2-2.2" at bounding box center [85, 406] width 103 height 14
click at [122, 399] on input "AOA-Writsel-5-2-2.2" at bounding box center [85, 406] width 103 height 14
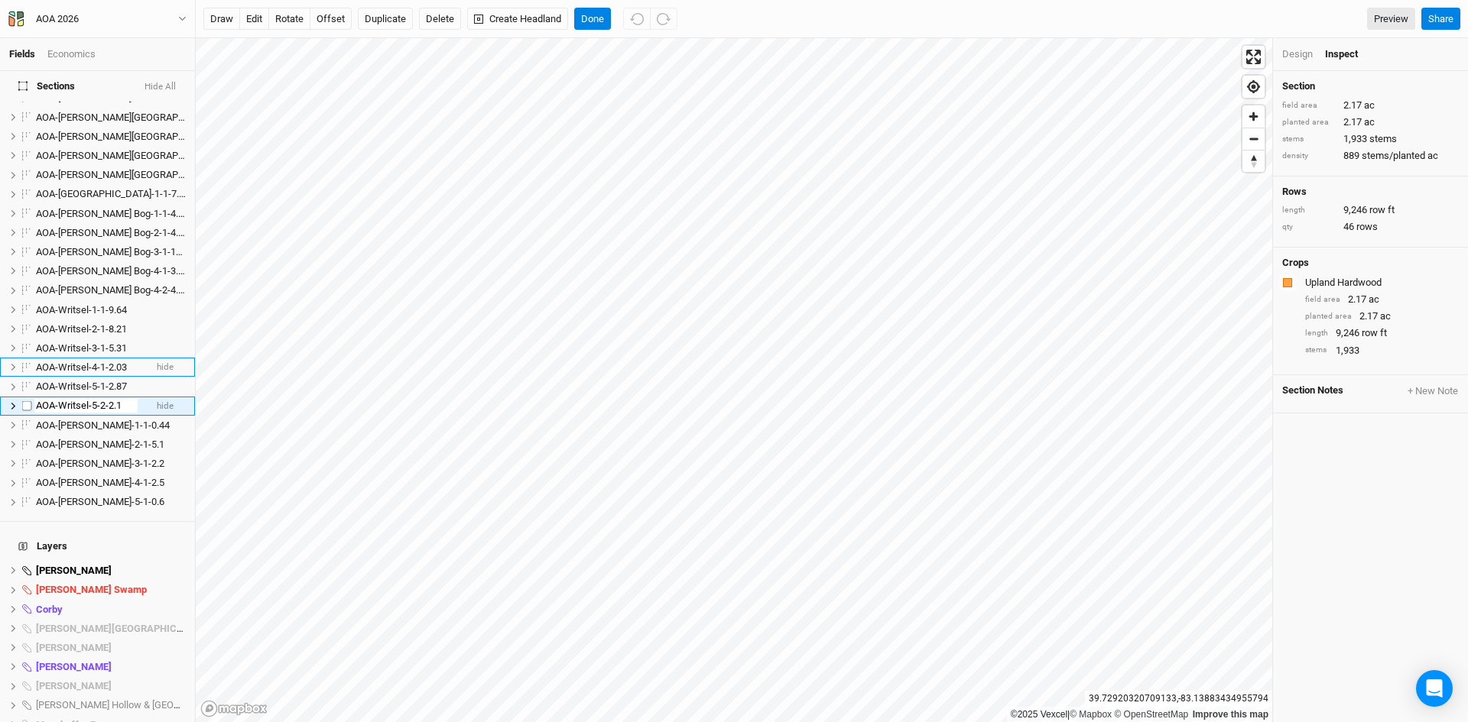
type input "AOA-Writsel-5-2-2.17"
click at [88, 423] on li "AOA-Wylie Ridge-1-1-0.44 hide" at bounding box center [97, 425] width 195 height 19
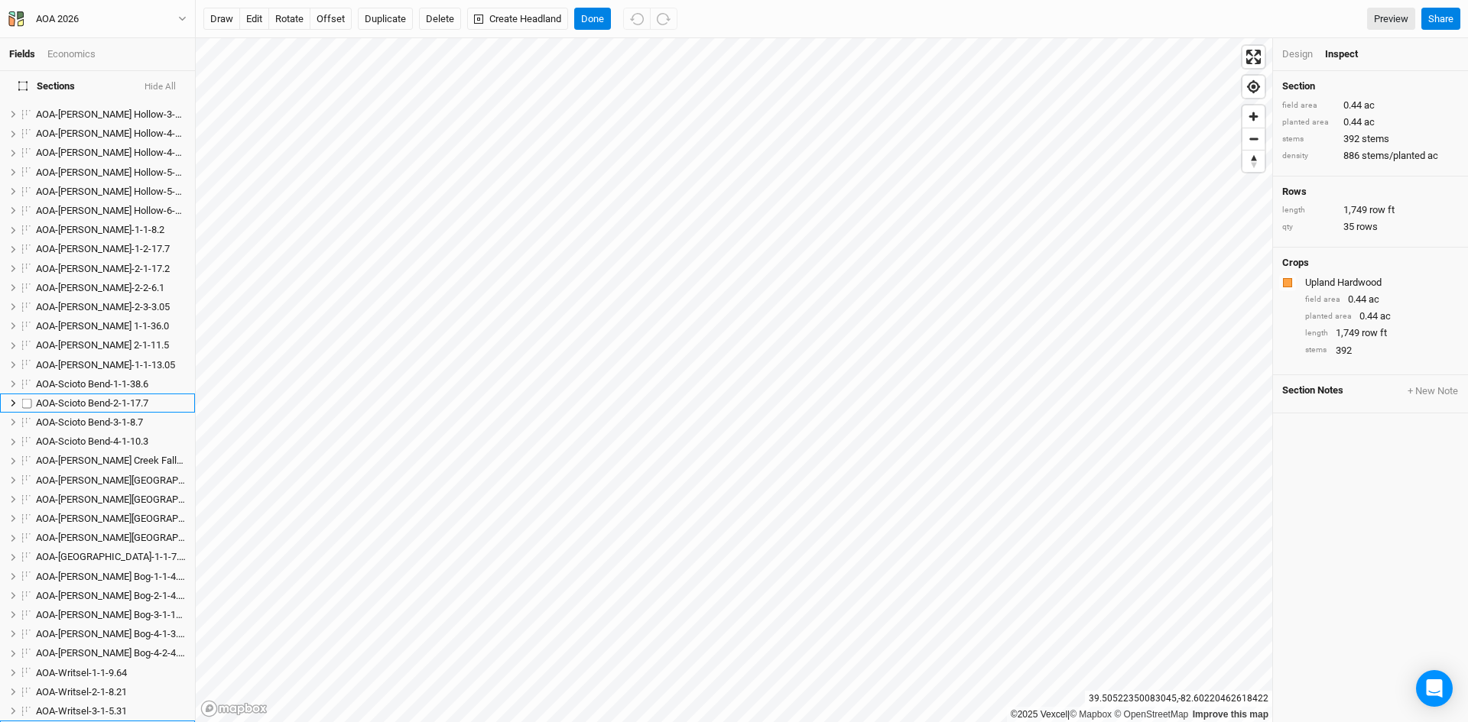
scroll to position [391, 0]
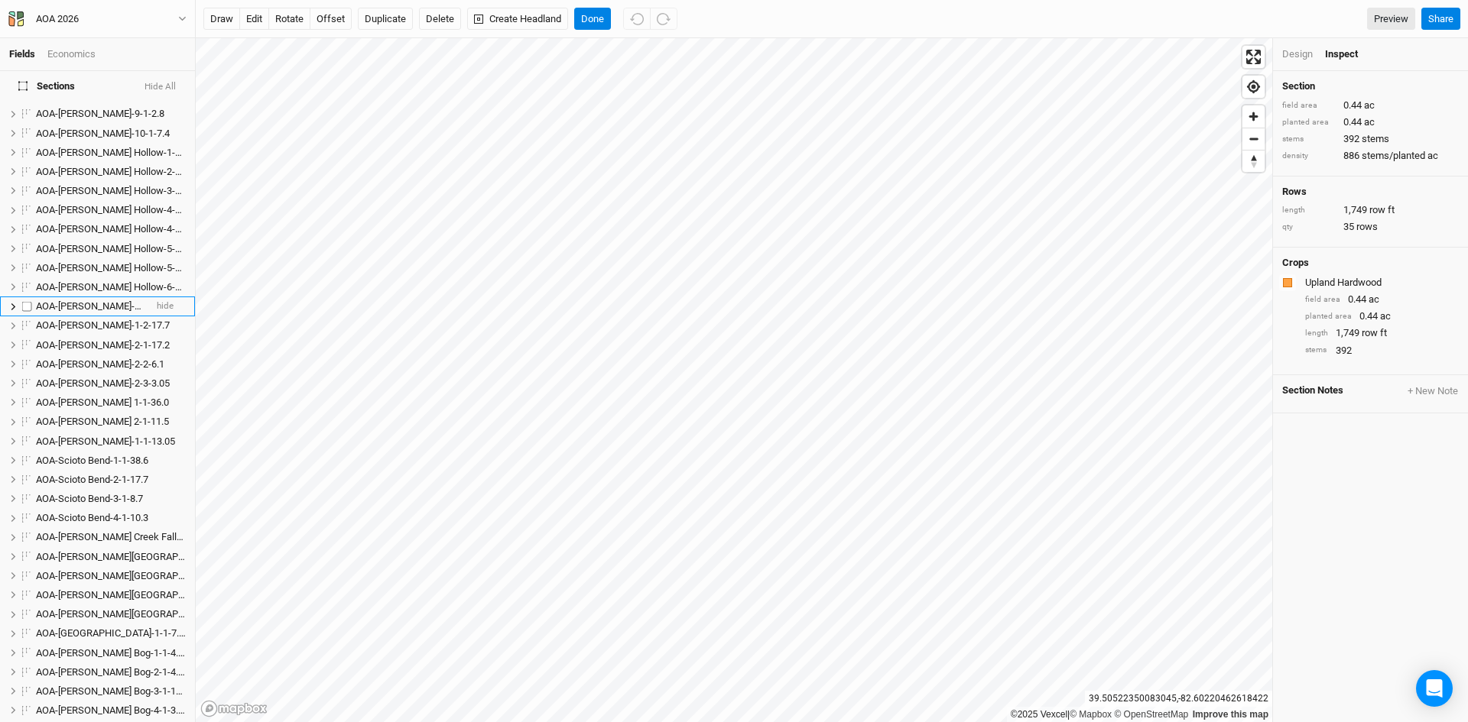
click at [72, 300] on span "AOA-[PERSON_NAME]-1-1-8.2" at bounding box center [100, 305] width 128 height 11
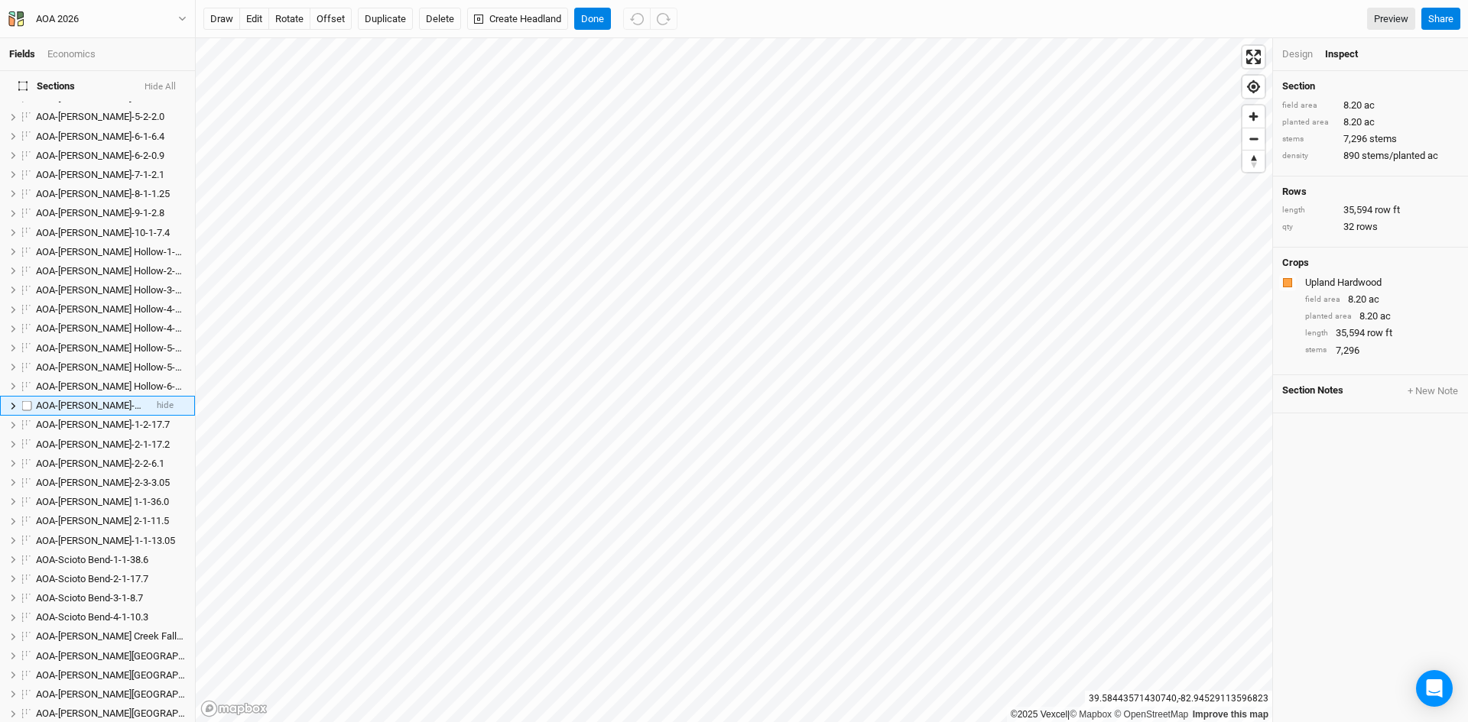
click at [78, 400] on span "AOA-[PERSON_NAME]-1-1-8.2" at bounding box center [100, 405] width 128 height 11
click at [131, 399] on input "AOA-[PERSON_NAME]-1-1-8.2" at bounding box center [85, 406] width 103 height 14
type input "AOA-Kibler Fen-1-1-8.20"
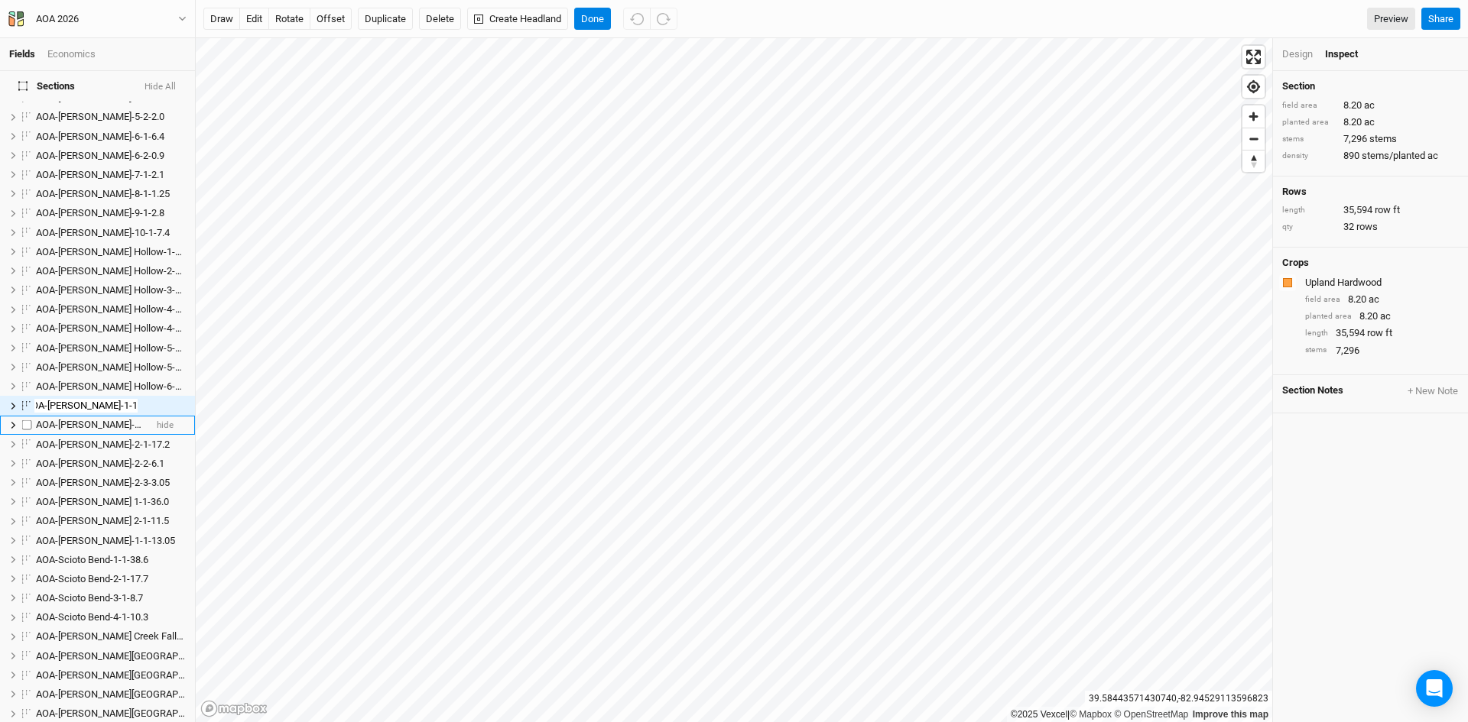
scroll to position [0, 5]
click at [77, 419] on span "AOA-[PERSON_NAME]-1-2-17.7" at bounding box center [103, 424] width 134 height 11
click at [77, 420] on span "AOA-[PERSON_NAME]-2-1-17.2" at bounding box center [103, 425] width 134 height 11
click at [77, 439] on span "AOA-[PERSON_NAME]-2-2-6.1" at bounding box center [100, 444] width 128 height 11
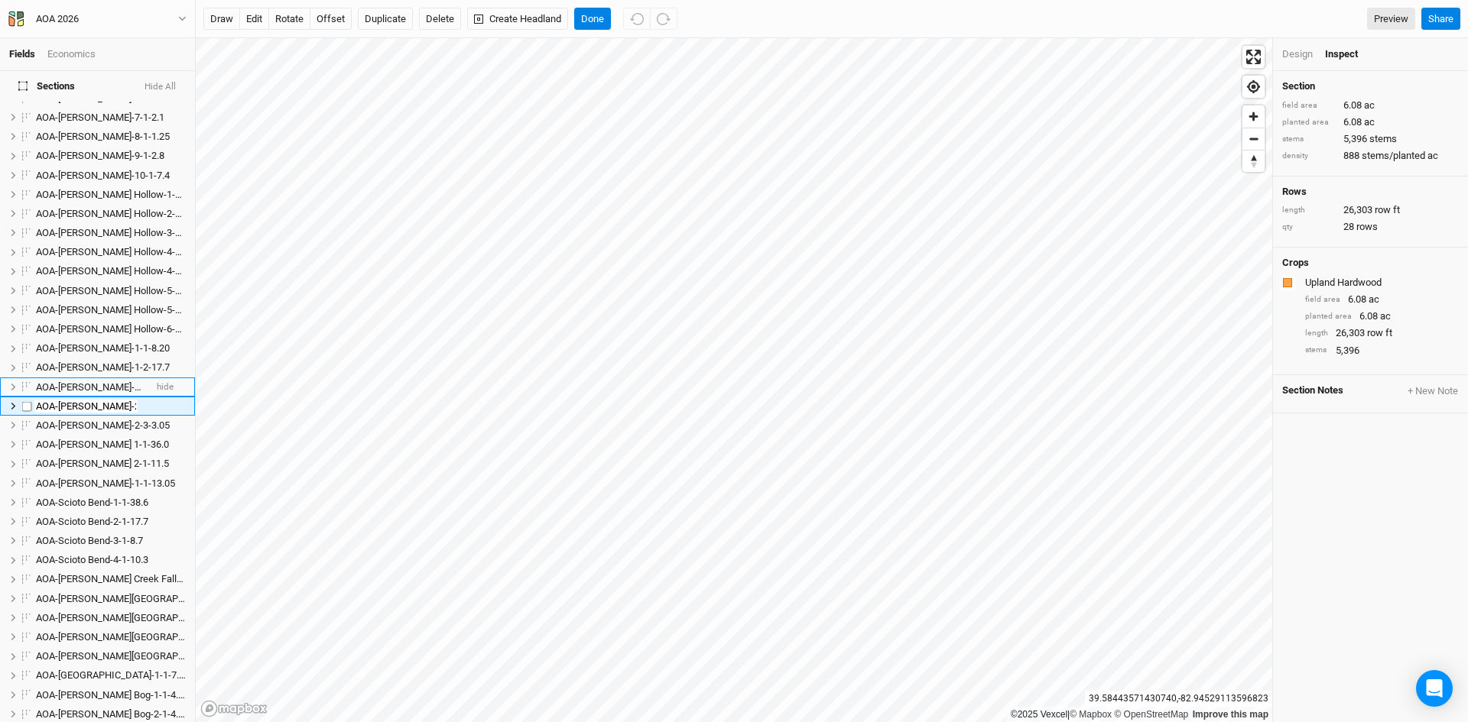
scroll to position [0, 0]
click at [128, 400] on input "AOA-[PERSON_NAME]-2-2-6.1" at bounding box center [85, 407] width 103 height 14
click at [124, 400] on input "AOA-[PERSON_NAME]-2-2-6.1" at bounding box center [85, 407] width 103 height 14
type input "AOA-Kibler Fen-2-2-6.08"
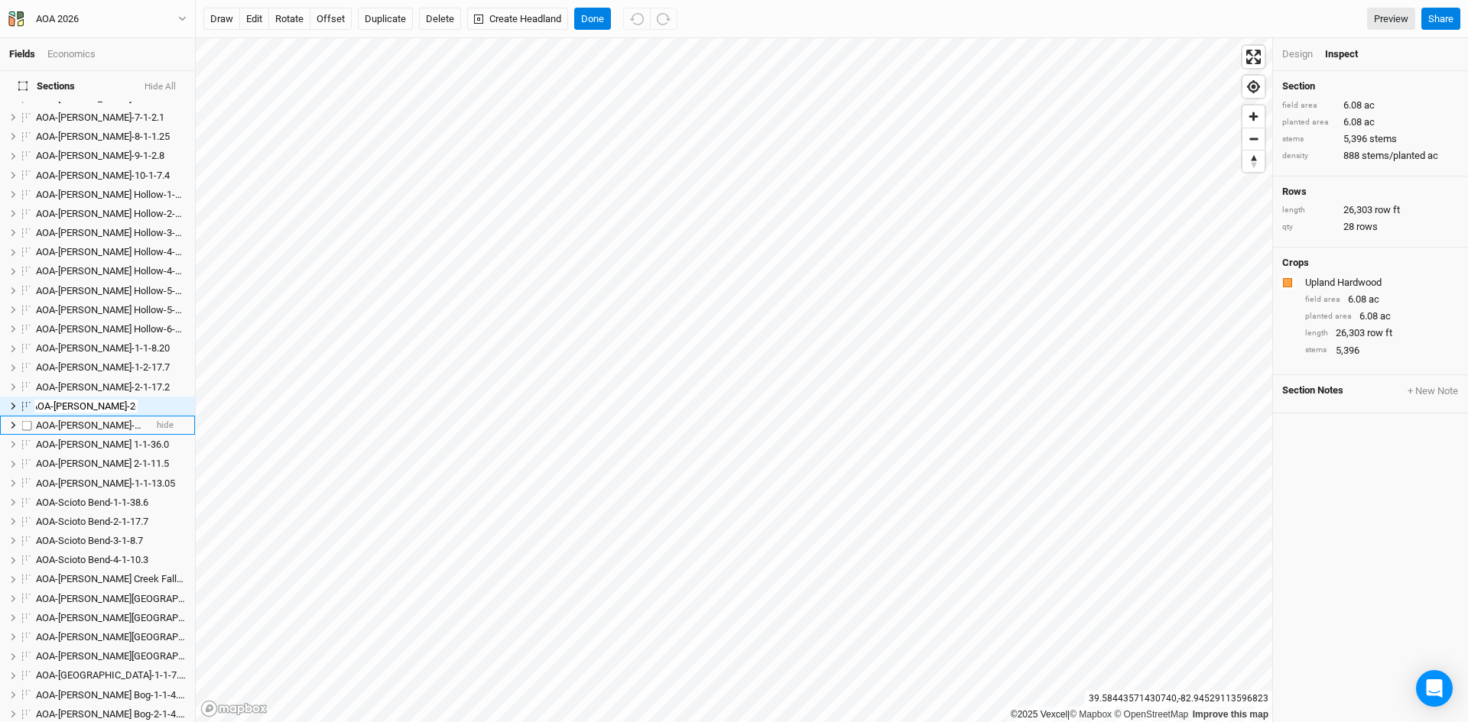
click at [83, 420] on span "AOA-[PERSON_NAME]-2-3-3.05" at bounding box center [103, 425] width 134 height 11
click at [80, 323] on span "AOA-Kibler Fen-1-1-8.20" at bounding box center [103, 328] width 134 height 11
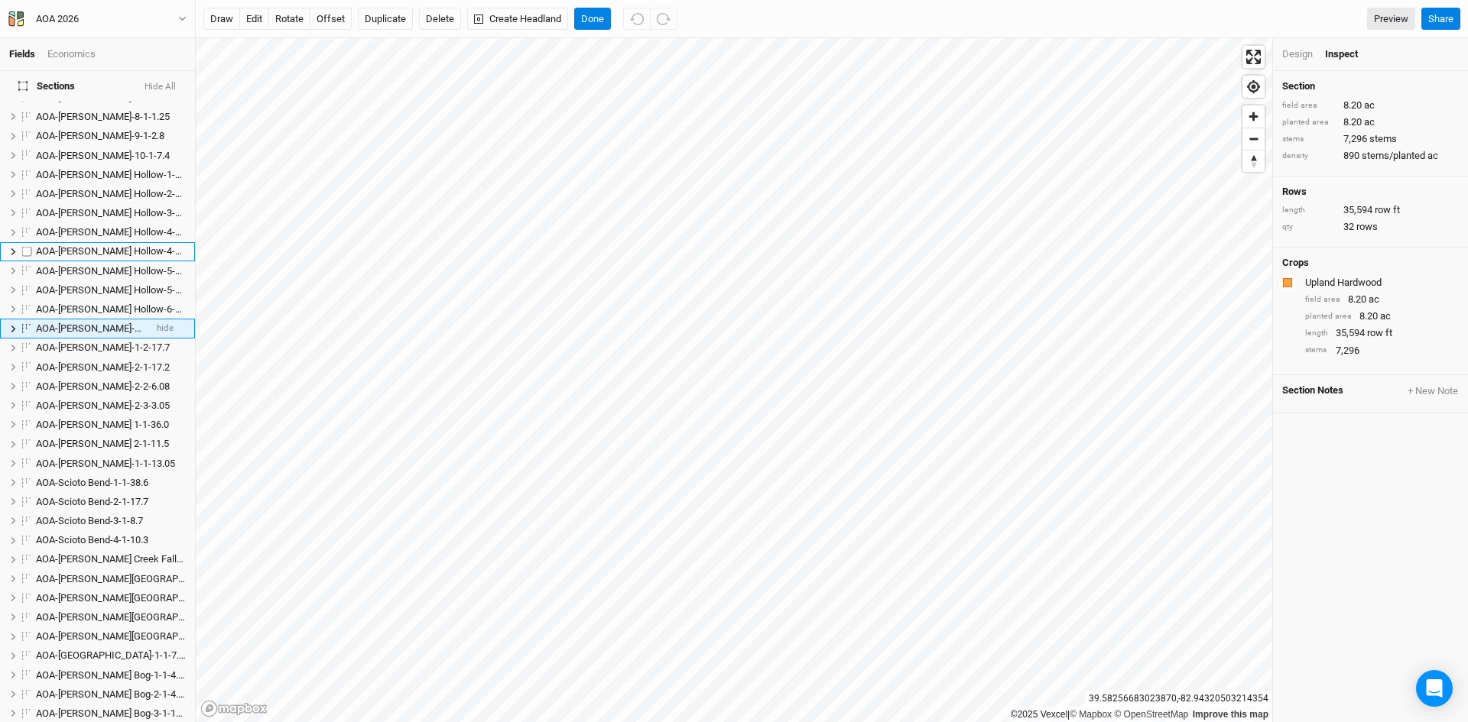
scroll to position [292, 0]
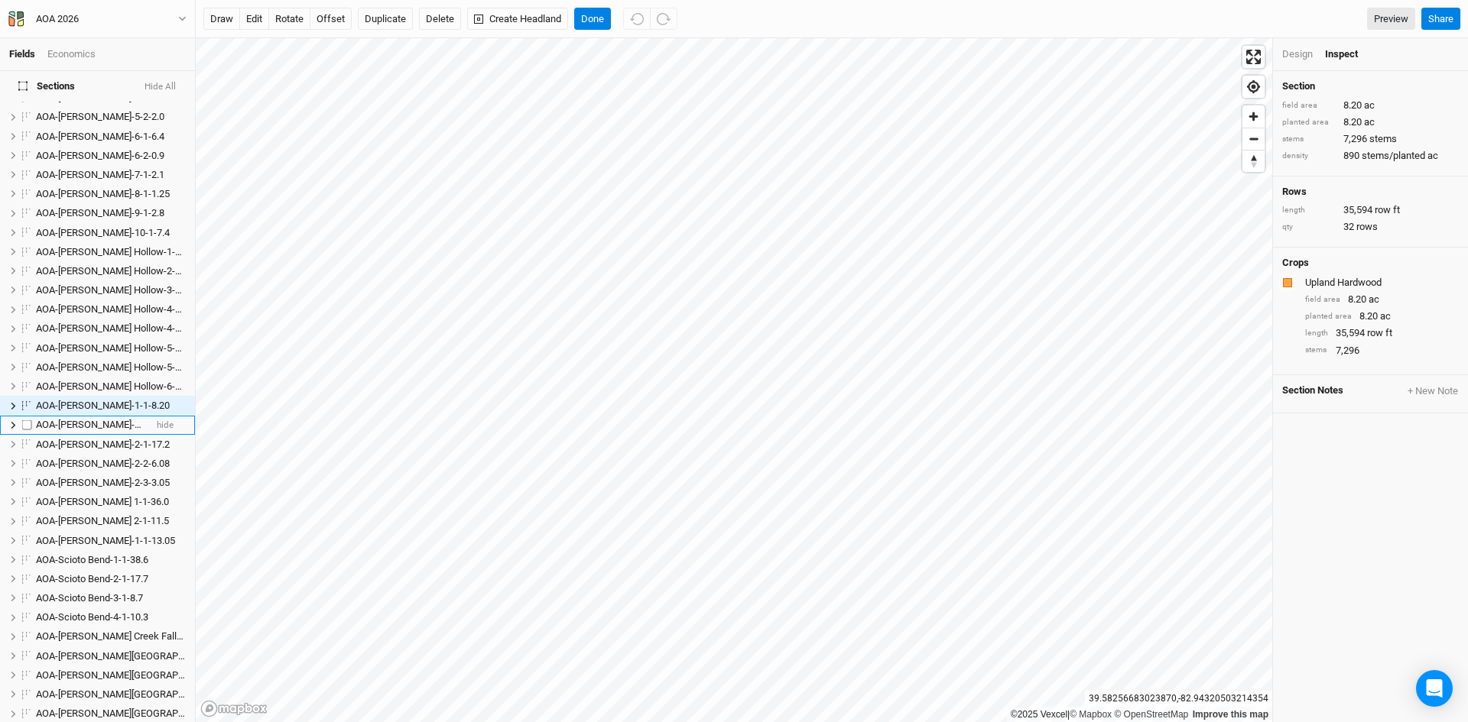
click at [79, 419] on span "AOA-[PERSON_NAME]-1-2-17.7" at bounding box center [103, 424] width 134 height 11
click at [80, 381] on span "AOA-[PERSON_NAME]-1-2-17.7" at bounding box center [103, 386] width 134 height 11
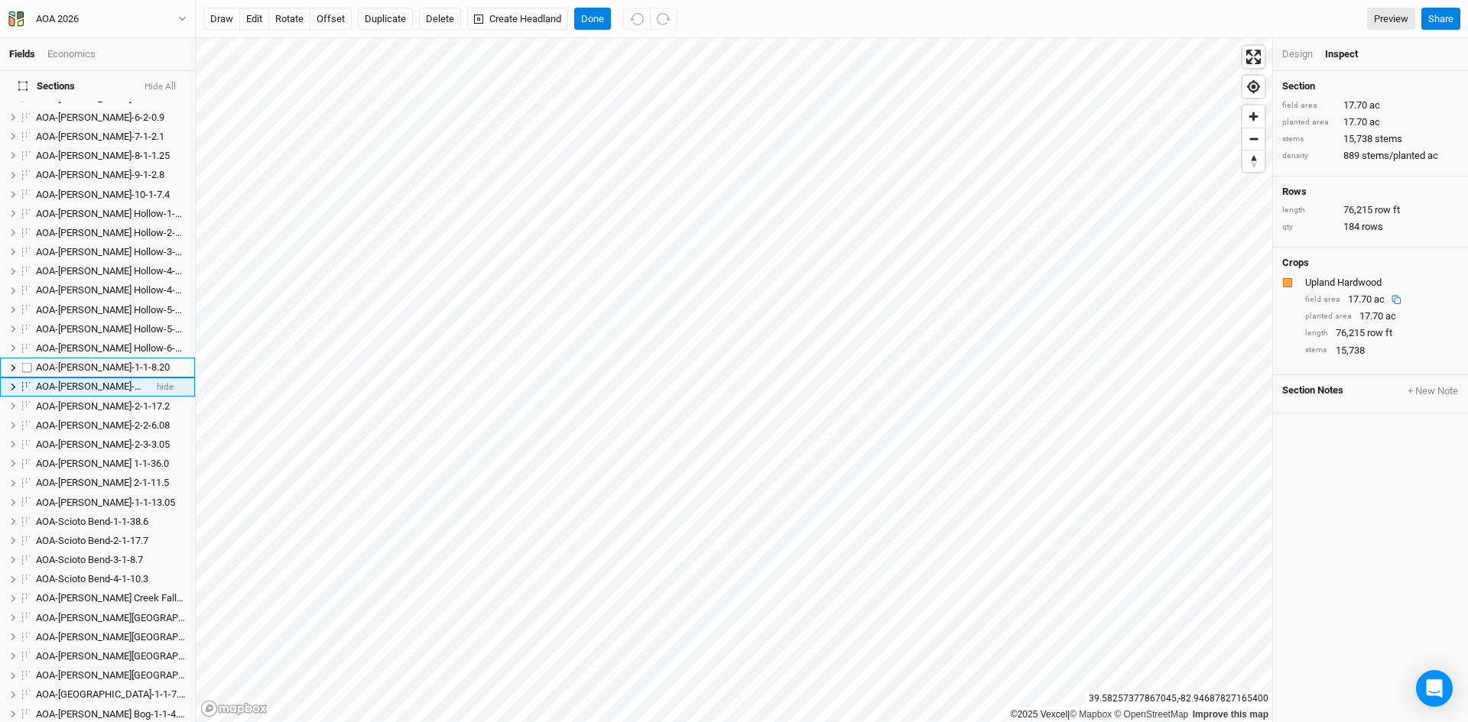
click at [80, 372] on span "AOA-Kibler Fen-1-1-8.20" at bounding box center [103, 367] width 134 height 11
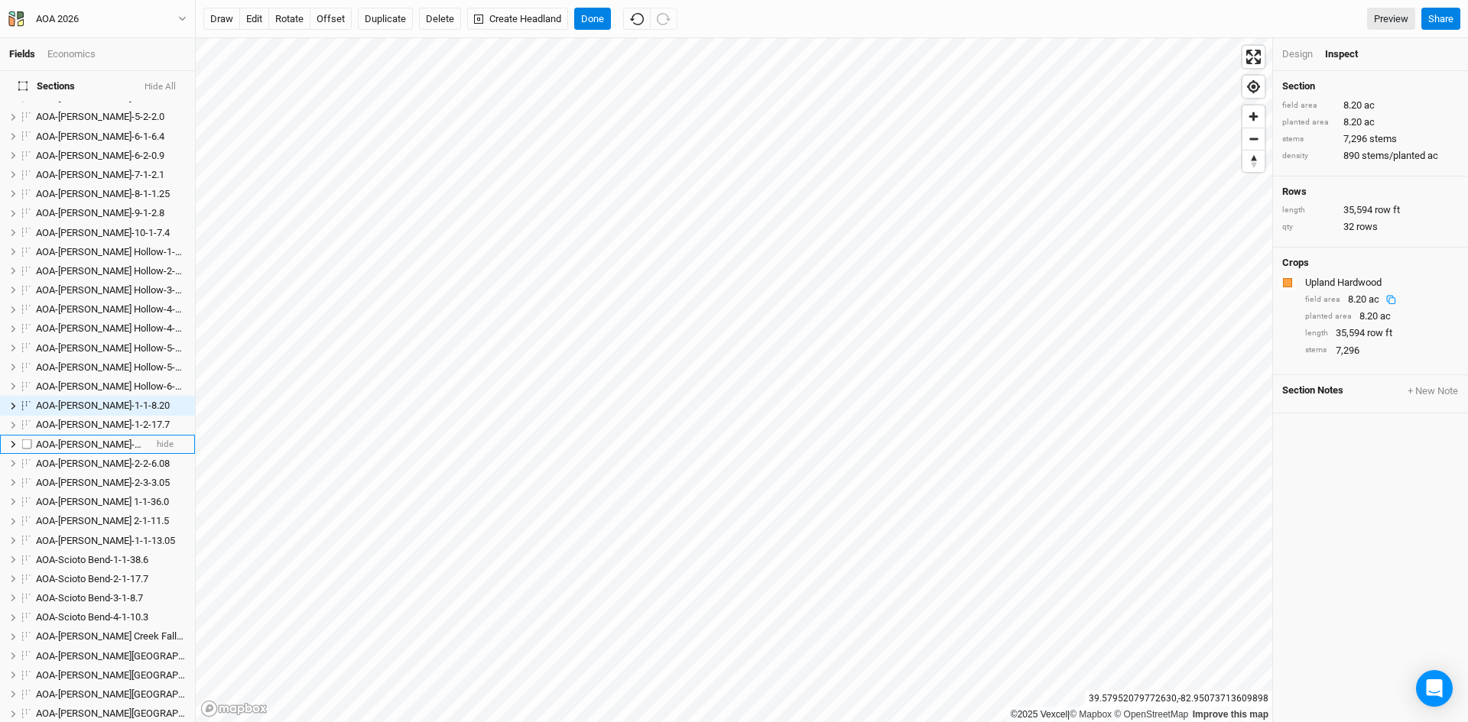
click at [92, 439] on span "AOA-[PERSON_NAME]-2-1-17.2" at bounding box center [103, 444] width 134 height 11
click at [67, 401] on span "AOA-[PERSON_NAME]-2-1-17.2" at bounding box center [103, 406] width 134 height 11
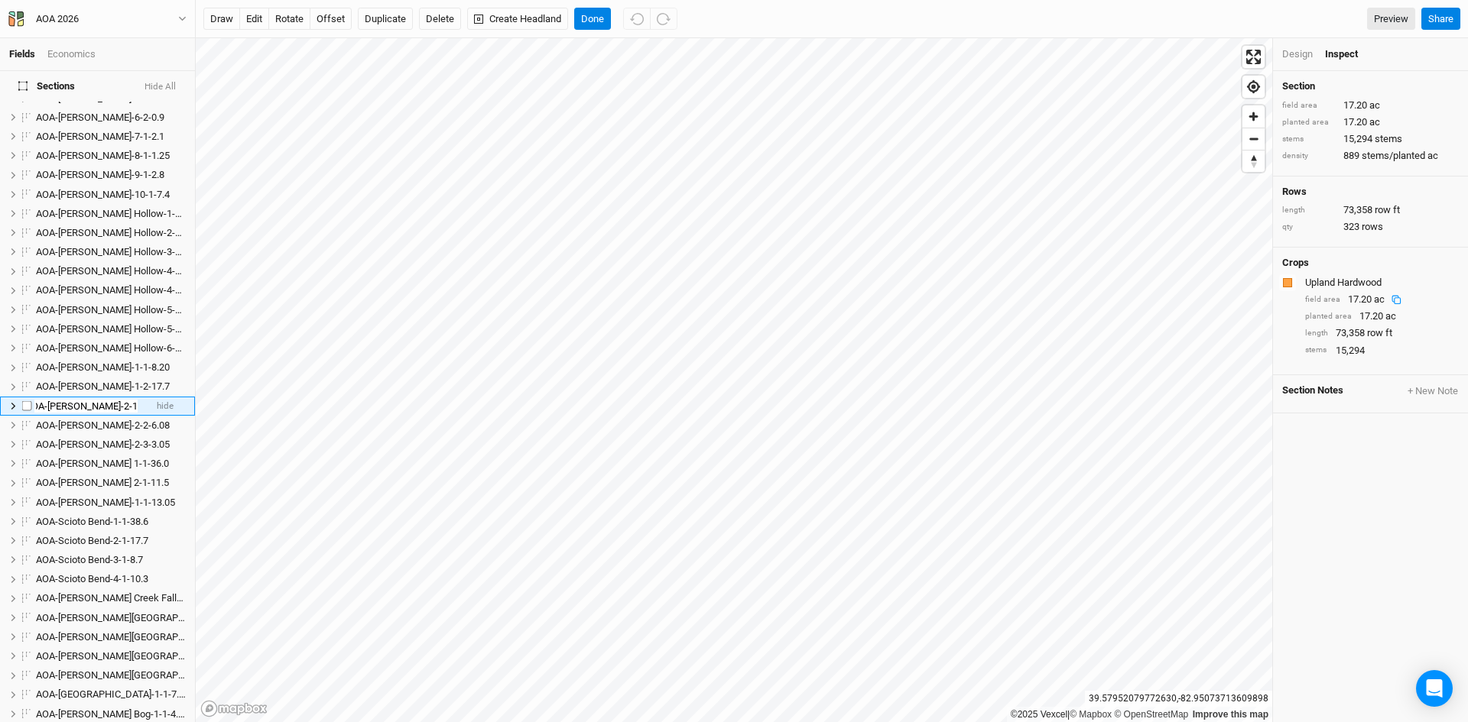
click at [128, 400] on input "AOA-[PERSON_NAME]-2-1-17.2" at bounding box center [85, 407] width 103 height 14
type input "AOA-Kibler Fen-2-1-17.20"
click at [99, 420] on span "AOA-[PERSON_NAME]-2-3-3.05" at bounding box center [103, 425] width 134 height 11
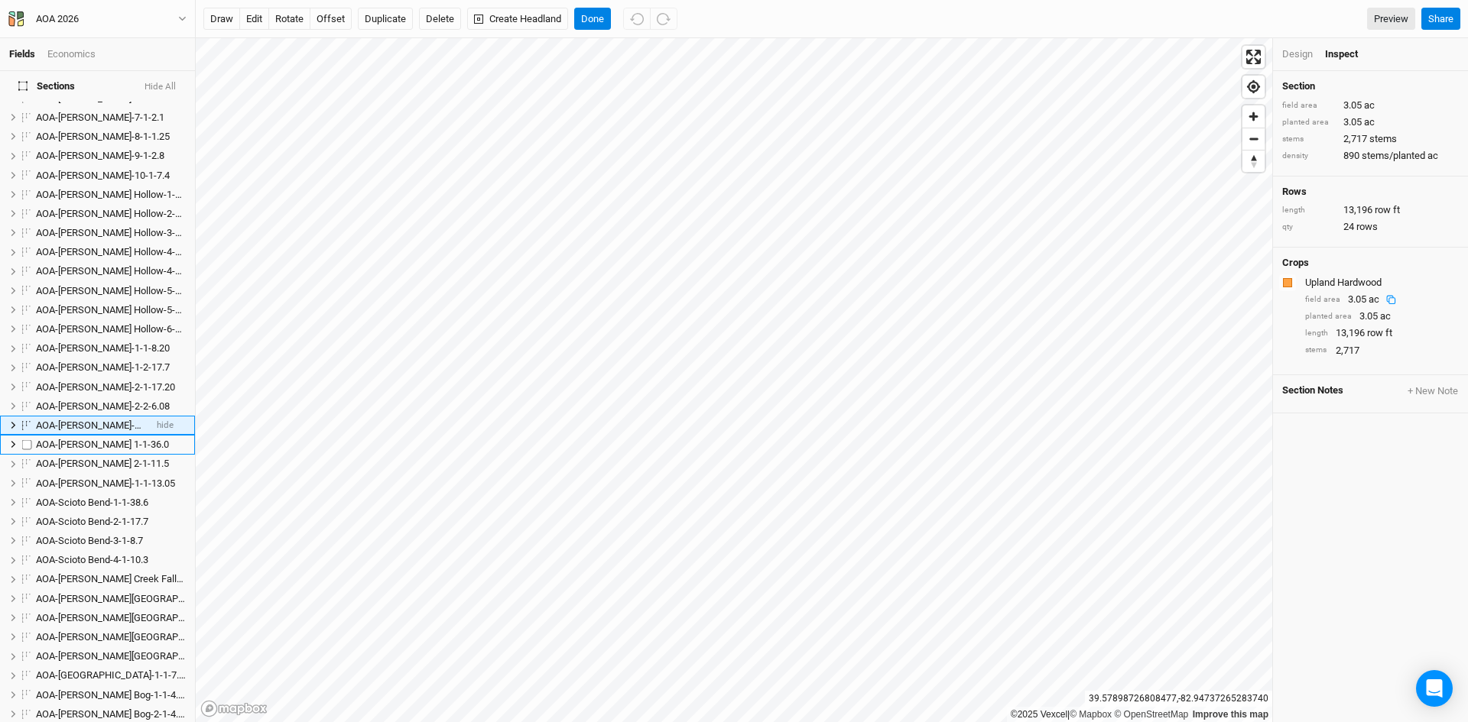
scroll to position [369, 0]
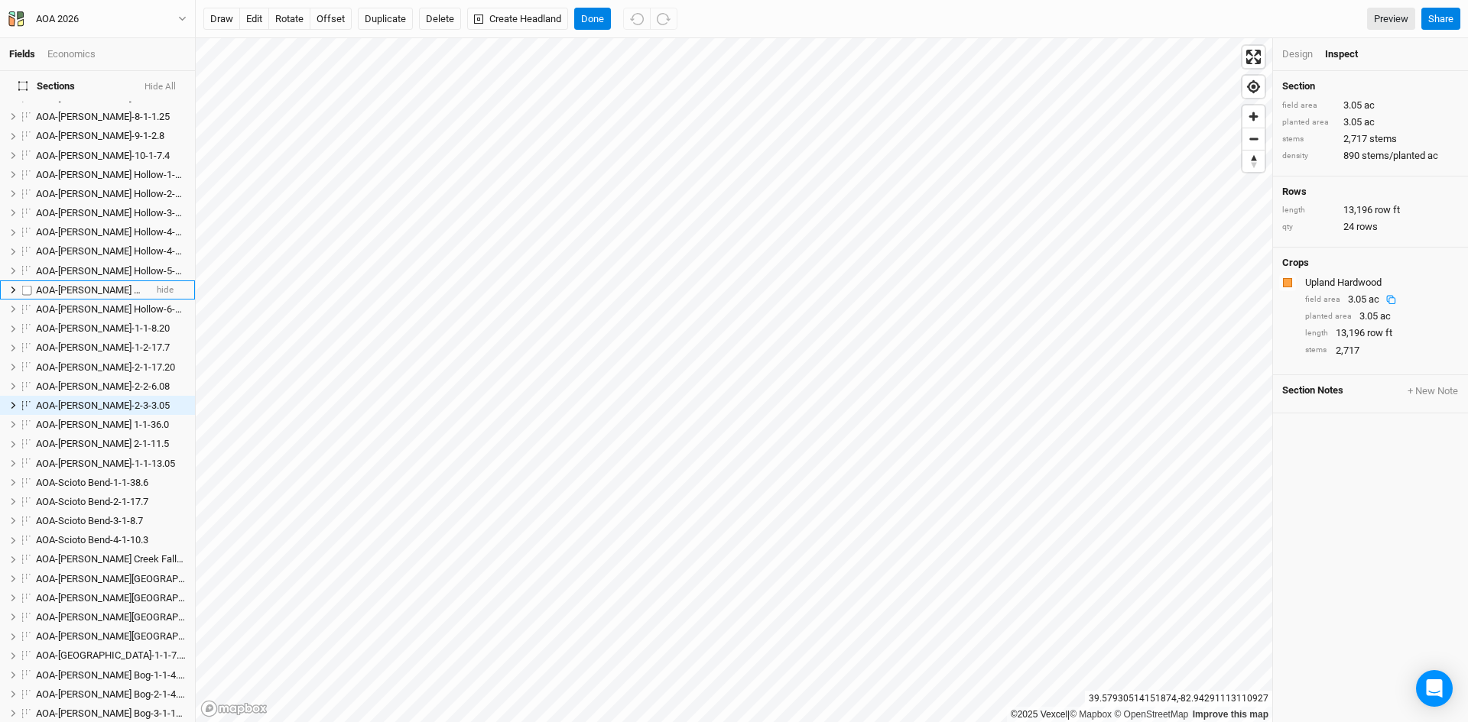
click at [86, 284] on span "AOA-Hintz Hollow-5-2-6.7" at bounding box center [116, 289] width 161 height 11
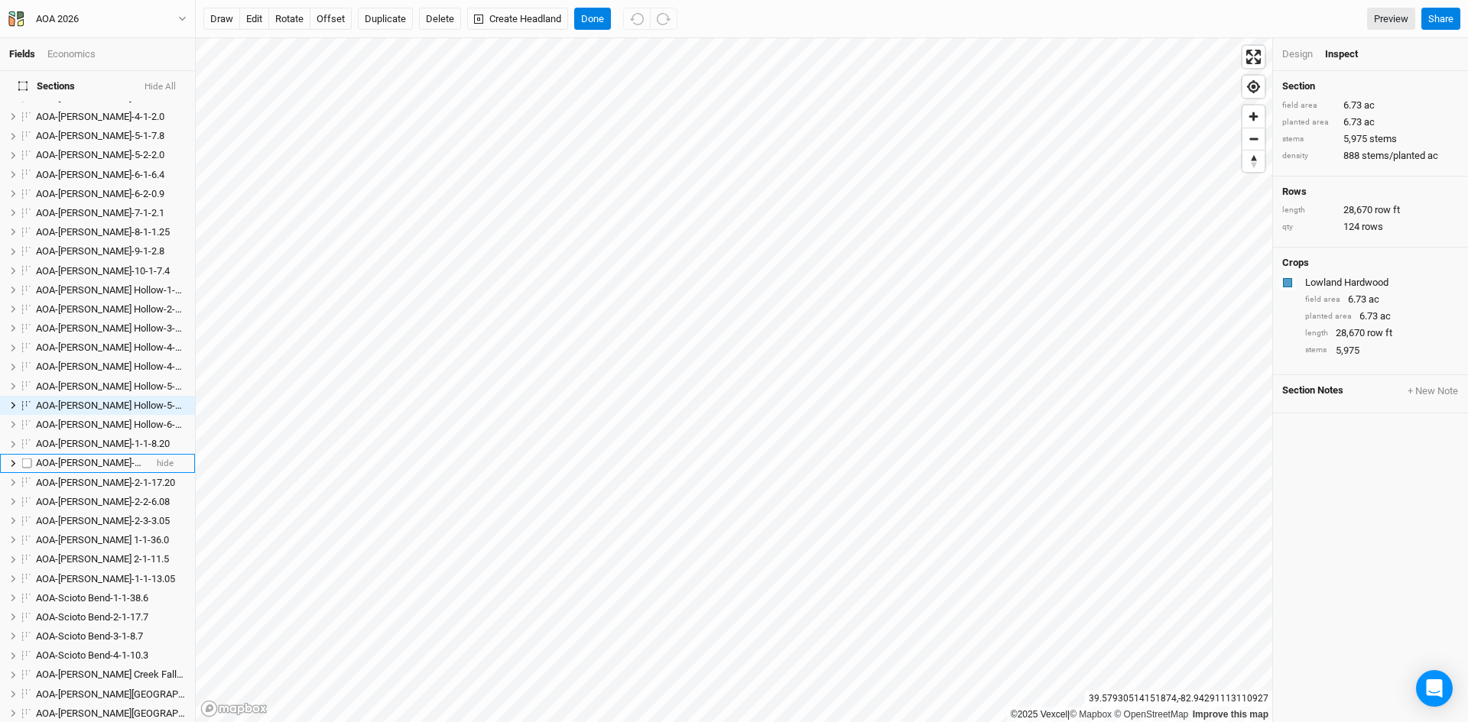
click at [89, 454] on li "AOA-Kibler Fen-1-2-17.7 hide" at bounding box center [97, 463] width 195 height 19
click at [89, 511] on li "AOA-Kibler Fen-2-3-3.05 hide" at bounding box center [97, 520] width 195 height 19
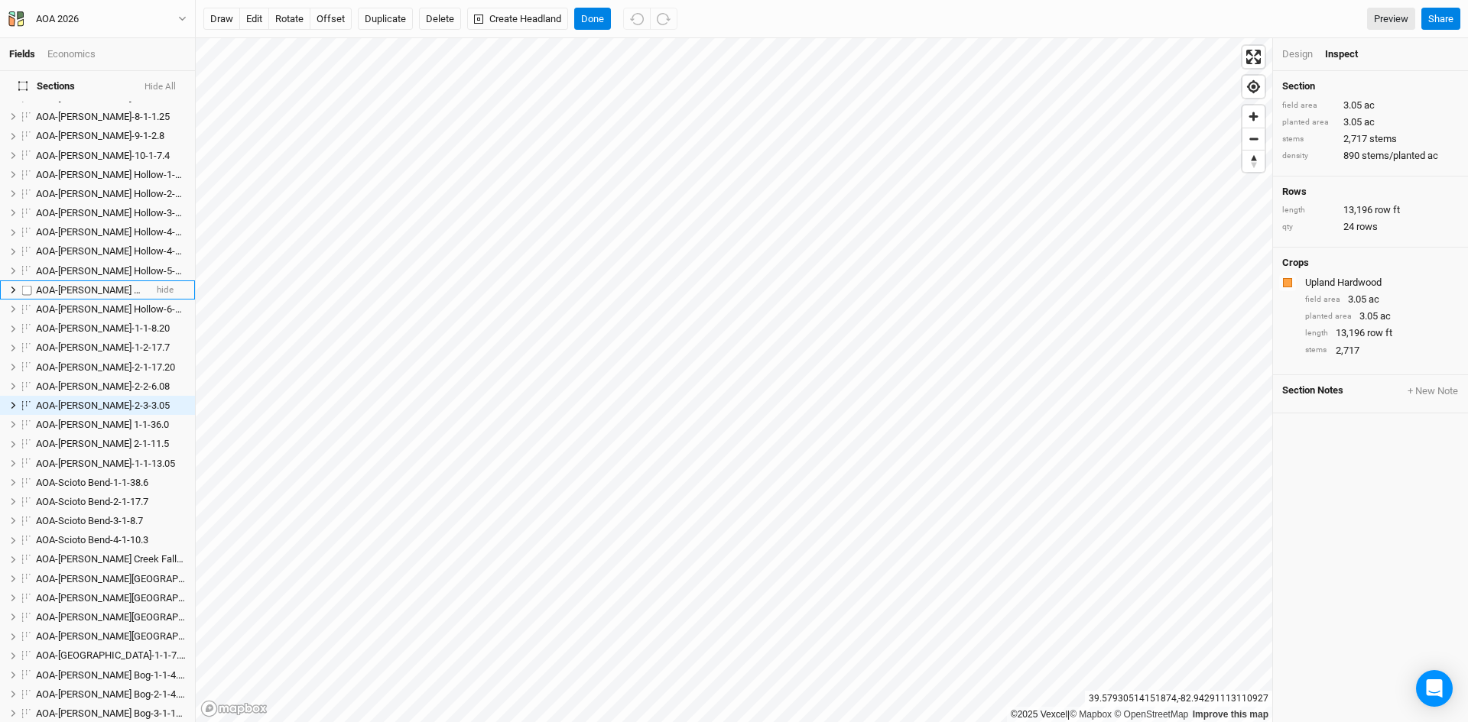
click at [86, 281] on li "AOA-Hintz Hollow-5-2-6.7 hide" at bounding box center [97, 290] width 195 height 19
click at [86, 184] on li "AOA-Hintz Hollow-1-1-2.43 hide" at bounding box center [97, 174] width 195 height 19
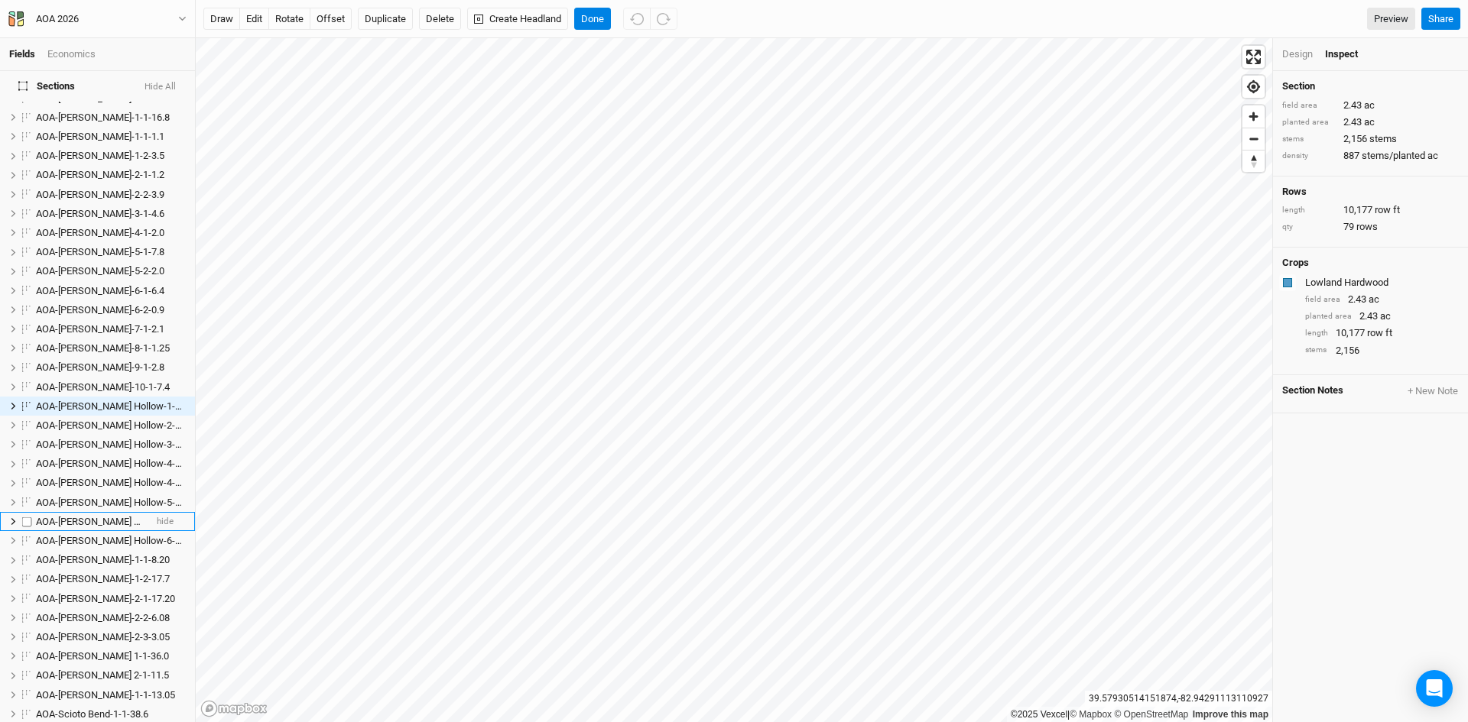
click at [101, 516] on span "AOA-Hintz Hollow-5-2-6.7" at bounding box center [116, 521] width 161 height 11
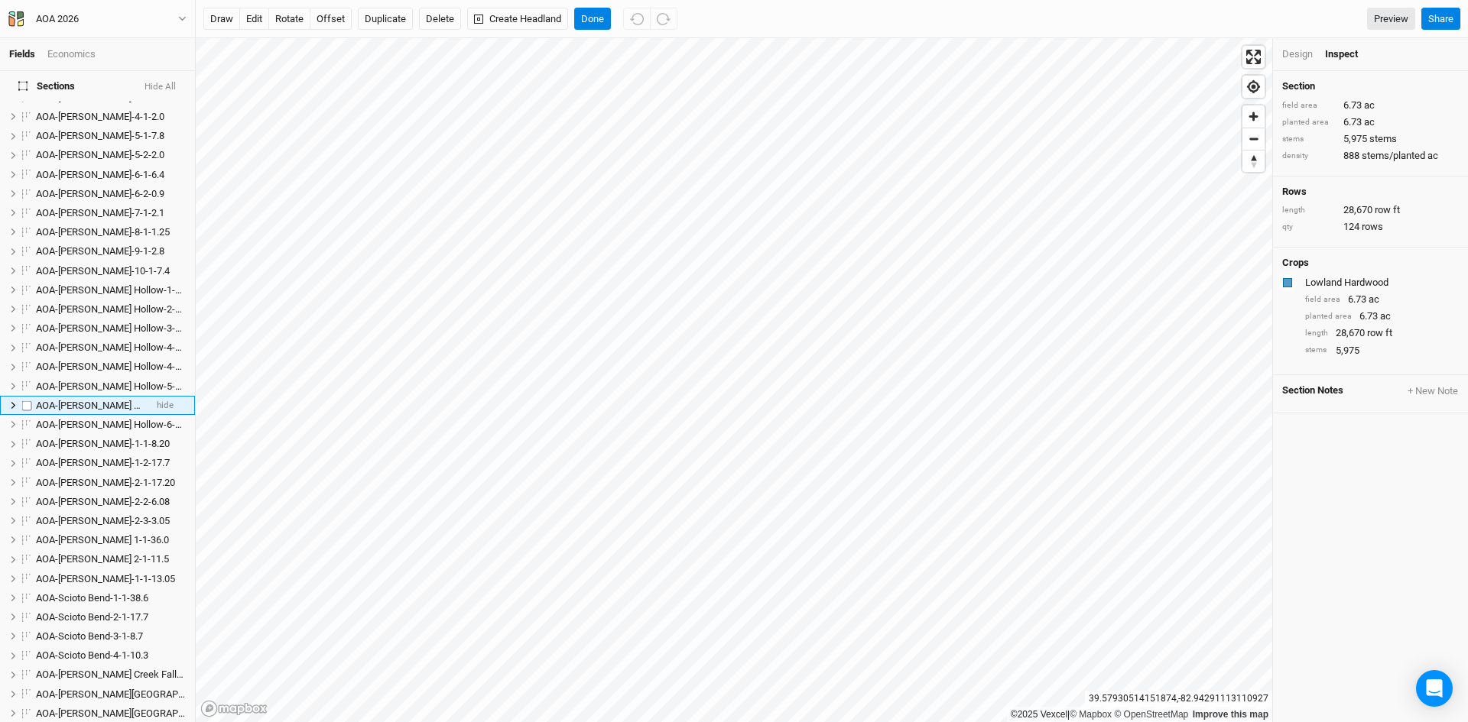
click at [84, 400] on span "AOA-Hintz Hollow-5-2-6.7" at bounding box center [116, 405] width 161 height 11
click at [128, 399] on input "AOA-Hintz Hollow-5-2-6.7" at bounding box center [85, 406] width 103 height 14
type input "AOA-Hintz Hollow-5-2-6.73"
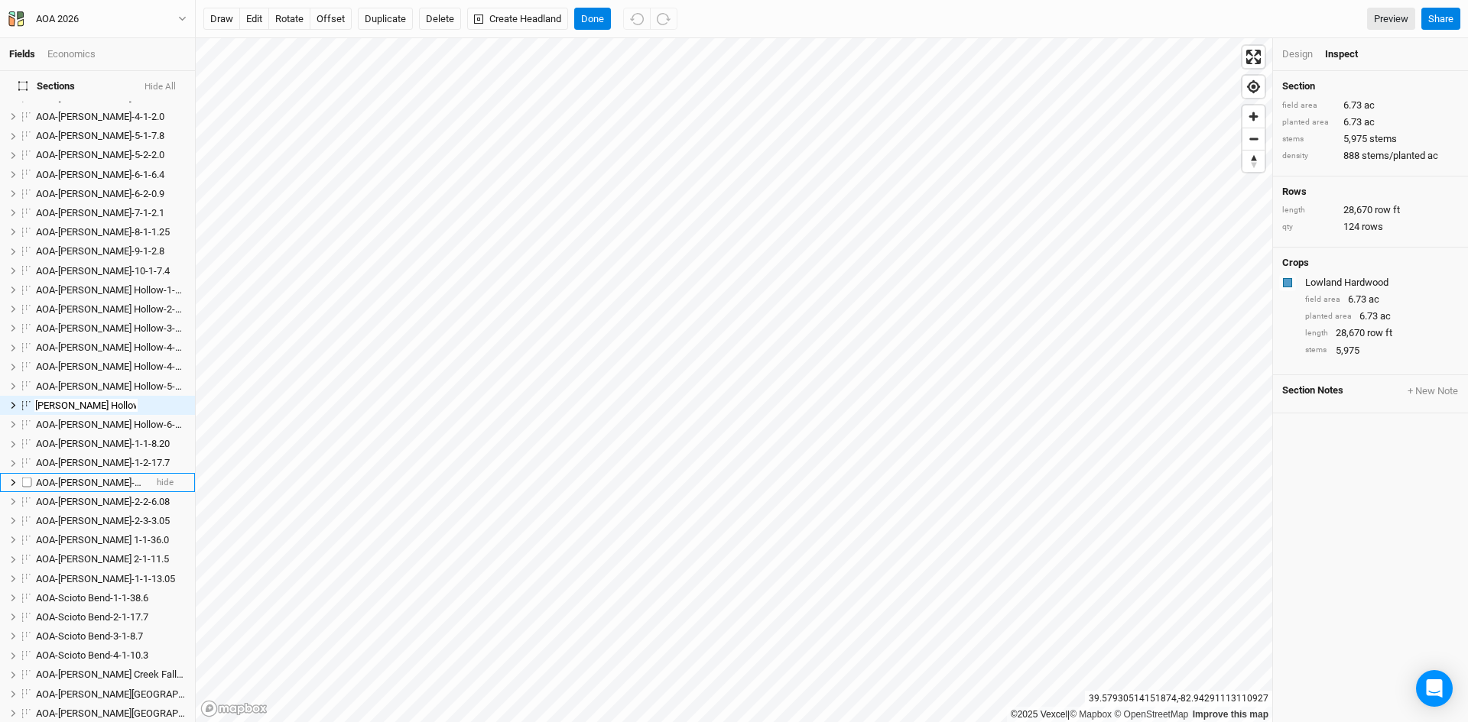
scroll to position [0, 0]
click at [128, 477] on span "AOA-Kibler Fen-2-1-17.20" at bounding box center [105, 482] width 139 height 11
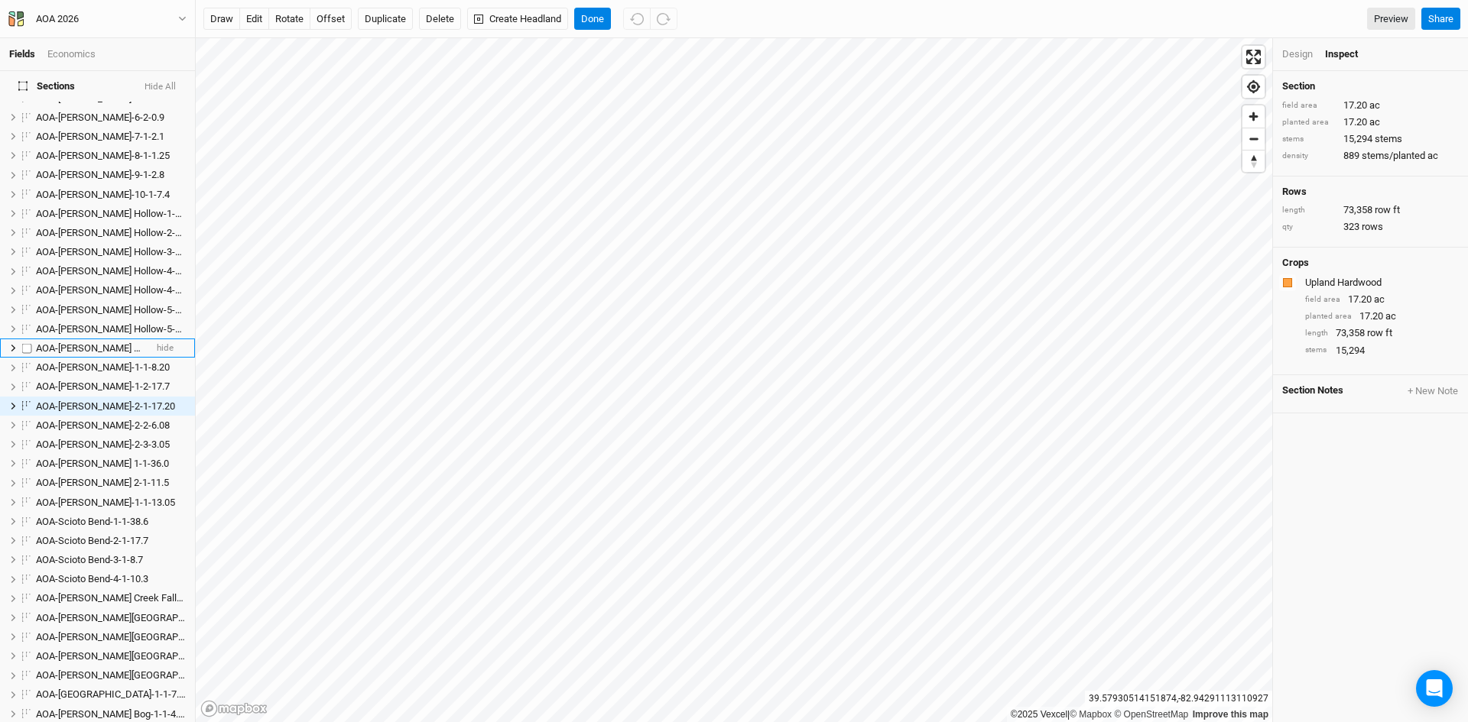
click at [98, 342] on span "AOA-Hintz Hollow-6-1-2.3" at bounding box center [116, 347] width 161 height 11
click at [79, 400] on span "AOA-Hintz Hollow-6-1-2.3" at bounding box center [116, 405] width 161 height 11
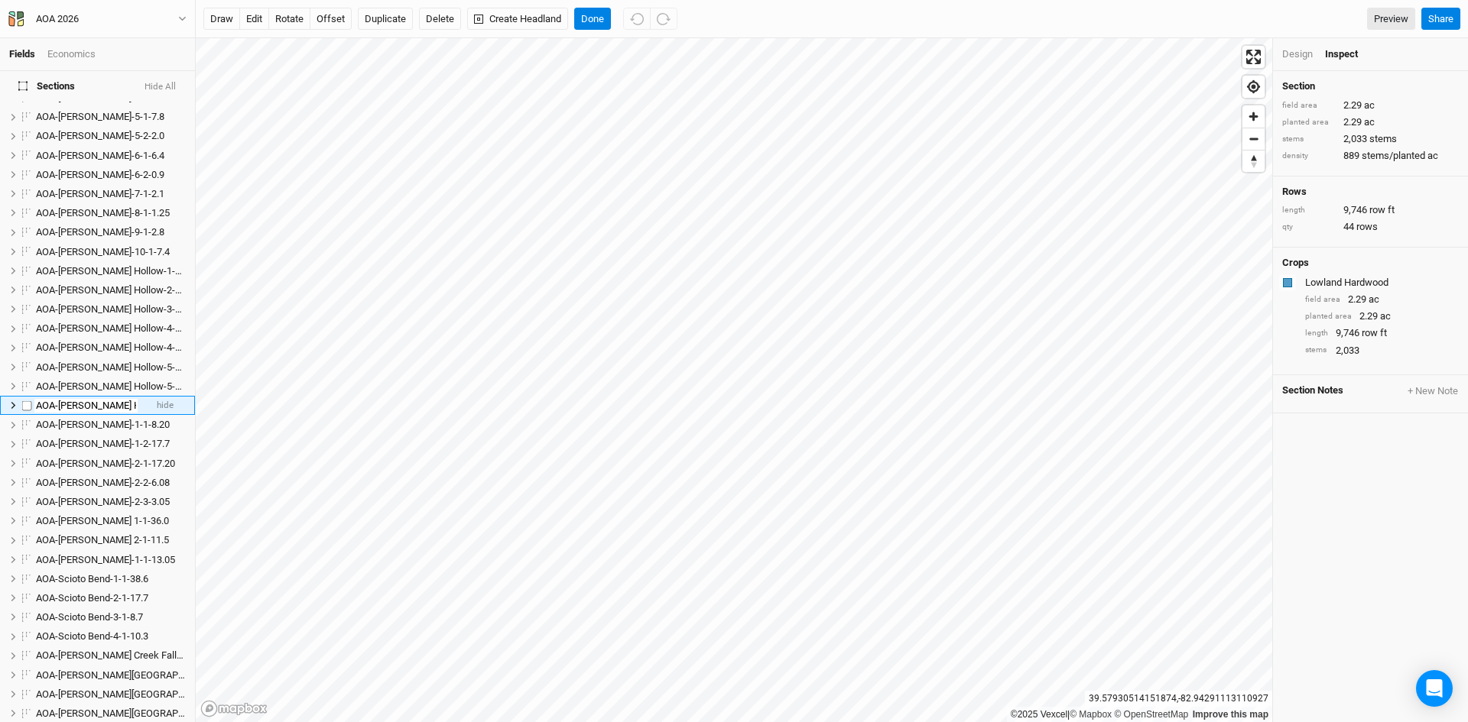
scroll to position [0, 18]
click at [126, 399] on input "AOA-Hintz Hollow-6-1-2.3" at bounding box center [85, 406] width 103 height 14
click at [133, 396] on li "AOA-Hintz Hollow-6-1-2.3 hide" at bounding box center [97, 405] width 195 height 19
type input "AOA-Hintz Hollow-6-1-2.29"
click at [111, 438] on span "AOA-[PERSON_NAME]-1-2-17.7" at bounding box center [103, 443] width 134 height 11
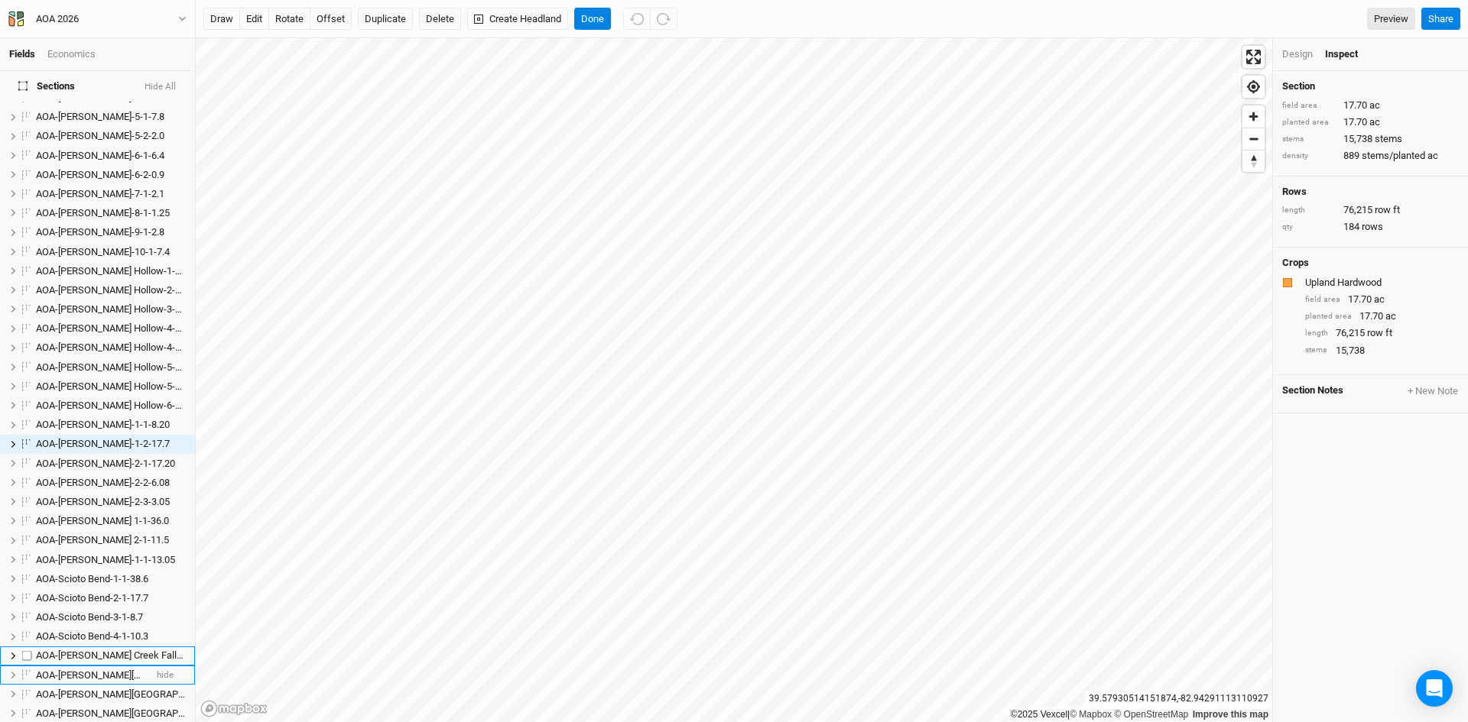
scroll to position [311, 0]
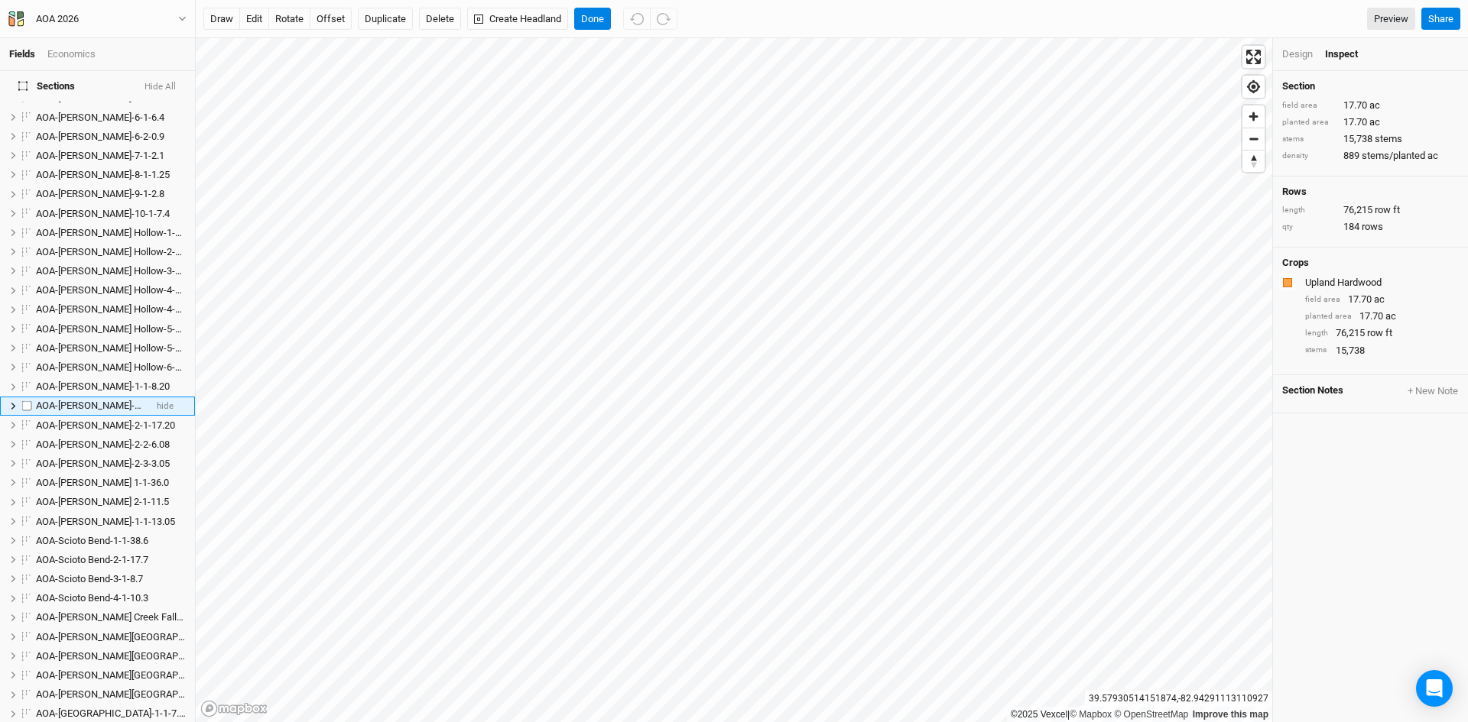
click at [93, 400] on span "AOA-[PERSON_NAME]-1-2-17.7" at bounding box center [103, 405] width 134 height 11
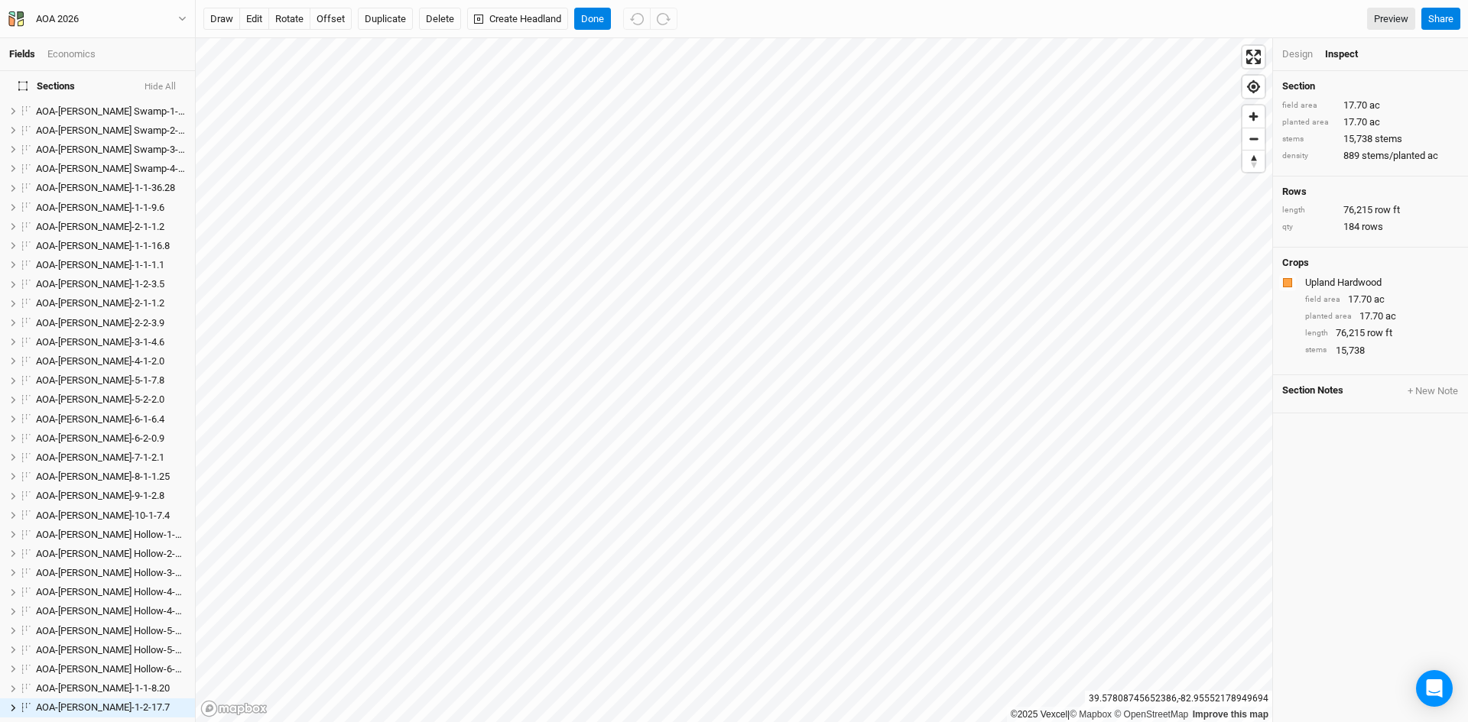
scroll to position [0, 0]
click at [76, 191] on span "AOA-[PERSON_NAME]-1-1-36.28" at bounding box center [105, 196] width 139 height 11
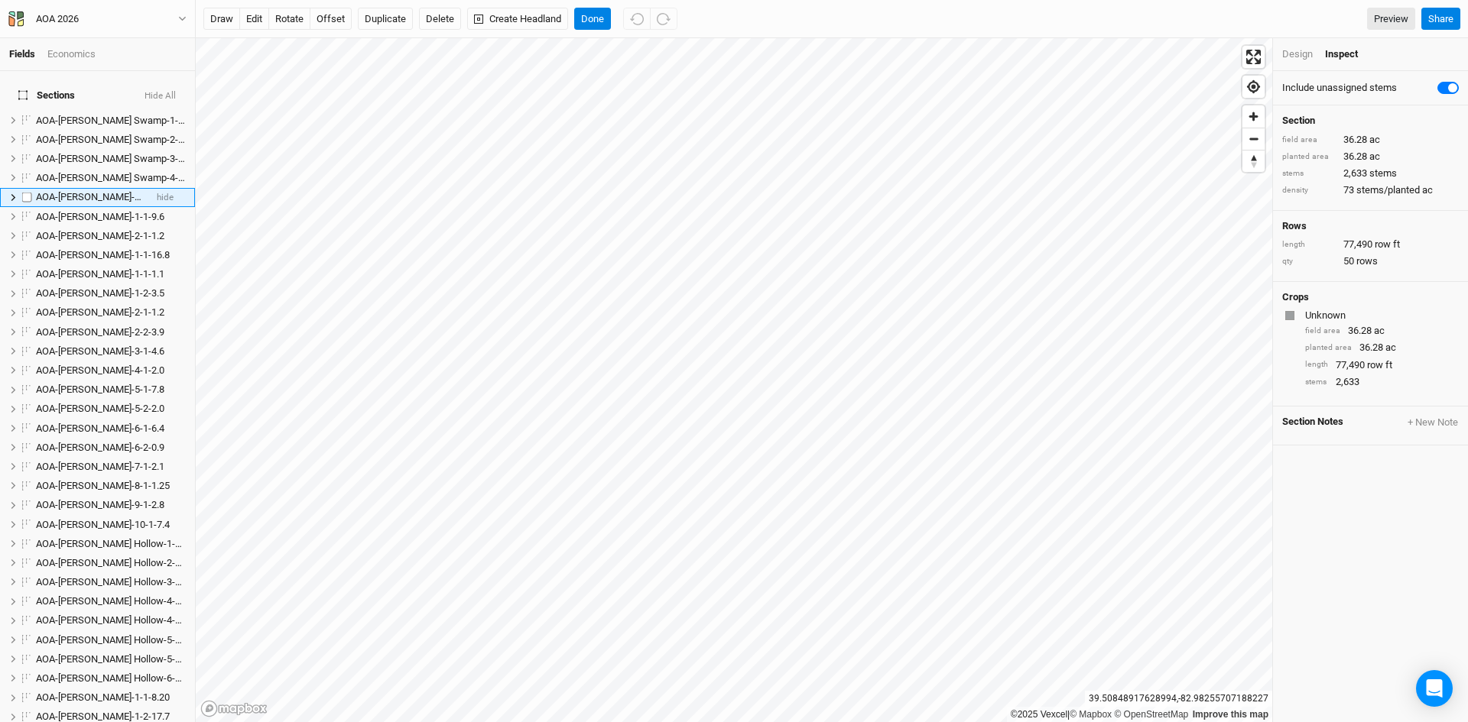
click at [57, 191] on span "AOA-[PERSON_NAME]-1-1-36.28" at bounding box center [105, 196] width 139 height 11
click at [84, 190] on input "AOA-[PERSON_NAME]-1-1-36.28" at bounding box center [85, 197] width 103 height 14
type input "AOA-Cossin/Kreisel-1-1-36.28"
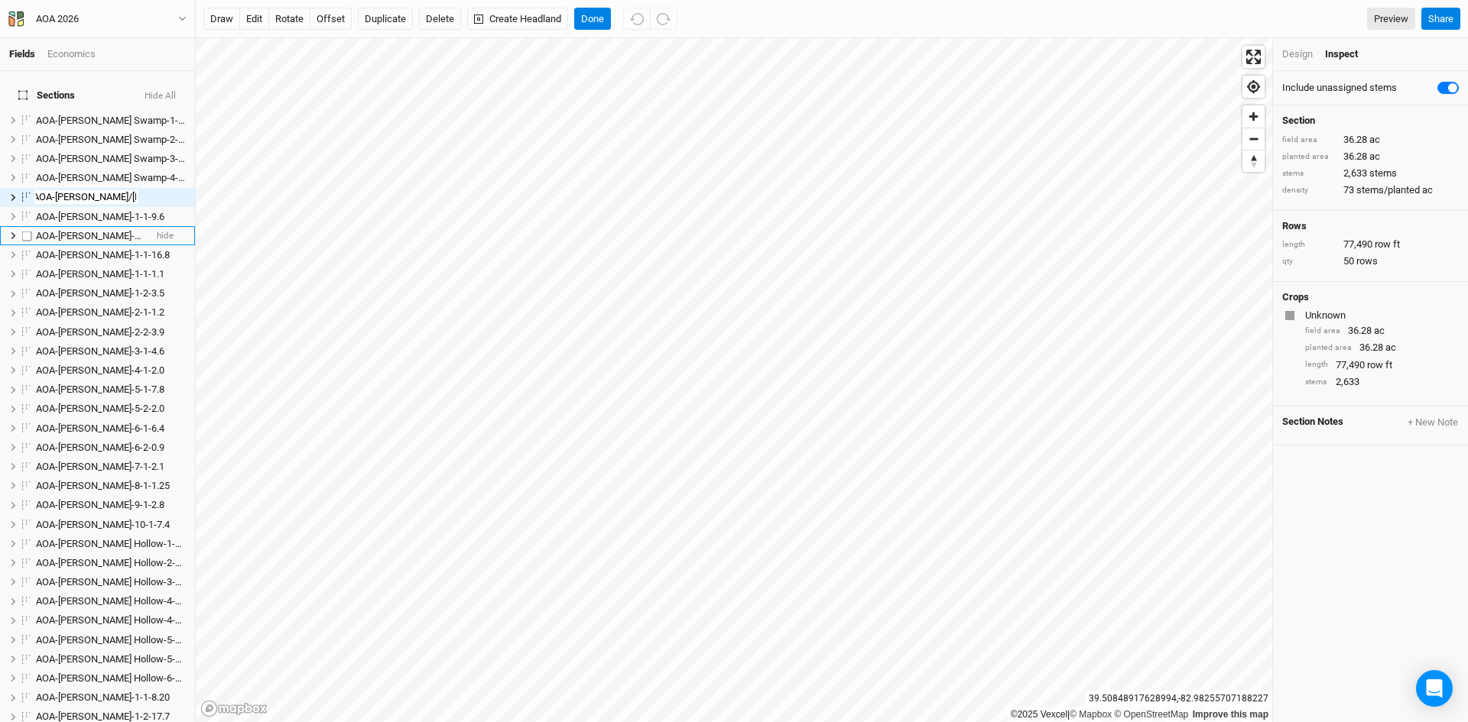
click at [92, 230] on span "AOA-[PERSON_NAME]-2-1-1.2" at bounding box center [100, 235] width 128 height 11
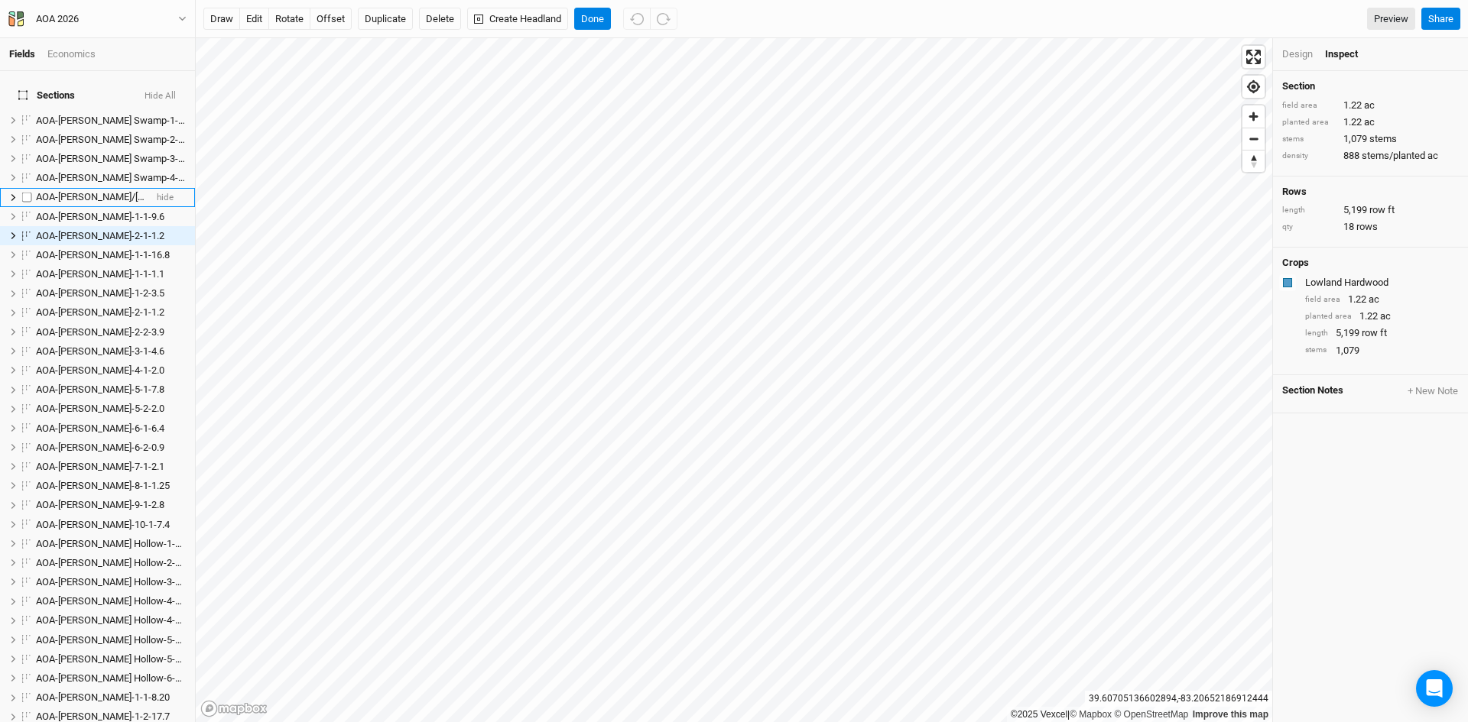
click at [84, 191] on span "AOA-Cossin/Kreisel-1-1-36.28" at bounding box center [144, 196] width 216 height 11
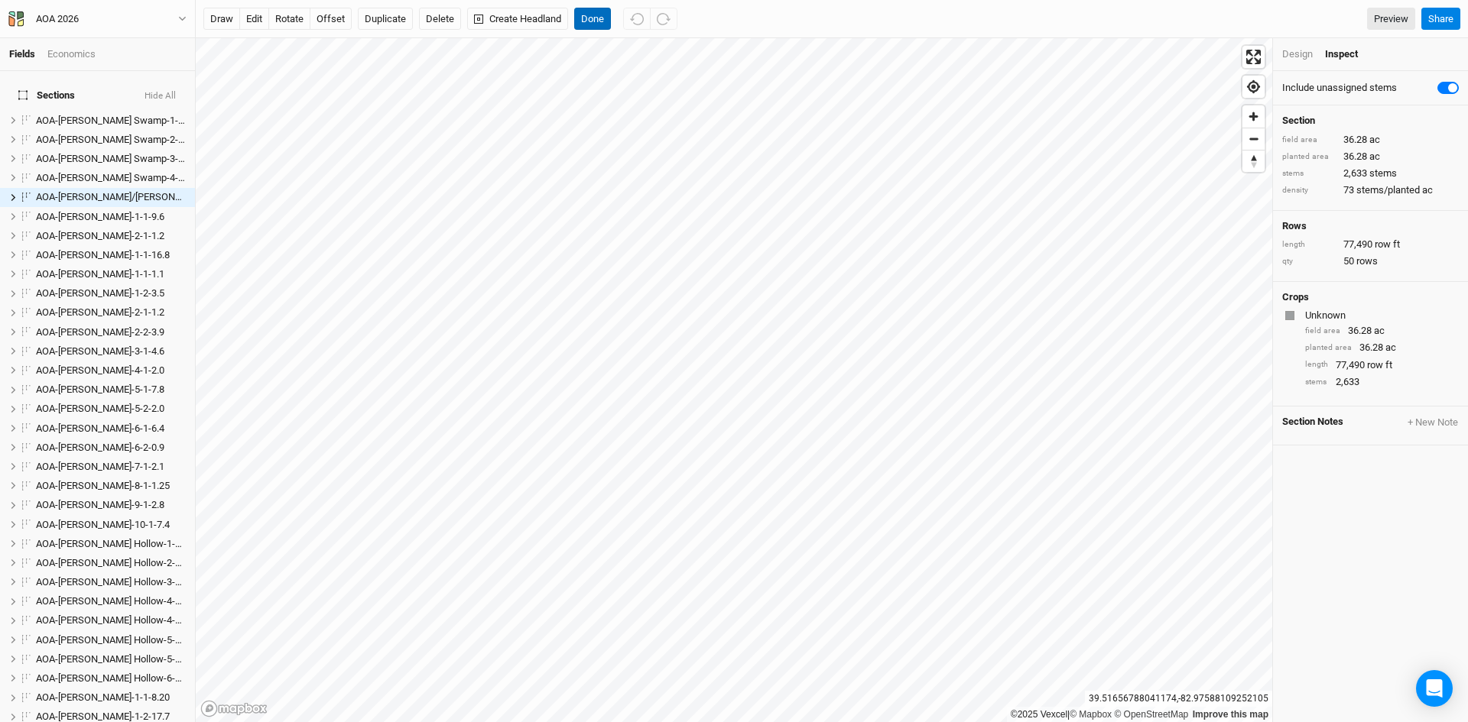
click at [598, 8] on button "Done" at bounding box center [592, 19] width 37 height 23
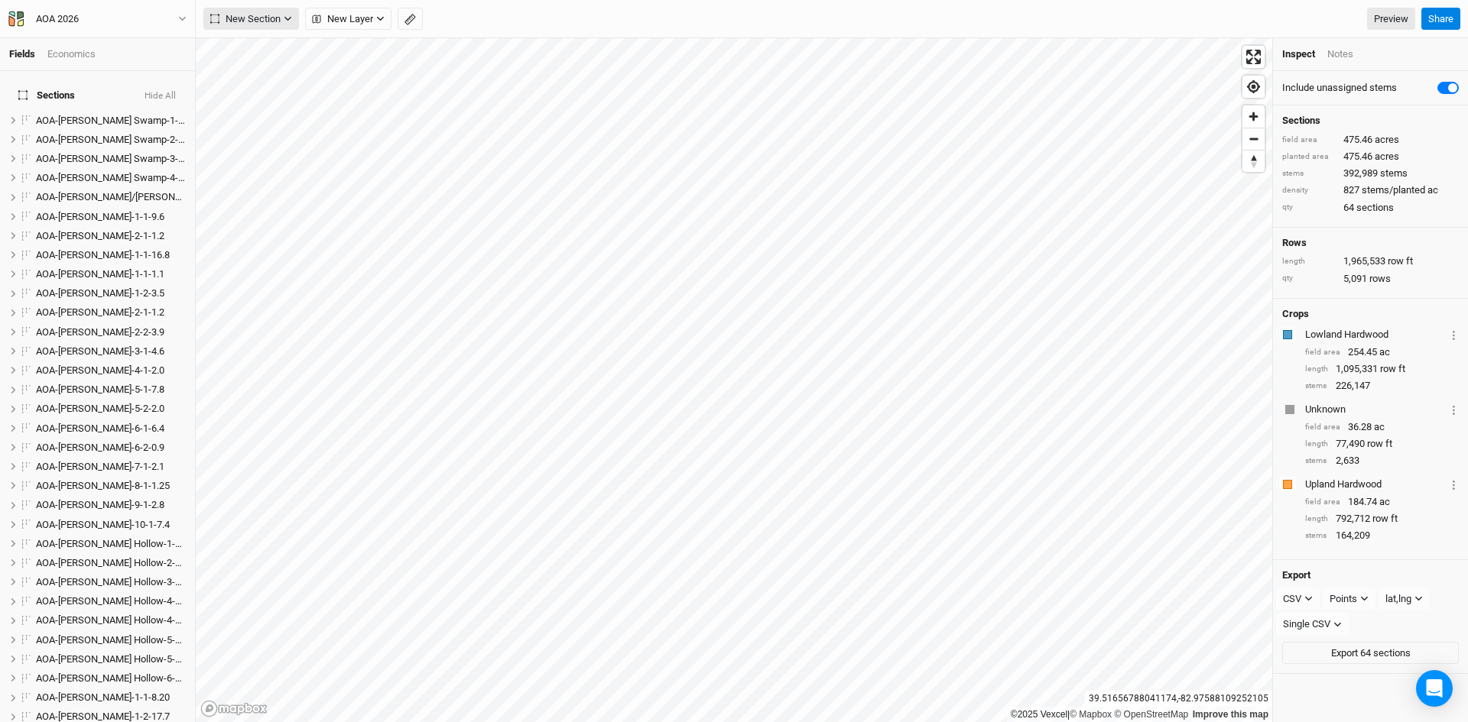
click at [242, 18] on span "New Section" at bounding box center [245, 18] width 70 height 15
click at [255, 48] on div "Grid" at bounding box center [247, 50] width 23 height 18
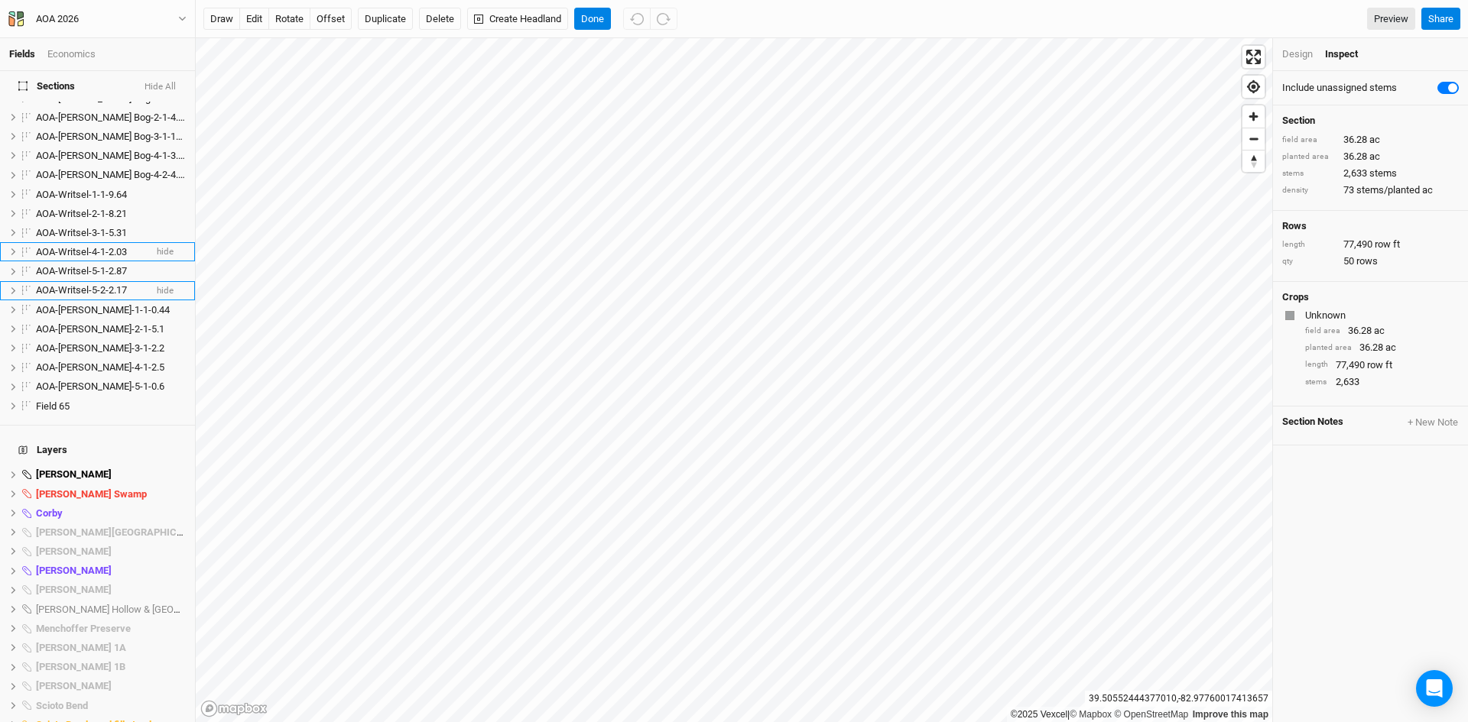
scroll to position [0, 0]
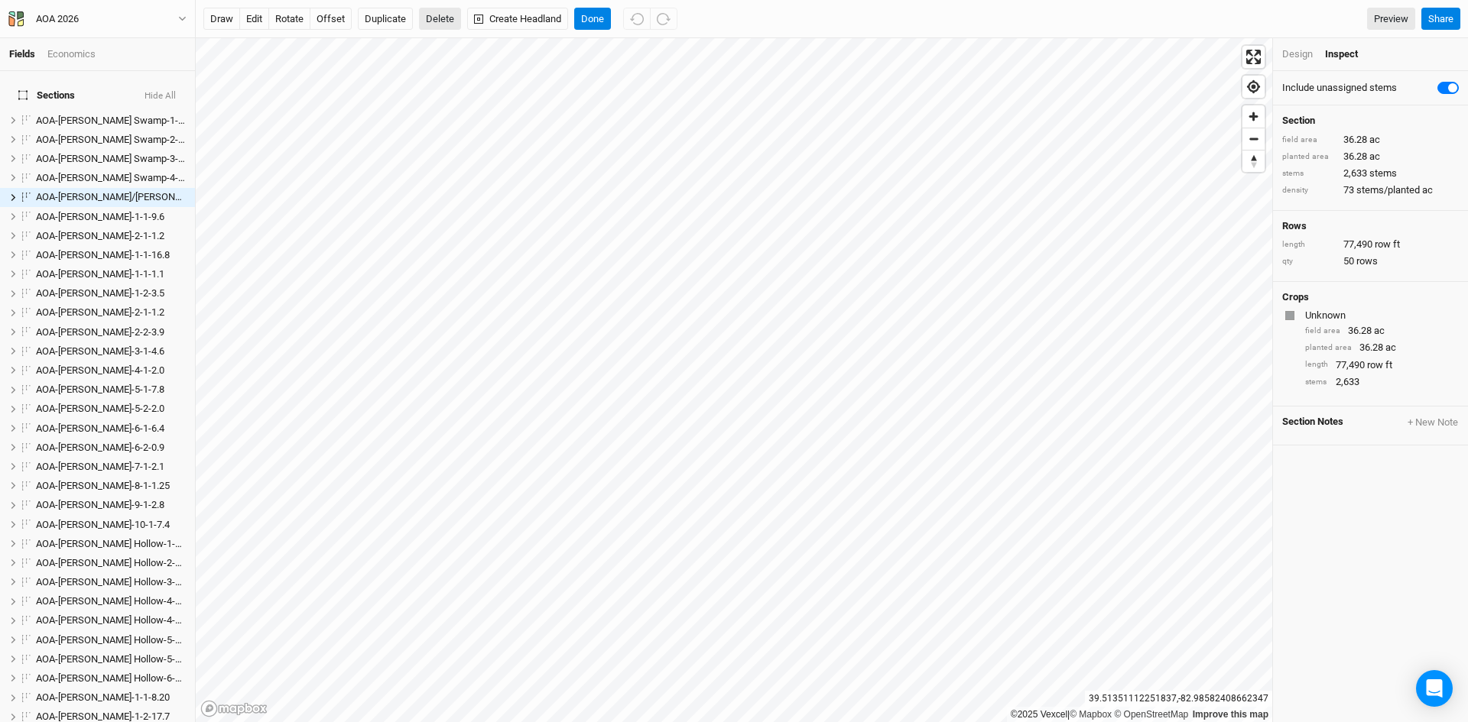
click at [439, 14] on button "Delete" at bounding box center [440, 19] width 42 height 23
click at [625, 17] on button "Confirm" at bounding box center [648, 19] width 47 height 23
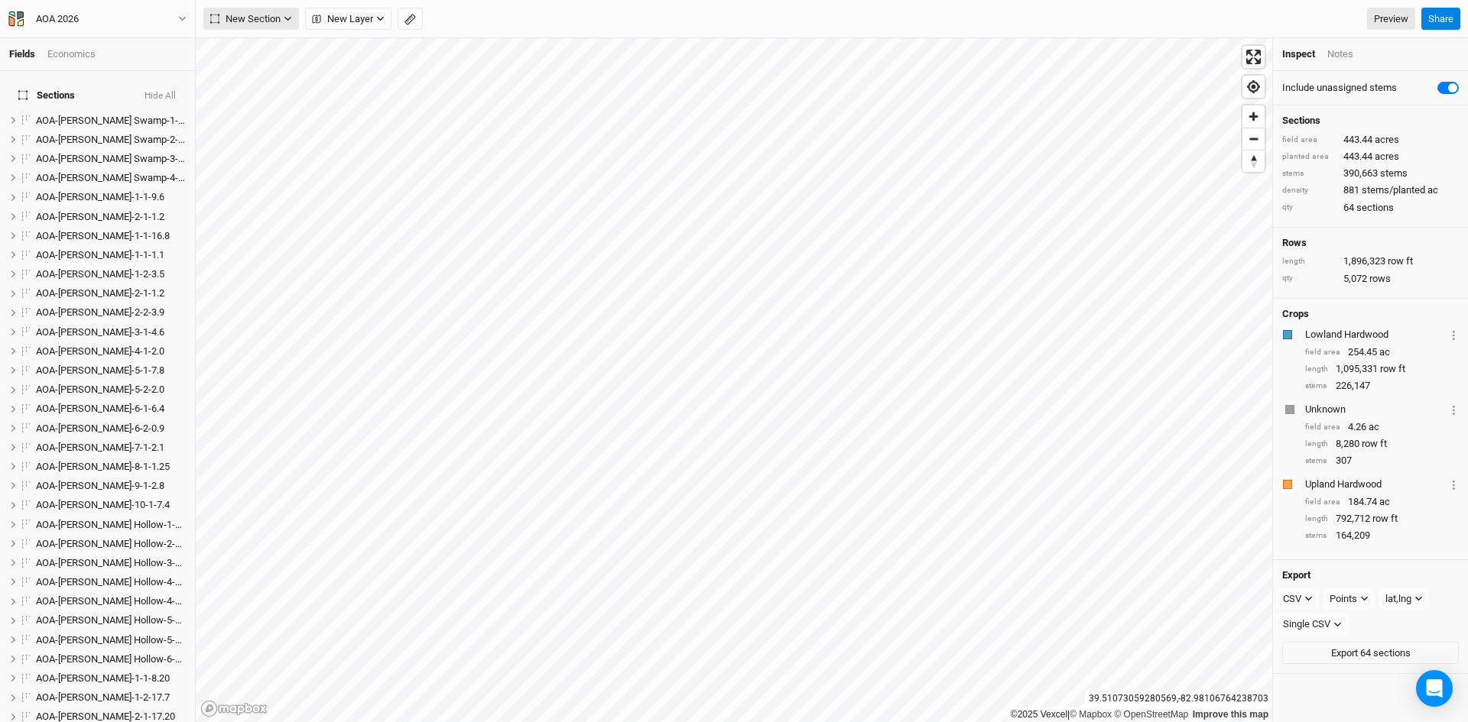
click at [251, 14] on span "New Section" at bounding box center [245, 18] width 70 height 15
click at [249, 43] on div "Grid" at bounding box center [247, 50] width 23 height 18
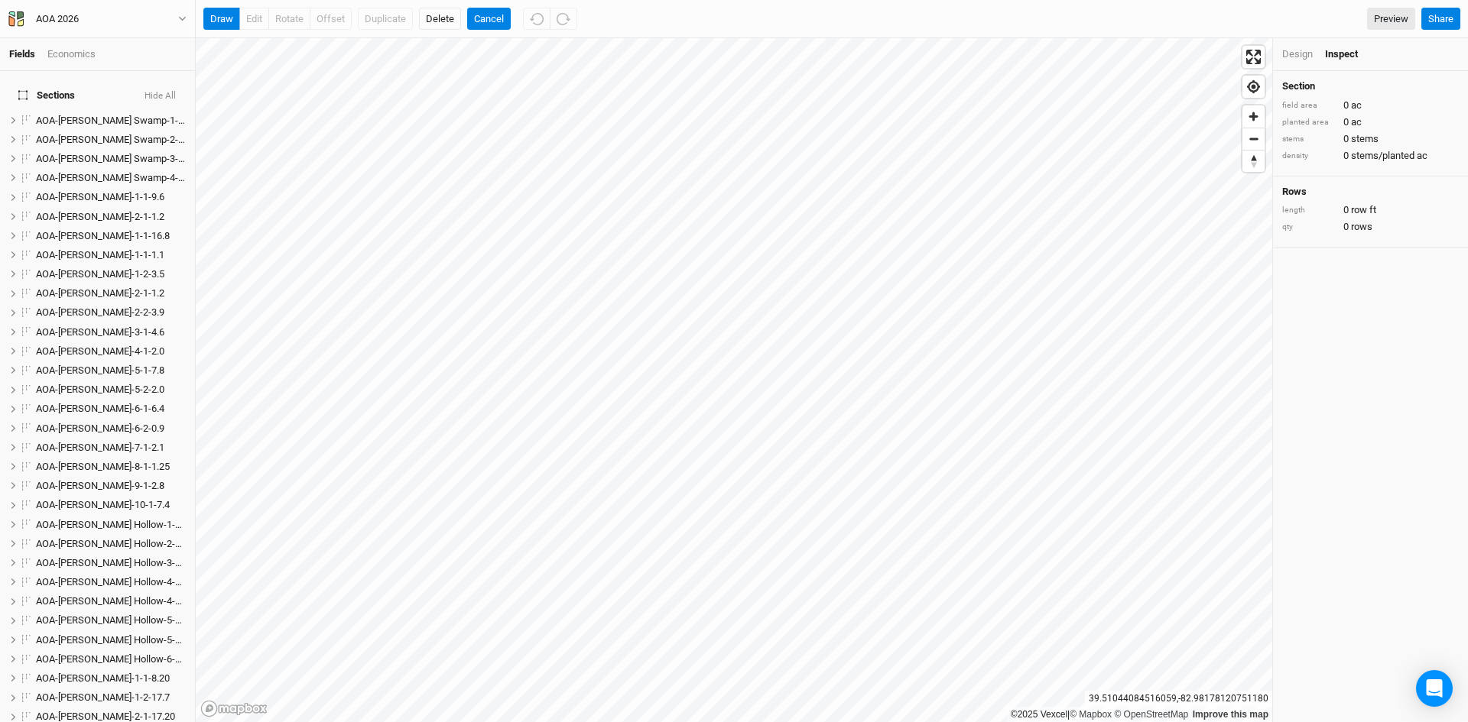
scroll to position [946, 0]
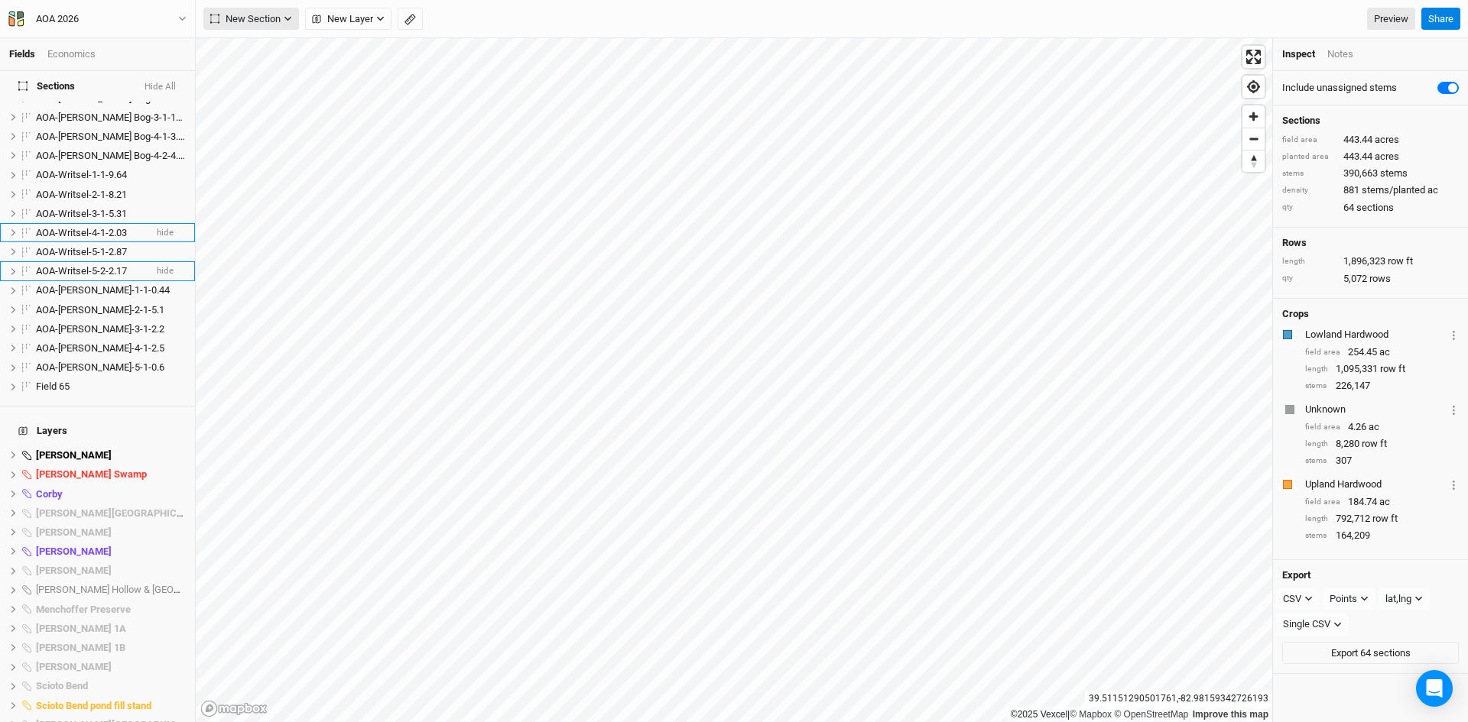
click at [259, 20] on span "New Section" at bounding box center [245, 18] width 70 height 15
click at [251, 47] on div "Grid" at bounding box center [247, 50] width 23 height 18
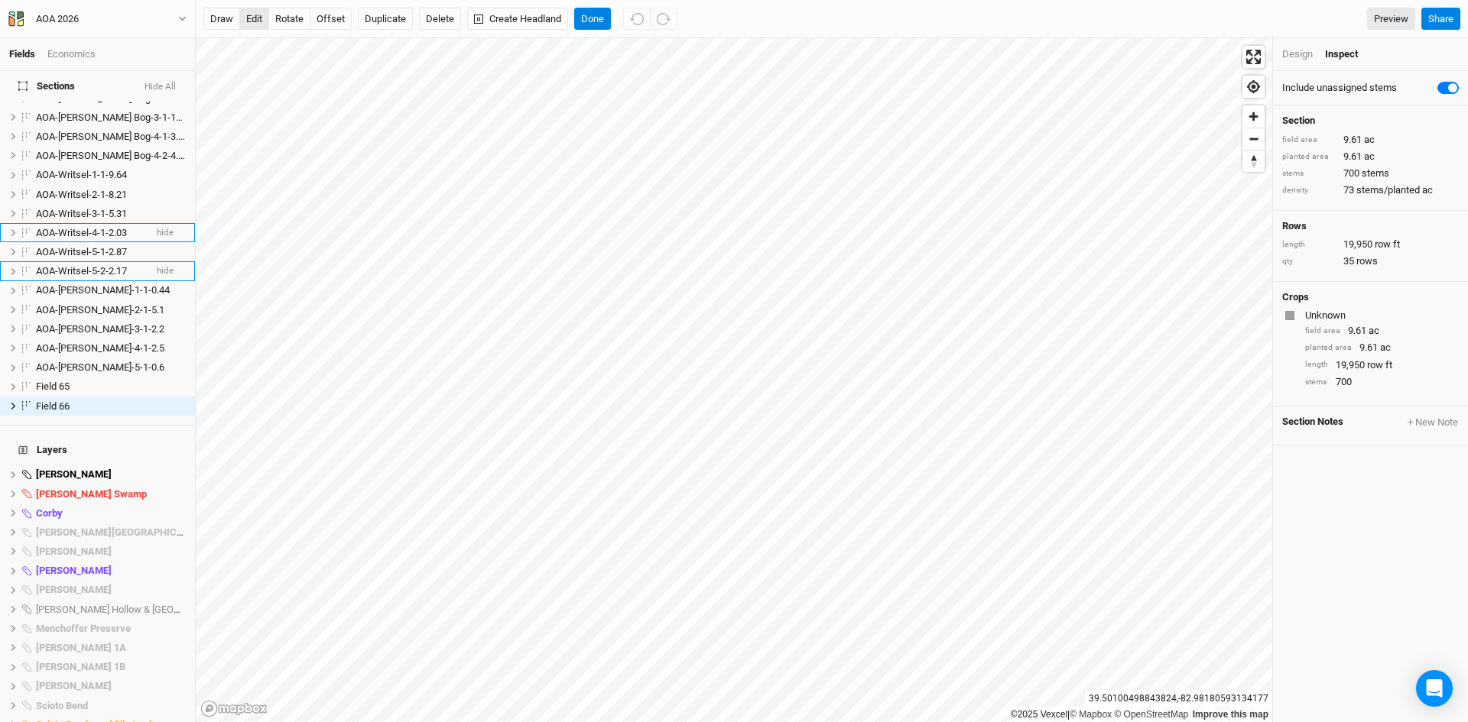
click at [247, 16] on button "edit" at bounding box center [254, 19] width 30 height 23
click at [591, 21] on button "Done" at bounding box center [592, 19] width 37 height 23
click at [582, 15] on button "Done" at bounding box center [592, 19] width 37 height 23
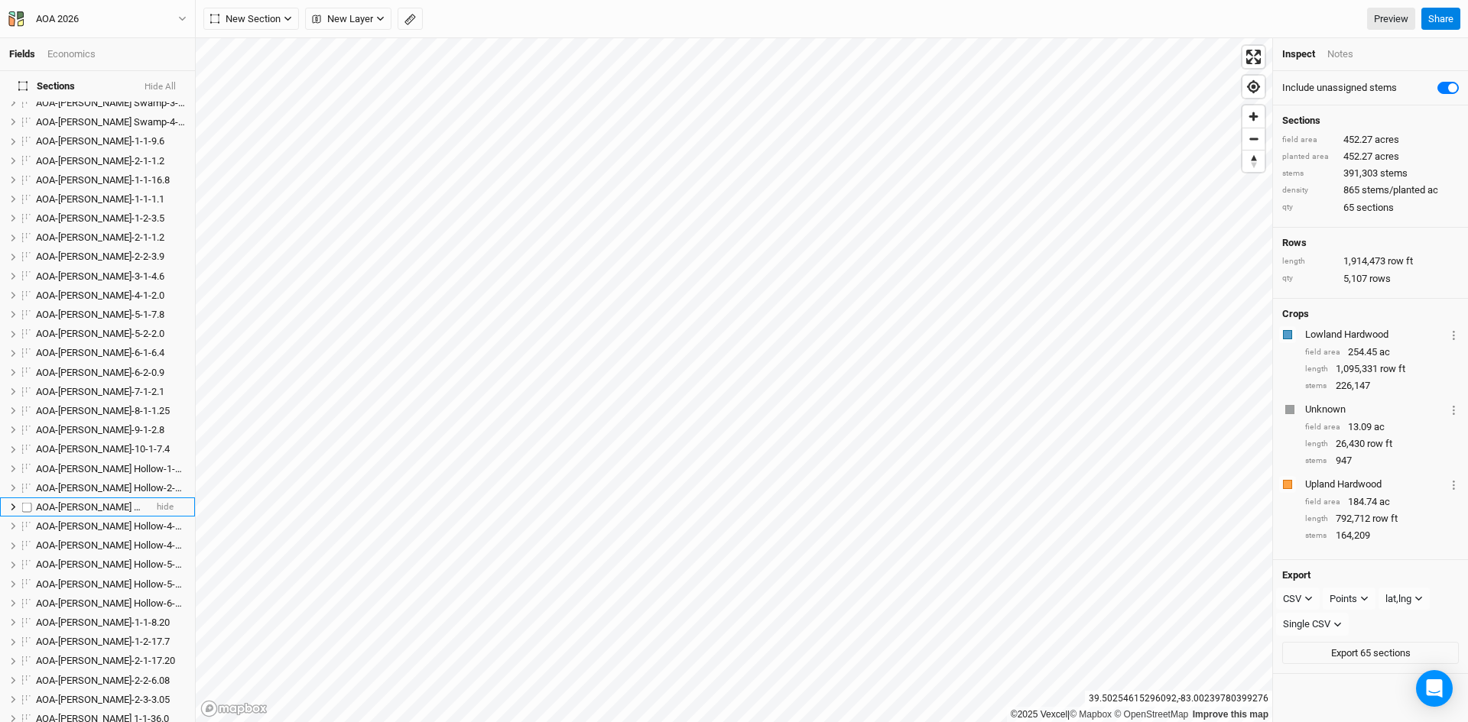
scroll to position [0, 0]
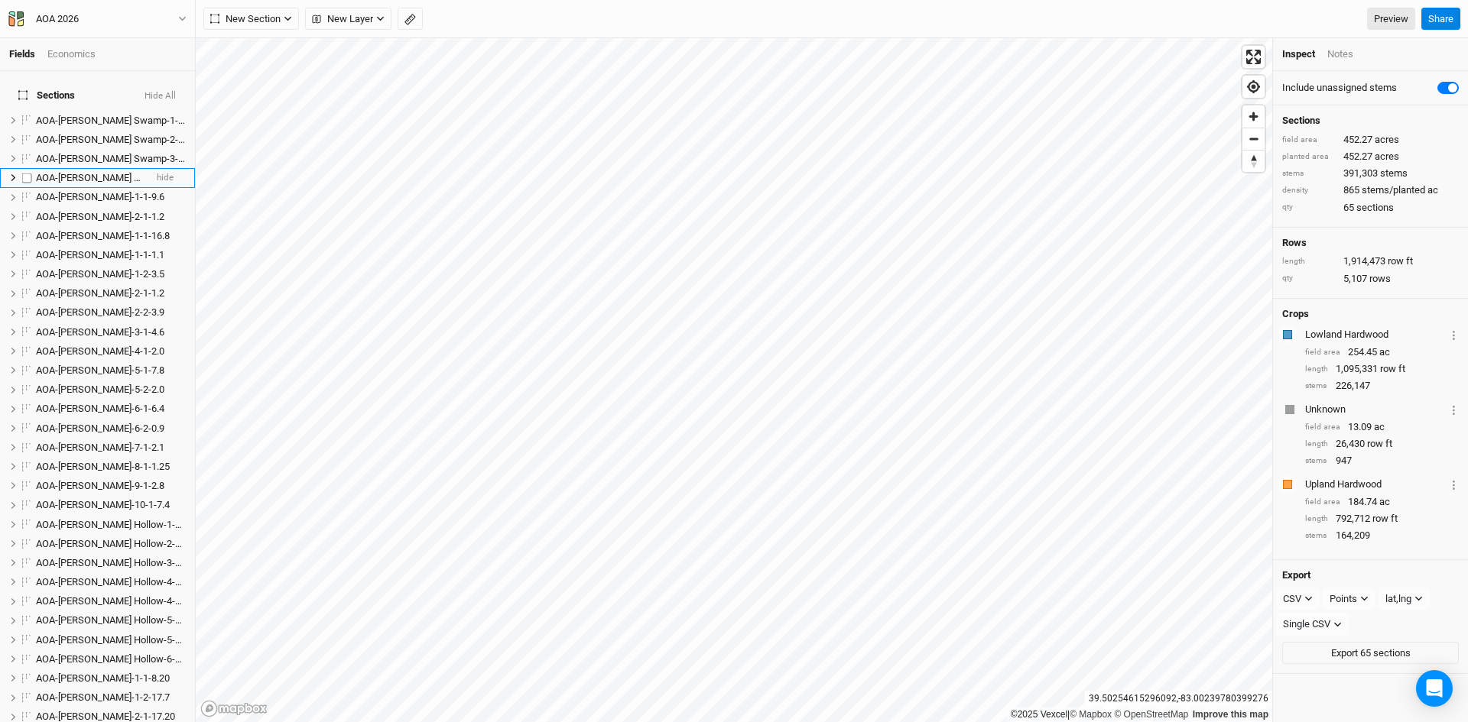
click at [95, 172] on span "AOA-[PERSON_NAME] Swamp-4-1-8.5" at bounding box center [118, 177] width 164 height 11
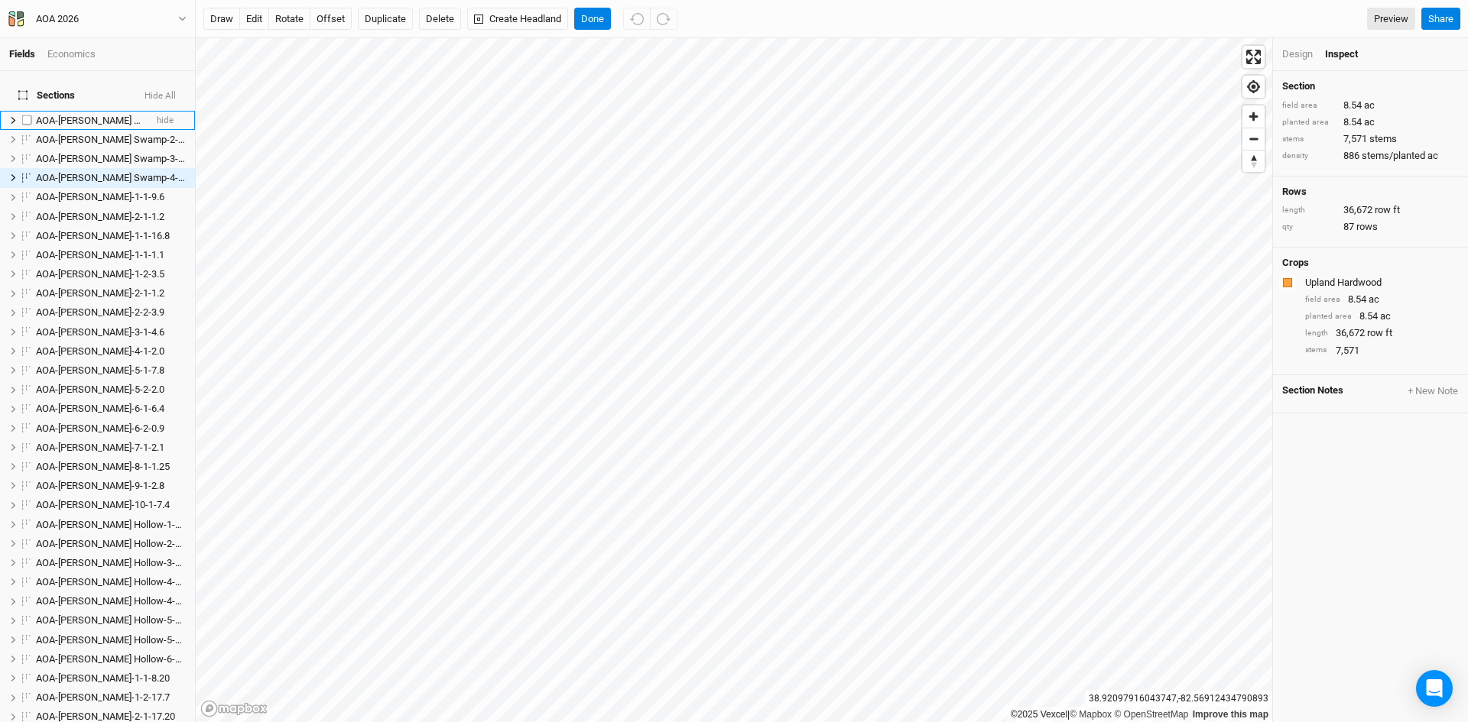
click at [106, 115] on span "AOA-[PERSON_NAME] Swamp-1-1-4.1" at bounding box center [118, 120] width 164 height 11
click at [92, 115] on span "AOA-[PERSON_NAME] Swamp-1-1-4.1" at bounding box center [118, 120] width 164 height 11
click at [128, 114] on input "AOA-[PERSON_NAME] Swamp-1-1-4.1" at bounding box center [85, 121] width 103 height 14
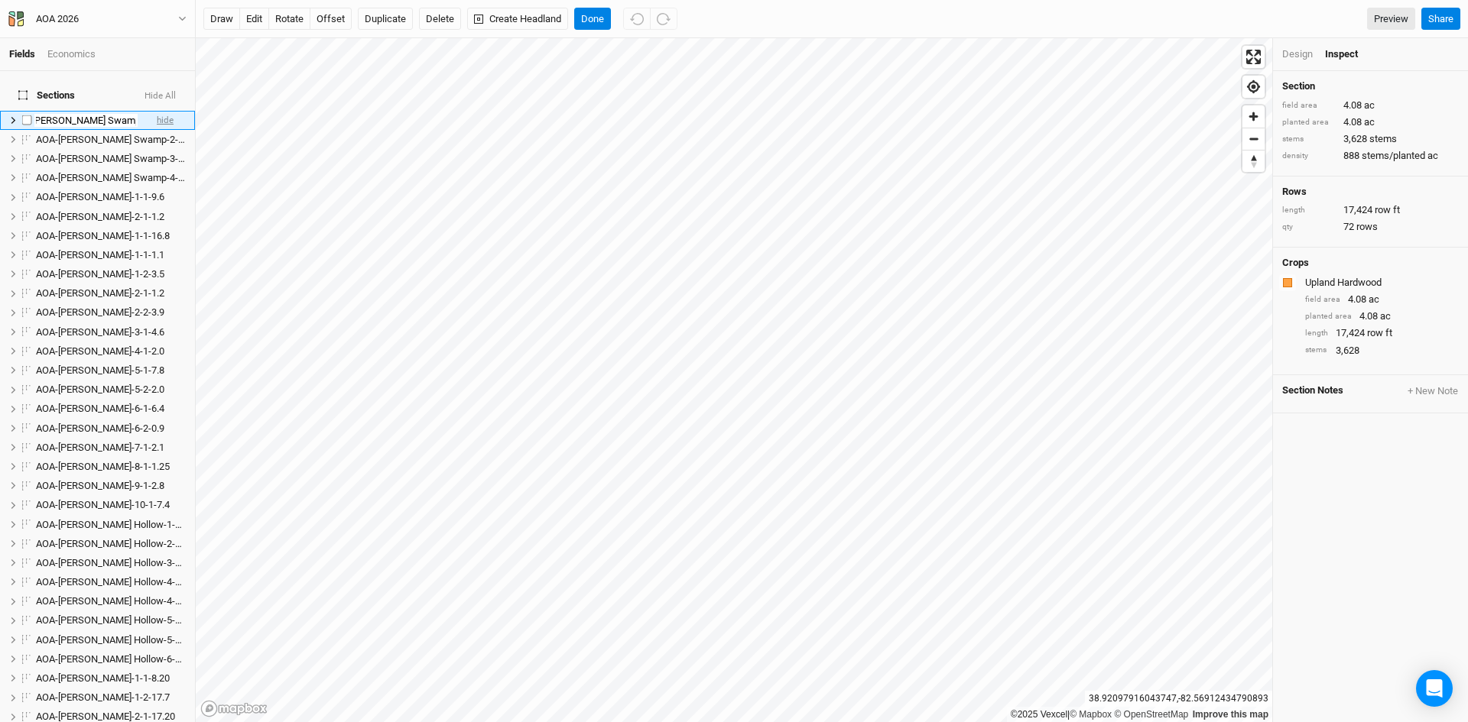
scroll to position [0, 31]
type input "AOA-Cackley Swamp-1-1-4.08"
click at [122, 134] on span "AOA-[PERSON_NAME] Swamp-2-1-5.8" at bounding box center [118, 139] width 164 height 11
click at [112, 134] on span "AOA-[PERSON_NAME] Swamp-2-1-5.8" at bounding box center [118, 139] width 164 height 11
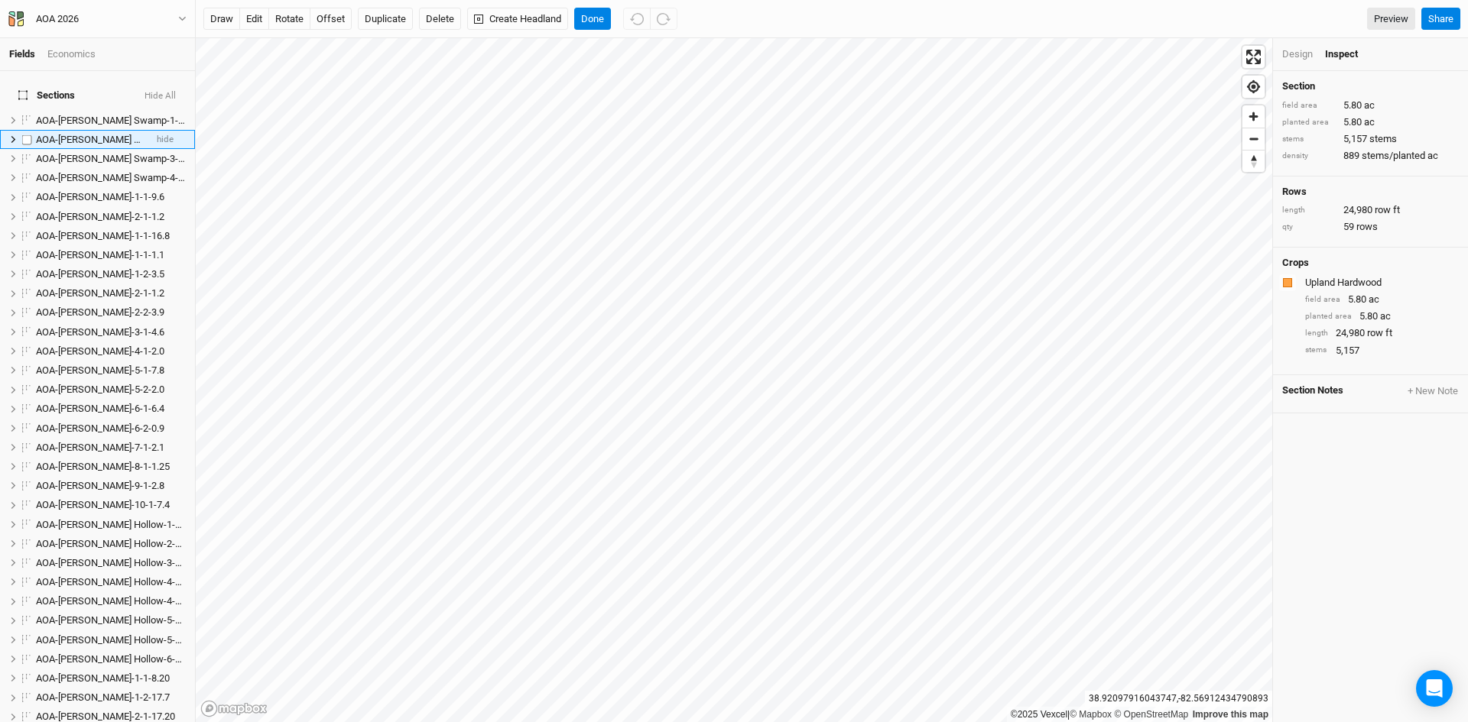
click at [112, 134] on span "AOA-[PERSON_NAME] Swamp-2-1-5.8" at bounding box center [118, 139] width 164 height 11
click at [131, 133] on input "AOA-[PERSON_NAME] Swamp-2-1-5.8" at bounding box center [85, 140] width 103 height 14
type input "AOA-Cackley Swamp-2-1-5.80"
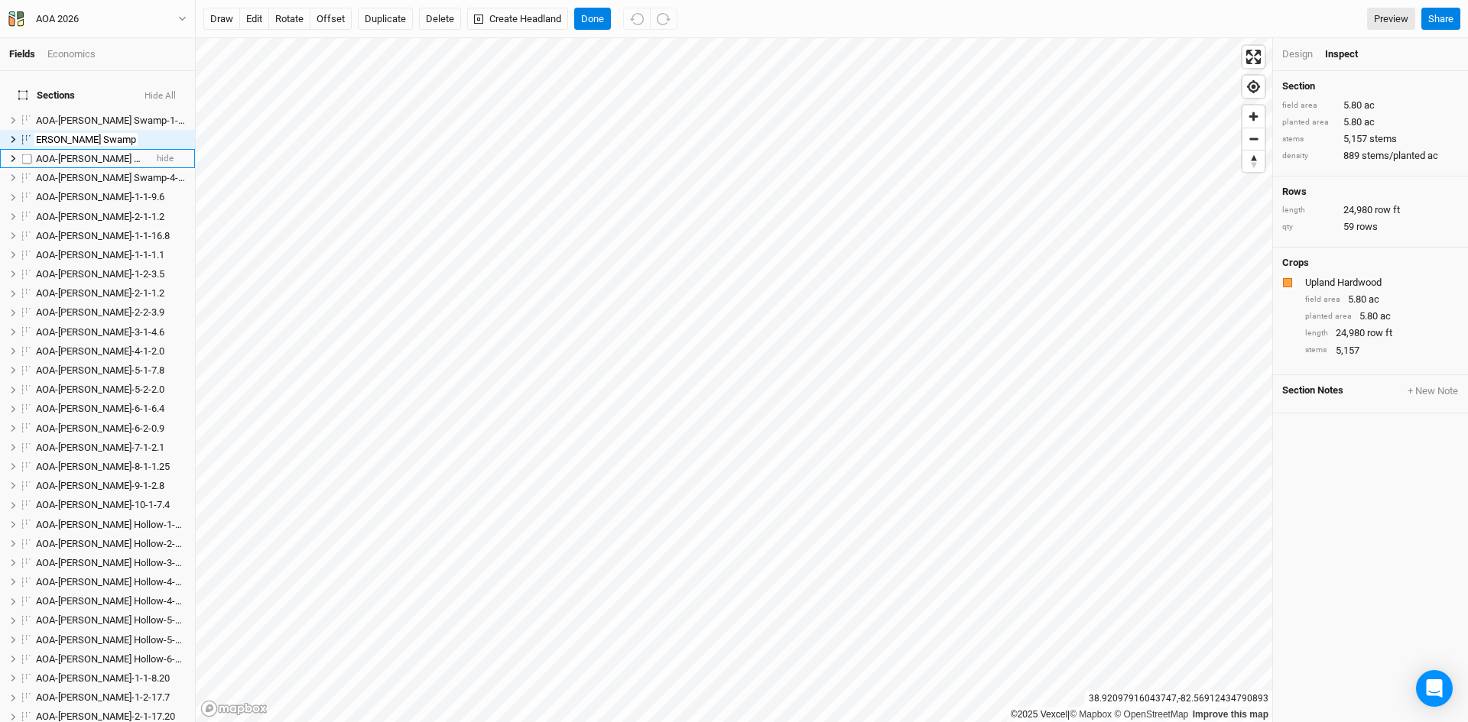
click at [115, 153] on span "AOA-[PERSON_NAME] Swamp-3-1-11.4" at bounding box center [120, 158] width 169 height 11
click at [102, 153] on span "AOA-[PERSON_NAME] Swamp-3-1-11.4" at bounding box center [120, 158] width 169 height 11
click at [129, 152] on input "AOA-[PERSON_NAME] Swamp-3-1-11.4" at bounding box center [85, 159] width 103 height 14
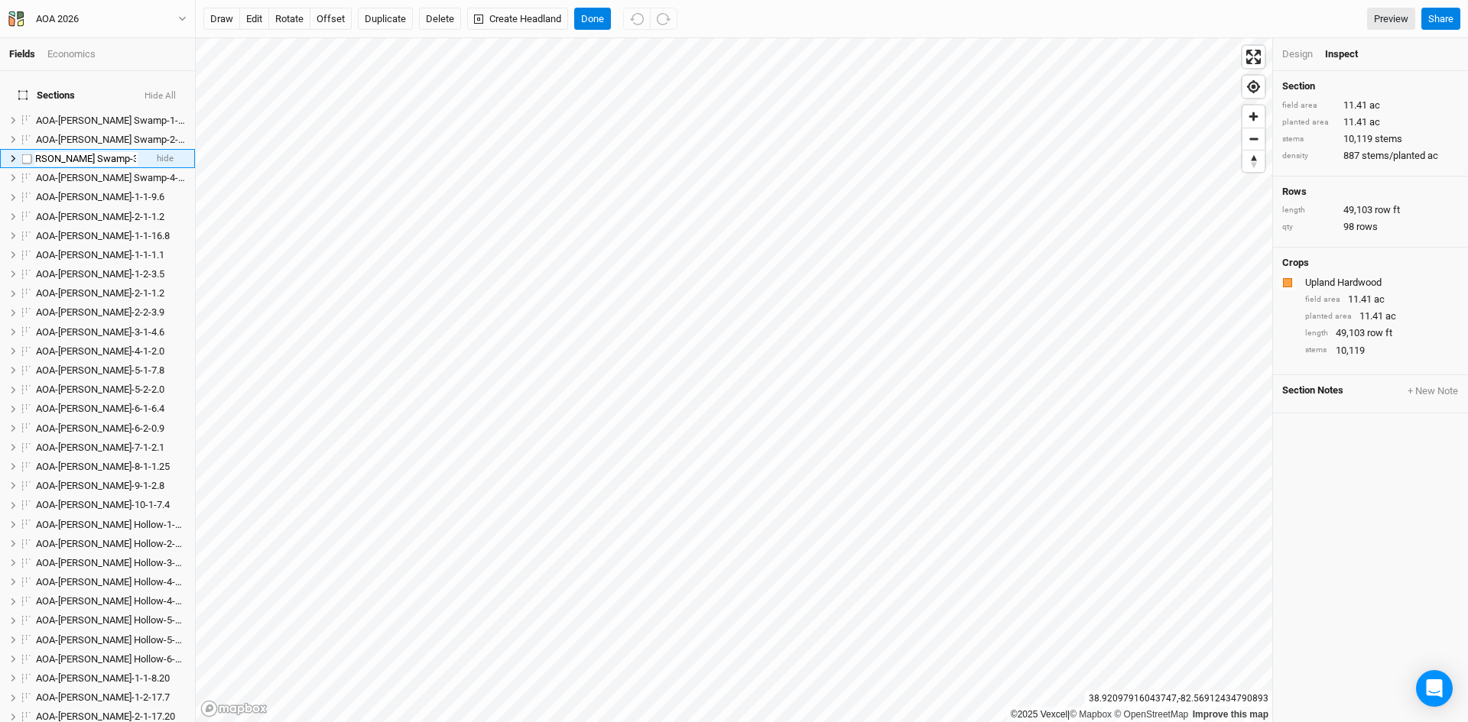
type input "AOA-Cackley Swamp-3-1-11.41"
click at [91, 172] on span "AOA-[PERSON_NAME] Swamp-4-1-8.5" at bounding box center [118, 177] width 164 height 11
click at [86, 172] on span "AOA-[PERSON_NAME] Swamp-4-1-8.5" at bounding box center [118, 177] width 164 height 11
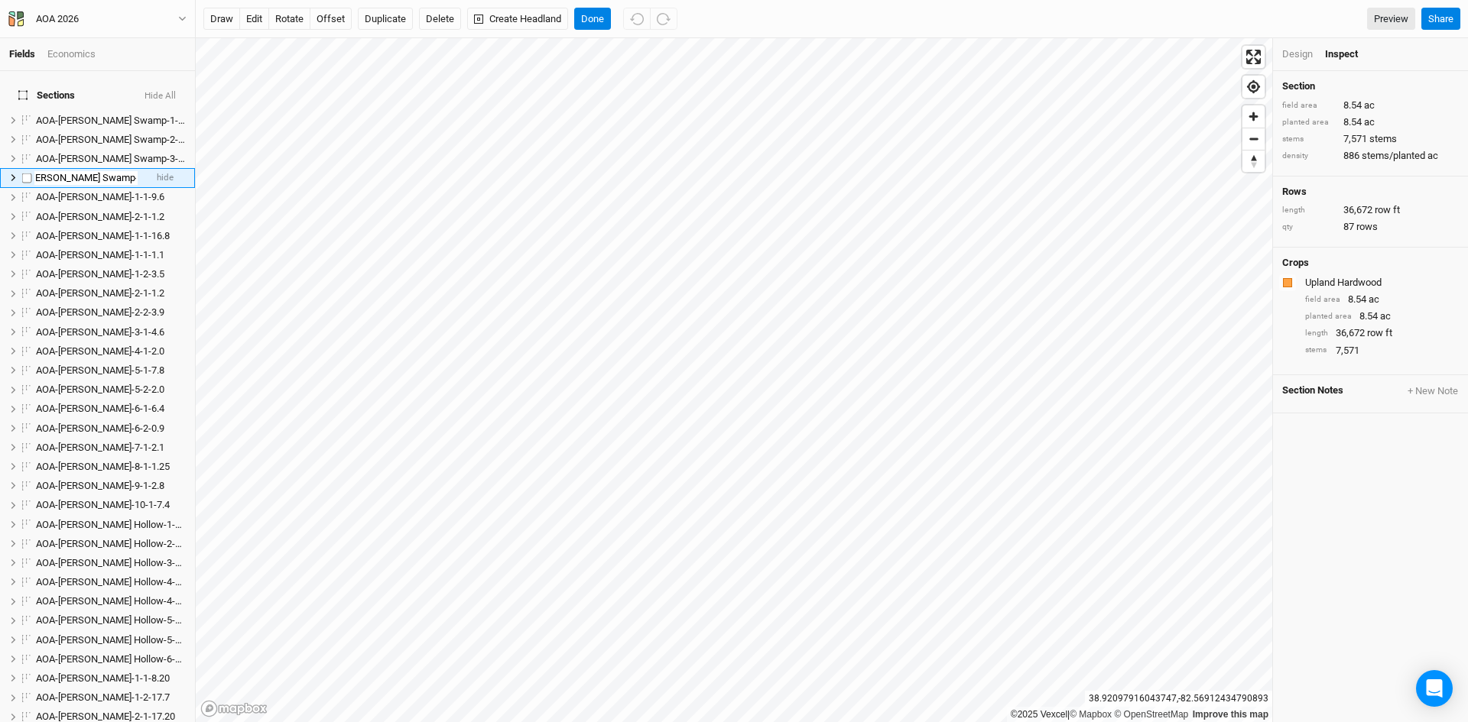
click at [128, 171] on input "AOA-[PERSON_NAME] Swamp-4-1-8.5" at bounding box center [85, 178] width 103 height 14
type input "AOA-Cackley Swamp-4-1-8.54"
click at [101, 230] on span "AOA-[PERSON_NAME]-1-1-16.8" at bounding box center [103, 235] width 134 height 11
click at [583, 21] on button "Done" at bounding box center [592, 19] width 37 height 23
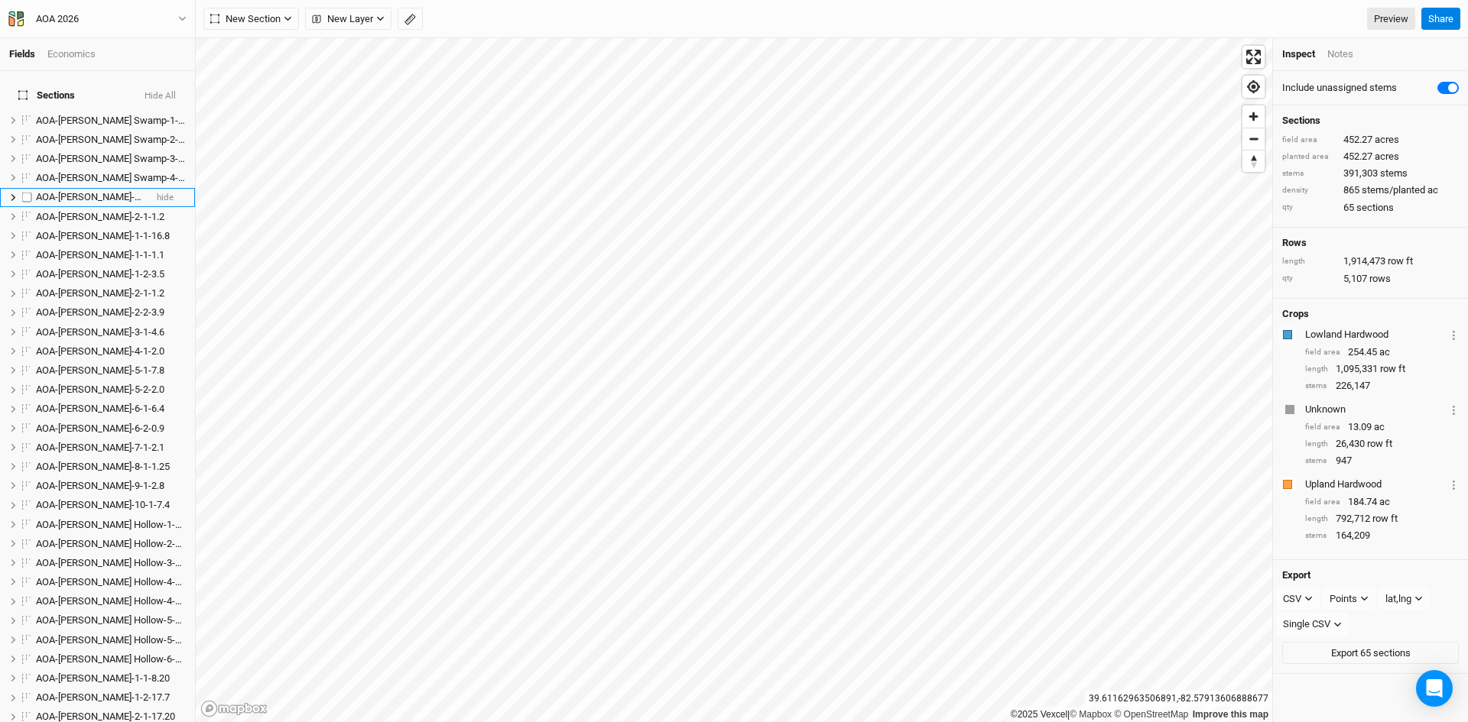
click at [83, 191] on span "AOA-[PERSON_NAME]-1-1-9.6" at bounding box center [100, 196] width 128 height 11
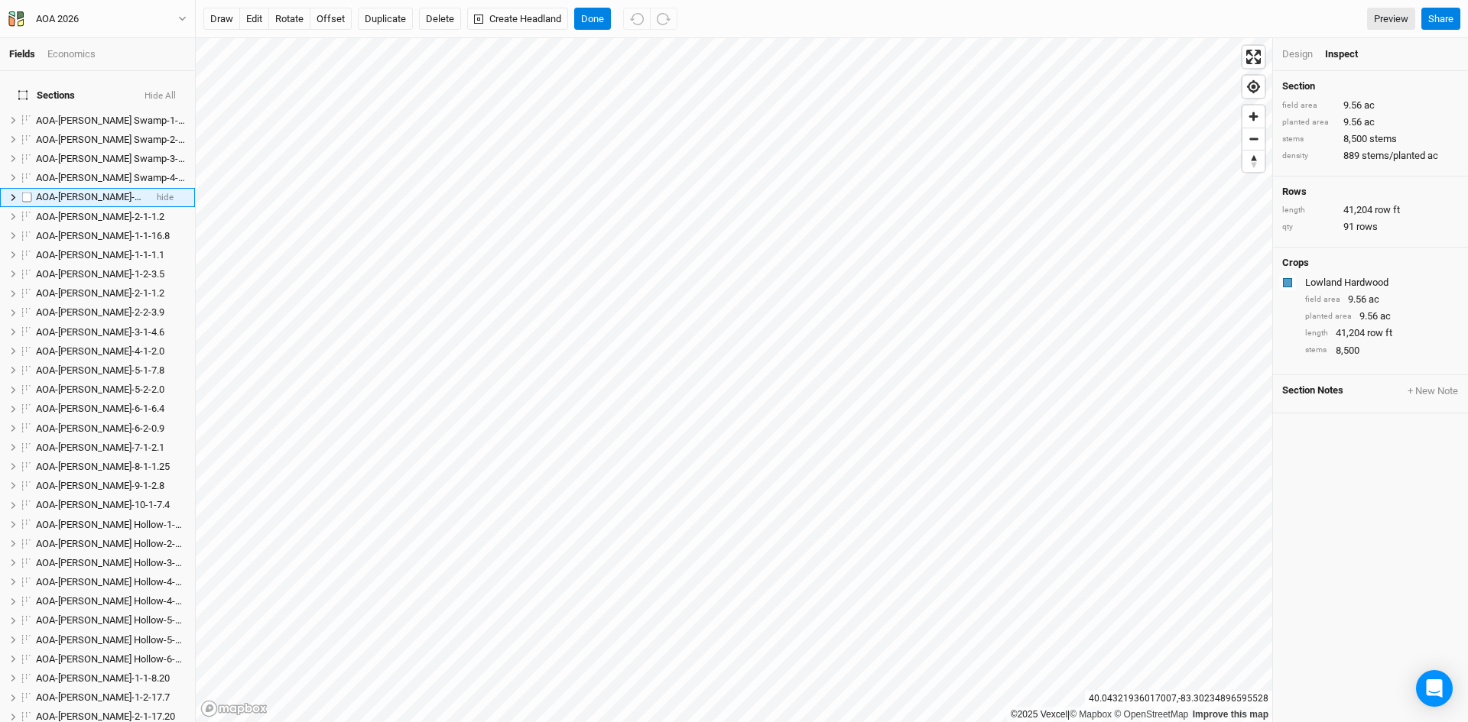
click at [69, 191] on span "AOA-[PERSON_NAME]-1-1-9.6" at bounding box center [100, 196] width 128 height 11
click at [128, 190] on input "AOA-[PERSON_NAME]-1-1-9.6" at bounding box center [85, 197] width 103 height 14
click at [126, 190] on input "AOA-[PERSON_NAME]-1-1-9.6" at bounding box center [85, 197] width 103 height 14
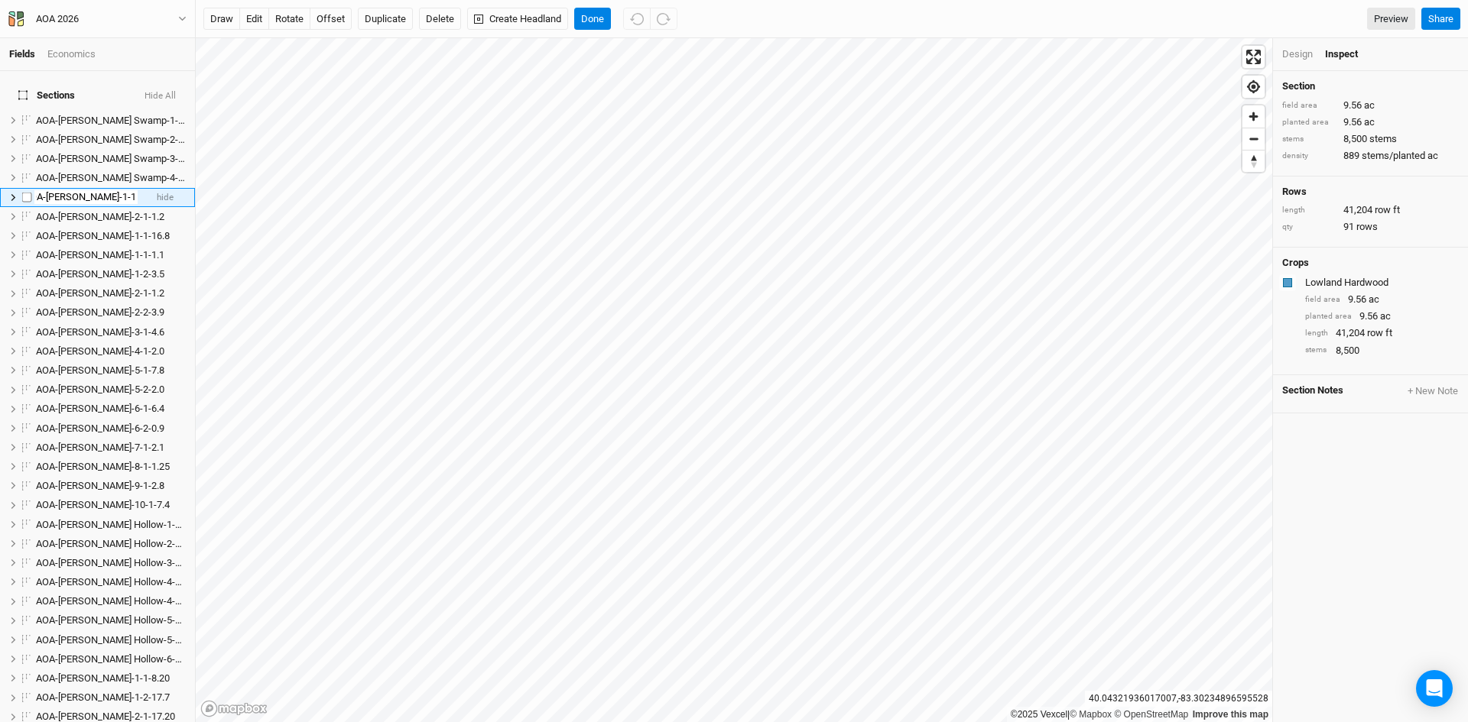
click at [126, 190] on input "AOA-[PERSON_NAME]-1-1-9.6" at bounding box center [85, 197] width 103 height 14
type input "AOA-Darby Oaks-1-1-9.56"
click at [94, 211] on span "AOA-[PERSON_NAME]-2-1-1.2" at bounding box center [100, 216] width 128 height 11
click at [98, 211] on span "AOA-[PERSON_NAME]-2-1-1.2" at bounding box center [100, 216] width 128 height 11
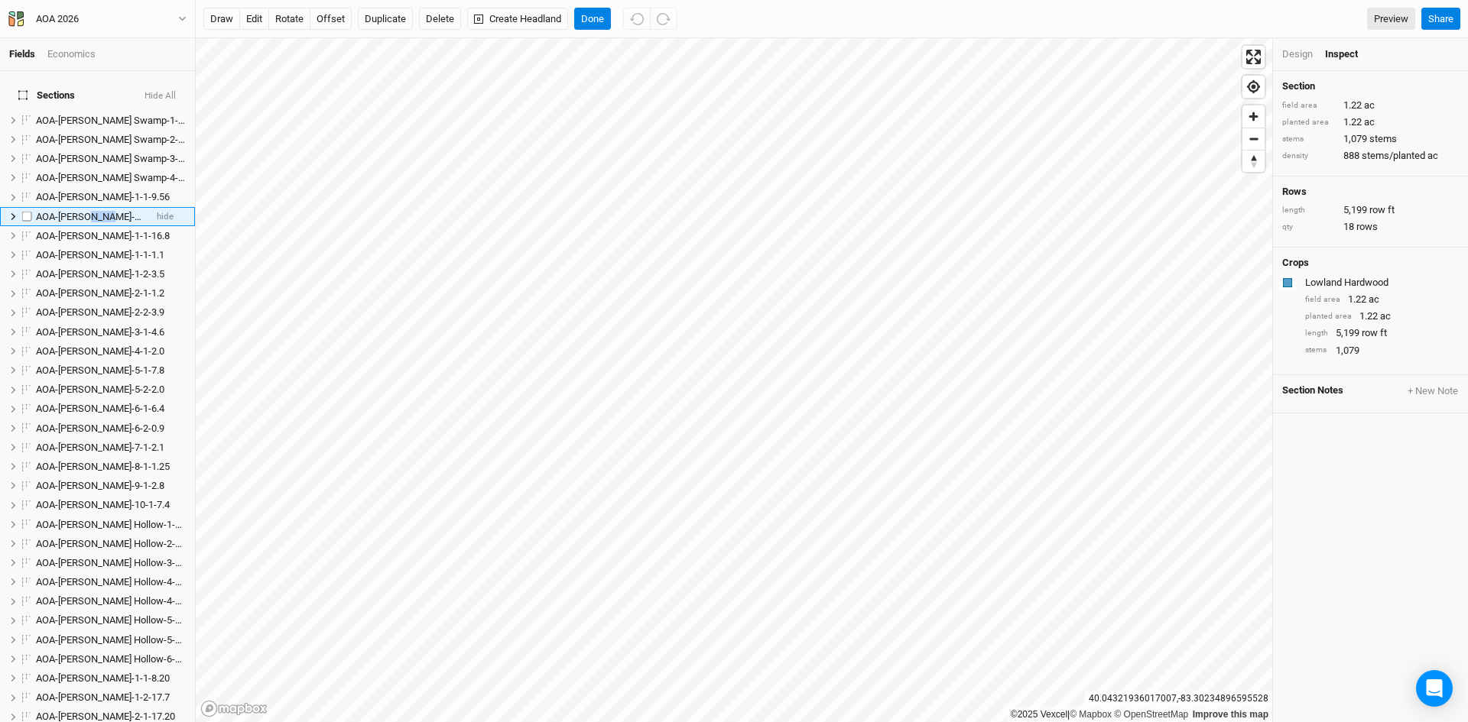
click at [98, 211] on span "AOA-[PERSON_NAME]-2-1-1.2" at bounding box center [100, 216] width 128 height 11
click at [130, 210] on input "AOA-[PERSON_NAME]-2-1-1.2" at bounding box center [85, 217] width 103 height 14
type input "AOA-Darby Oaks-2-1-1.22"
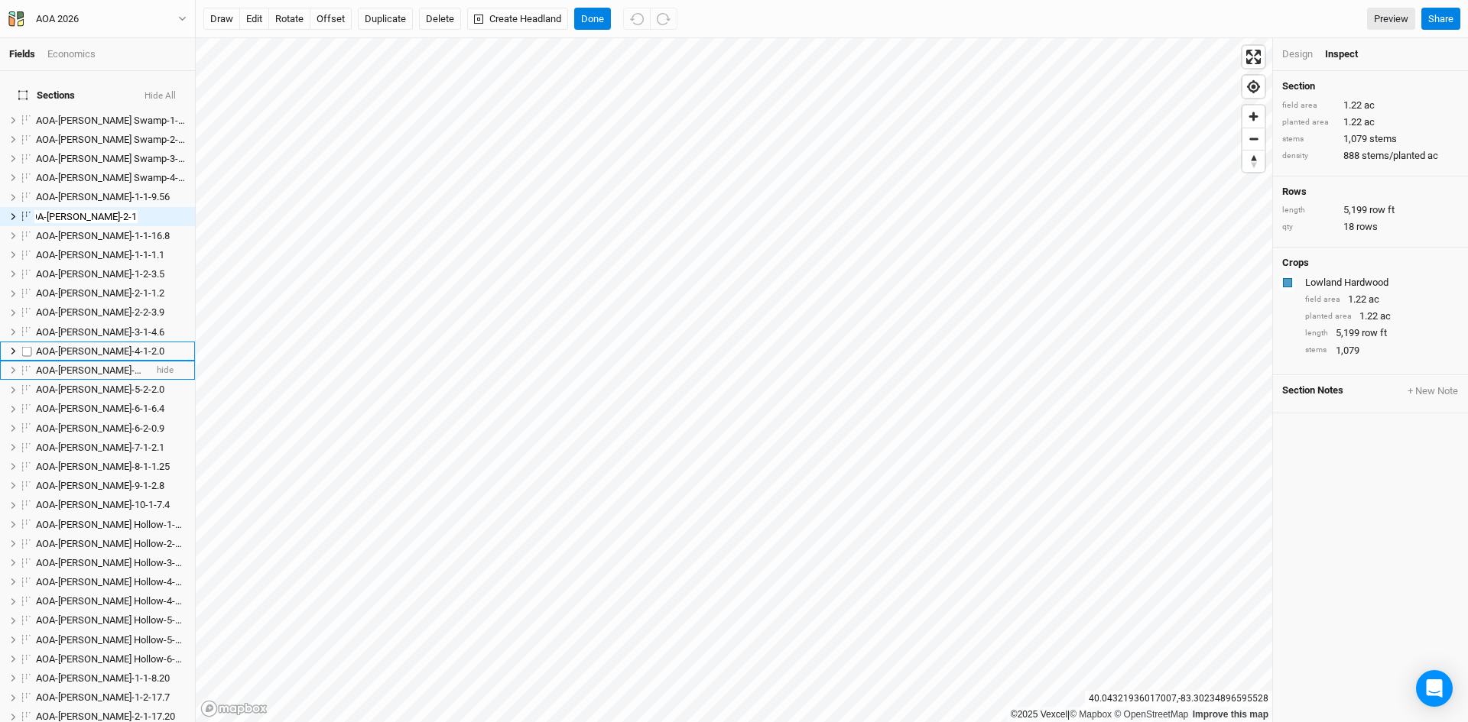
click at [122, 361] on li "AOA-Genevieve Jones-5-1-7.8 hide" at bounding box center [97, 370] width 195 height 19
click at [84, 230] on span "AOA-[PERSON_NAME]-1-1-16.8" at bounding box center [103, 235] width 134 height 11
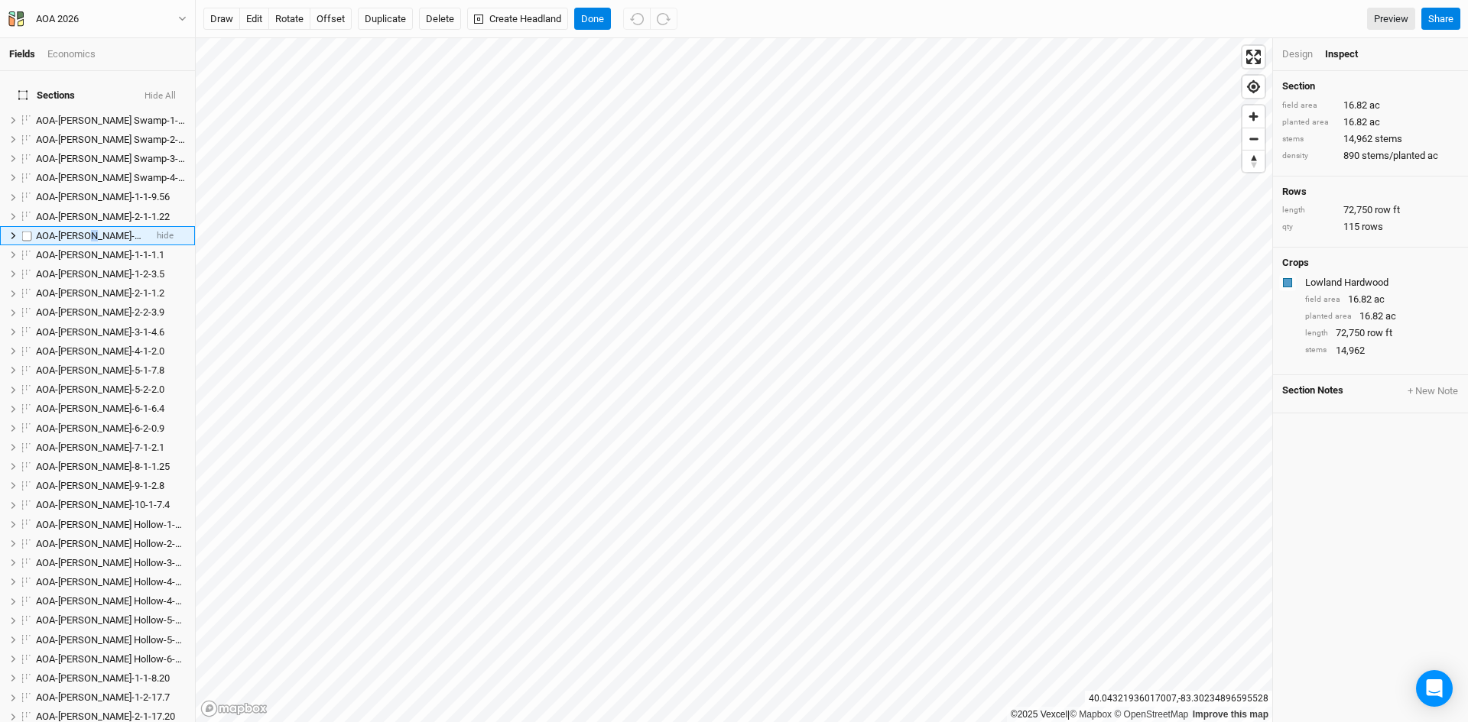
click at [84, 230] on span "AOA-[PERSON_NAME]-1-1-16.8" at bounding box center [103, 235] width 134 height 11
click at [118, 229] on input "AOA-[PERSON_NAME]-1-1-16.8" at bounding box center [85, 236] width 103 height 14
type input "AOA-Elick-1-1-16.82"
click at [95, 308] on span "AOA-[PERSON_NAME]-2-2-3.9" at bounding box center [100, 312] width 128 height 11
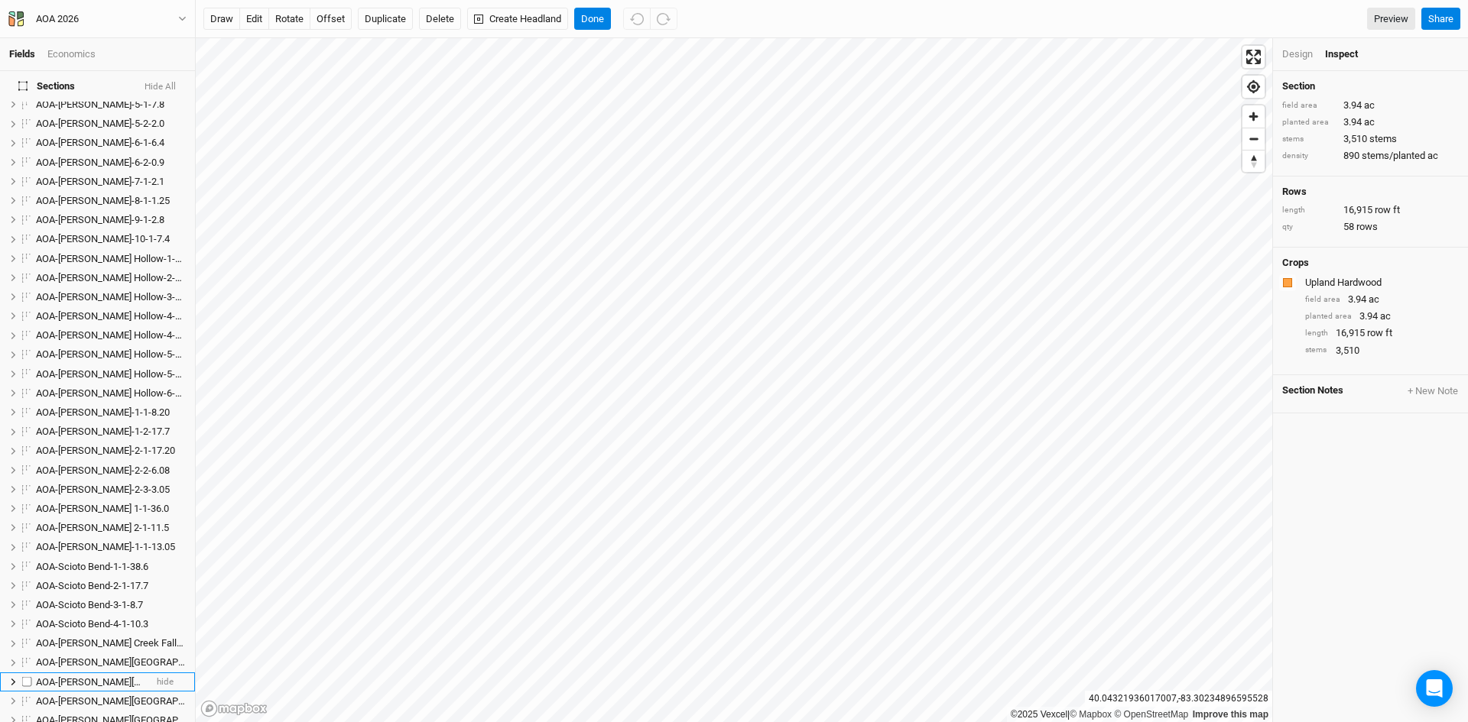
scroll to position [306, 0]
click at [590, 20] on button "Done" at bounding box center [592, 19] width 37 height 23
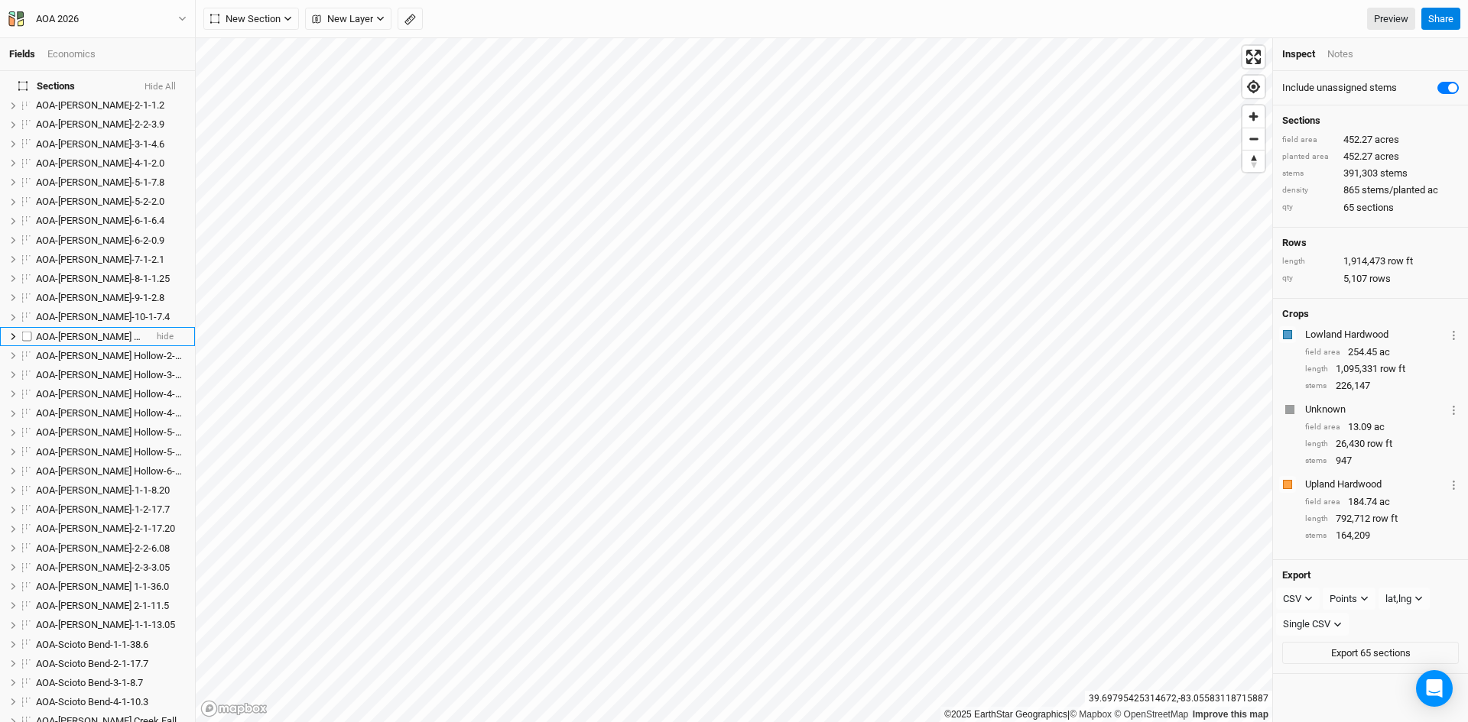
scroll to position [0, 0]
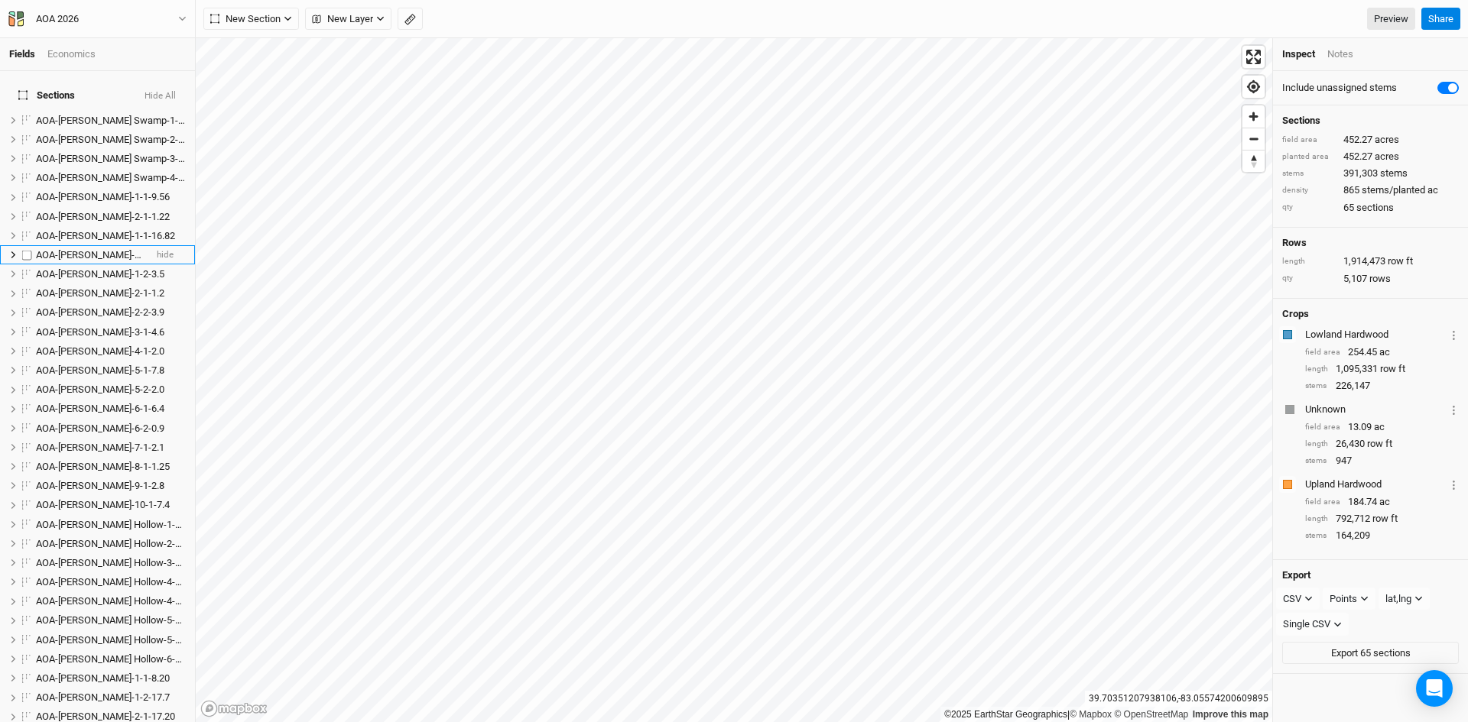
click at [95, 249] on span "AOA-[PERSON_NAME]-1-1-1.1" at bounding box center [100, 254] width 128 height 11
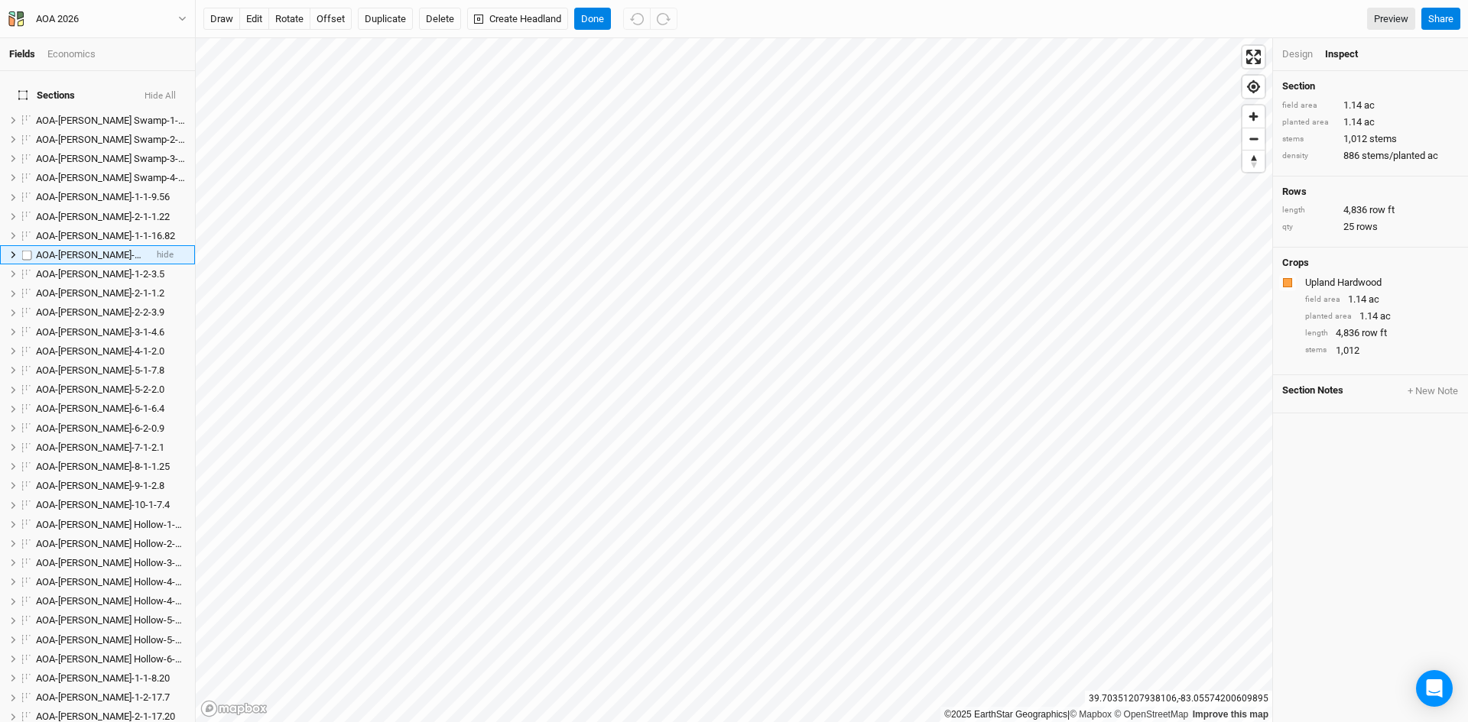
click at [83, 249] on span "AOA-[PERSON_NAME]-1-1-1.1" at bounding box center [100, 254] width 128 height 11
click at [128, 248] on input "AOA-[PERSON_NAME]-1-1-1.1" at bounding box center [85, 255] width 103 height 14
type input "AOA-Genevieve Jones-1-1-1.14"
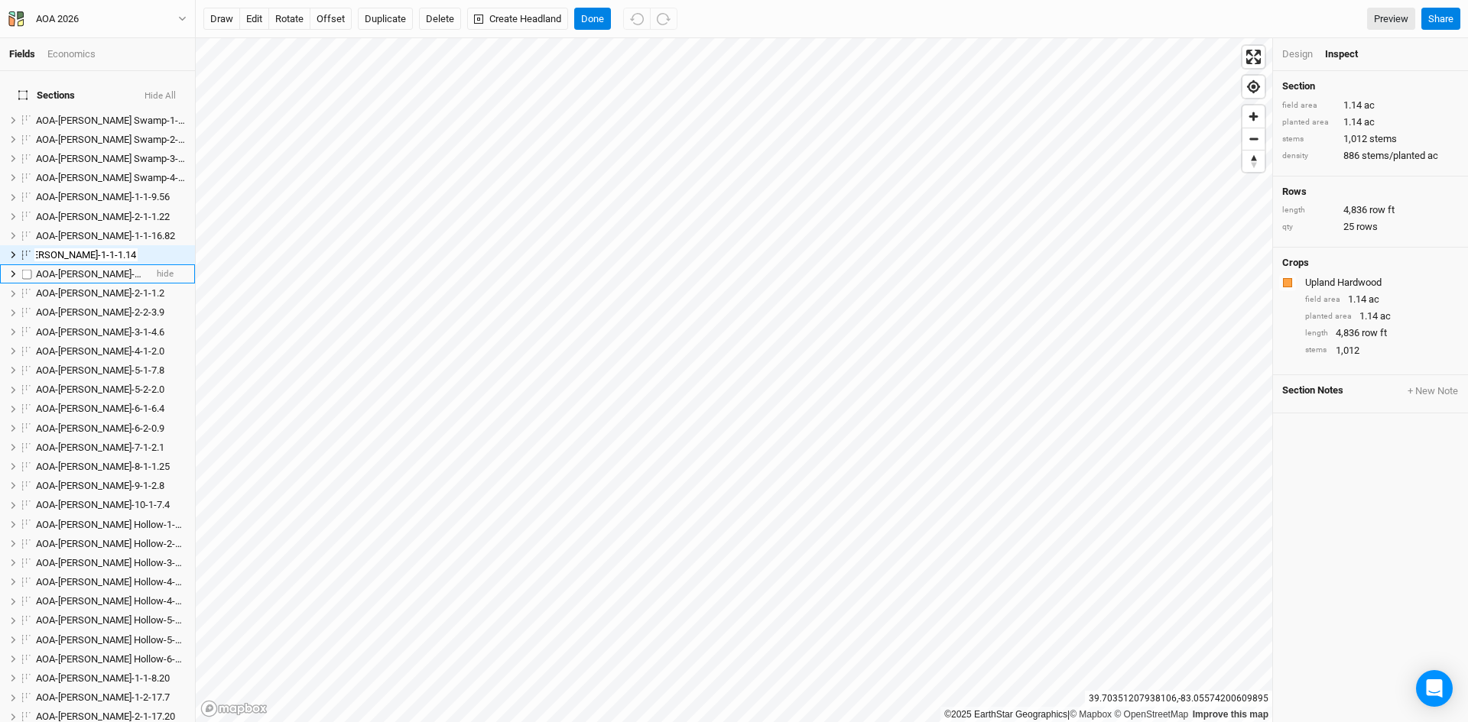
click at [99, 268] on span "AOA-[PERSON_NAME]-1-2-3.5" at bounding box center [100, 273] width 128 height 11
click at [127, 268] on input "AOA-[PERSON_NAME]-1-2-3.5" at bounding box center [85, 275] width 103 height 14
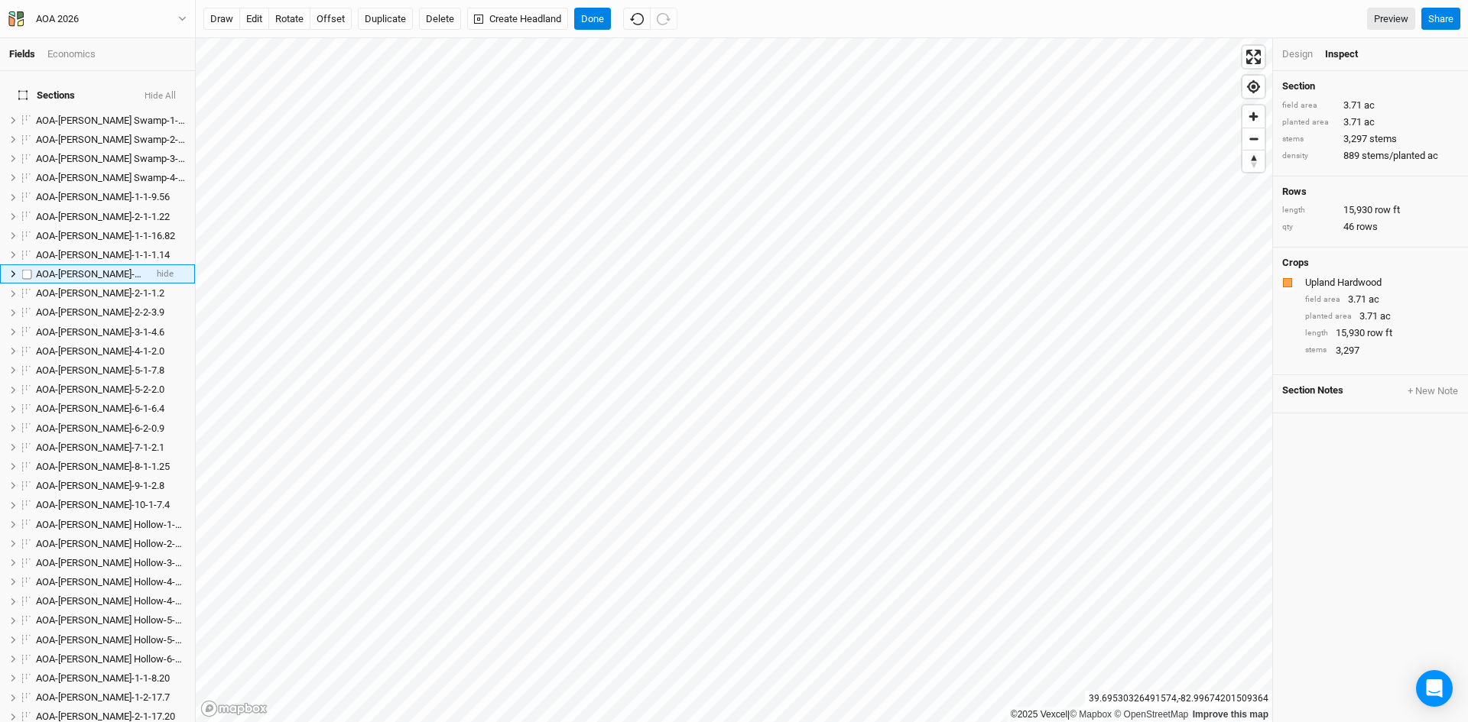
click at [102, 268] on span "AOA-[PERSON_NAME]-1-2-3.5" at bounding box center [100, 273] width 128 height 11
click at [124, 268] on input "AOA-[PERSON_NAME]-1-2-3.5" at bounding box center [85, 275] width 103 height 14
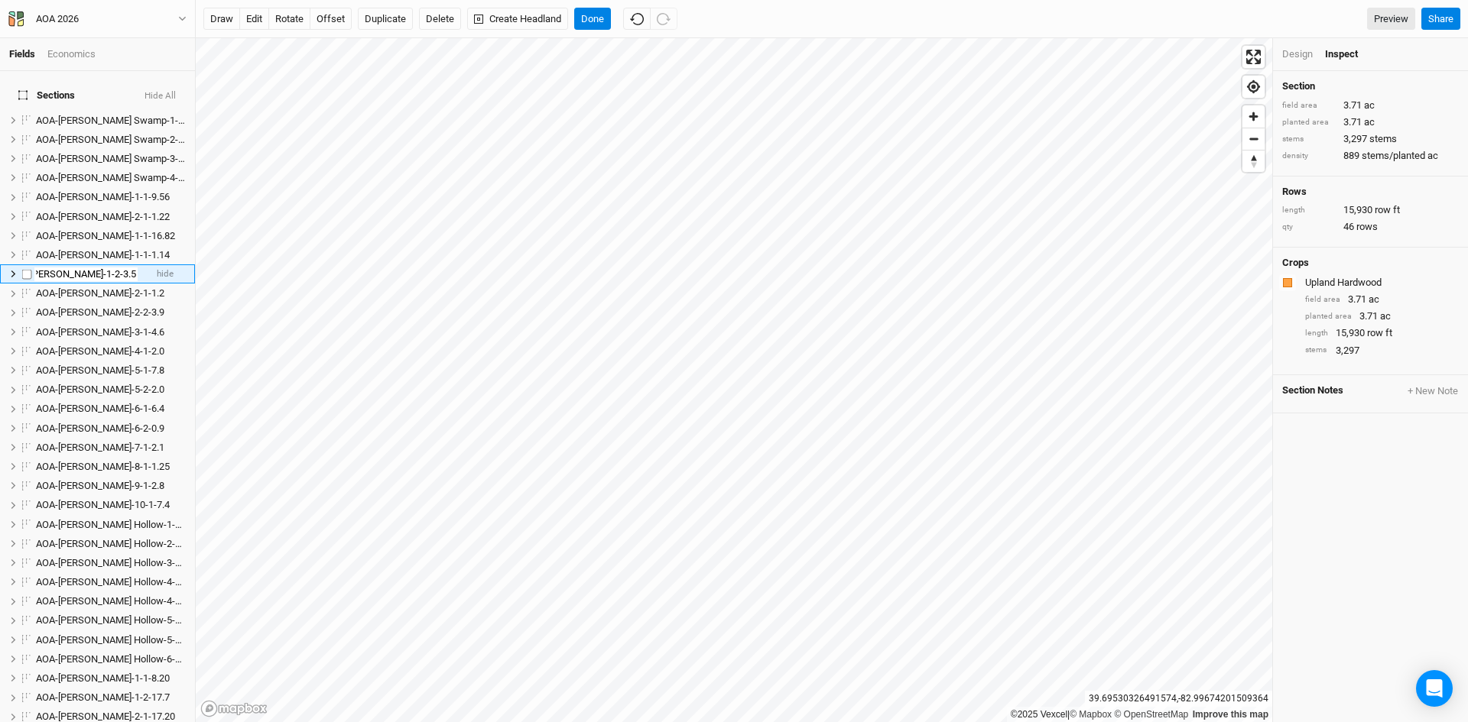
click at [131, 268] on div "AOA-[PERSON_NAME]-1-2-3.5" at bounding box center [90, 274] width 109 height 12
type input "AOA-Genevieve Jones-1-2-3.71"
click at [69, 287] on span "AOA-[PERSON_NAME]-2-1-1.2" at bounding box center [100, 292] width 128 height 11
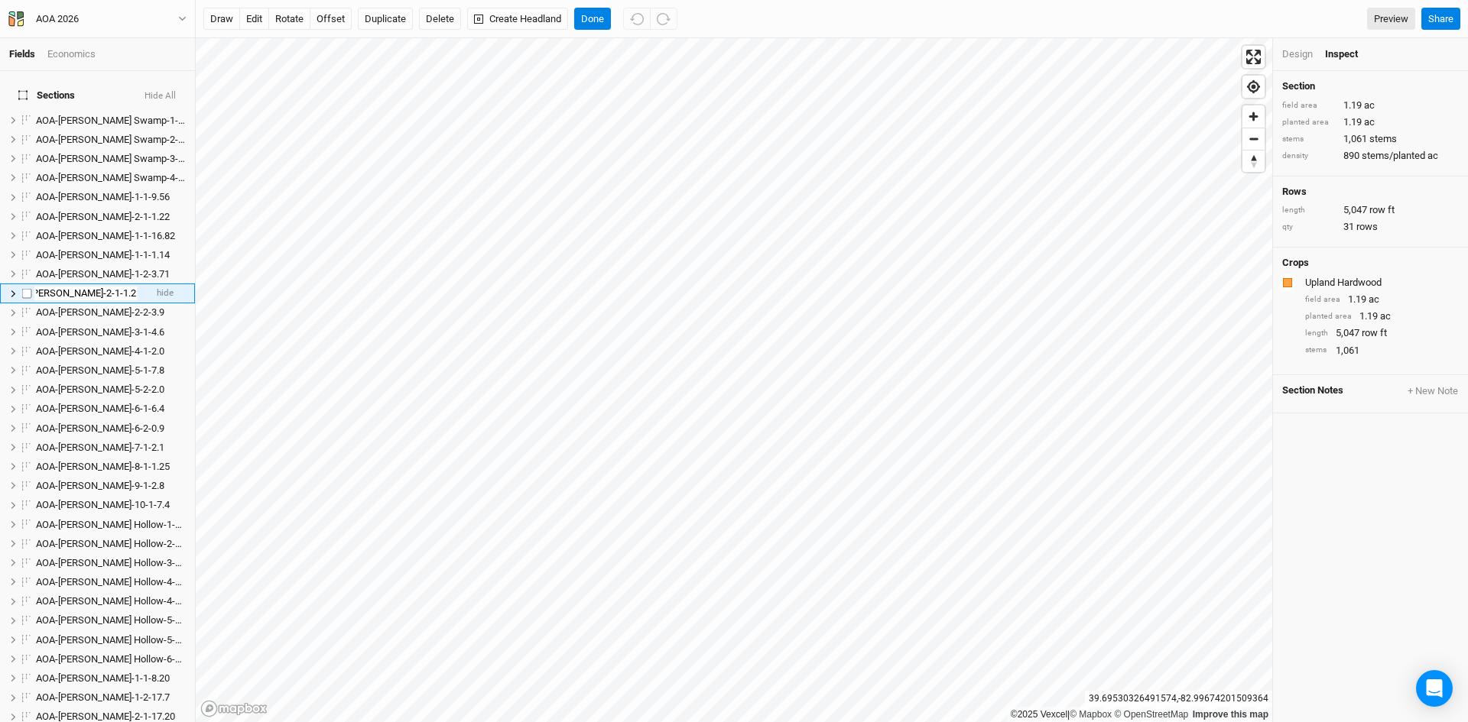
click at [125, 287] on input "AOA-[PERSON_NAME]-2-1-1.2" at bounding box center [85, 294] width 103 height 14
click at [130, 287] on input "AOA-[PERSON_NAME]-2-1-1.2" at bounding box center [85, 294] width 103 height 14
type input "AOA-Genevieve Jones-2-1-1.19"
click at [111, 307] on span "AOA-[PERSON_NAME]-2-2-3.9" at bounding box center [100, 312] width 128 height 11
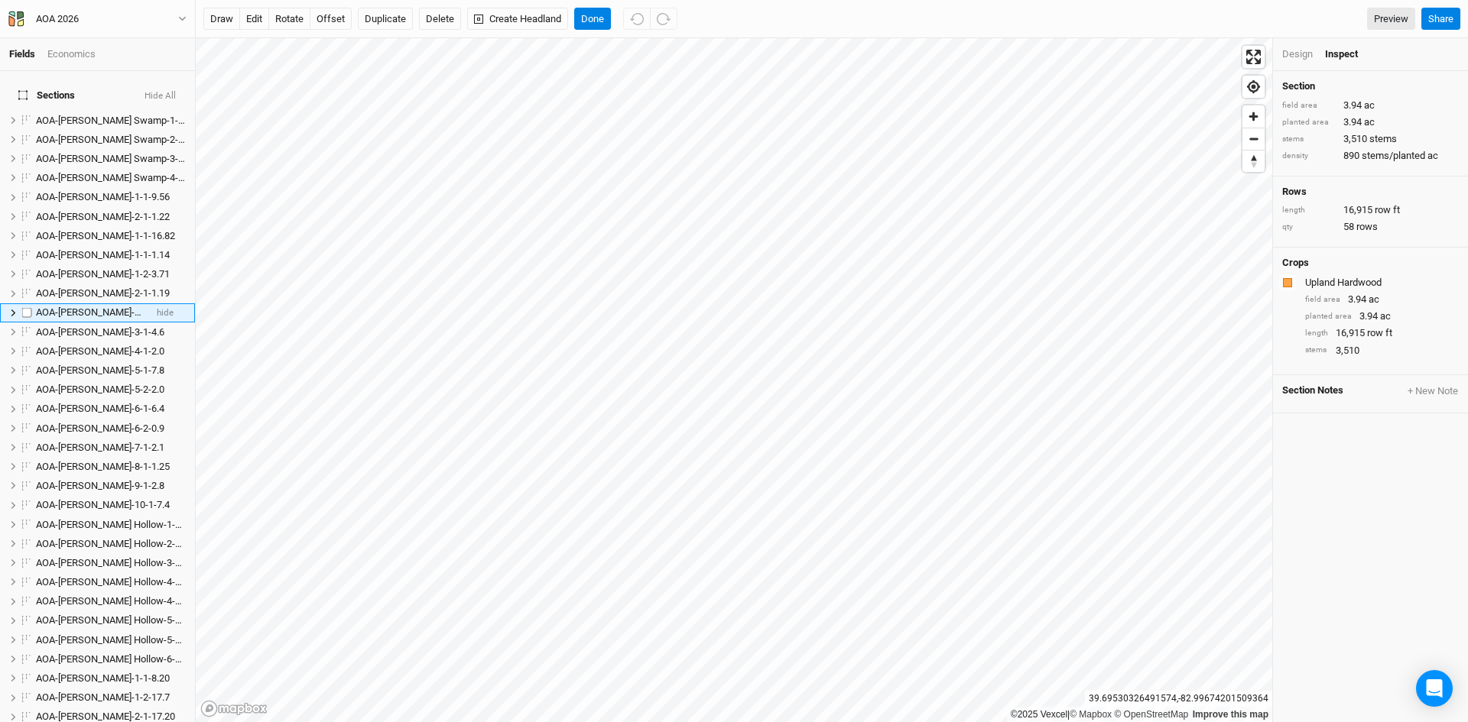
click at [96, 307] on span "AOA-[PERSON_NAME]-2-2-3.9" at bounding box center [100, 312] width 128 height 11
click at [128, 306] on input "AOA-[PERSON_NAME]-2-2-3.9" at bounding box center [85, 313] width 103 height 14
type input "AOA-Genevieve Jones-2-2-3.94"
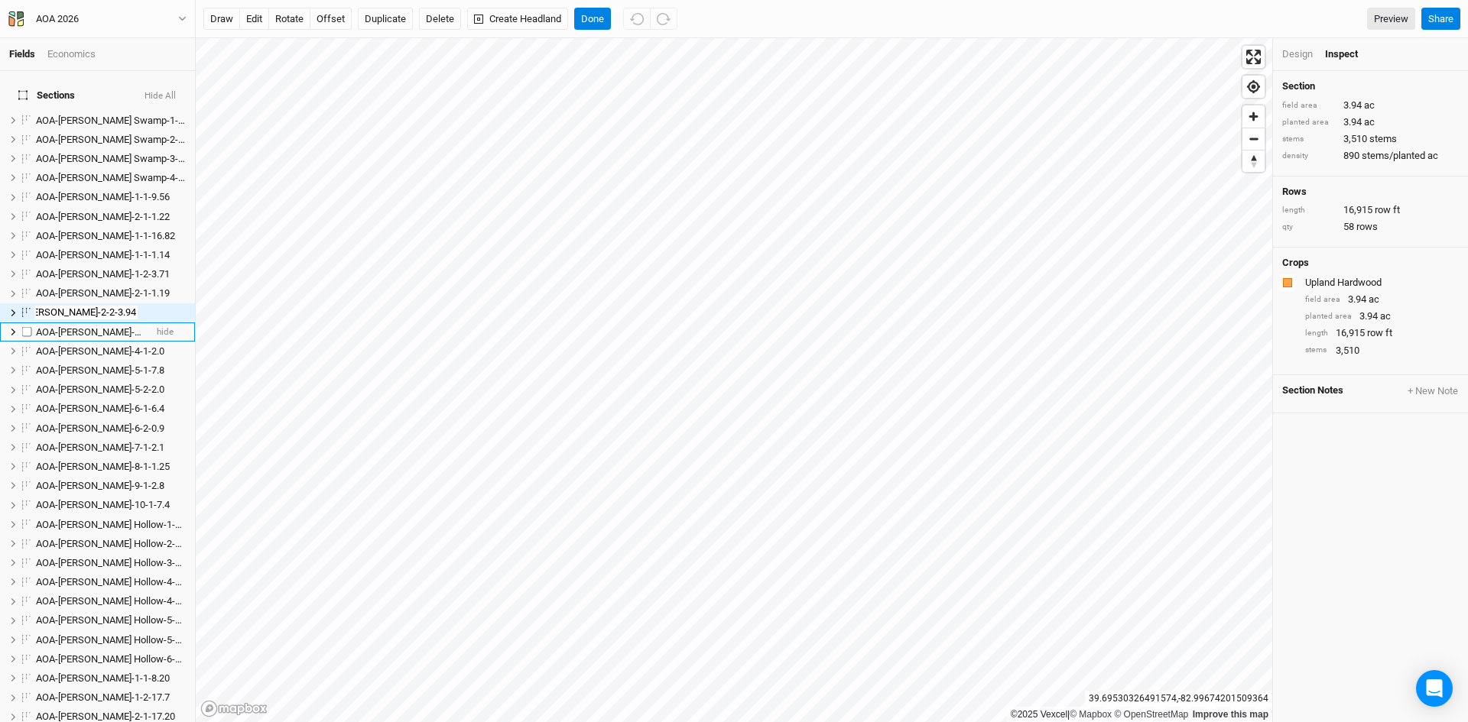
click at [89, 326] on span "AOA-[PERSON_NAME]-3-1-4.6" at bounding box center [100, 331] width 128 height 11
click at [80, 326] on span "AOA-[PERSON_NAME]-3-1-4.6" at bounding box center [100, 331] width 128 height 11
click at [129, 326] on input "AOA-[PERSON_NAME]-3-1-4.6" at bounding box center [85, 333] width 103 height 14
type input "AOA-Genevieve Jones-3-1-4.62"
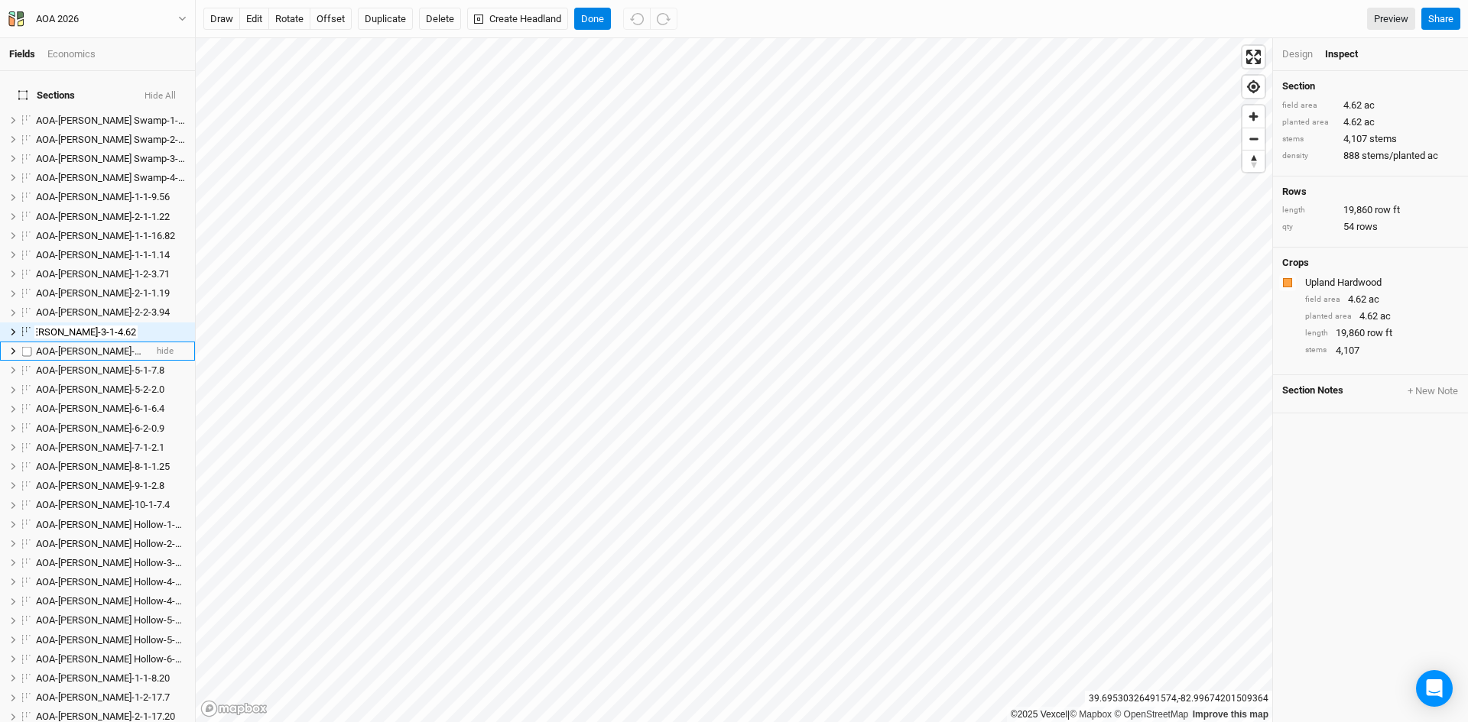
click at [96, 346] on span "AOA-[PERSON_NAME]-4-1-2.0" at bounding box center [100, 351] width 128 height 11
click at [130, 345] on input "AOA-[PERSON_NAME]-4-1-2.0" at bounding box center [85, 352] width 103 height 14
type input "AOA-Genevieve Jones-4-1-2.01"
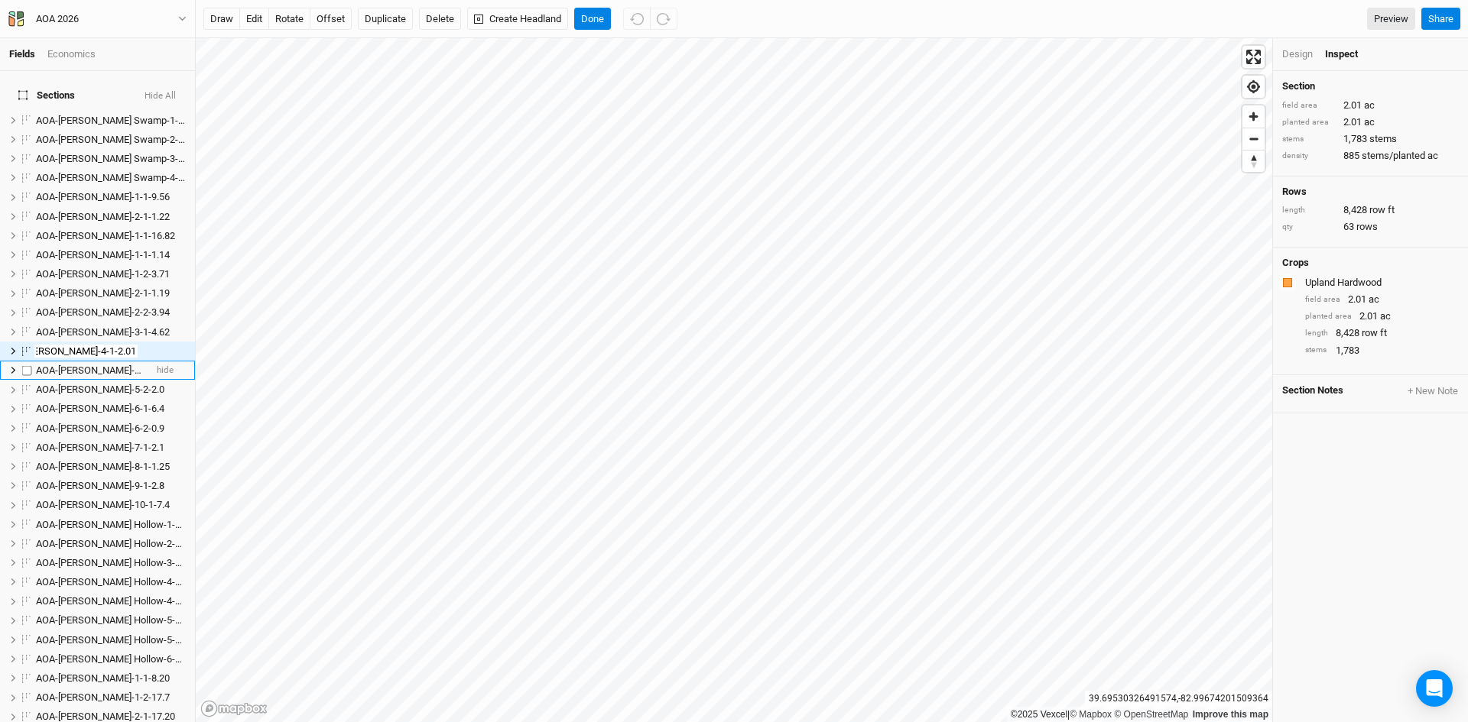
click at [93, 365] on span "AOA-[PERSON_NAME]-5-1-7.8" at bounding box center [100, 370] width 128 height 11
click at [131, 364] on input "AOA-[PERSON_NAME]-5-1-7.8" at bounding box center [85, 371] width 103 height 14
type input "AOA-Genevieve Jones-5-1-7.84"
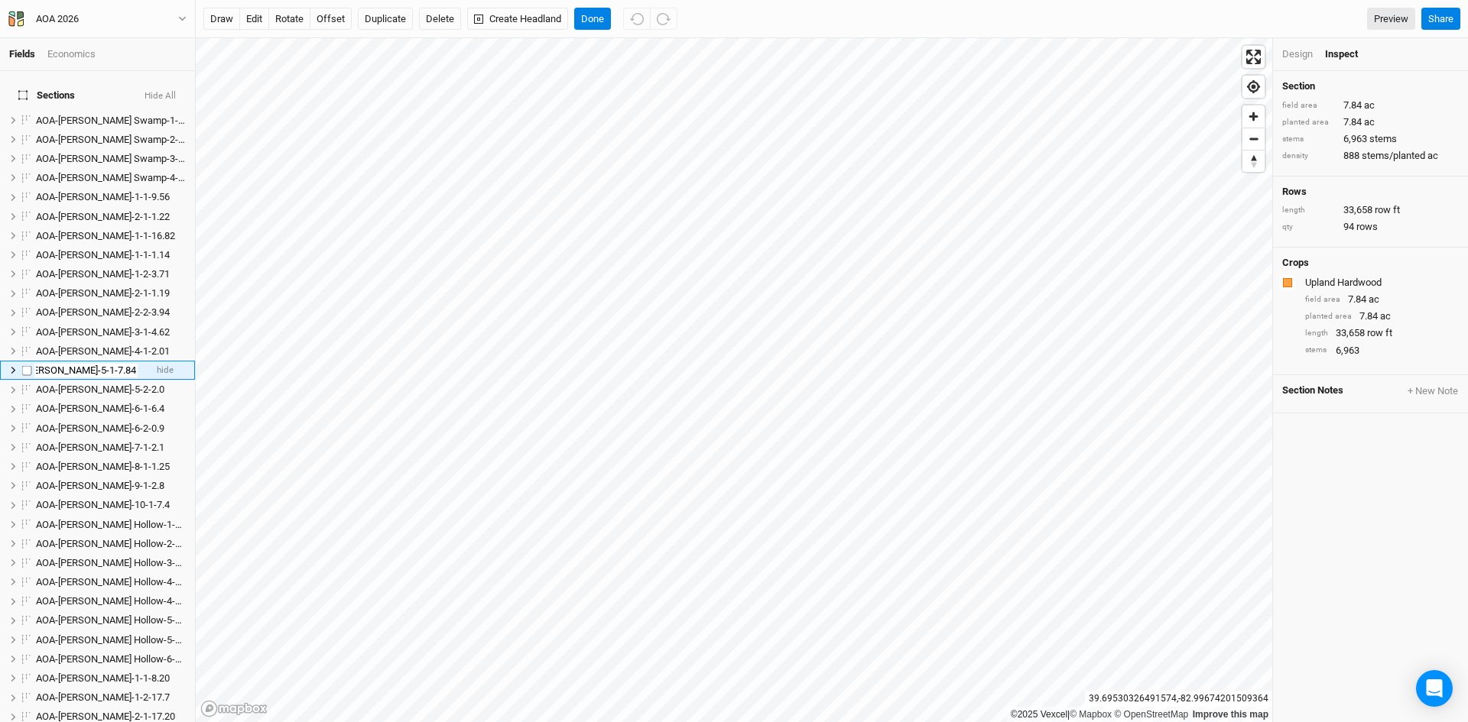
scroll to position [0, 41]
click at [86, 384] on span "AOA-[PERSON_NAME]-5-2-2.0" at bounding box center [100, 389] width 128 height 11
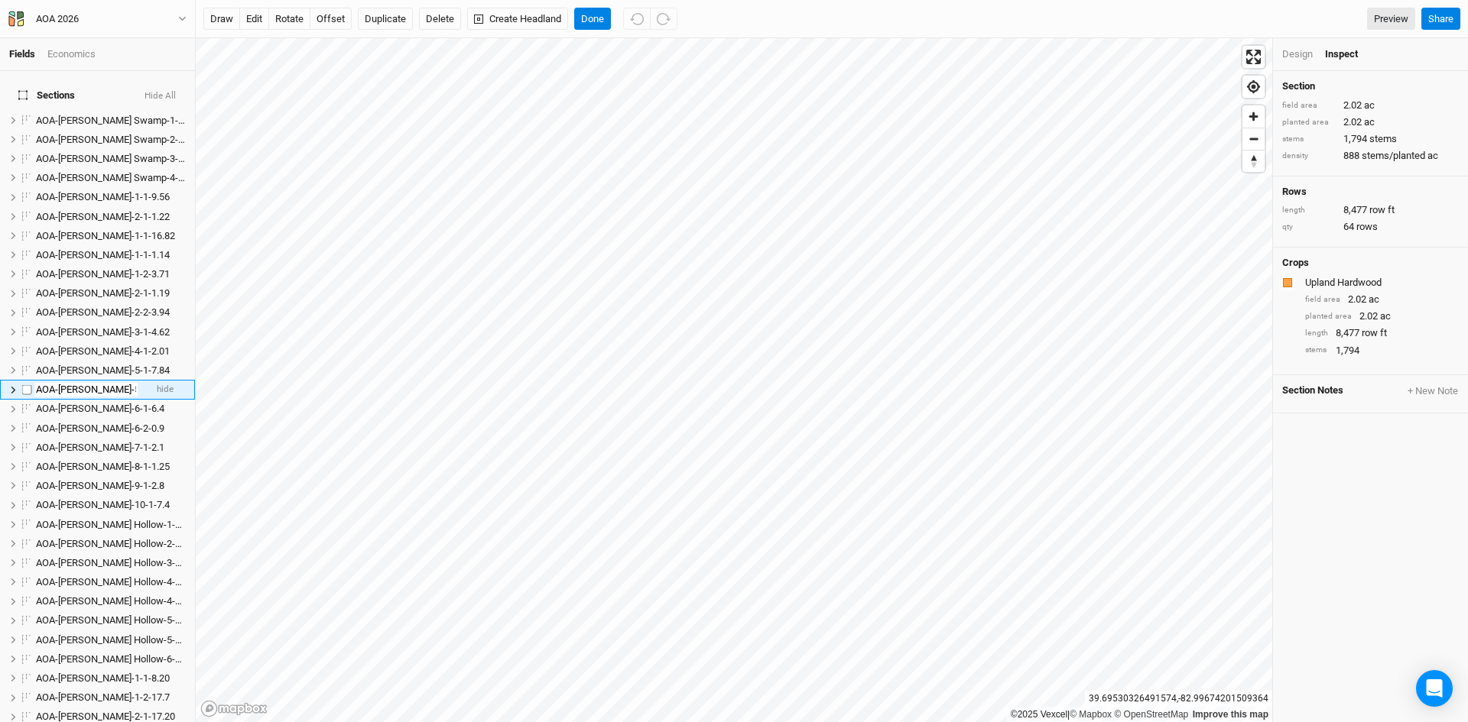
scroll to position [0, 36]
click at [127, 384] on input "AOA-[PERSON_NAME]-5-2-2.0" at bounding box center [85, 390] width 103 height 14
click at [131, 383] on input "AOA-[PERSON_NAME]-5-2-2.0" at bounding box center [85, 390] width 103 height 14
type input "AOA-Genevieve Jones-5-2-2.02"
click at [92, 403] on span "AOA-[PERSON_NAME]-6-1-6.4" at bounding box center [100, 408] width 128 height 11
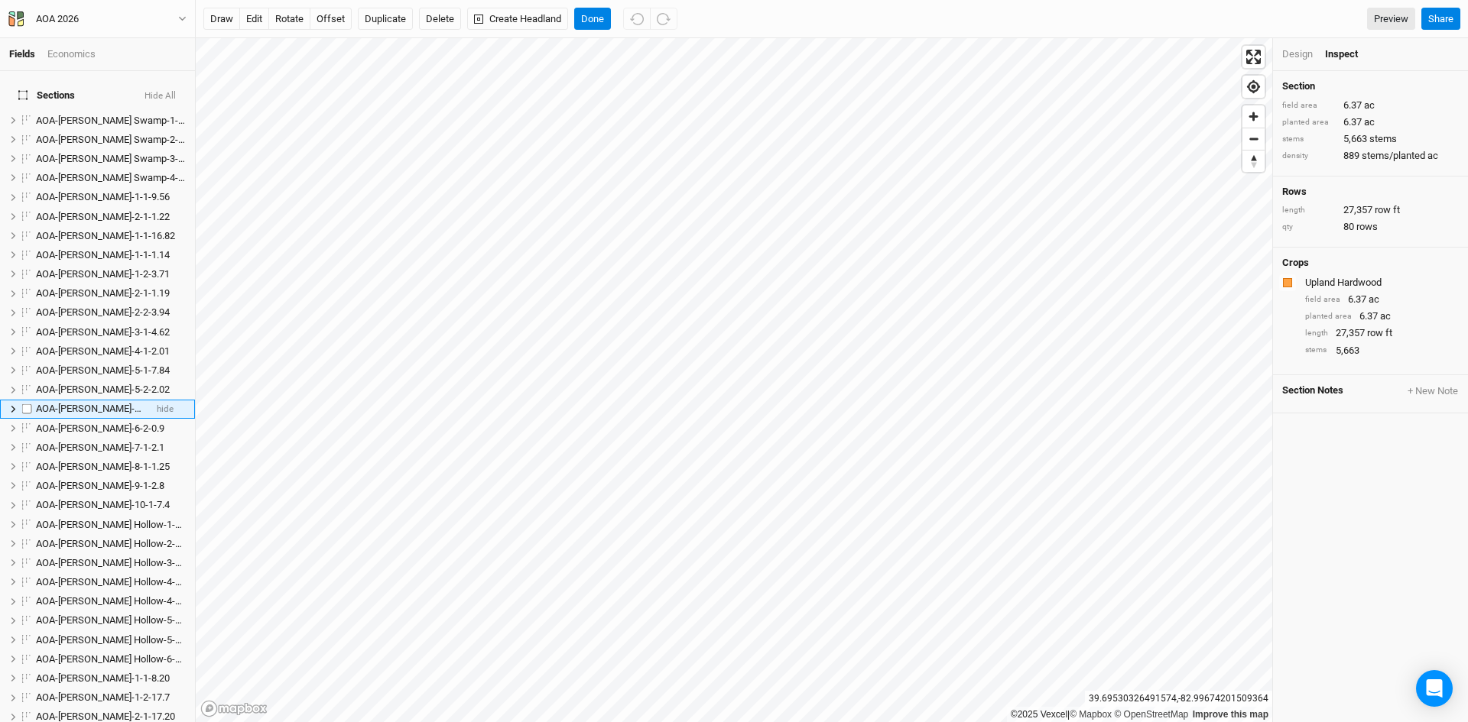
scroll to position [3, 0]
click at [92, 400] on span "AOA-[PERSON_NAME]-6-1-6.4" at bounding box center [100, 405] width 128 height 11
click at [128, 399] on input "AOA-[PERSON_NAME]-6-1-6.4" at bounding box center [85, 406] width 103 height 14
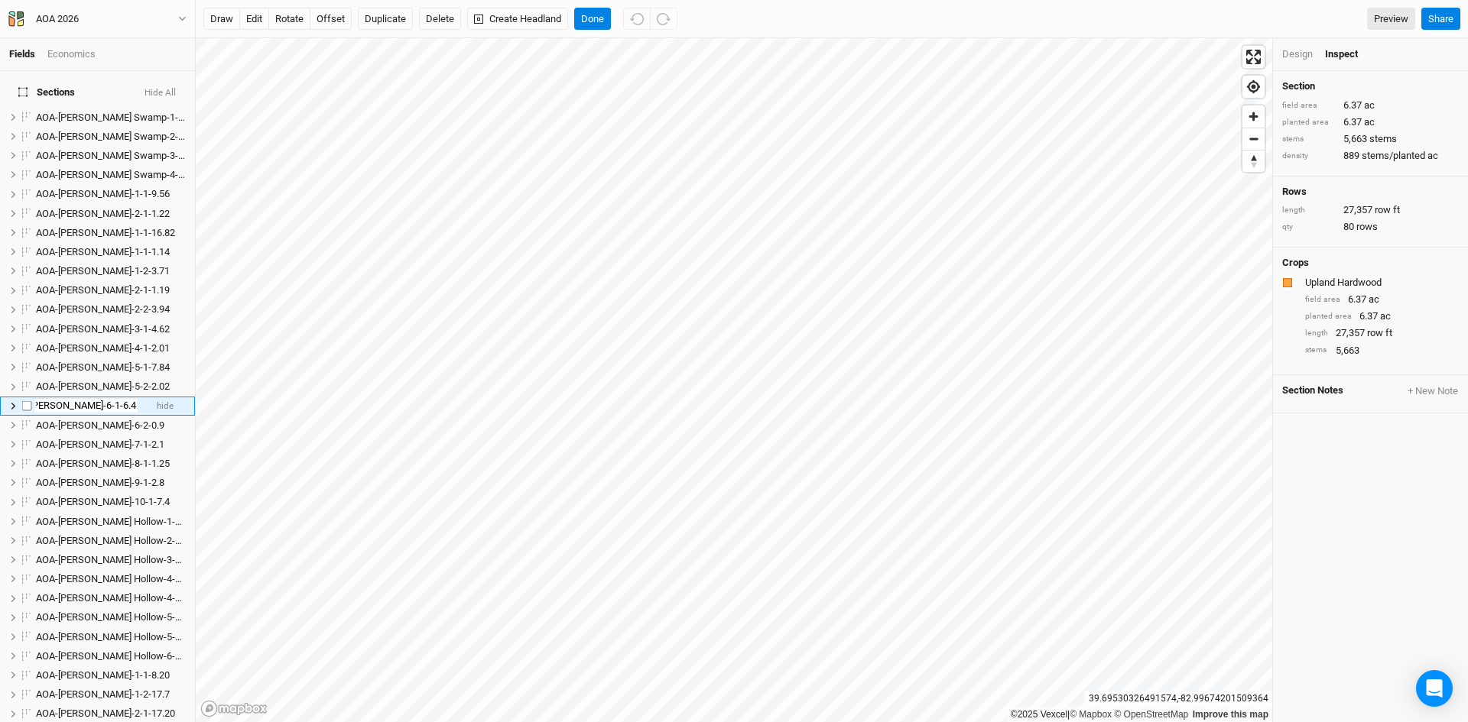
click at [131, 399] on input "AOA-[PERSON_NAME]-6-1-6.4" at bounding box center [85, 406] width 103 height 14
type input "AOA-Genevieve Jones-6-1-6.37"
click at [109, 416] on li "AOA-Genevieve Jones-6-2-0.9 hide" at bounding box center [97, 425] width 195 height 19
click at [108, 401] on span "AOA-[PERSON_NAME]-6-2-0.9" at bounding box center [100, 406] width 128 height 11
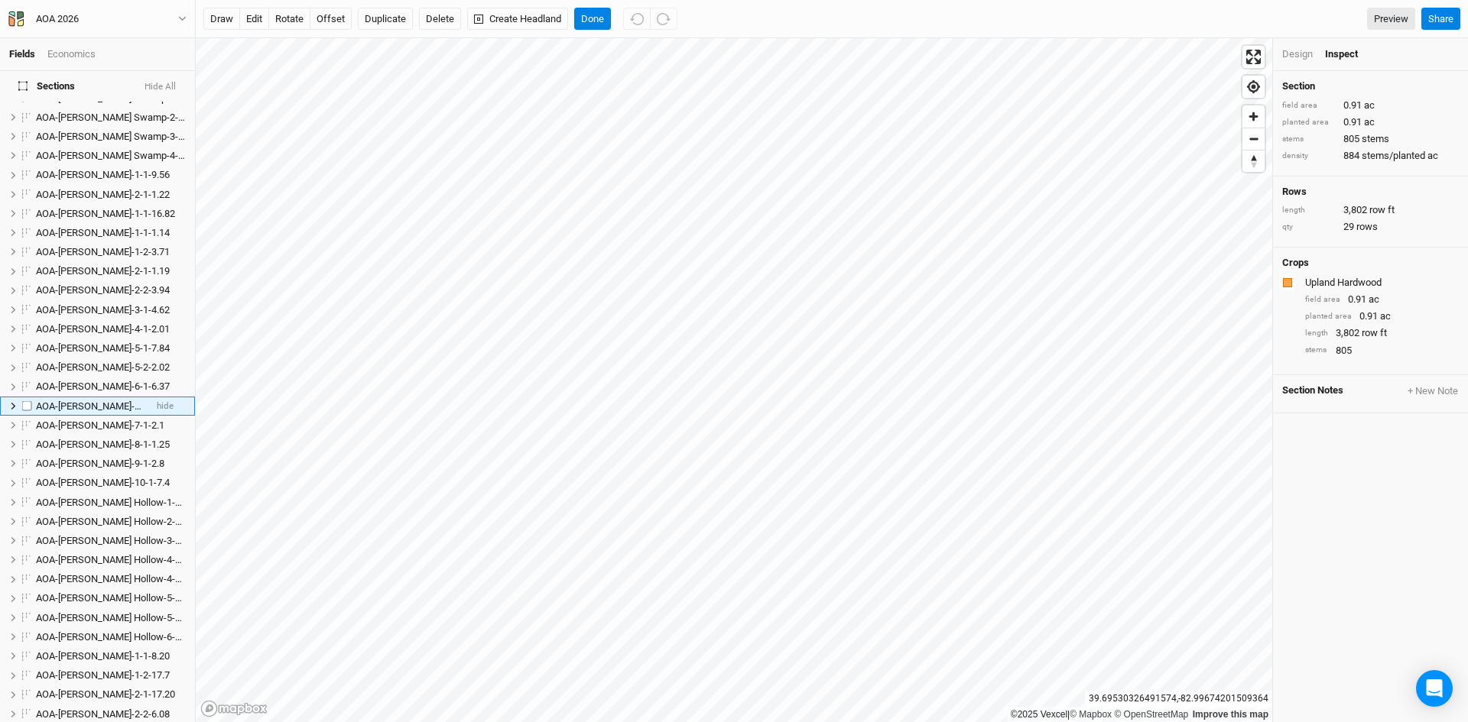
click at [108, 401] on span "AOA-[PERSON_NAME]-6-2-0.9" at bounding box center [100, 406] width 128 height 11
click at [128, 400] on input "AOA-[PERSON_NAME]-6-2-0.9" at bounding box center [85, 407] width 103 height 14
type input "AOA-Genevieve Jones-6-2-0.91"
click at [92, 420] on span "AOA-[PERSON_NAME]-7-1-2.1" at bounding box center [100, 425] width 128 height 11
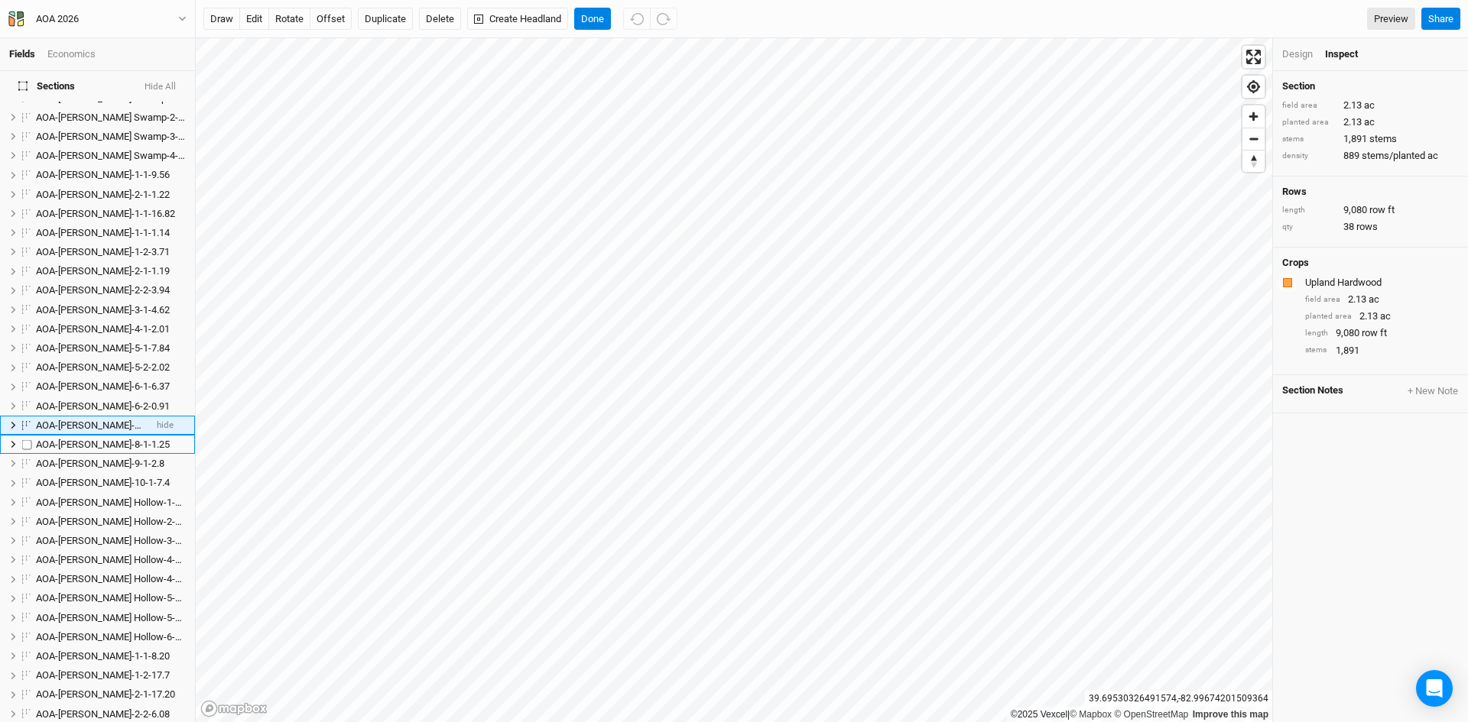
scroll to position [41, 0]
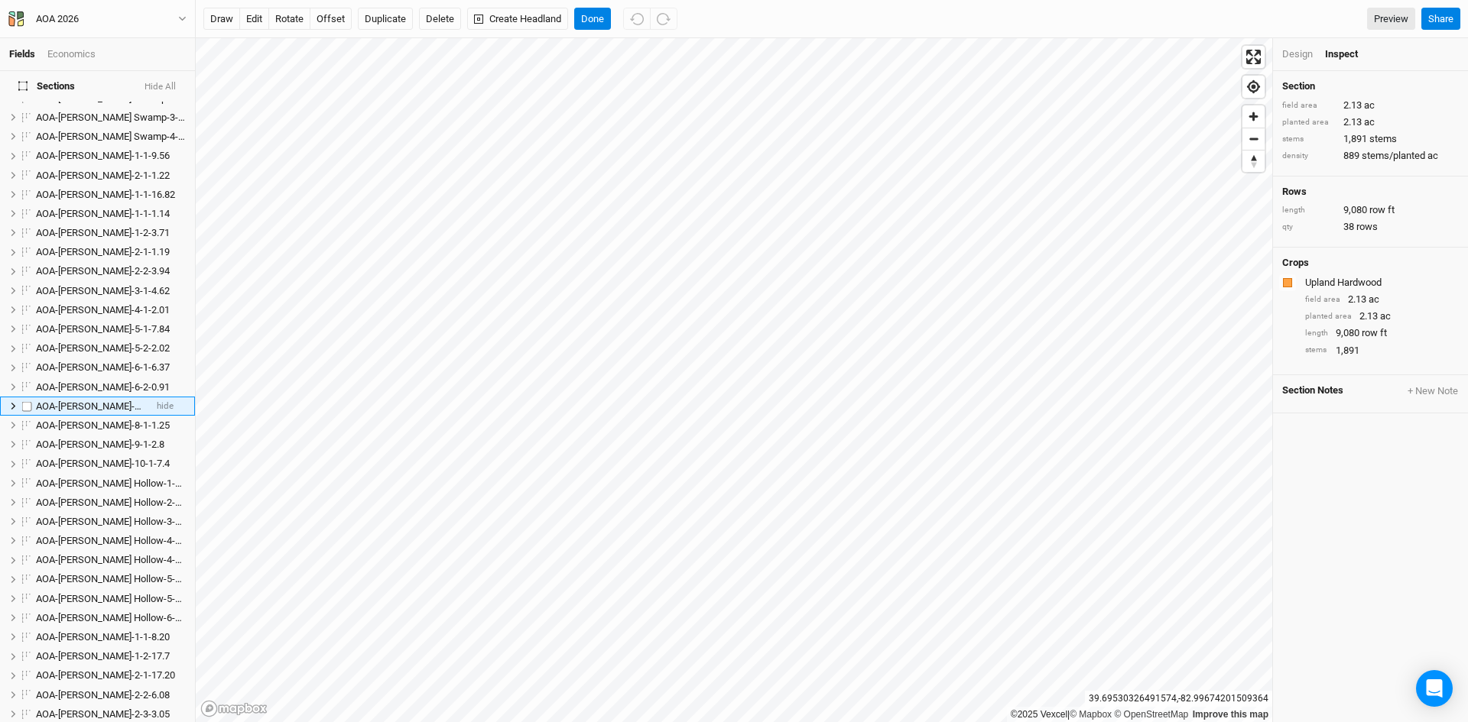
click at [94, 401] on span "AOA-[PERSON_NAME]-7-1-2.1" at bounding box center [100, 406] width 128 height 11
click at [128, 400] on input "AOA-[PERSON_NAME]-7-1-2.1" at bounding box center [85, 407] width 103 height 14
type input "AOA-Genevieve Jones-7-1-2.13"
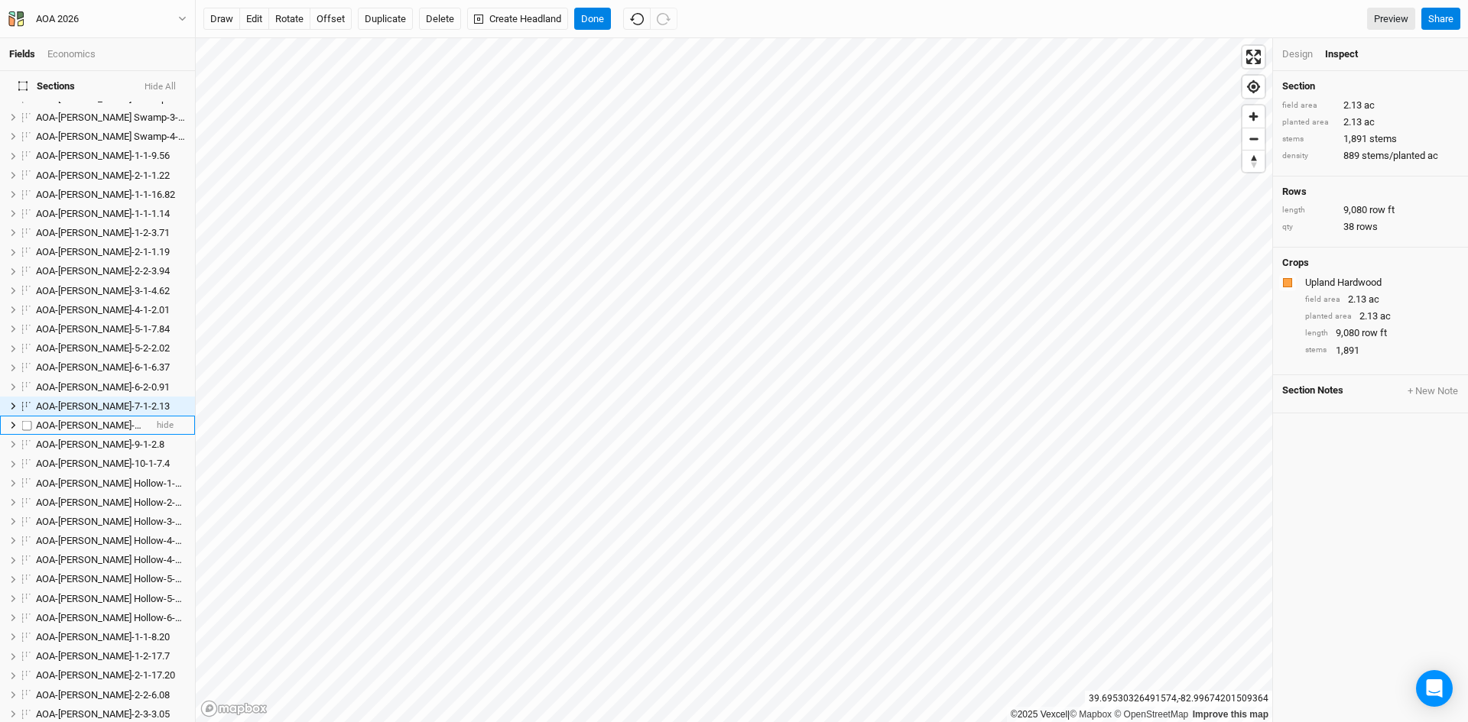
click at [102, 420] on span "AOA-[PERSON_NAME]-8-1-1.25" at bounding box center [103, 425] width 134 height 11
click at [102, 419] on span "AOA-[PERSON_NAME]-9-1-2.8" at bounding box center [100, 424] width 128 height 11
click at [102, 438] on span "AOA-[PERSON_NAME]-10-1-7.4" at bounding box center [103, 443] width 134 height 11
click at [128, 399] on input "AOA-[PERSON_NAME]-10-1-7.4" at bounding box center [85, 406] width 103 height 14
click at [130, 399] on input "AOA-[PERSON_NAME]-10-1-7.4" at bounding box center [85, 406] width 103 height 14
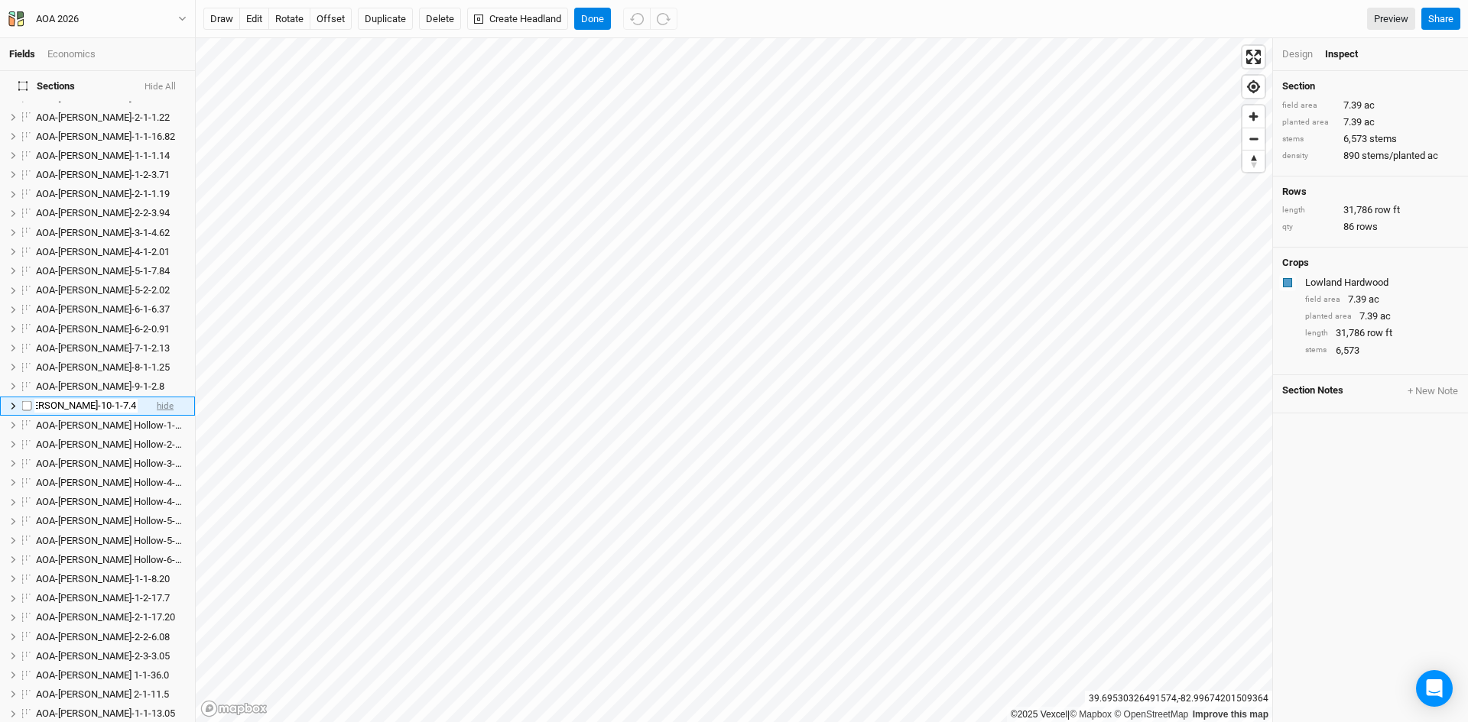
scroll to position [0, 41]
type input "AOA-Genevieve Jones-10-1-7.39"
click at [89, 420] on span "AOA-Hintz Hollow-1-1-2.43" at bounding box center [119, 425] width 166 height 11
click at [70, 362] on span "AOA-[PERSON_NAME]-9-1-2.8" at bounding box center [100, 367] width 128 height 11
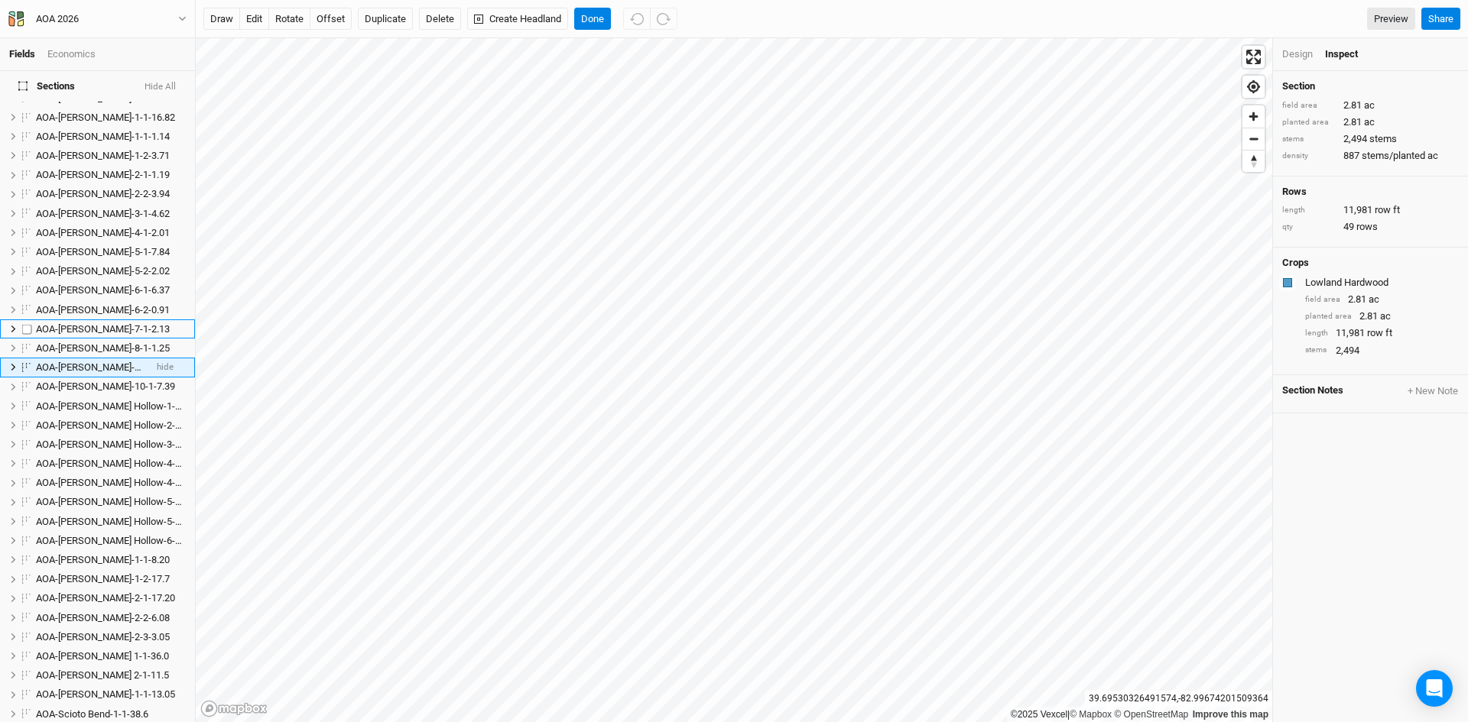
scroll to position [80, 0]
click at [82, 362] on span "AOA-Genevieve Jones-7-1-2.13" at bounding box center [103, 367] width 134 height 11
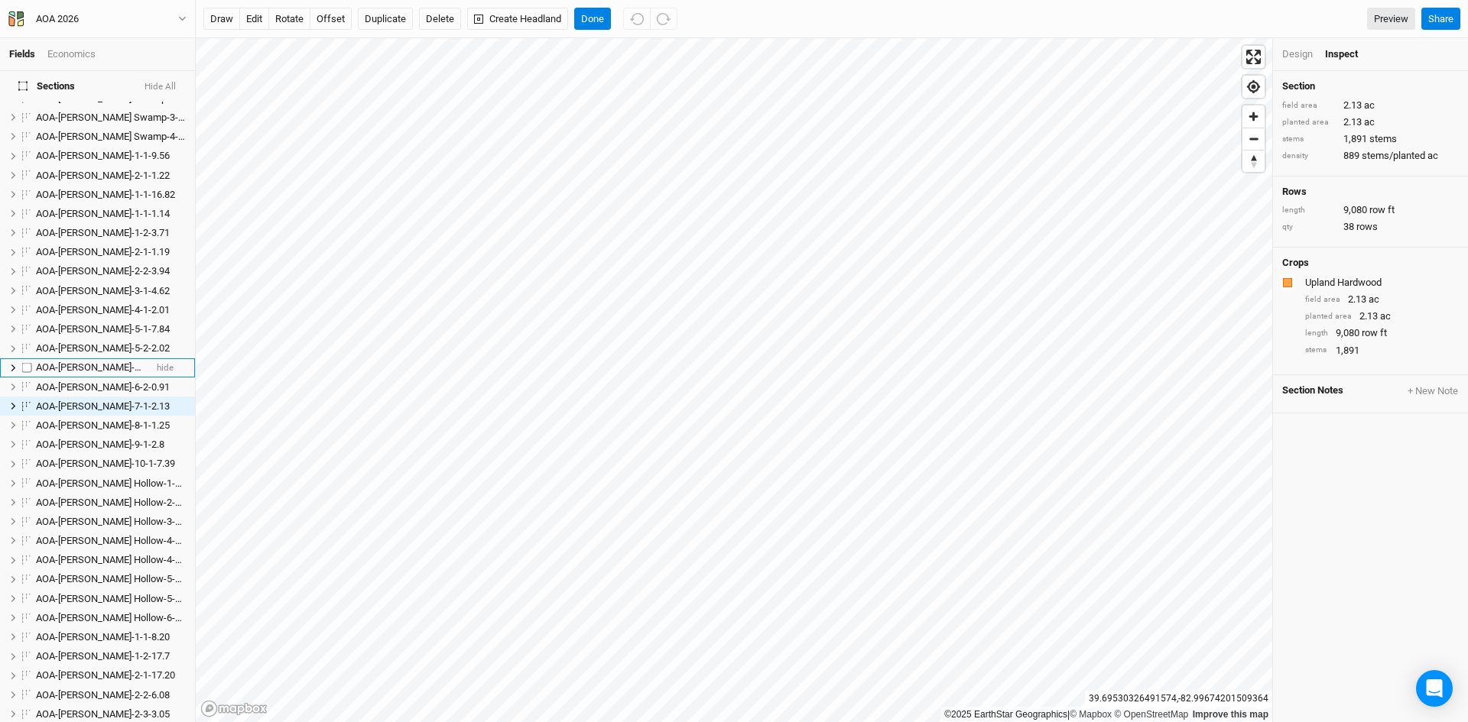
click at [82, 362] on span "AOA-Genevieve Jones-6-1-6.37" at bounding box center [103, 367] width 134 height 11
click at [82, 362] on span "AOA-Genevieve Jones-5-1-7.84" at bounding box center [103, 367] width 134 height 11
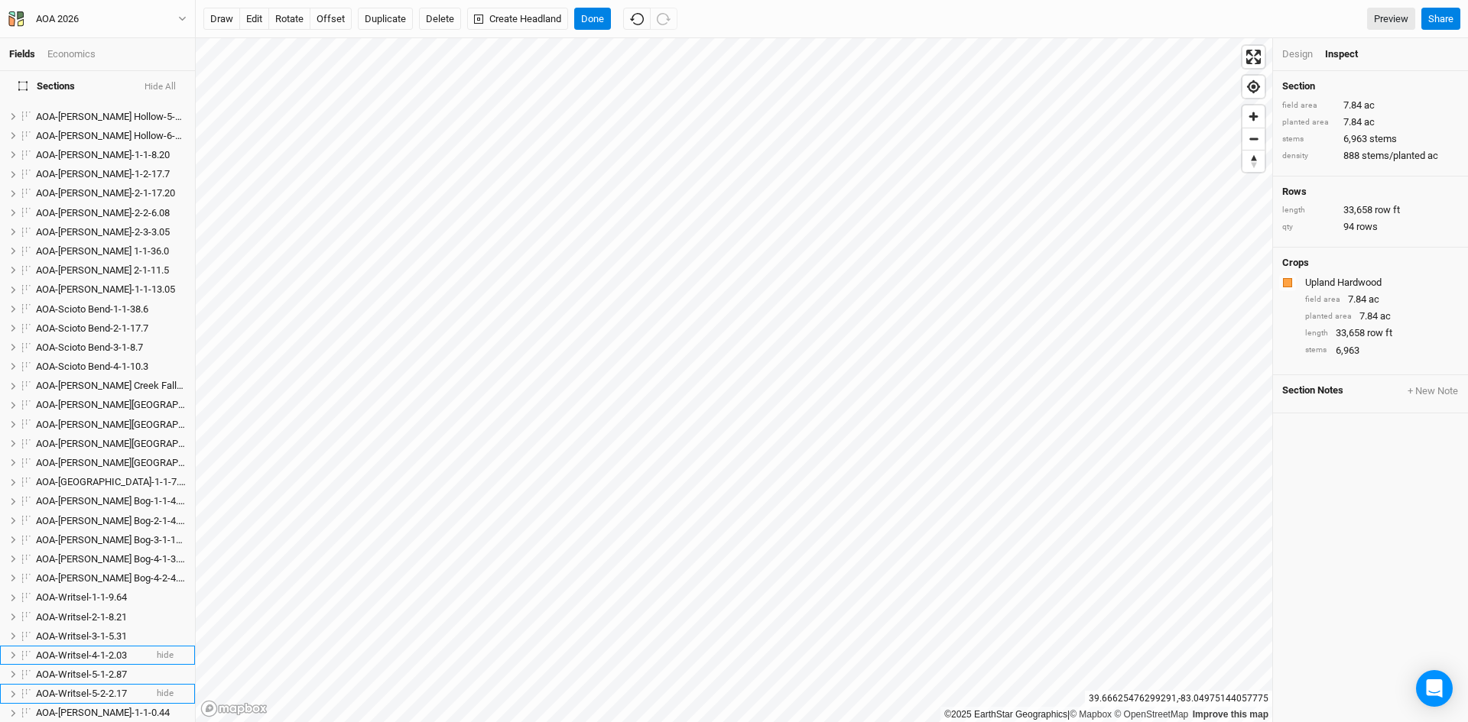
scroll to position [612, 0]
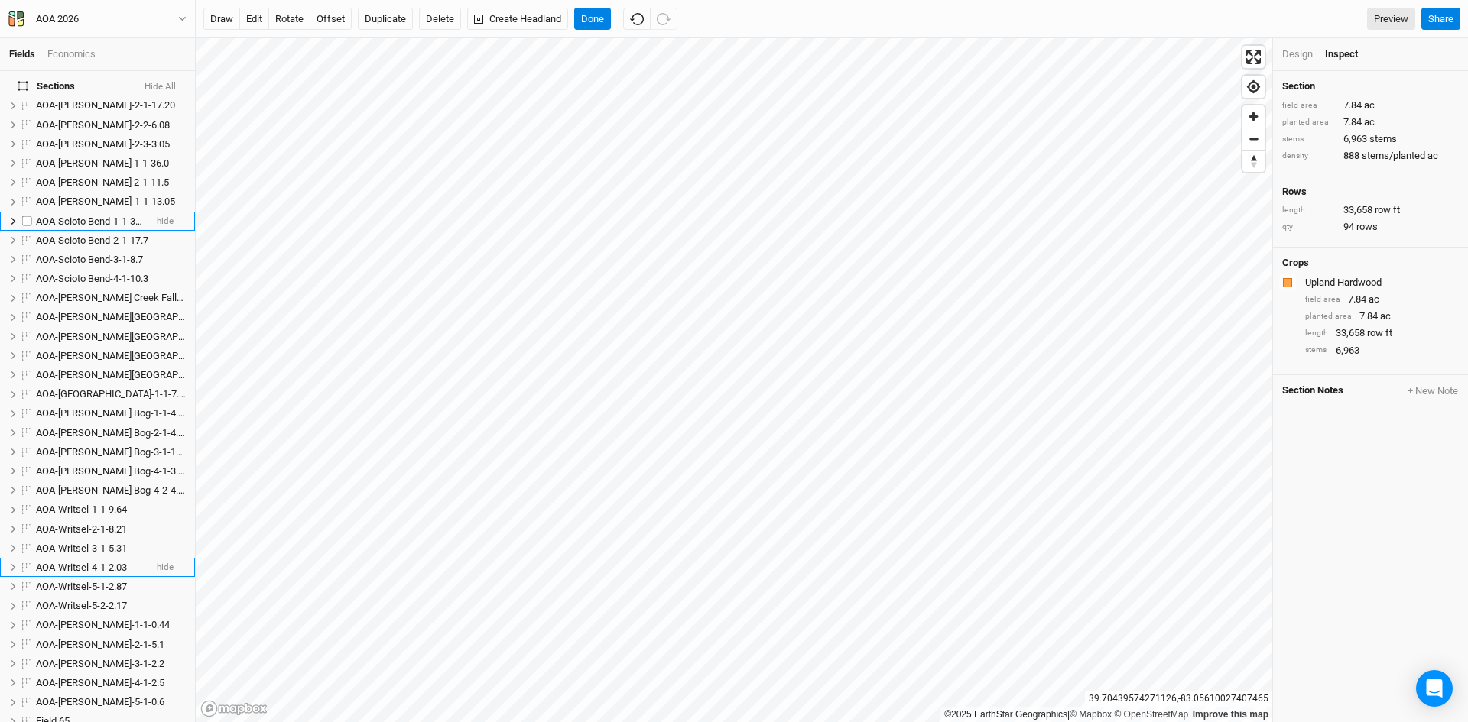
click at [99, 216] on span "AOA-Scioto Bend-1-1-38.6" at bounding box center [92, 221] width 112 height 11
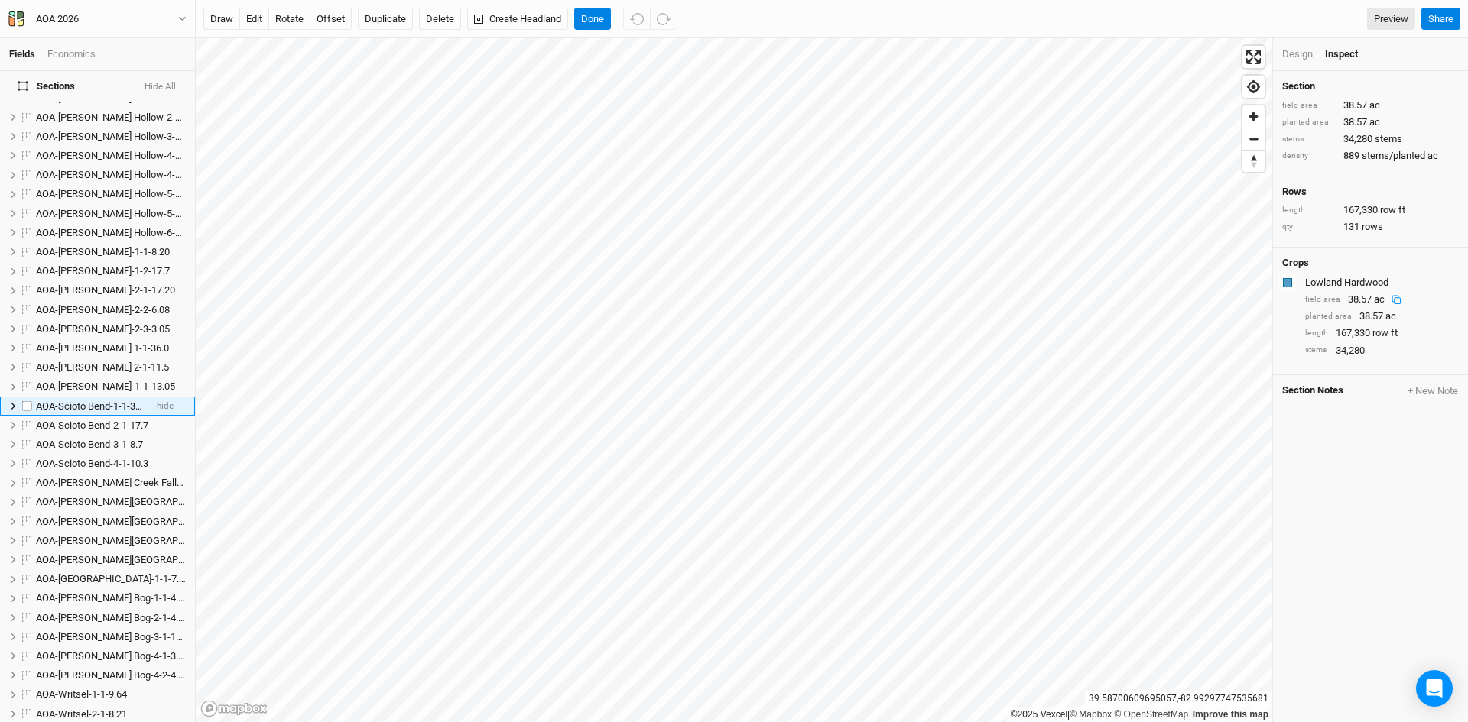
click at [92, 401] on span "AOA-Scioto Bend-1-1-38.6" at bounding box center [92, 406] width 112 height 11
click at [130, 400] on input "AOA-Scioto Bend-1-1-38.6" at bounding box center [85, 407] width 103 height 14
click at [128, 400] on input "AOA-Scioto Bend-1-1-38.6" at bounding box center [85, 407] width 103 height 14
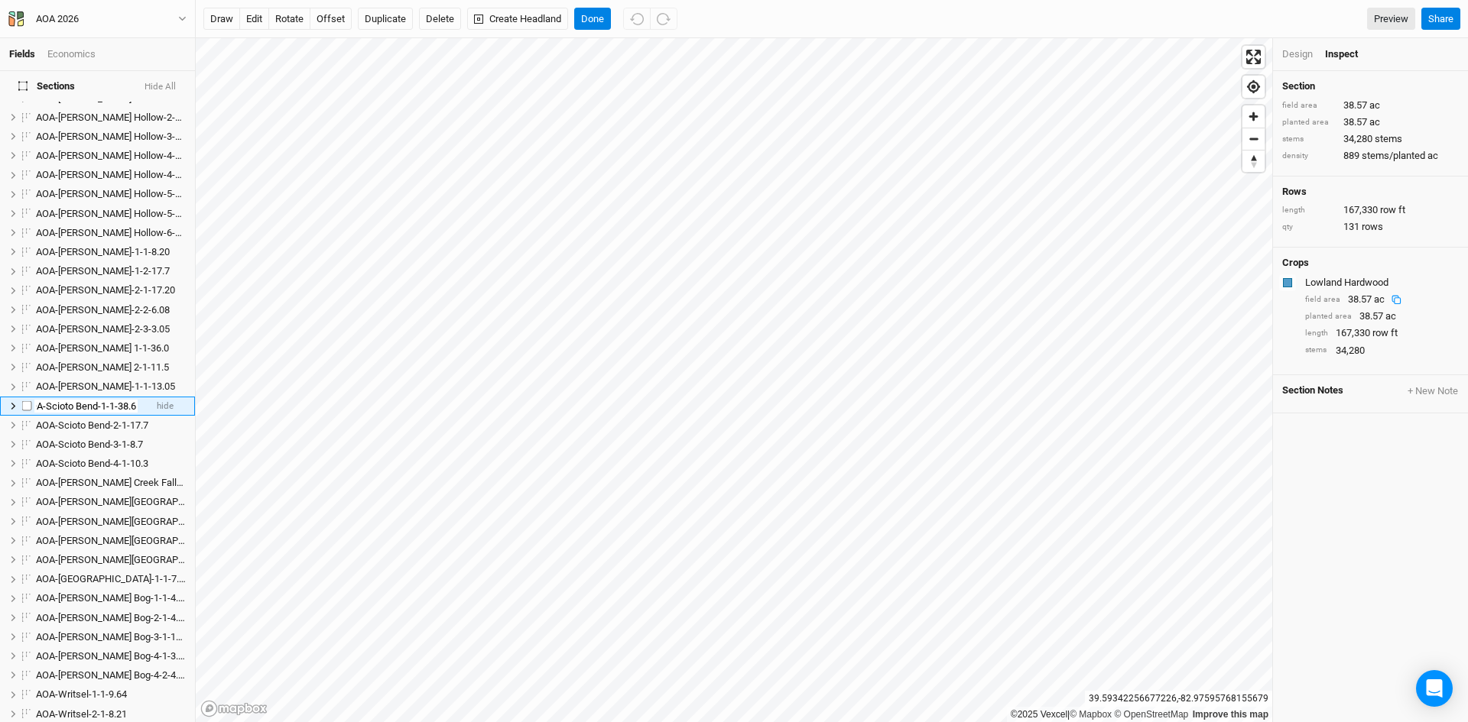
scroll to position [0, 20]
type input "AOA-Scioto Bend-1-1-38.57"
click at [99, 420] on span "AOA-Scioto Bend-2-1-17.7" at bounding box center [92, 425] width 112 height 11
click at [99, 420] on span "AOA-Scioto Bend-3-1-8.7" at bounding box center [89, 425] width 107 height 11
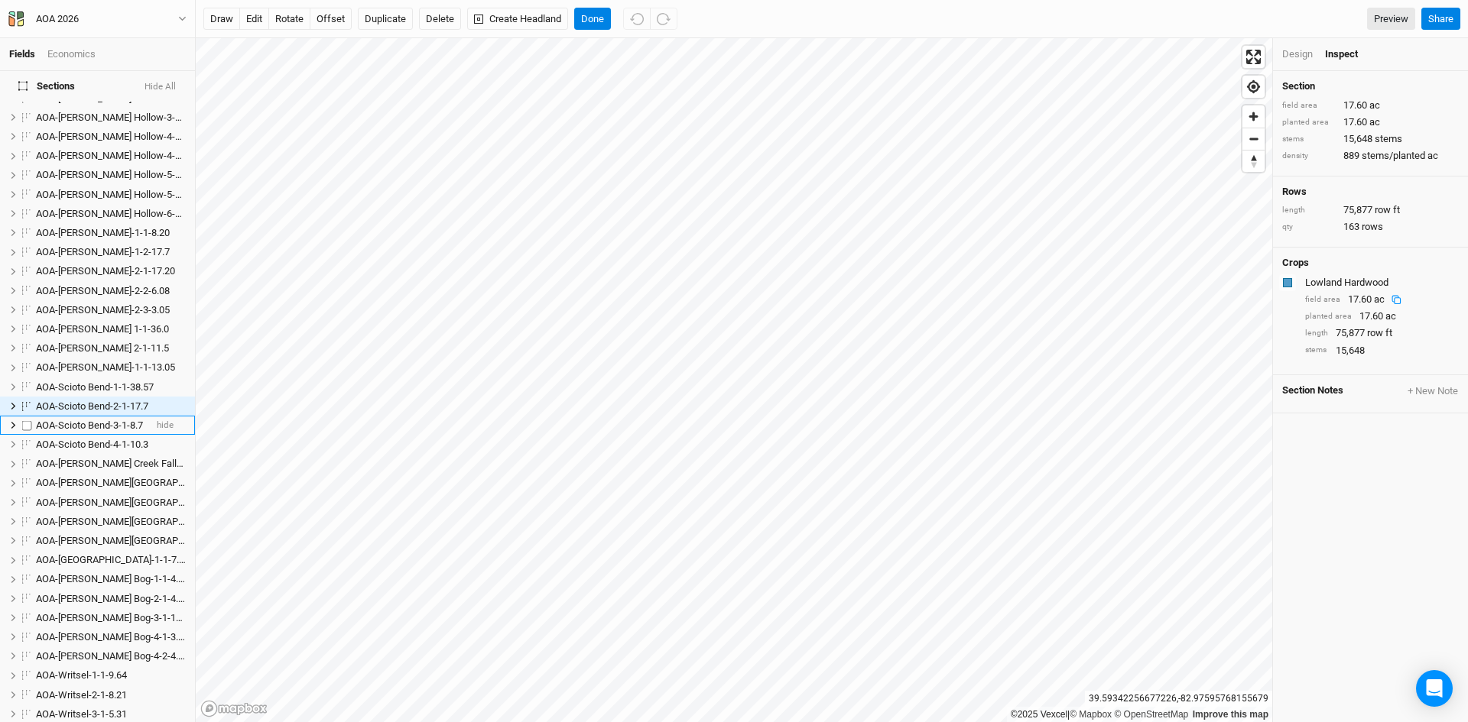
click at [99, 439] on span "AOA-Scioto Bend-4-1-10.3" at bounding box center [92, 444] width 112 height 11
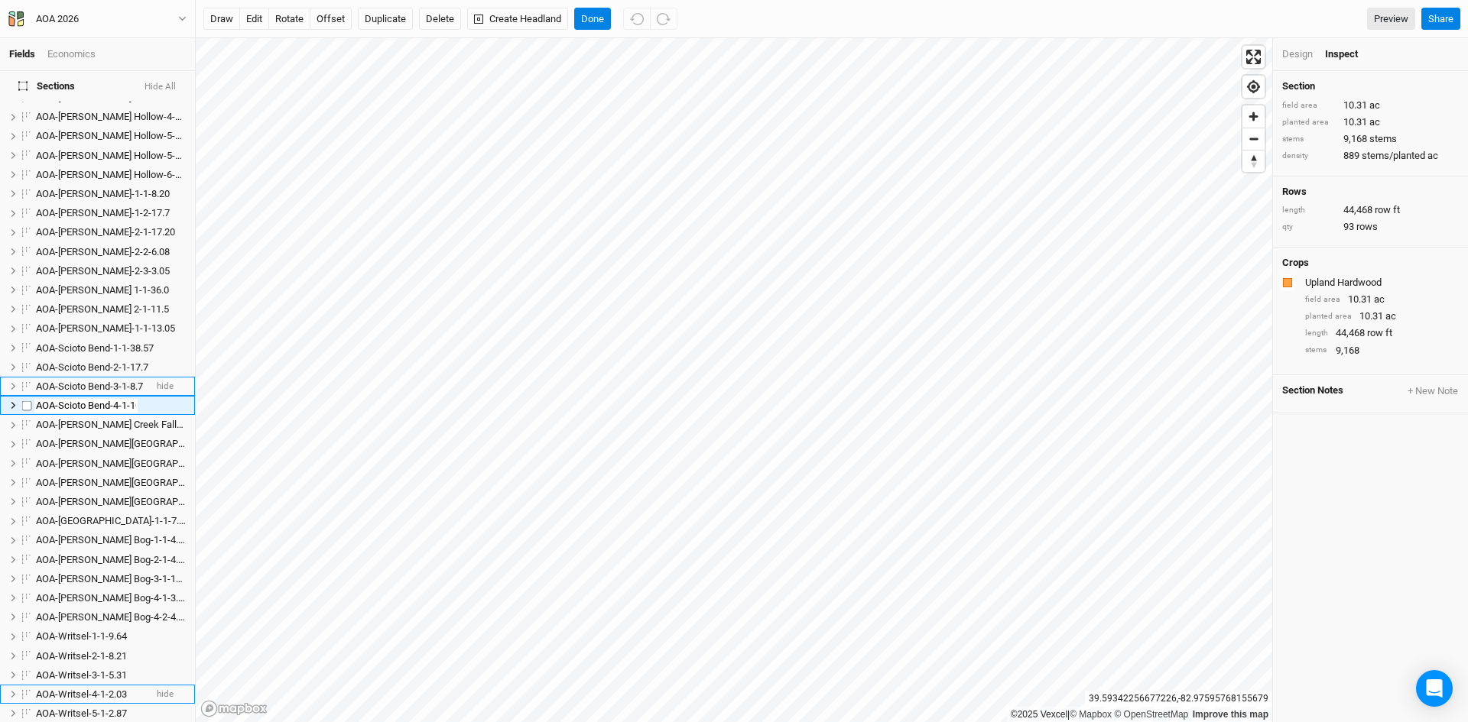
scroll to position [0, 14]
click at [105, 362] on span "AOA-Scioto Bend-2-1-17.7" at bounding box center [92, 367] width 112 height 11
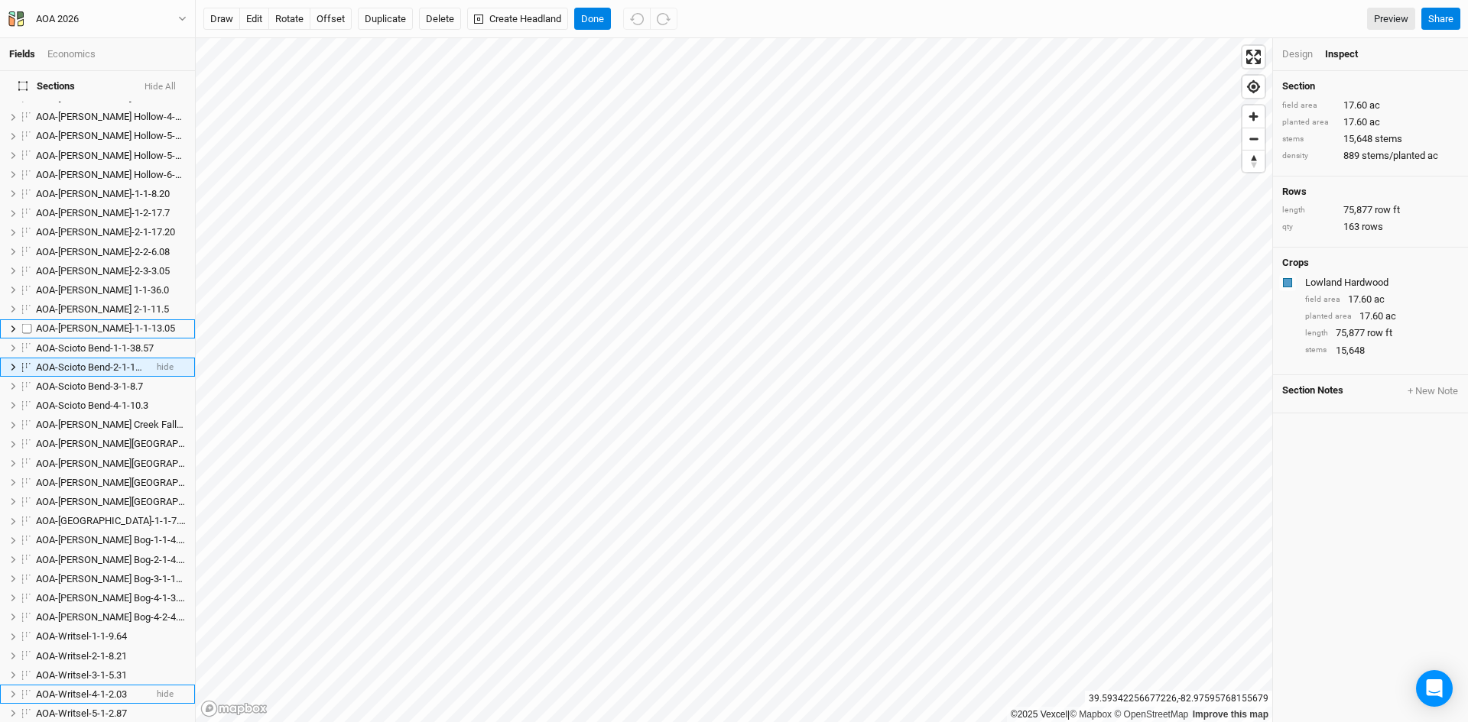
scroll to position [446, 0]
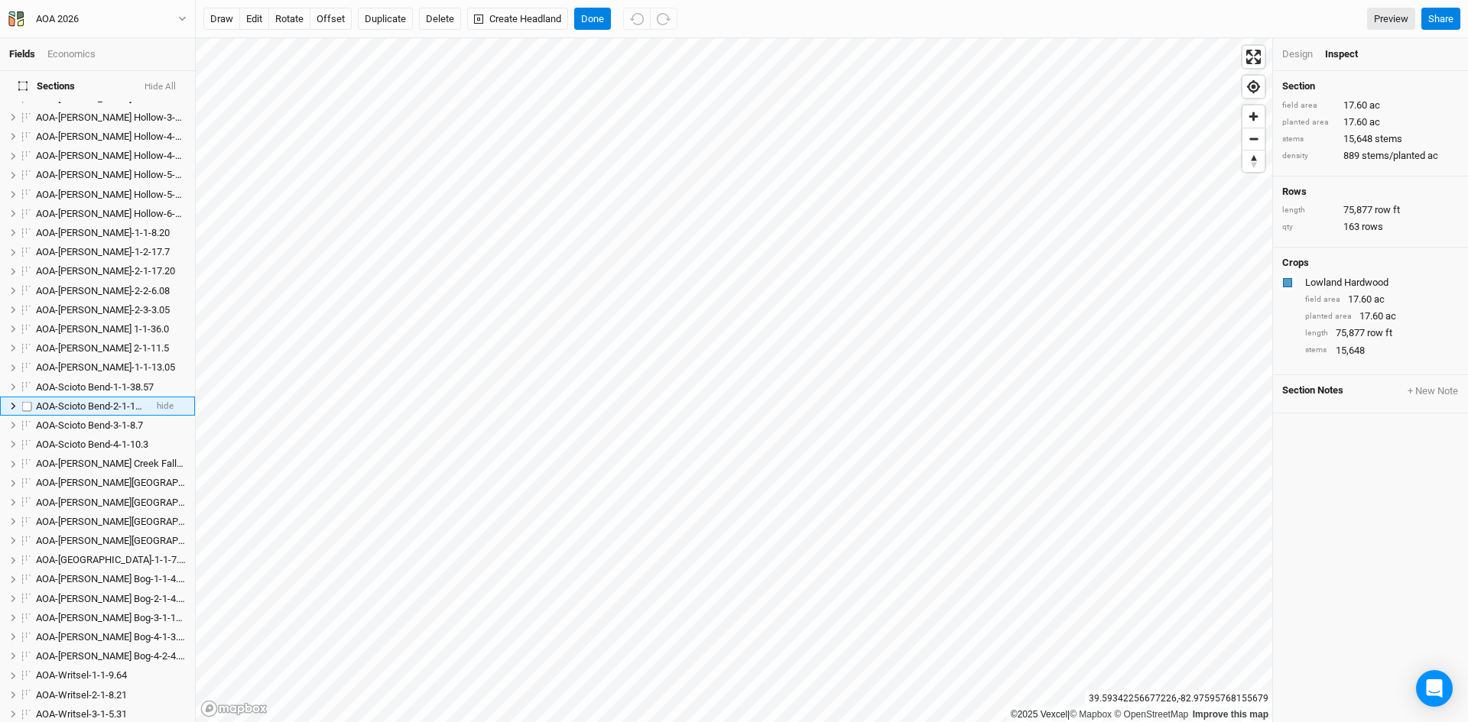
click at [87, 397] on li "AOA-Scioto Bend-2-1-17.7 hide" at bounding box center [97, 406] width 195 height 19
click at [84, 401] on span "AOA-Scioto Bend-2-1-17.7" at bounding box center [92, 406] width 112 height 11
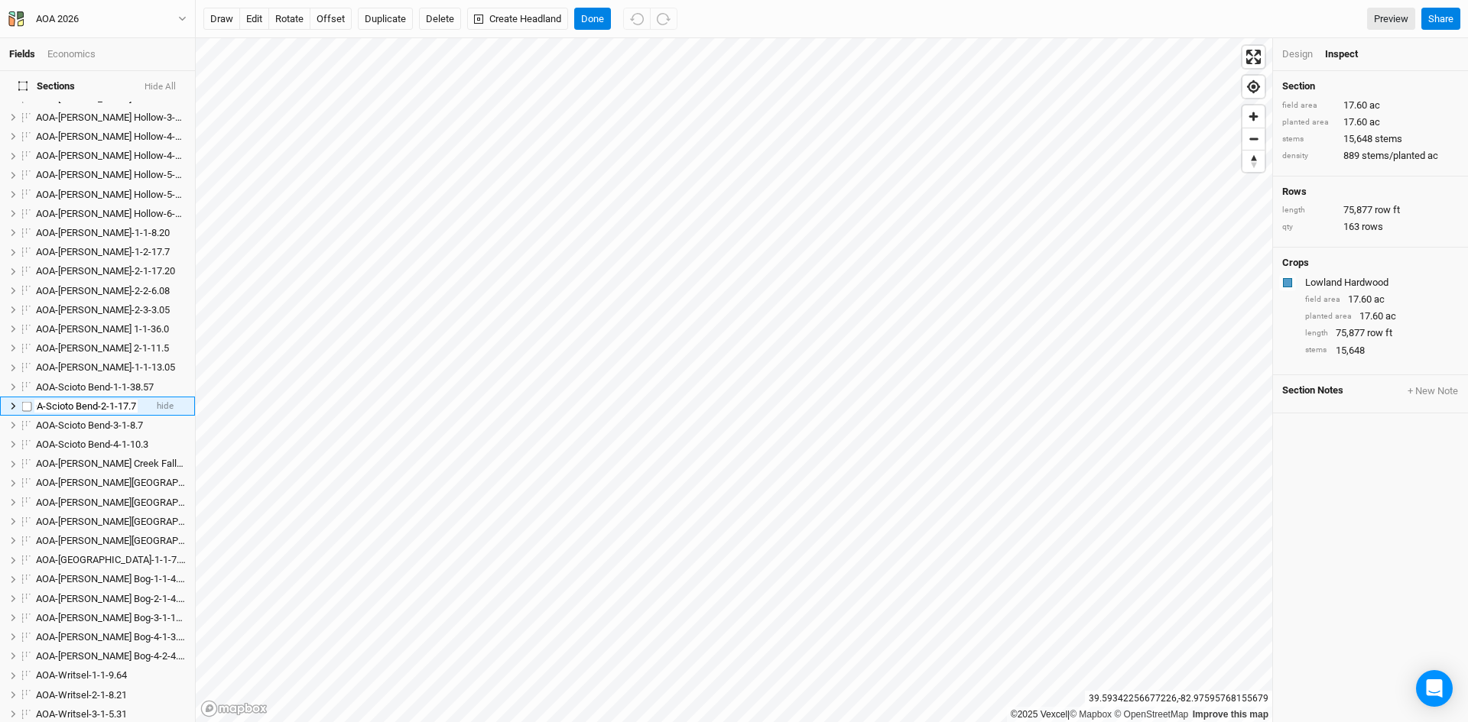
click at [125, 400] on input "AOA-Scioto Bend-2-1-17.7" at bounding box center [85, 407] width 103 height 14
click at [131, 400] on input "AOA-Scioto Bend-2-1-17.7" at bounding box center [85, 407] width 103 height 14
type input "AOA-Scioto Bend-2-1-17.60"
click at [110, 420] on span "AOA-Scioto Bend-3-1-8.7" at bounding box center [89, 425] width 107 height 11
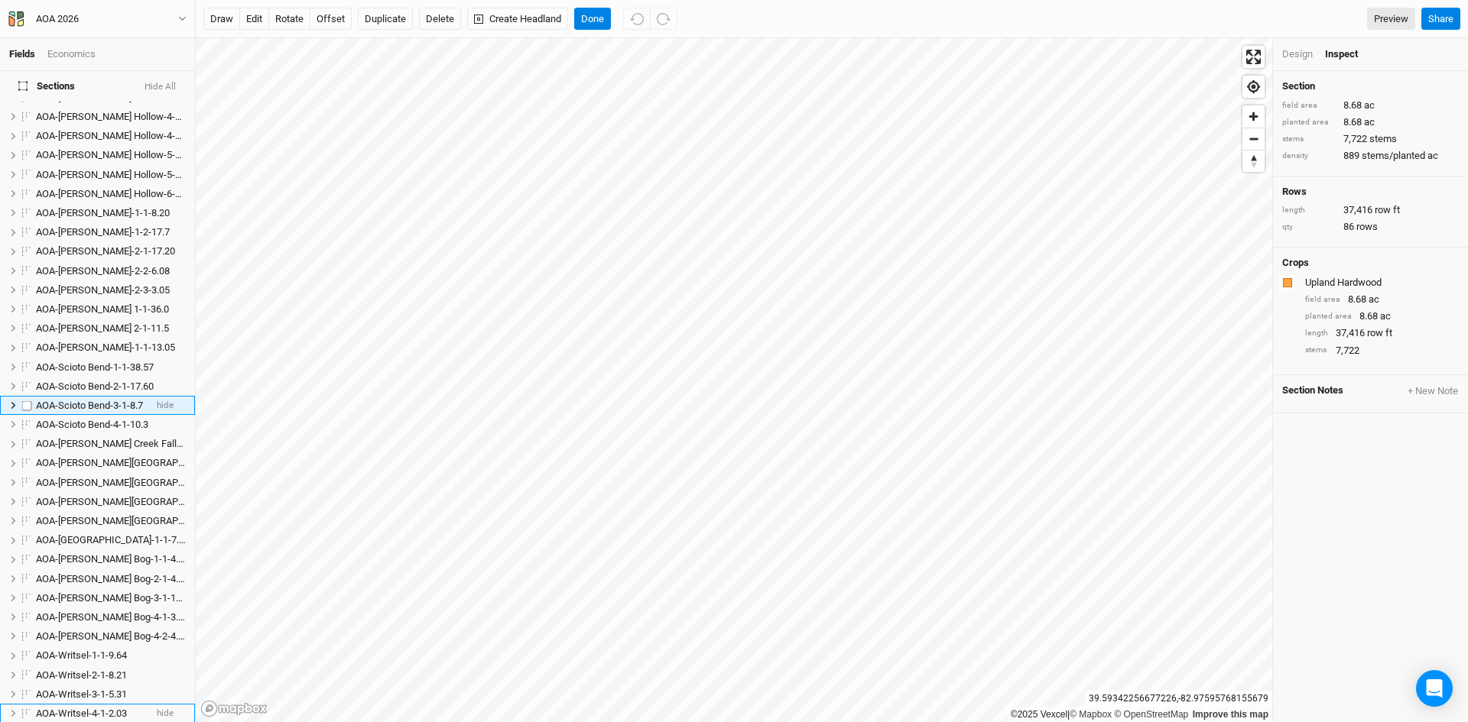
click at [88, 400] on span "AOA-Scioto Bend-3-1-8.7" at bounding box center [89, 405] width 107 height 11
click at [125, 399] on input "AOA-Scioto Bend-3-1-8.7" at bounding box center [85, 406] width 103 height 14
click at [131, 400] on div "AOA-Scioto Bend-3-1-8.7" at bounding box center [90, 406] width 109 height 12
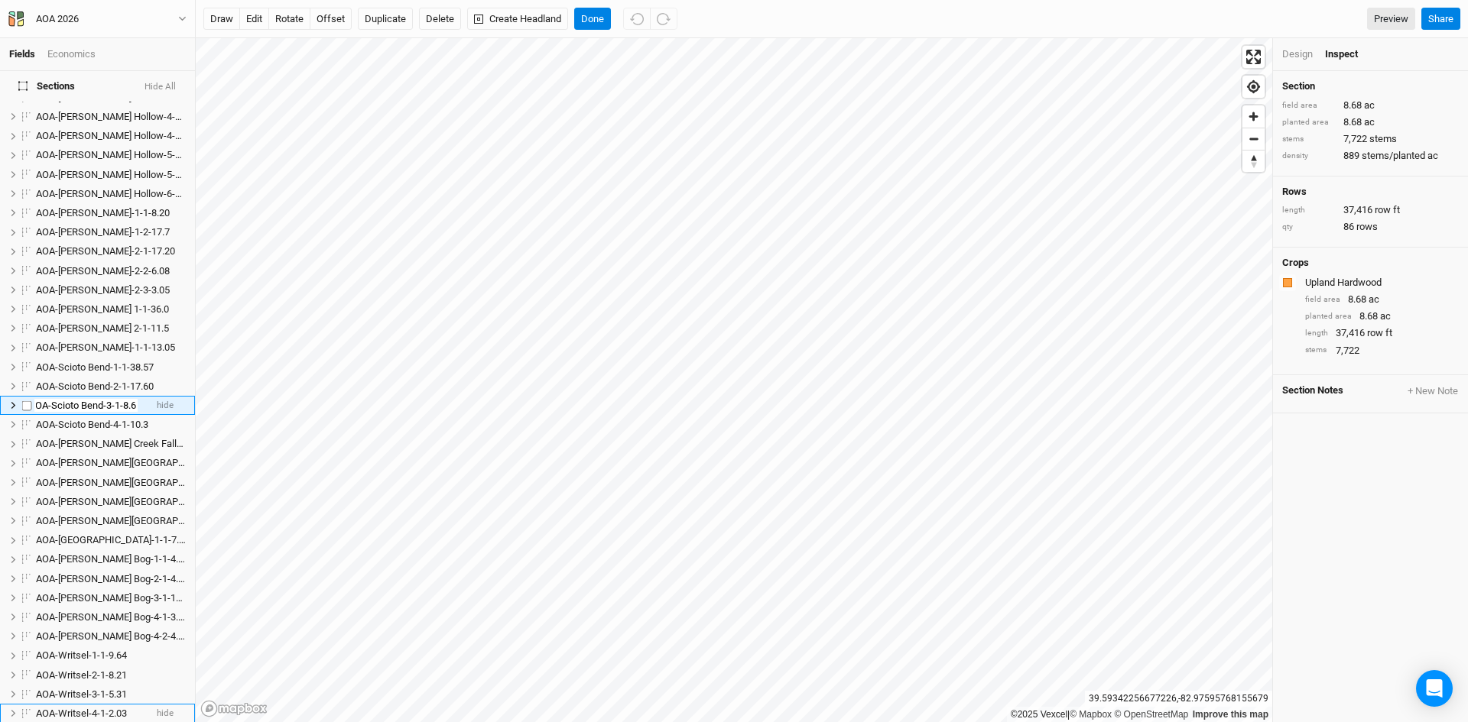
type input "AOA-Scioto Bend-3-1-8.68"
click at [111, 419] on span "AOA-Scioto Bend-4-1-10.3" at bounding box center [92, 424] width 112 height 11
click at [97, 400] on span "AOA-Scioto Bend-4-1-10.3" at bounding box center [92, 405] width 112 height 11
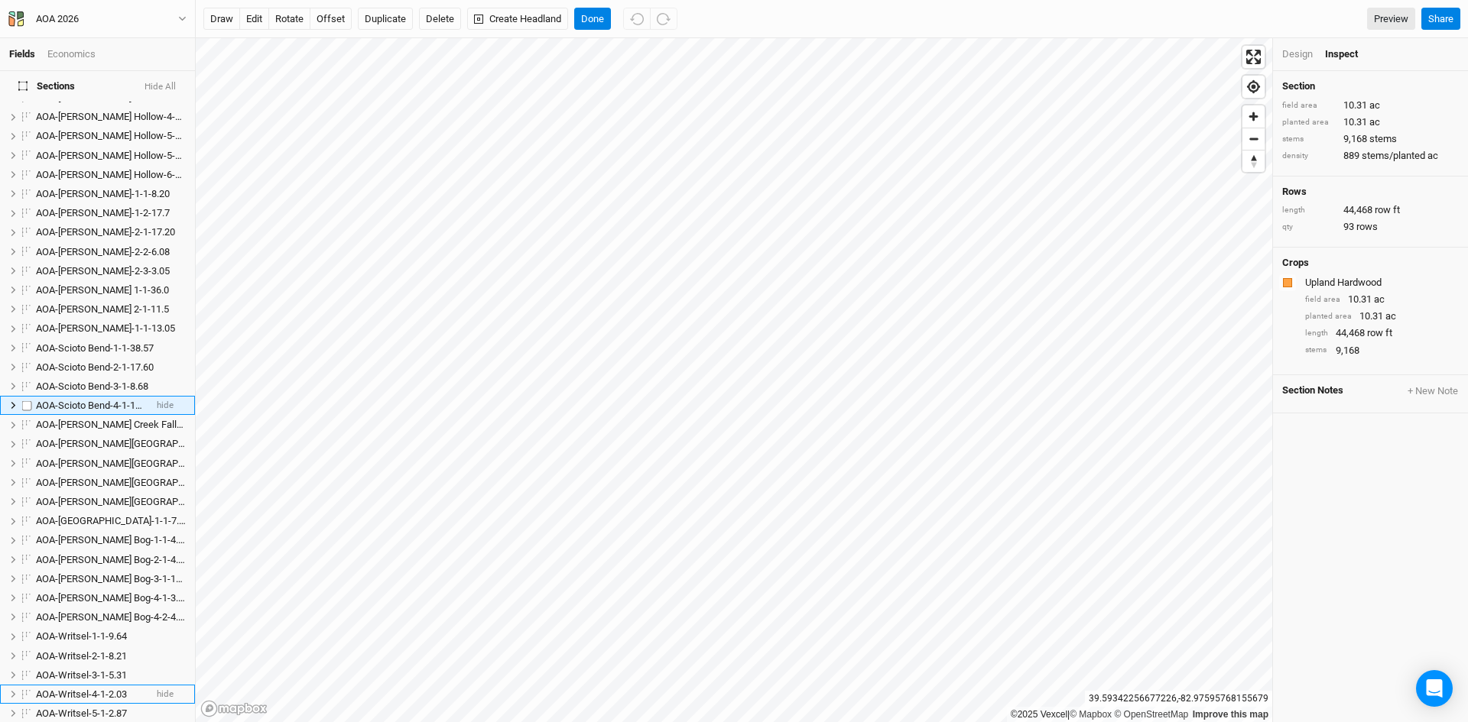
click at [97, 400] on span "AOA-Scioto Bend-4-1-10.3" at bounding box center [92, 405] width 112 height 11
click at [131, 400] on div "AOA-Scioto Bend-4-1-10.3" at bounding box center [90, 406] width 109 height 12
type input "AOA-Scioto Bend-4-1-10.31"
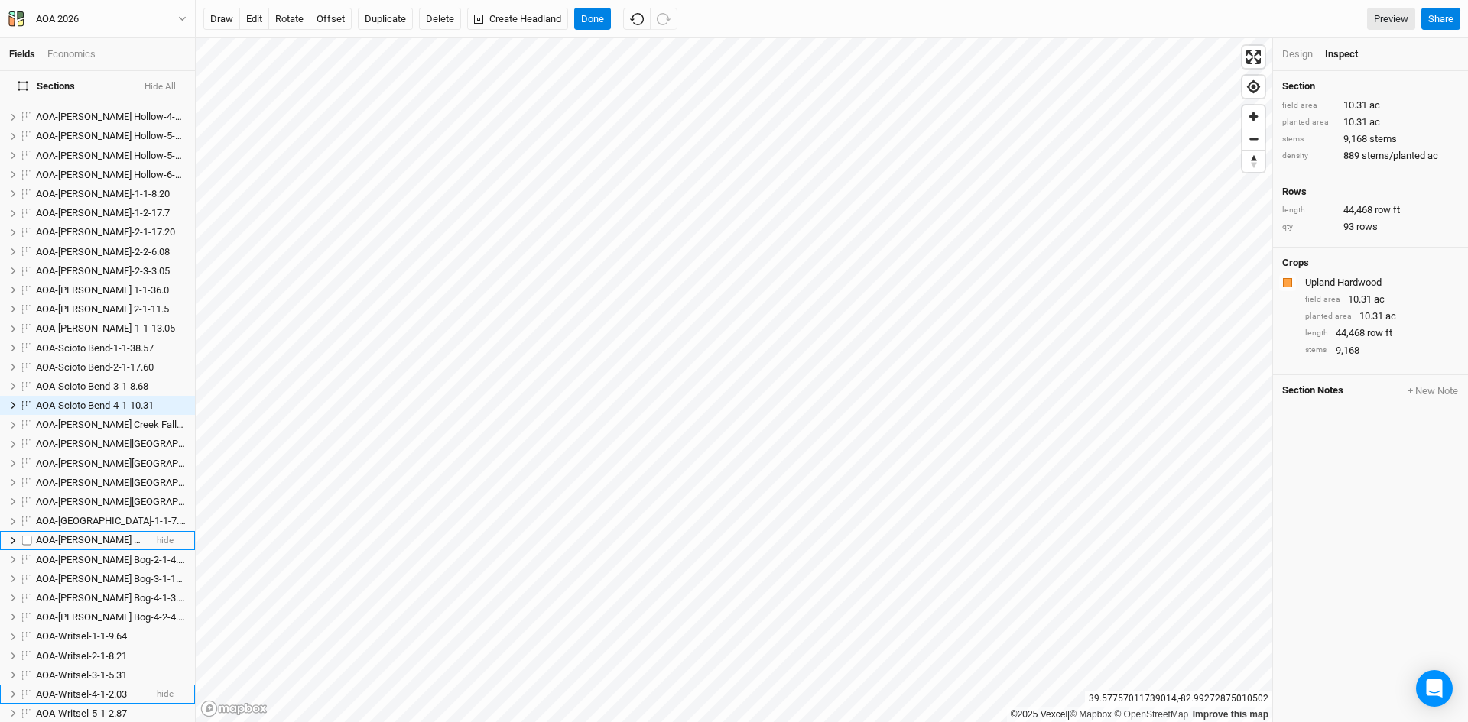
click at [80, 534] on span "AOA-[PERSON_NAME] Bog-1-1-4.29" at bounding box center [112, 539] width 153 height 11
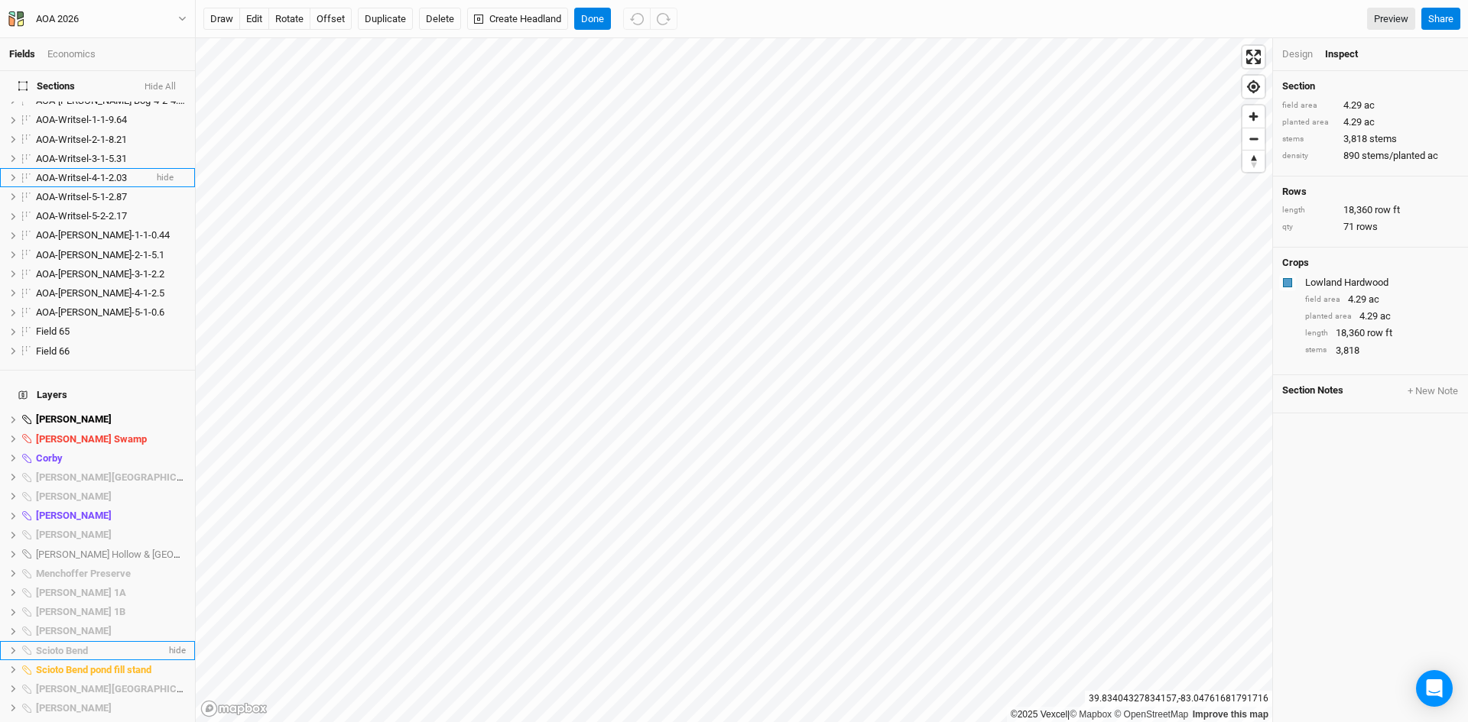
scroll to position [1239, 0]
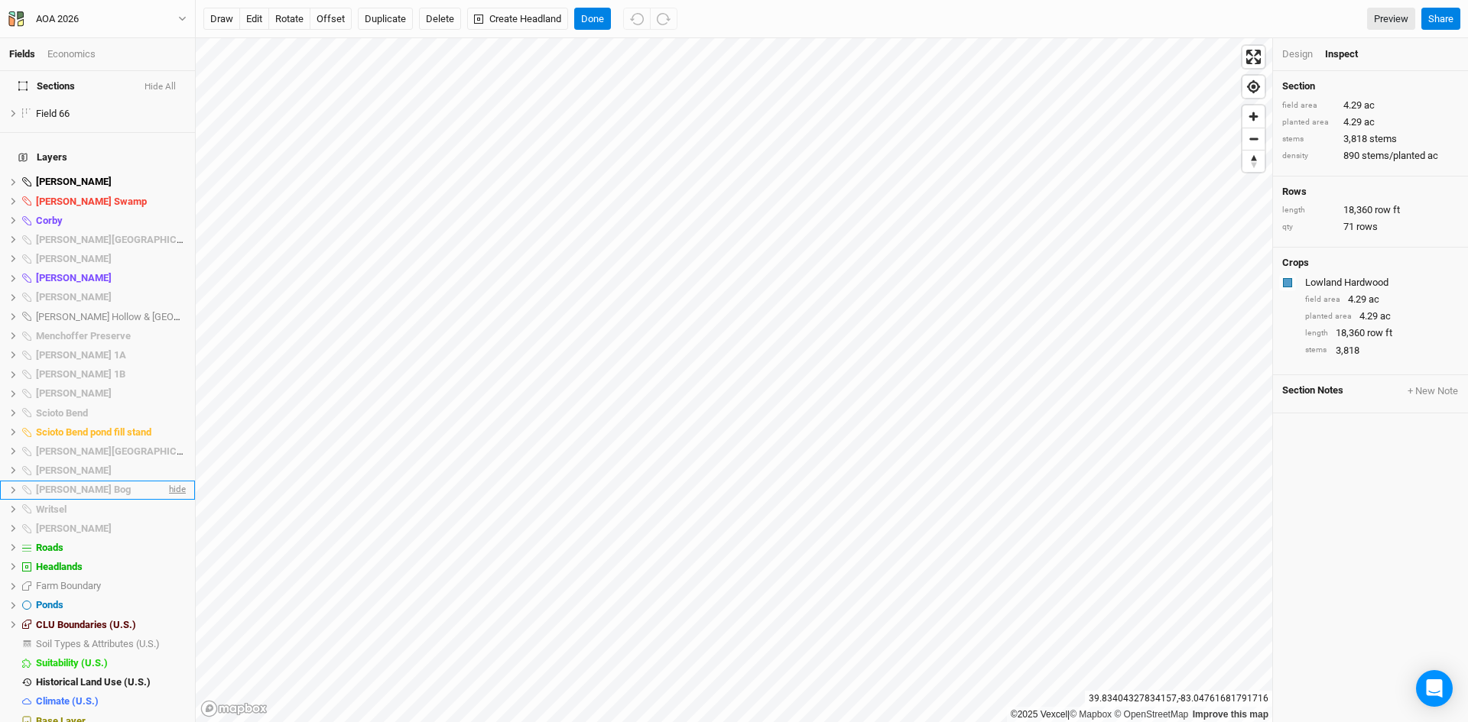
click at [166, 481] on span "hide" at bounding box center [176, 490] width 20 height 19
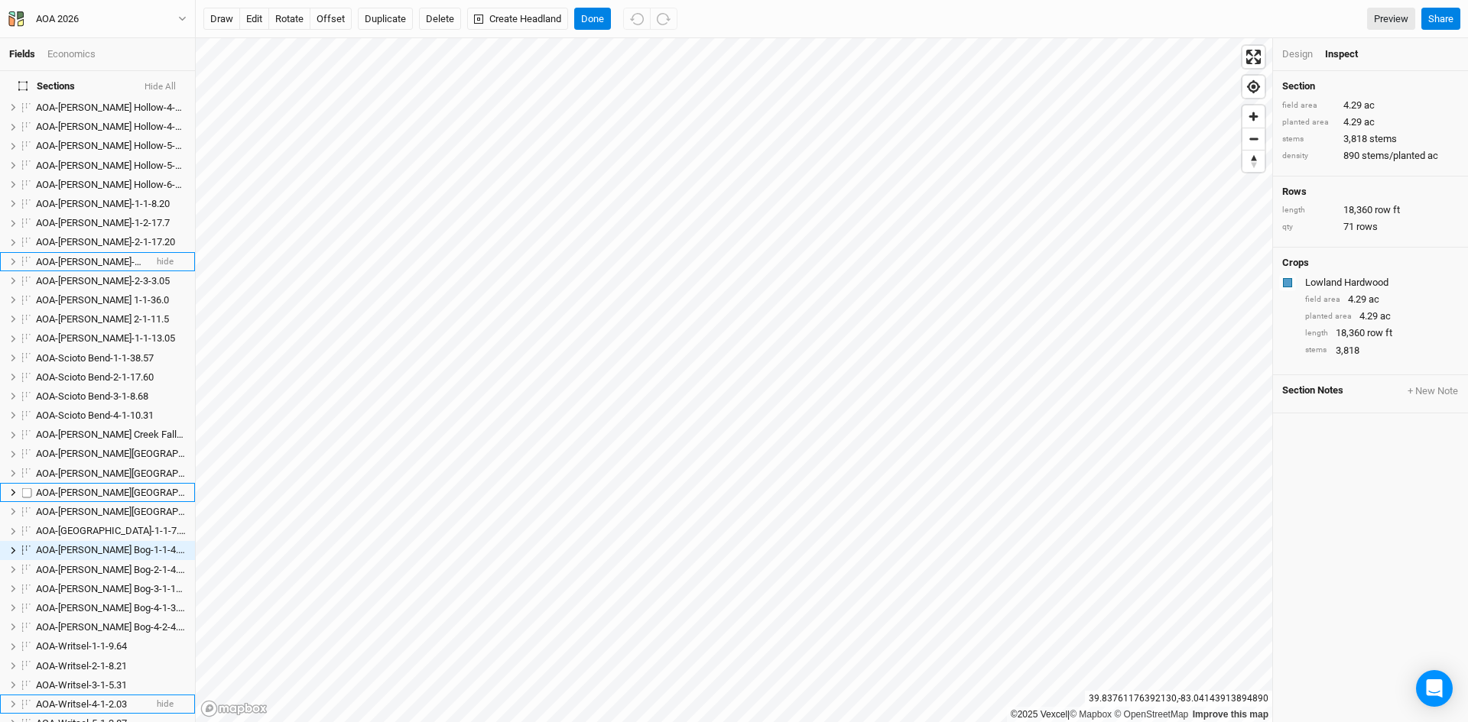
scroll to position [551, 0]
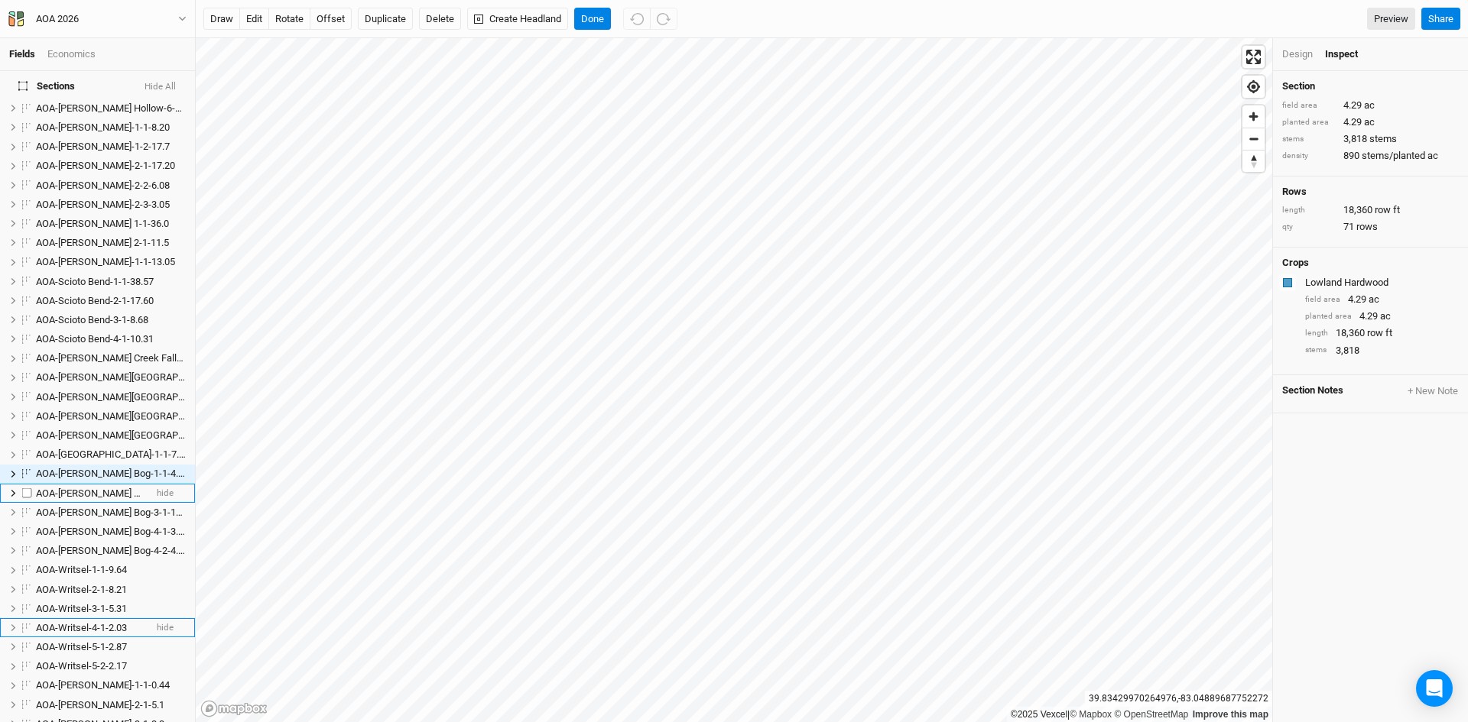
click at [89, 488] on span "AOA-[PERSON_NAME] Bog-2-1-4.22" at bounding box center [112, 493] width 153 height 11
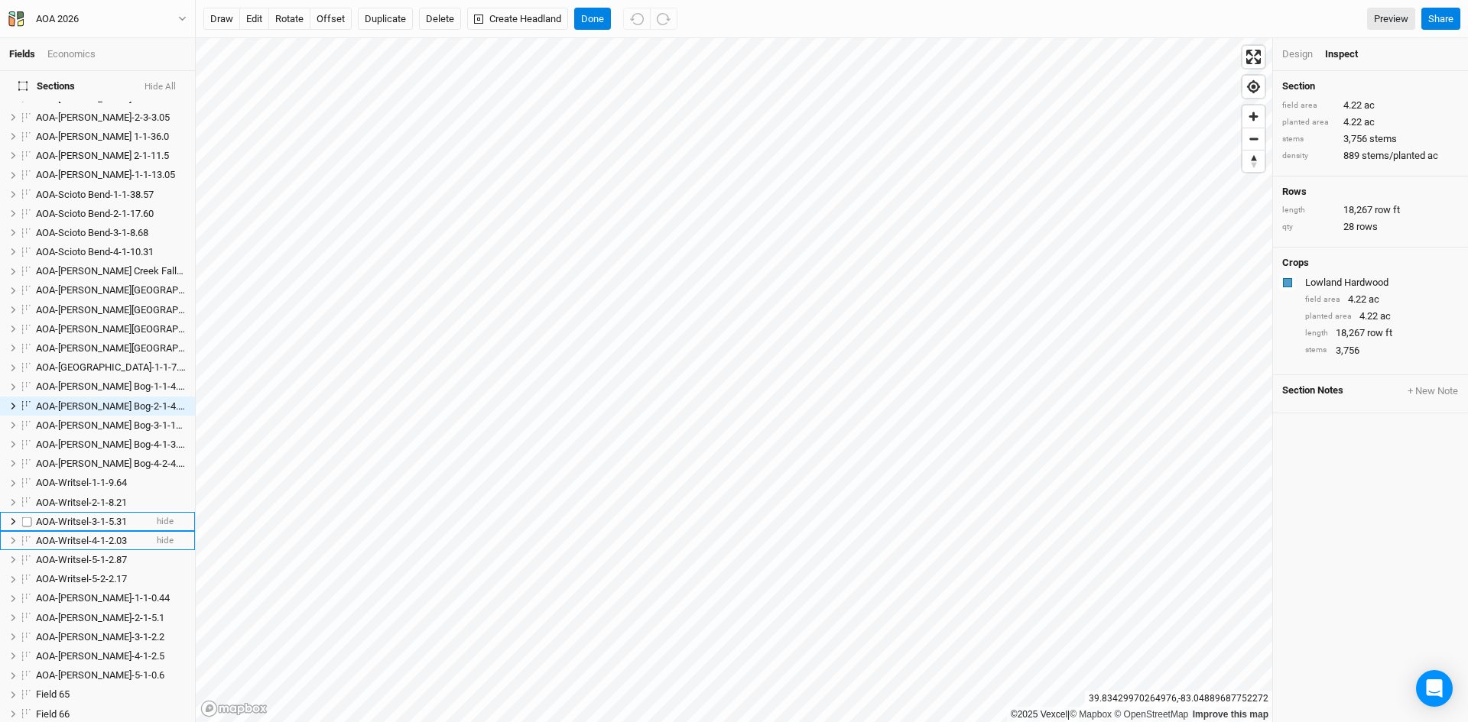
click at [79, 516] on span "AOA-Writsel-3-1-5.31" at bounding box center [81, 521] width 91 height 11
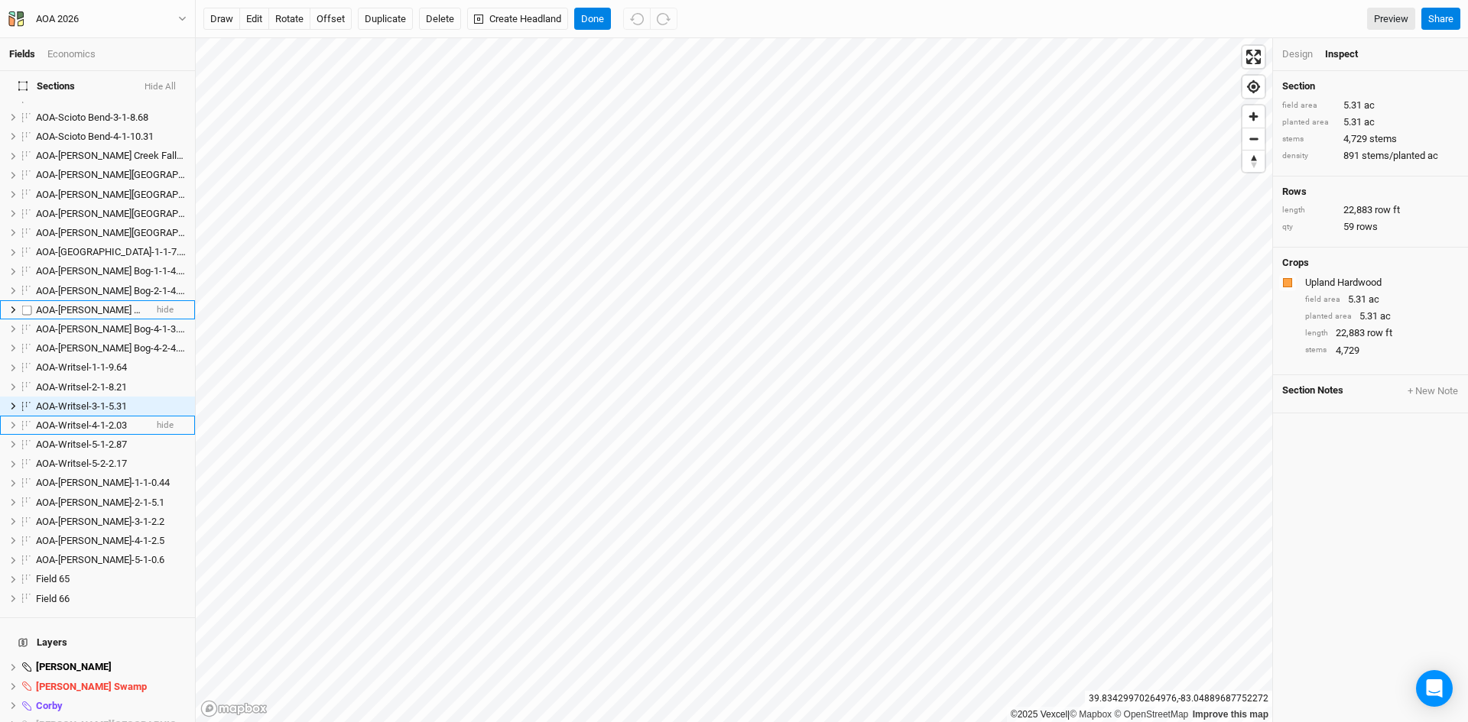
click at [76, 304] on span "AOA-[PERSON_NAME] Bog-3-1-19.4" at bounding box center [112, 309] width 153 height 11
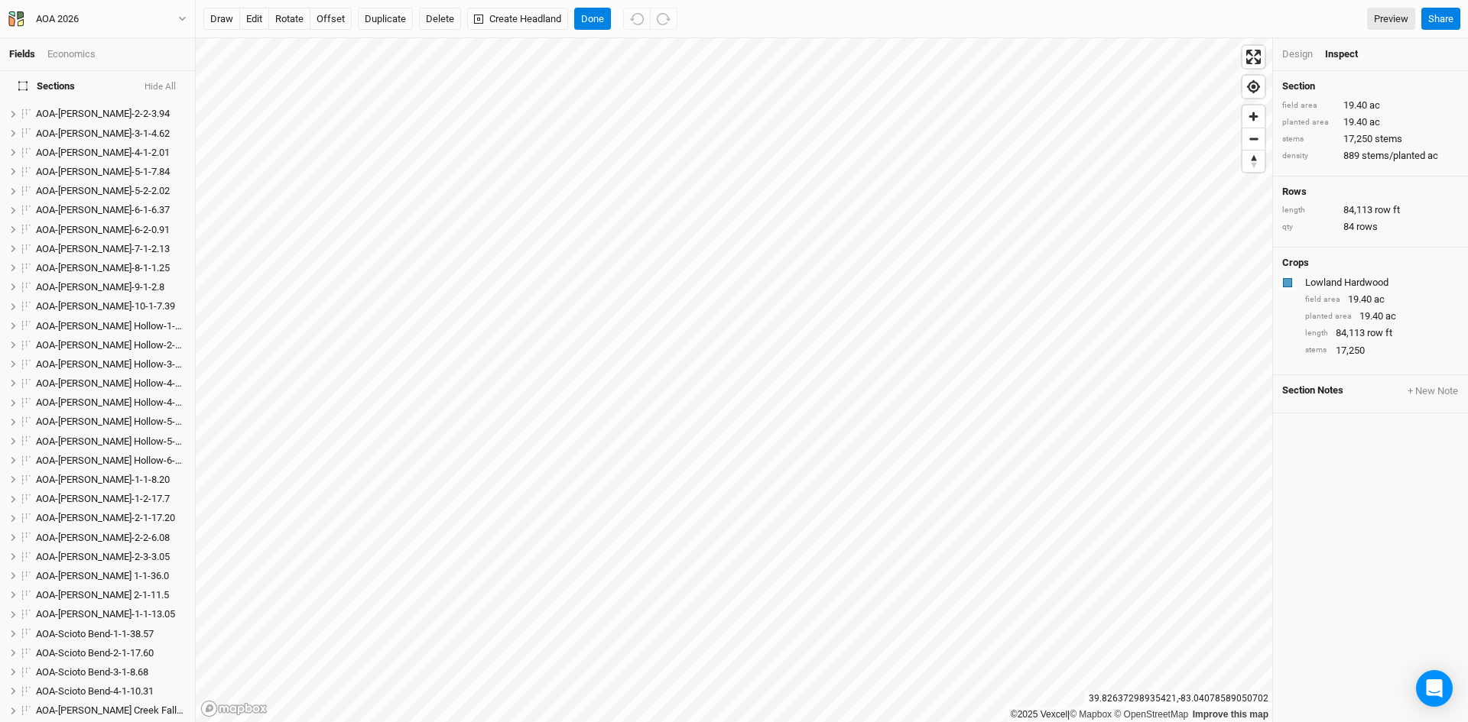
scroll to position [46, 0]
click at [95, 203] on span "AOA-Genevieve Jones-1-1-1.14" at bounding box center [103, 208] width 134 height 11
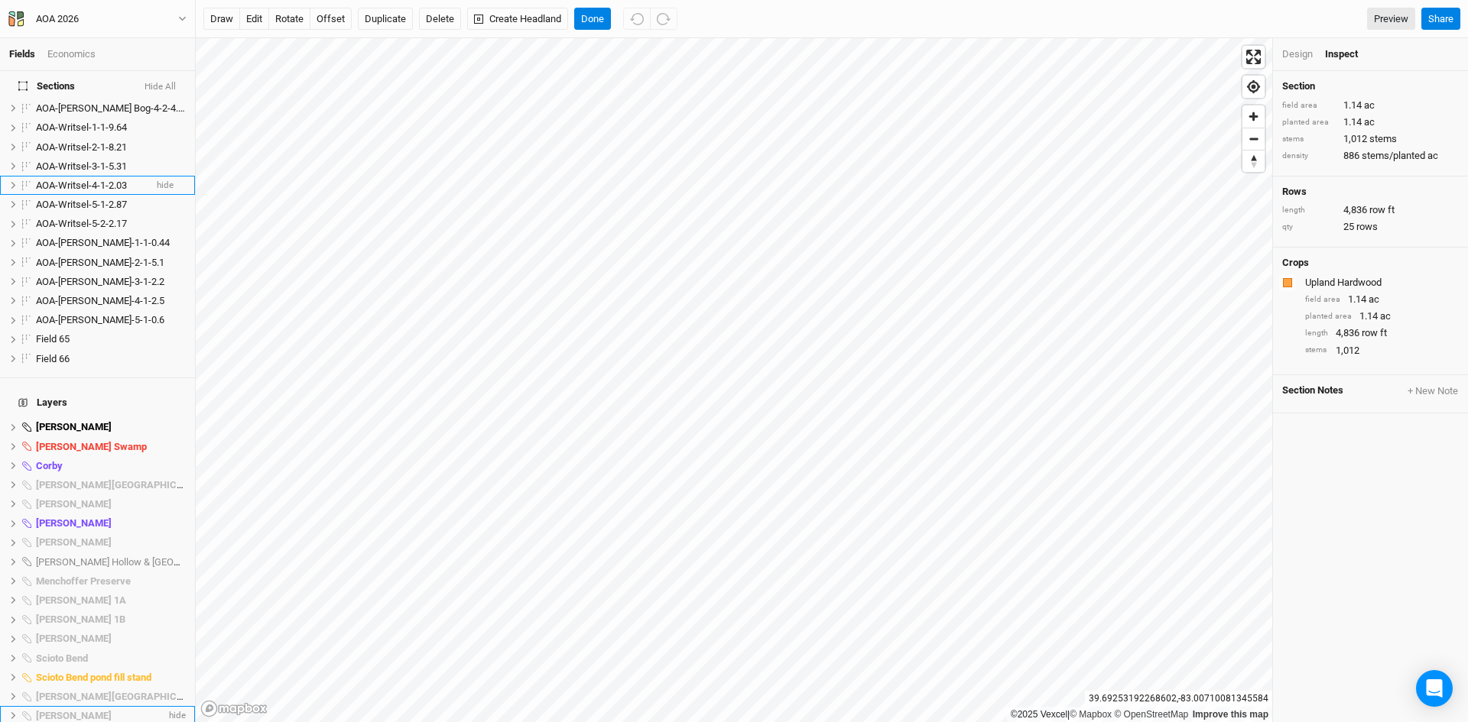
scroll to position [1239, 0]
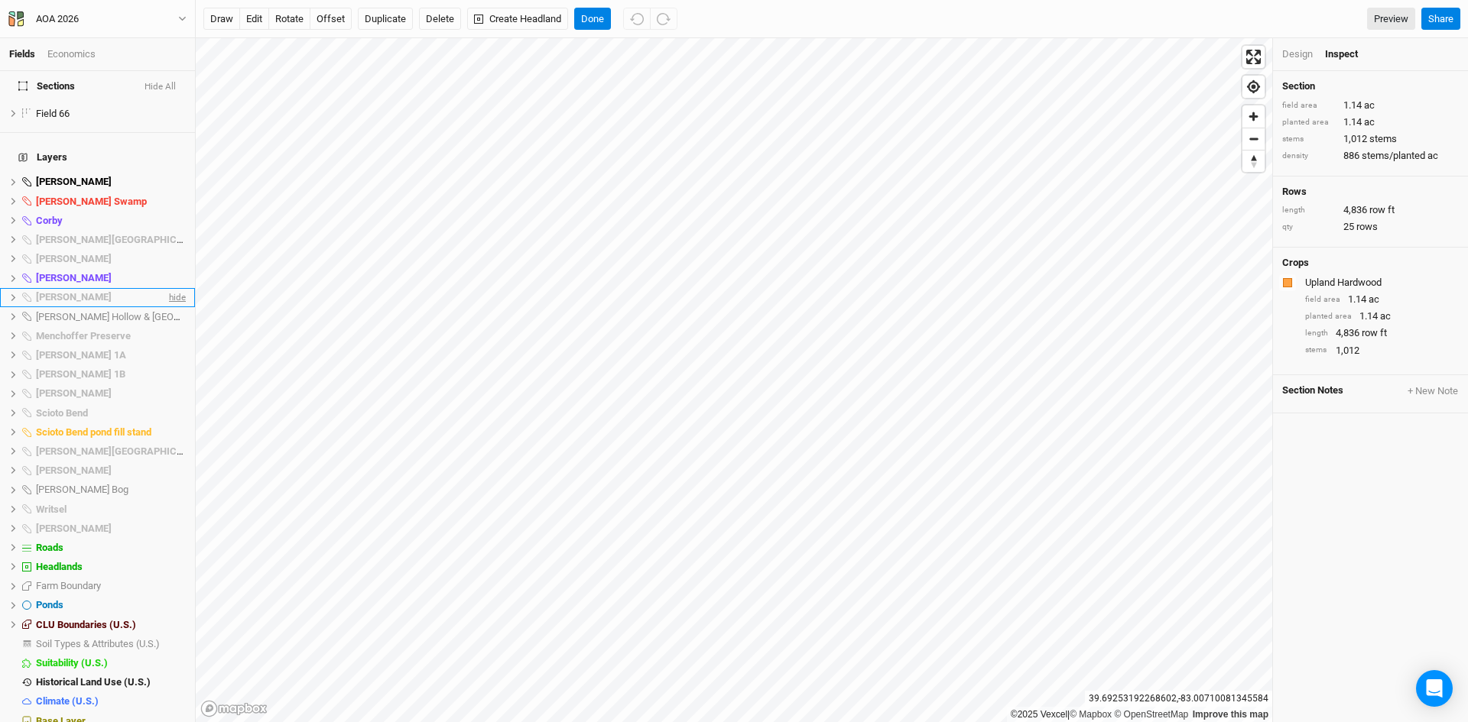
click at [166, 288] on span "hide" at bounding box center [176, 297] width 20 height 19
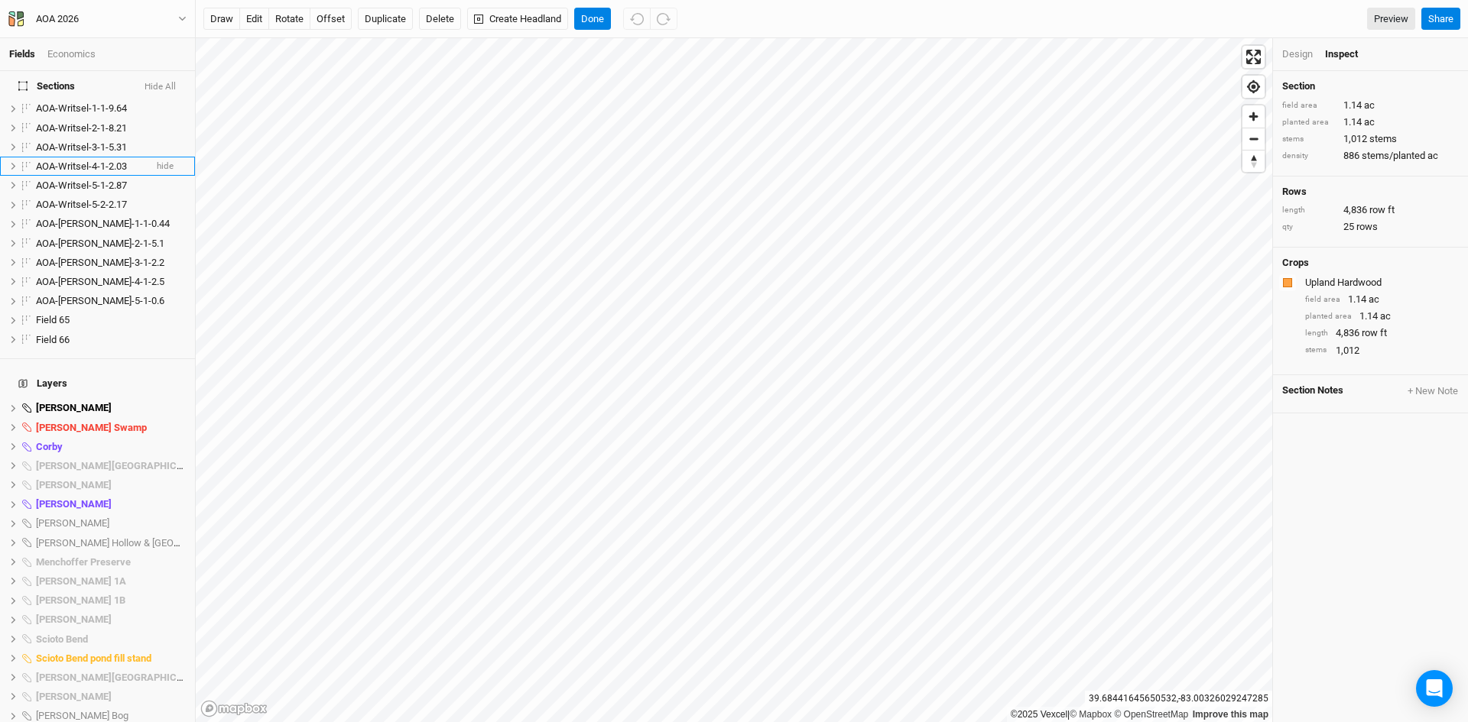
scroll to position [704, 0]
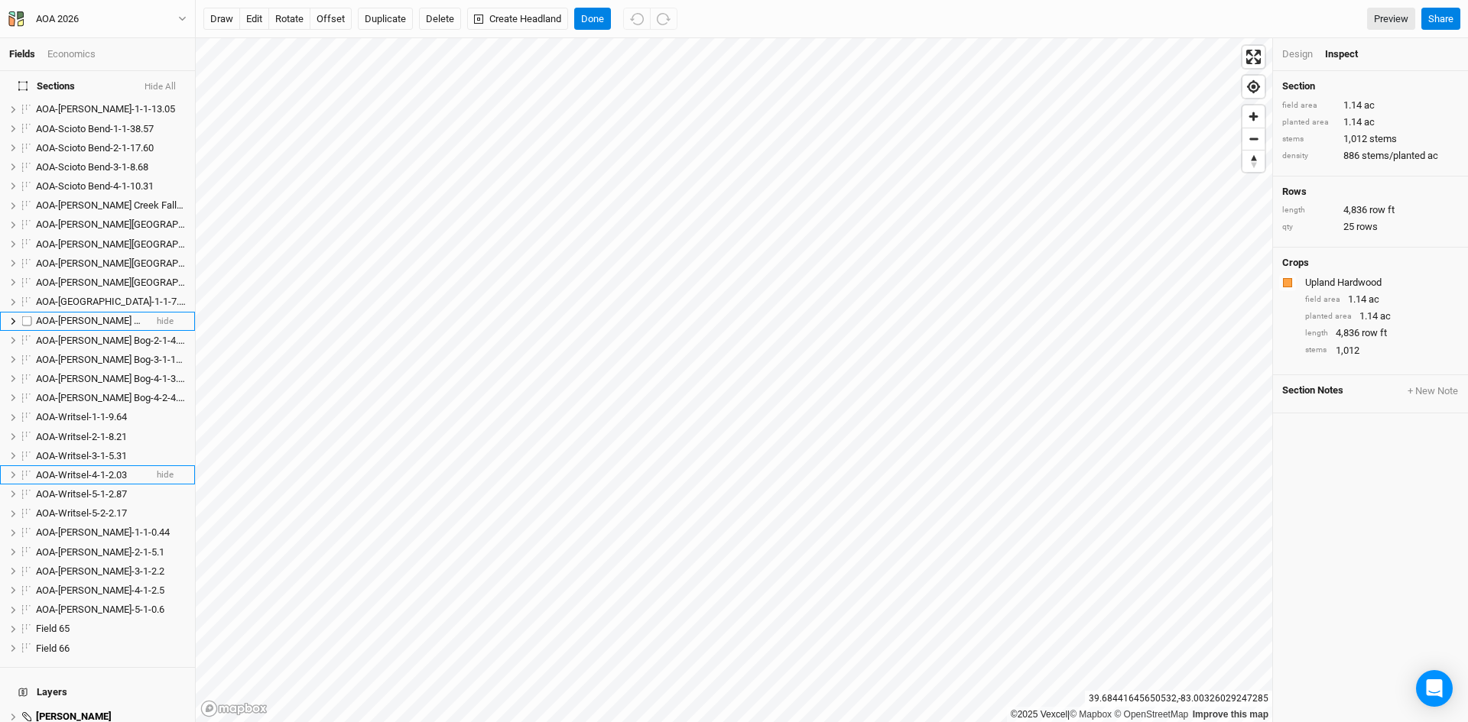
click at [97, 315] on span "AOA-[PERSON_NAME] Bog-1-1-4.29" at bounding box center [112, 320] width 153 height 11
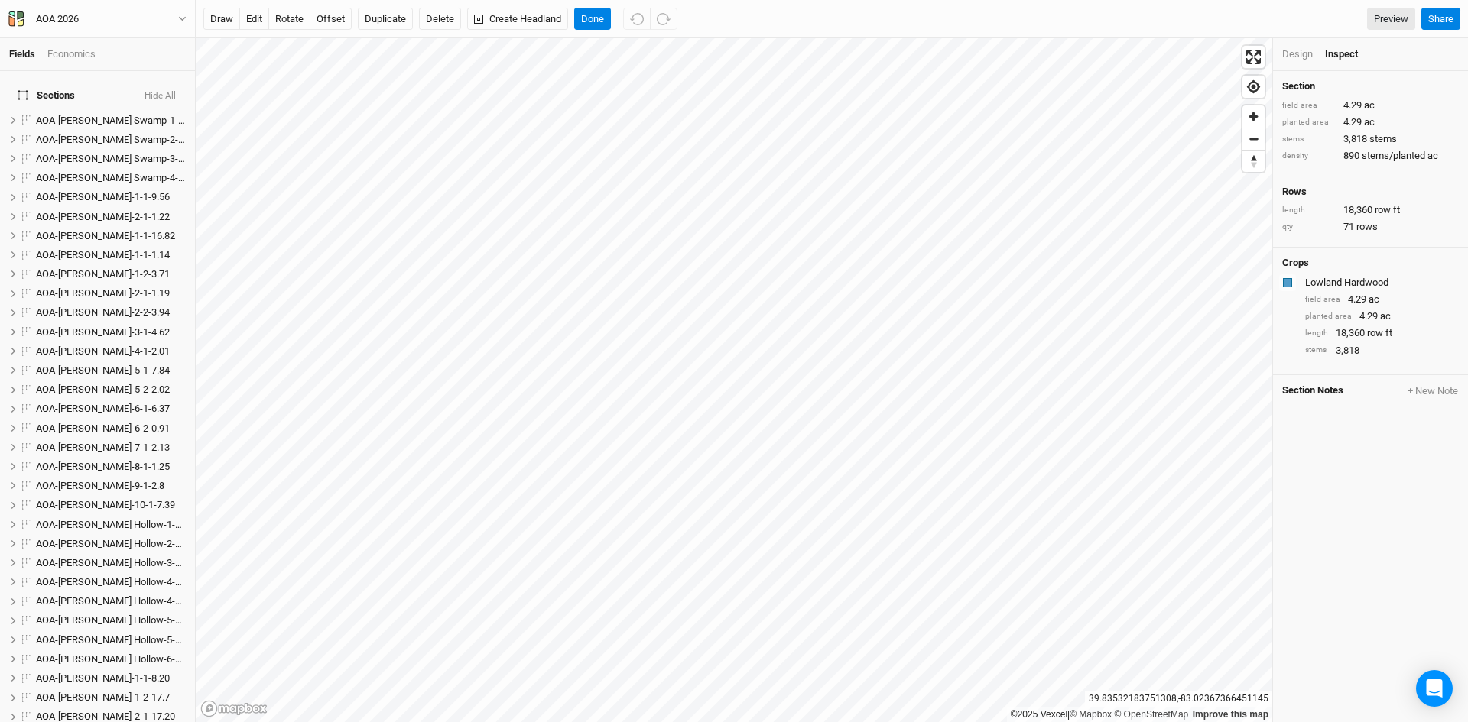
scroll to position [619, 0]
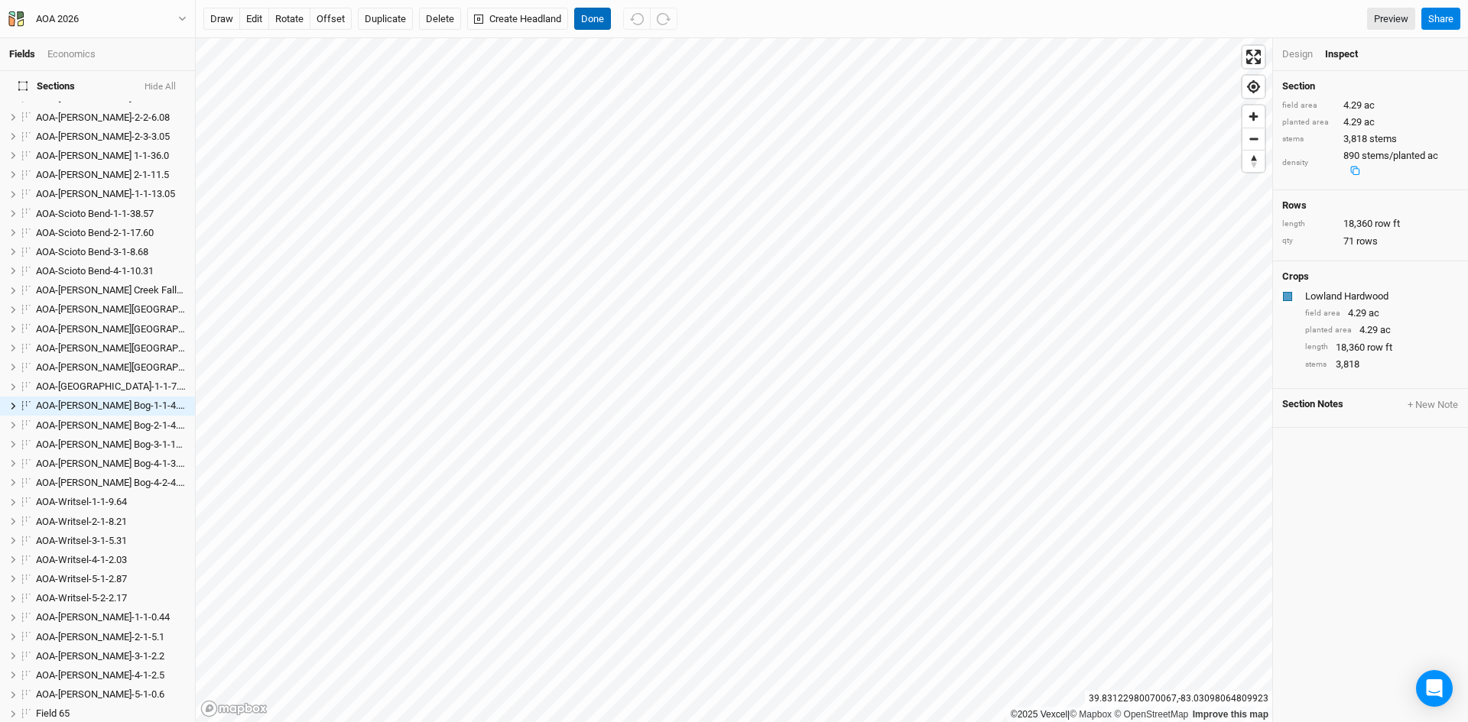
click at [582, 18] on button "Done" at bounding box center [592, 19] width 37 height 23
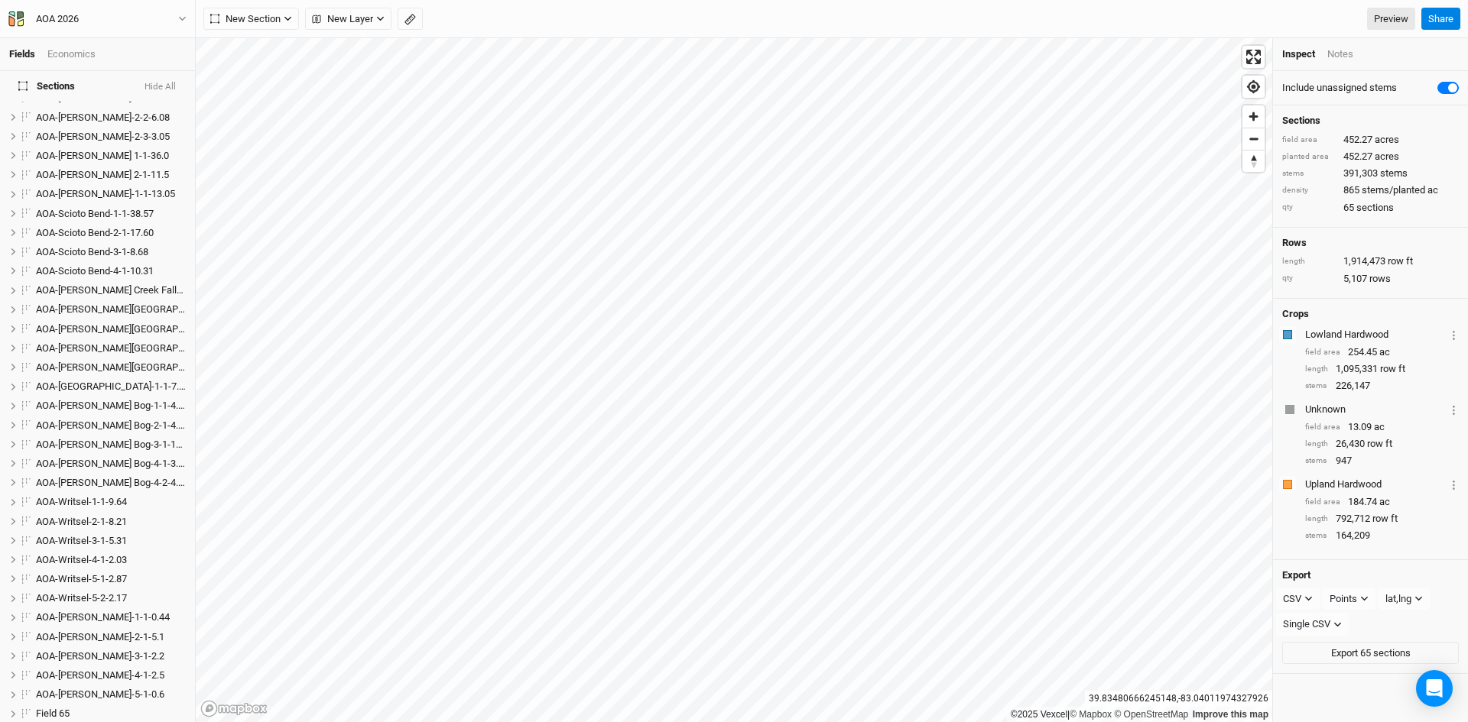
scroll to position [1239, 0]
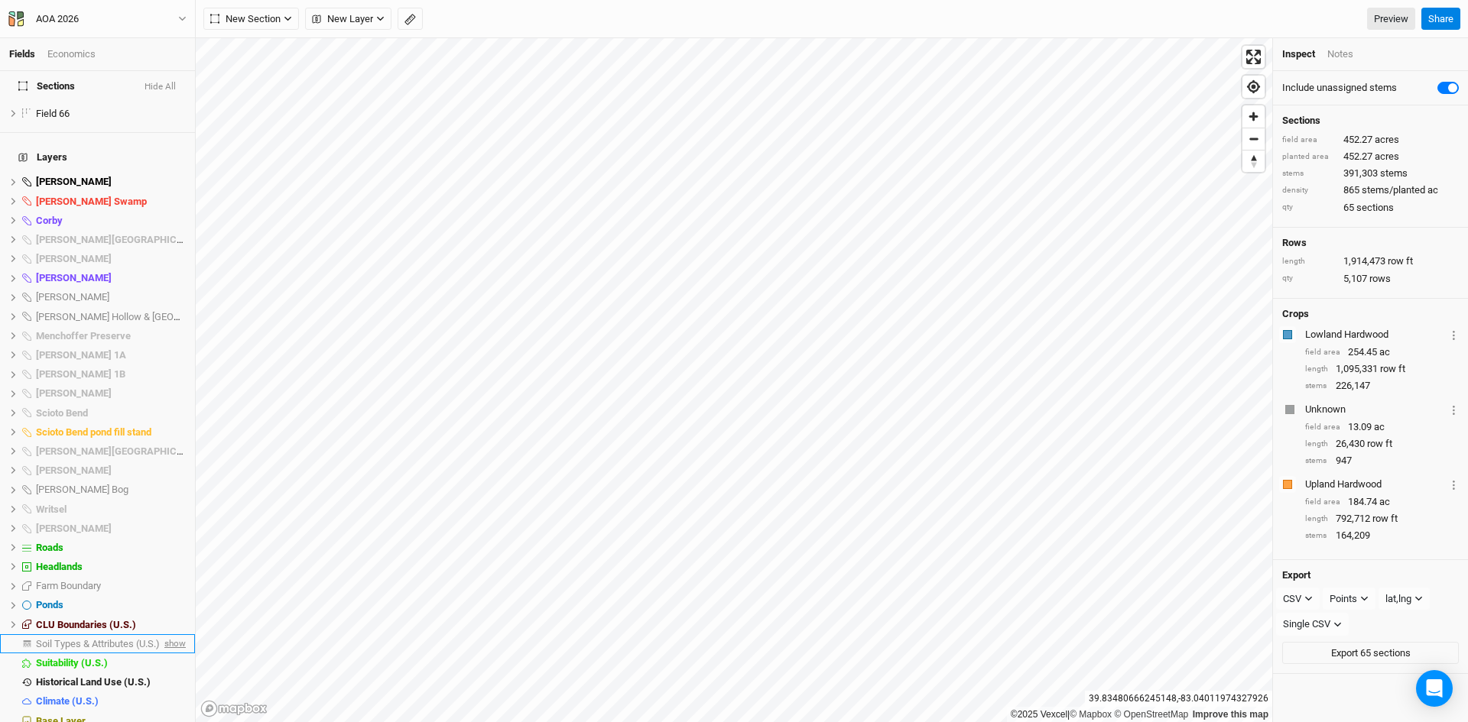
click at [161, 634] on span "show" at bounding box center [173, 643] width 24 height 19
click at [118, 638] on span "Soil Types & Attributes (U.S.)" at bounding box center [100, 643] width 129 height 11
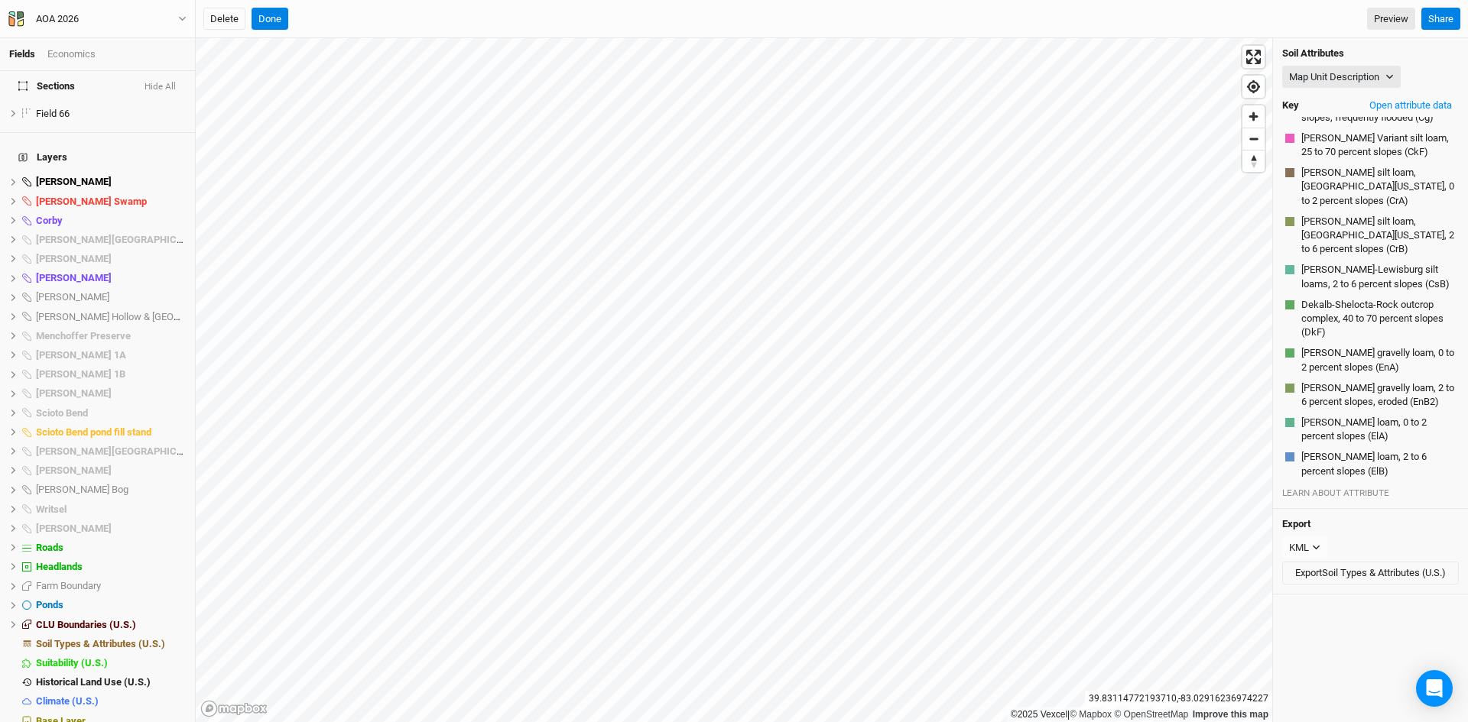
scroll to position [3487, 0]
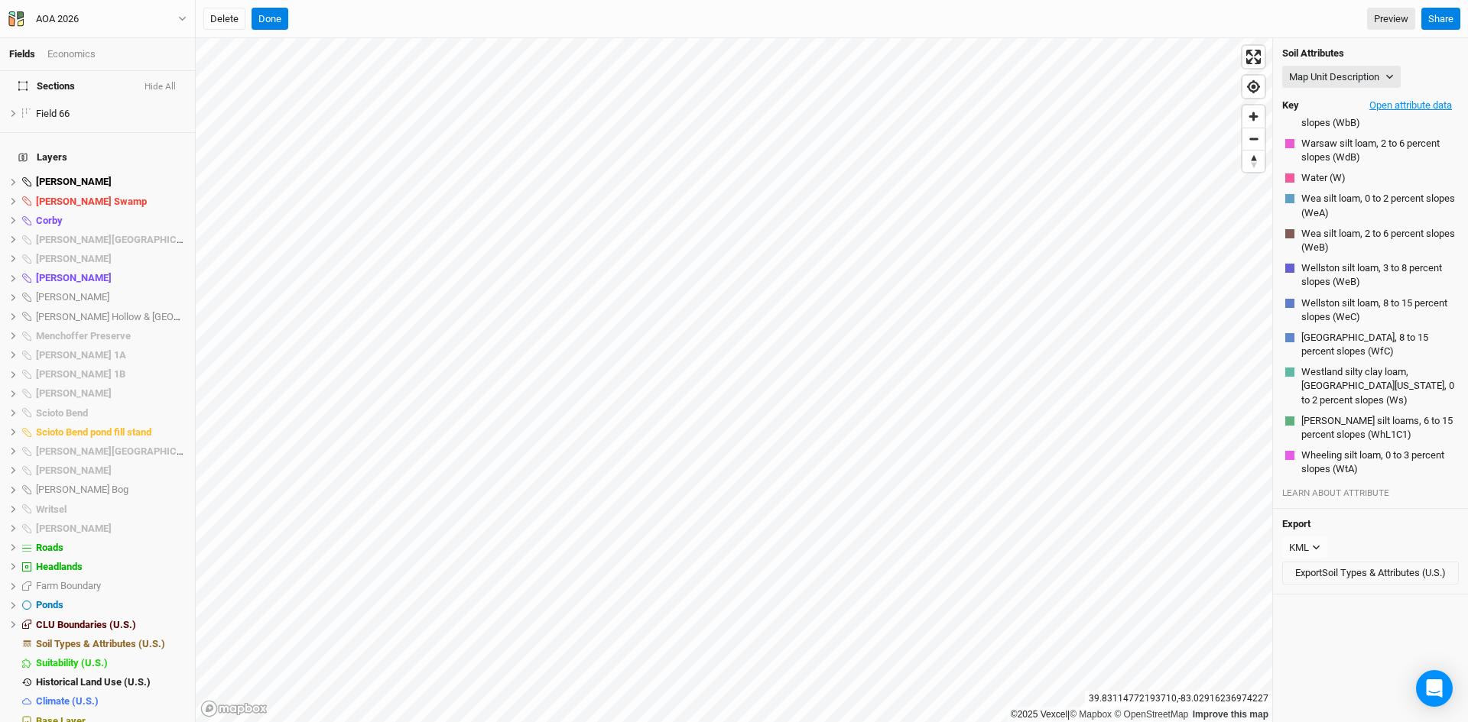
click at [1381, 108] on button "Open attribute data" at bounding box center [1410, 105] width 96 height 23
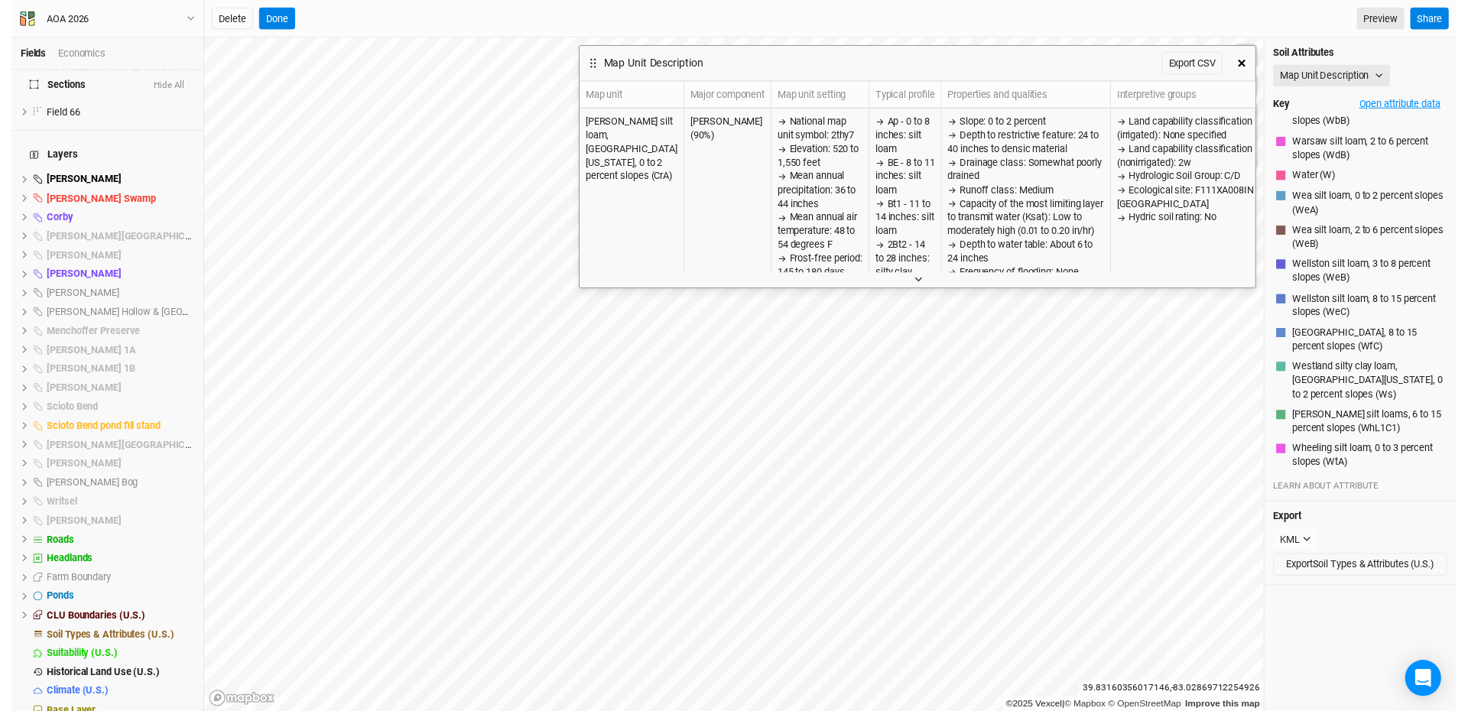
scroll to position [328, 0]
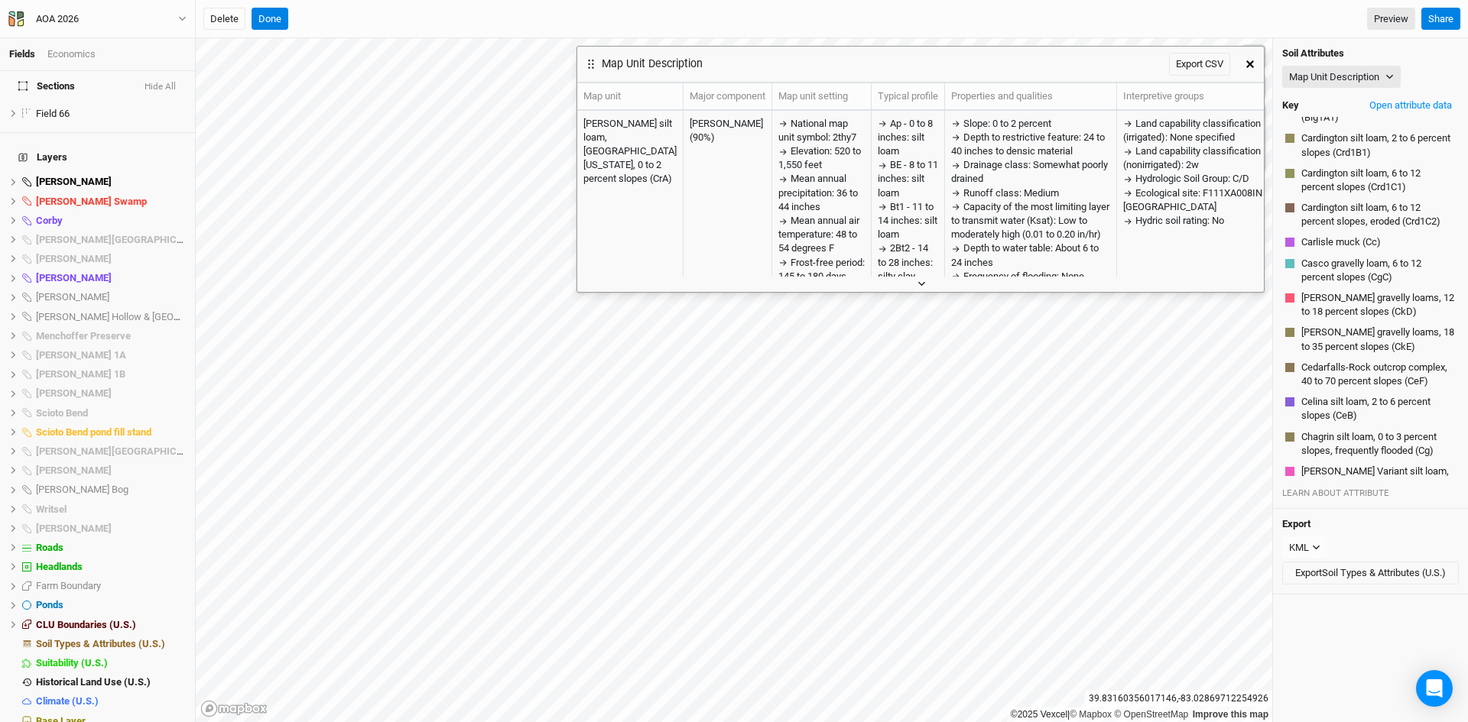
click at [923, 287] on button "button" at bounding box center [920, 284] width 25 height 16
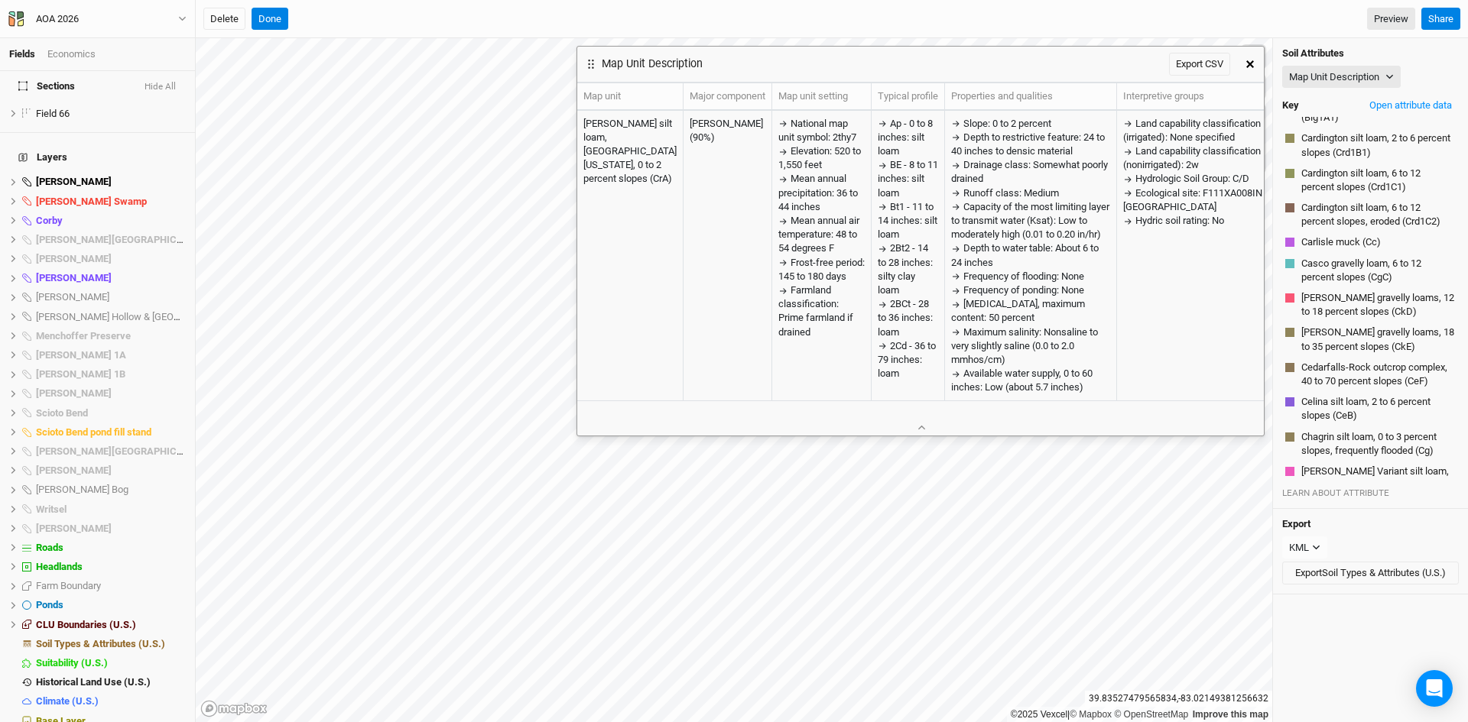
click at [1252, 67] on icon "button" at bounding box center [1250, 64] width 8 height 8
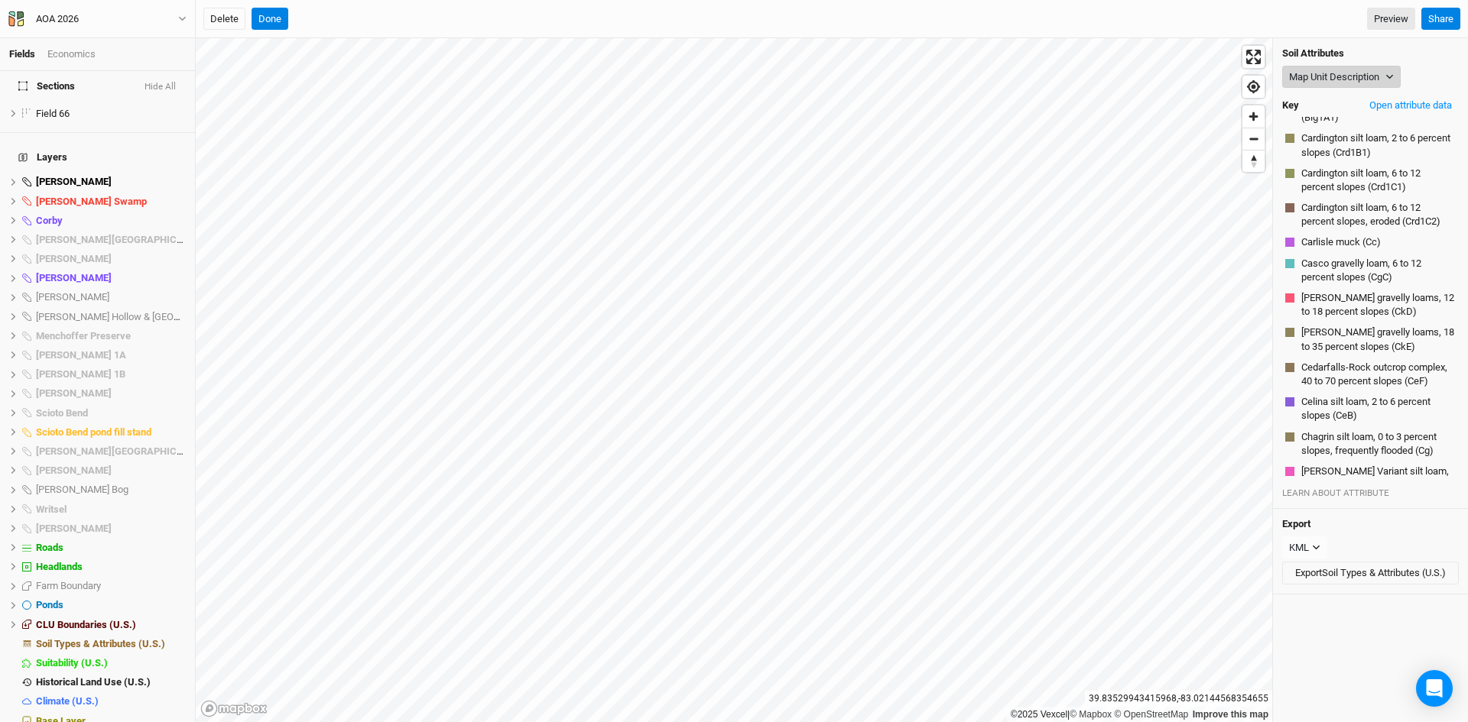
click at [1352, 75] on button "Map Unit Description" at bounding box center [1341, 77] width 118 height 23
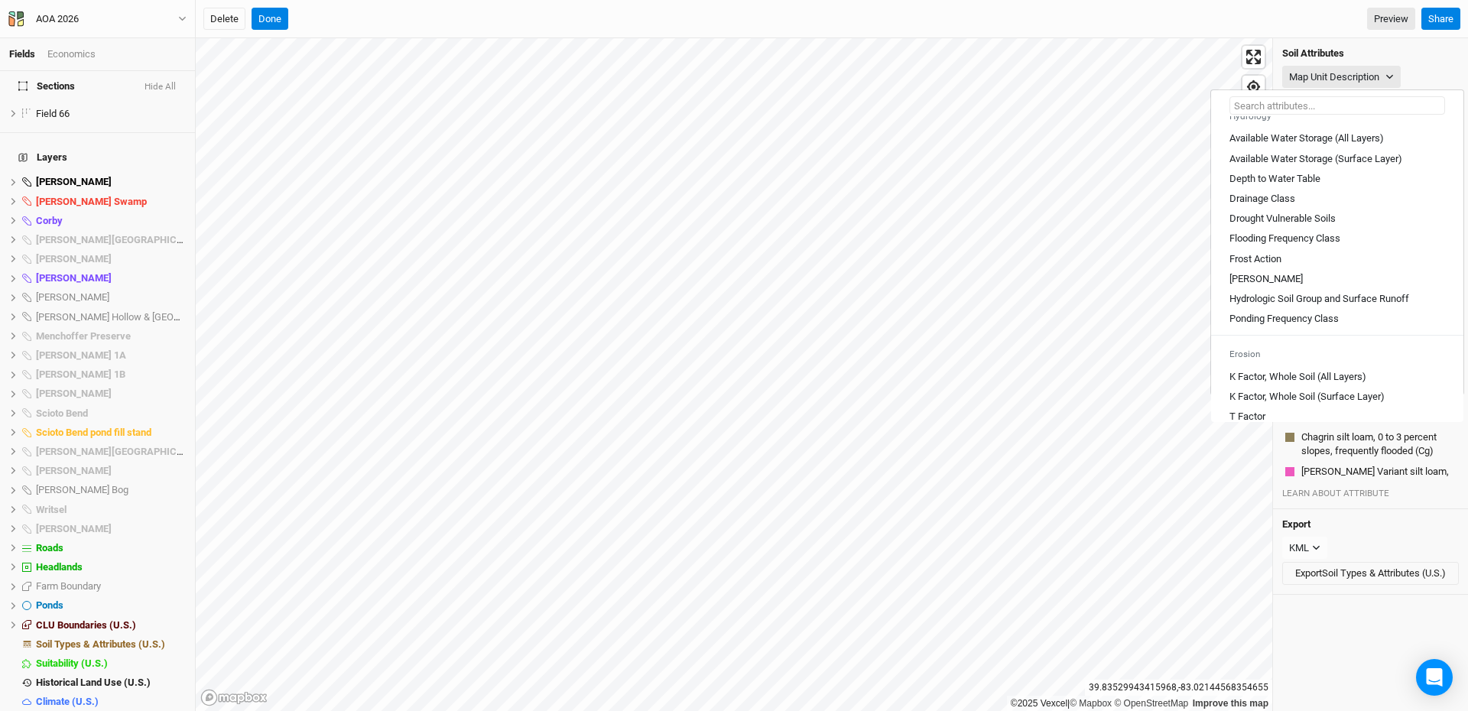
scroll to position [612, 0]
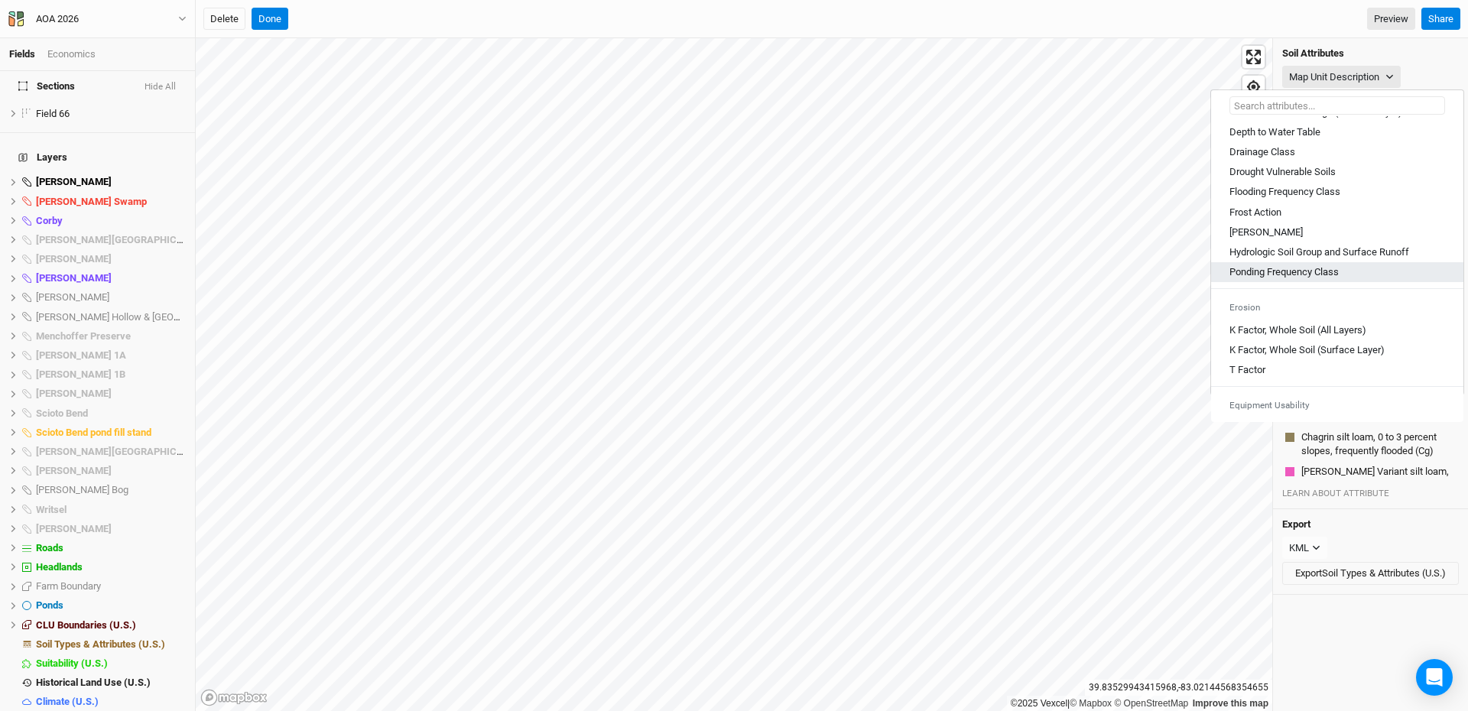
click at [1293, 279] on Class "Ponding Frequency Class" at bounding box center [1283, 272] width 109 height 14
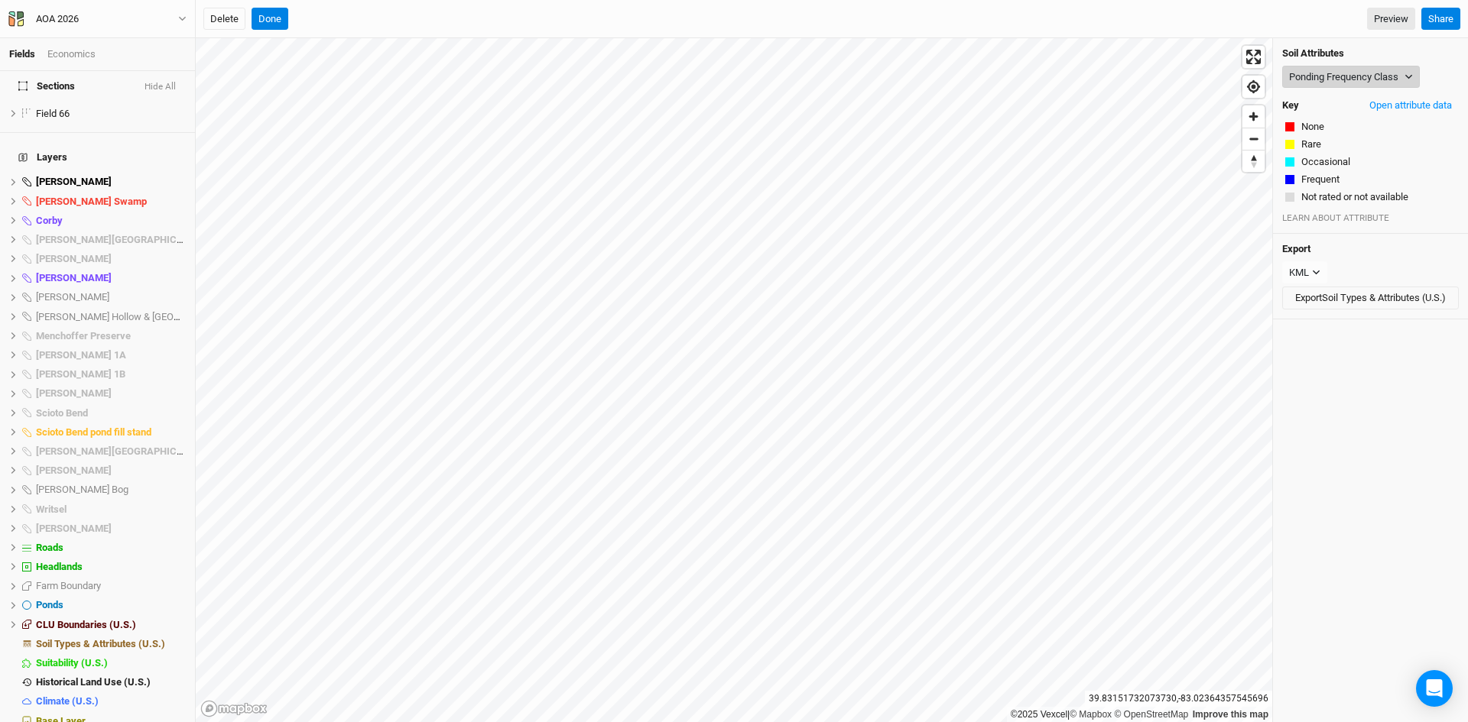
click at [1337, 78] on button "Ponding Frequency Class" at bounding box center [1351, 77] width 138 height 23
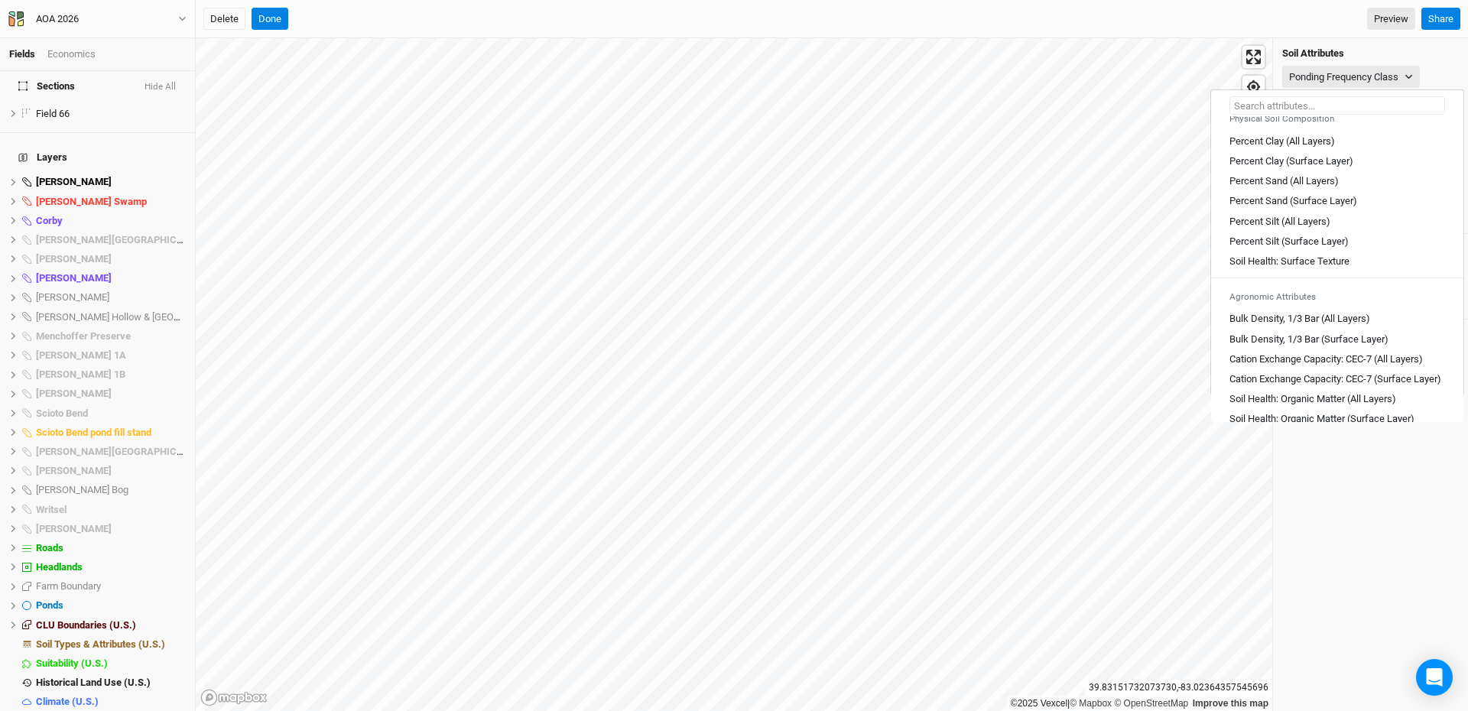
scroll to position [459, 0]
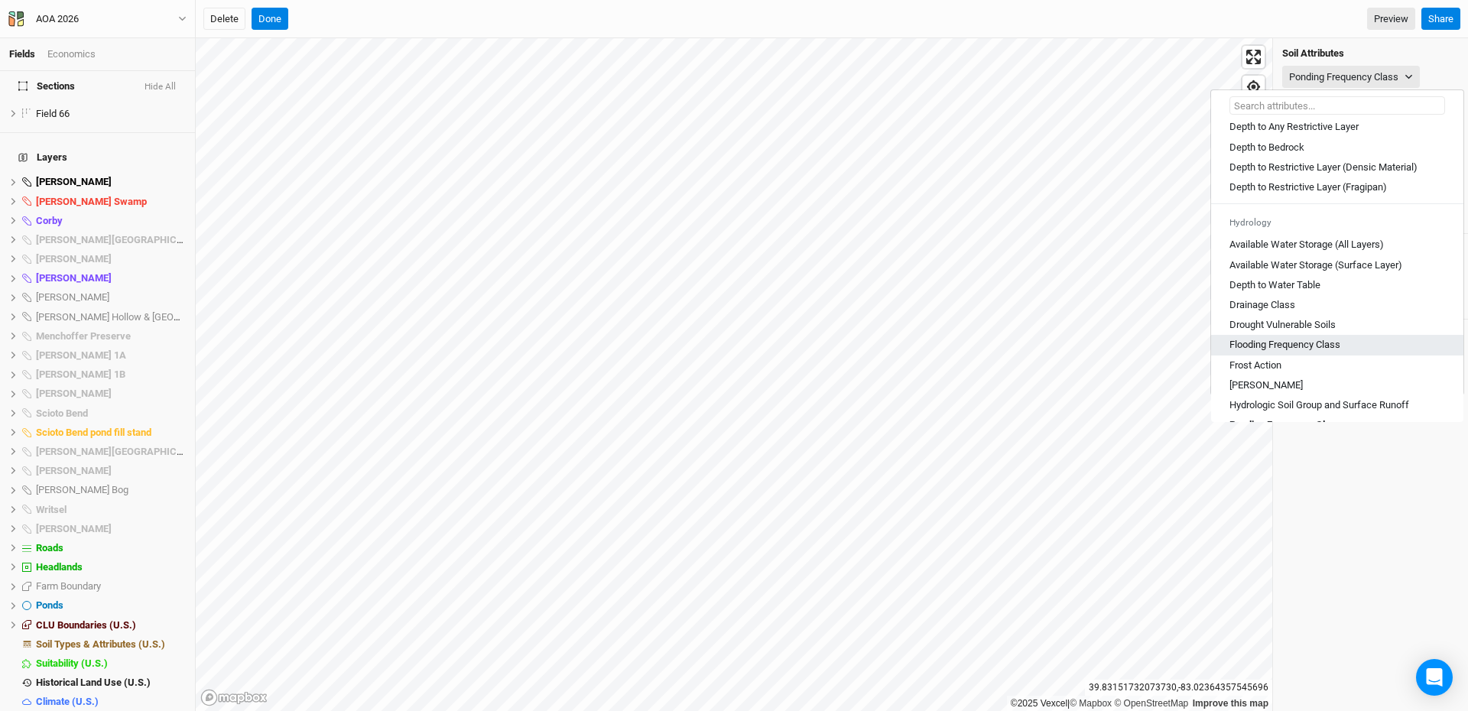
click at [1283, 352] on Class "Flooding Frequency Class" at bounding box center [1284, 345] width 111 height 14
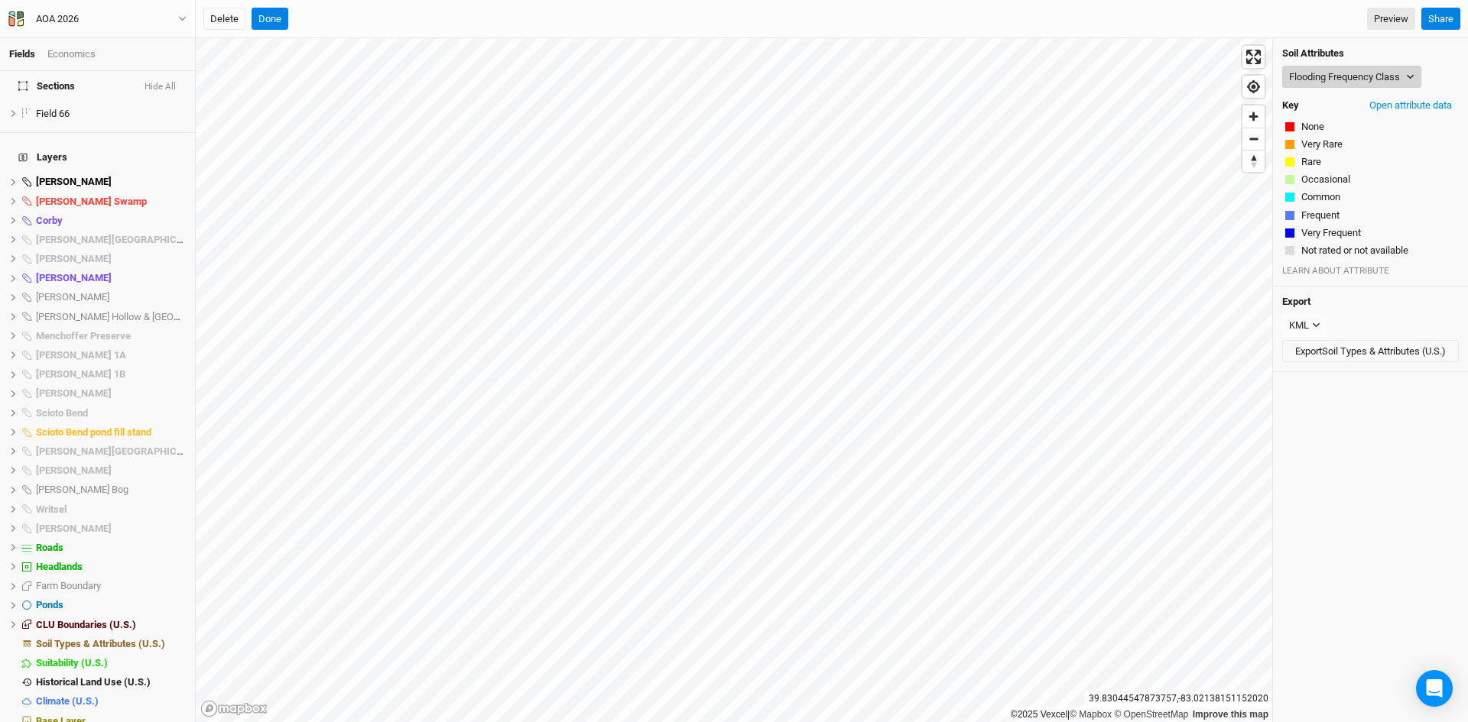
click at [1327, 67] on button "Flooding Frequency Class" at bounding box center [1351, 77] width 139 height 23
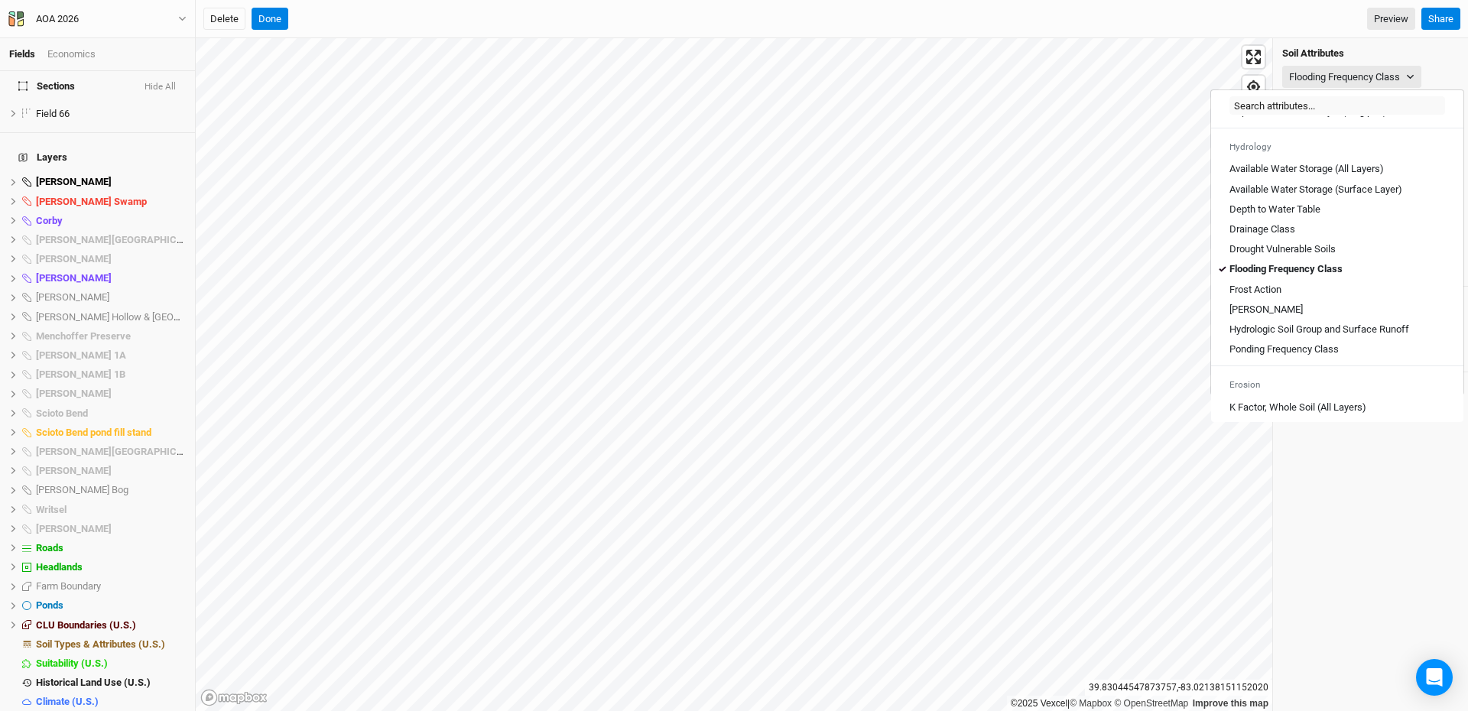
scroll to position [535, 0]
click at [1311, 336] on Runoff "Hydrologic Soil Group and Surface Runoff" at bounding box center [1319, 329] width 180 height 14
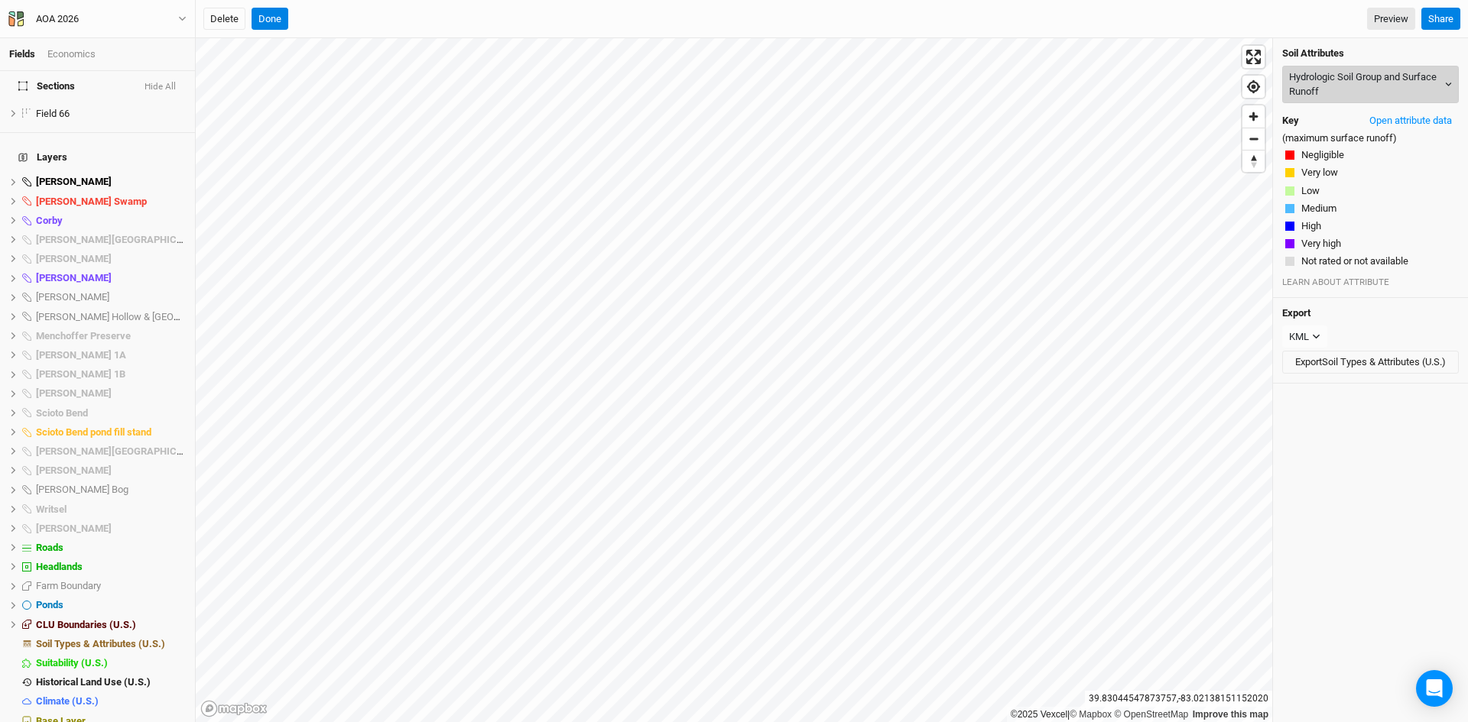
click at [1363, 80] on button "Hydrologic Soil Group and Surface Runoff" at bounding box center [1370, 84] width 177 height 37
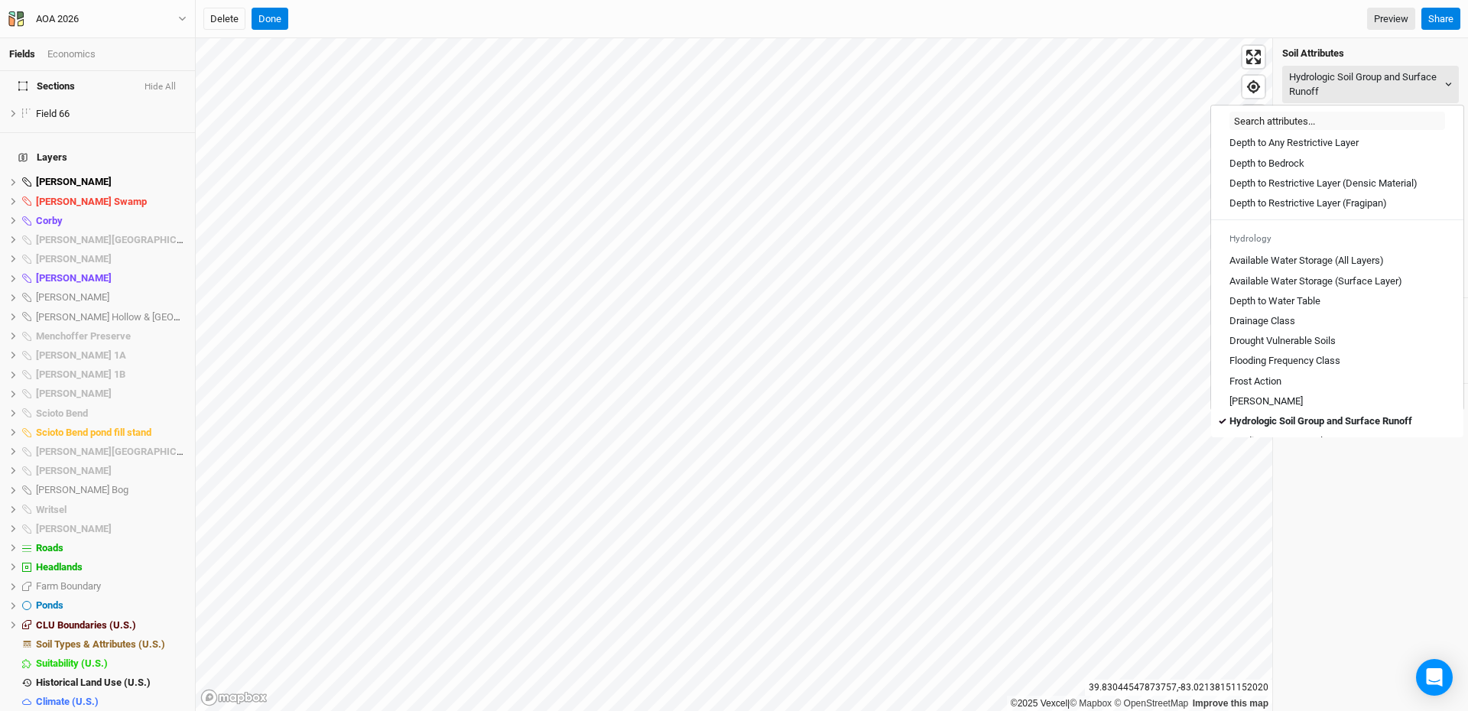
scroll to position [459, 0]
click at [1274, 307] on Table "Depth to Water Table" at bounding box center [1274, 301] width 91 height 14
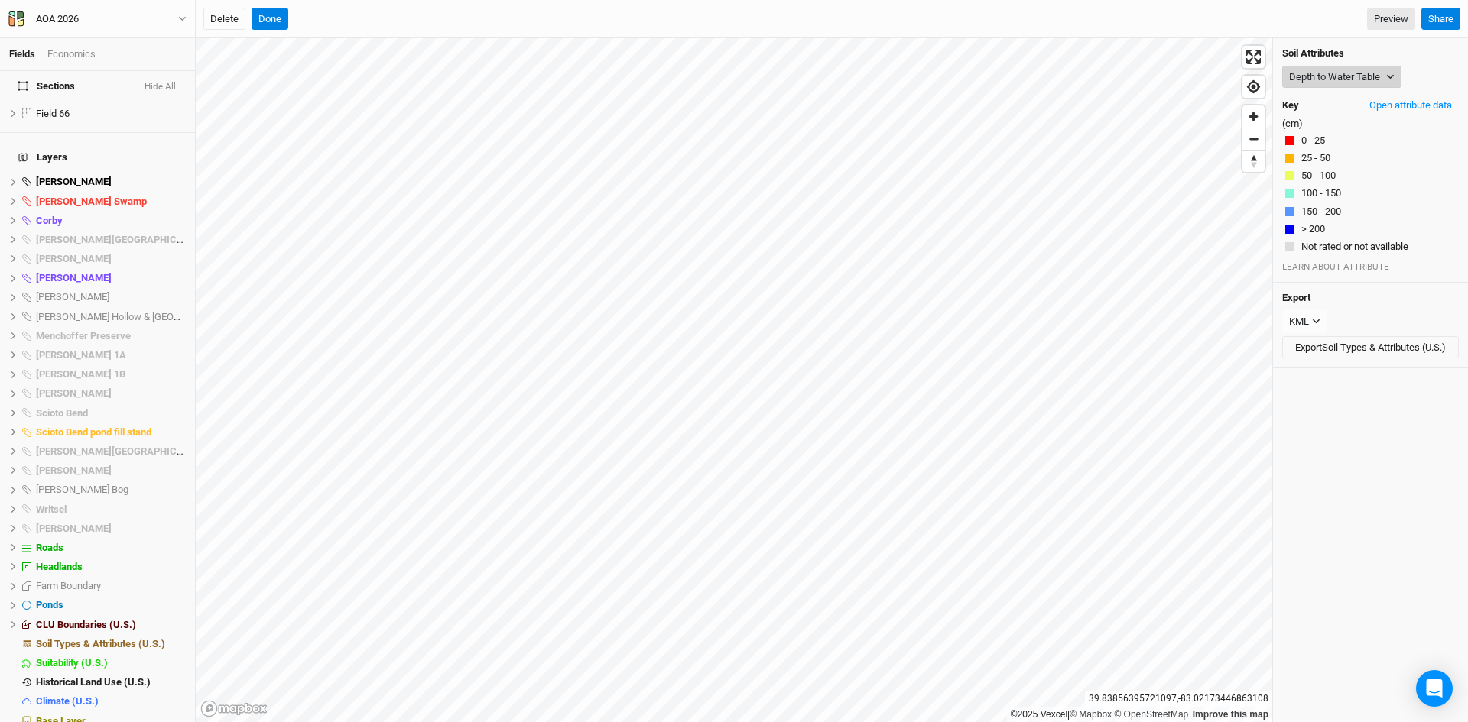
click at [1310, 74] on button "Depth to Water Table" at bounding box center [1341, 77] width 119 height 23
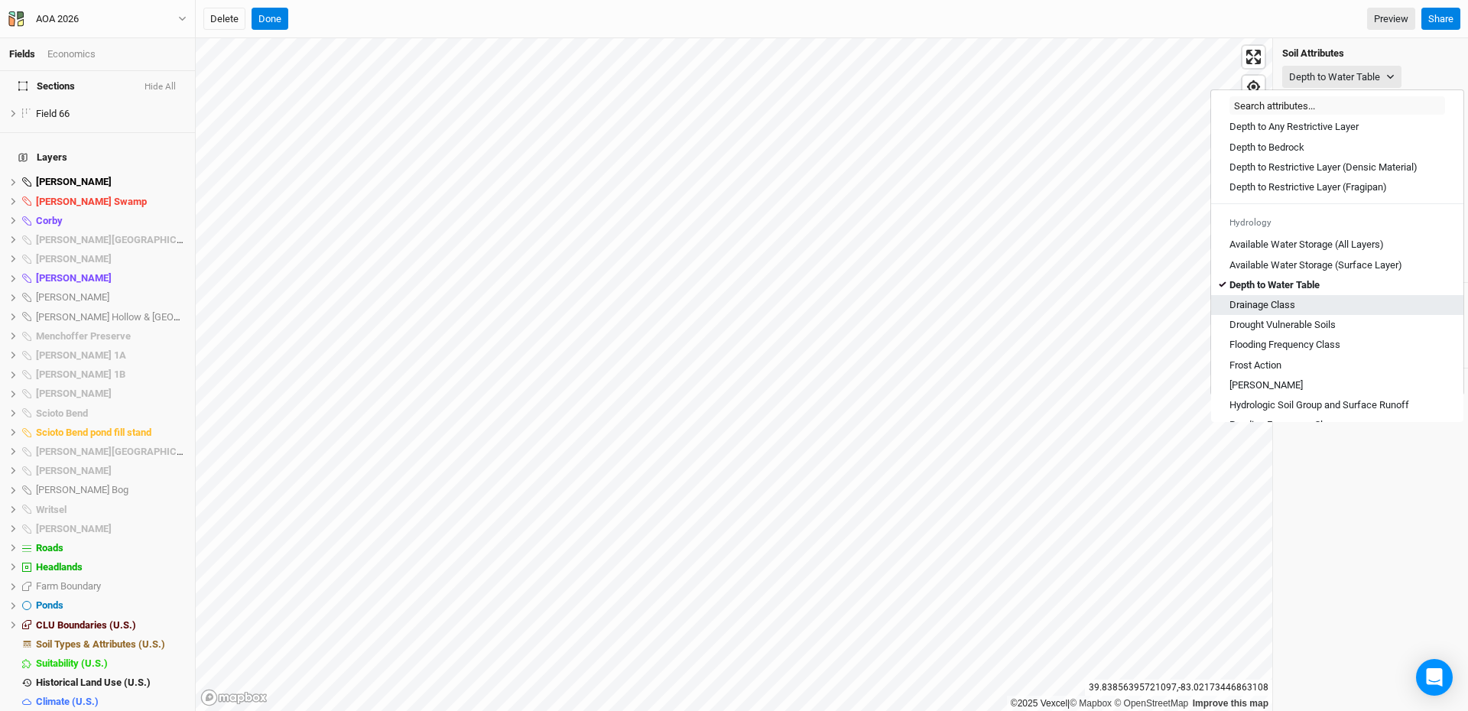
click at [1273, 312] on Class "Drainage Class" at bounding box center [1262, 305] width 66 height 14
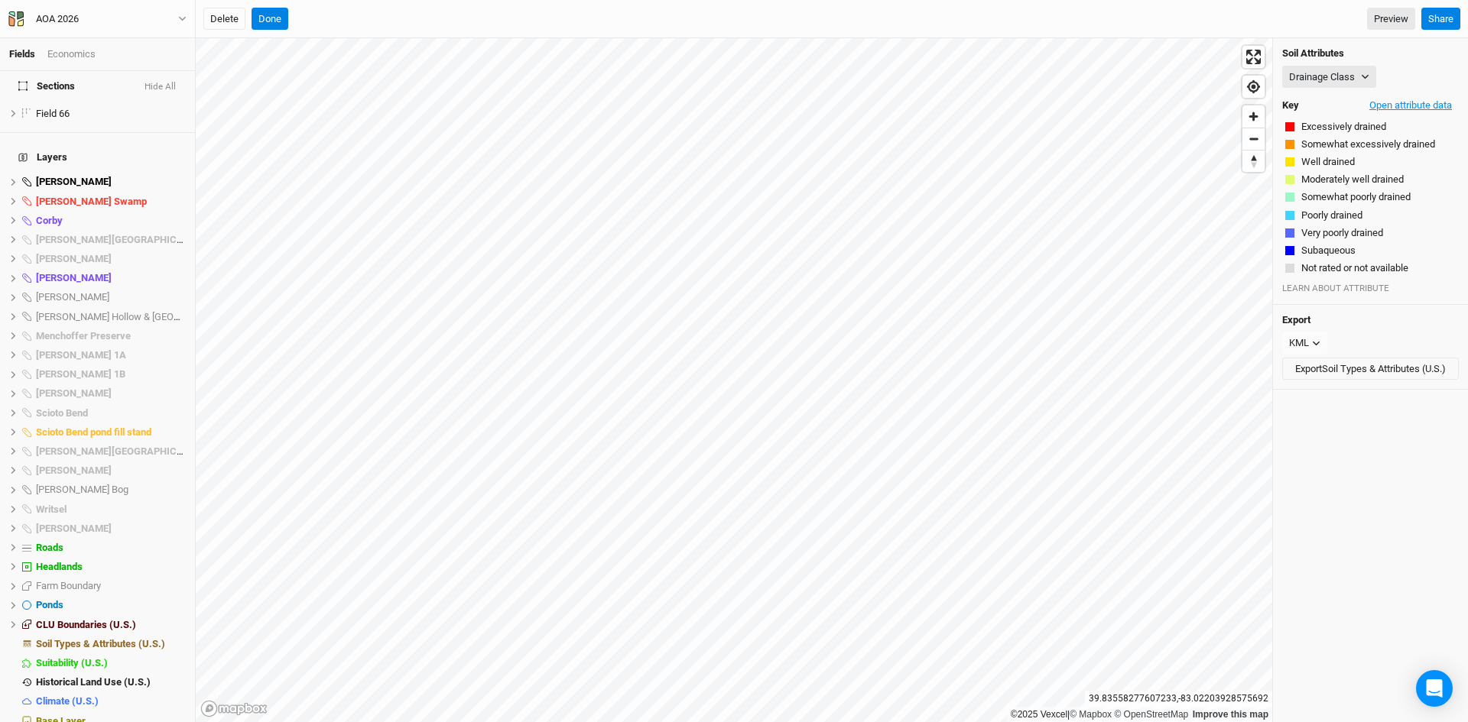
click at [1423, 107] on button "Open attribute data" at bounding box center [1410, 105] width 96 height 23
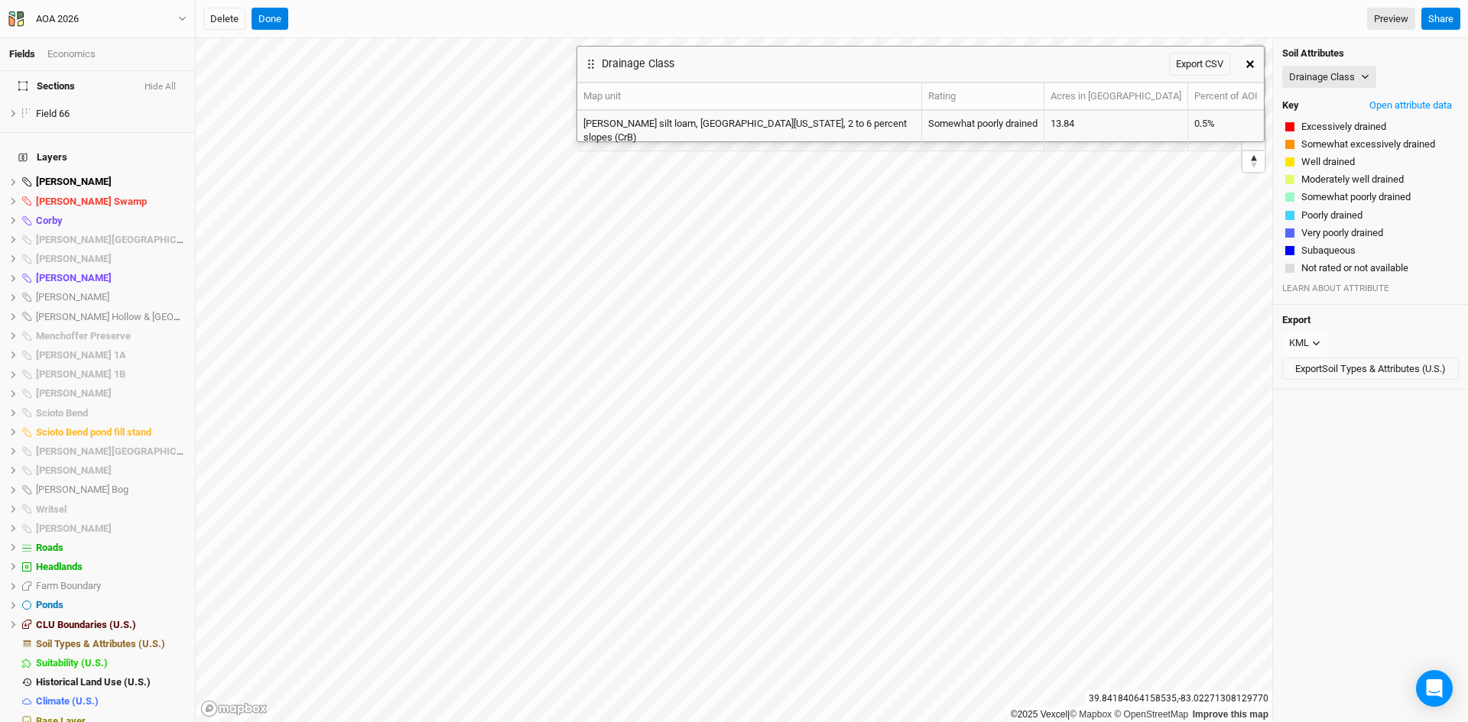
click at [1246, 60] on icon "button" at bounding box center [1250, 64] width 8 height 8
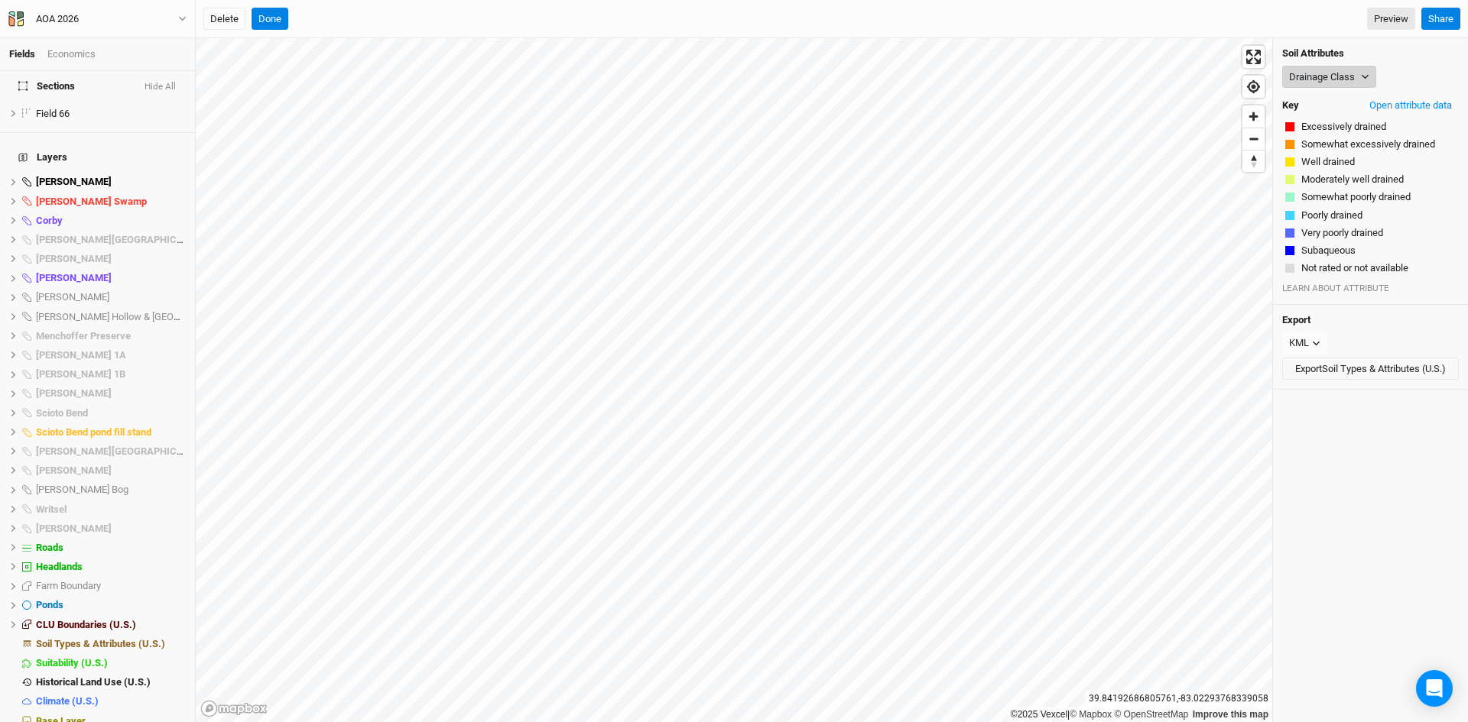
click at [1308, 84] on button "Drainage Class" at bounding box center [1329, 77] width 94 height 23
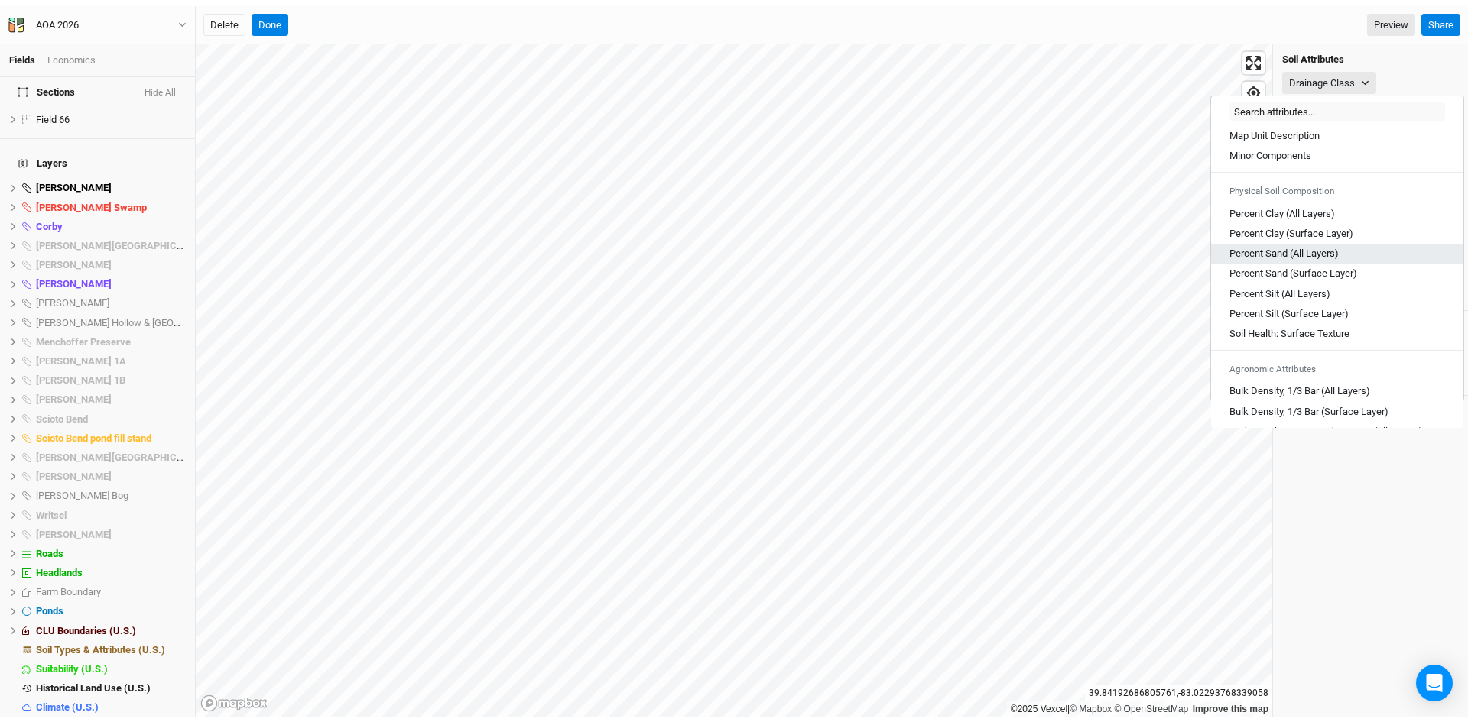
scroll to position [0, 0]
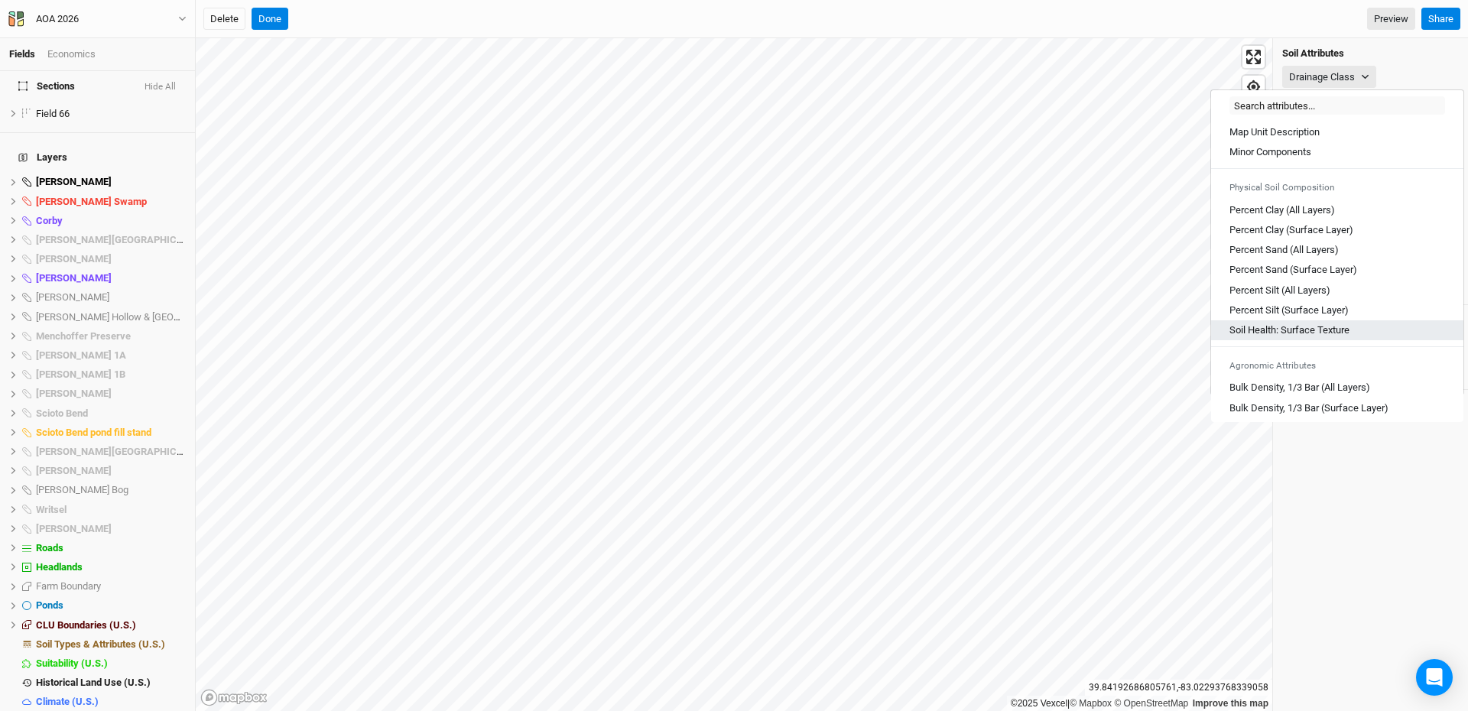
click at [1276, 329] on Texture "Soil Health: Surface Texture" at bounding box center [1289, 330] width 120 height 14
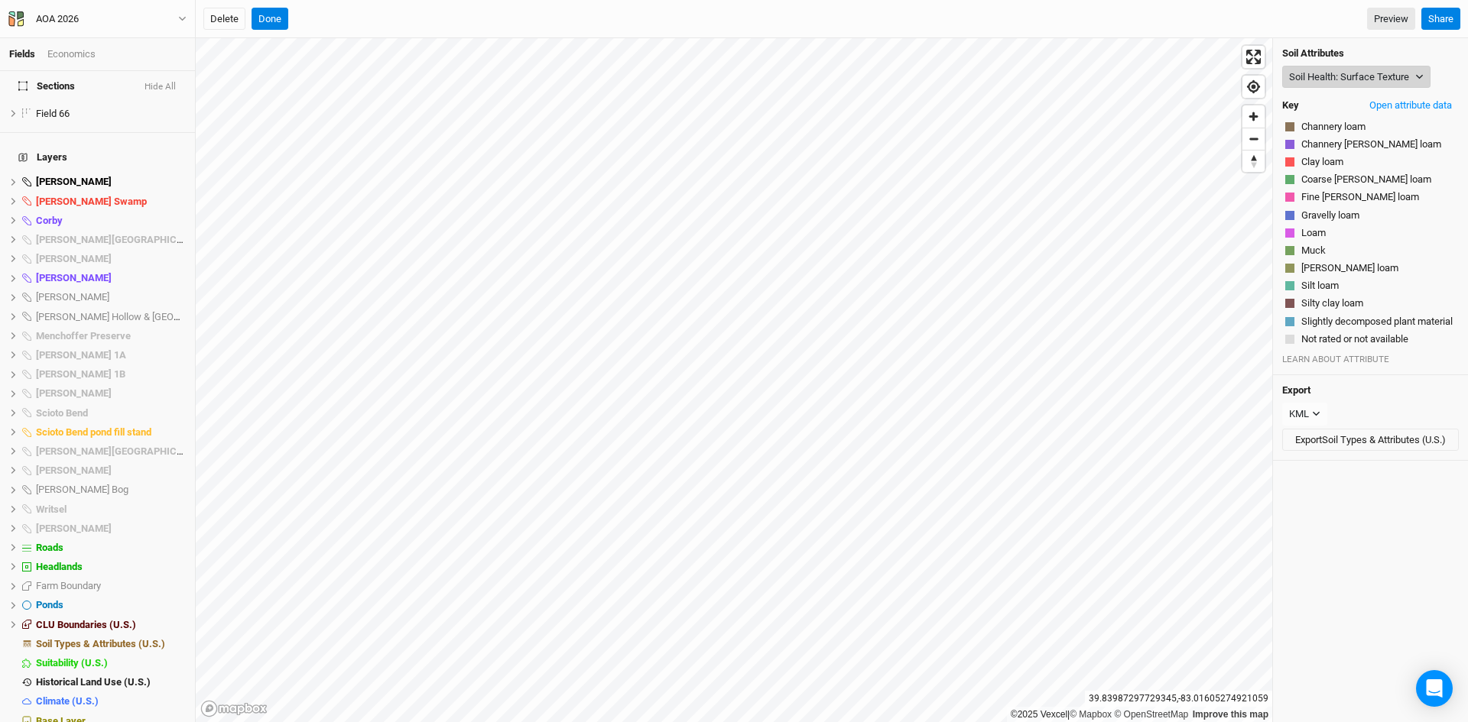
click at [1312, 81] on button "Soil Health: Surface Texture" at bounding box center [1356, 77] width 148 height 23
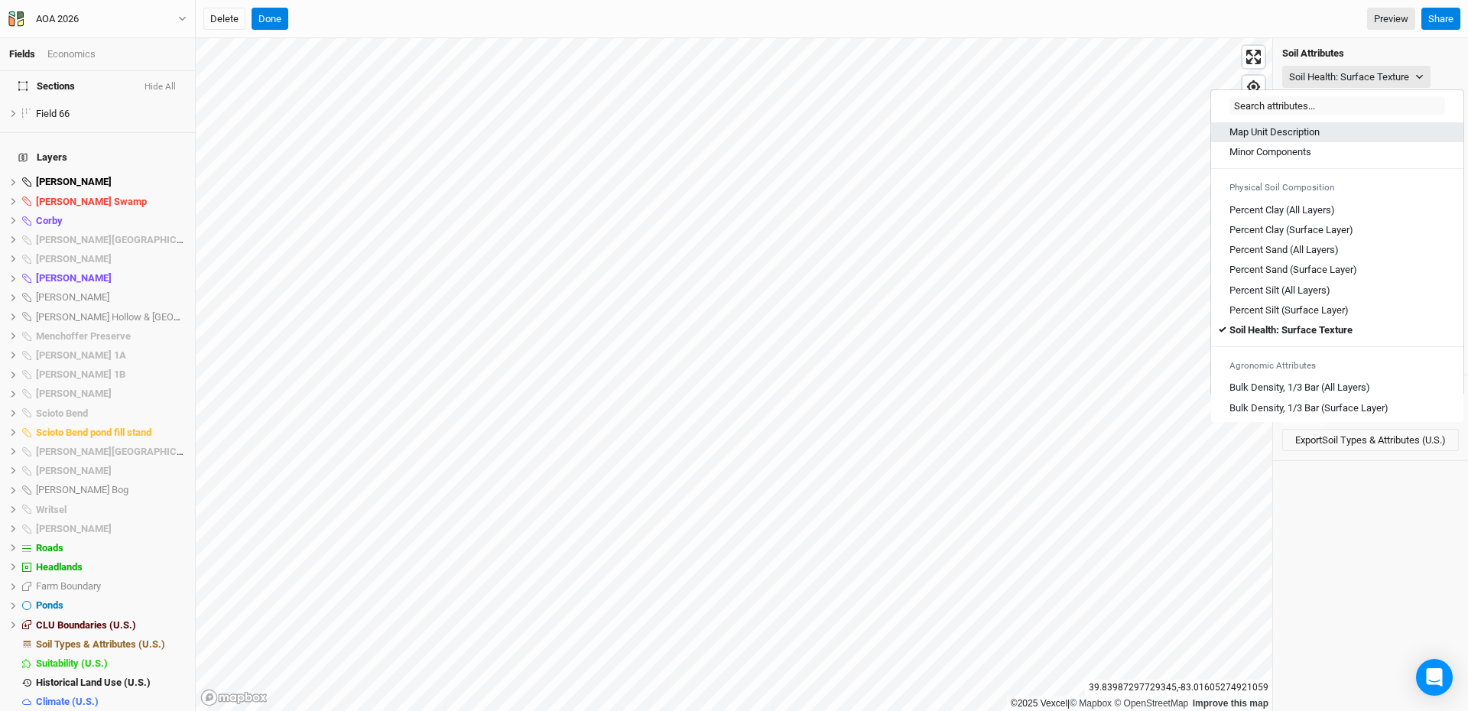
click at [1304, 126] on Description "Map Unit Description" at bounding box center [1274, 132] width 90 height 14
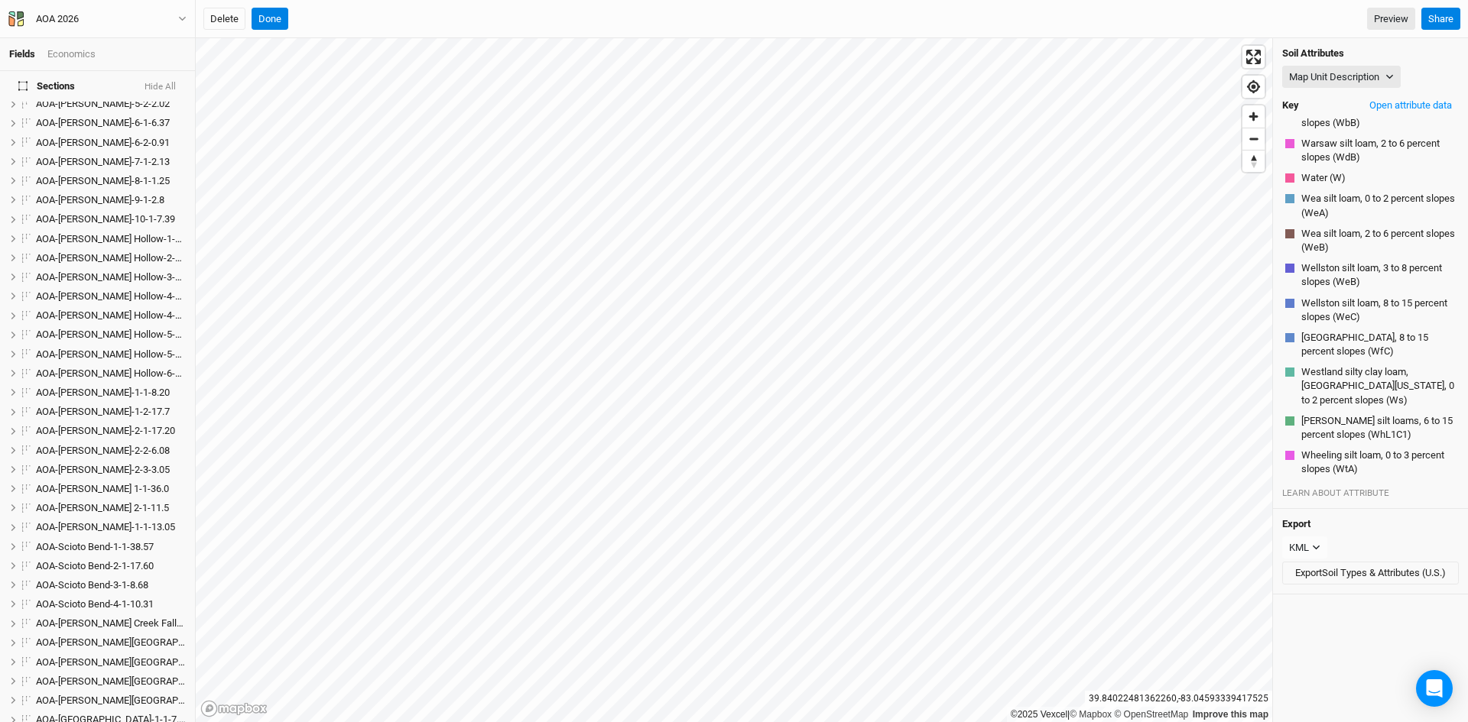
scroll to position [169, 0]
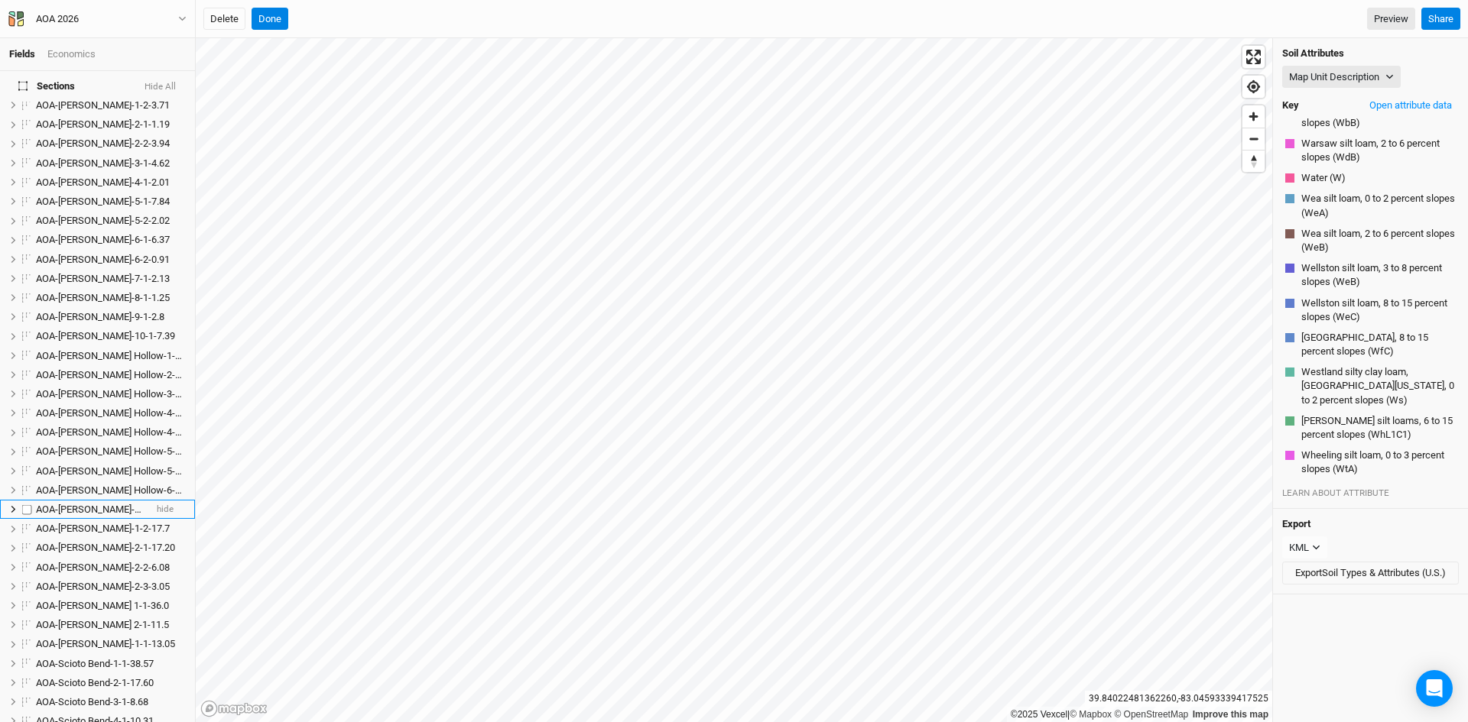
click at [83, 504] on span "AOA-Kibler Fen-1-1-8.20" at bounding box center [103, 509] width 134 height 11
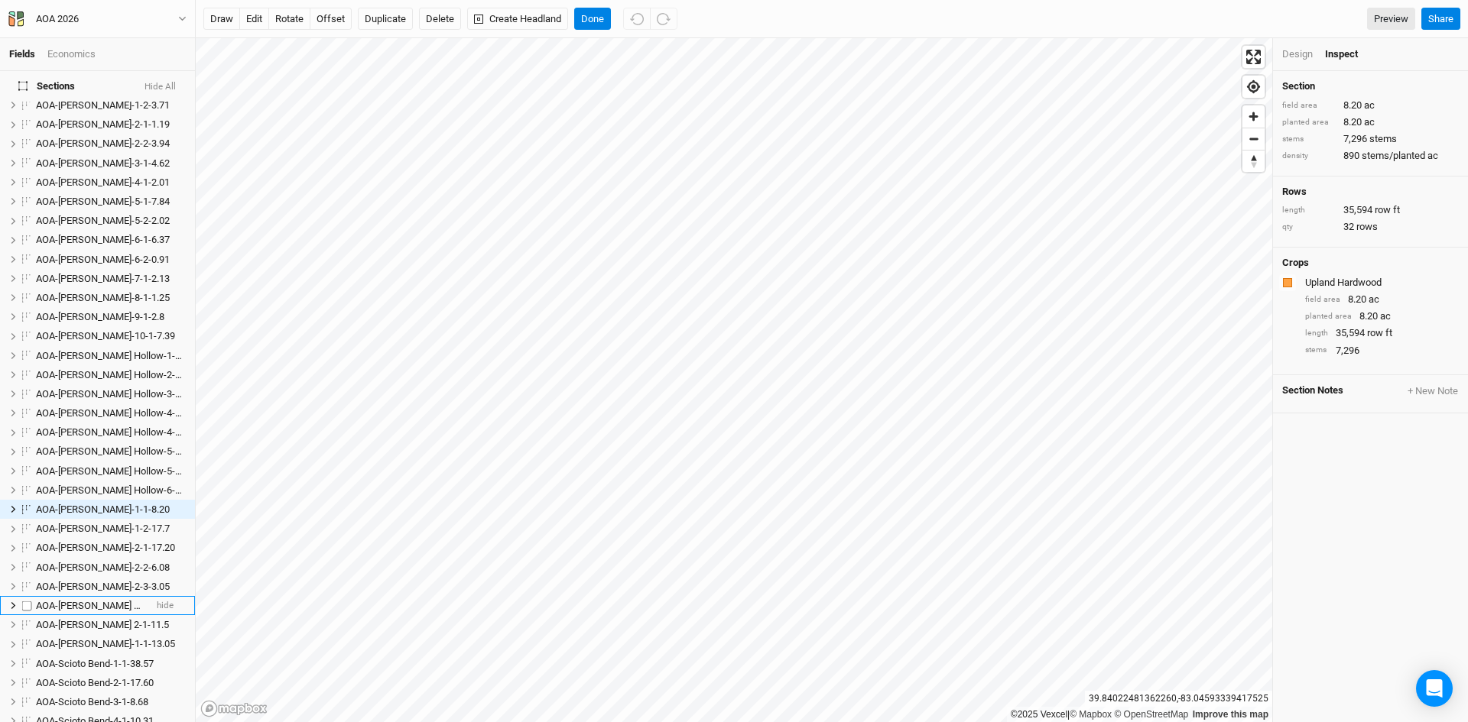
scroll to position [273, 0]
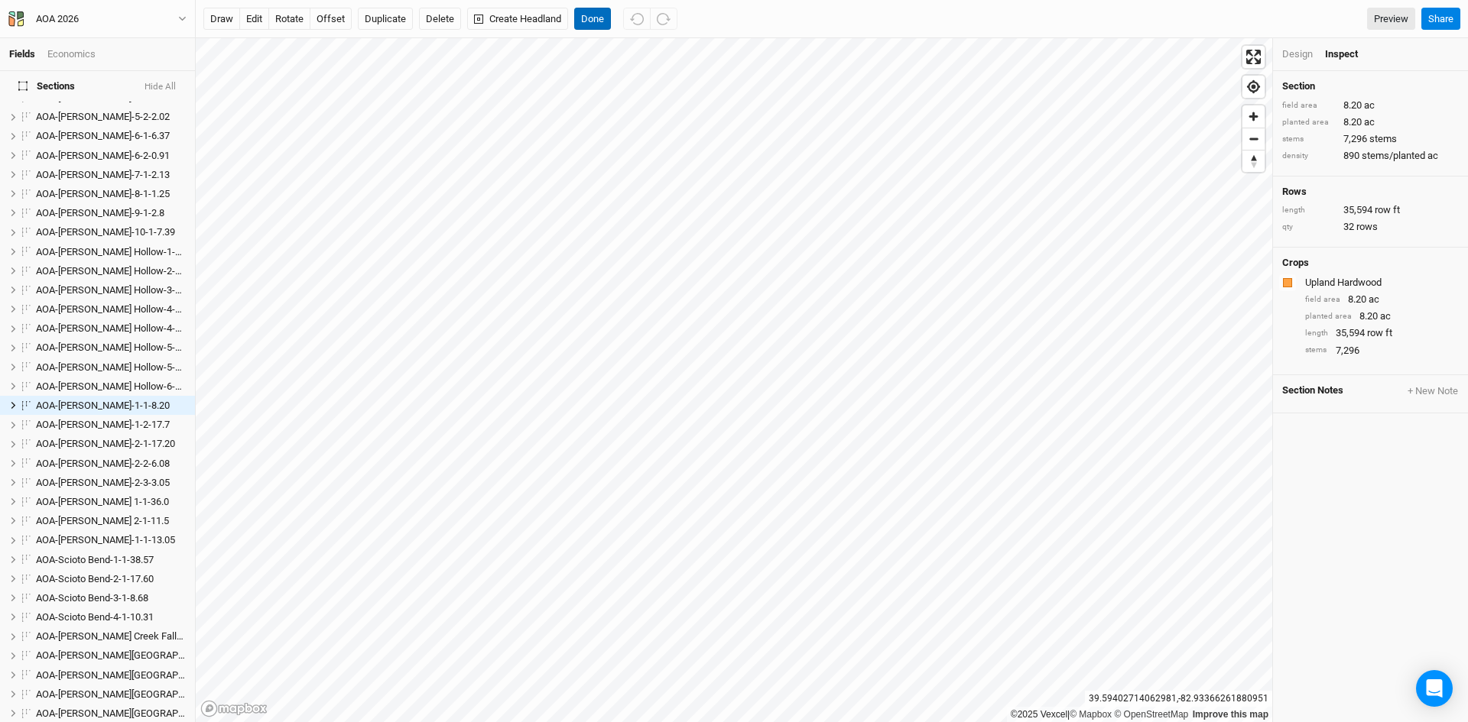
click at [587, 18] on button "Done" at bounding box center [592, 19] width 37 height 23
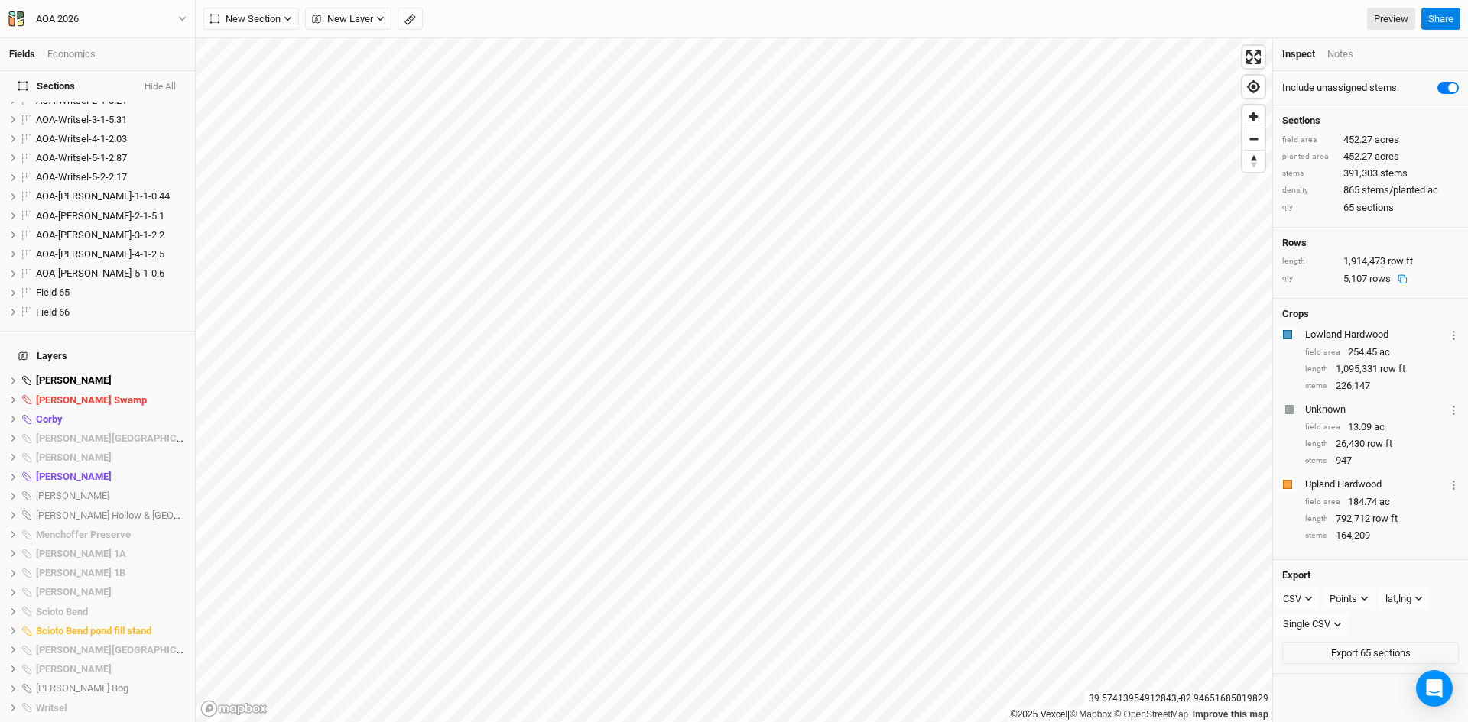
scroll to position [1239, 0]
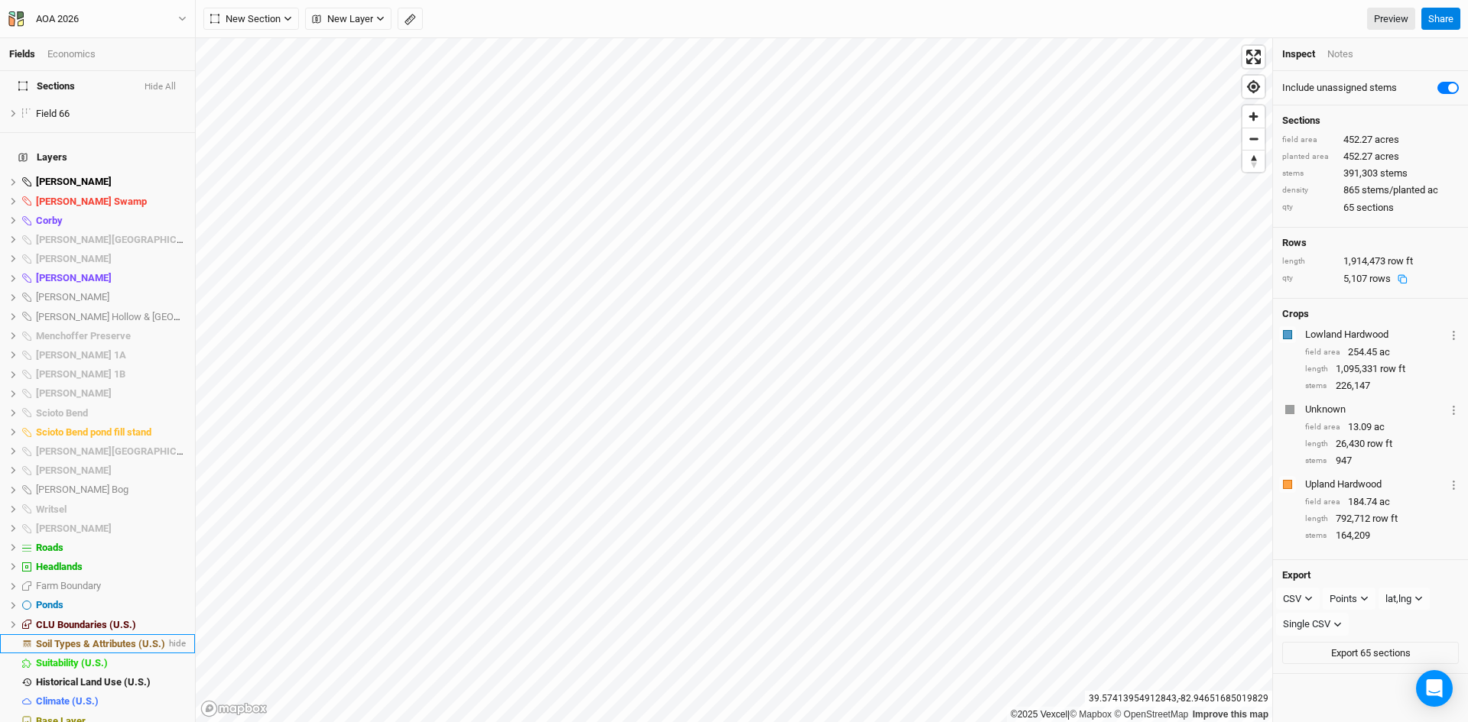
click at [93, 638] on span "Soil Types & Attributes (U.S.)" at bounding box center [100, 643] width 129 height 11
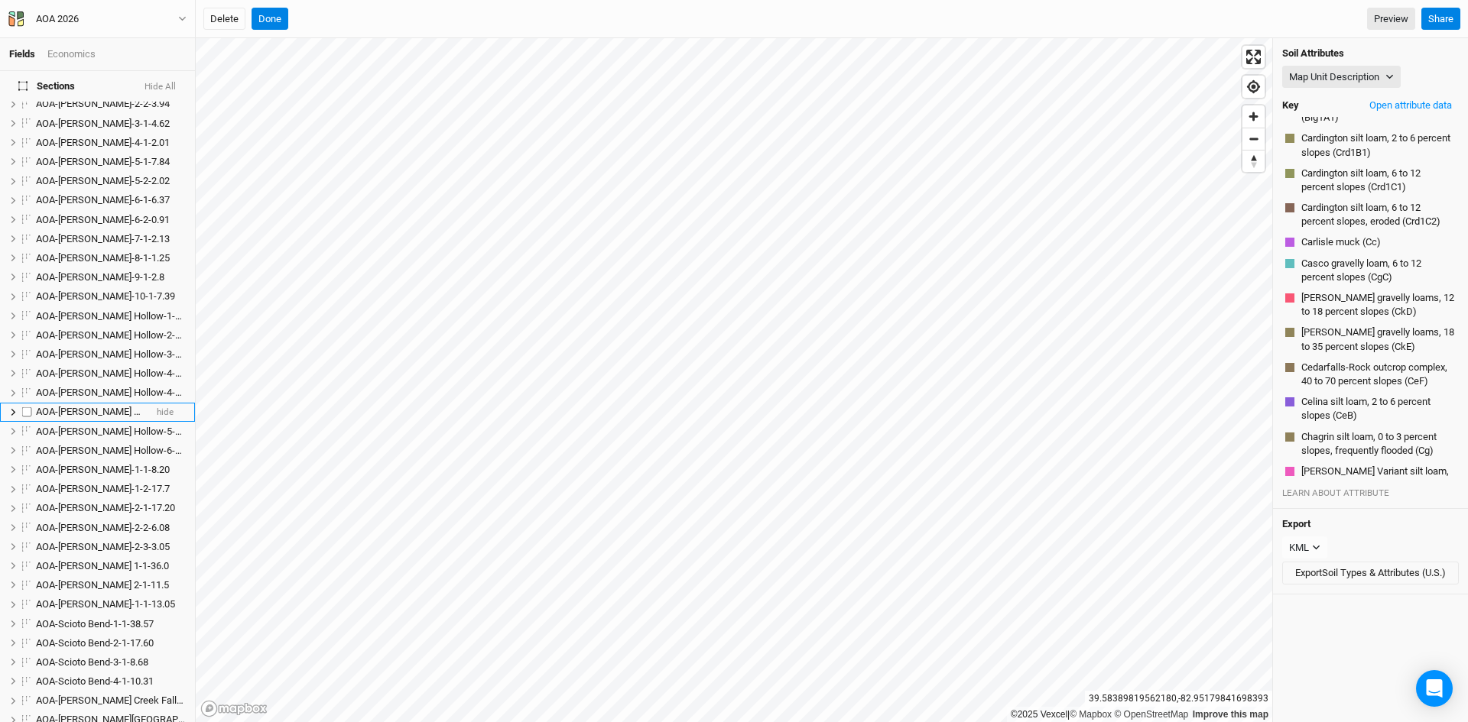
scroll to position [382, 0]
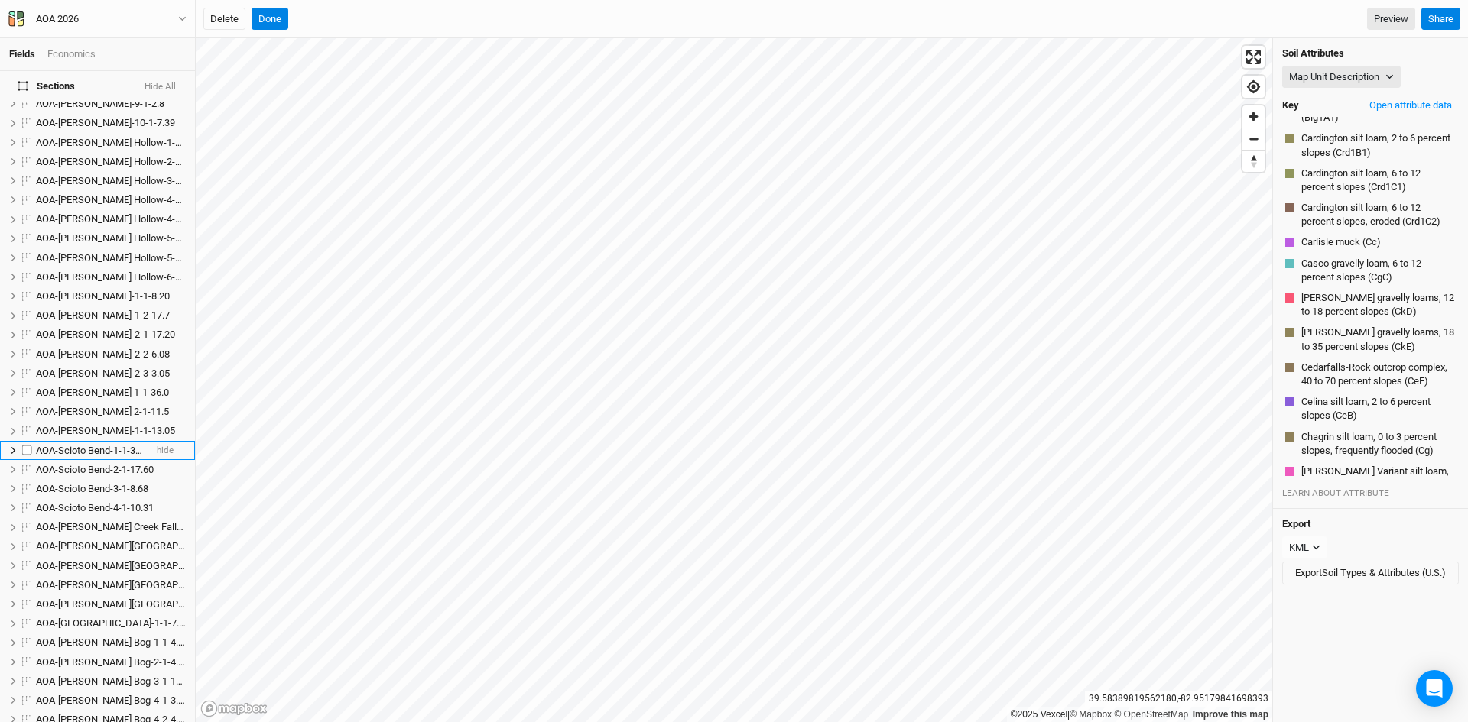
click at [86, 445] on span "AOA-Scioto Bend-1-1-38.57" at bounding box center [95, 450] width 118 height 11
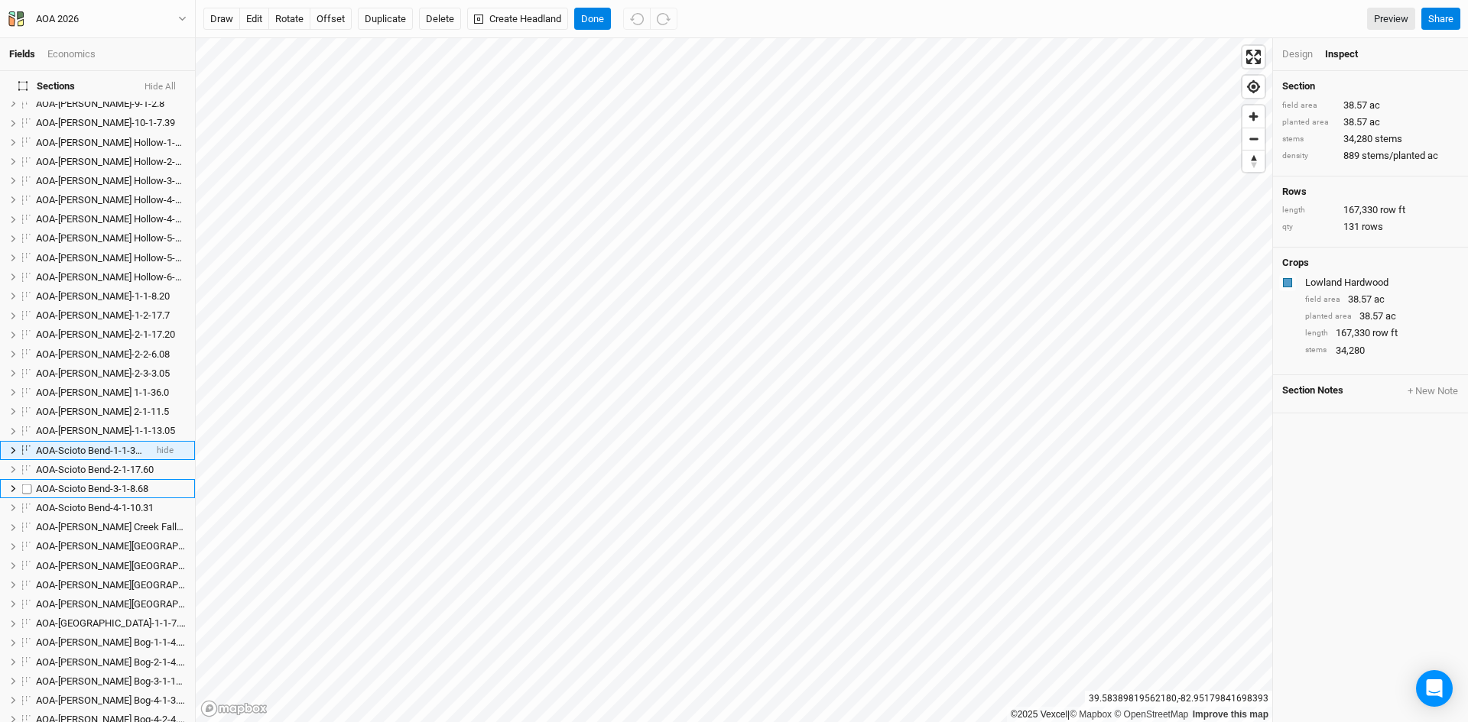
scroll to position [427, 0]
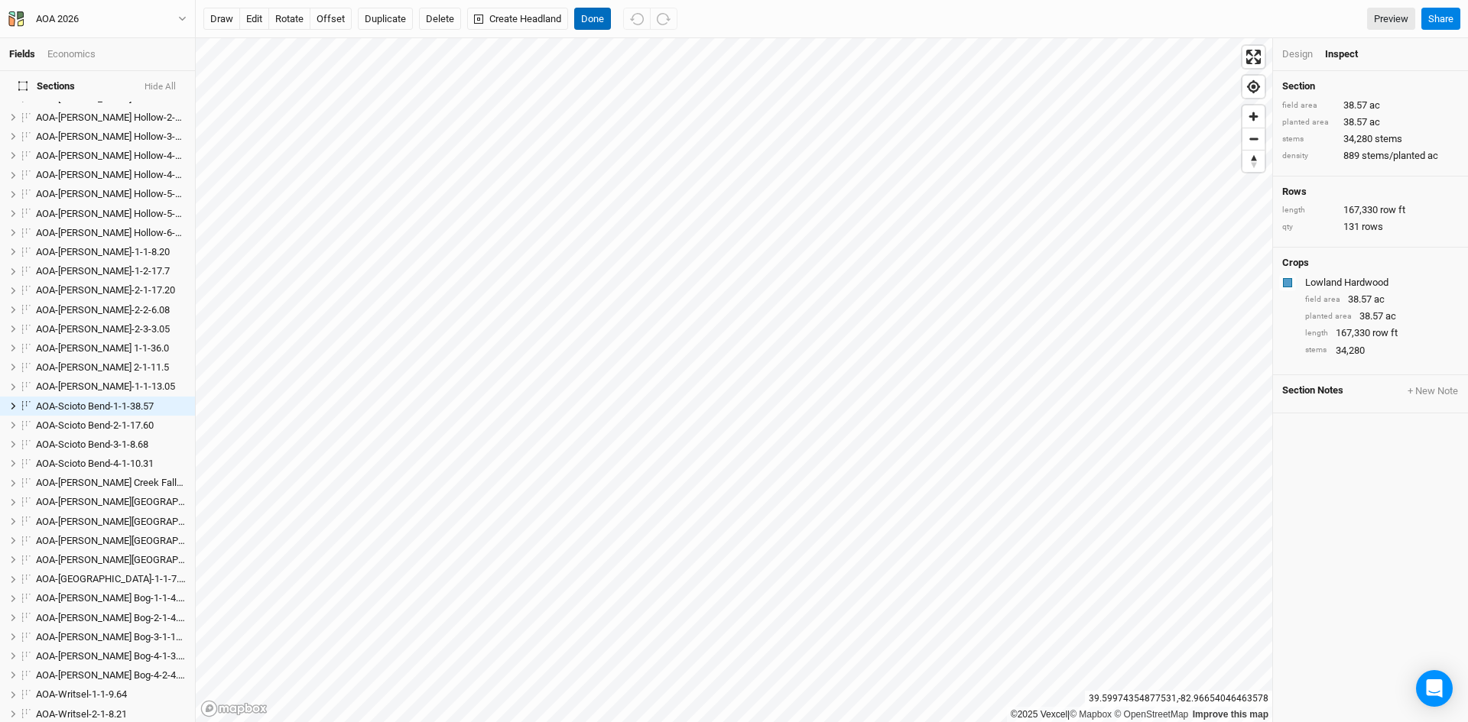
click at [597, 16] on button "Done" at bounding box center [592, 19] width 37 height 23
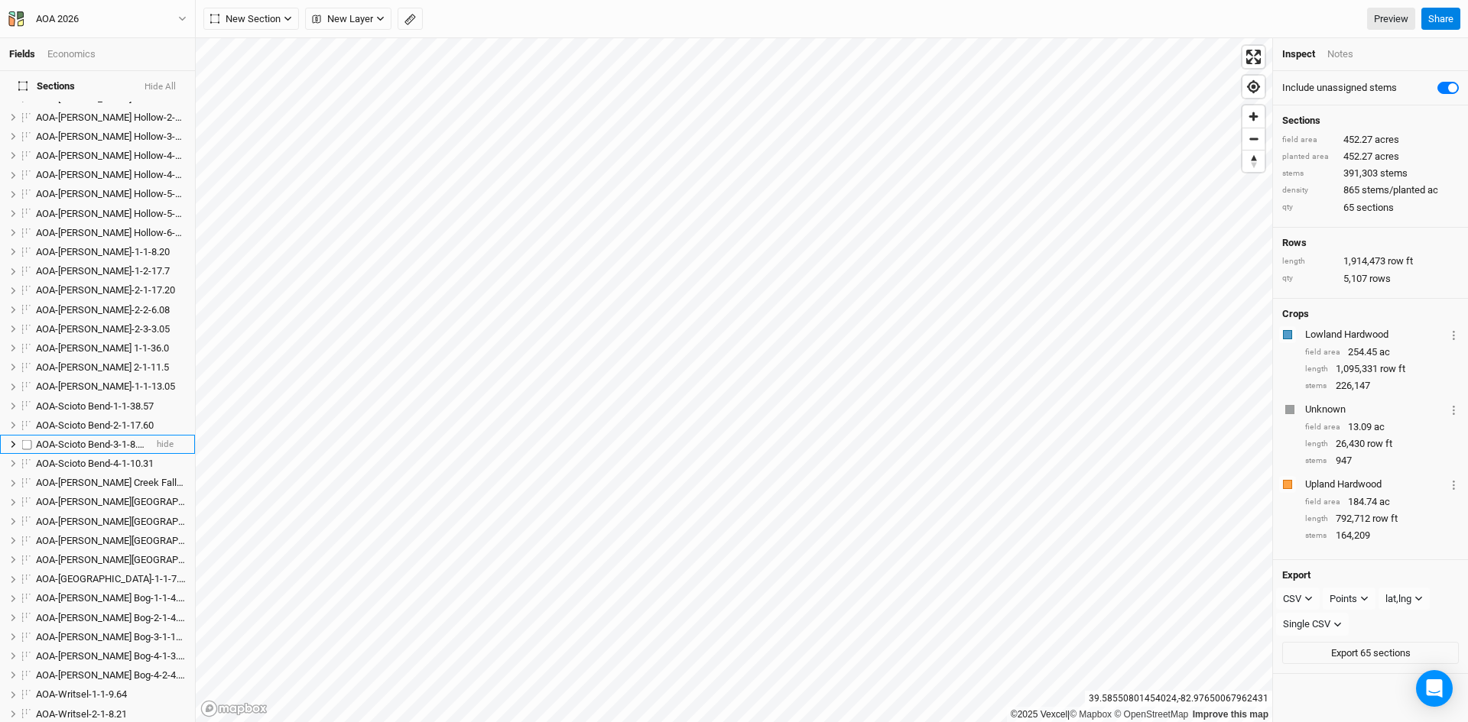
scroll to position [0, 0]
